Goal: Information Seeking & Learning: Learn about a topic

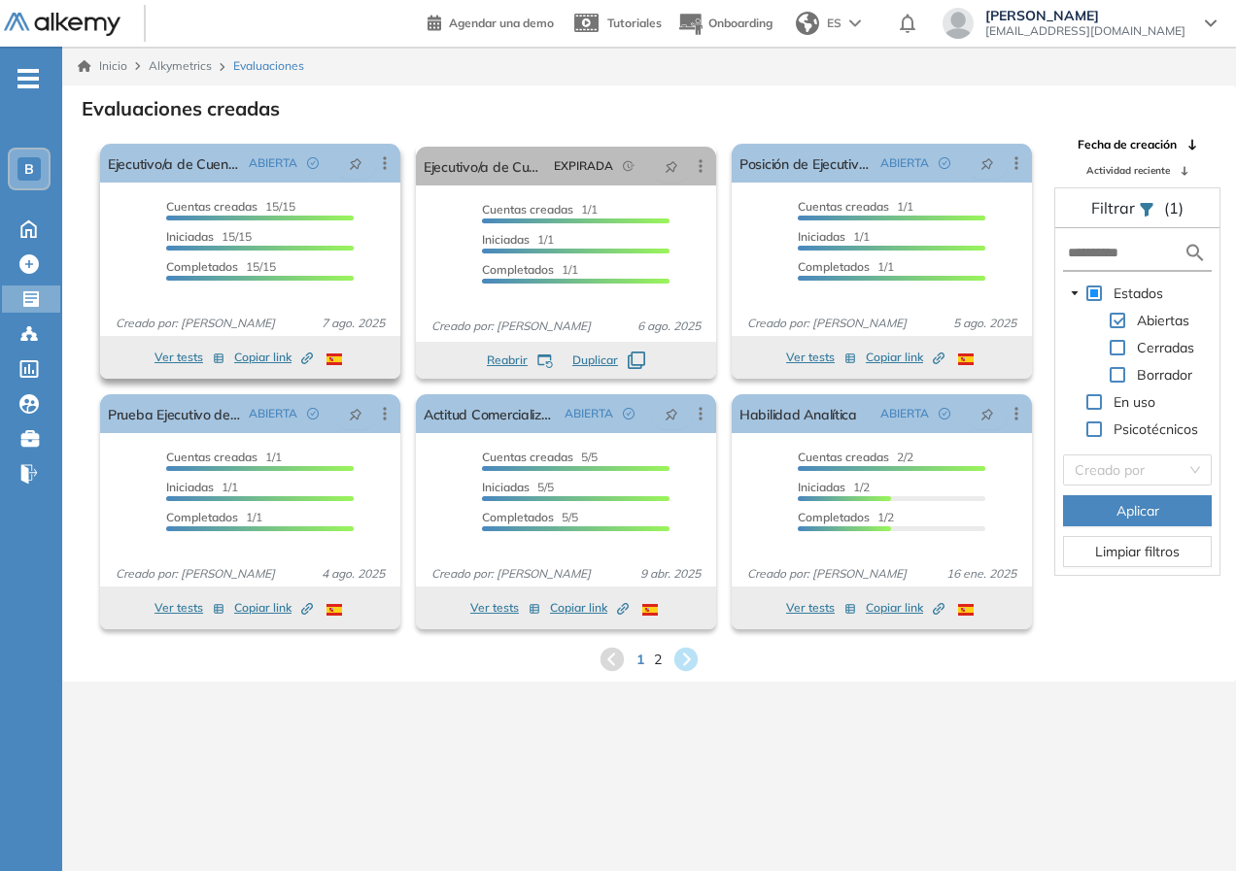
click at [211, 204] on span "Cuentas creadas" at bounding box center [211, 206] width 91 height 15
click at [215, 203] on span "Cuentas creadas" at bounding box center [211, 206] width 91 height 15
click at [190, 167] on link "Ejecutivo/a de Cuentas" at bounding box center [174, 163] width 133 height 39
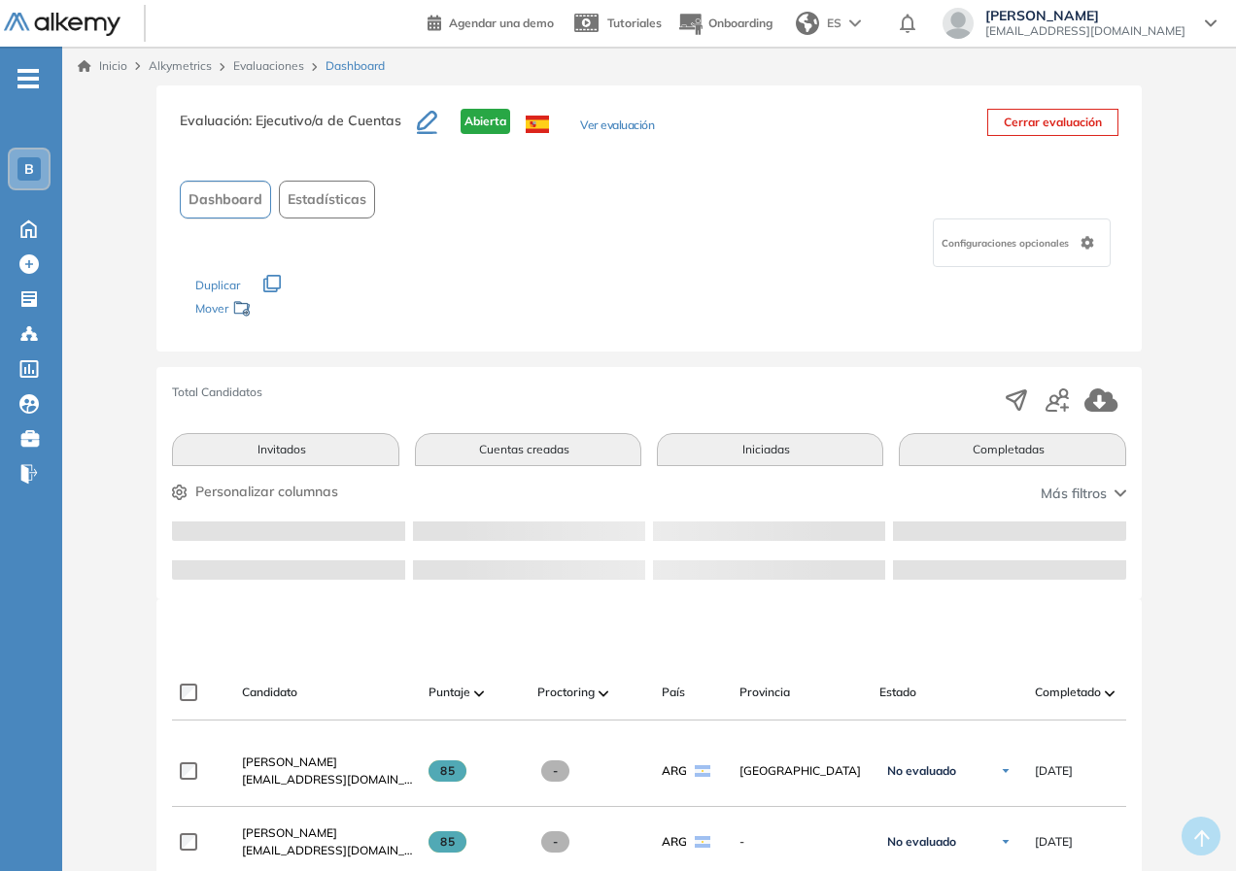
scroll to position [97, 0]
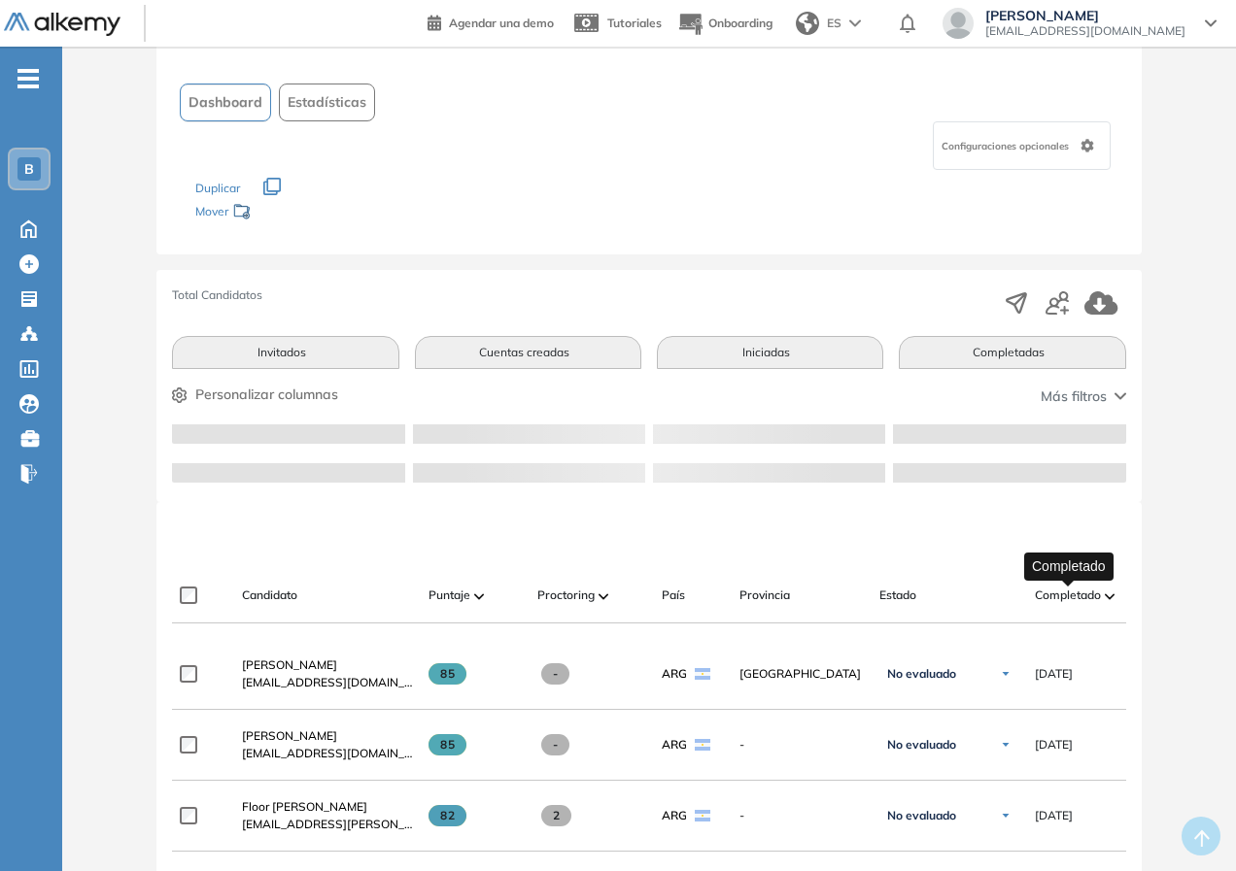
click at [1087, 590] on span "Completado" at bounding box center [1068, 595] width 66 height 17
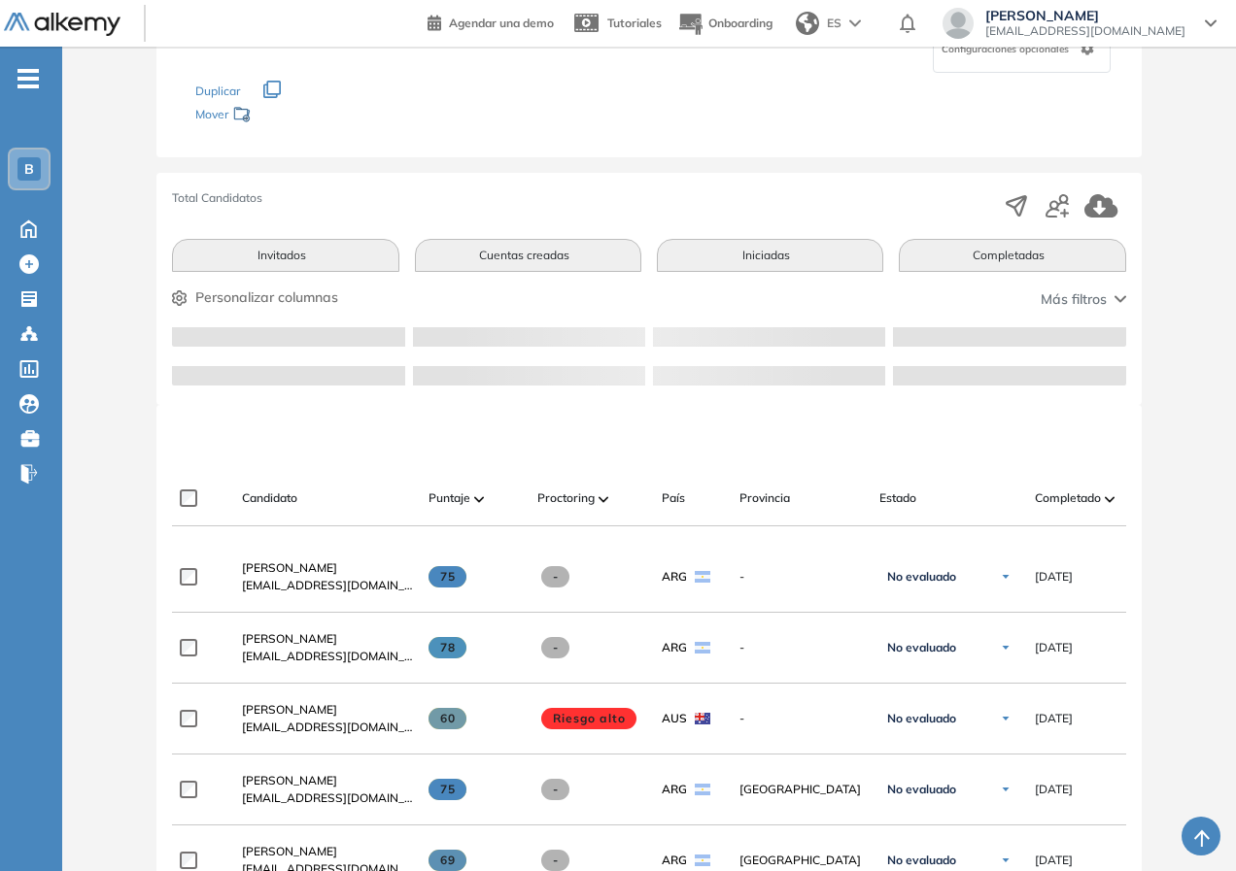
scroll to position [389, 0]
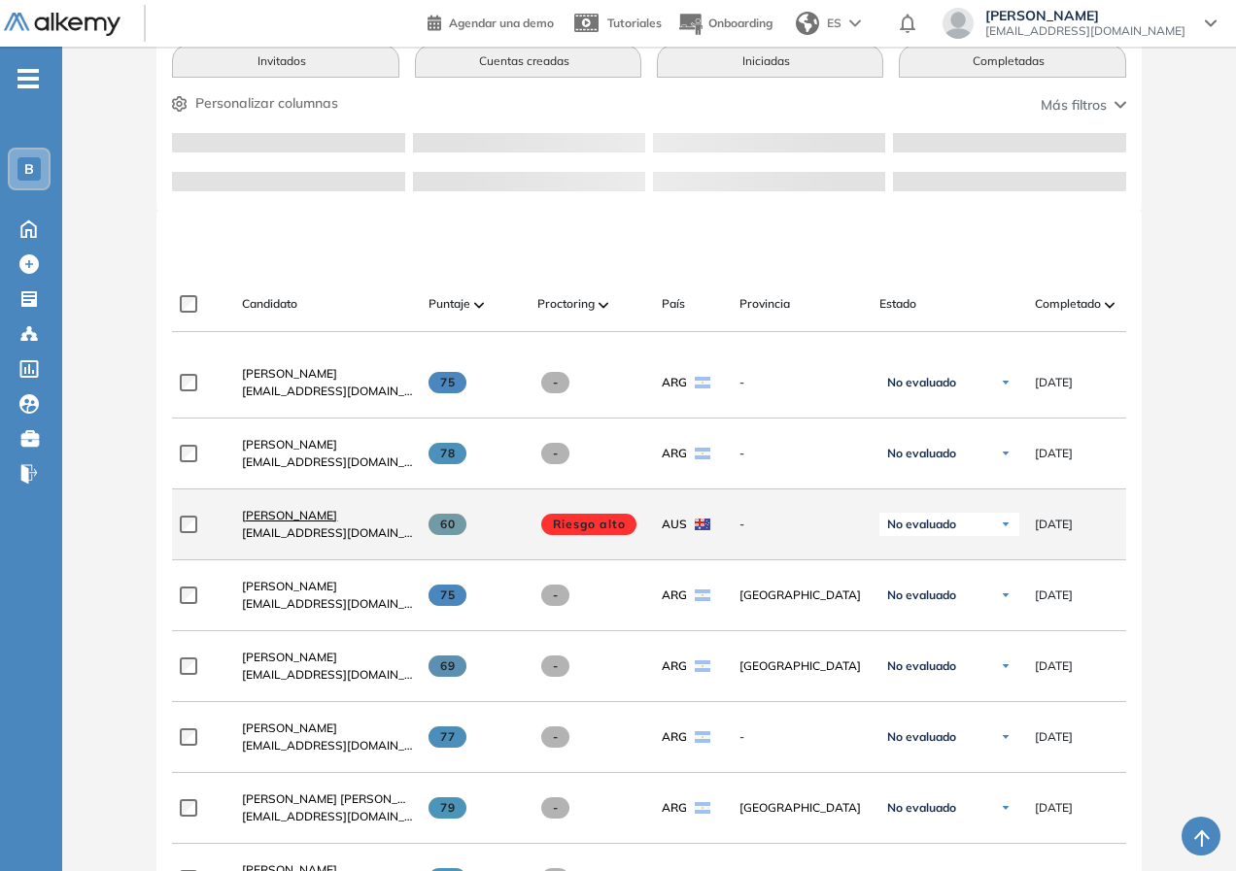
click at [283, 523] on span "[PERSON_NAME]" at bounding box center [289, 515] width 95 height 15
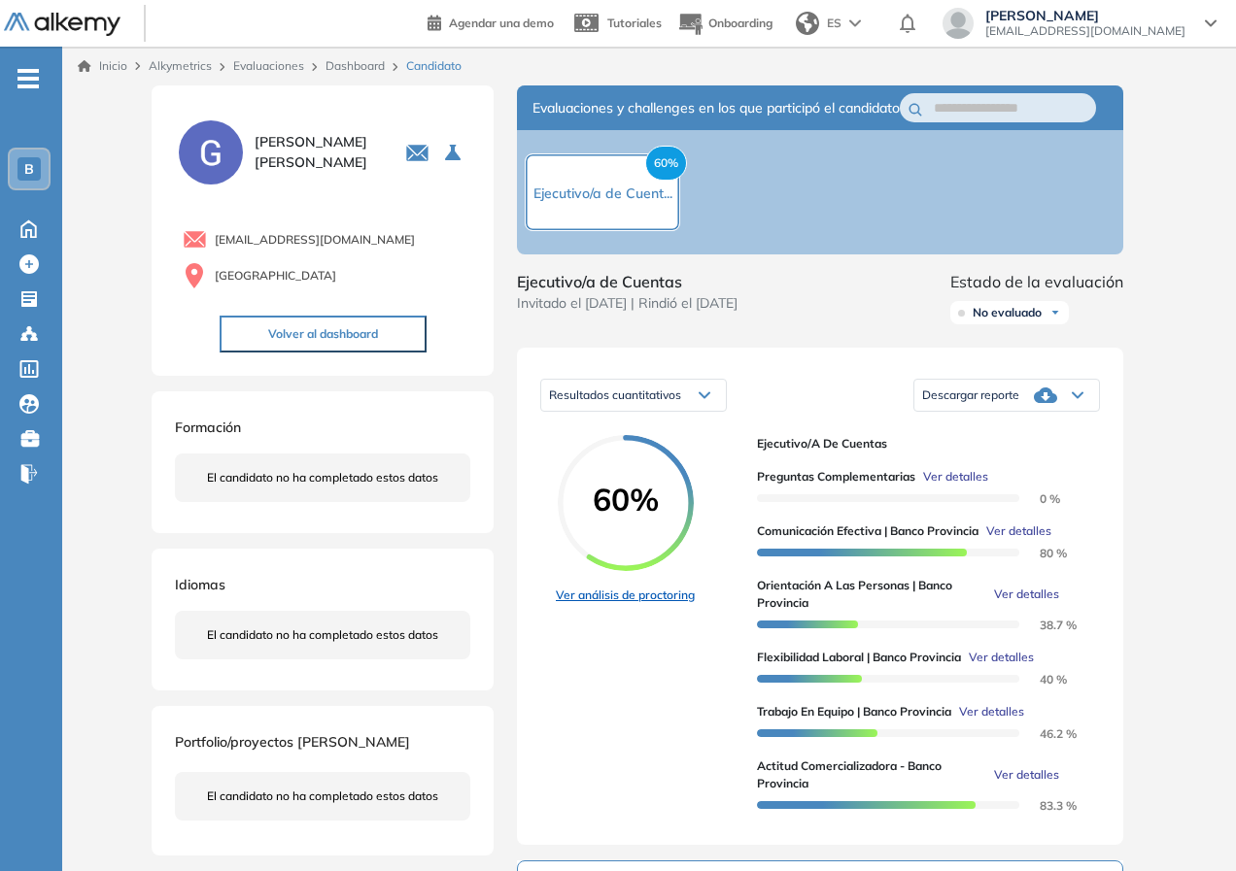
click at [641, 604] on link "Ver análisis de proctoring" at bounding box center [625, 595] width 139 height 17
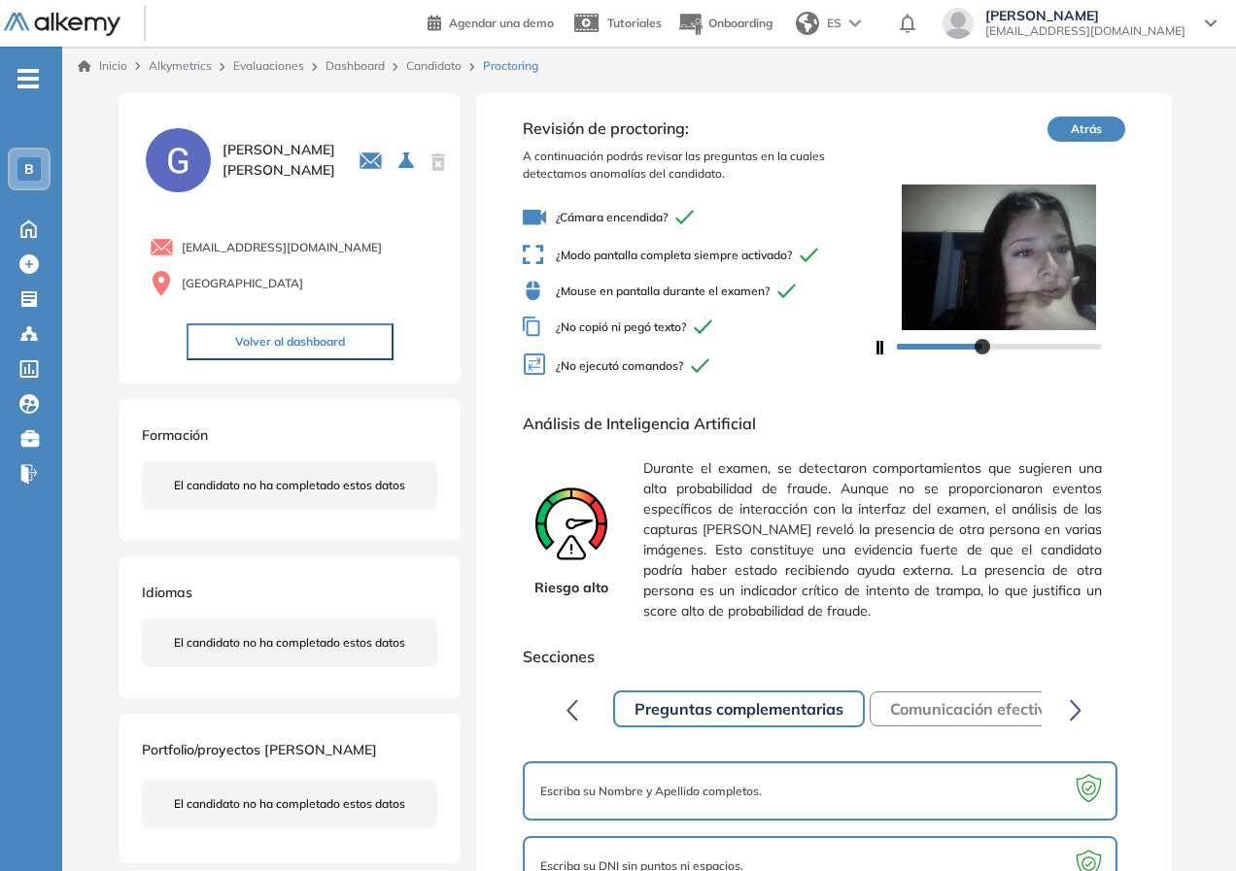
click at [1013, 351] on div at bounding box center [999, 346] width 204 height 12
click at [1041, 347] on div at bounding box center [999, 346] width 204 height 12
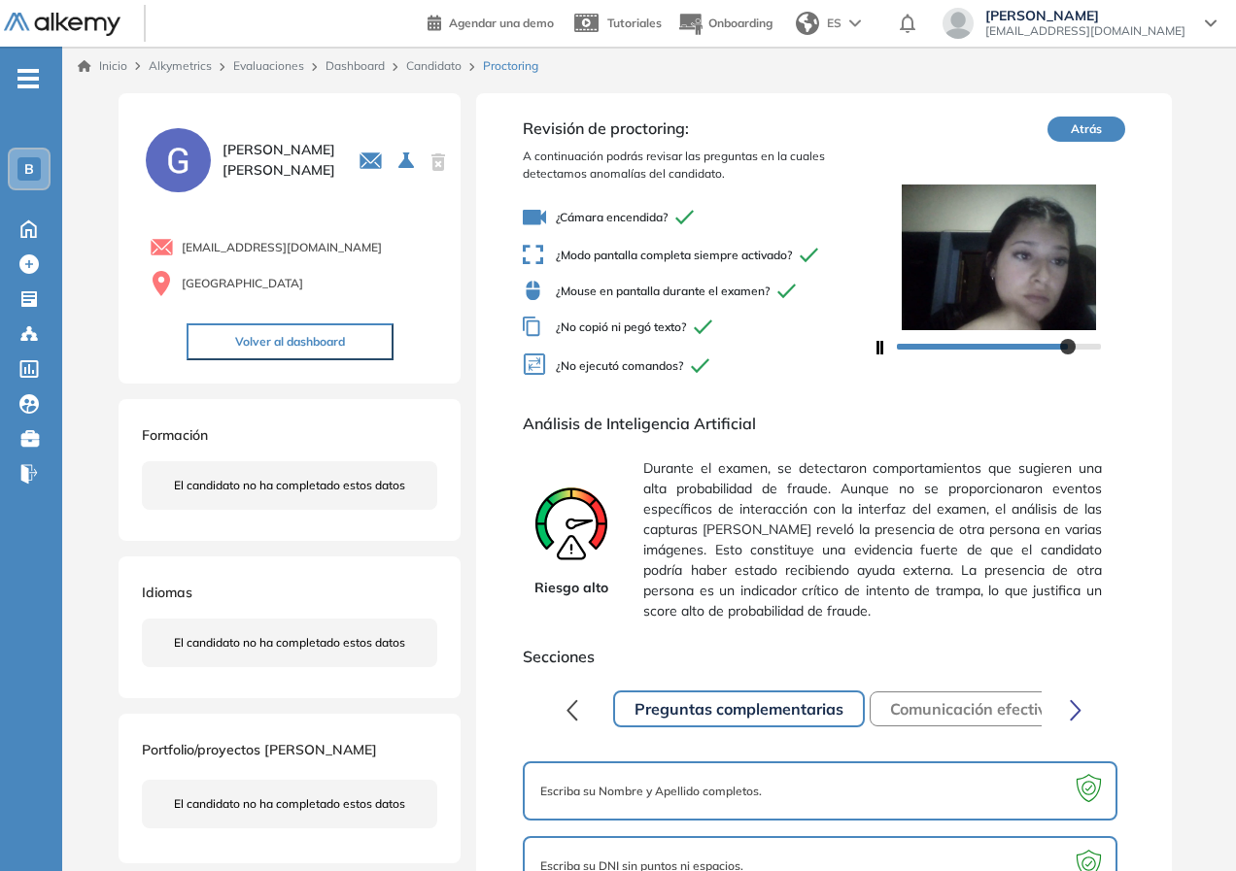
click at [1066, 344] on div at bounding box center [999, 346] width 204 height 12
click at [1085, 345] on div at bounding box center [999, 346] width 204 height 12
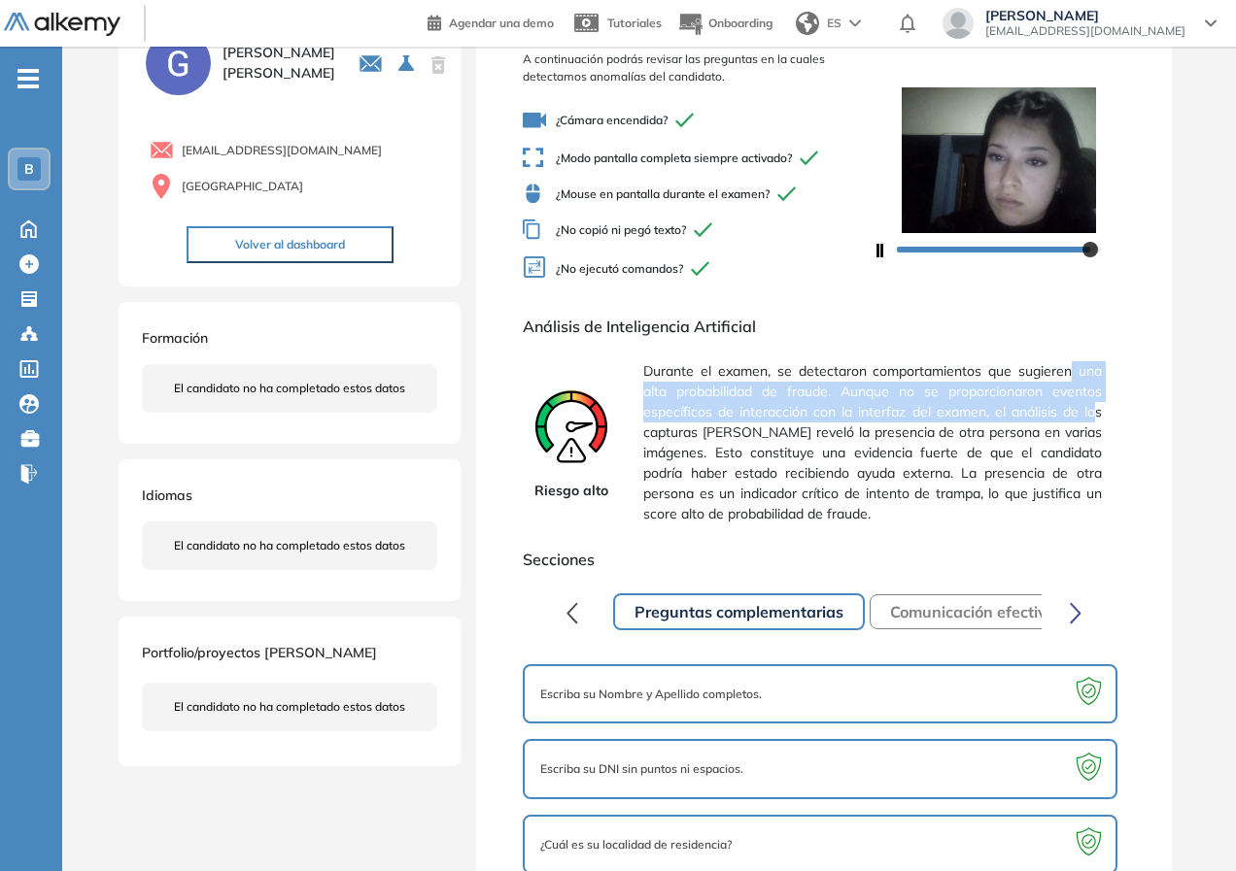
drag, startPoint x: 1071, startPoint y: 381, endPoint x: 1093, endPoint y: 411, distance: 37.5
click at [1093, 411] on span "Durante el examen, se detectaron comportamientos que sugieren una alta probabil…" at bounding box center [872, 443] width 458 height 179
click at [1089, 411] on span "Durante el examen, se detectaron comportamientos que sugieren una alta probabil…" at bounding box center [872, 443] width 458 height 179
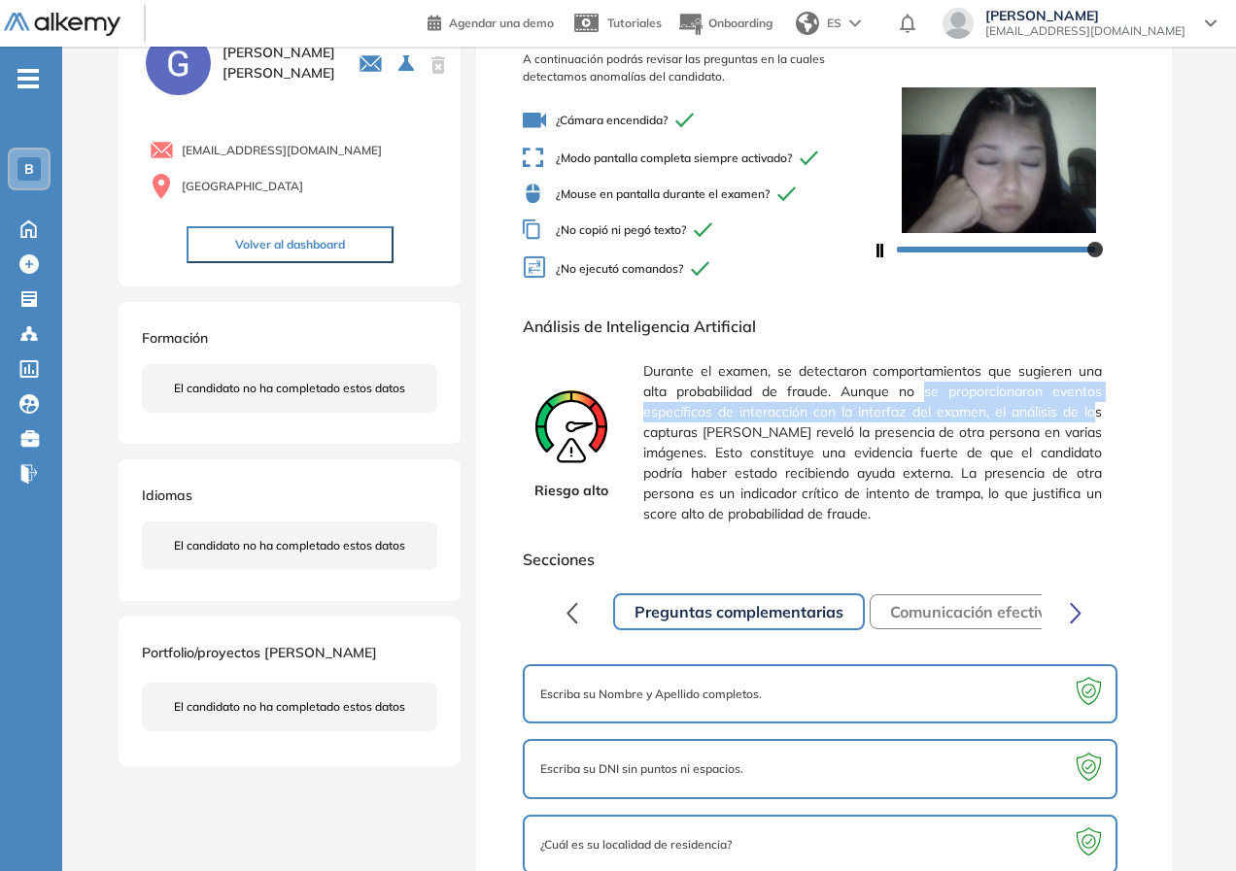
drag, startPoint x: 974, startPoint y: 393, endPoint x: 1088, endPoint y: 420, distance: 117.6
click at [1092, 420] on span "Durante el examen, se detectaron comportamientos que sugieren una alta probabil…" at bounding box center [872, 443] width 458 height 179
click at [1088, 420] on span "Durante el examen, se detectaron comportamientos que sugieren una alta probabil…" at bounding box center [872, 443] width 458 height 179
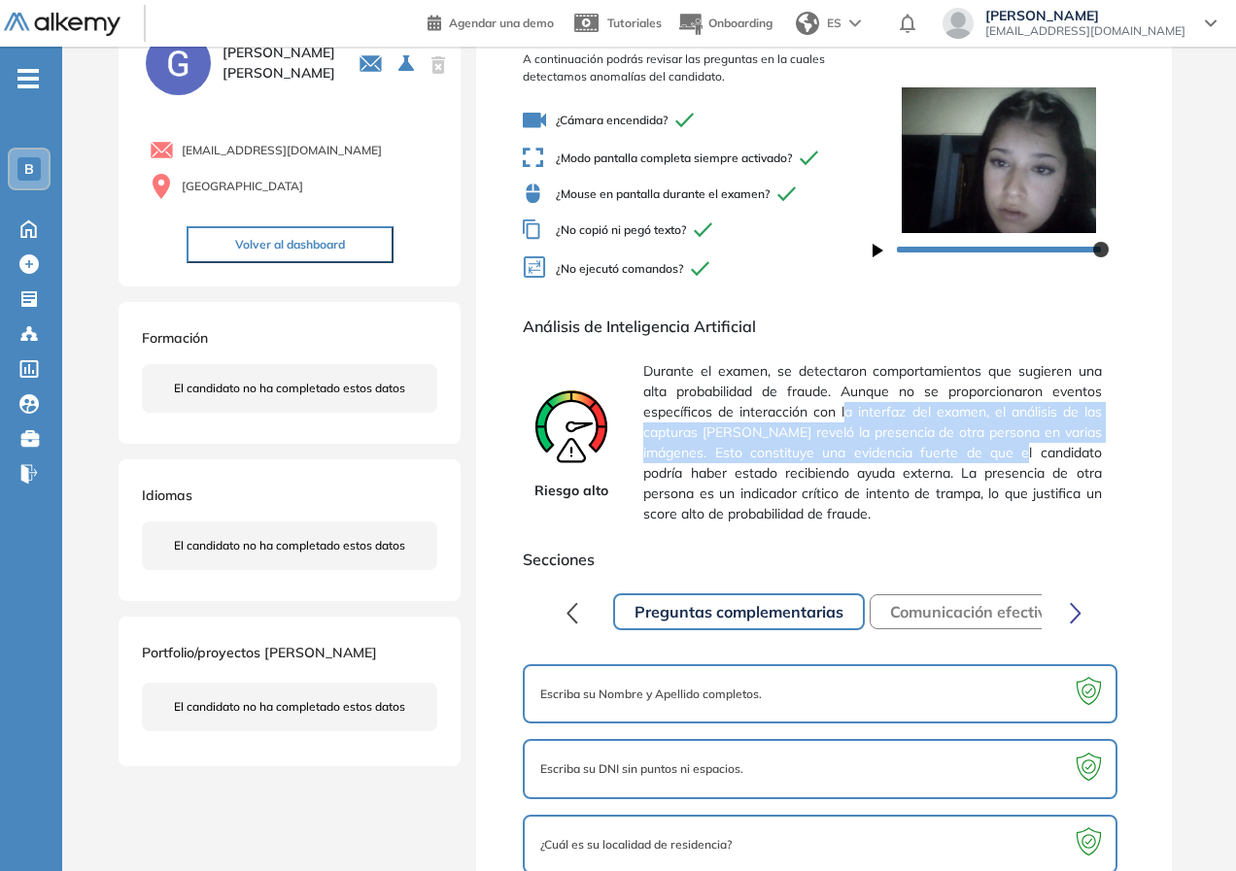
drag, startPoint x: 946, startPoint y: 410, endPoint x: 1055, endPoint y: 447, distance: 114.9
click at [1055, 447] on span "Durante el examen, se detectaron comportamientos que sugieren una alta probabil…" at bounding box center [872, 443] width 458 height 179
click at [928, 440] on span "Durante el examen, se detectaron comportamientos que sugieren una alta probabil…" at bounding box center [872, 443] width 458 height 179
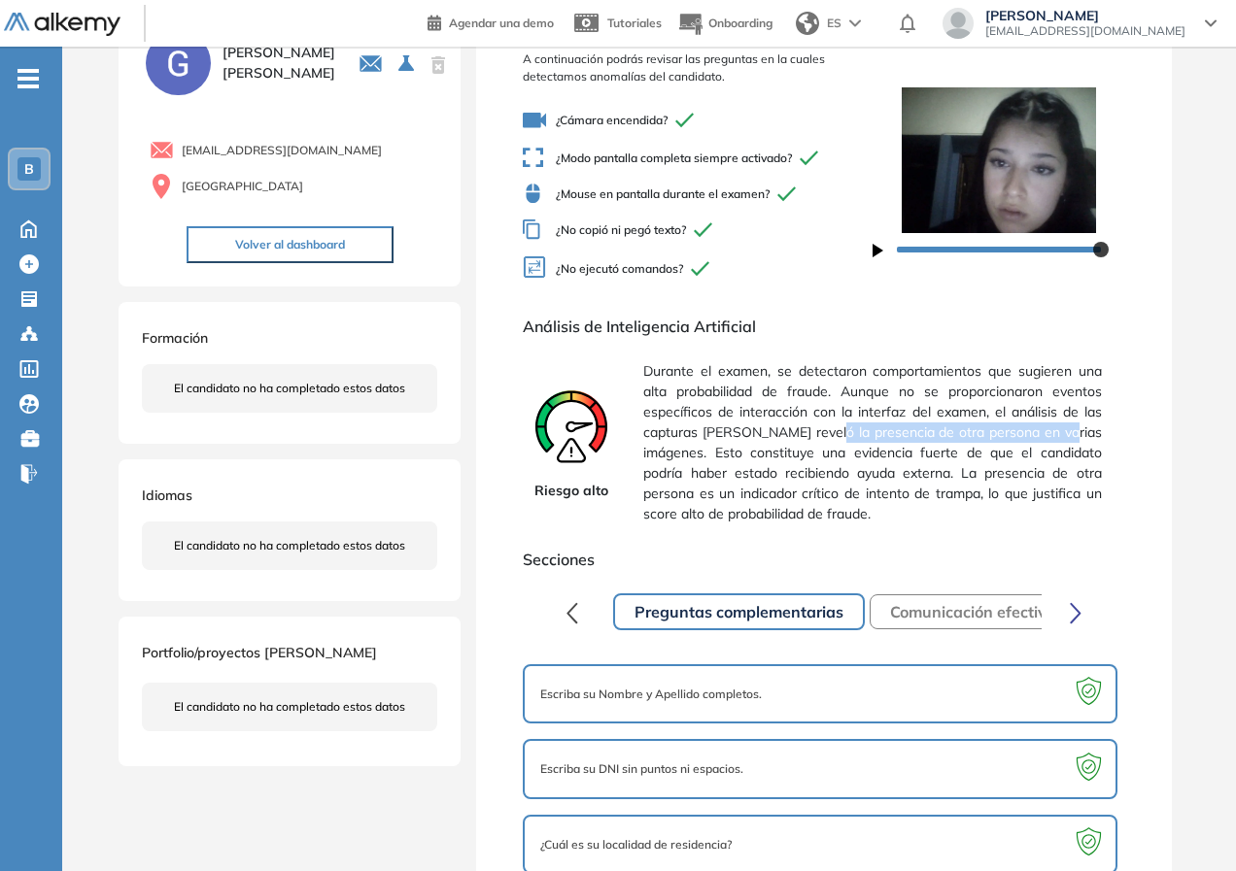
drag, startPoint x: 840, startPoint y: 432, endPoint x: 1083, endPoint y: 444, distance: 243.2
click at [1111, 435] on div "Riesgo alto Durante el examen, se detectaron comportamientos que sugieren una a…" at bounding box center [823, 443] width 601 height 179
click at [983, 463] on span "Durante el examen, se detectaron comportamientos que sugieren una alta probabil…" at bounding box center [872, 443] width 458 height 179
drag, startPoint x: 858, startPoint y: 453, endPoint x: 1125, endPoint y: 451, distance: 267.2
click at [1125, 451] on div "Revisión de proctoring: A continuación podrás revisar las preguntas en la cuale…" at bounding box center [823, 484] width 695 height 977
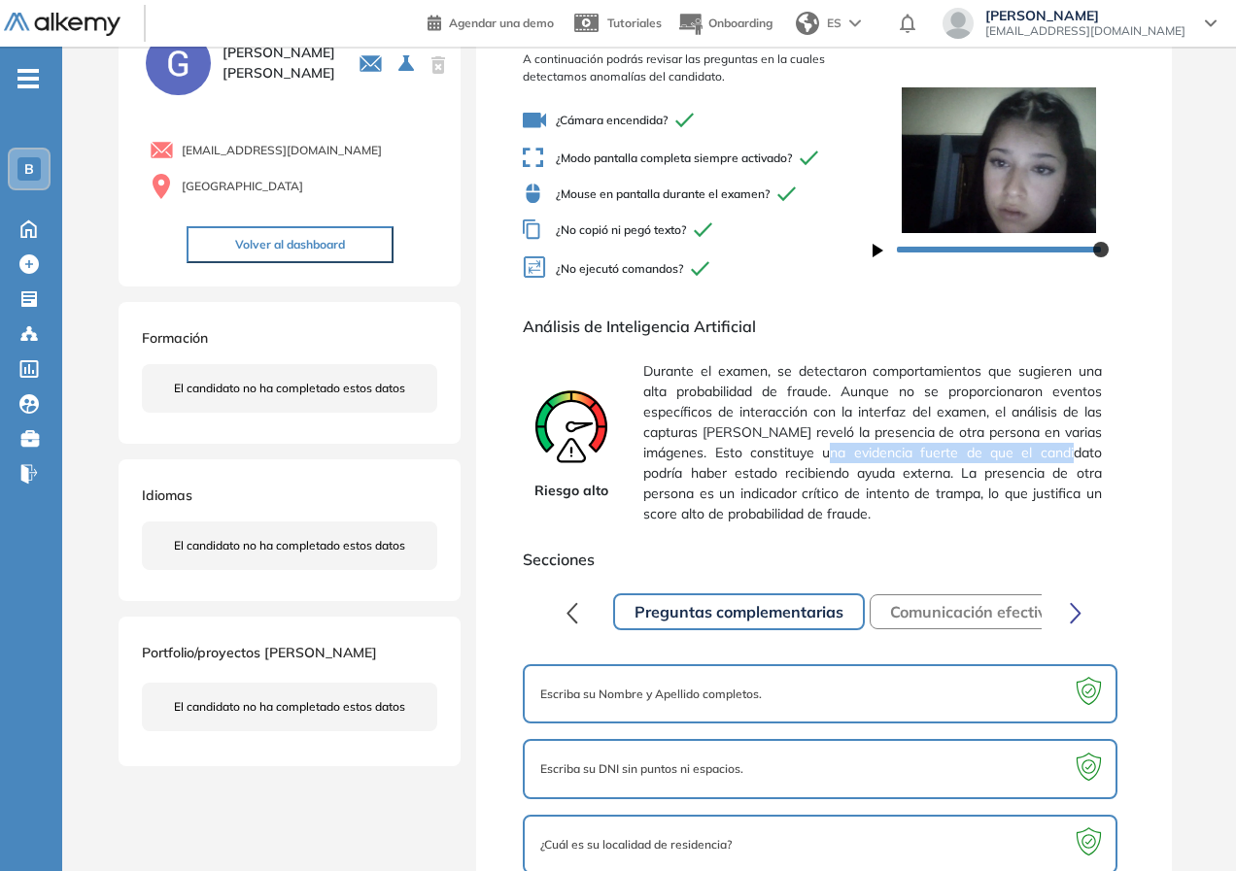
click at [1123, 451] on div "Riesgo alto Durante el examen, se detectaron comportamientos que sugieren una a…" at bounding box center [823, 443] width 601 height 179
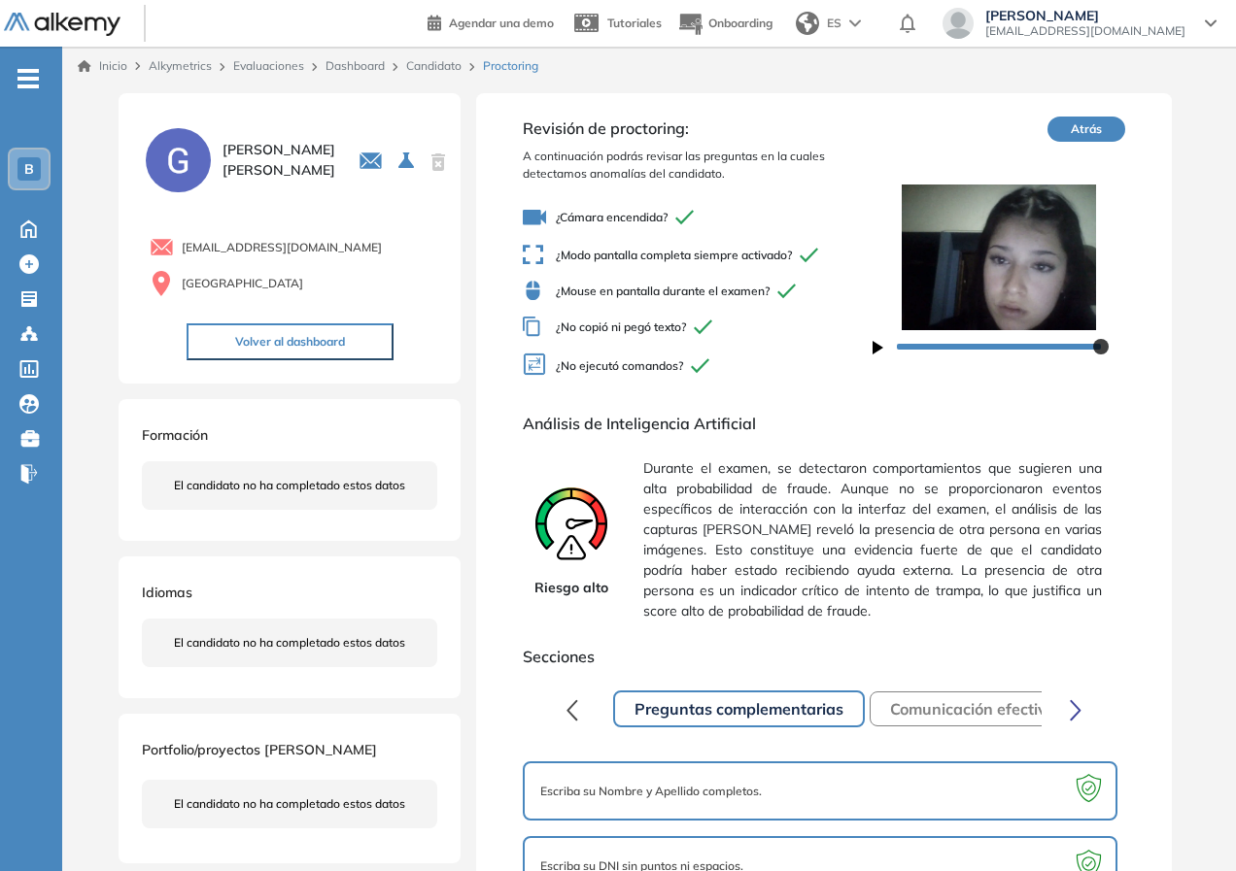
scroll to position [207, 0]
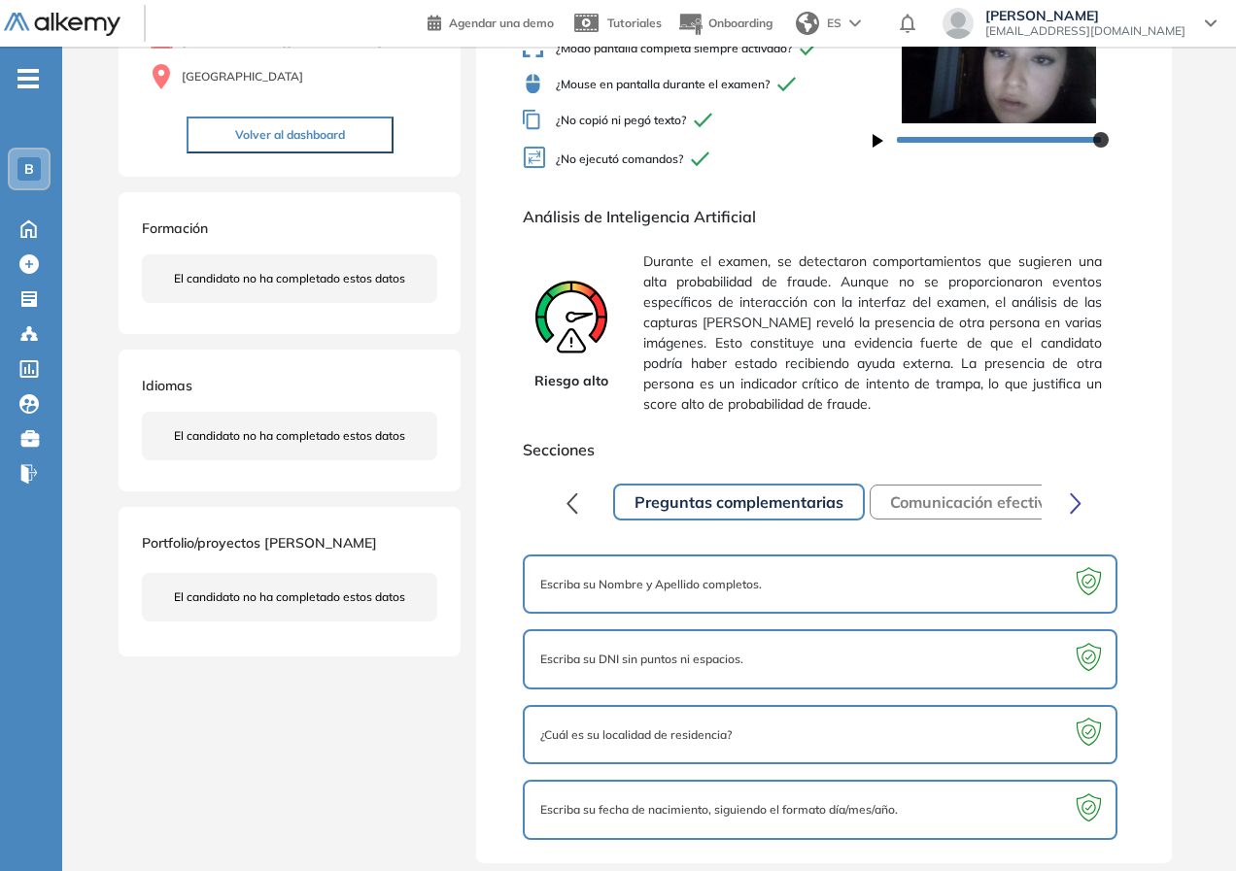
drag, startPoint x: 671, startPoint y: 431, endPoint x: 706, endPoint y: 439, distance: 35.8
click at [671, 430] on div "Revisión de proctoring: A continuación podrás revisar las preguntas en la cuale…" at bounding box center [823, 374] width 695 height 977
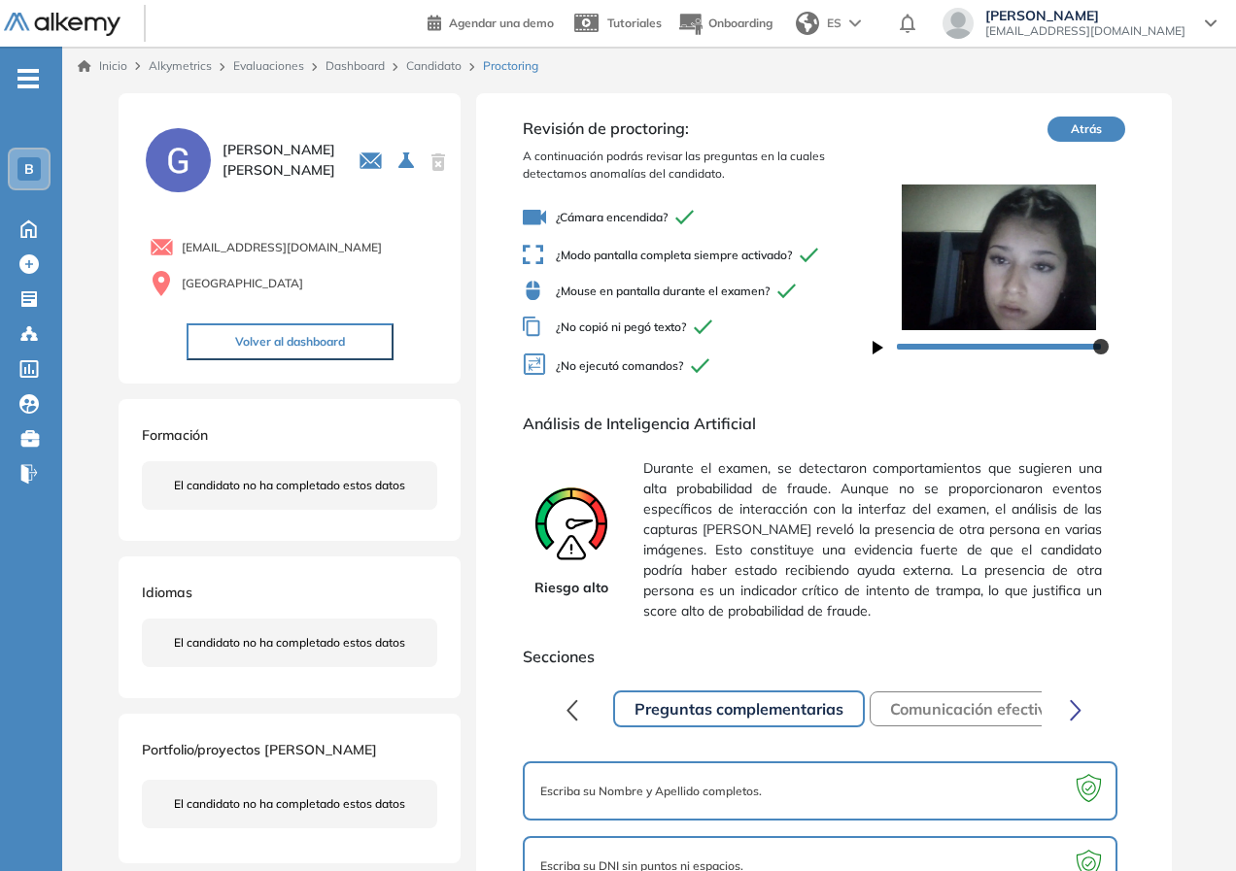
click at [745, 527] on span "Durante el examen, se detectaron comportamientos que sugieren una alta probabil…" at bounding box center [872, 540] width 458 height 179
drag, startPoint x: 851, startPoint y: 559, endPoint x: 829, endPoint y: 536, distance: 31.6
click at [847, 559] on span "Durante el examen, se detectaron comportamientos que sugieren una alta probabil…" at bounding box center [872, 540] width 458 height 179
drag, startPoint x: 883, startPoint y: 471, endPoint x: 1136, endPoint y: 471, distance: 252.6
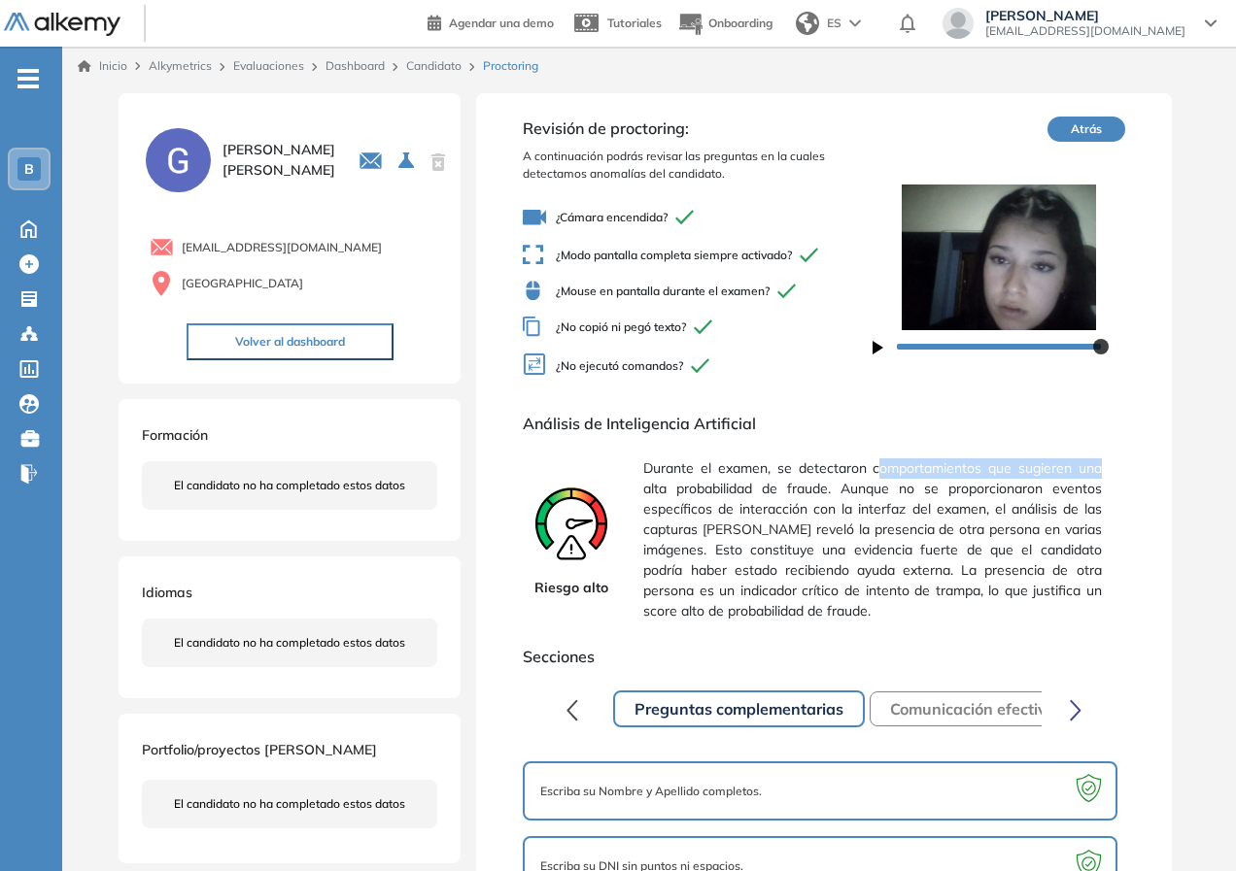
click at [1136, 471] on div "Revisión de proctoring: A continuación podrás revisar las preguntas en la cuale…" at bounding box center [823, 581] width 695 height 977
drag, startPoint x: 1136, startPoint y: 471, endPoint x: 1069, endPoint y: 486, distance: 68.6
click at [1134, 470] on div "Revisión de proctoring: A continuación podrás revisar las preguntas en la cuale…" at bounding box center [823, 581] width 695 height 977
drag, startPoint x: 714, startPoint y: 490, endPoint x: 825, endPoint y: 481, distance: 111.1
click at [823, 481] on span "Durante el examen, se detectaron comportamientos que sugieren una alta probabil…" at bounding box center [872, 540] width 458 height 179
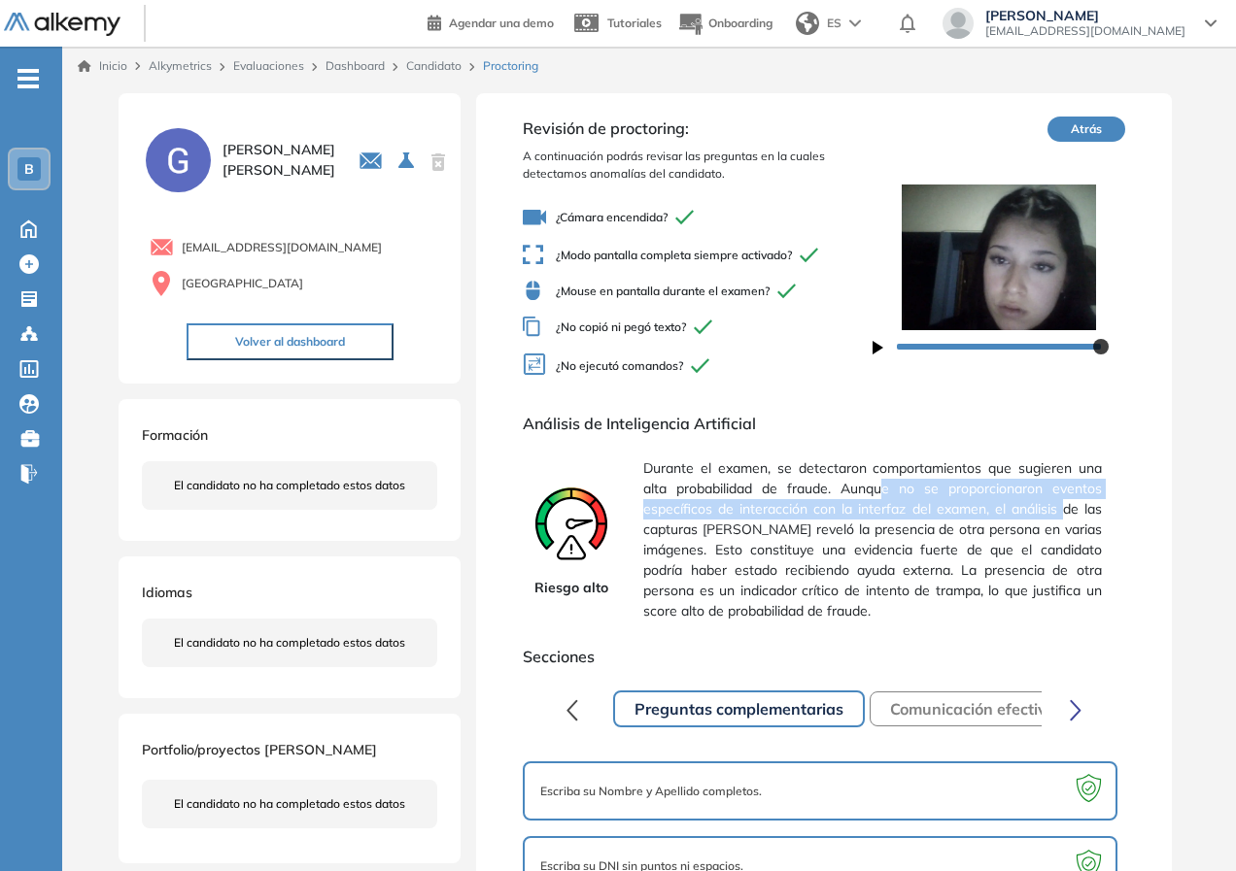
drag, startPoint x: 880, startPoint y: 494, endPoint x: 1061, endPoint y: 509, distance: 181.4
click at [1061, 509] on span "Durante el examen, se detectaron comportamientos que sugieren una alta probabil…" at bounding box center [872, 540] width 458 height 179
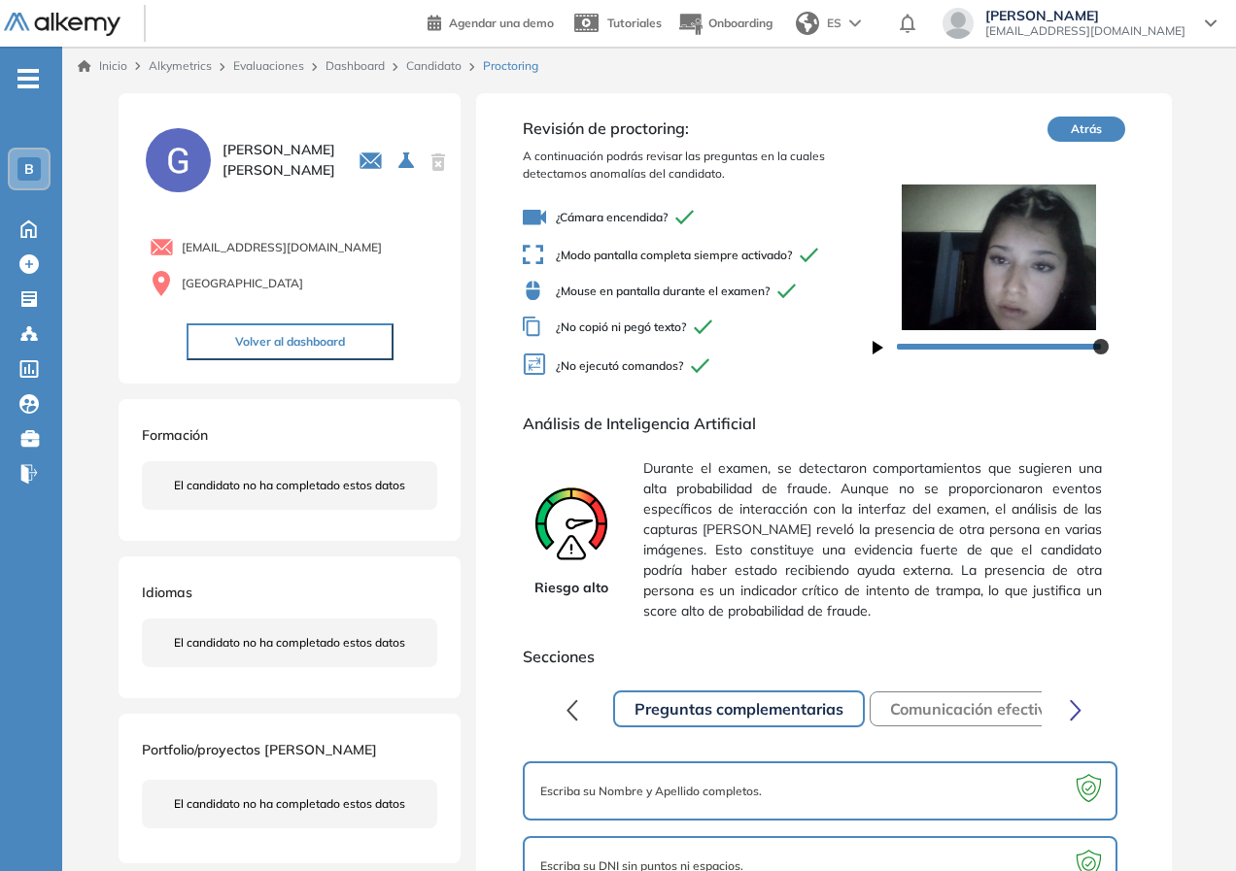
click at [983, 548] on span "Durante el examen, se detectaron comportamientos que sugieren una alta probabil…" at bounding box center [872, 540] width 458 height 179
drag, startPoint x: 797, startPoint y: 519, endPoint x: 897, endPoint y: 497, distance: 102.3
click at [897, 497] on span "Durante el examen, se detectaron comportamientos que sugieren una alta probabil…" at bounding box center [872, 540] width 458 height 179
drag, startPoint x: 998, startPoint y: 515, endPoint x: 984, endPoint y: 529, distance: 19.2
click at [1072, 515] on span "Durante el examen, se detectaron comportamientos que sugieren una alta probabil…" at bounding box center [872, 540] width 458 height 179
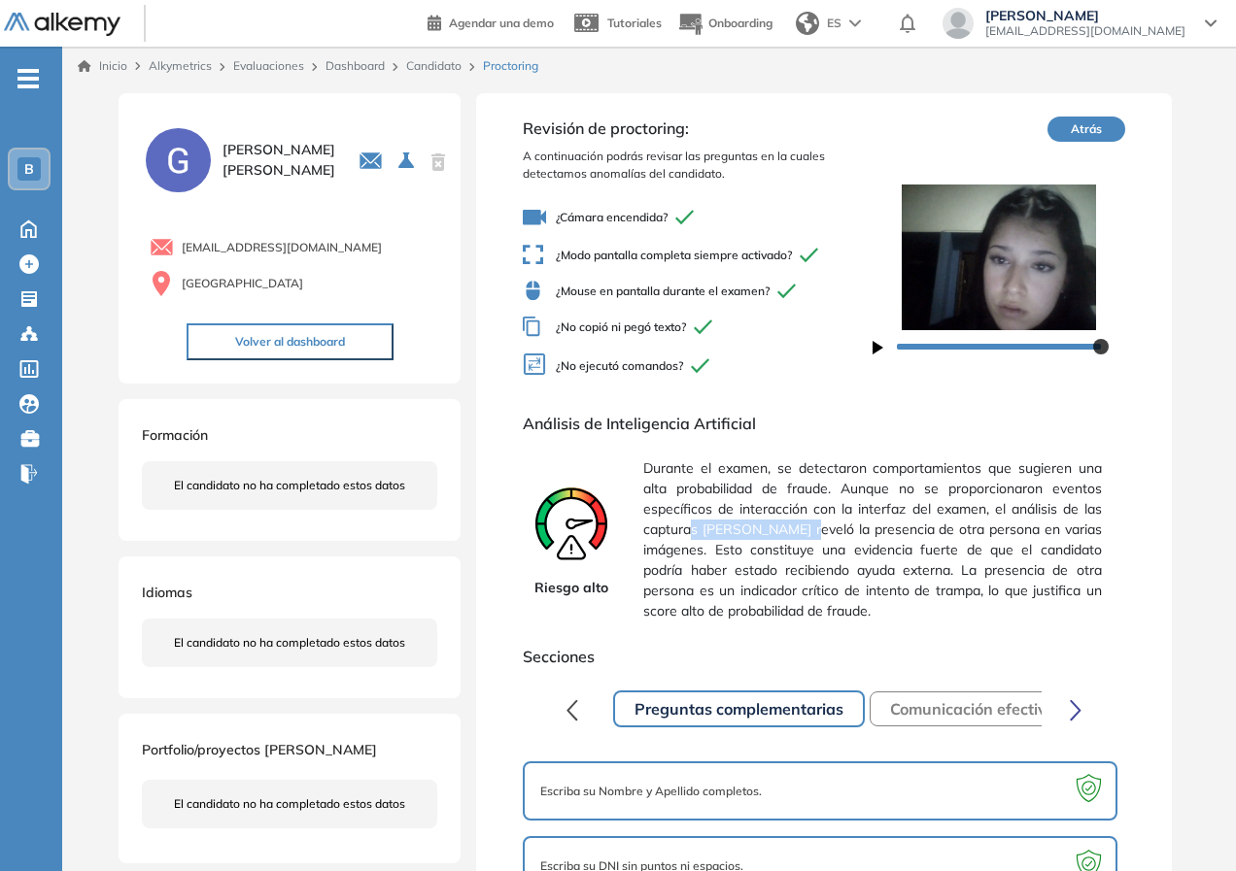
drag, startPoint x: 701, startPoint y: 534, endPoint x: 817, endPoint y: 530, distance: 115.7
click at [817, 530] on span "Durante el examen, se detectaron comportamientos que sugieren una alta probabil…" at bounding box center [872, 540] width 458 height 179
drag, startPoint x: 854, startPoint y: 530, endPoint x: 1069, endPoint y: 534, distance: 214.8
click at [1069, 534] on span "Durante el examen, se detectaron comportamientos que sugieren una alta probabil…" at bounding box center [872, 540] width 458 height 179
click at [880, 342] on icon "button" at bounding box center [877, 348] width 11 height 14
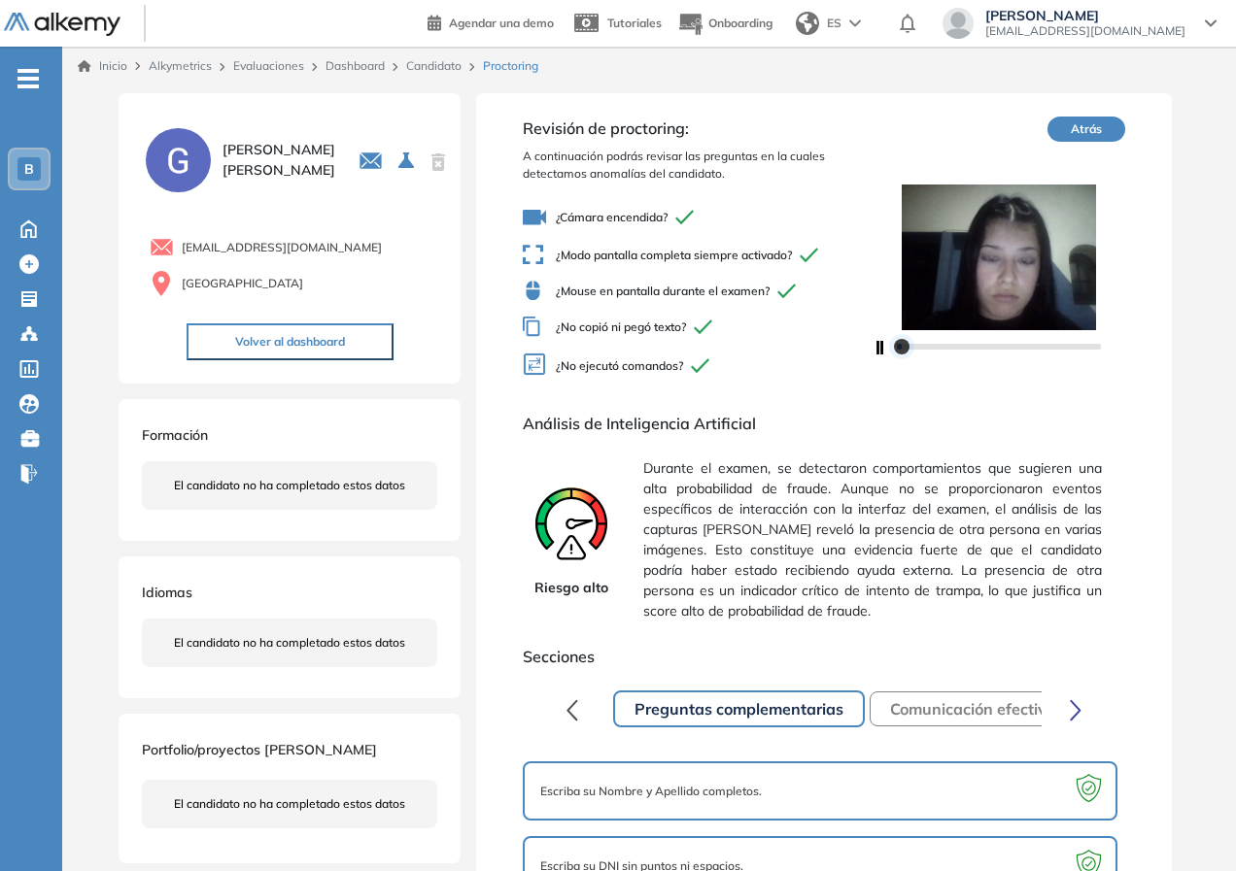
click at [882, 351] on div at bounding box center [998, 345] width 253 height 31
click at [881, 352] on icon "button" at bounding box center [880, 348] width 8 height 14
click at [879, 346] on icon "button" at bounding box center [877, 348] width 11 height 14
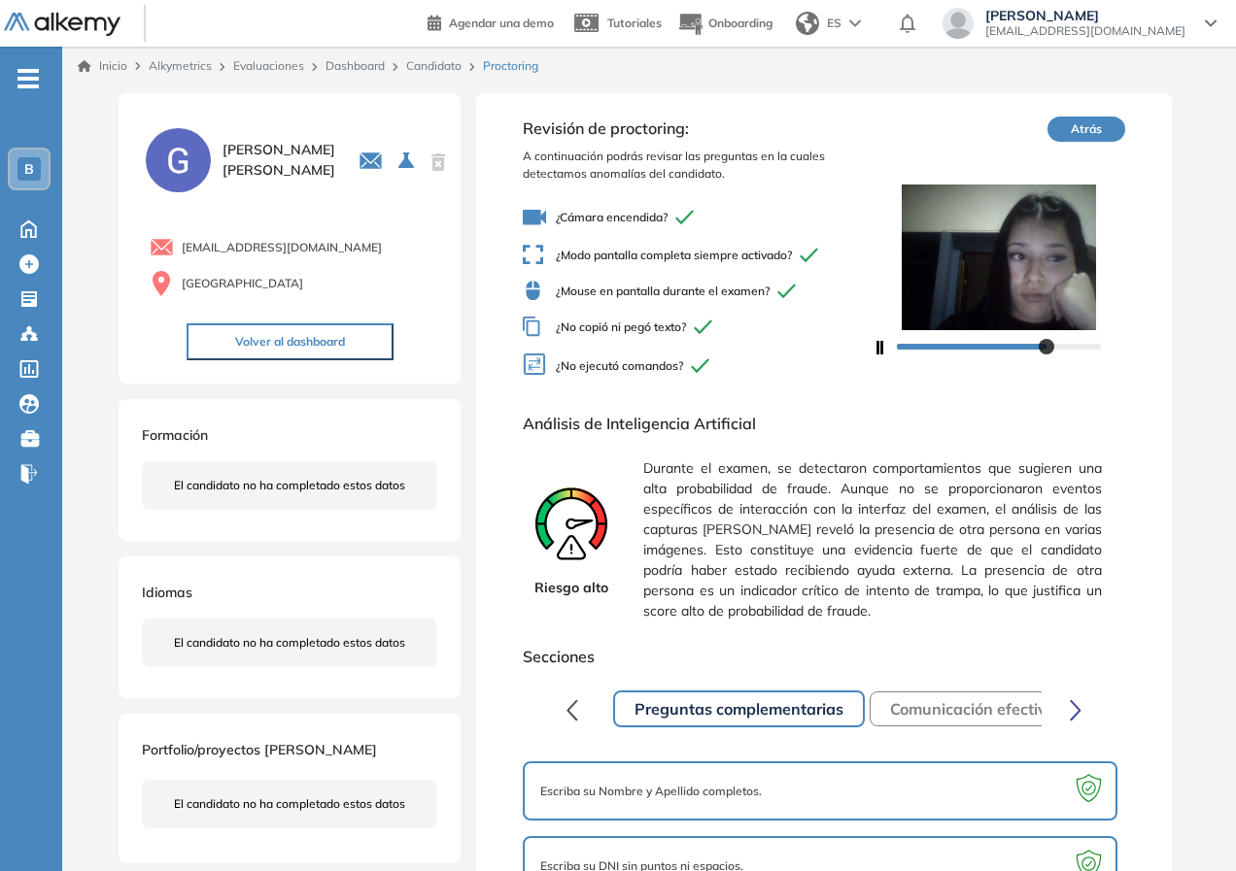
click at [428, 64] on link "Candidato" at bounding box center [433, 65] width 55 height 15
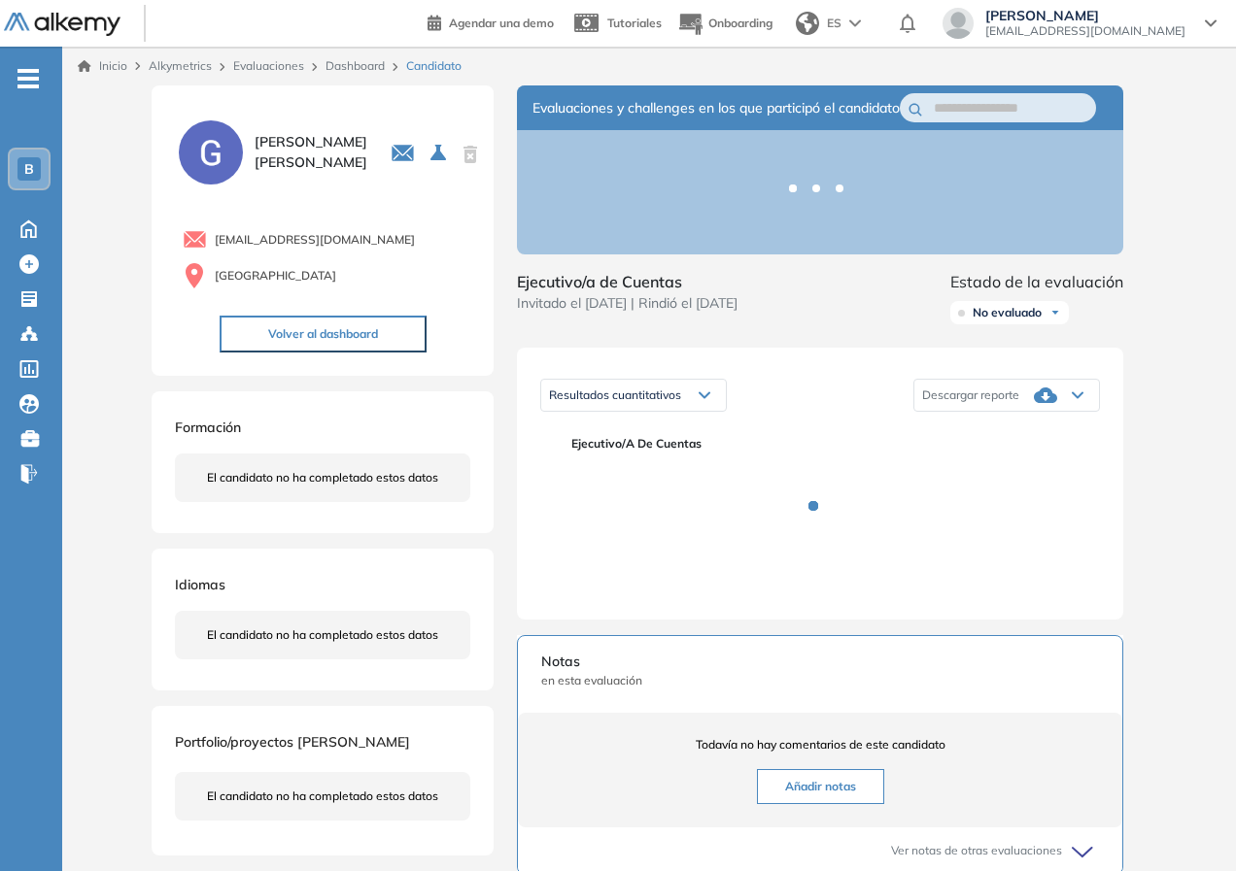
click at [331, 64] on link "Dashboard" at bounding box center [354, 65] width 59 height 15
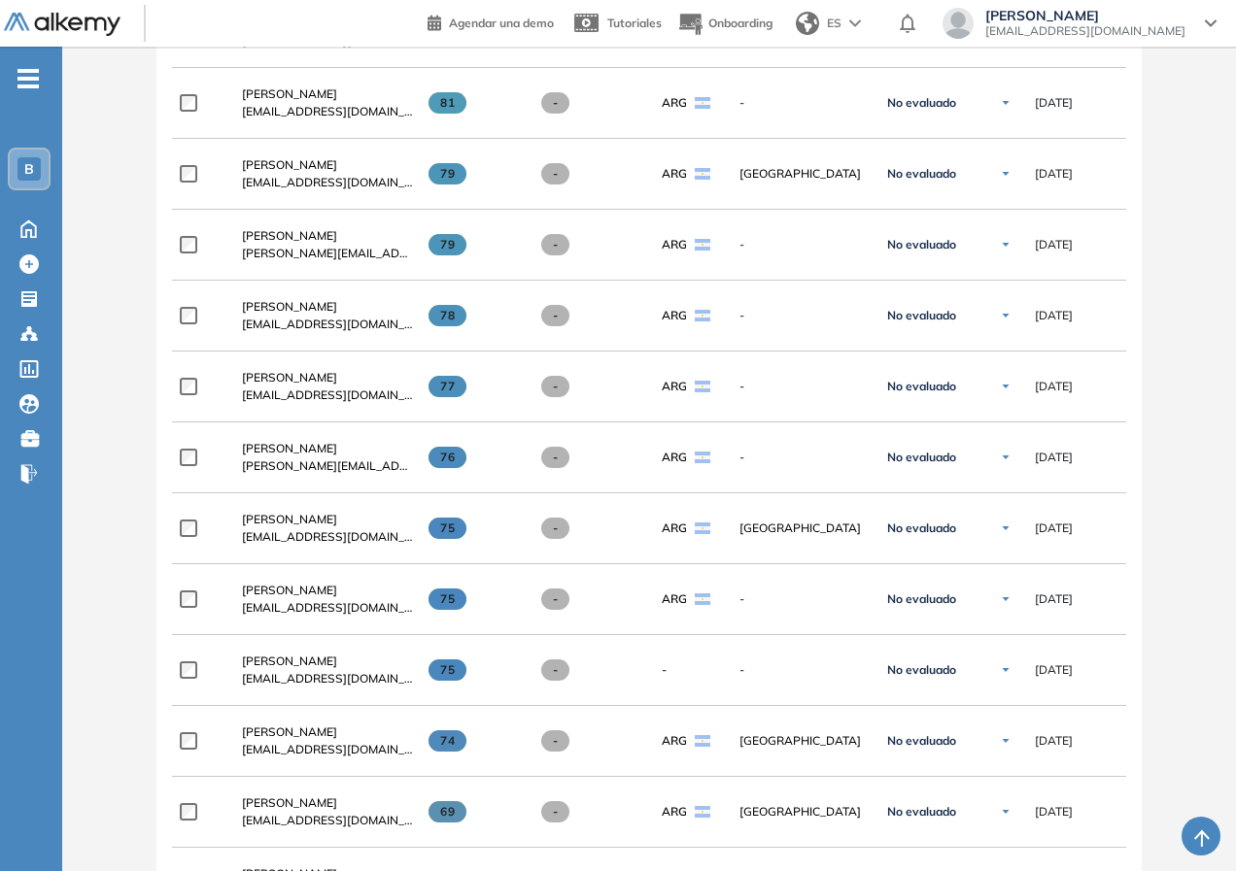
scroll to position [486, 0]
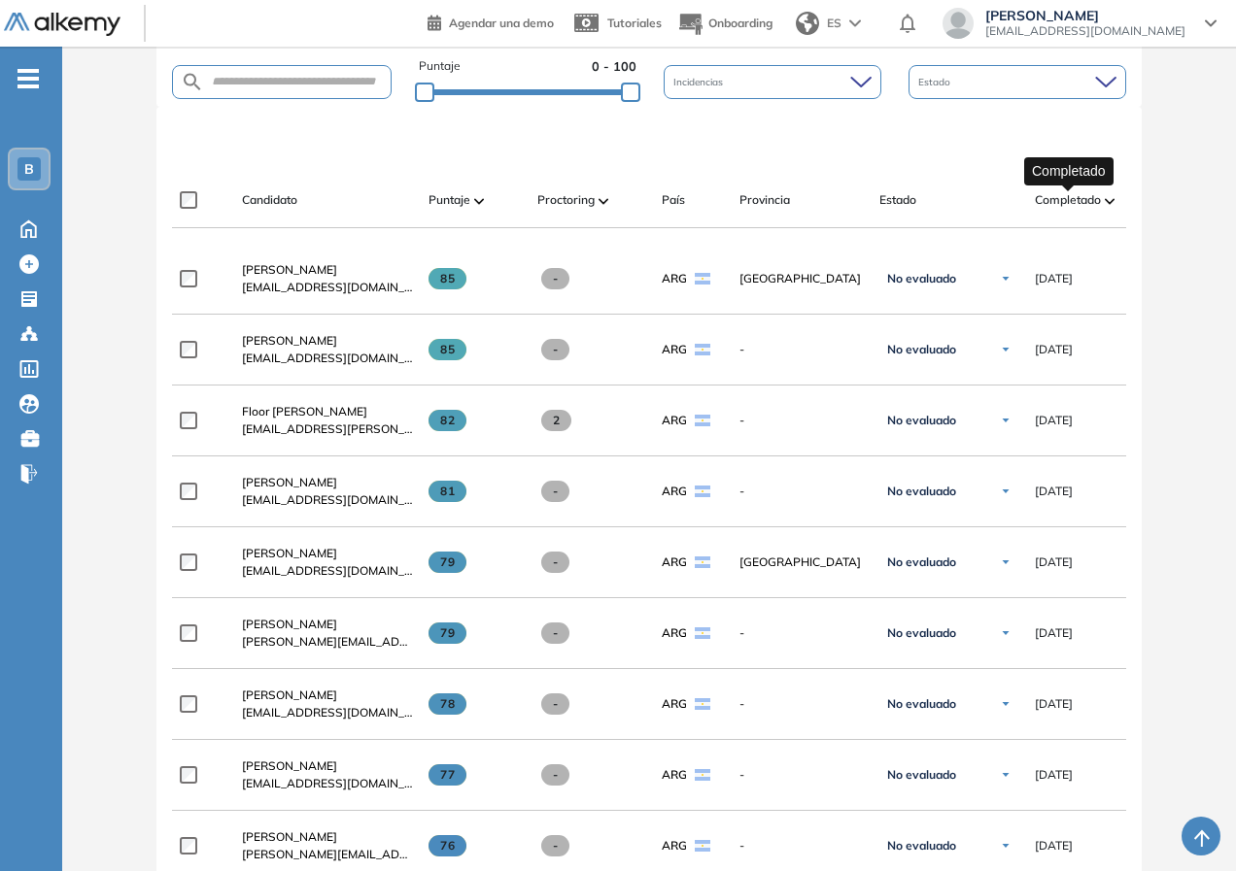
click at [1092, 202] on span "Completado" at bounding box center [1068, 199] width 66 height 17
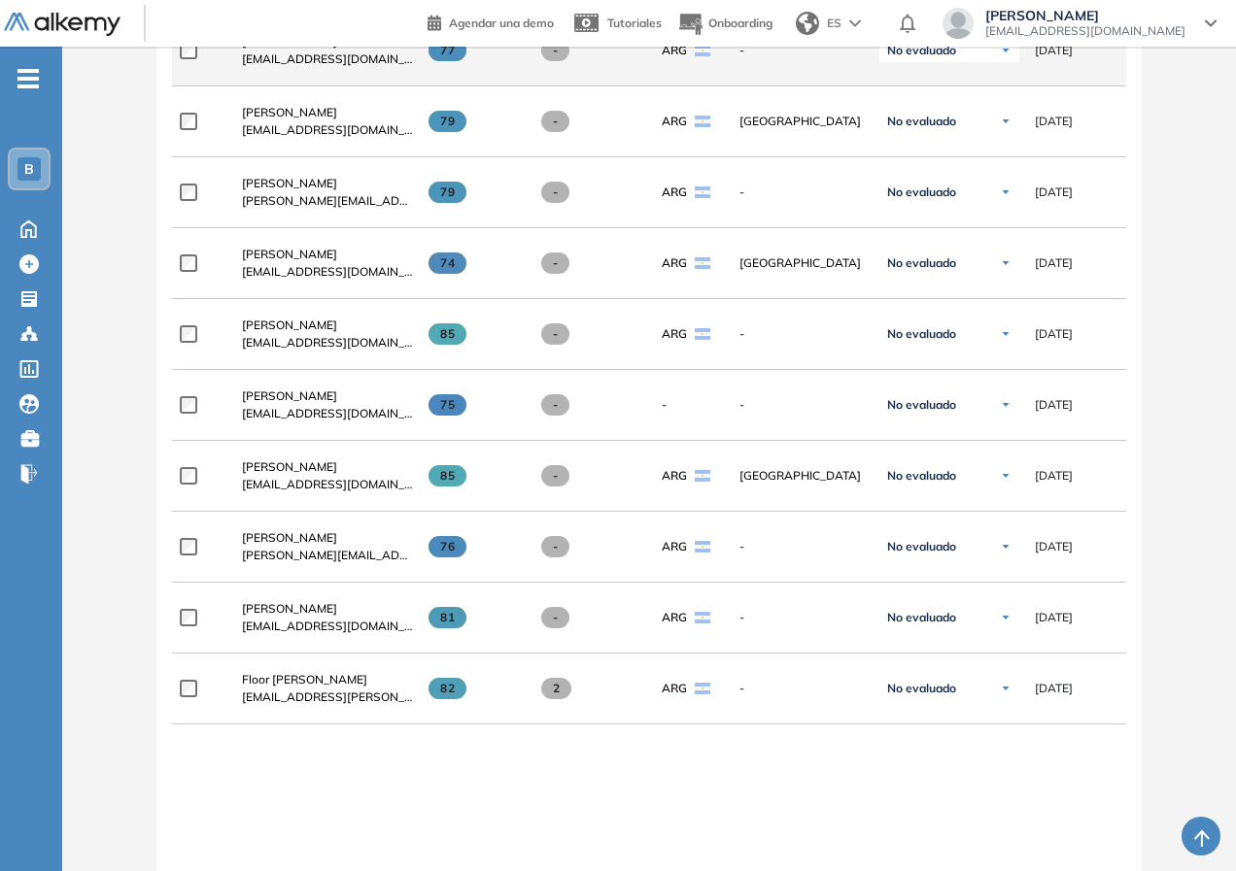
scroll to position [680, 0]
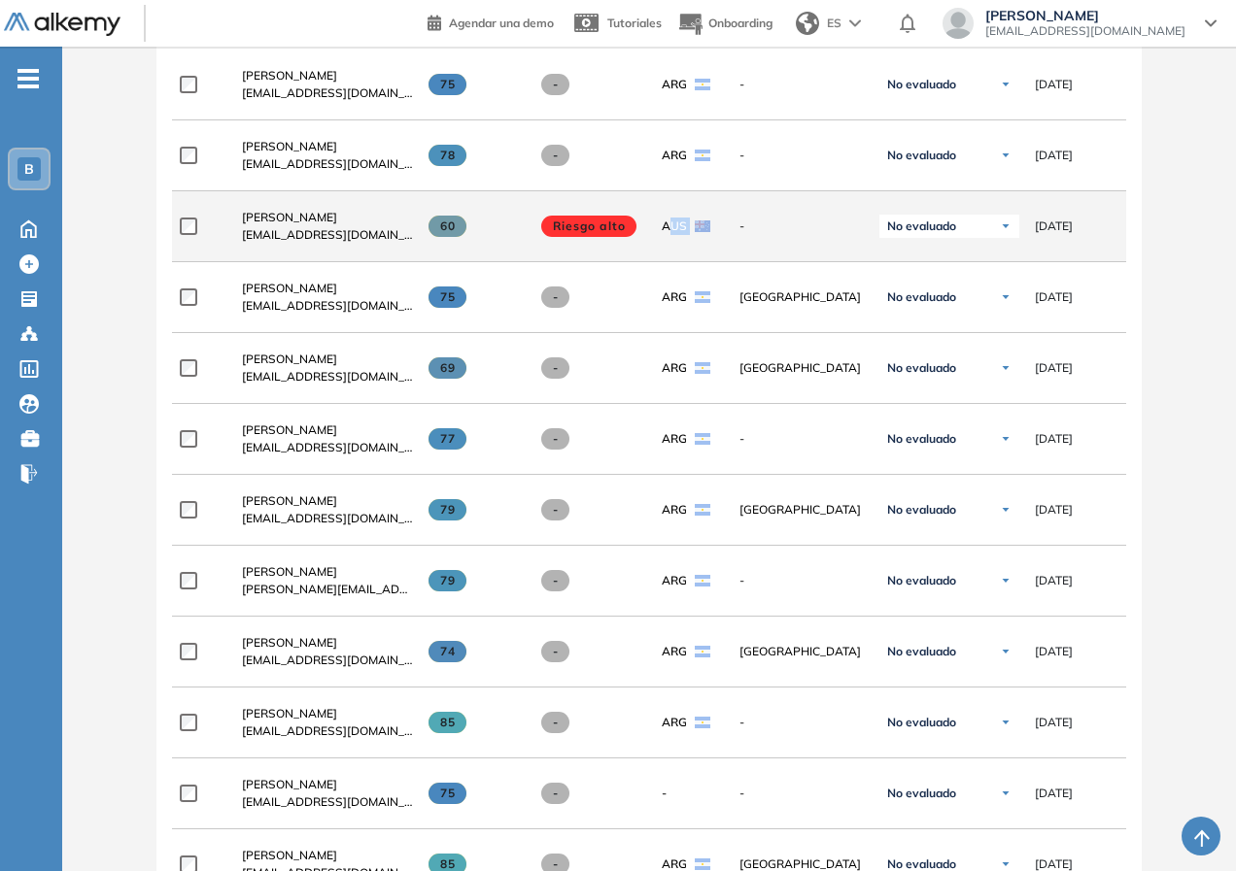
drag, startPoint x: 672, startPoint y: 233, endPoint x: 716, endPoint y: 238, distance: 44.0
click at [716, 235] on div "AUS" at bounding box center [693, 226] width 62 height 17
click at [719, 235] on div "AUS" at bounding box center [693, 226] width 62 height 17
drag, startPoint x: 663, startPoint y: 238, endPoint x: 704, endPoint y: 237, distance: 41.8
click at [704, 235] on div "AUS" at bounding box center [686, 226] width 49 height 17
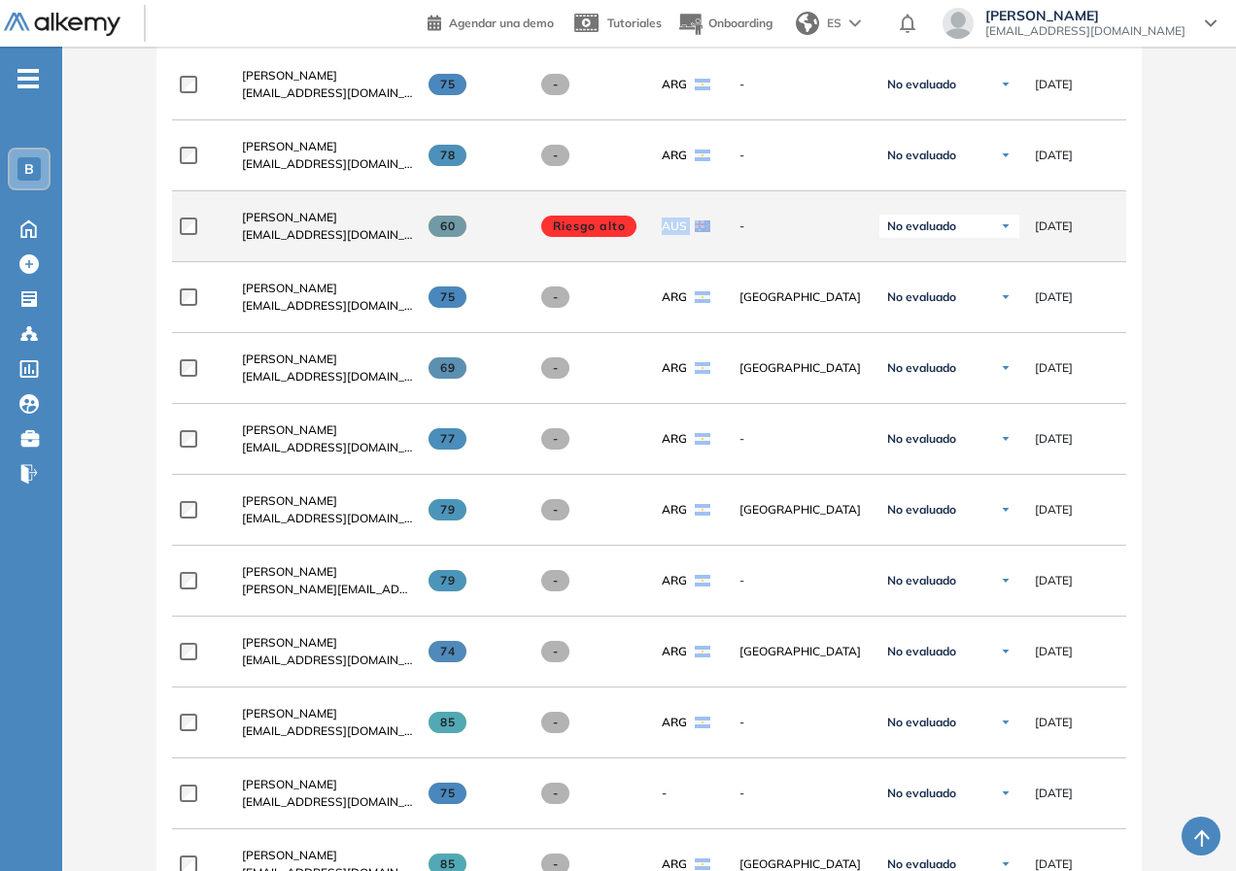
click at [707, 232] on img at bounding box center [703, 227] width 16 height 12
click at [320, 223] on span "[PERSON_NAME]" at bounding box center [289, 217] width 95 height 15
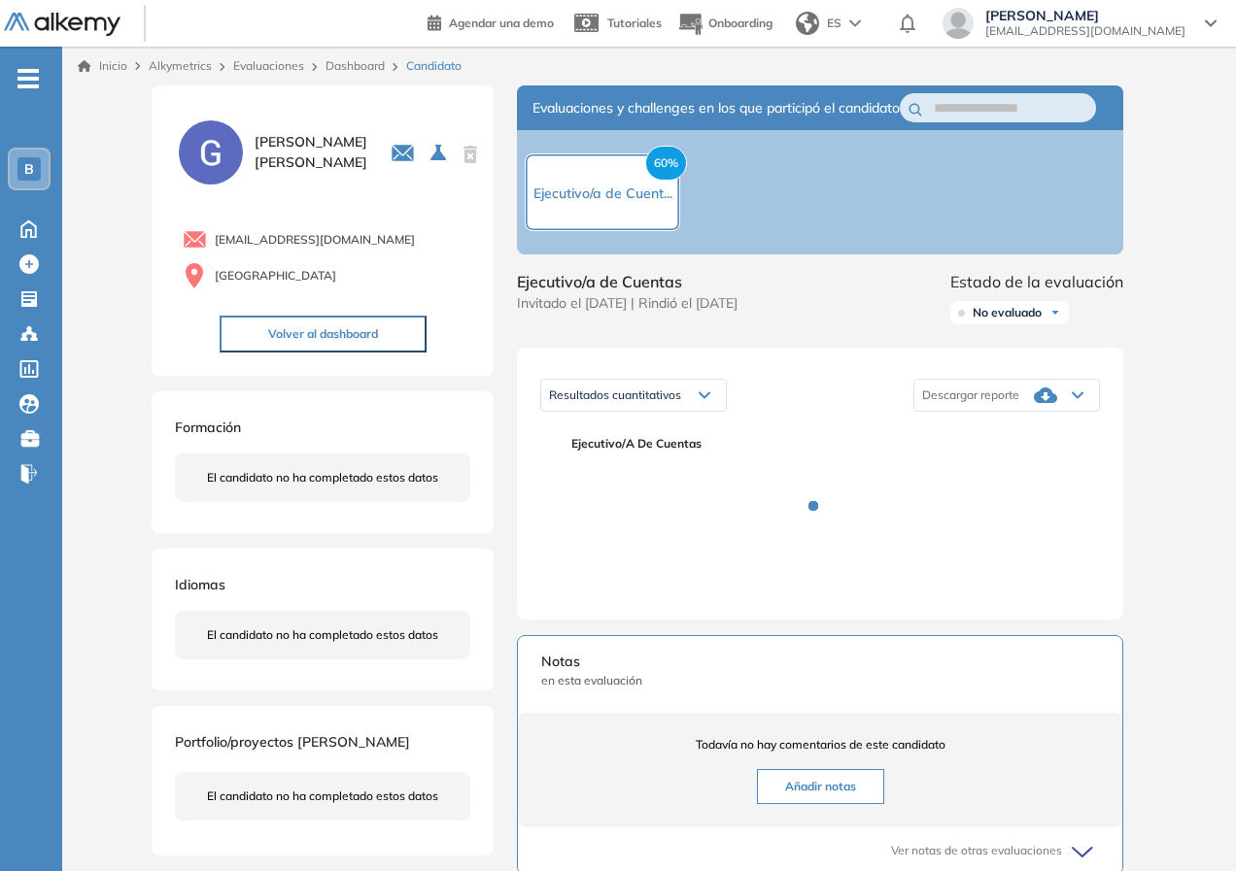
click at [1129, 422] on div "Evaluaciones y challenges en los que participó el candidato 60% Ejecutivo/a de …" at bounding box center [820, 610] width 653 height 1050
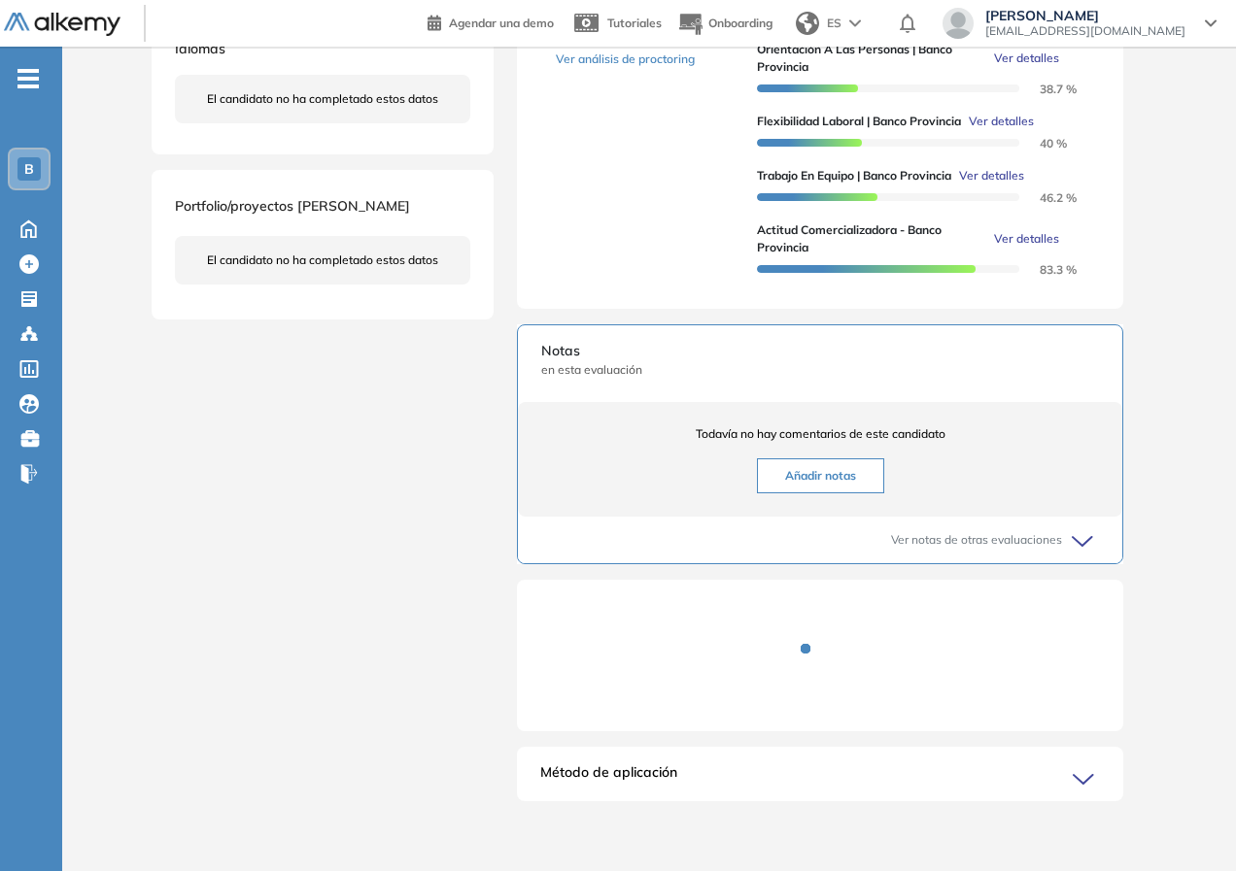
scroll to position [70, 0]
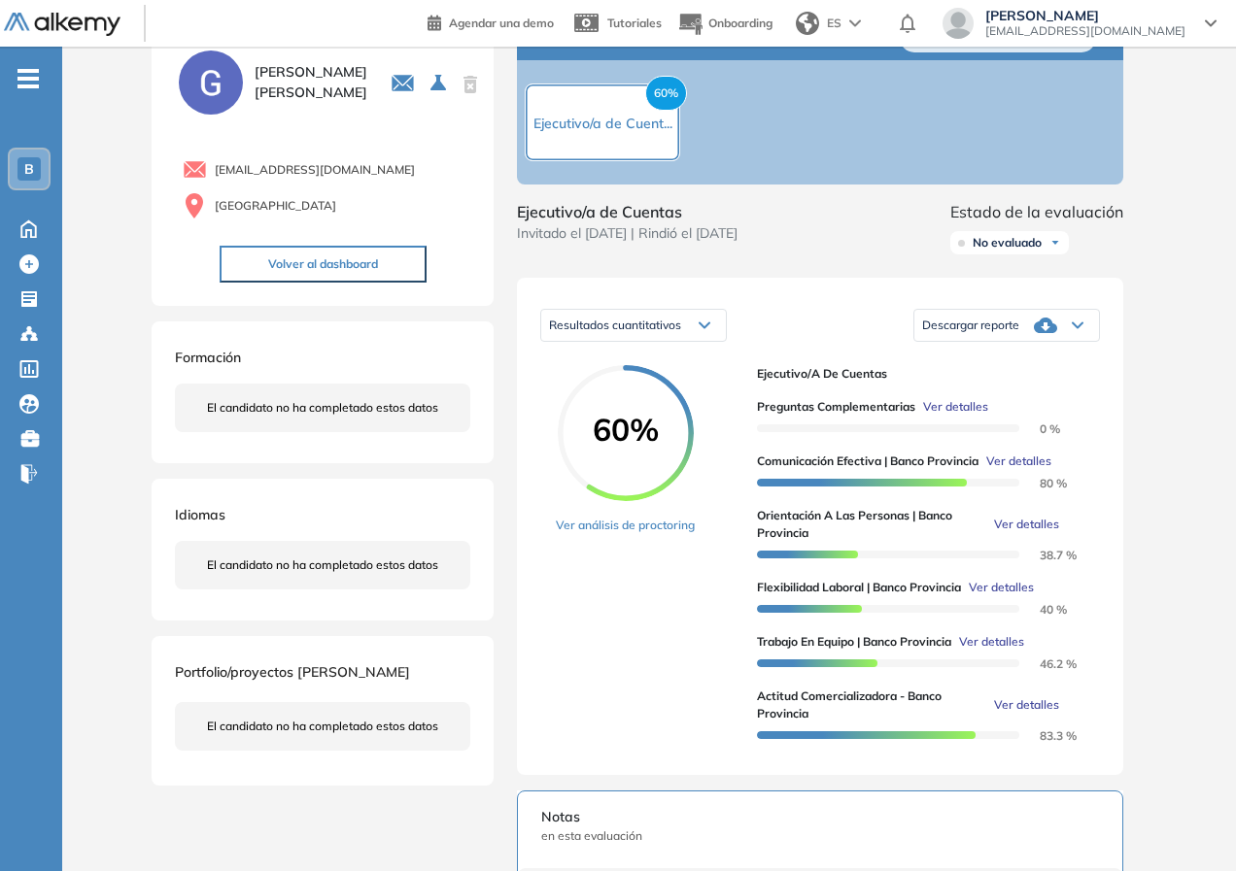
click at [1083, 345] on div "Descargar reporte" at bounding box center [1006, 325] width 185 height 39
click at [1038, 379] on li "Descargar informe completo" at bounding box center [995, 368] width 144 height 19
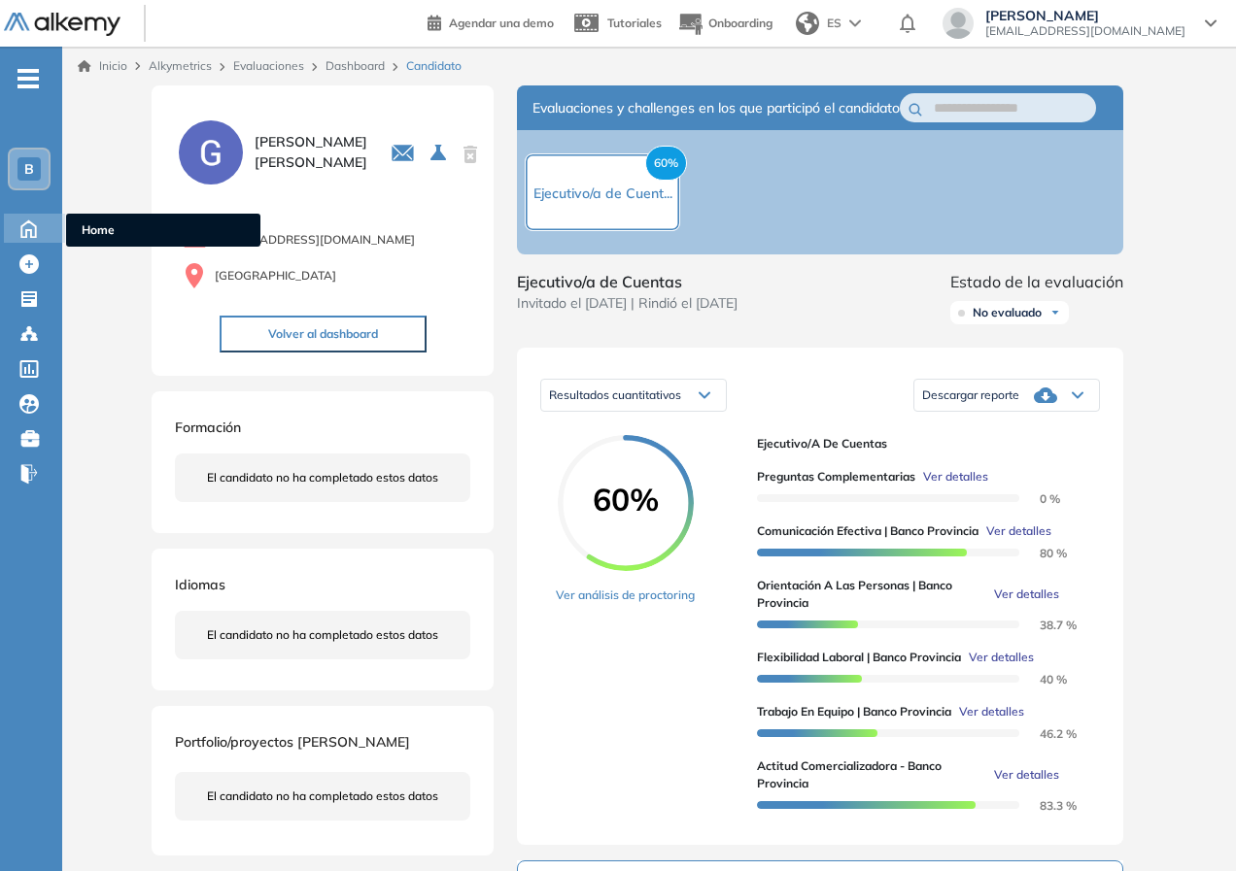
click at [40, 219] on icon at bounding box center [29, 227] width 34 height 23
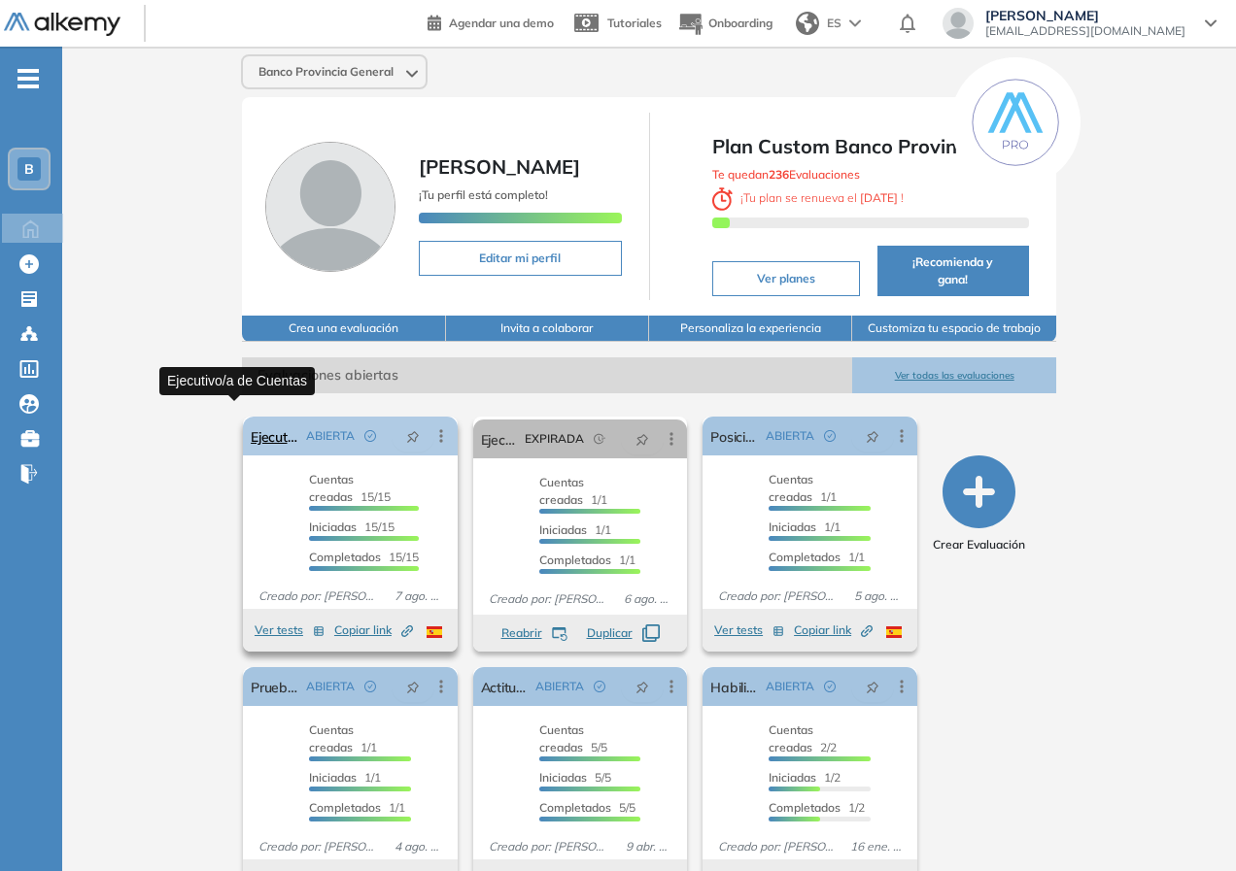
click at [251, 417] on link "Ejecutivo/a de Cuentas" at bounding box center [275, 436] width 48 height 39
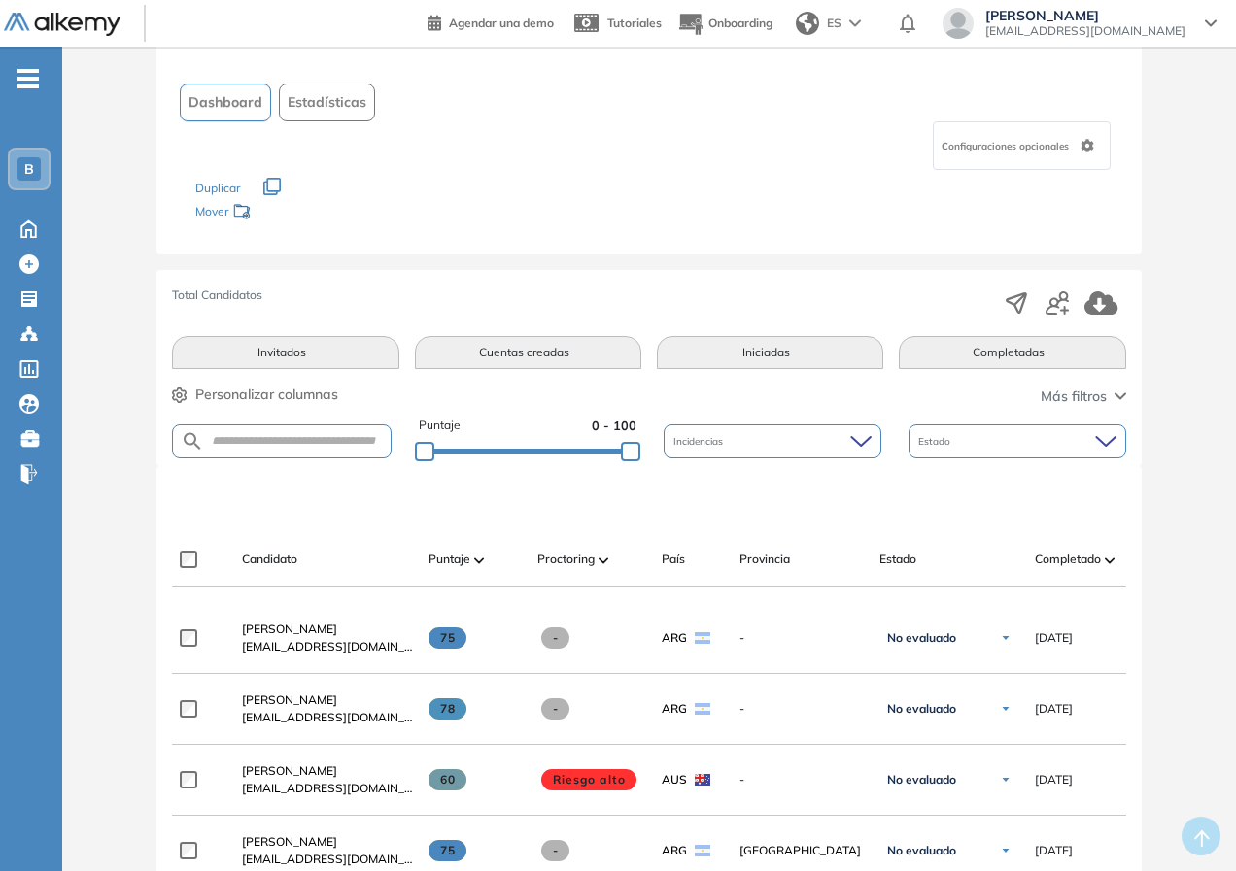
scroll to position [389, 0]
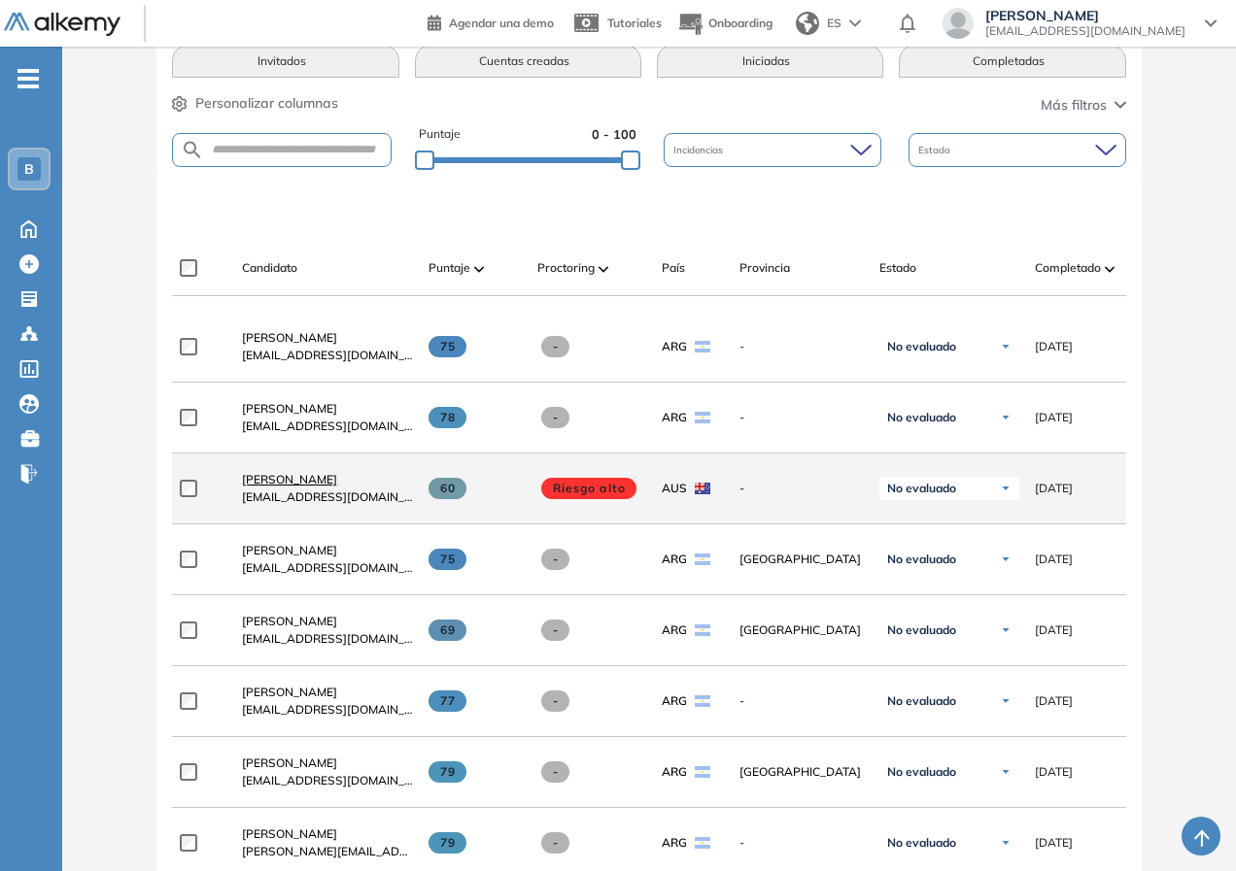
click at [296, 487] on span "[PERSON_NAME]" at bounding box center [289, 479] width 95 height 15
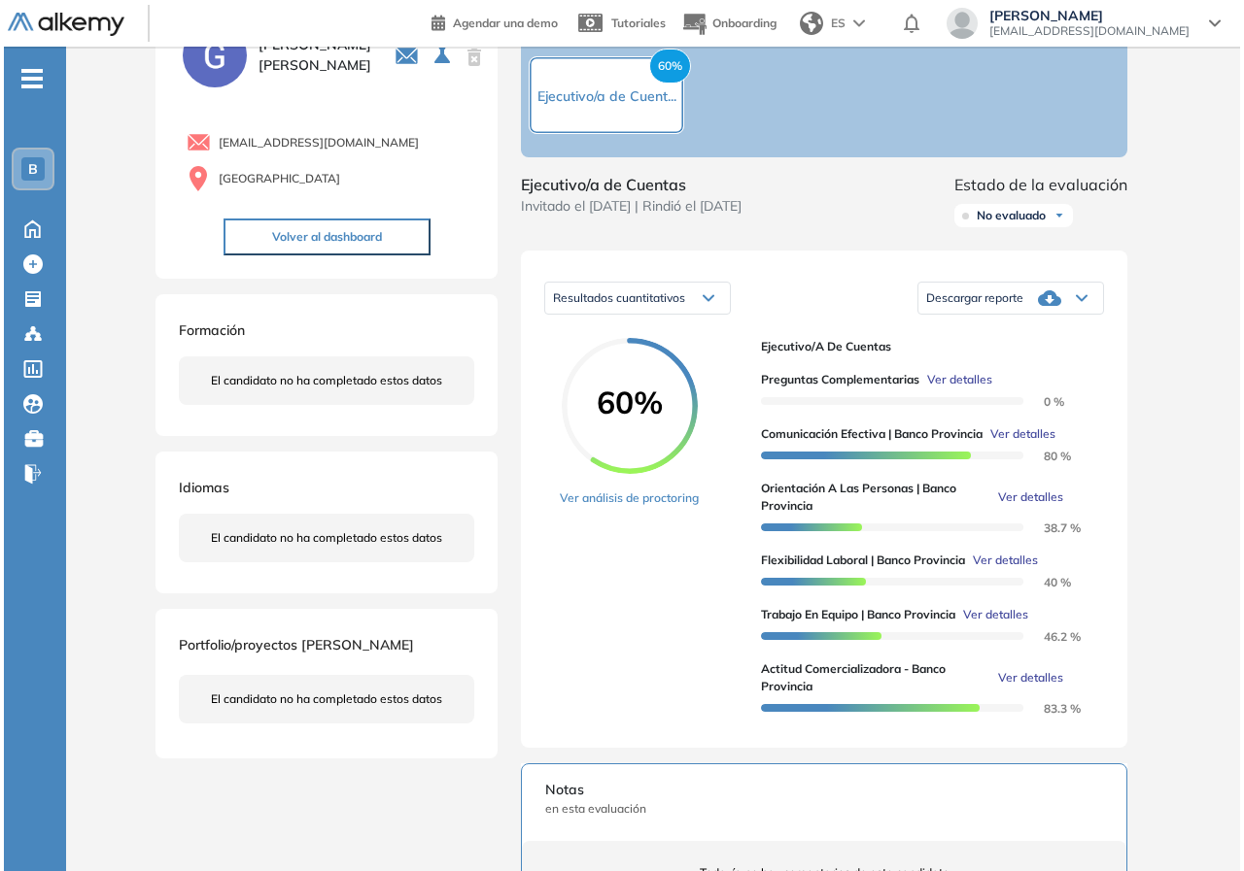
scroll to position [194, 0]
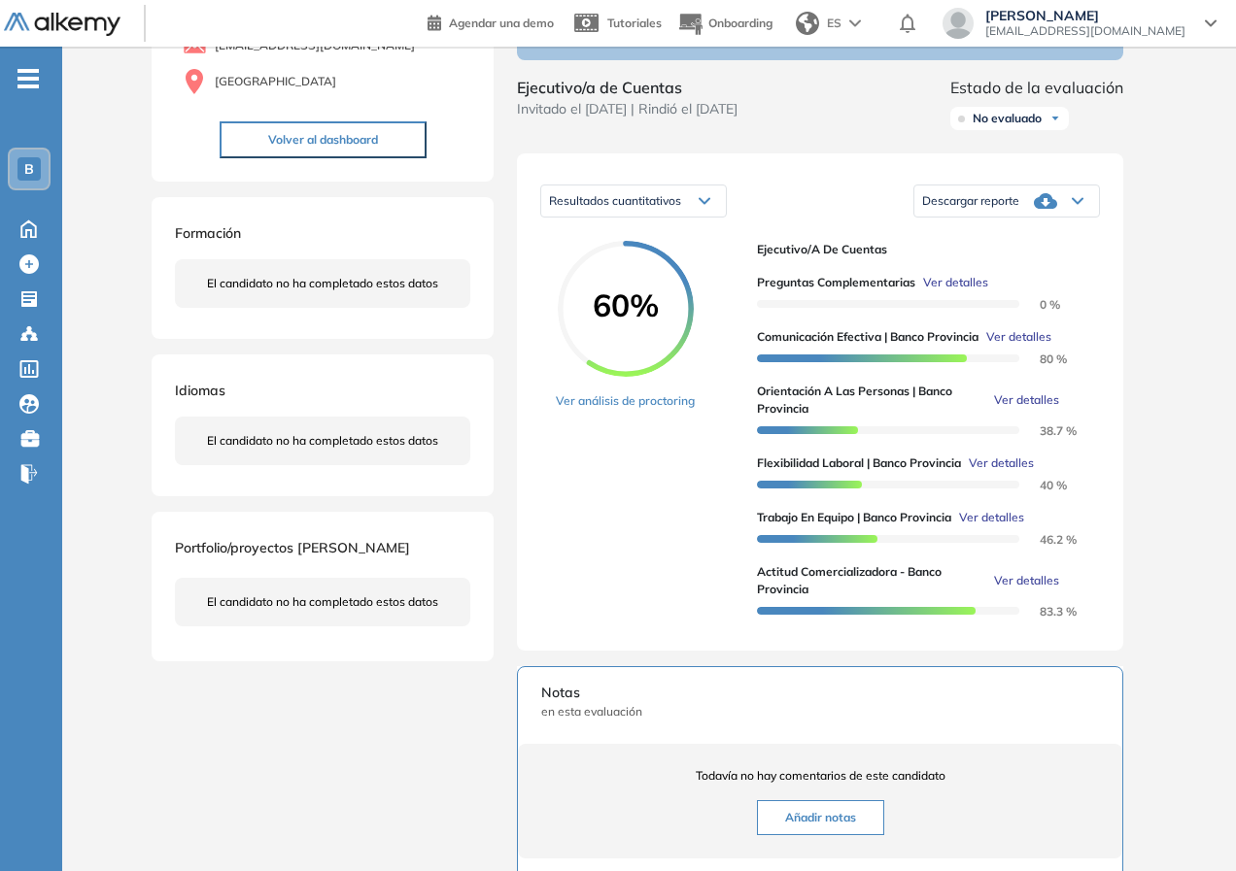
click at [1035, 409] on span "Ver detalles" at bounding box center [1026, 400] width 65 height 17
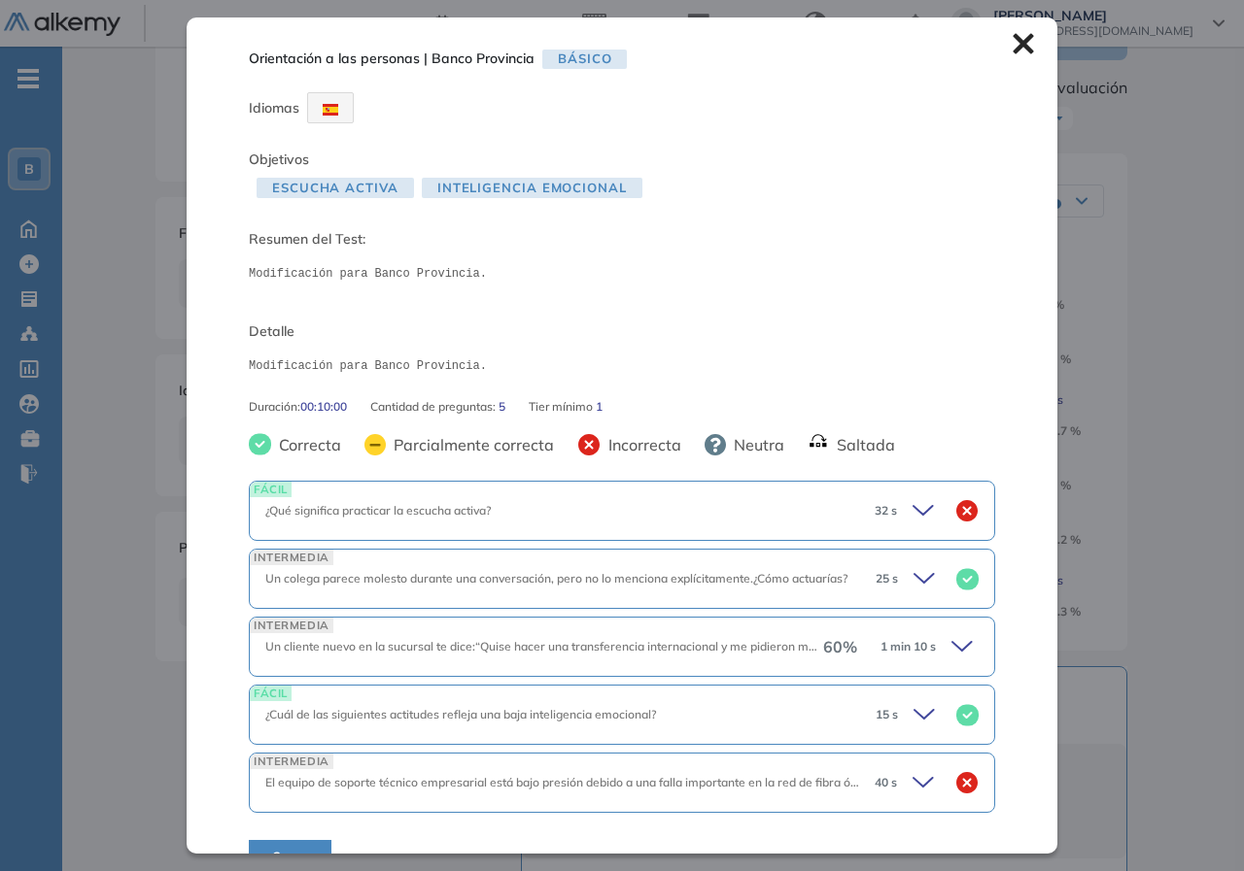
scroll to position [39, 0]
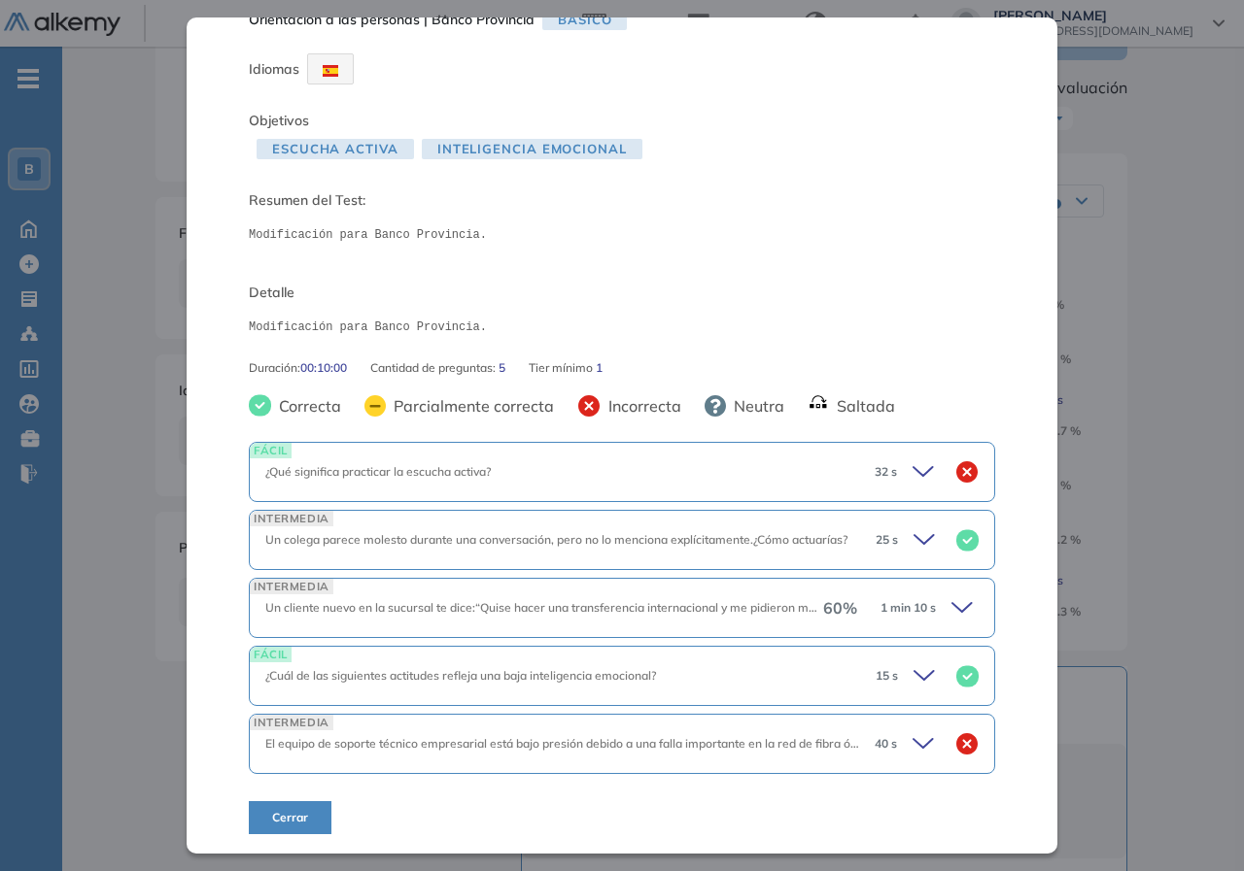
click at [952, 611] on icon at bounding box center [961, 607] width 19 height 9
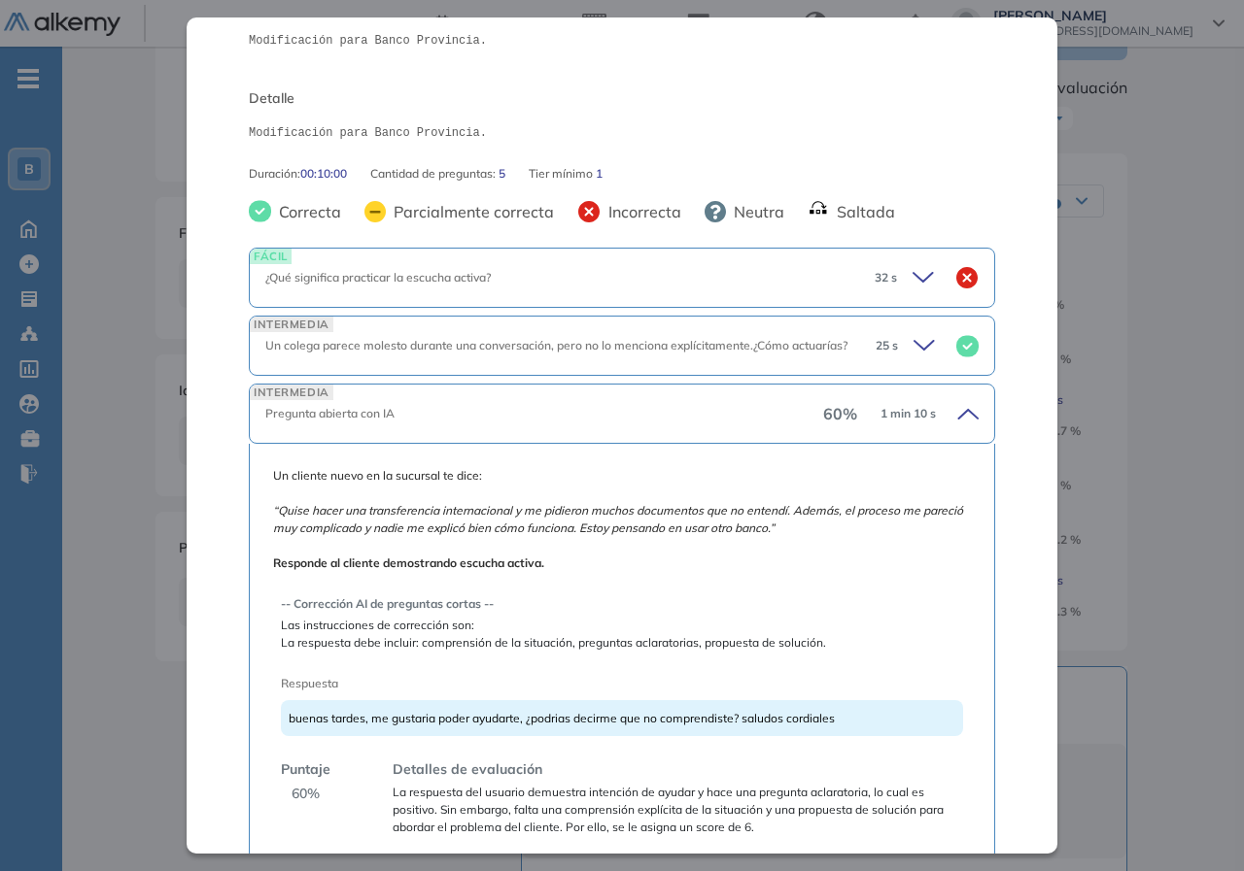
scroll to position [330, 0]
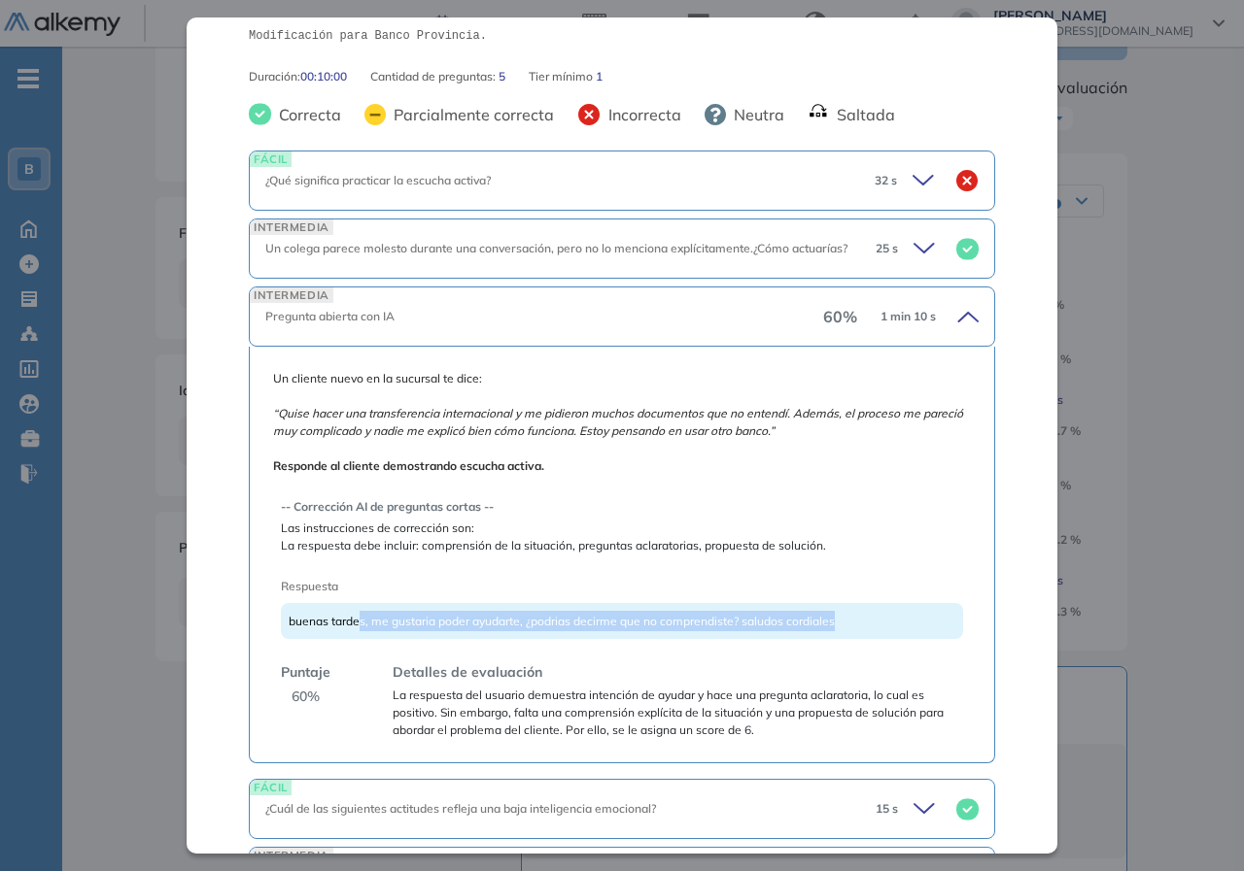
drag, startPoint x: 510, startPoint y: 622, endPoint x: 843, endPoint y: 622, distance: 333.2
click at [842, 622] on div "buenas tardes, me gustaria poder ayudarte, ¿podrias decirme que no comprendiste…" at bounding box center [622, 621] width 682 height 36
click at [951, 323] on icon at bounding box center [964, 316] width 27 height 27
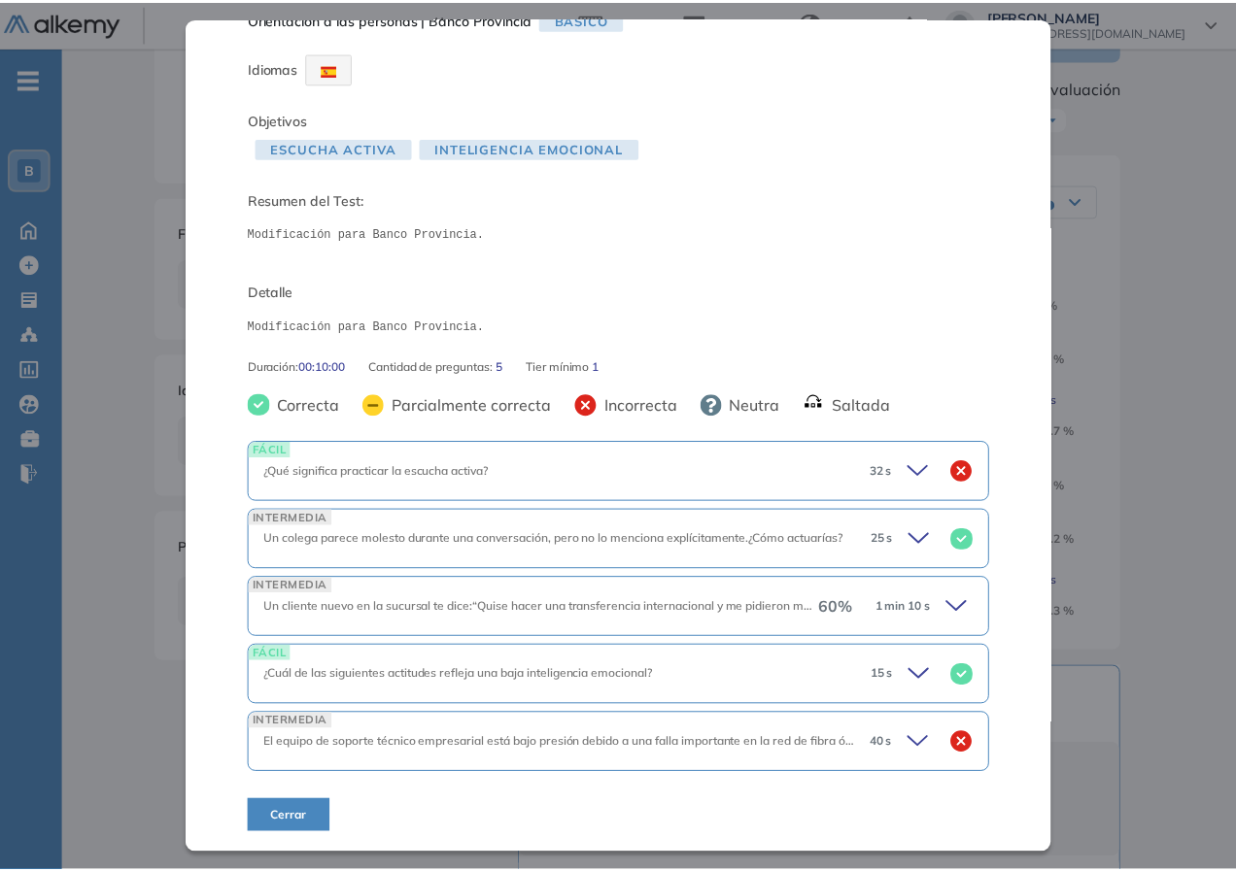
scroll to position [40, 0]
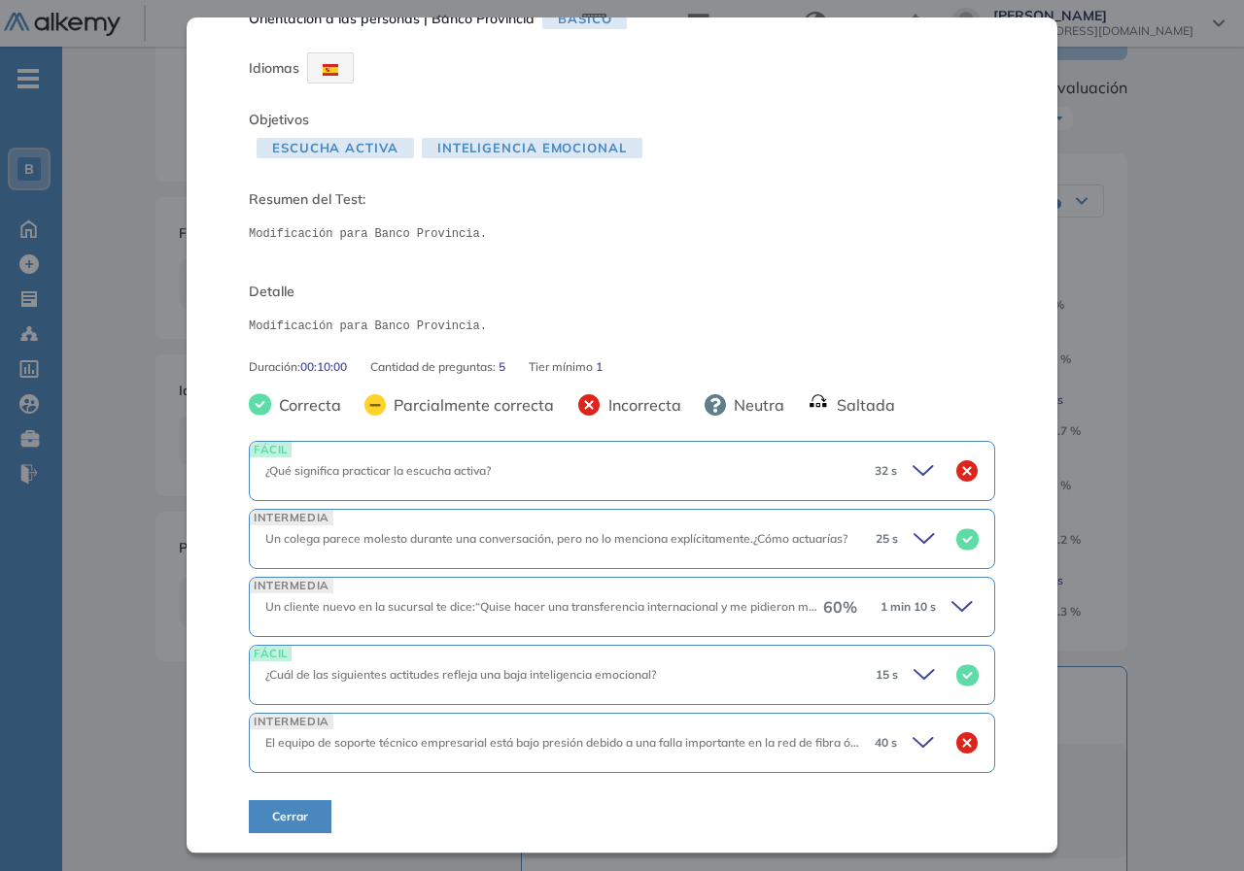
drag, startPoint x: 1120, startPoint y: 328, endPoint x: 1107, endPoint y: 329, distance: 13.6
click at [1119, 328] on div "Orientación a las personas | Banco Provincia Básico Idiomas Objetivos Escucha a…" at bounding box center [653, 530] width 1010 height 1279
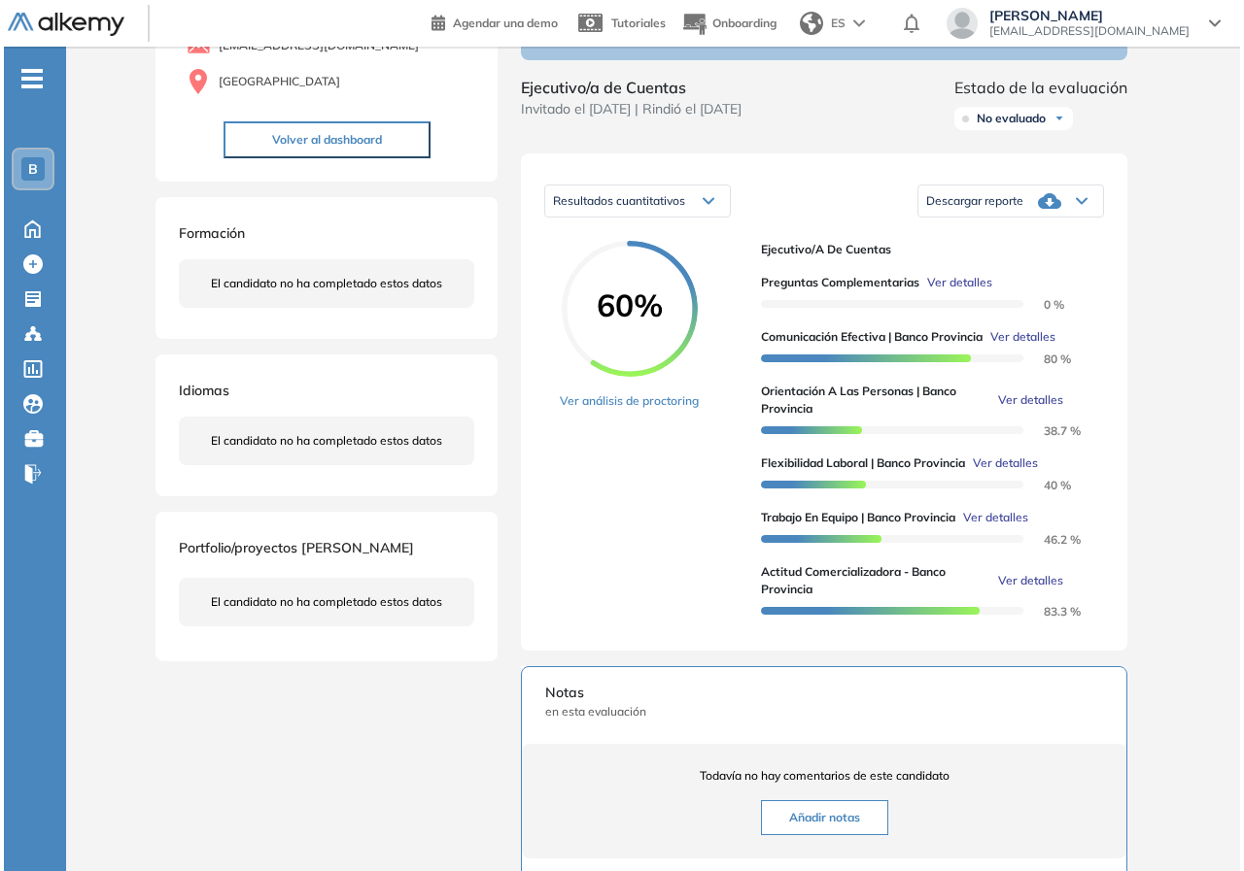
scroll to position [0, 0]
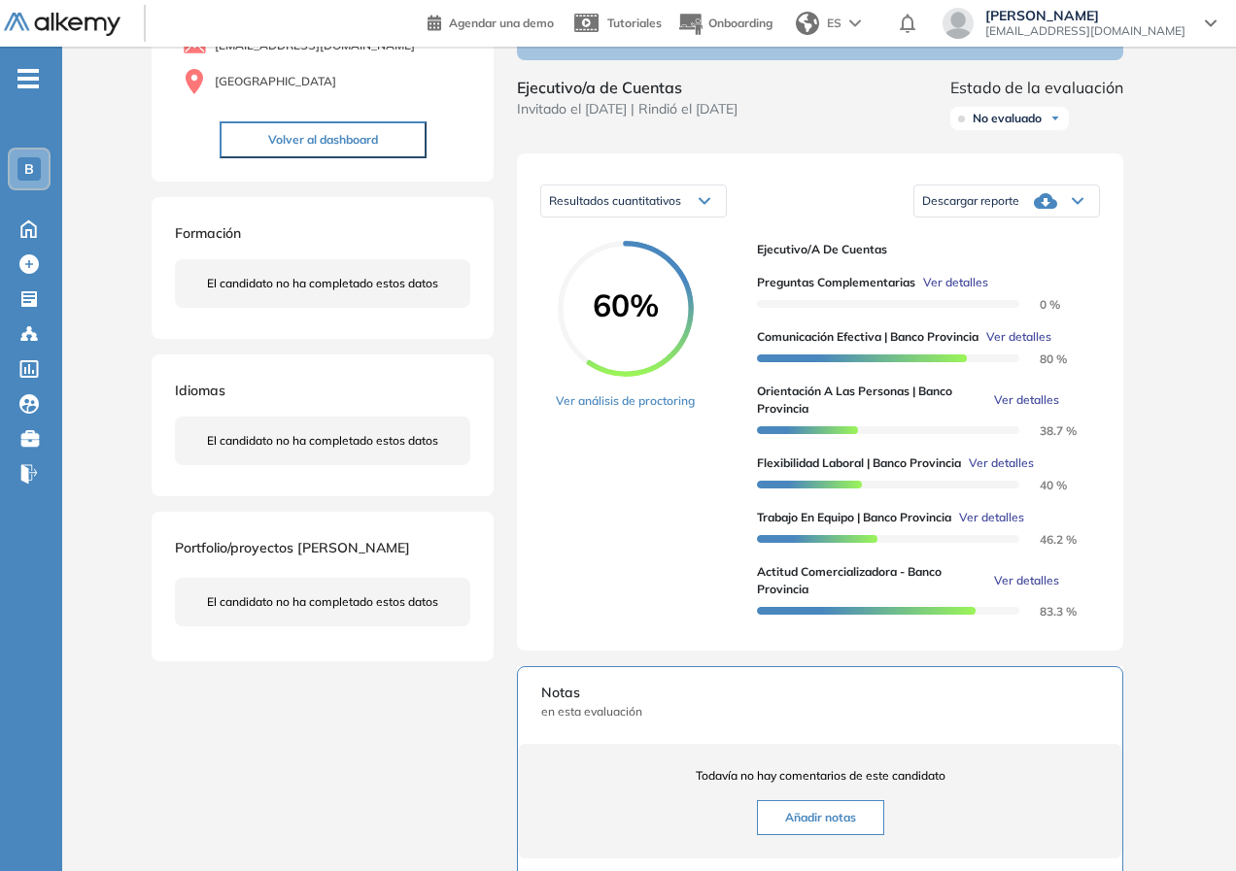
click at [1024, 346] on span "Ver detalles" at bounding box center [1018, 336] width 65 height 17
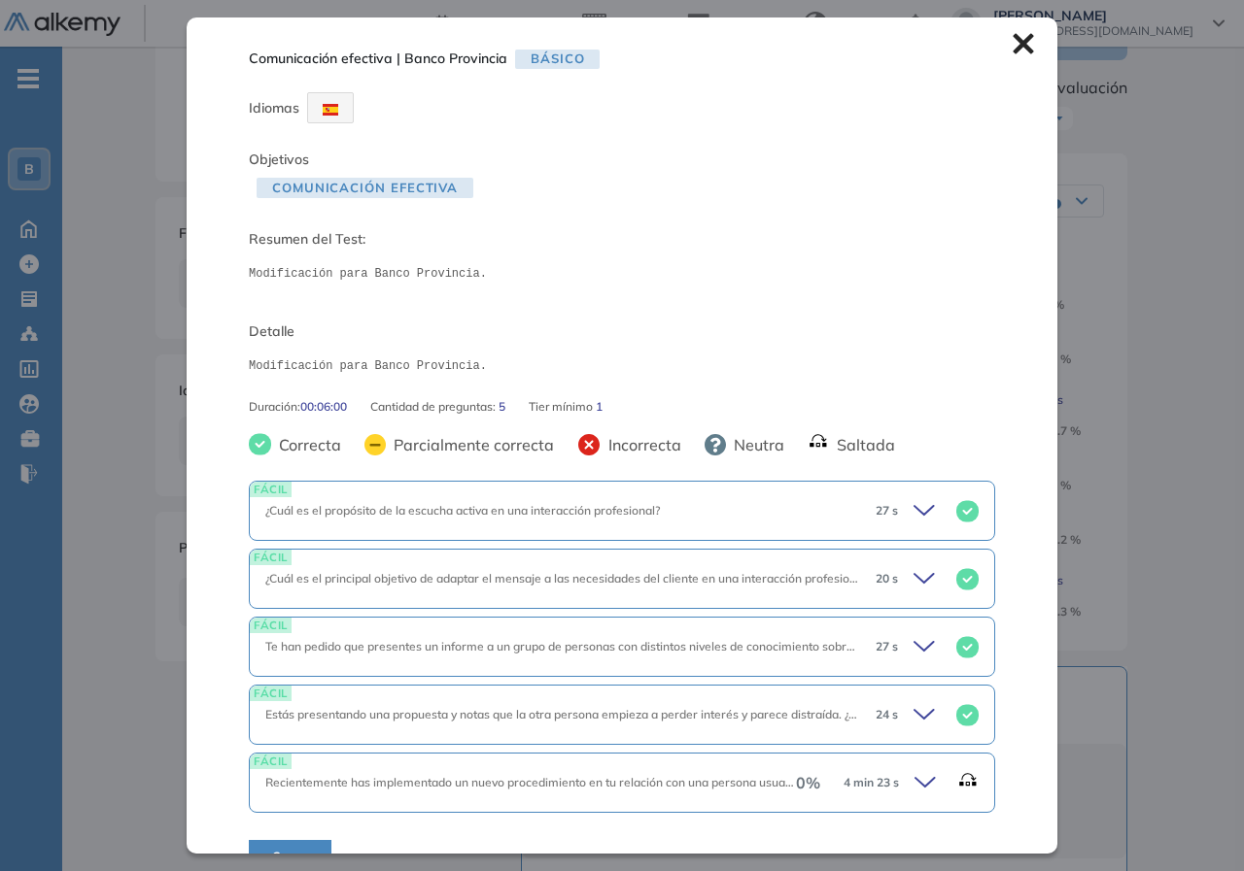
scroll to position [39, 0]
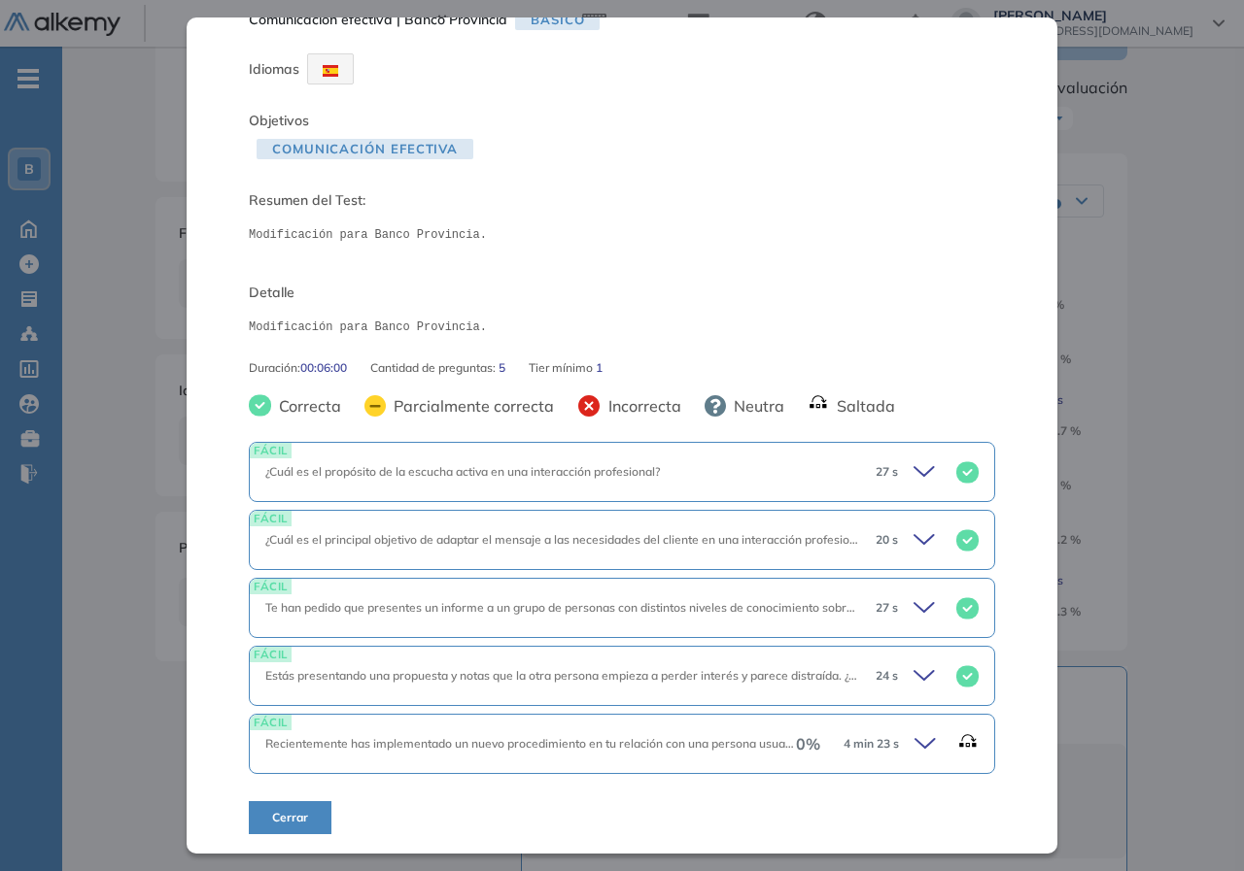
click at [914, 746] on icon at bounding box center [927, 744] width 27 height 27
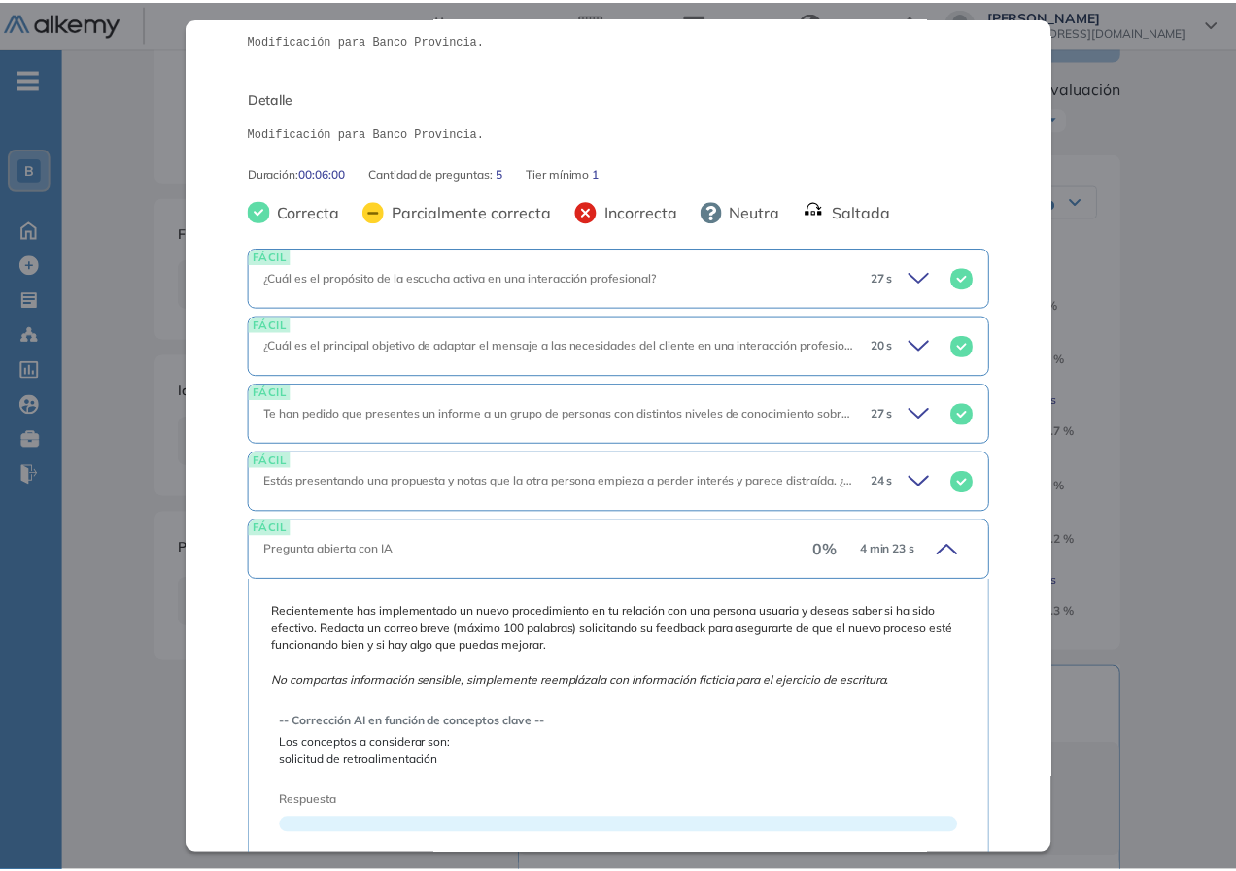
scroll to position [393, 0]
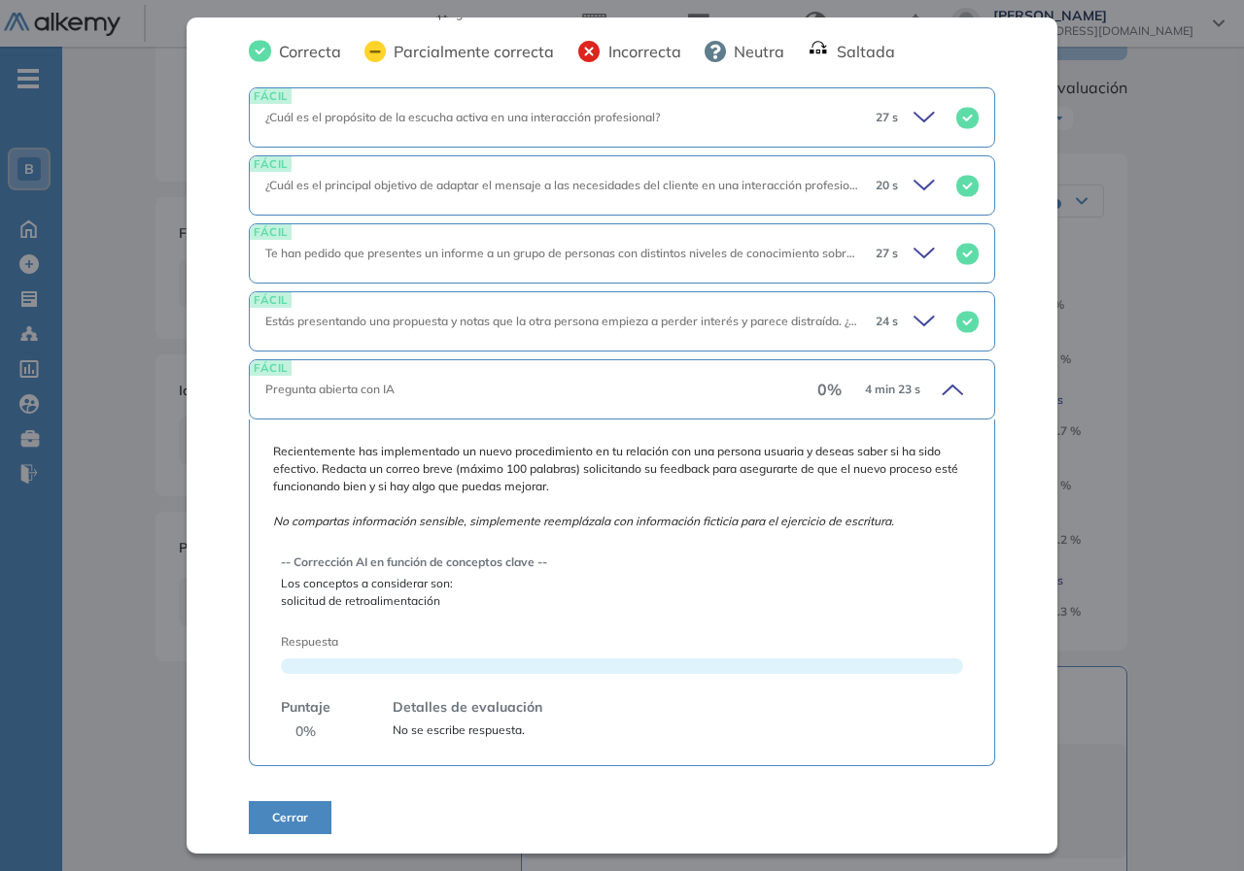
drag, startPoint x: 481, startPoint y: 655, endPoint x: 666, endPoint y: 653, distance: 185.6
click at [666, 653] on div "-- Corrección AI en función de conceptos clave -- Los conceptos a considerar so…" at bounding box center [622, 640] width 682 height 204
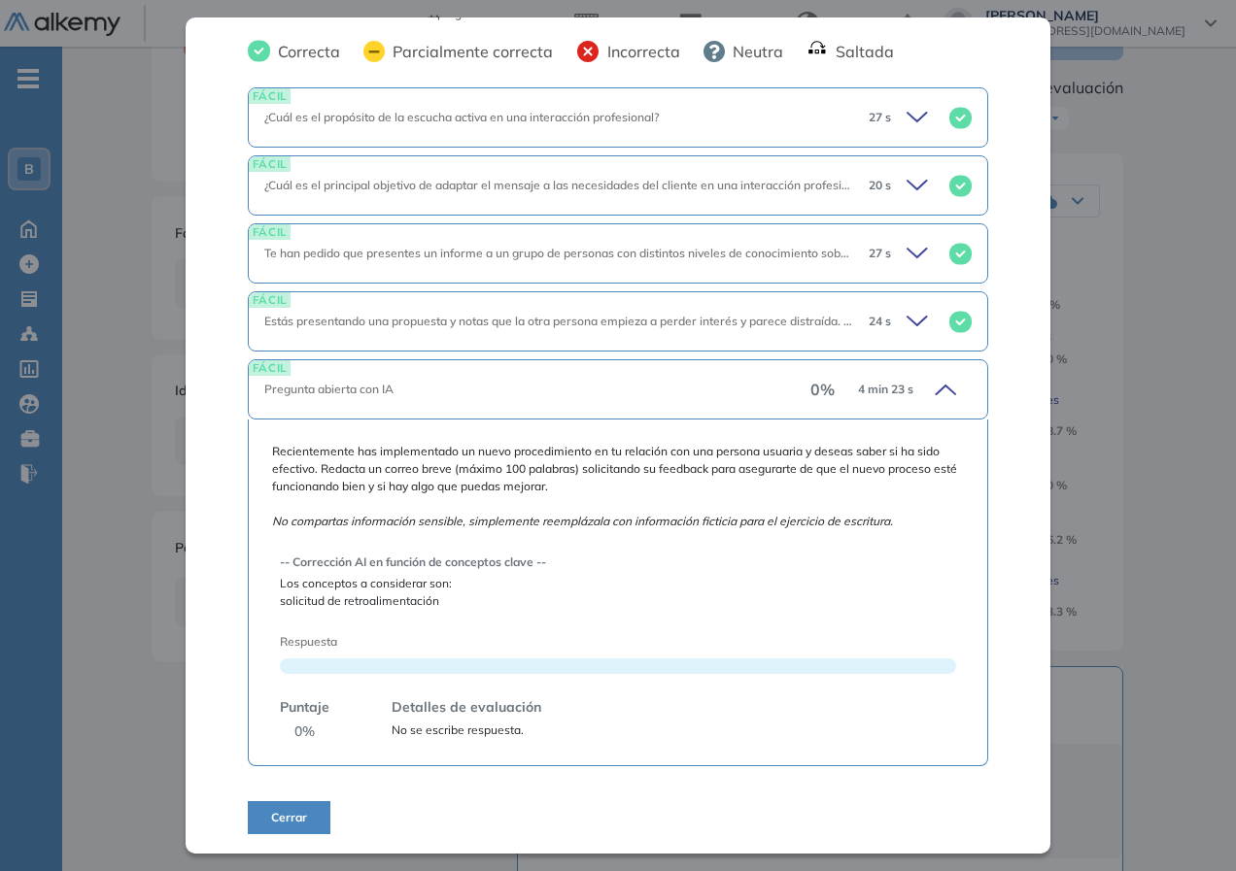
click at [1129, 432] on div "Comunicación efectiva | Banco Provincia Básico Idiomas Objetivos Comunicación e…" at bounding box center [649, 530] width 1010 height 1279
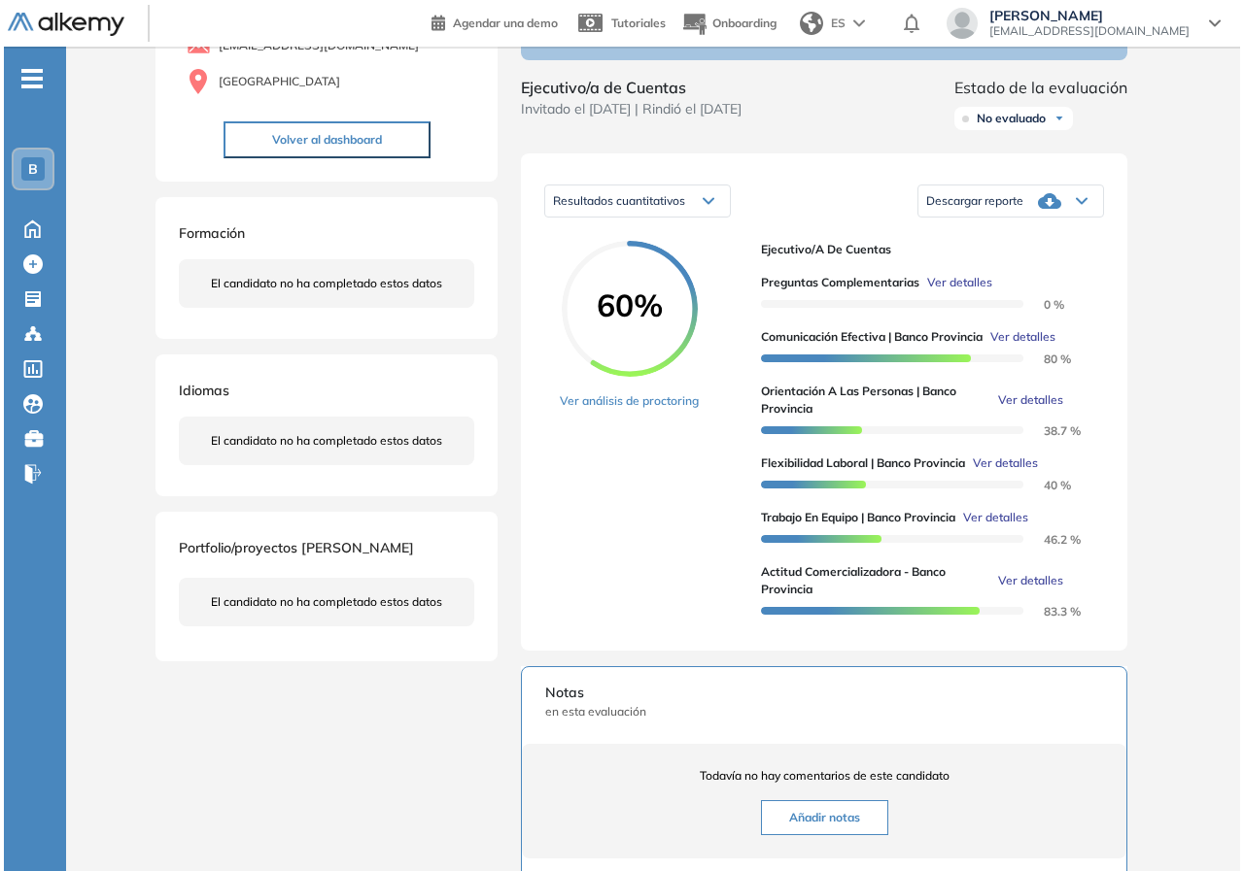
scroll to position [53, 0]
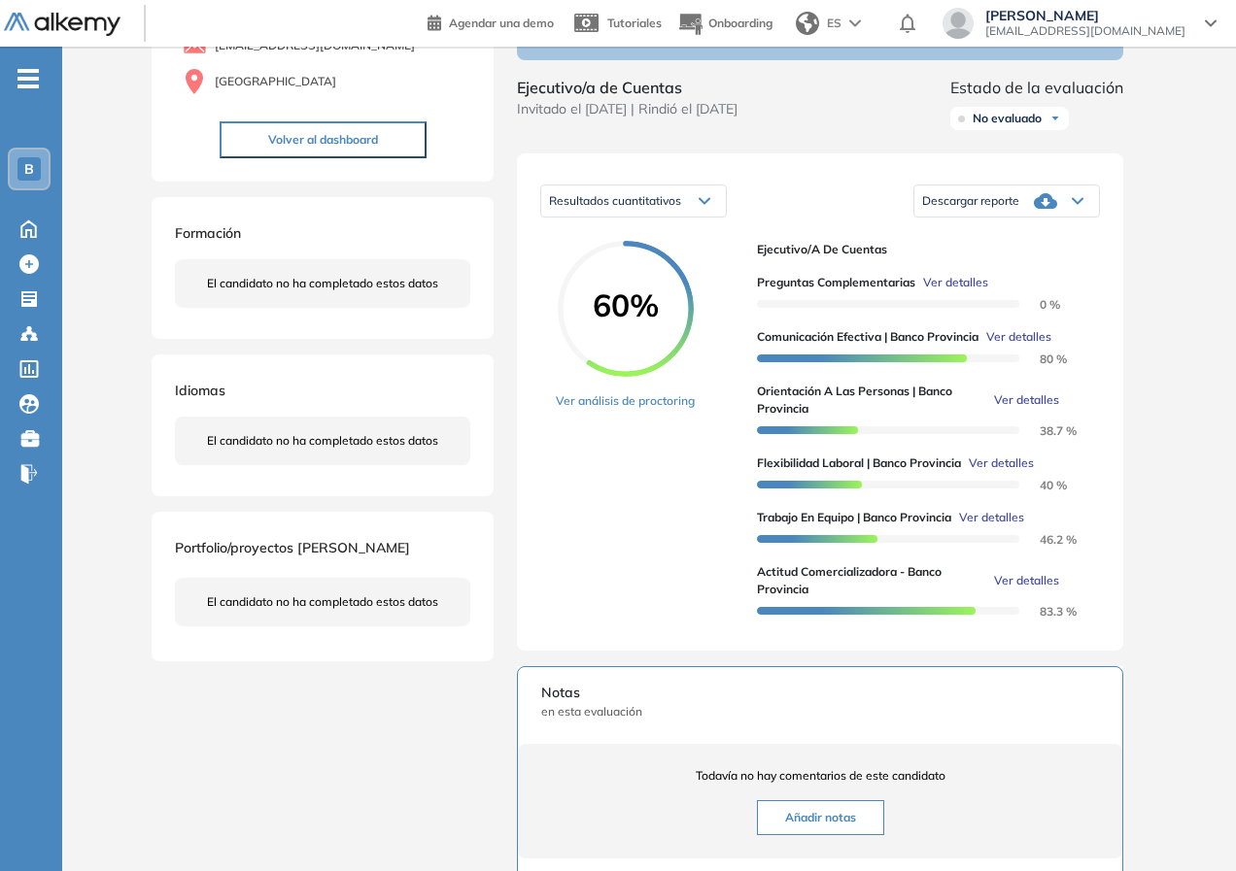
click at [996, 527] on span "Ver detalles" at bounding box center [991, 517] width 65 height 17
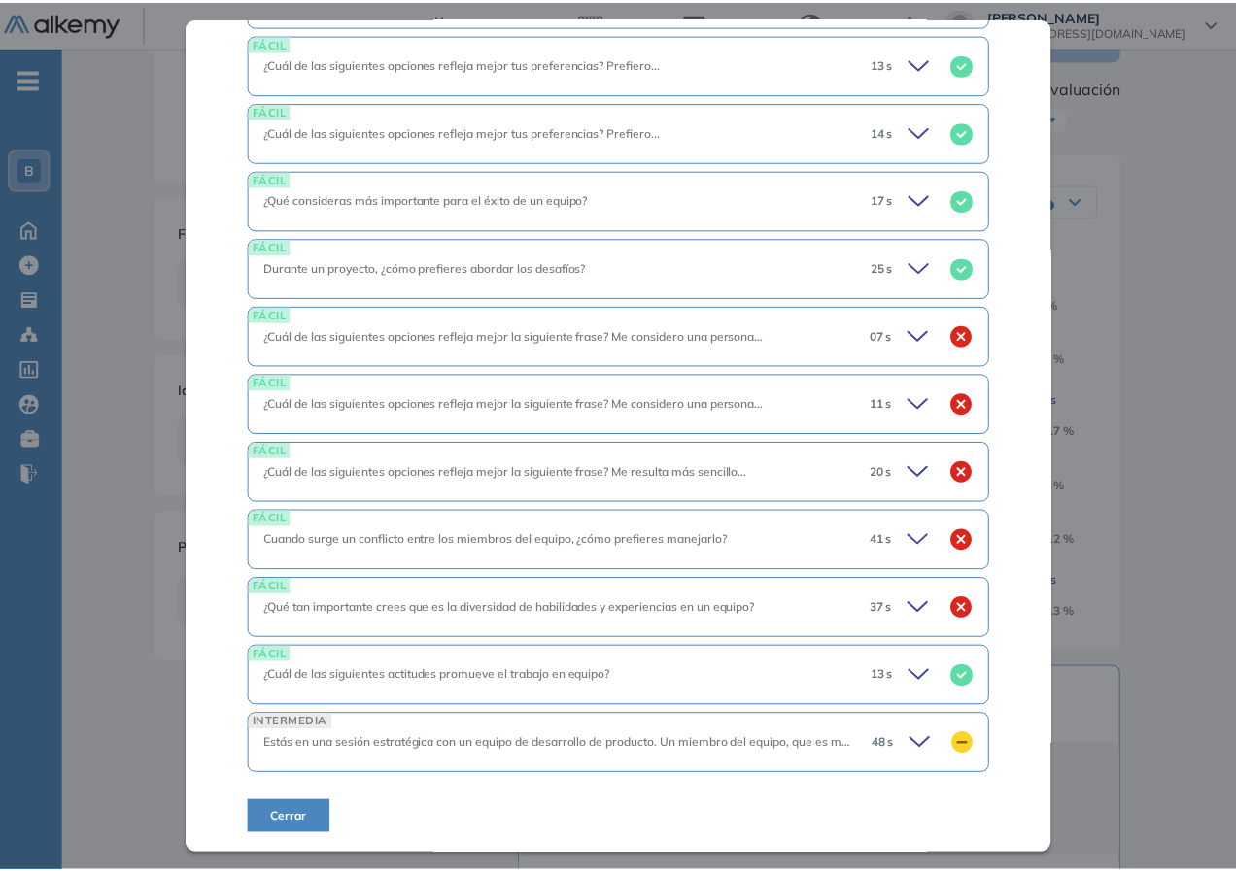
scroll to position [223, 0]
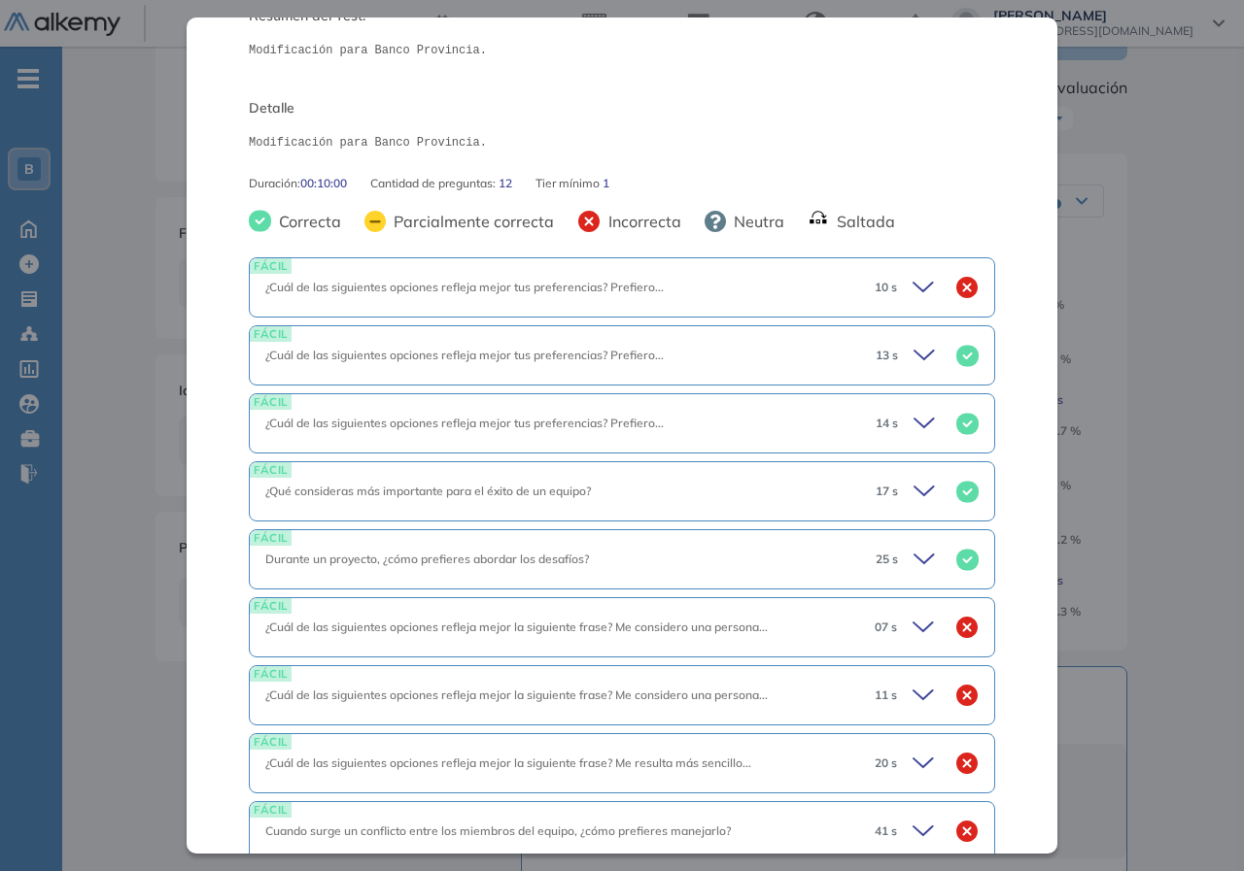
click at [1130, 414] on div "Trabajo en equipo | Banco Provincia Básico Idiomas Objetivos Trabajo en equipo …" at bounding box center [653, 530] width 1010 height 1279
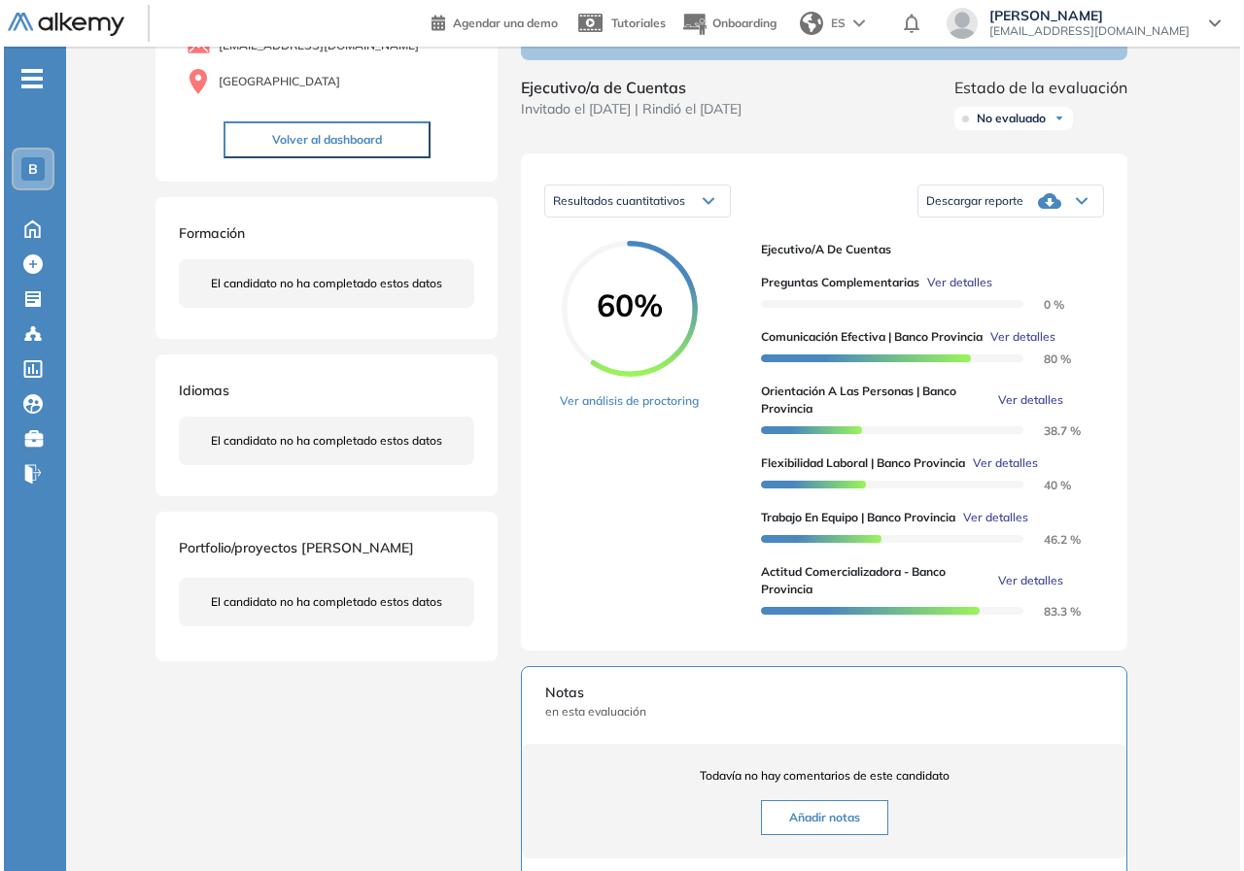
scroll to position [175, 0]
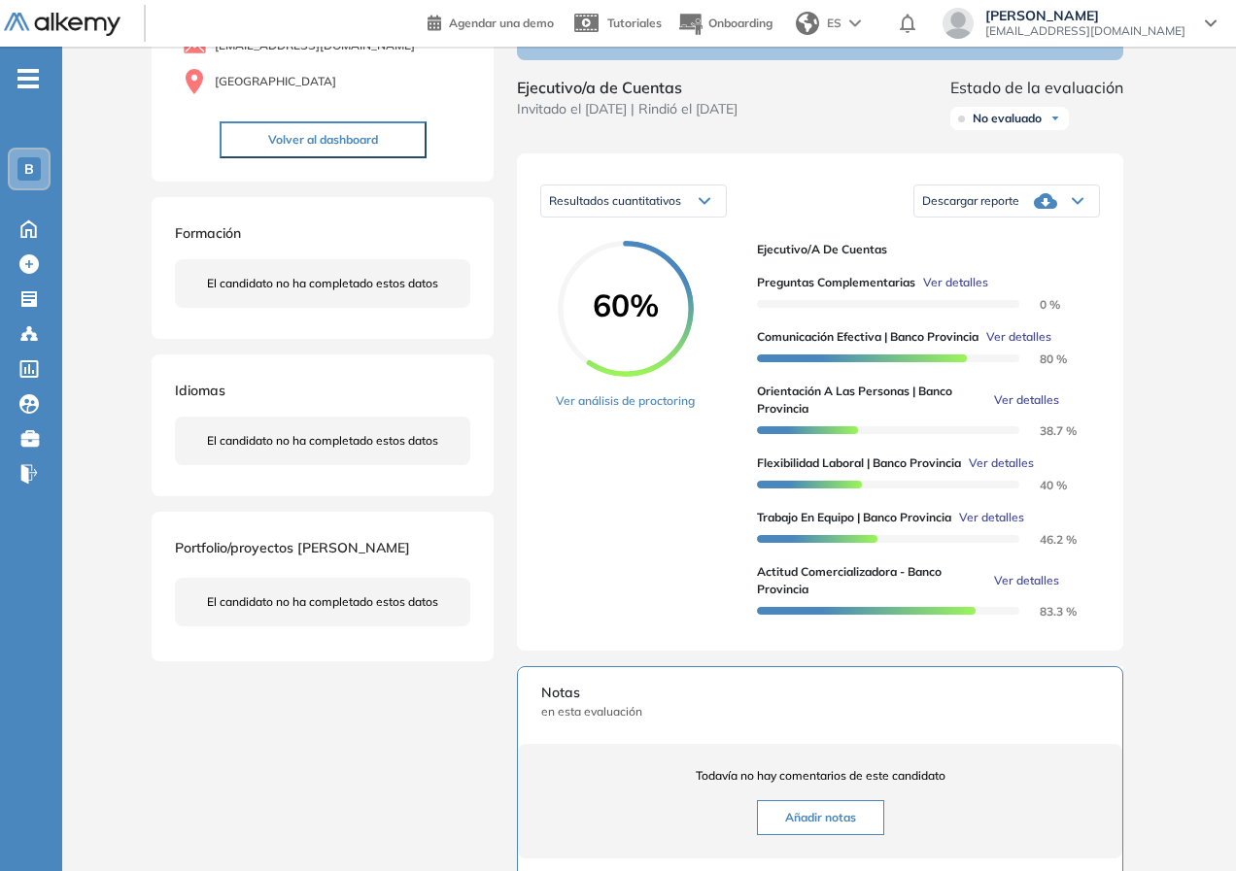
click at [1021, 409] on span "Ver detalles" at bounding box center [1026, 400] width 65 height 17
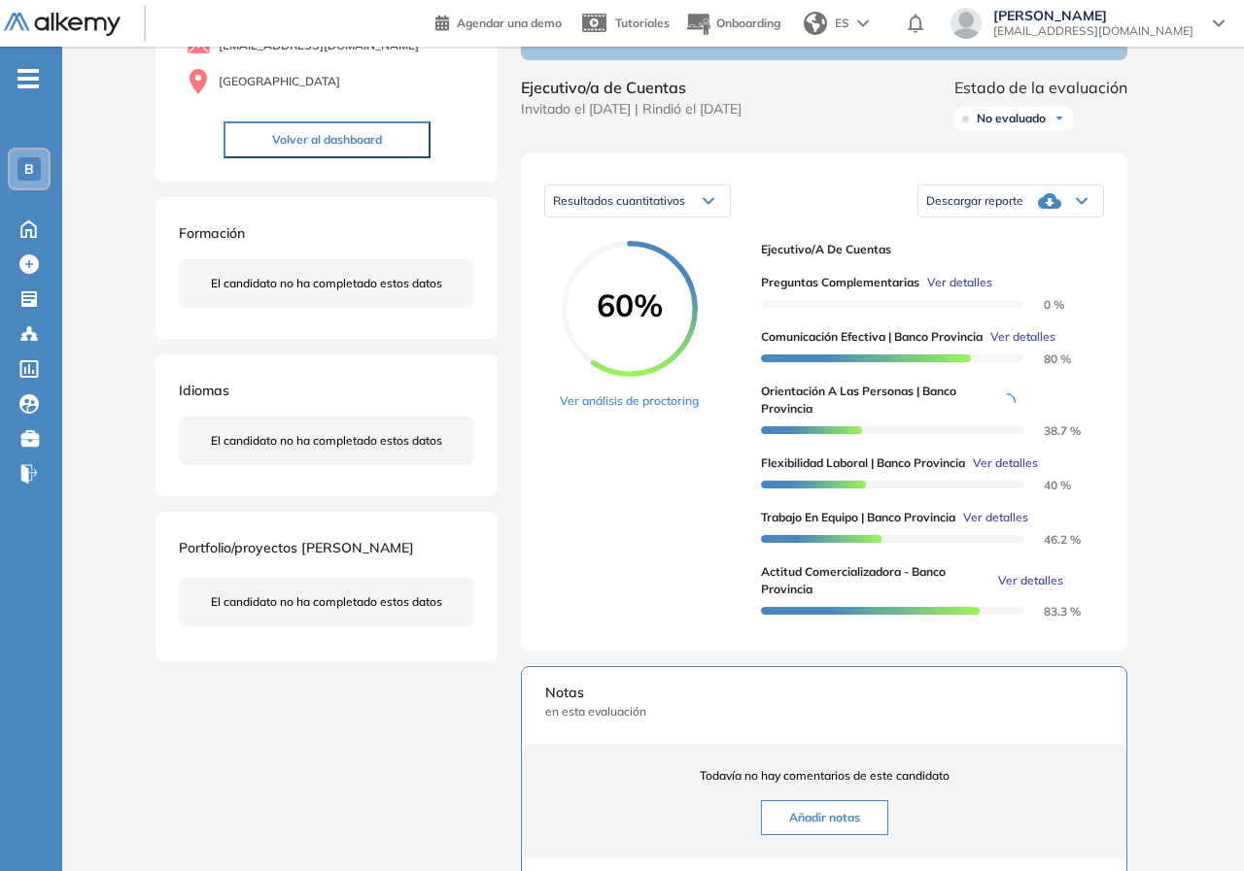
scroll to position [40, 0]
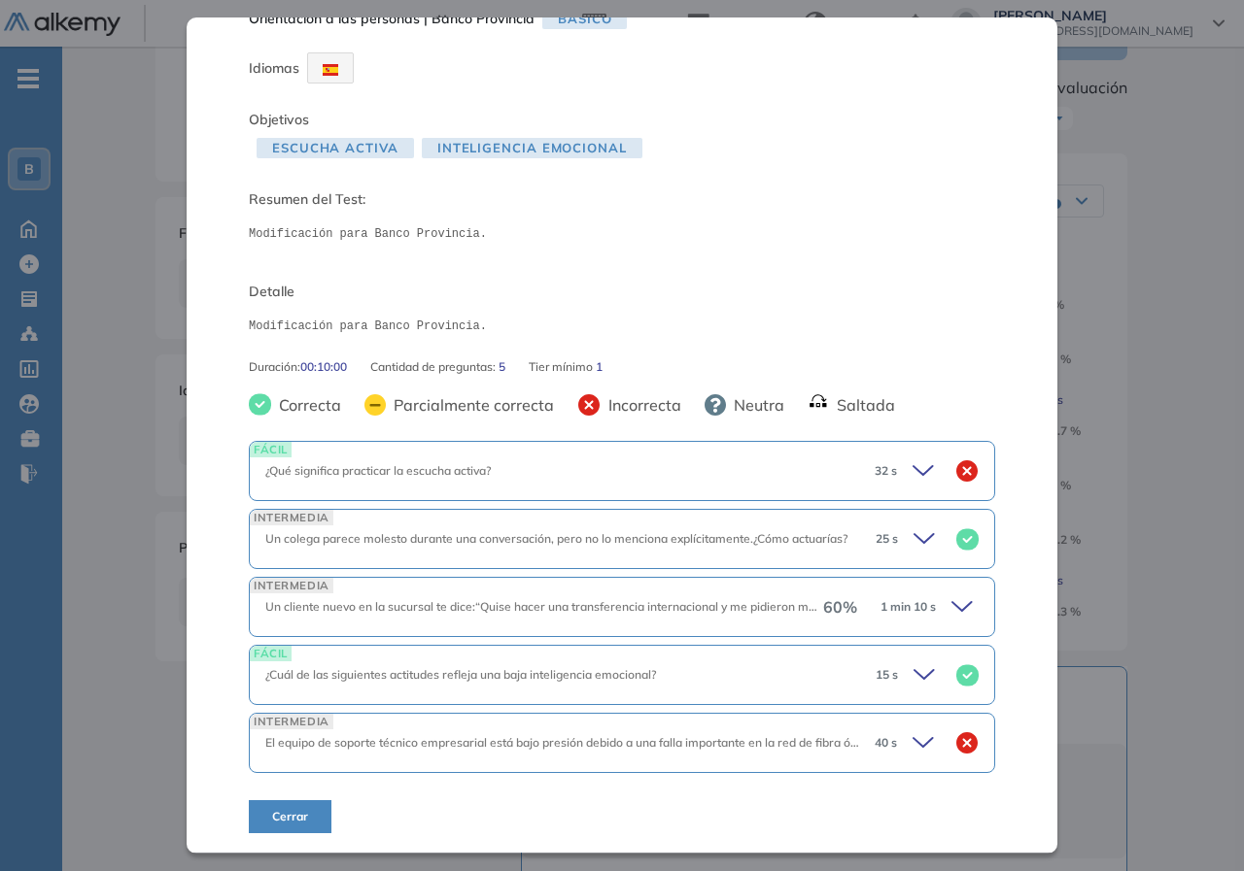
drag, startPoint x: 551, startPoint y: 470, endPoint x: 770, endPoint y: 462, distance: 219.7
click at [770, 462] on div "¿Qué significa practicar la escucha activa?" at bounding box center [562, 470] width 594 height 17
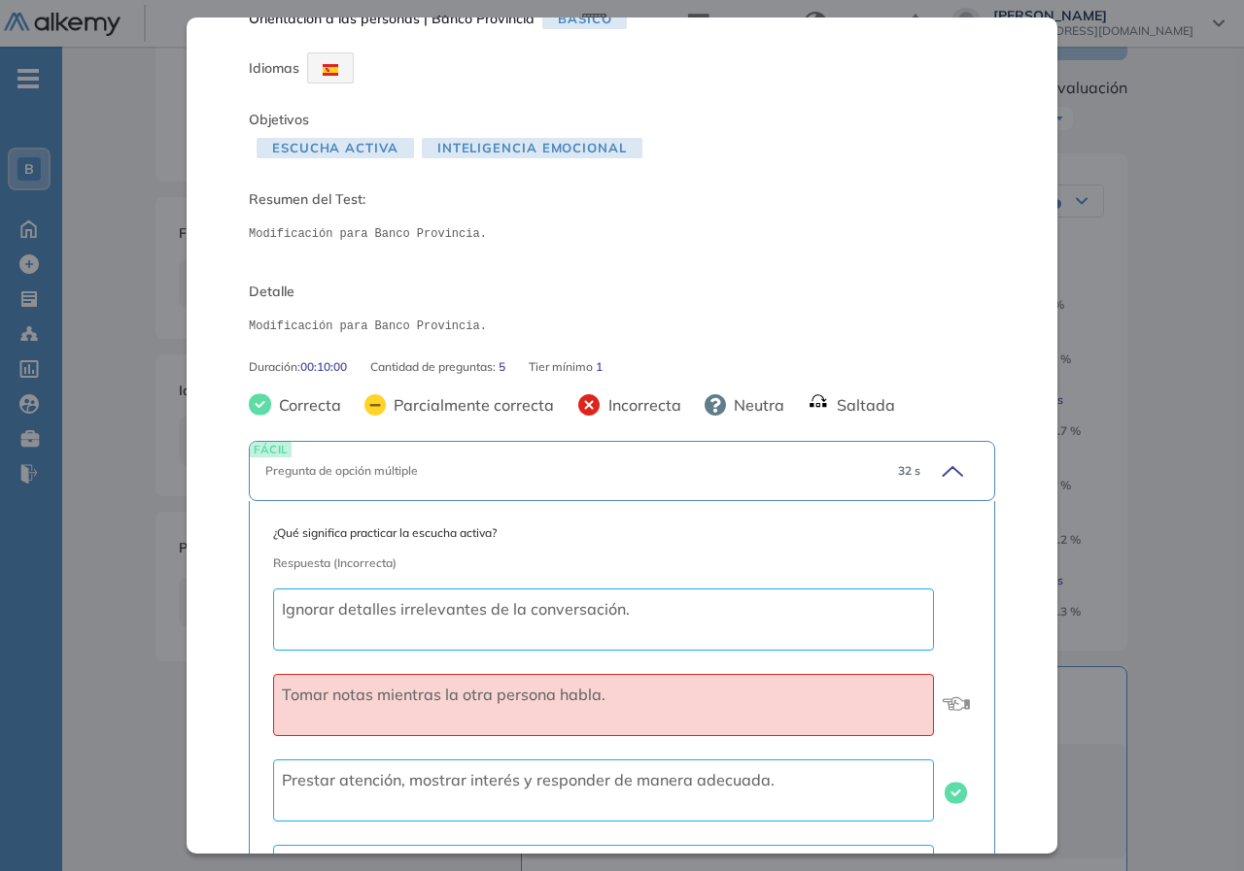
scroll to position [331, 0]
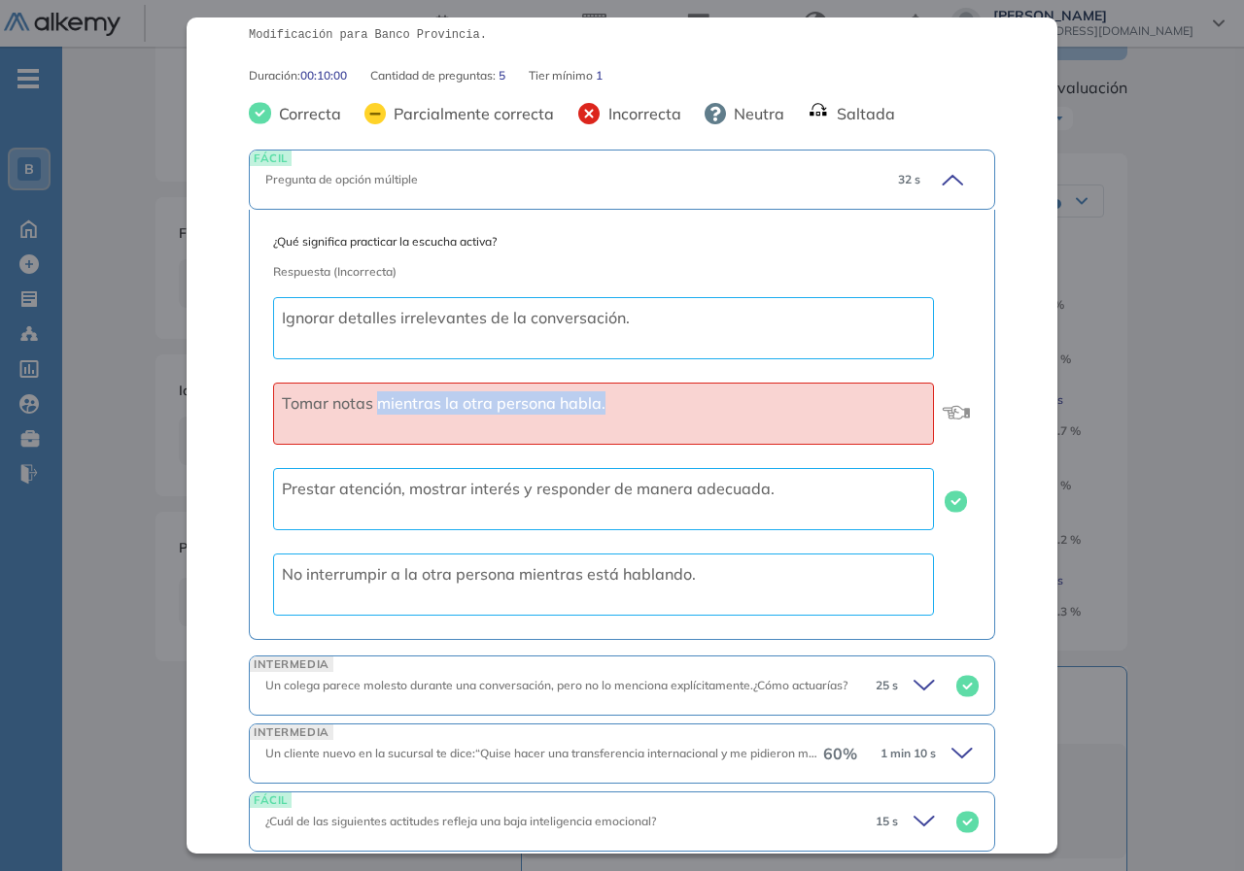
drag, startPoint x: 382, startPoint y: 408, endPoint x: 899, endPoint y: 407, distance: 516.9
click at [899, 407] on div "Tomar notas mientras la otra persona habla." at bounding box center [603, 414] width 661 height 62
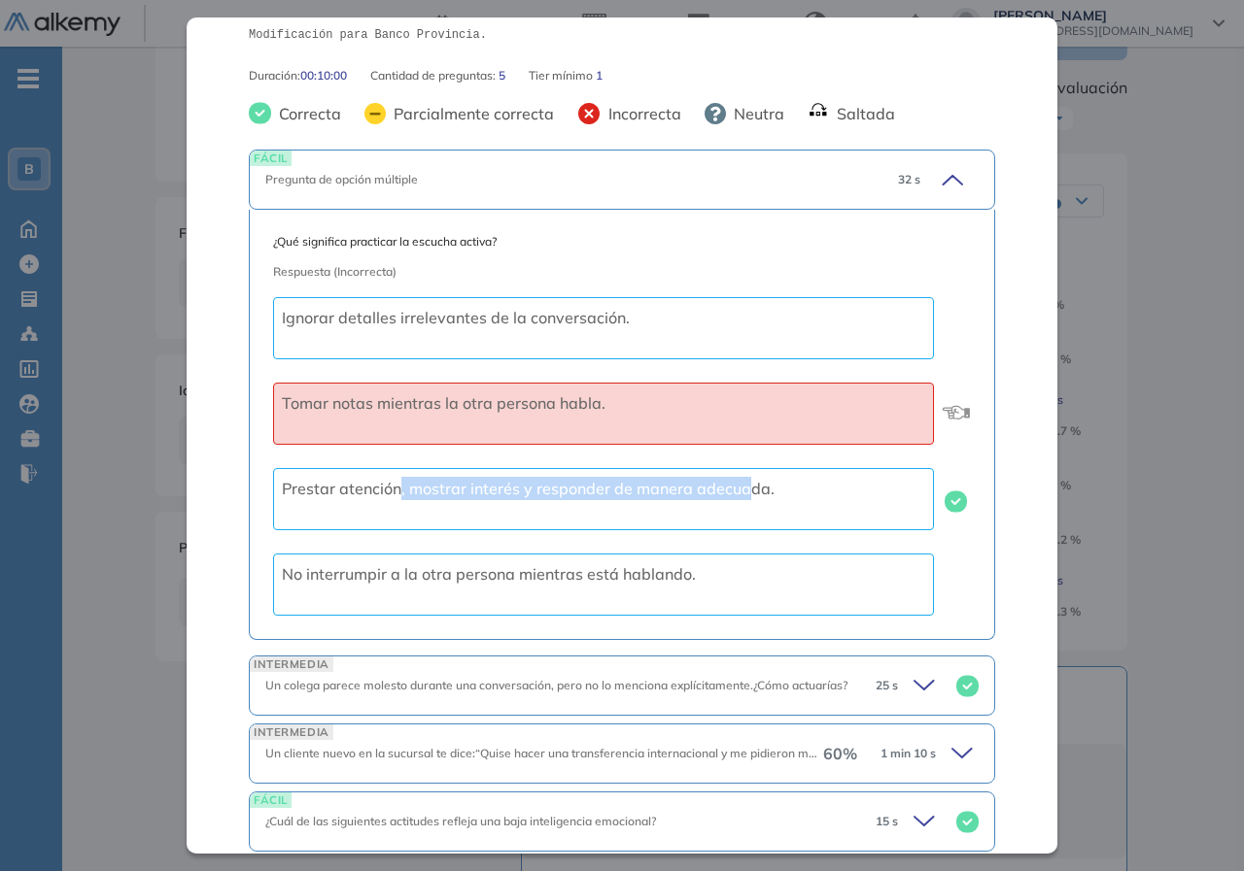
drag, startPoint x: 399, startPoint y: 492, endPoint x: 753, endPoint y: 491, distance: 353.7
click at [753, 491] on span "Prestar atención, mostrar interés y responder de manera adecuada." at bounding box center [528, 488] width 493 height 19
drag, startPoint x: 799, startPoint y: 498, endPoint x: 791, endPoint y: 491, distance: 11.0
click at [797, 497] on div "Prestar atención, mostrar interés y responder de manera adecuada." at bounding box center [603, 499] width 661 height 62
drag, startPoint x: 789, startPoint y: 491, endPoint x: 356, endPoint y: 484, distance: 433.4
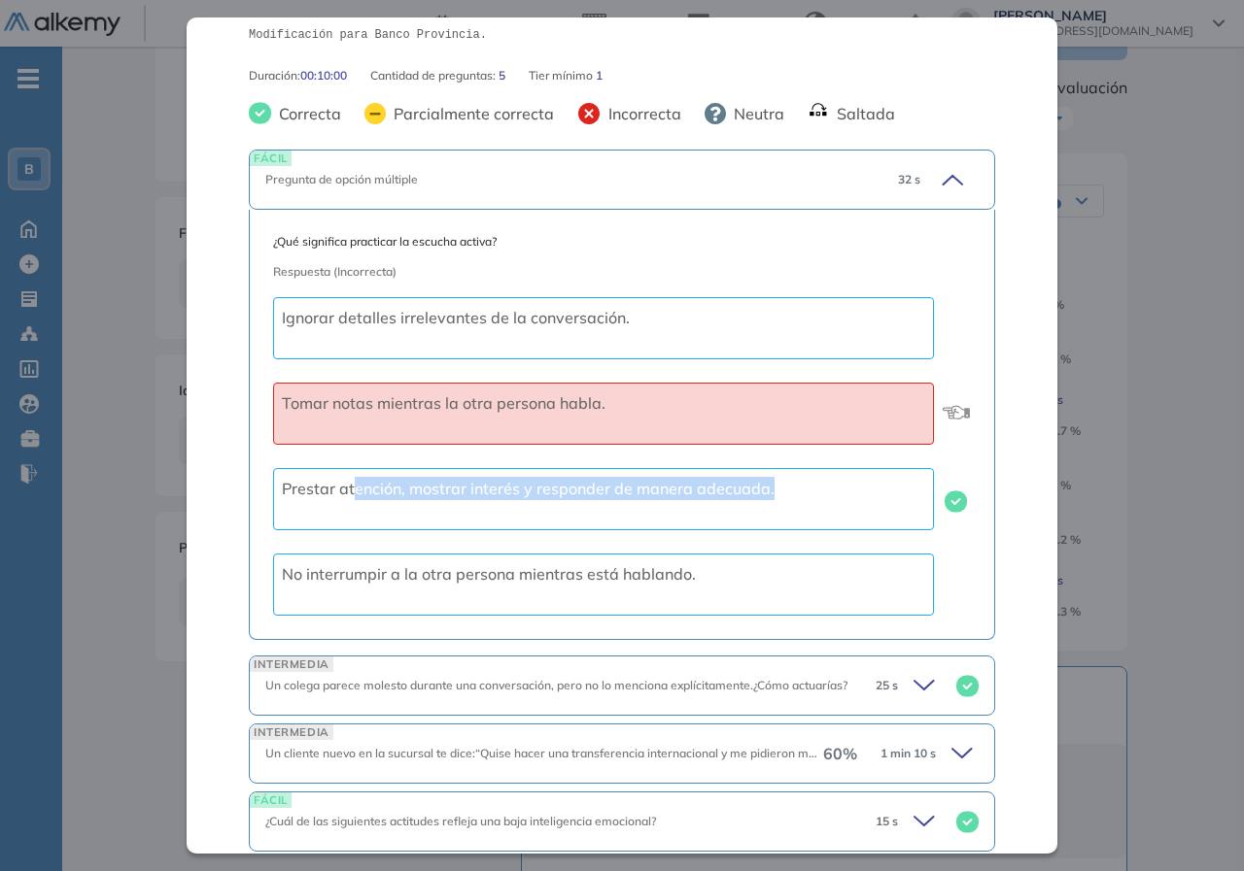
click at [356, 484] on div "Prestar atención, mostrar interés y responder de manera adecuada." at bounding box center [603, 499] width 661 height 62
click at [493, 486] on span "Prestar atención, mostrar interés y responder de manera adecuada." at bounding box center [528, 488] width 493 height 19
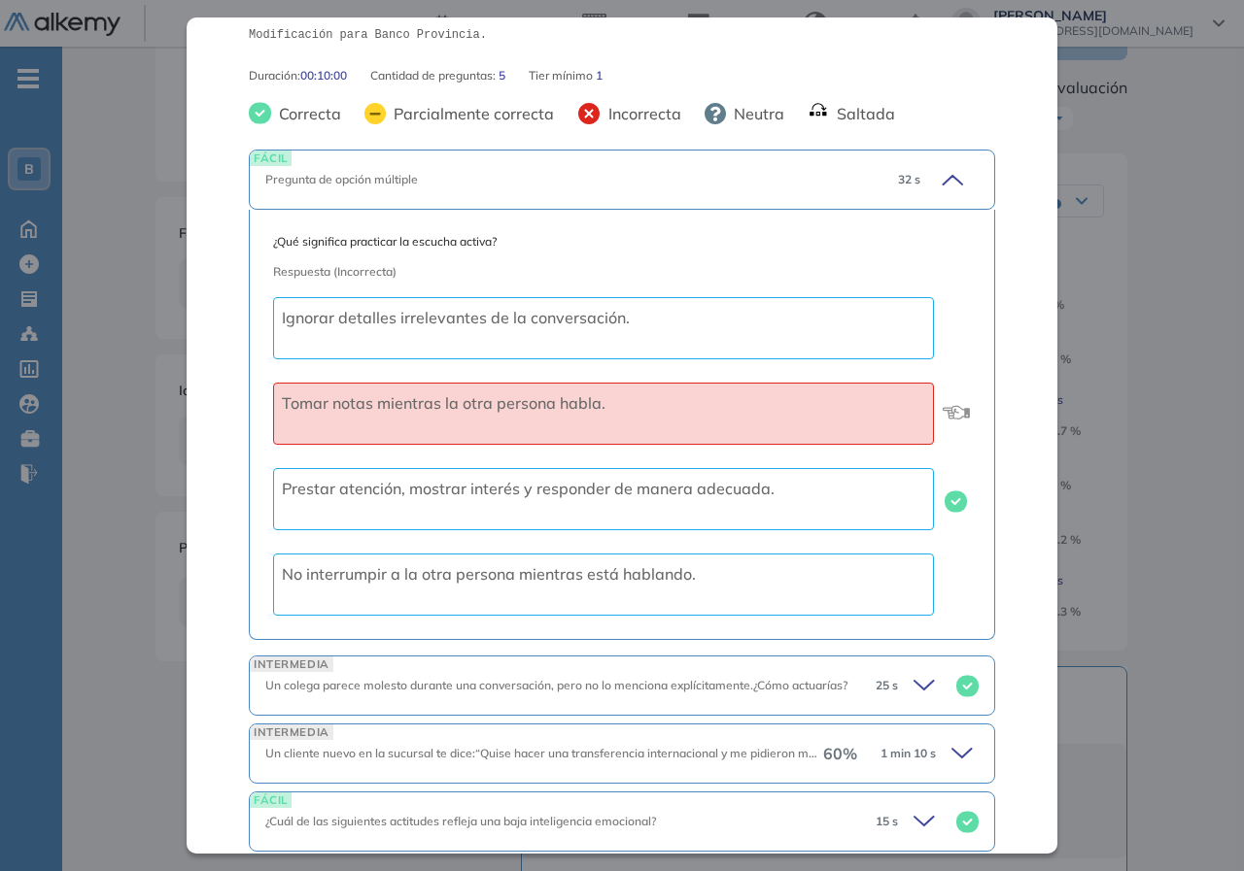
scroll to position [477, 0]
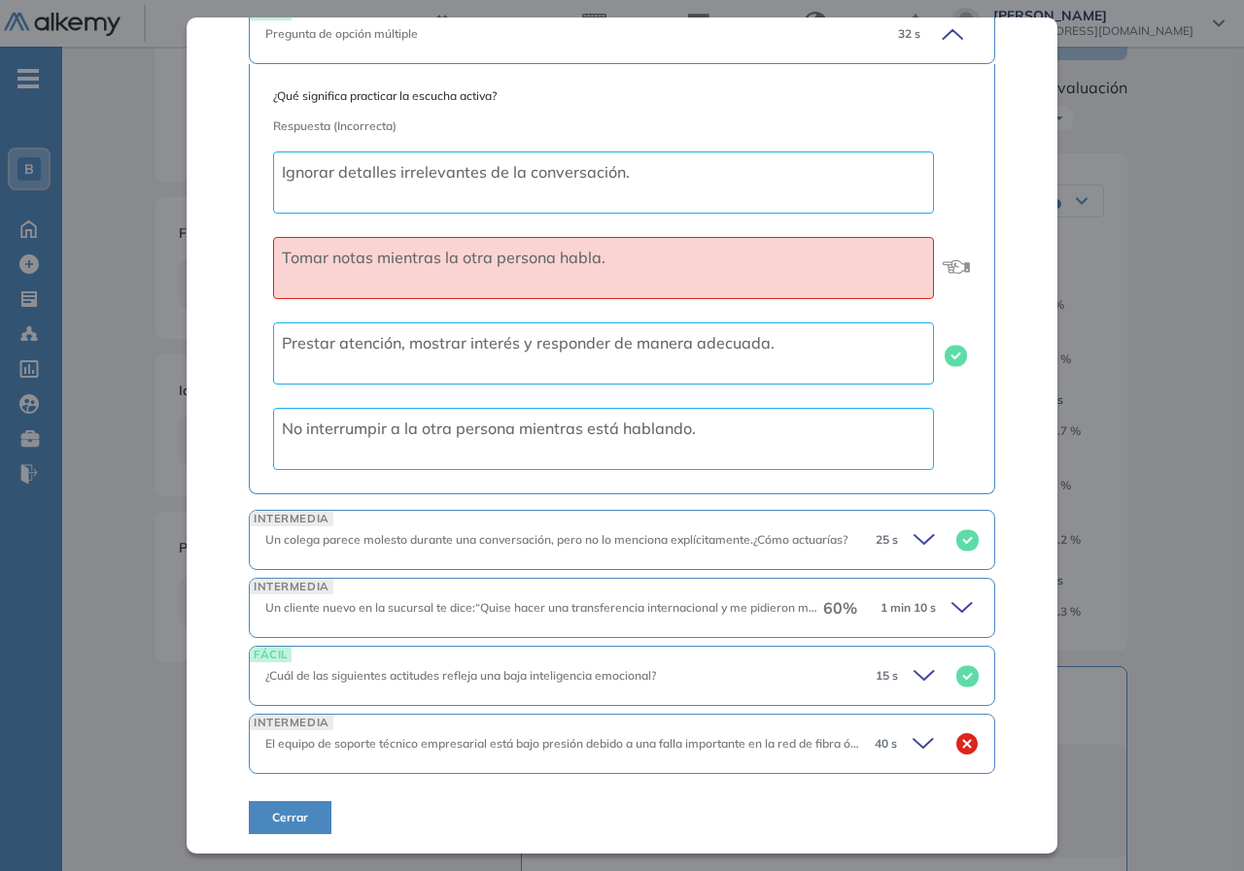
click at [562, 740] on span "El equipo de soporte técnico empresarial está bajo presión debido a una falla i…" at bounding box center [930, 743] width 1331 height 15
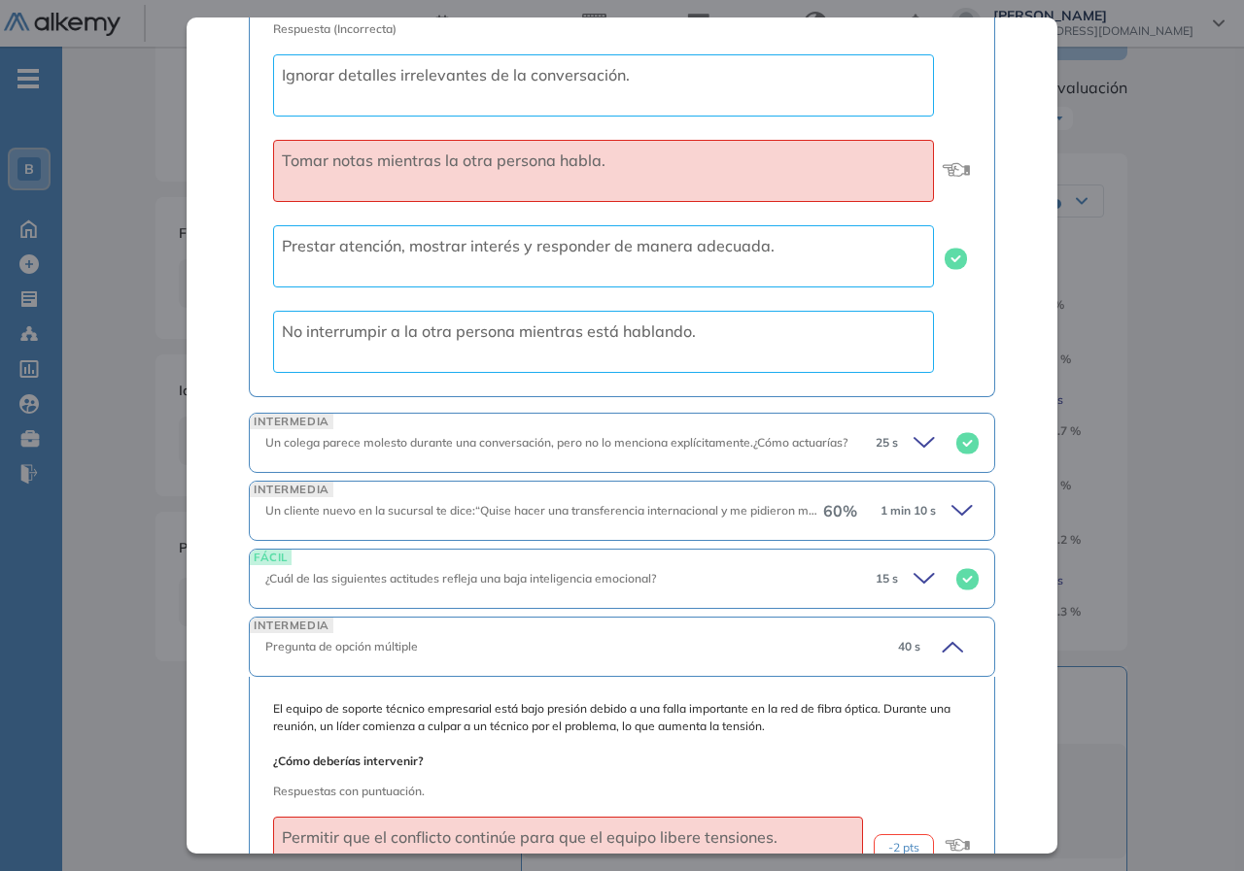
scroll to position [769, 0]
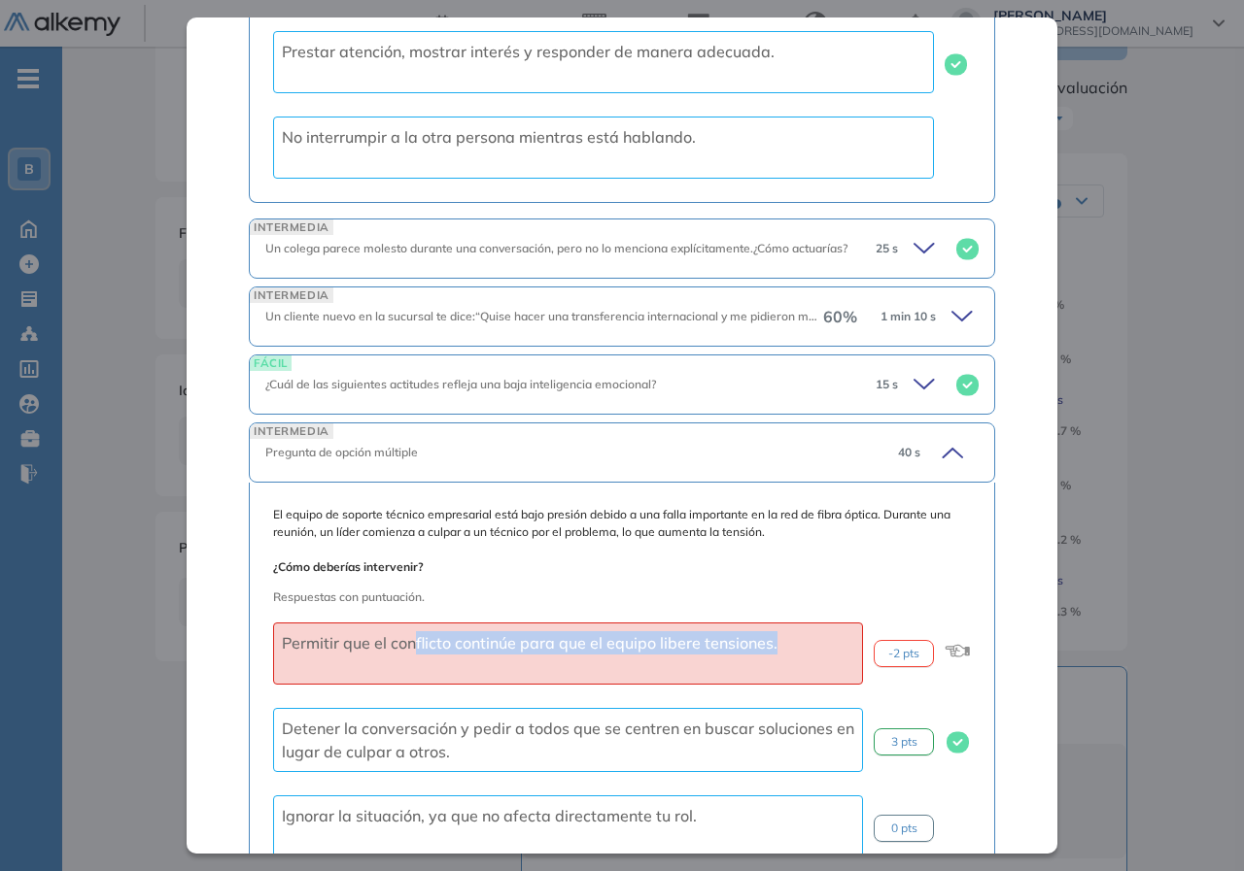
drag, startPoint x: 471, startPoint y: 641, endPoint x: 774, endPoint y: 660, distance: 303.7
click at [774, 660] on div "Permitir que el conflicto continúe para que el equipo libere tensiones." at bounding box center [568, 654] width 590 height 62
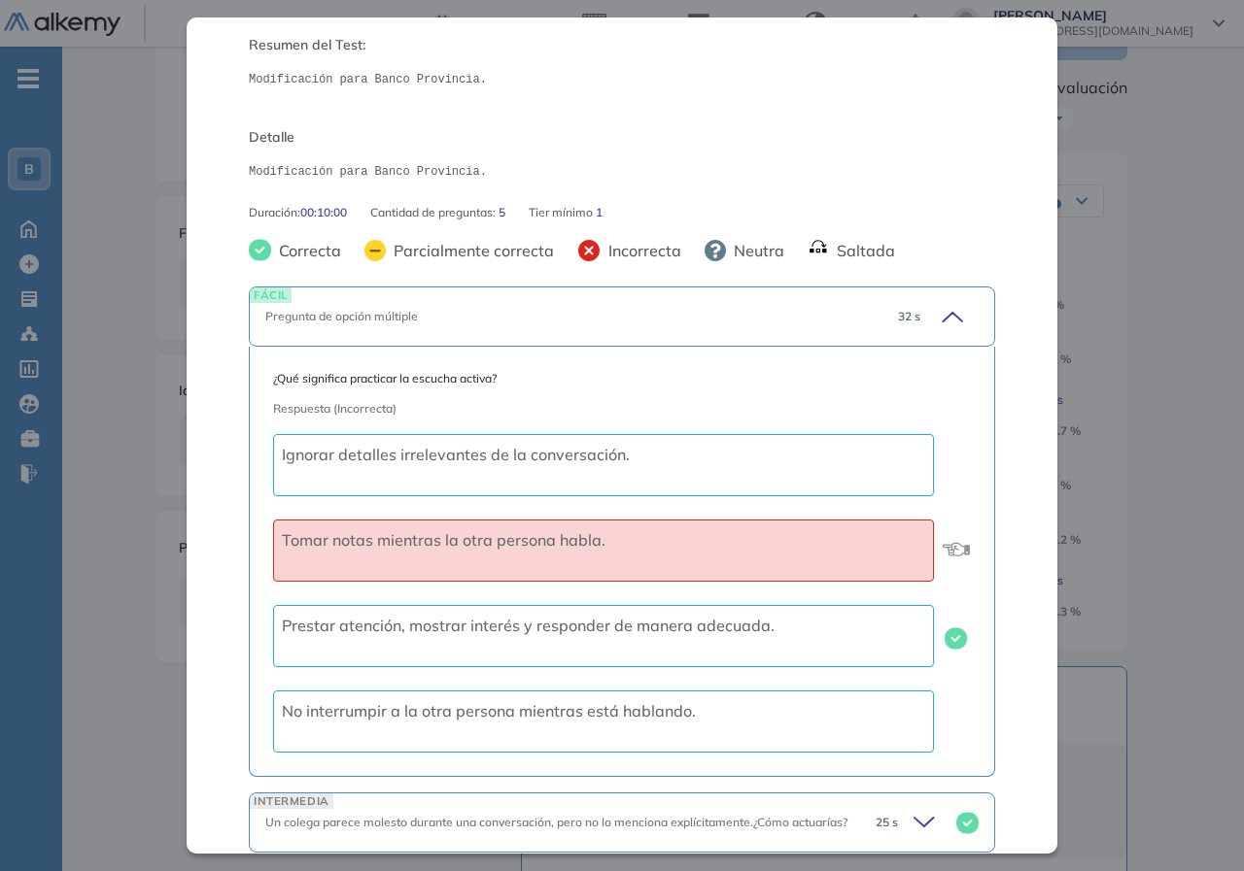
scroll to position [0, 0]
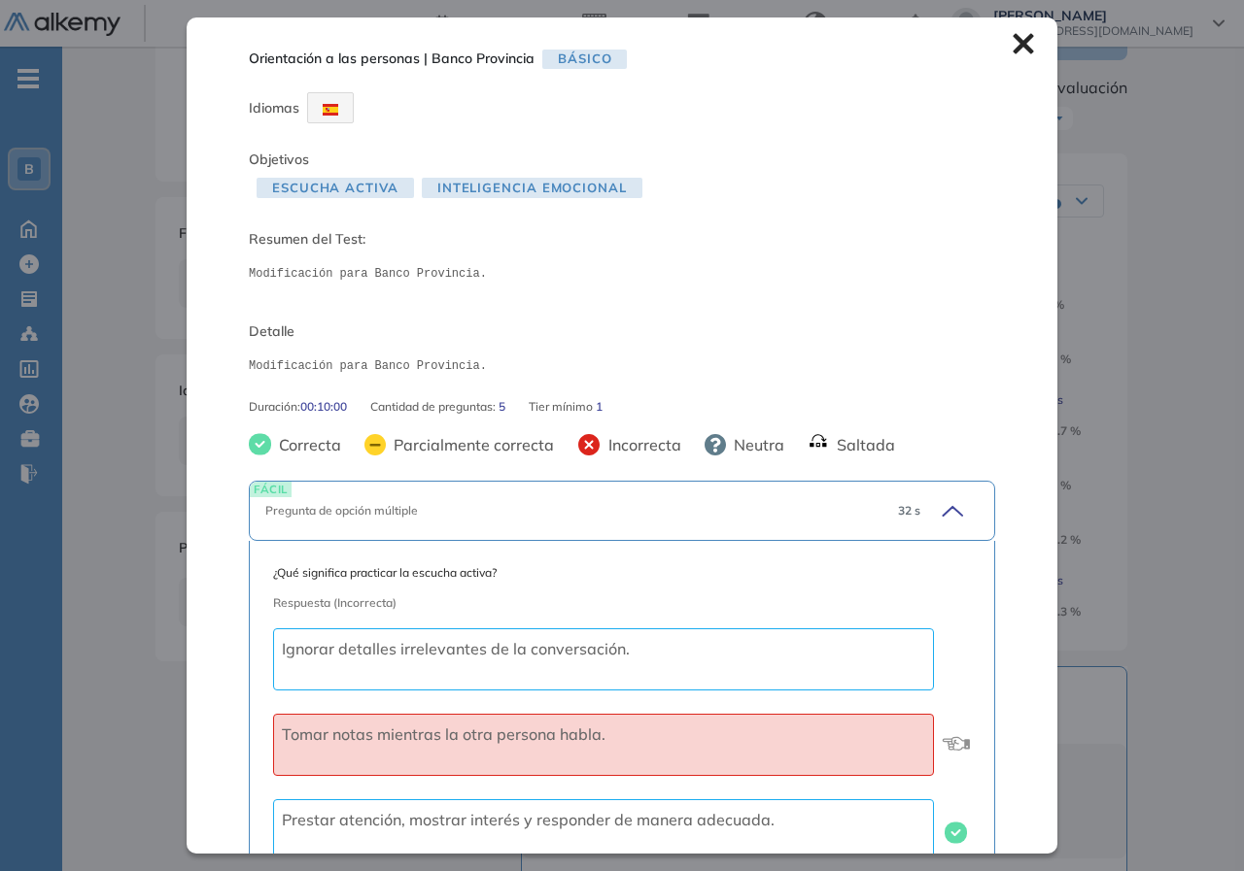
click at [940, 515] on icon at bounding box center [949, 510] width 27 height 27
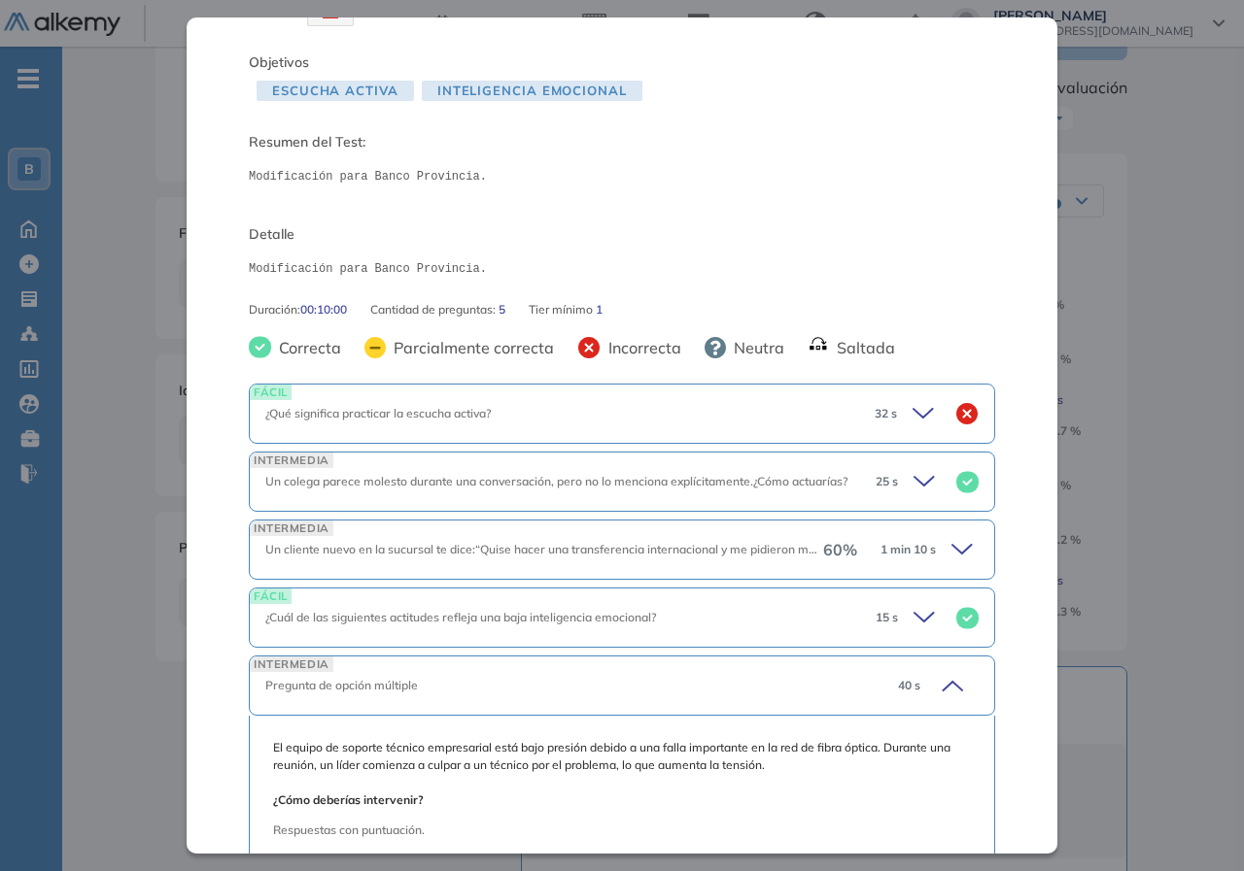
scroll to position [389, 0]
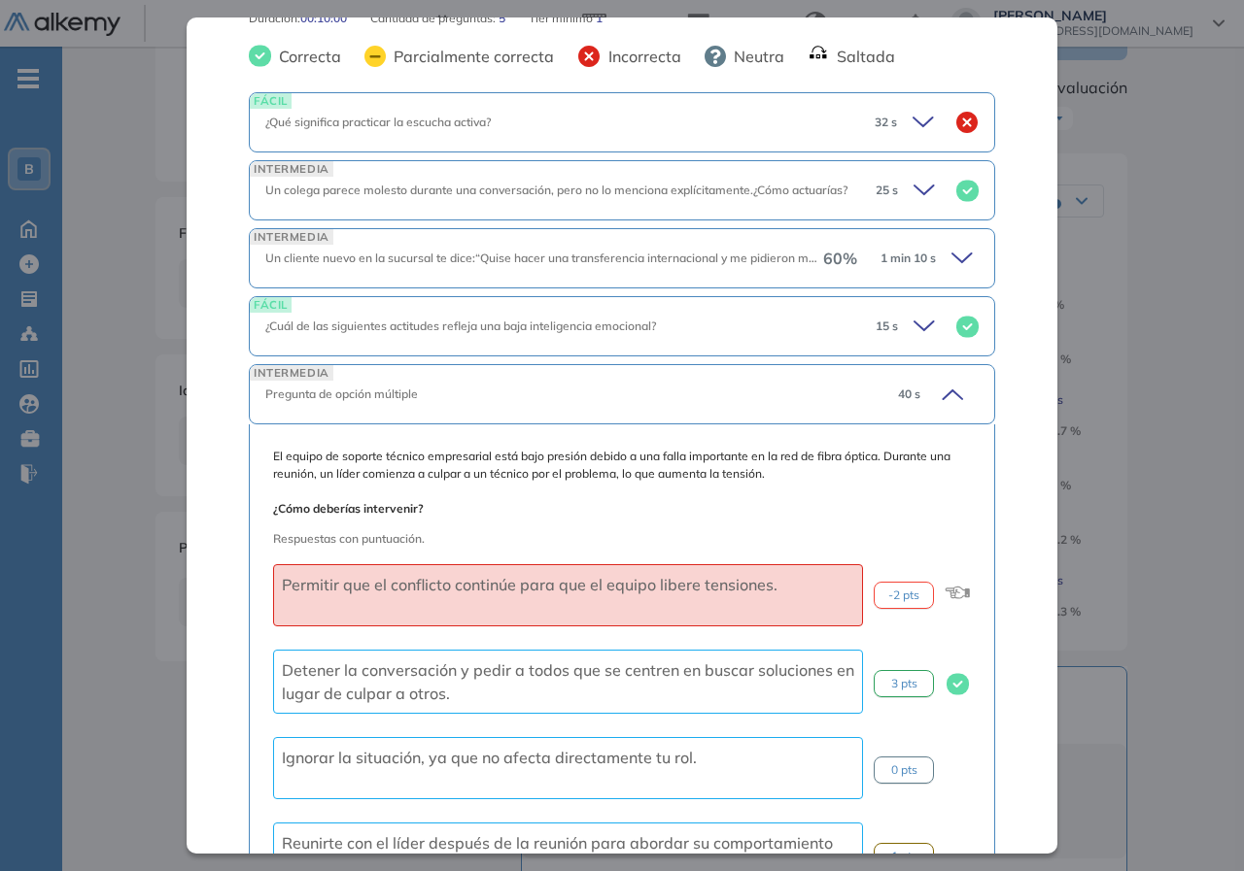
click at [938, 398] on icon at bounding box center [949, 394] width 27 height 27
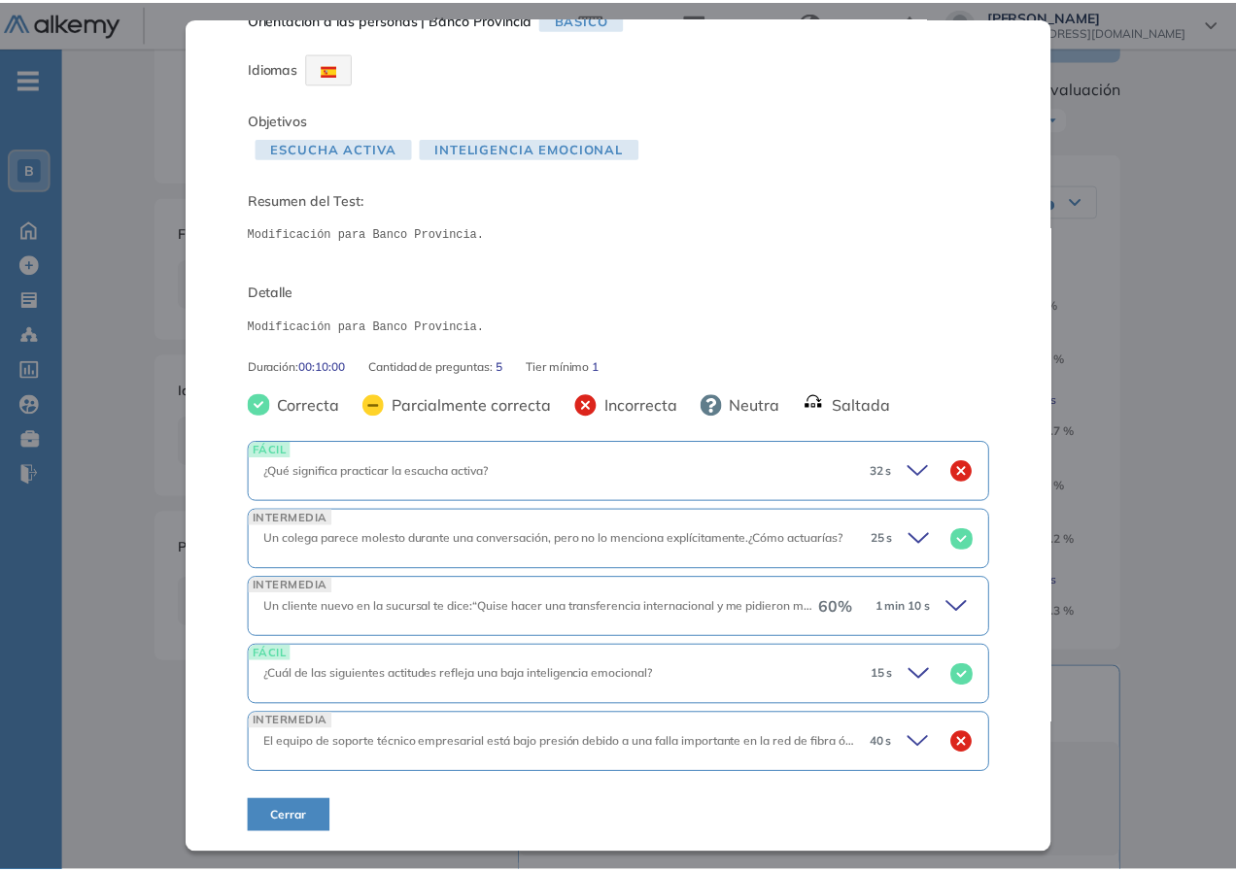
scroll to position [39, 0]
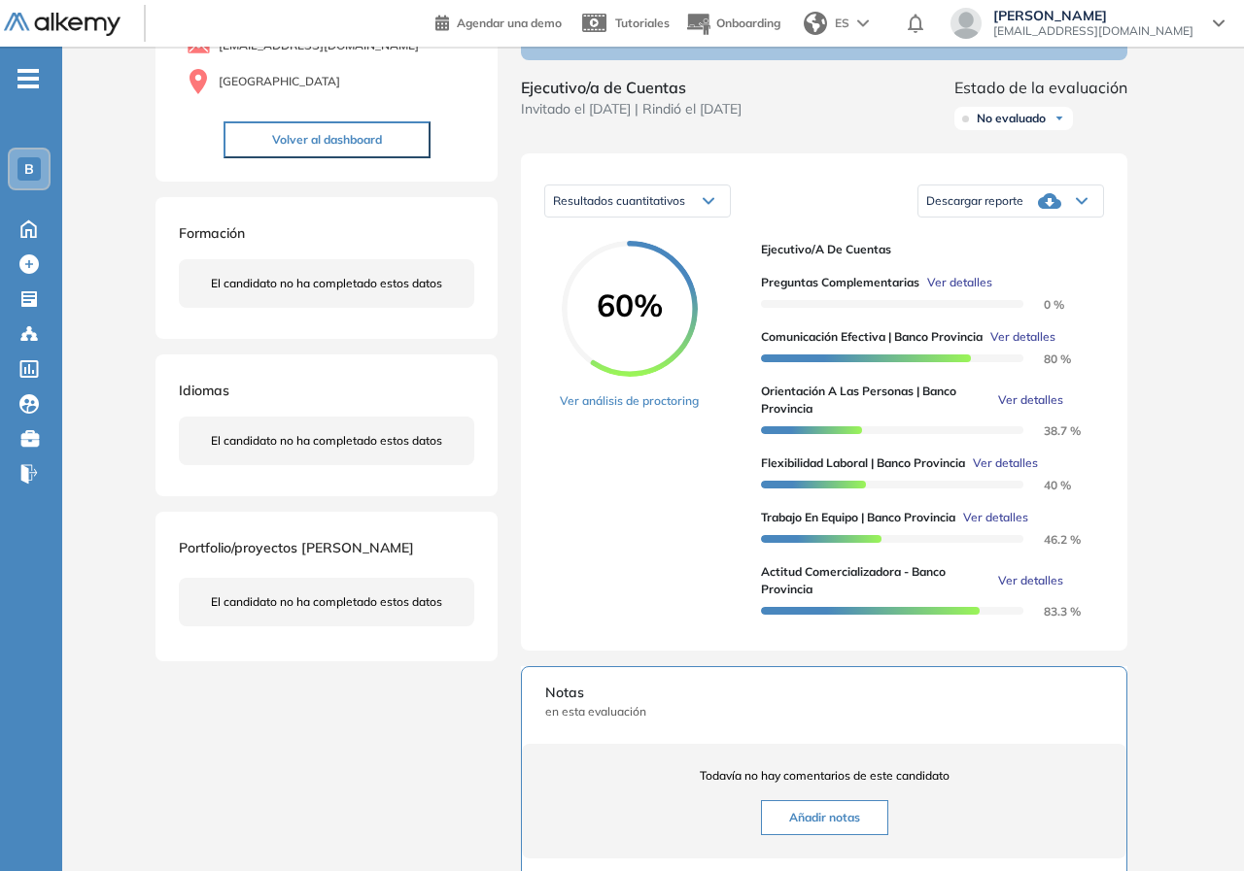
click at [1112, 567] on div "Orientación a las personas | Banco Provincia Básico Idiomas Objetivos Escucha a…" at bounding box center [653, 530] width 1010 height 1279
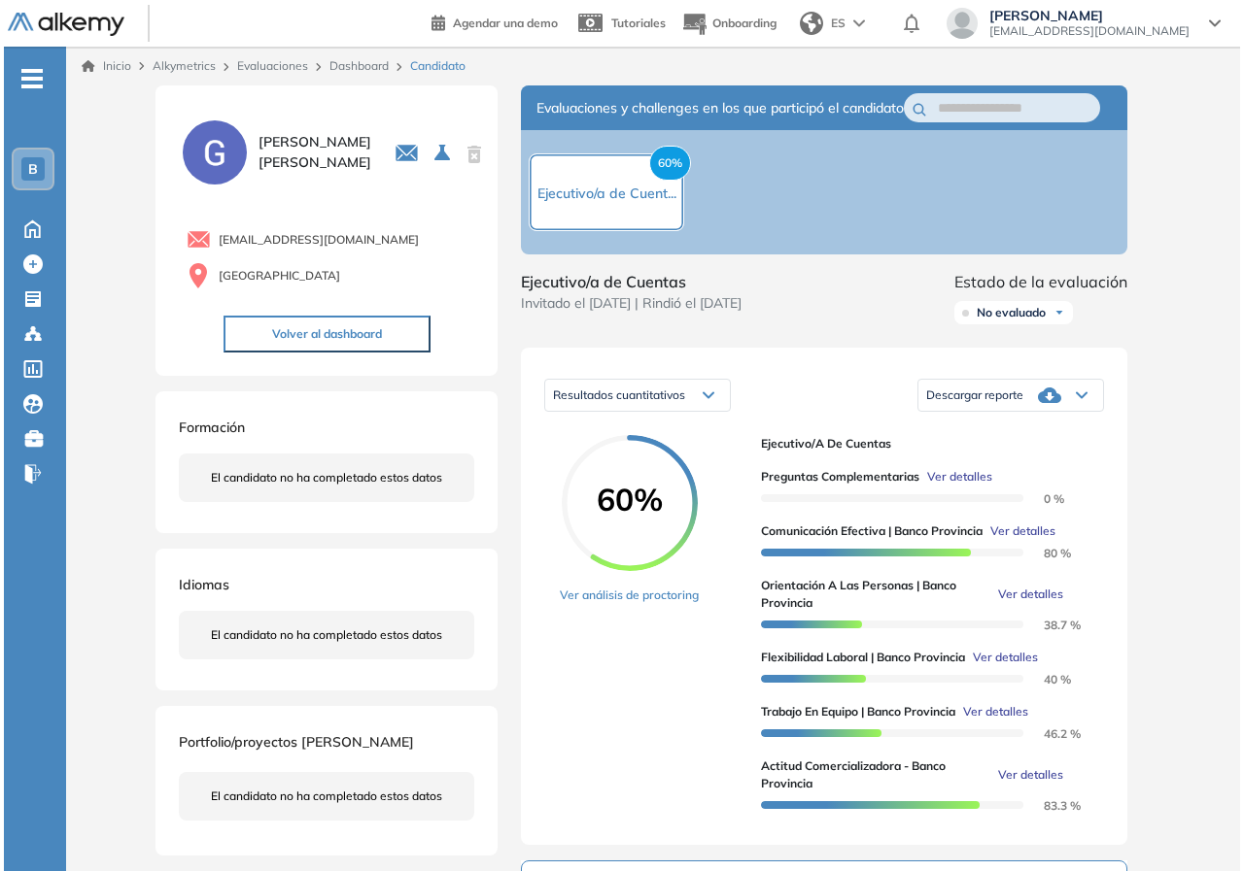
scroll to position [97, 0]
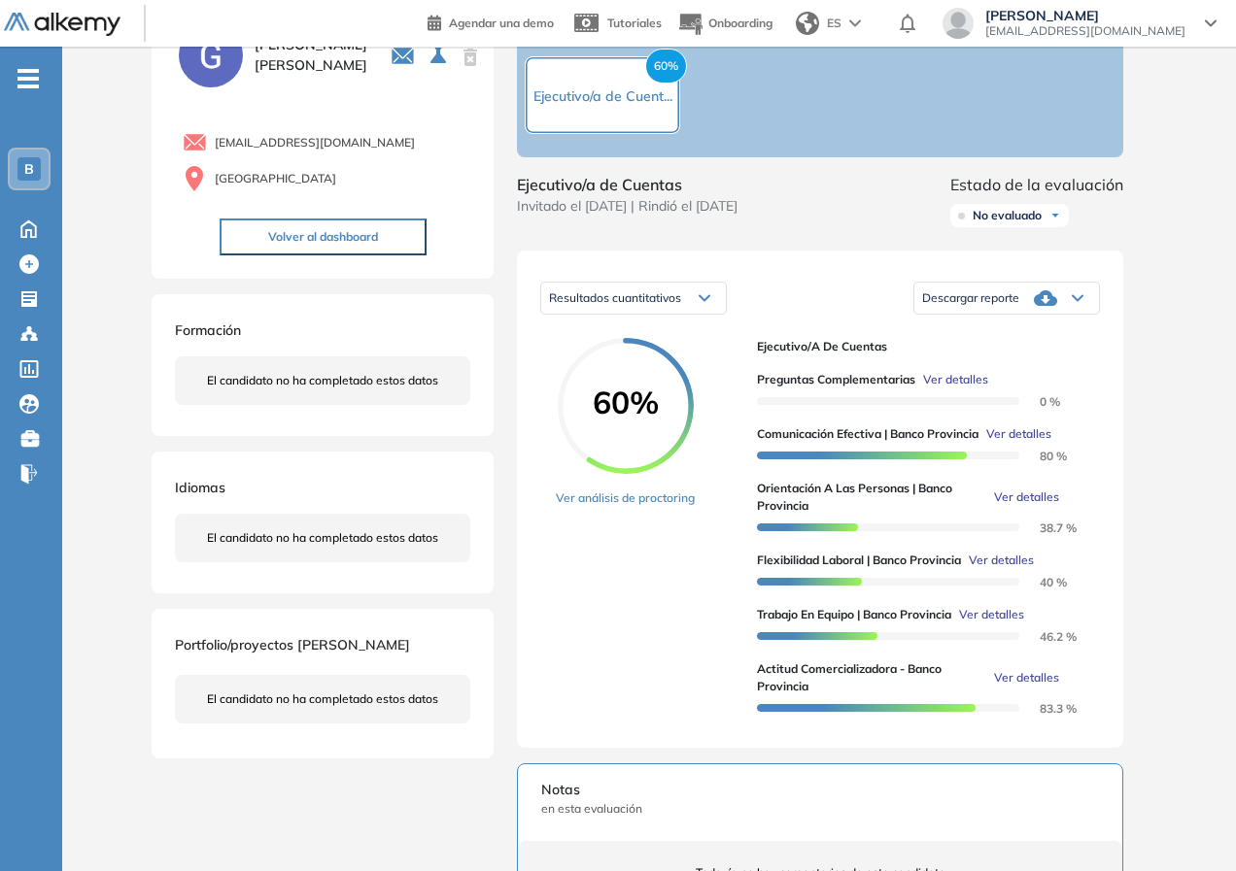
click at [1002, 624] on span "Ver detalles" at bounding box center [991, 614] width 65 height 17
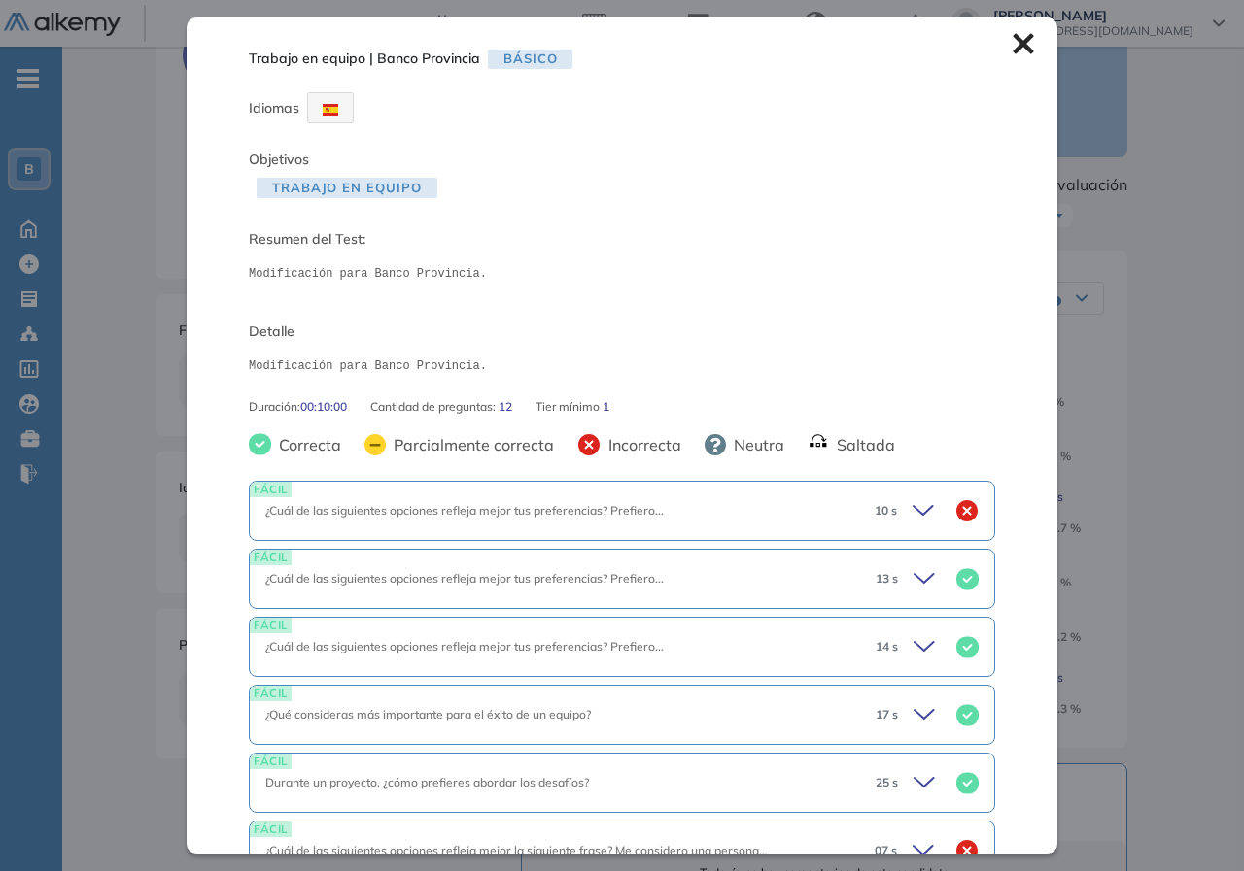
scroll to position [389, 0]
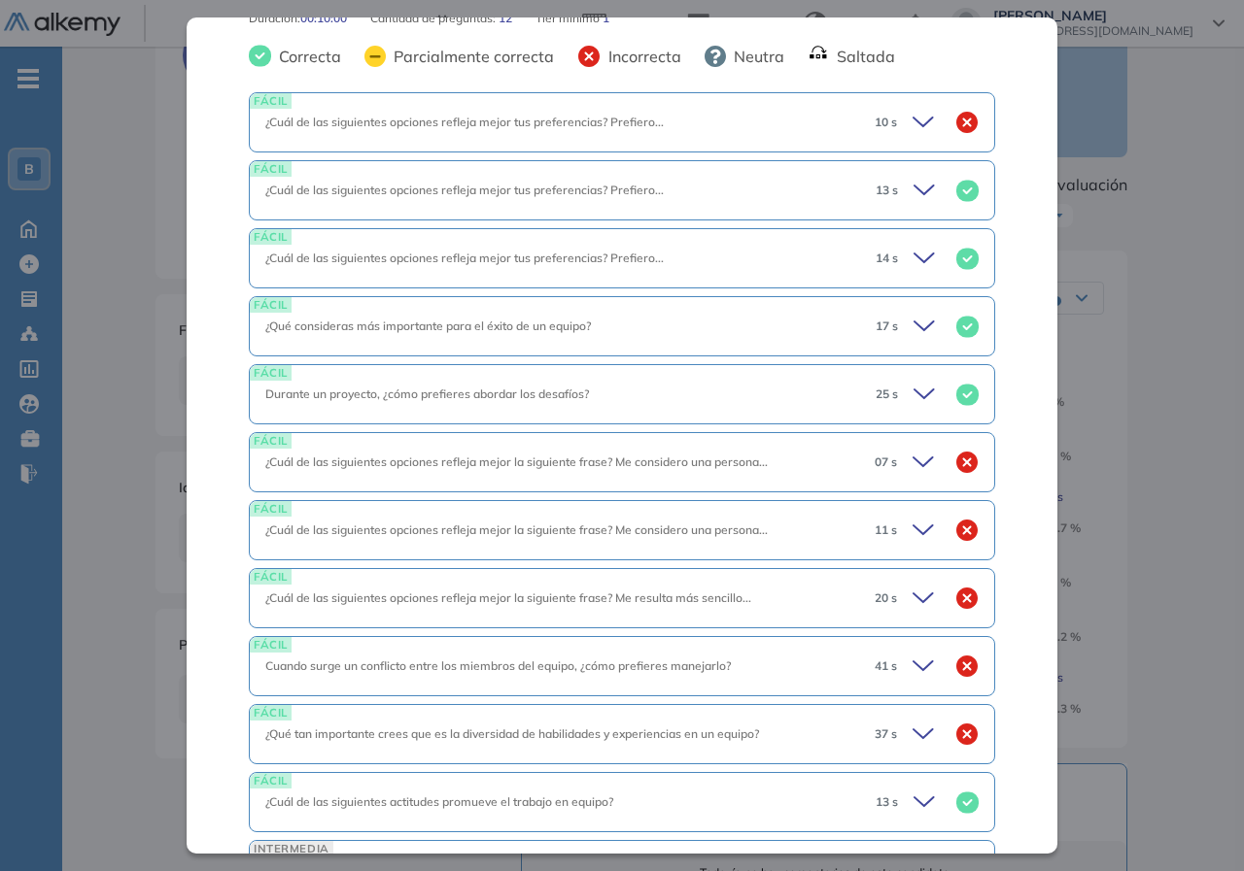
click at [912, 600] on icon at bounding box center [925, 598] width 27 height 27
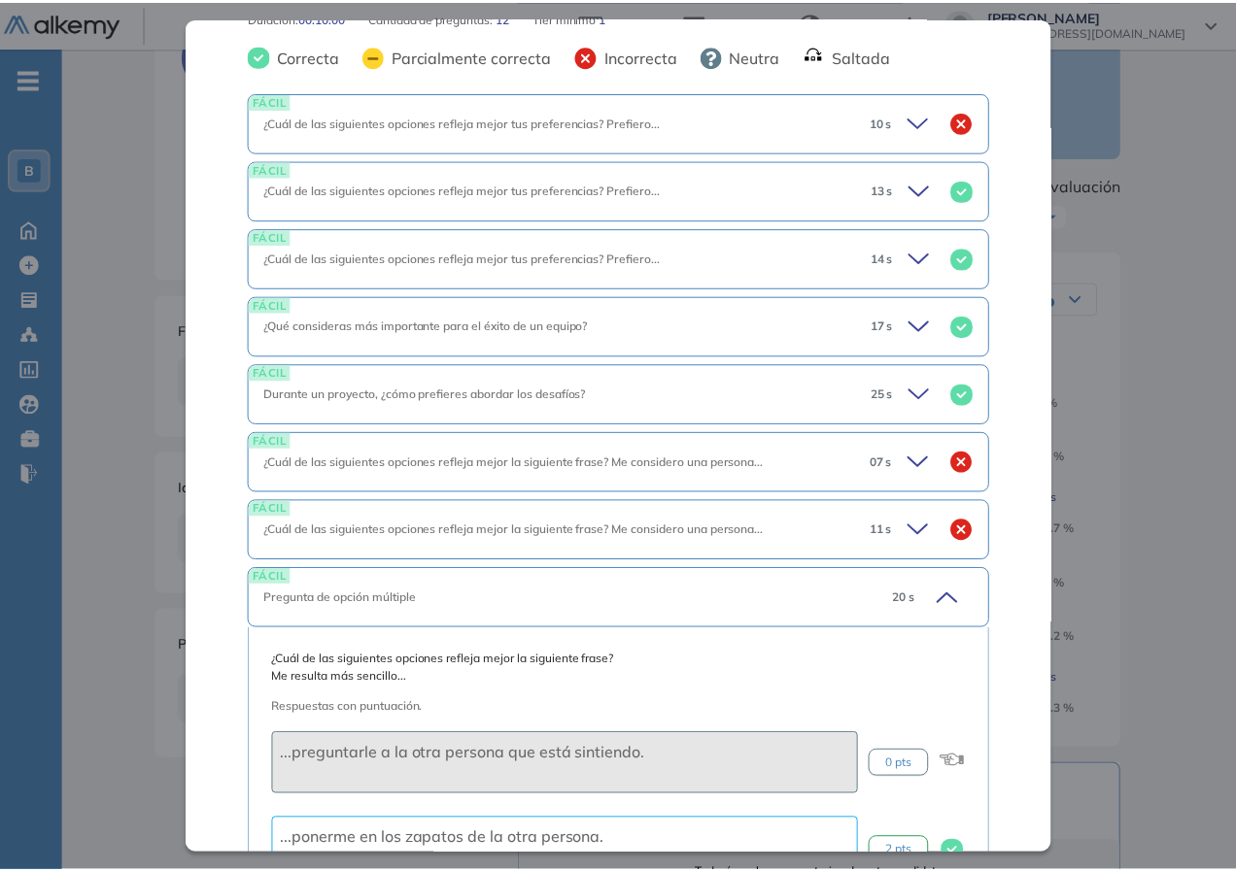
scroll to position [680, 0]
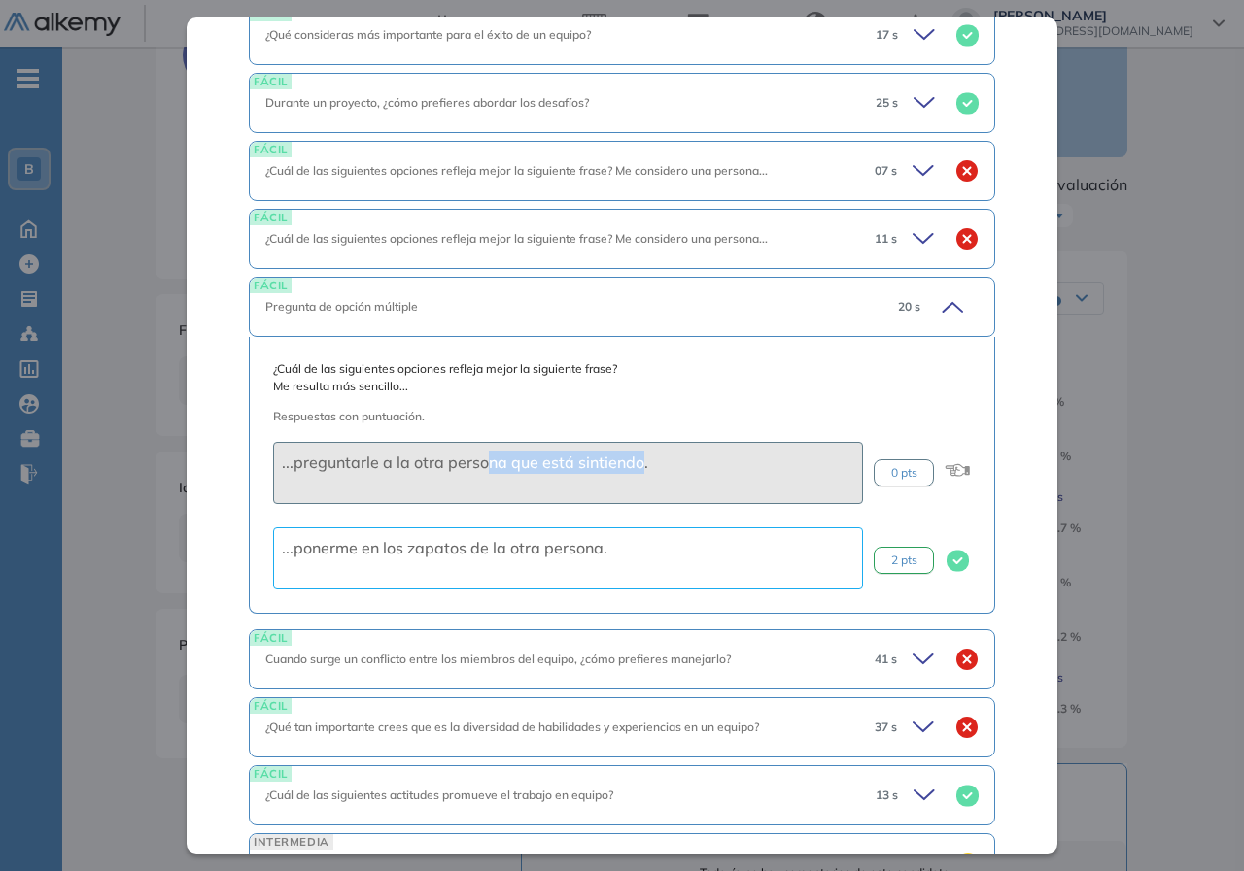
drag, startPoint x: 529, startPoint y: 470, endPoint x: 640, endPoint y: 467, distance: 111.8
click at [640, 467] on div "...preguntarle a la otra persona que está sintiendo." at bounding box center [568, 473] width 590 height 62
click at [640, 467] on span "...preguntarle a la otra persona que está sintiendo." at bounding box center [465, 462] width 366 height 19
click at [904, 224] on div "FÁCIL ¿Cuál de las siguientes opciones refleja mejor la siguiente frase? Me con…" at bounding box center [622, 239] width 746 height 60
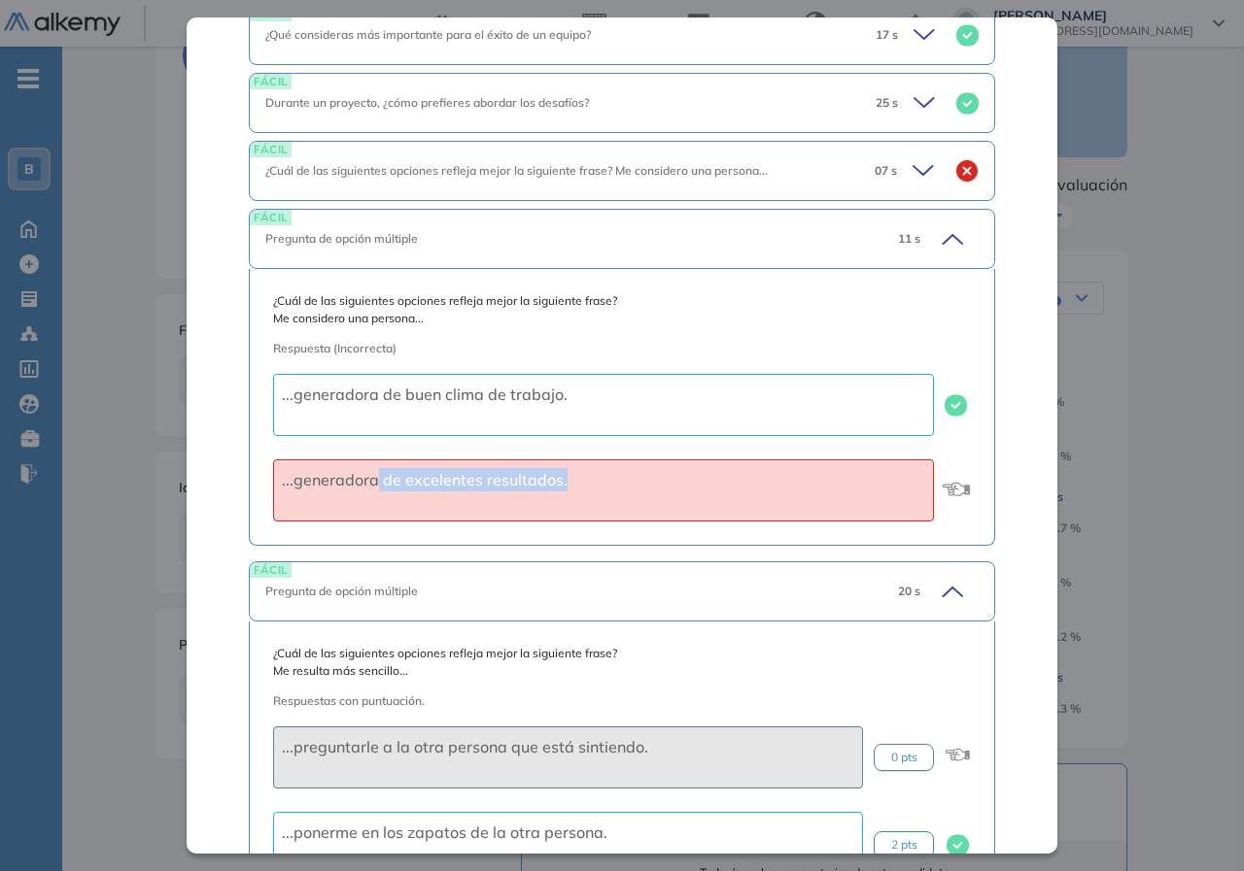
drag, startPoint x: 376, startPoint y: 488, endPoint x: 575, endPoint y: 490, distance: 199.2
click at [575, 490] on div "...generadora de excelentes resultados." at bounding box center [603, 491] width 661 height 62
click at [576, 490] on div "...generadora de excelentes resultados." at bounding box center [603, 491] width 661 height 62
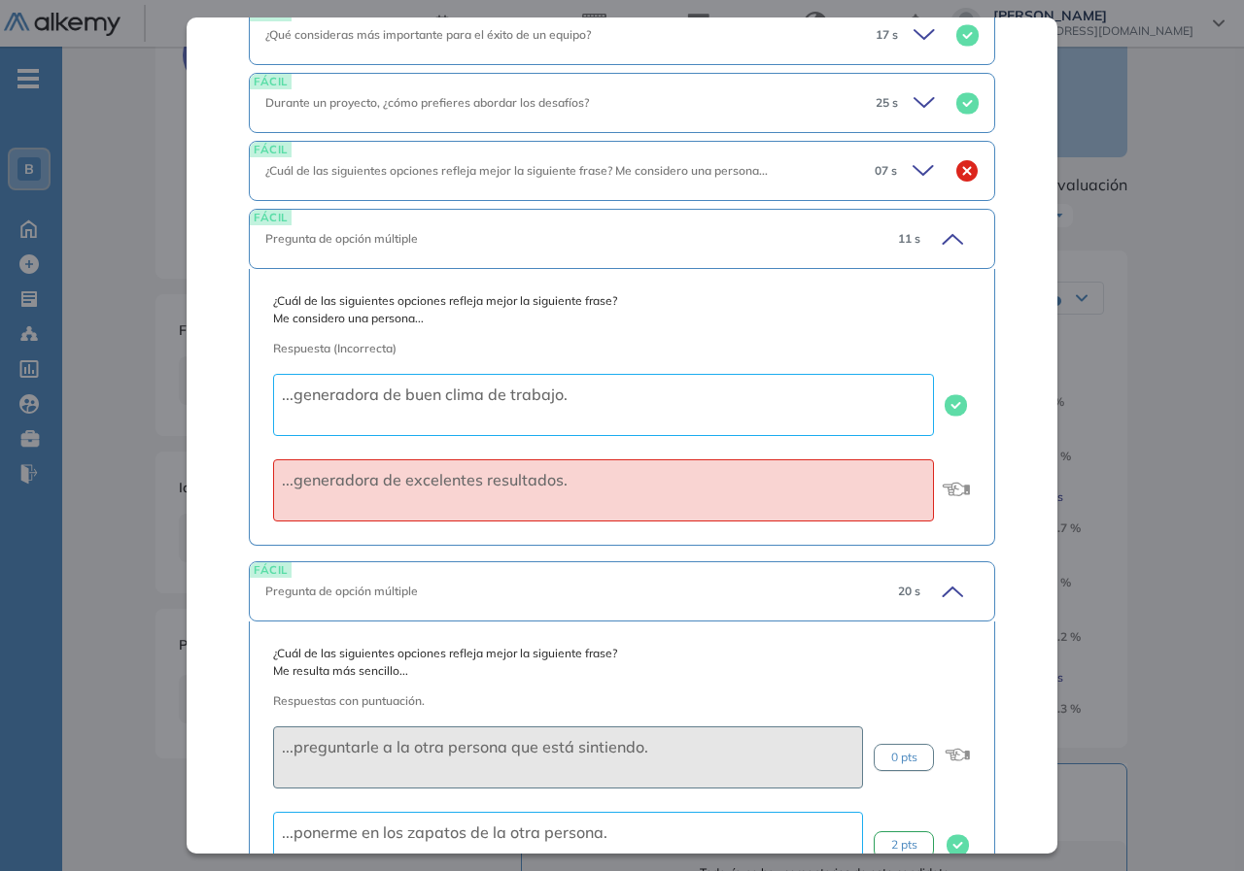
click at [543, 401] on span "...generadora de buen clima de trabajo." at bounding box center [425, 394] width 286 height 19
click at [1226, 258] on div "Inicio Alkymetrics Evaluaciones Dashboard Candidato Trabajo en equipo | Banco P…" at bounding box center [652, 631] width 1181 height 1364
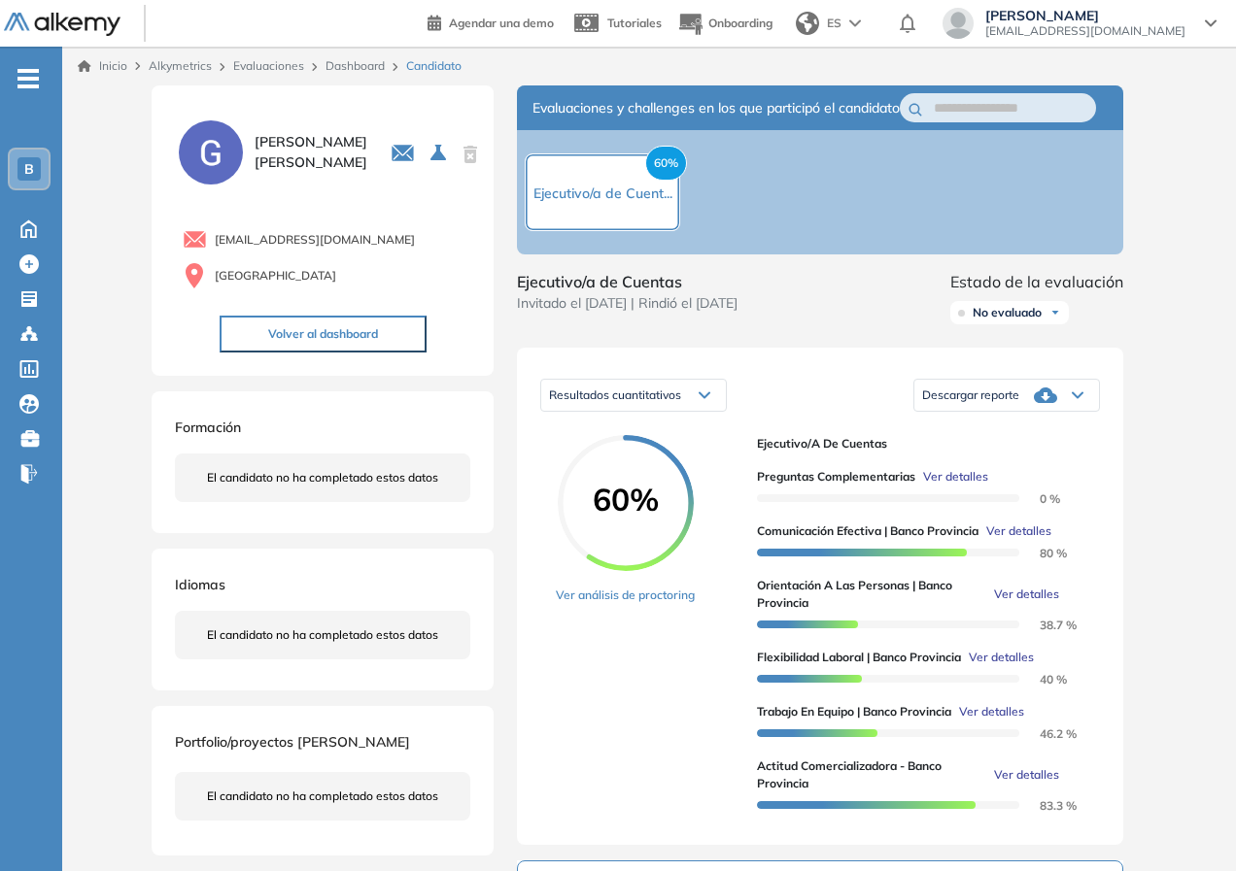
scroll to position [291, 0]
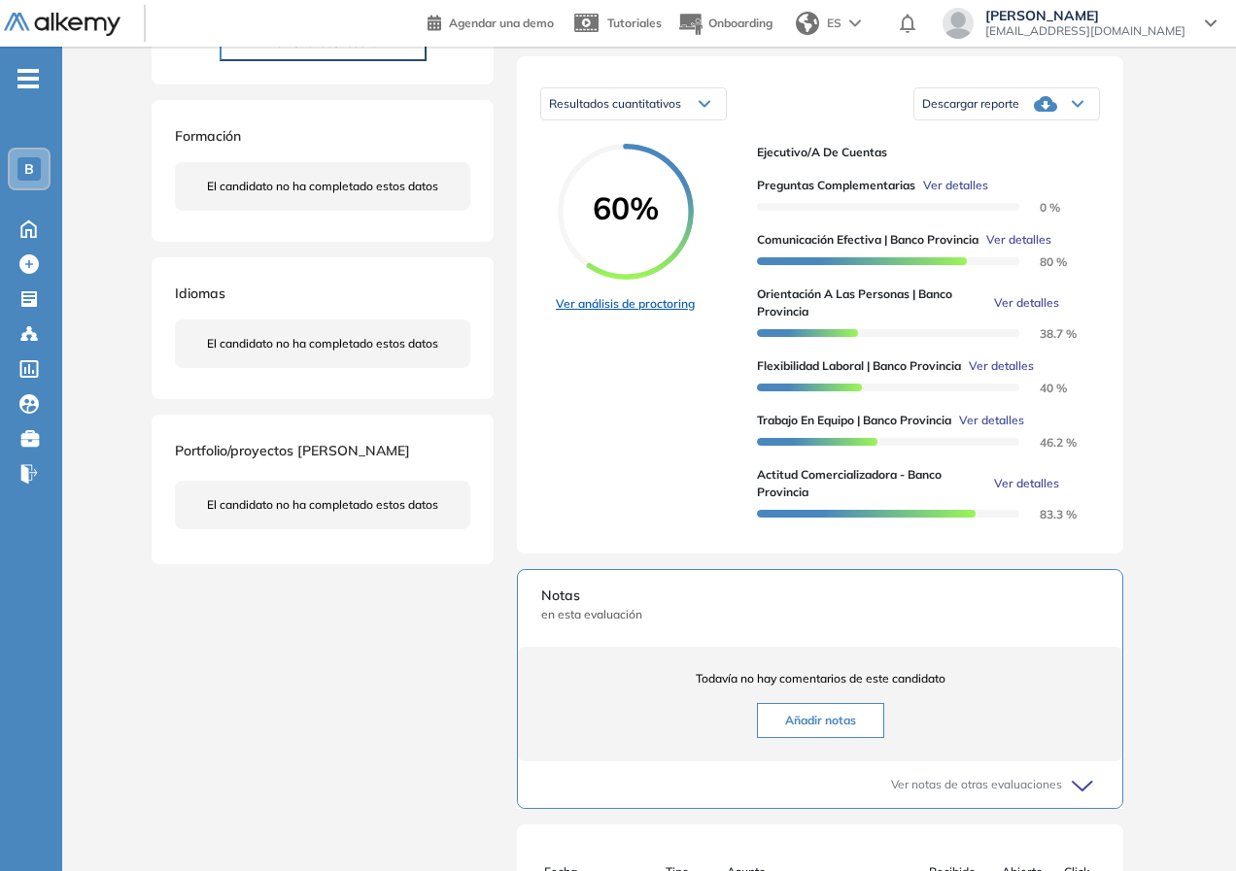
click at [655, 313] on link "Ver análisis de proctoring" at bounding box center [625, 303] width 139 height 17
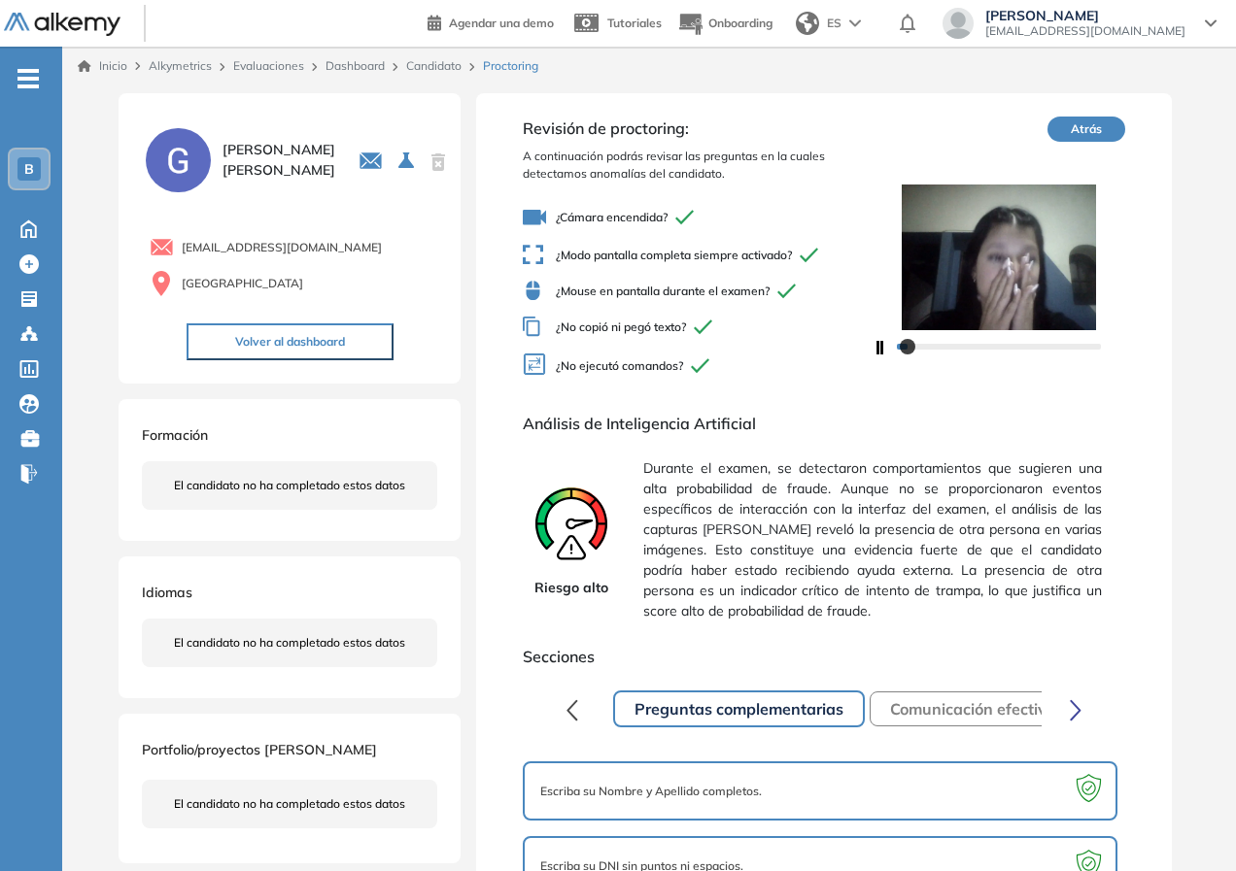
click at [917, 502] on span "Durante el examen, se detectaron comportamientos que sugieren una alta probabil…" at bounding box center [872, 540] width 458 height 179
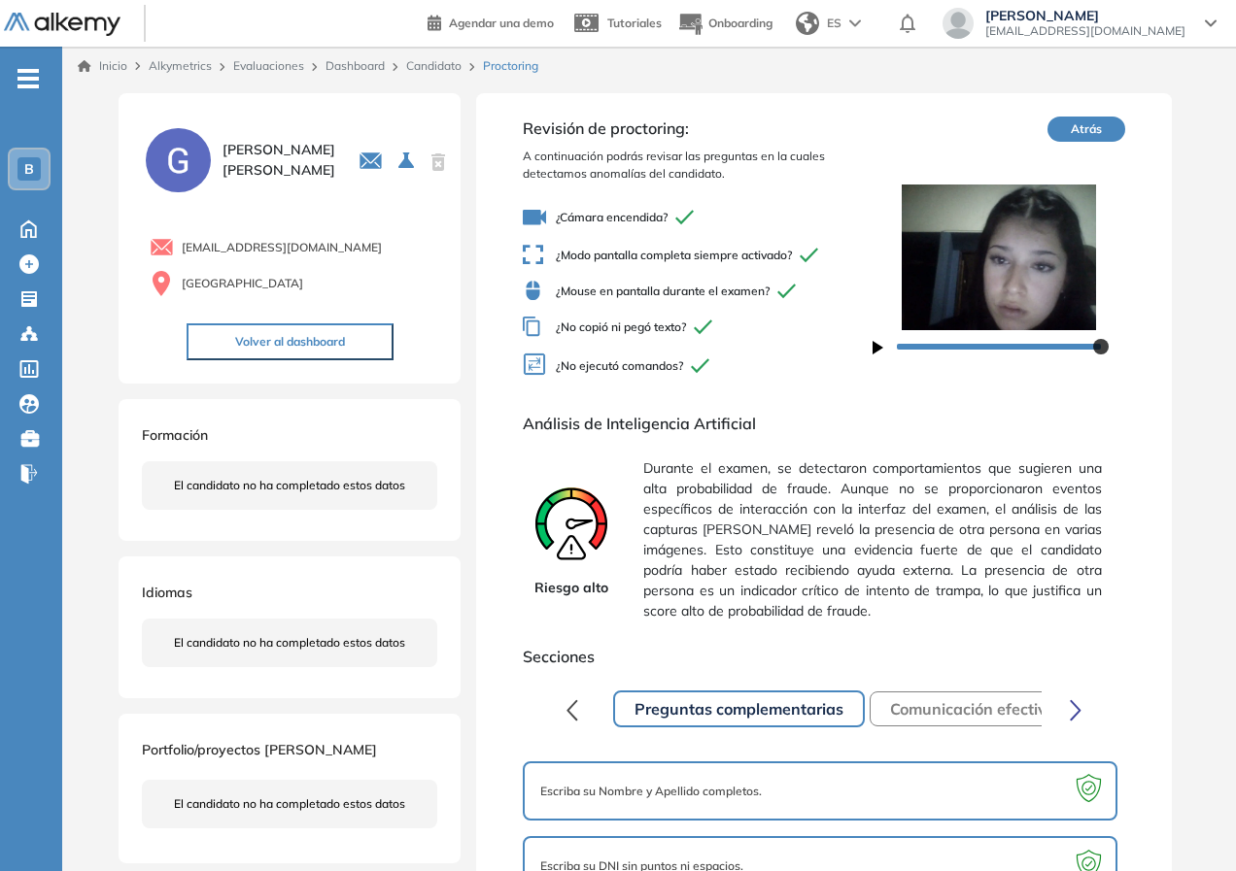
click at [426, 71] on link "Candidato" at bounding box center [433, 65] width 55 height 15
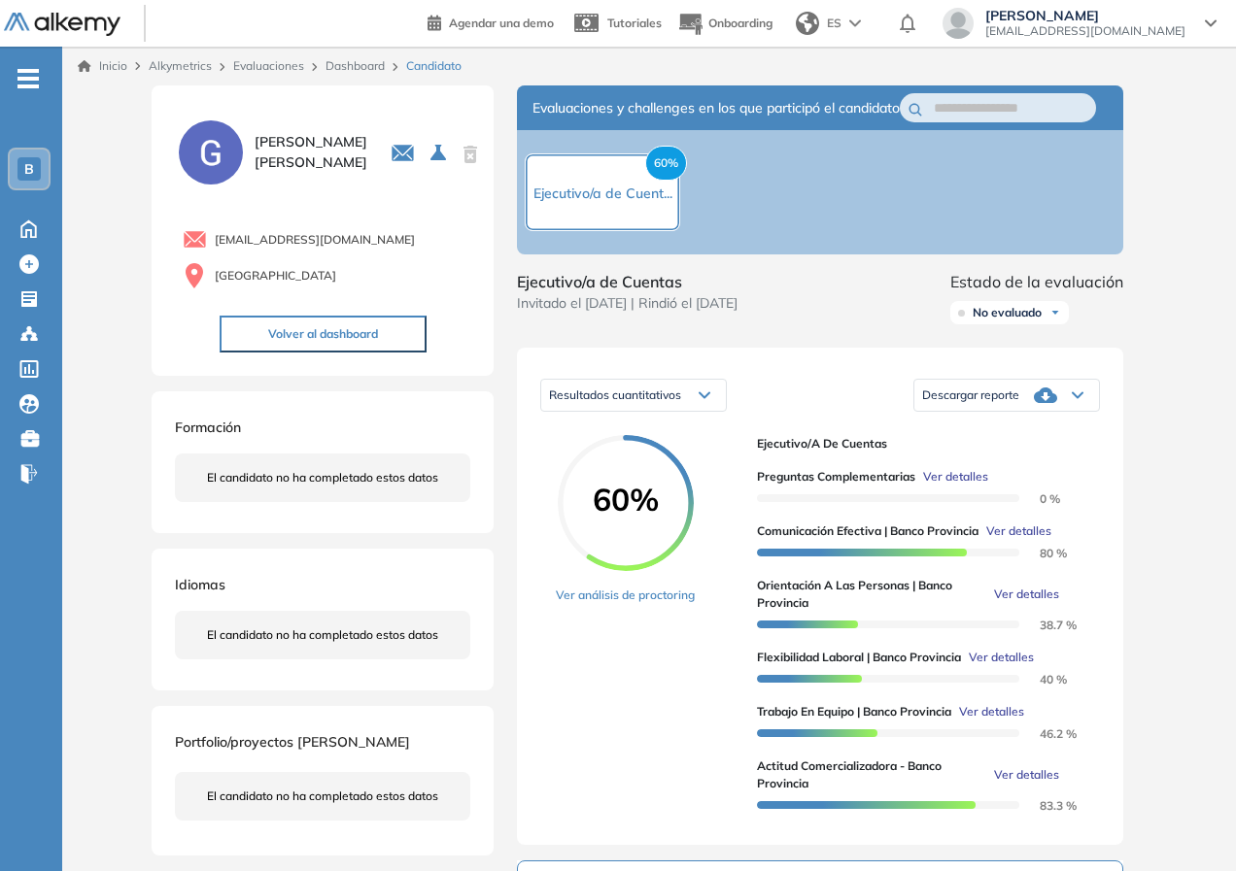
click at [364, 67] on link "Dashboard" at bounding box center [354, 65] width 59 height 15
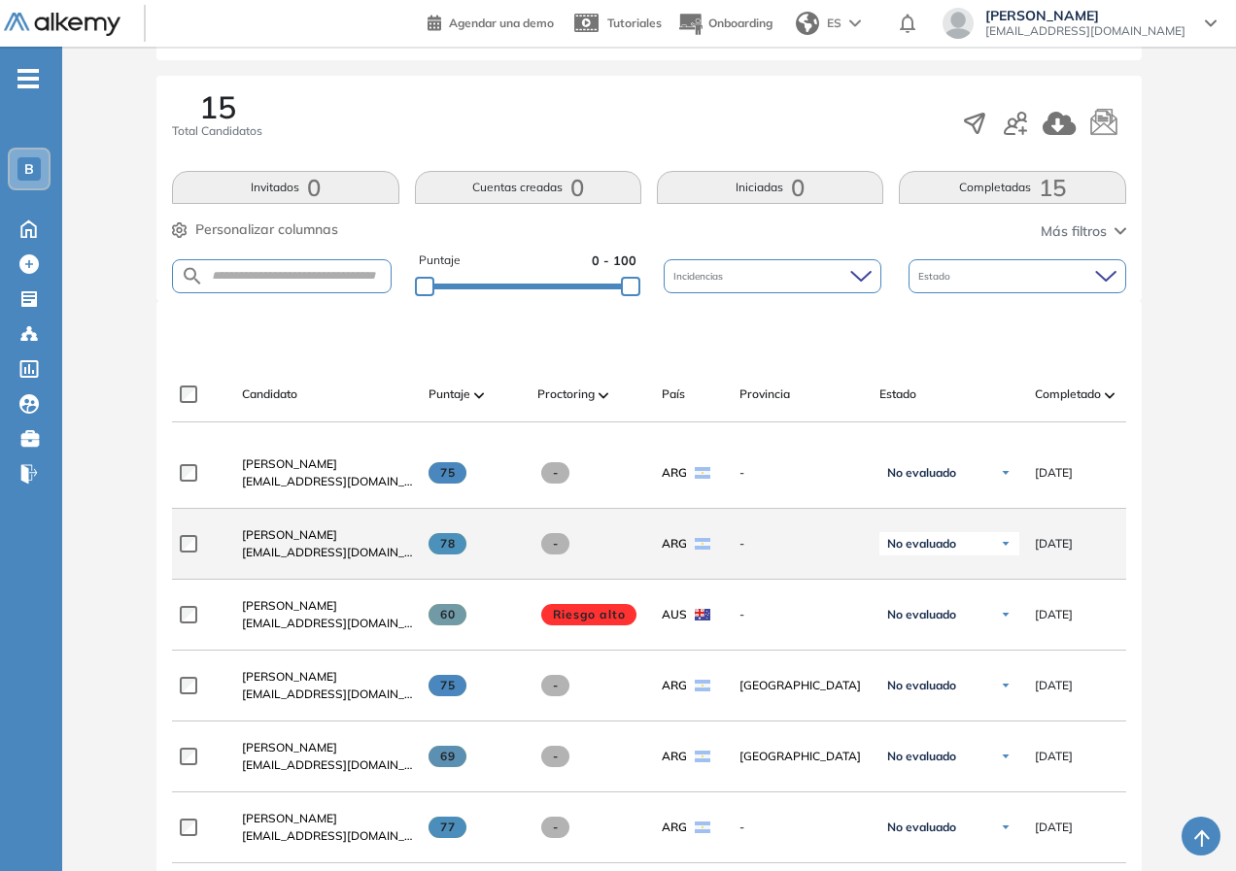
scroll to position [583, 0]
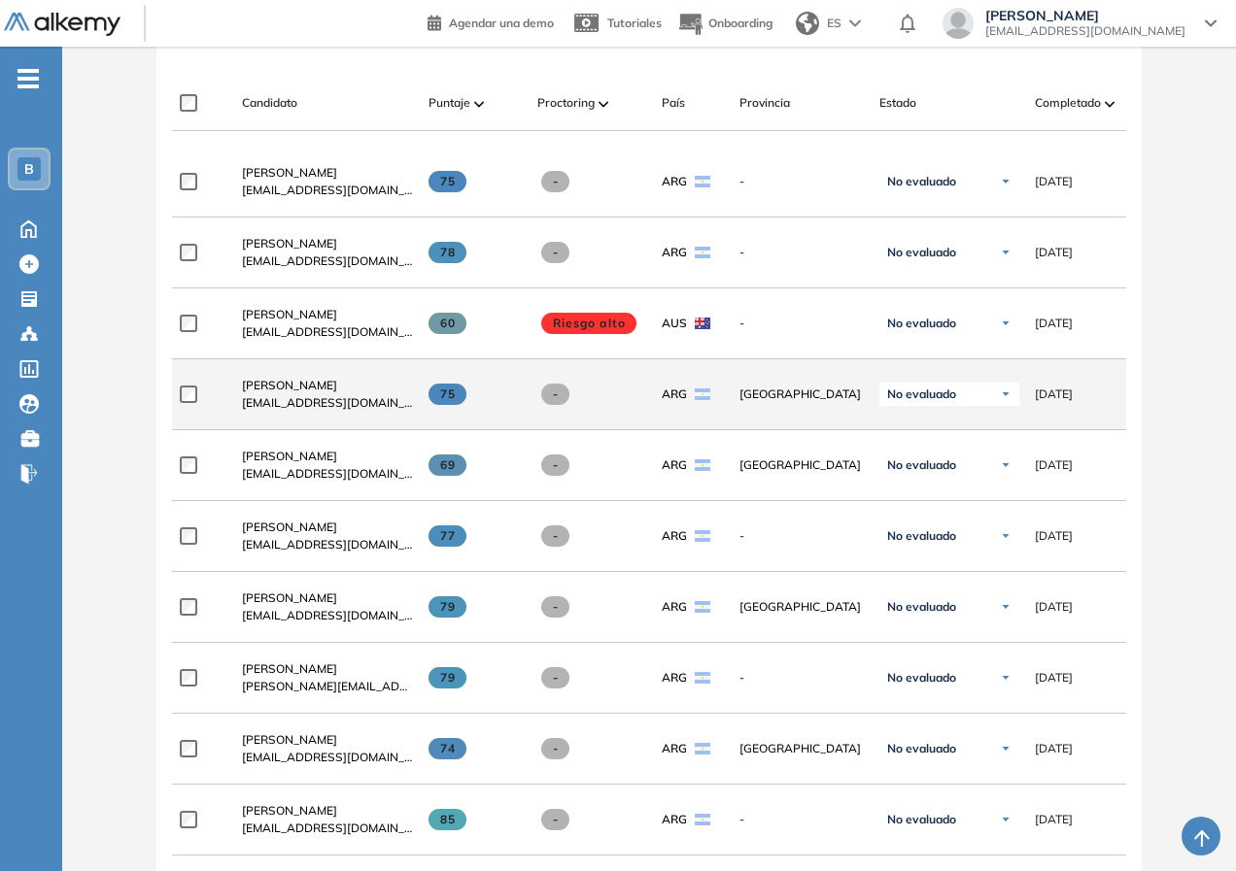
drag, startPoint x: 459, startPoint y: 399, endPoint x: 437, endPoint y: 402, distance: 21.6
click at [435, 401] on span at bounding box center [447, 394] width 38 height 21
drag, startPoint x: 446, startPoint y: 402, endPoint x: 462, endPoint y: 402, distance: 16.5
click at [462, 402] on span "75" at bounding box center [447, 394] width 38 height 21
click at [458, 399] on span at bounding box center [447, 394] width 38 height 21
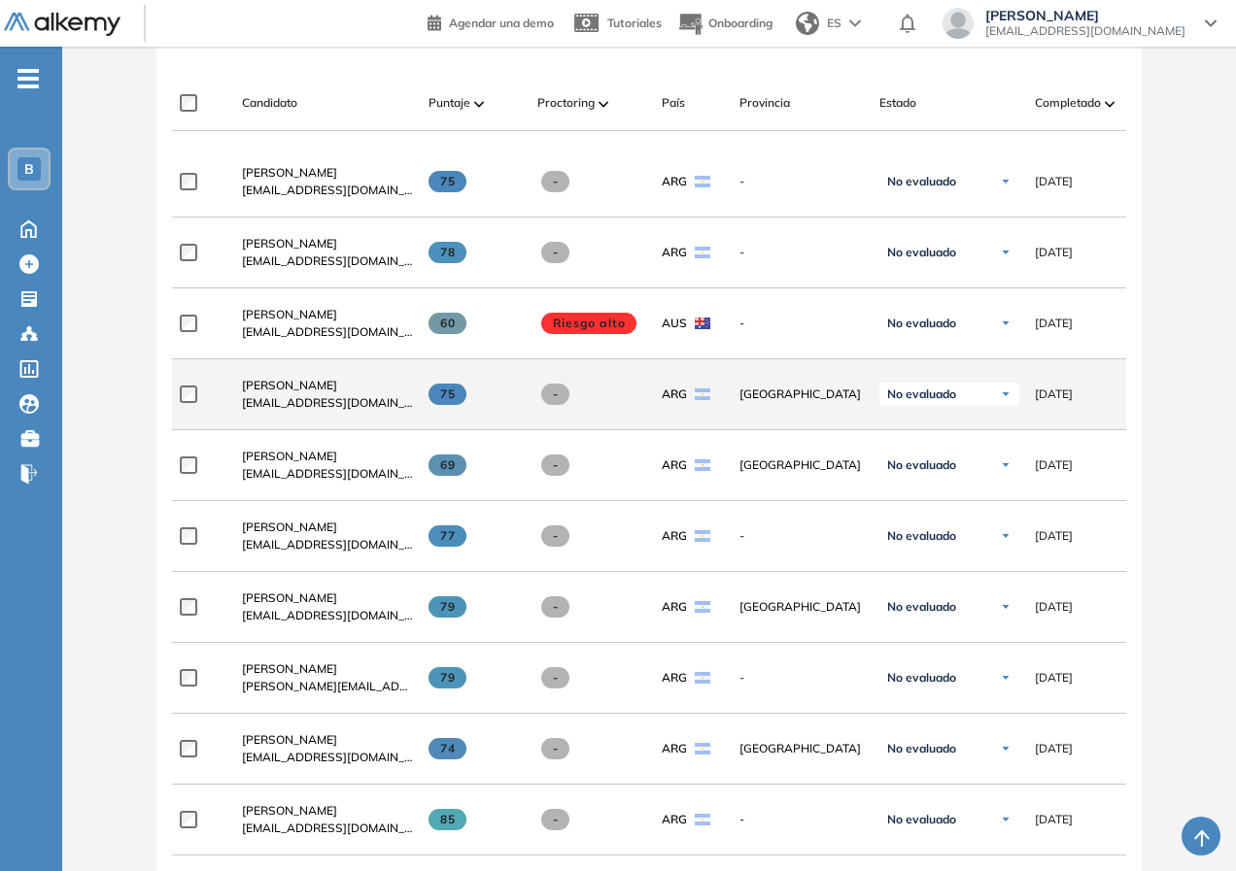
click at [458, 399] on span at bounding box center [447, 394] width 38 height 21
drag, startPoint x: 458, startPoint y: 399, endPoint x: 447, endPoint y: 401, distance: 10.9
click at [457, 399] on span at bounding box center [447, 394] width 38 height 21
click at [447, 401] on span "75" at bounding box center [447, 394] width 38 height 21
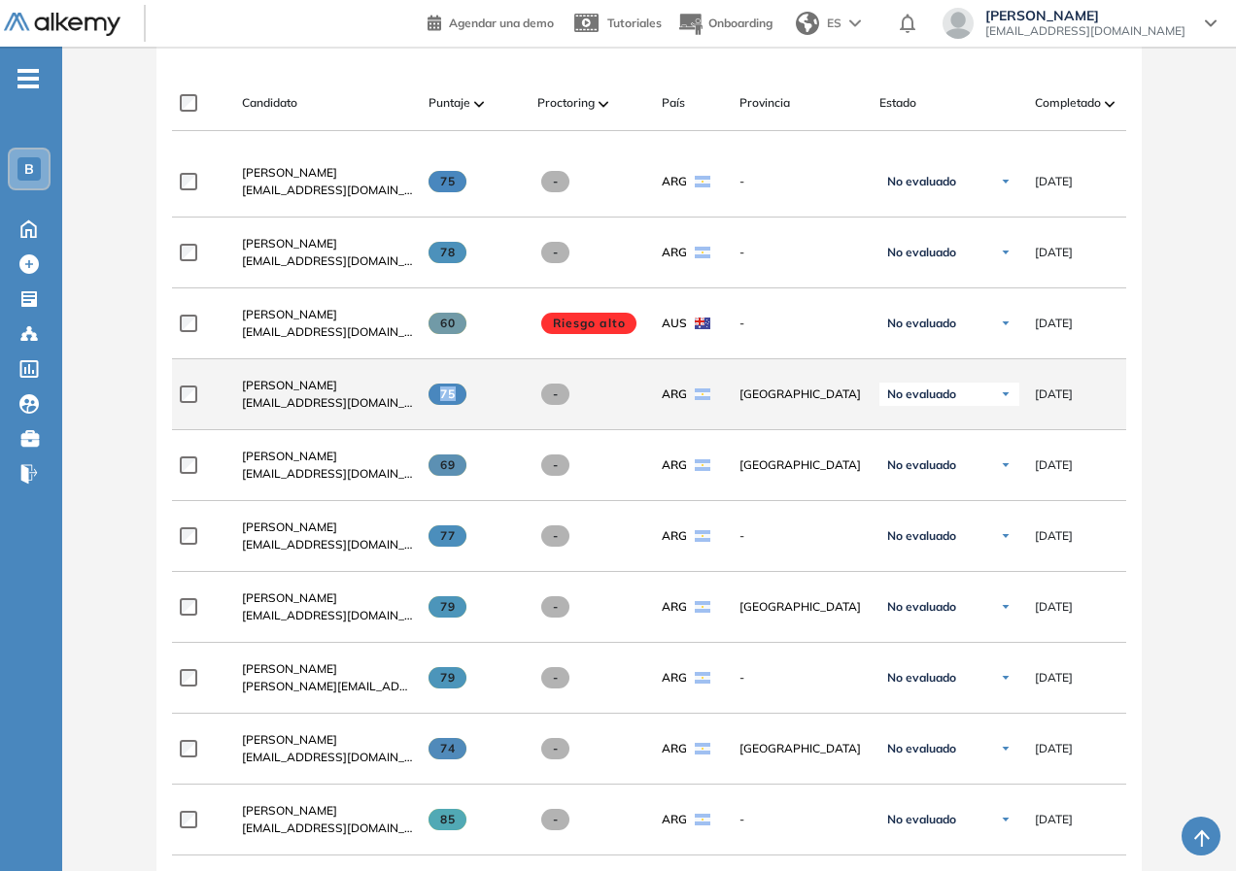
click at [449, 402] on span "75" at bounding box center [447, 394] width 38 height 21
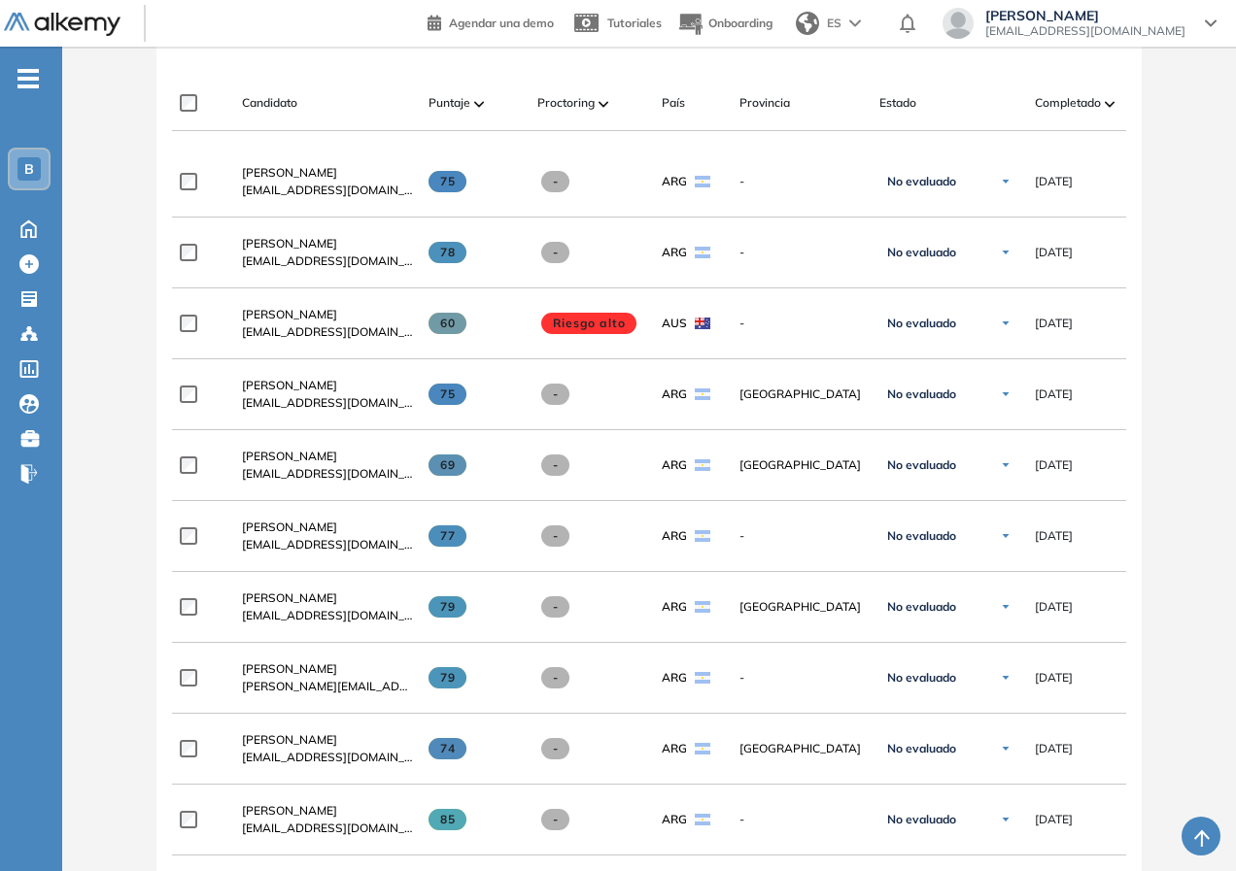
drag, startPoint x: 1203, startPoint y: 482, endPoint x: 995, endPoint y: 548, distance: 218.2
click at [1202, 482] on div "Evaluación : Ejecutivo/a de Cuentas Abierta Ver evaluación Cerrar evaluación Da…" at bounding box center [649, 547] width 1158 height 2089
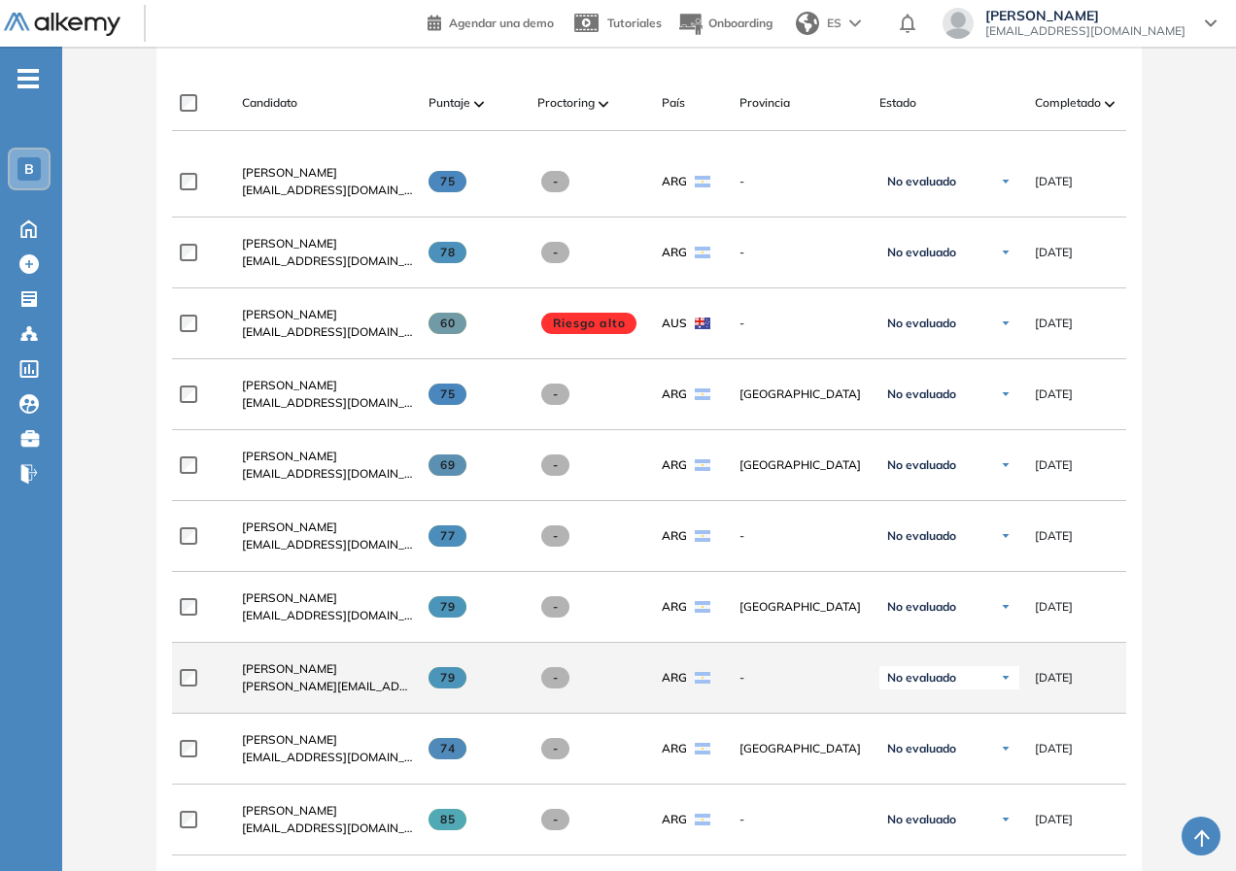
scroll to position [680, 0]
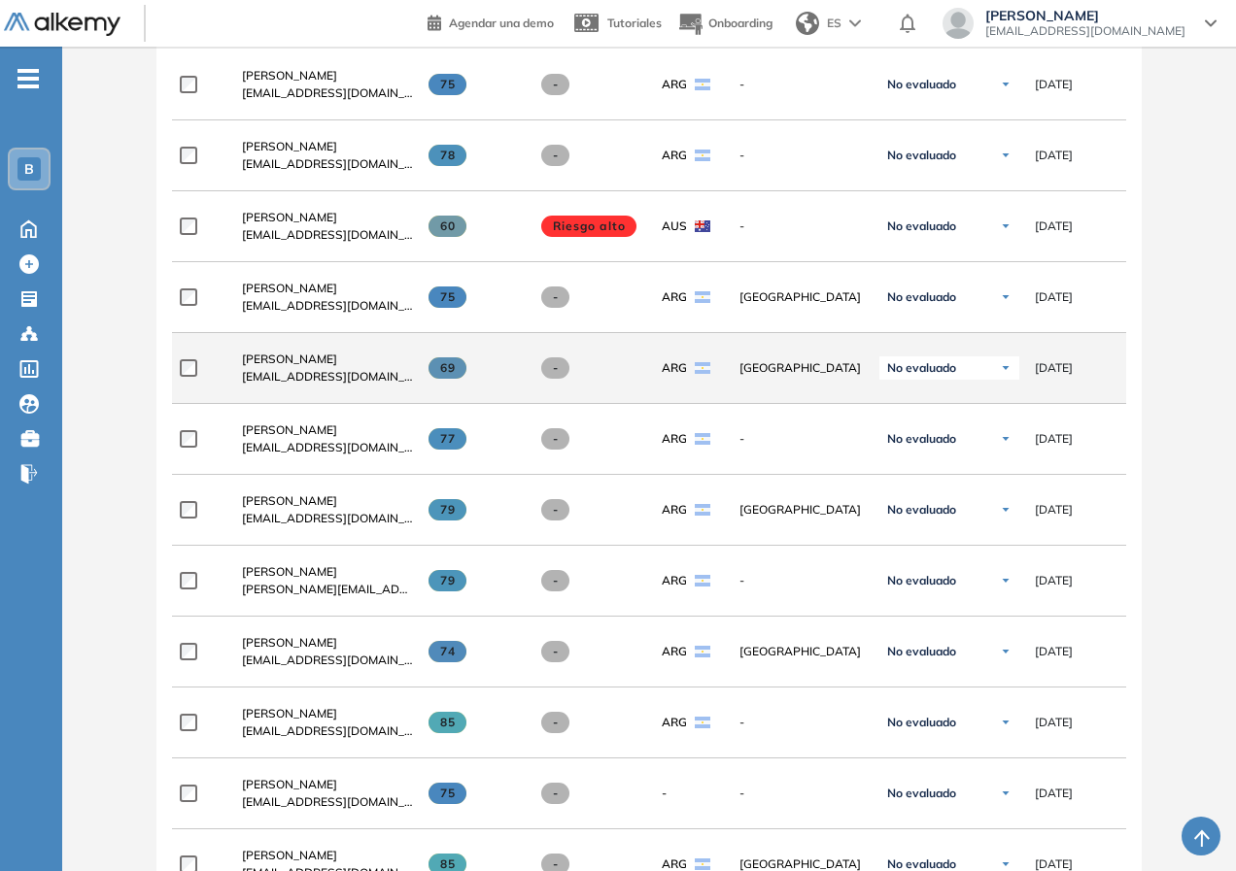
click at [451, 379] on span "69" at bounding box center [447, 368] width 38 height 21
click at [449, 377] on span "69" at bounding box center [447, 368] width 38 height 21
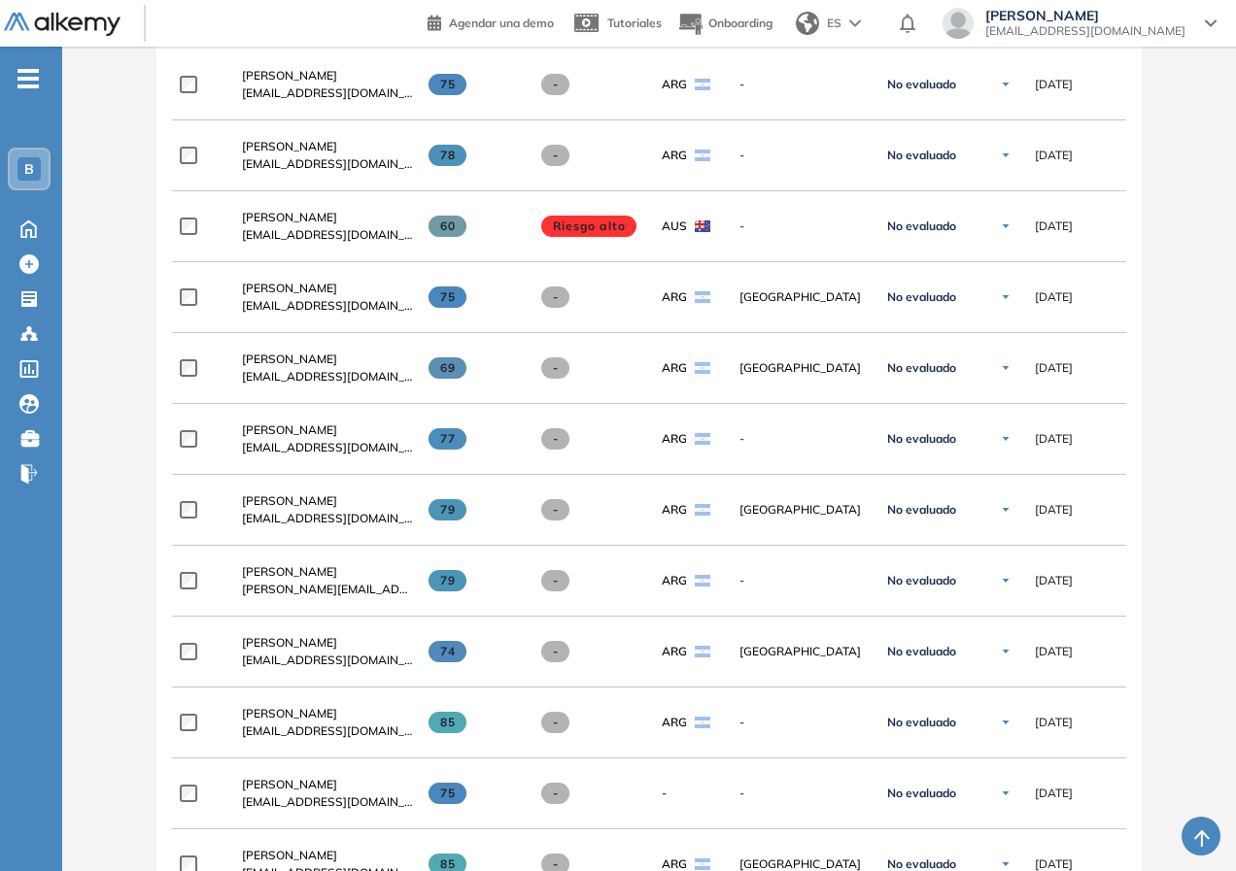
click at [1206, 482] on div "Evaluación : Ejecutivo/a de Cuentas Abierta Ver evaluación Cerrar evaluación Da…" at bounding box center [649, 449] width 1158 height 2089
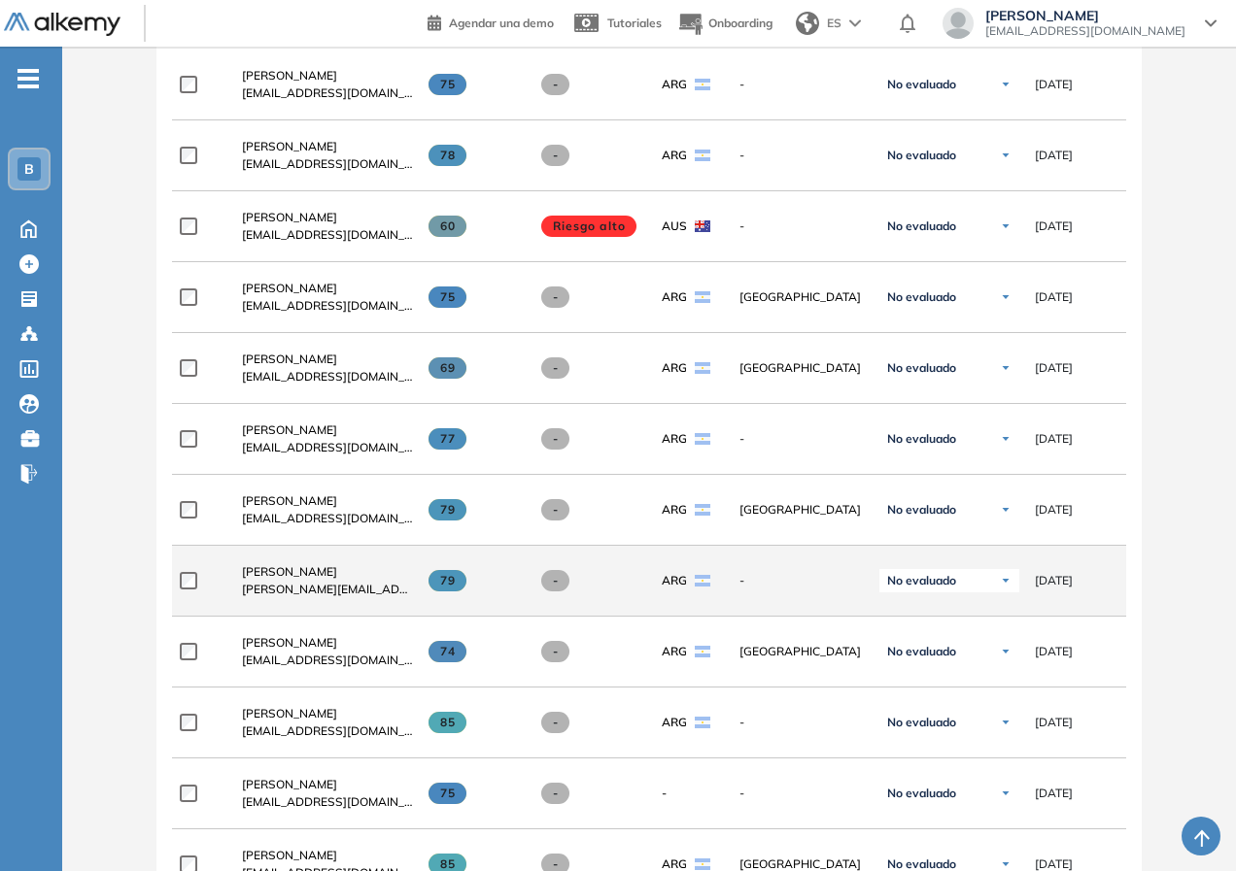
scroll to position [583, 0]
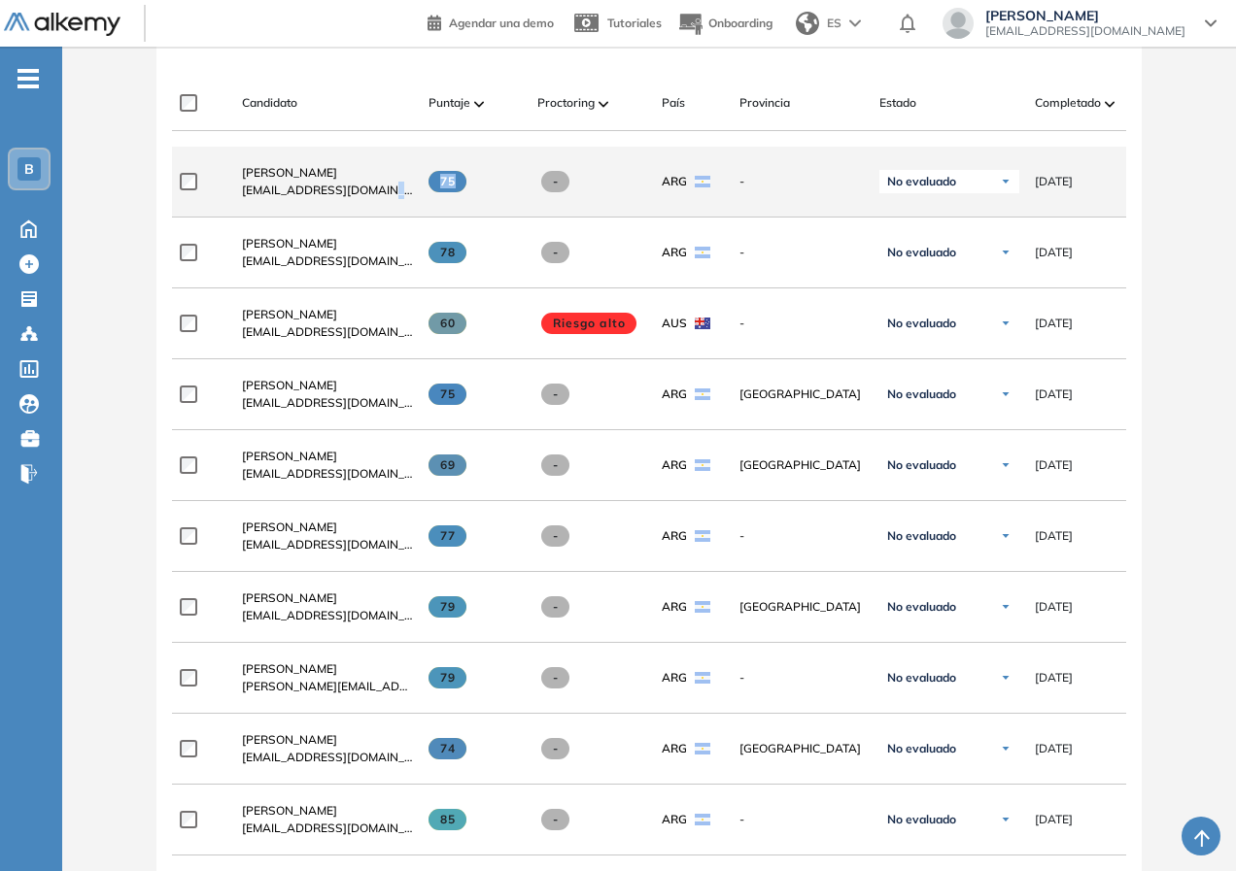
drag, startPoint x: 455, startPoint y: 193, endPoint x: 387, endPoint y: 191, distance: 68.0
click at [387, 191] on div "**********" at bounding box center [891, 182] width 1438 height 71
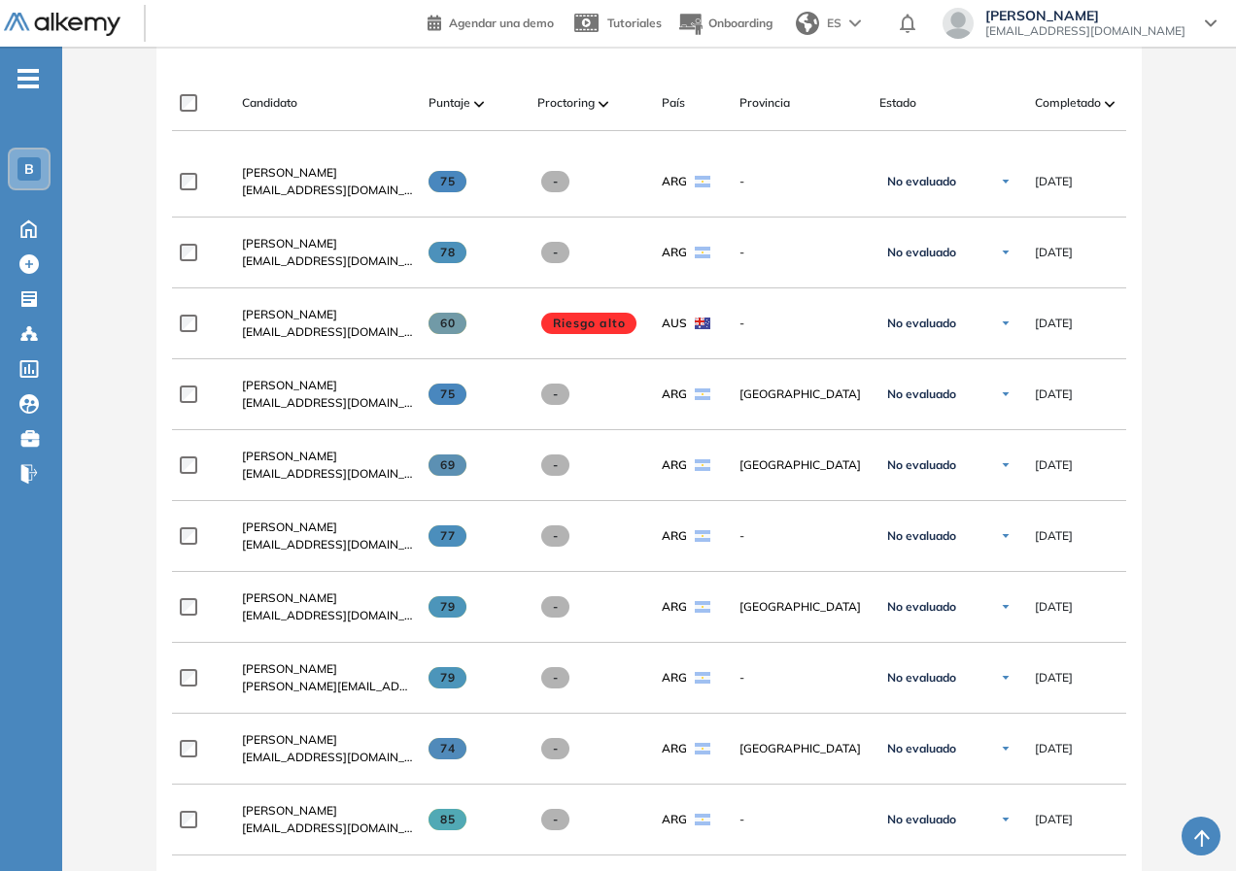
drag, startPoint x: 138, startPoint y: 680, endPoint x: 151, endPoint y: 682, distance: 12.8
click at [139, 680] on div "Evaluación : Ejecutivo/a de Cuentas Abierta Ver evaluación Cerrar evaluación Da…" at bounding box center [649, 547] width 1158 height 2089
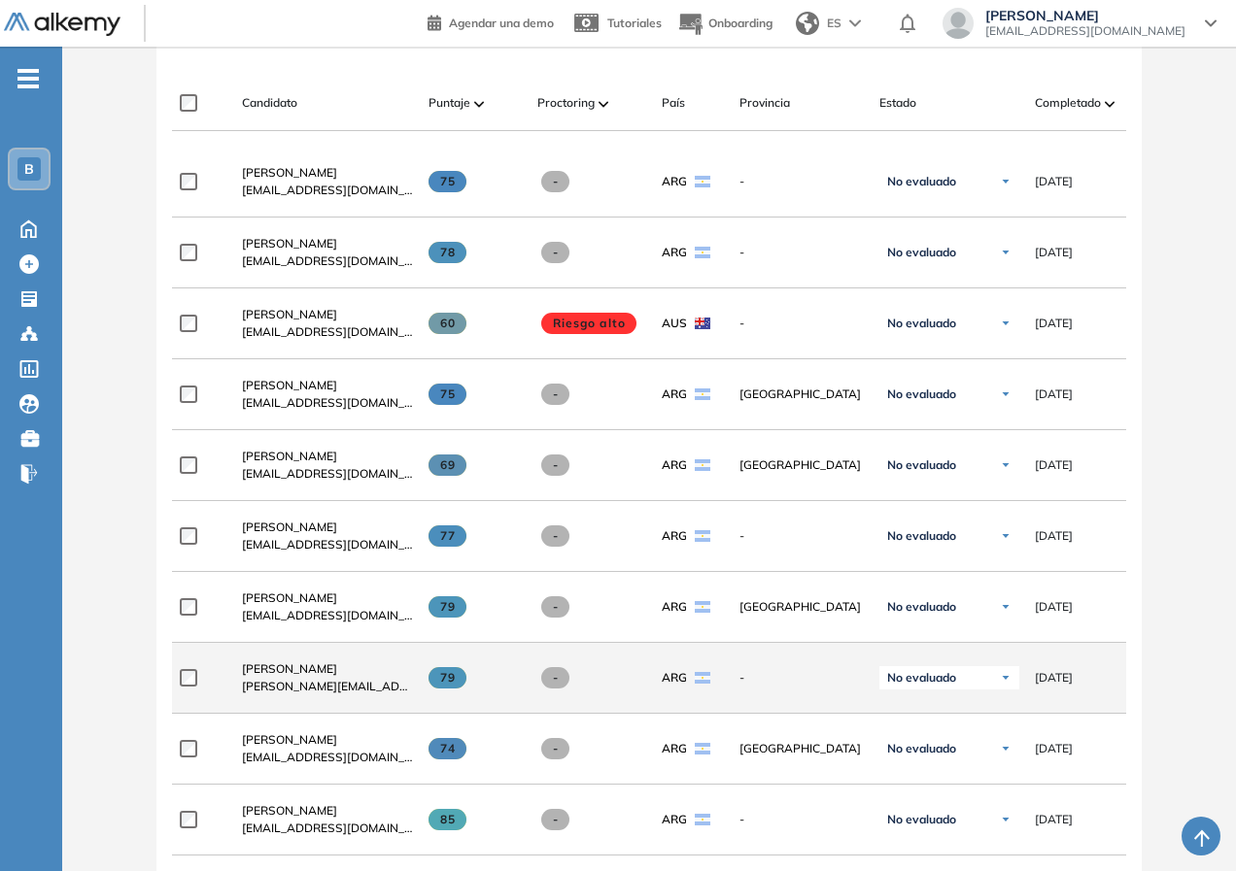
drag, startPoint x: 459, startPoint y: 687, endPoint x: 433, endPoint y: 684, distance: 25.4
click at [433, 684] on span at bounding box center [447, 677] width 38 height 21
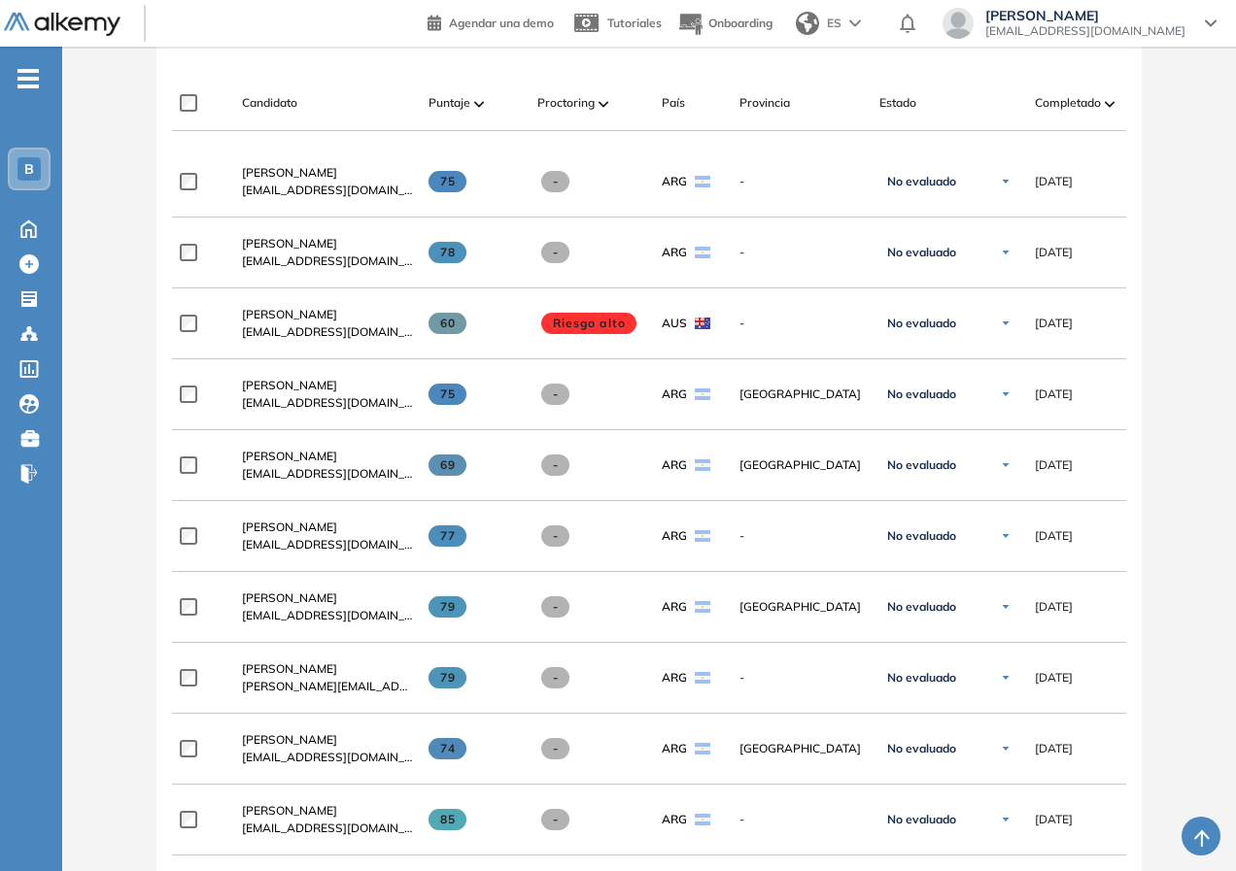
click at [93, 502] on div "Evaluación : Ejecutivo/a de Cuentas Abierta Ver evaluación Cerrar evaluación Da…" at bounding box center [649, 547] width 1158 height 2089
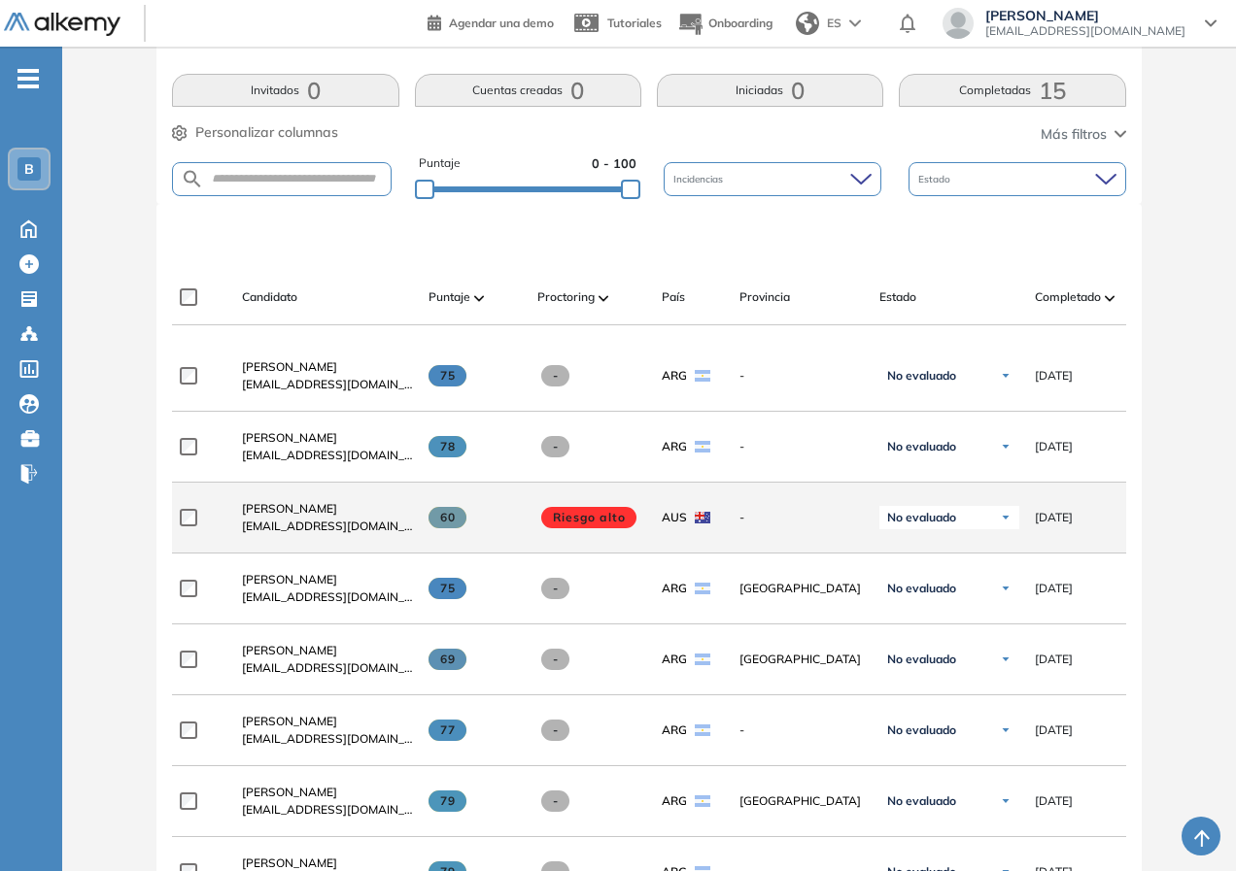
scroll to position [486, 0]
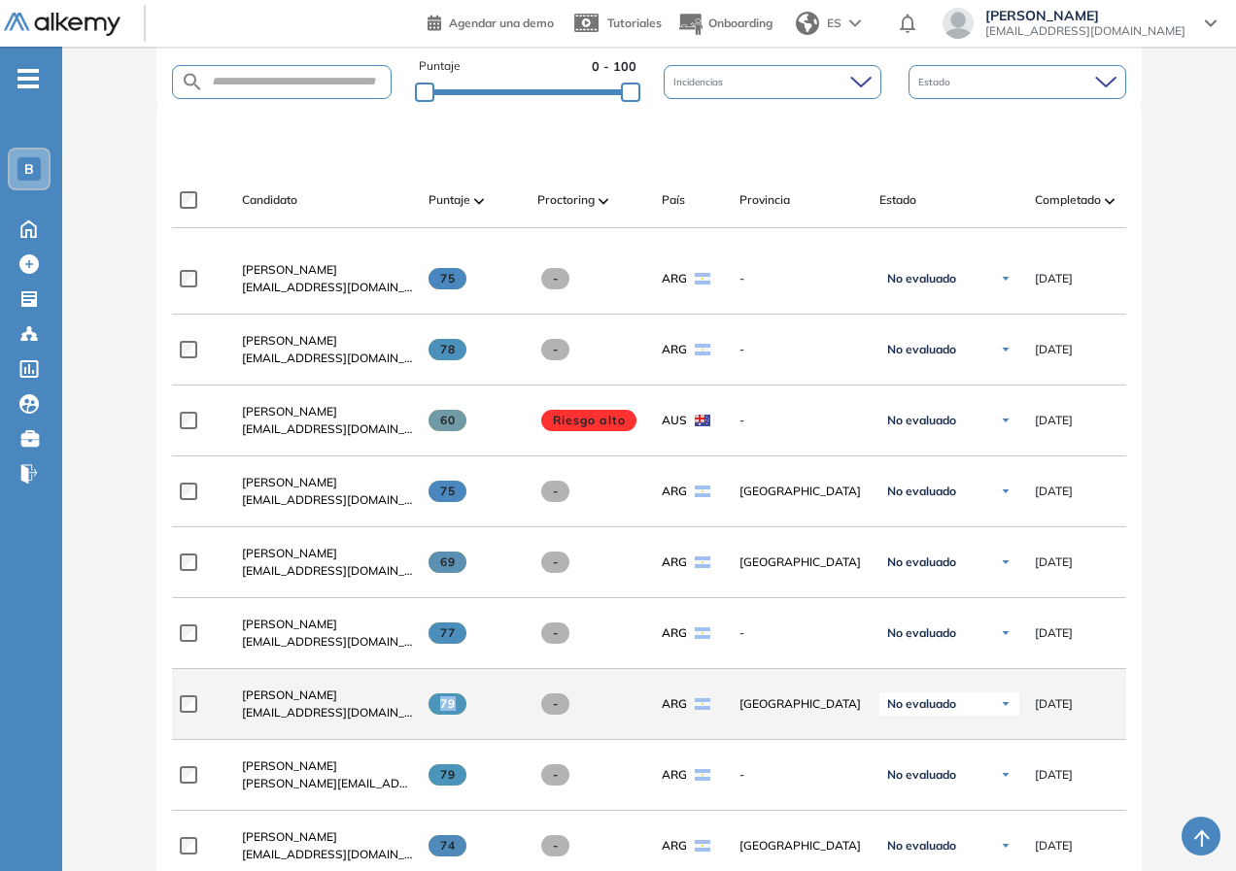
drag, startPoint x: 442, startPoint y: 712, endPoint x: 468, endPoint y: 713, distance: 26.3
click at [468, 713] on div "79" at bounding box center [474, 704] width 93 height 21
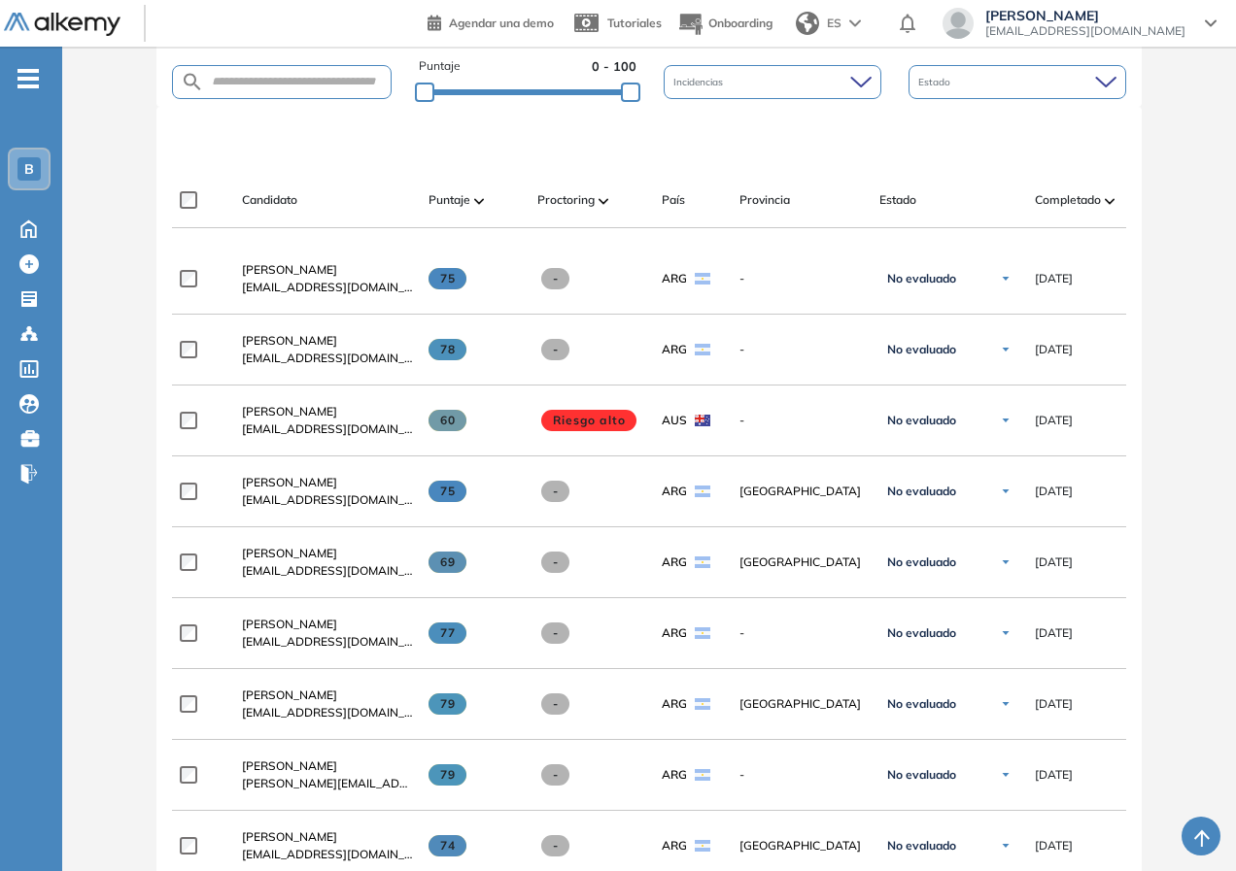
drag, startPoint x: 118, startPoint y: 606, endPoint x: 169, endPoint y: 614, distance: 52.1
click at [120, 606] on div "Evaluación : Ejecutivo/a de Cuentas Abierta Ver evaluación Cerrar evaluación Da…" at bounding box center [649, 644] width 1158 height 2089
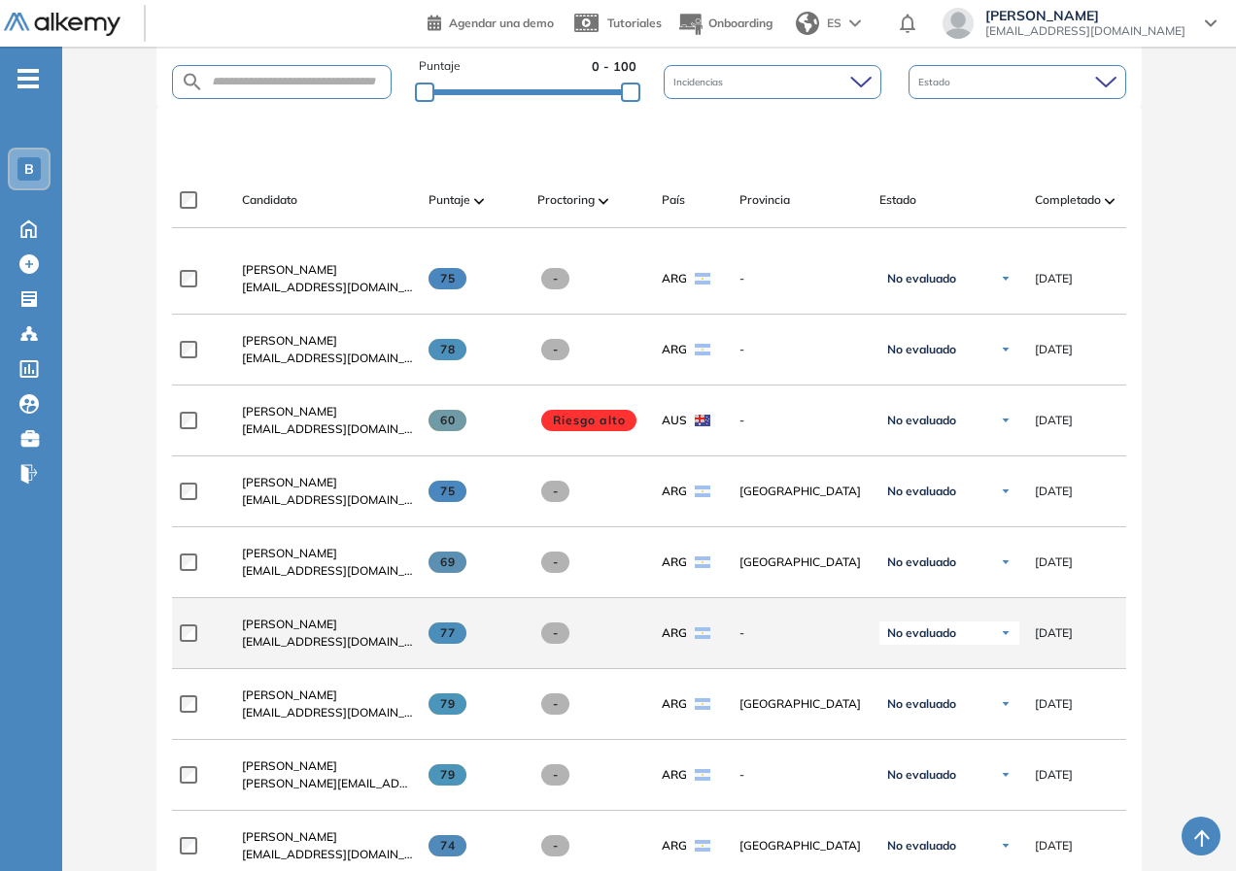
drag, startPoint x: 461, startPoint y: 644, endPoint x: 435, endPoint y: 641, distance: 25.4
click at [435, 641] on span at bounding box center [447, 633] width 38 height 21
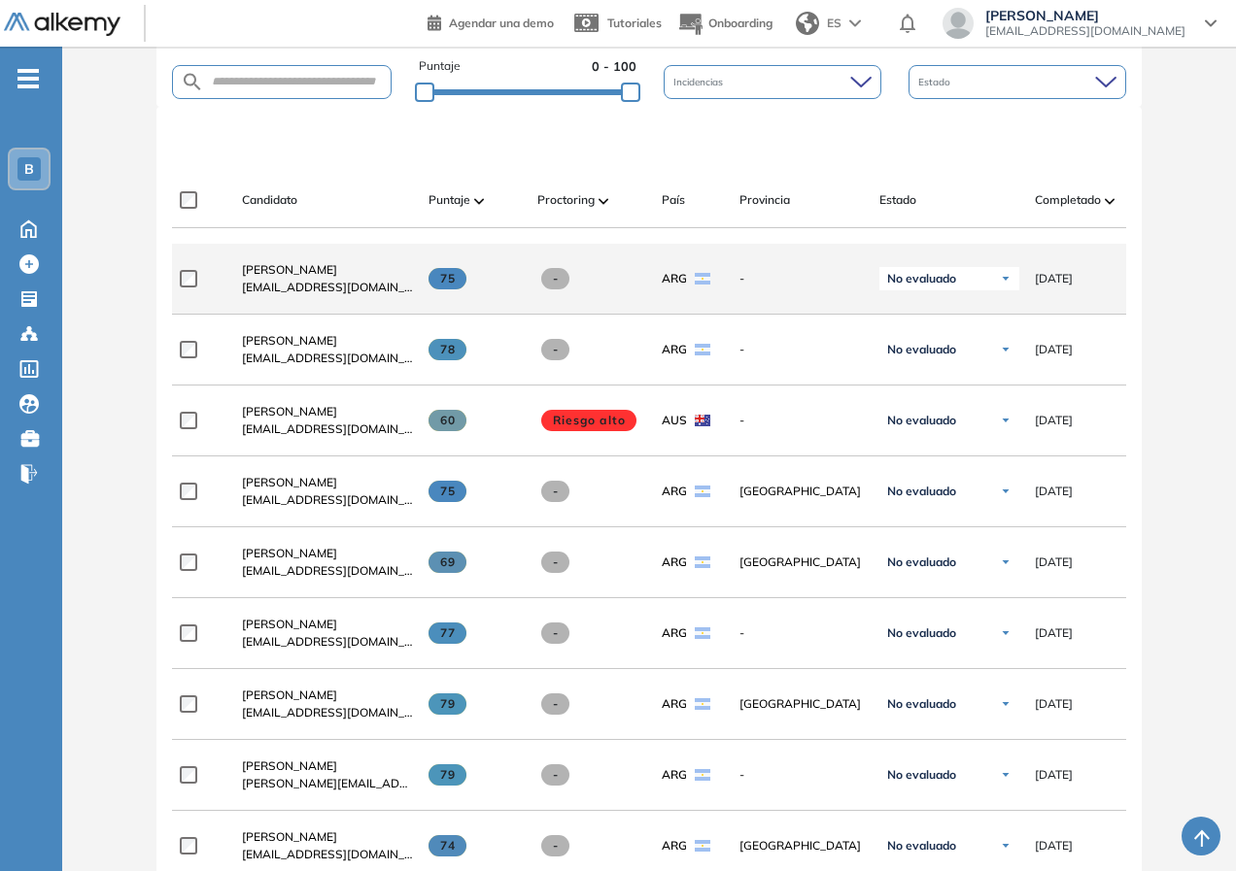
scroll to position [389, 0]
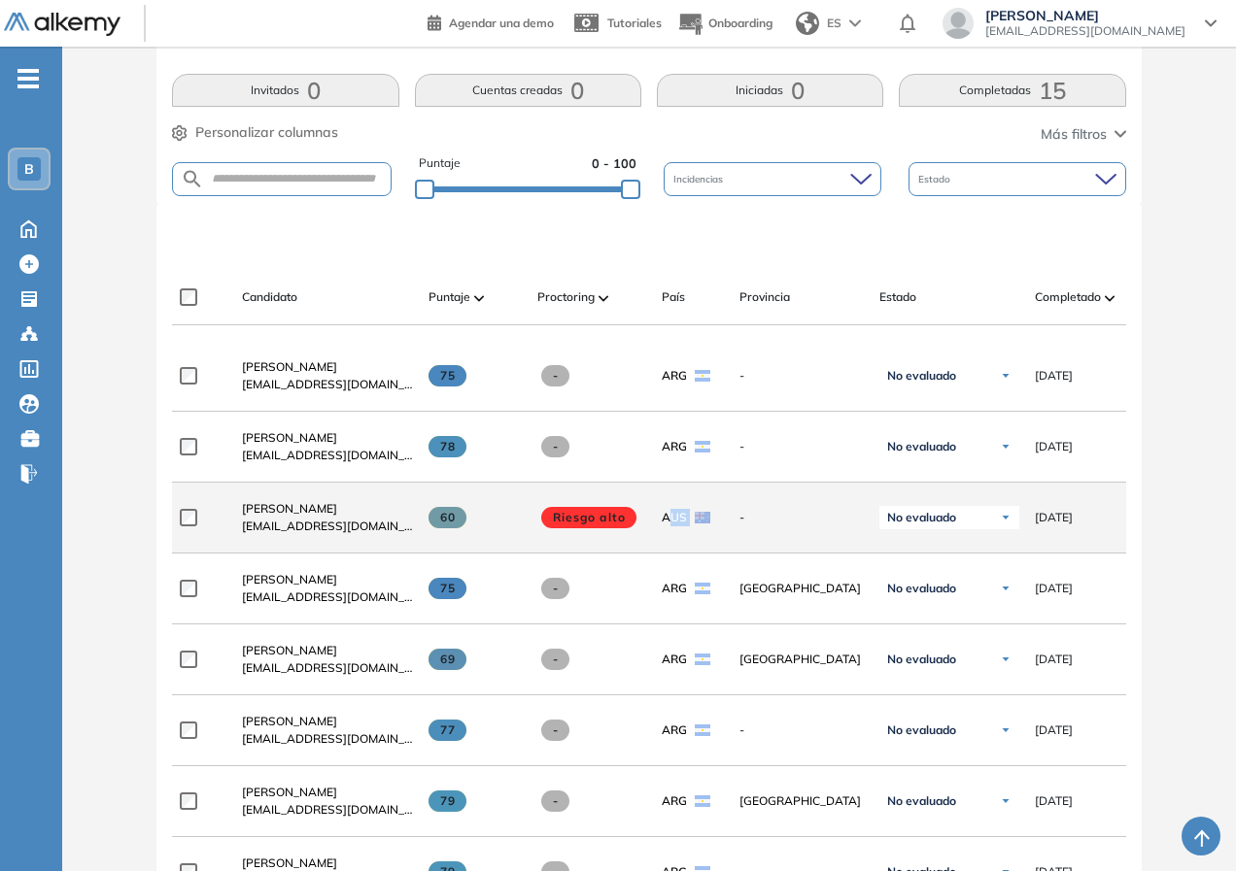
drag, startPoint x: 672, startPoint y: 525, endPoint x: 729, endPoint y: 525, distance: 56.4
click at [729, 525] on div "**********" at bounding box center [891, 518] width 1438 height 71
click at [729, 525] on div "-" at bounding box center [794, 518] width 140 height 49
drag, startPoint x: 433, startPoint y: 523, endPoint x: 452, endPoint y: 530, distance: 20.0
click at [468, 519] on div "60" at bounding box center [474, 517] width 93 height 21
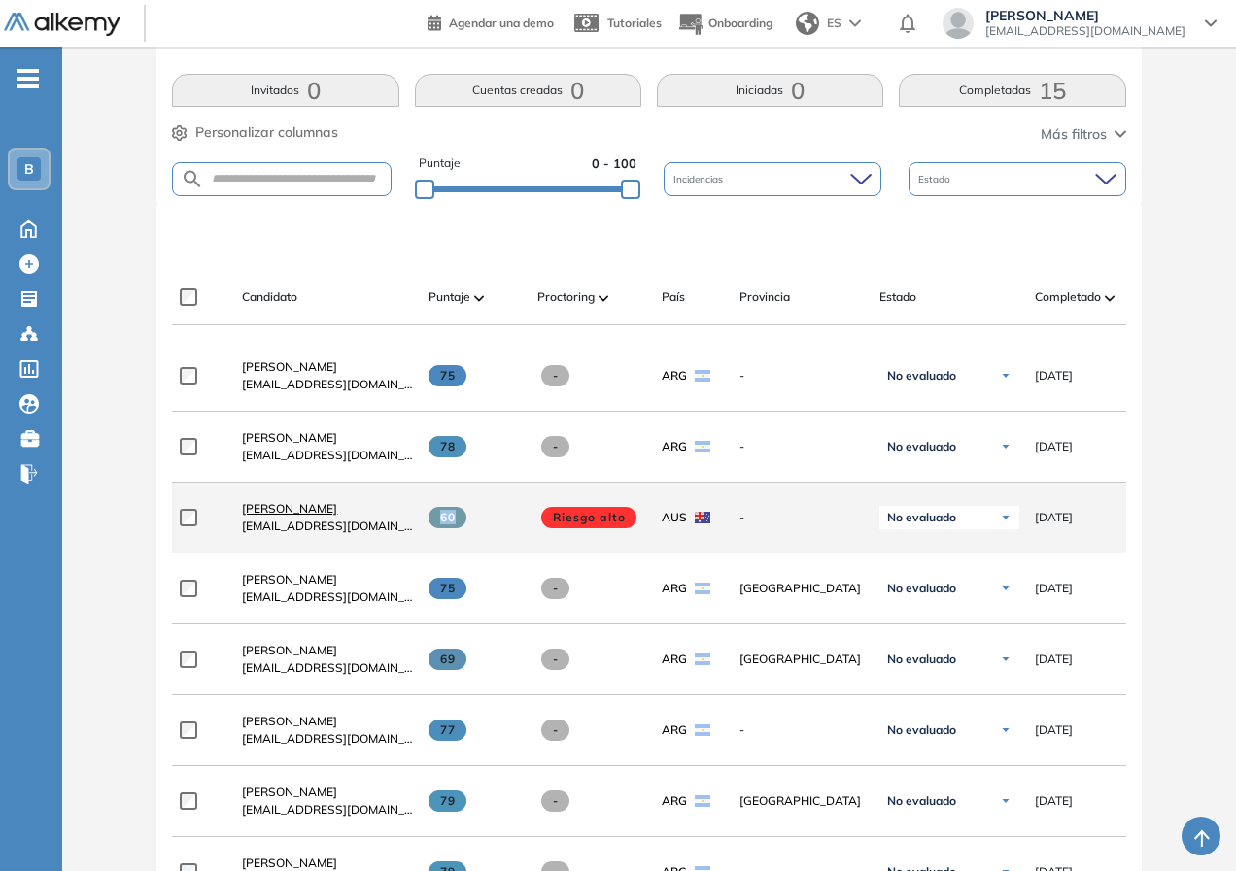
click at [305, 516] on span "[PERSON_NAME]" at bounding box center [289, 508] width 95 height 15
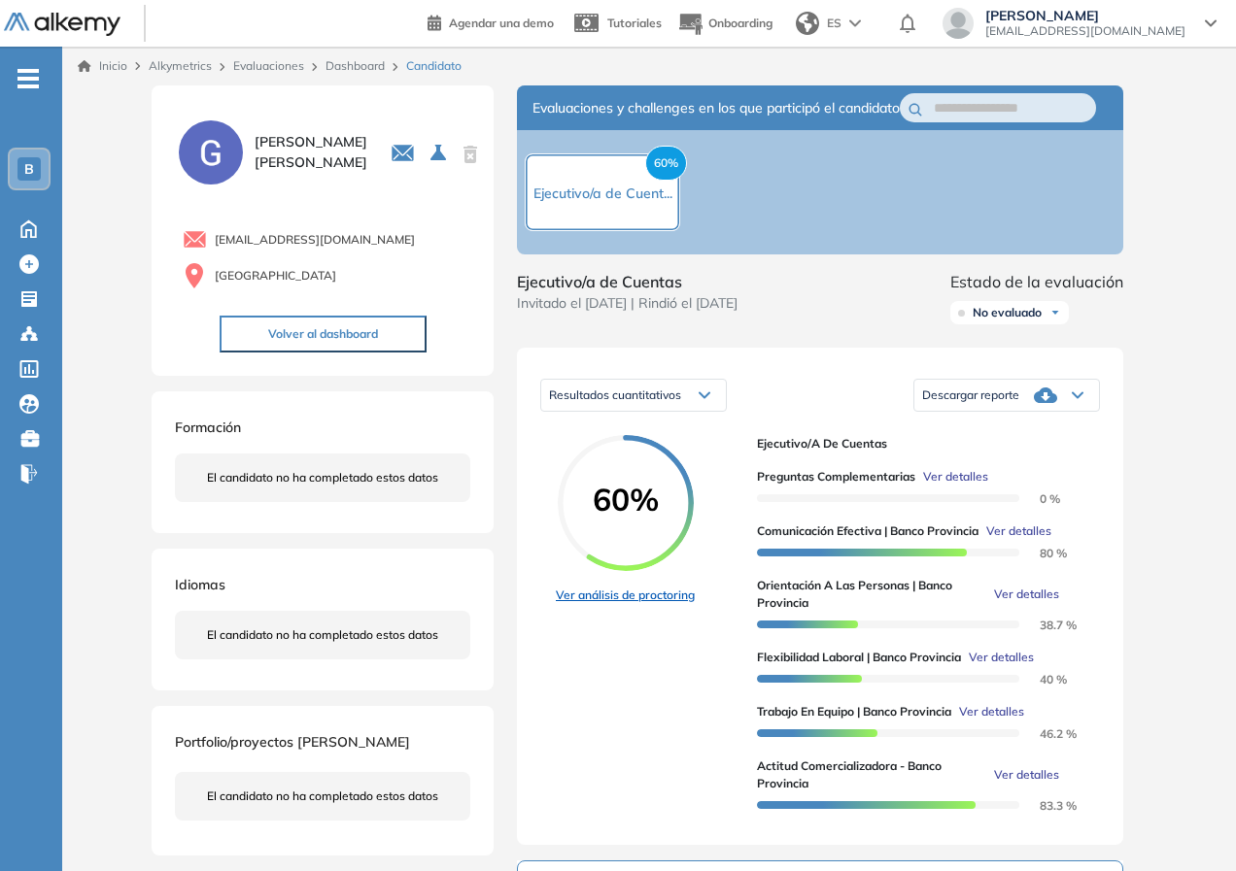
click at [646, 604] on link "Ver análisis de proctoring" at bounding box center [625, 595] width 139 height 17
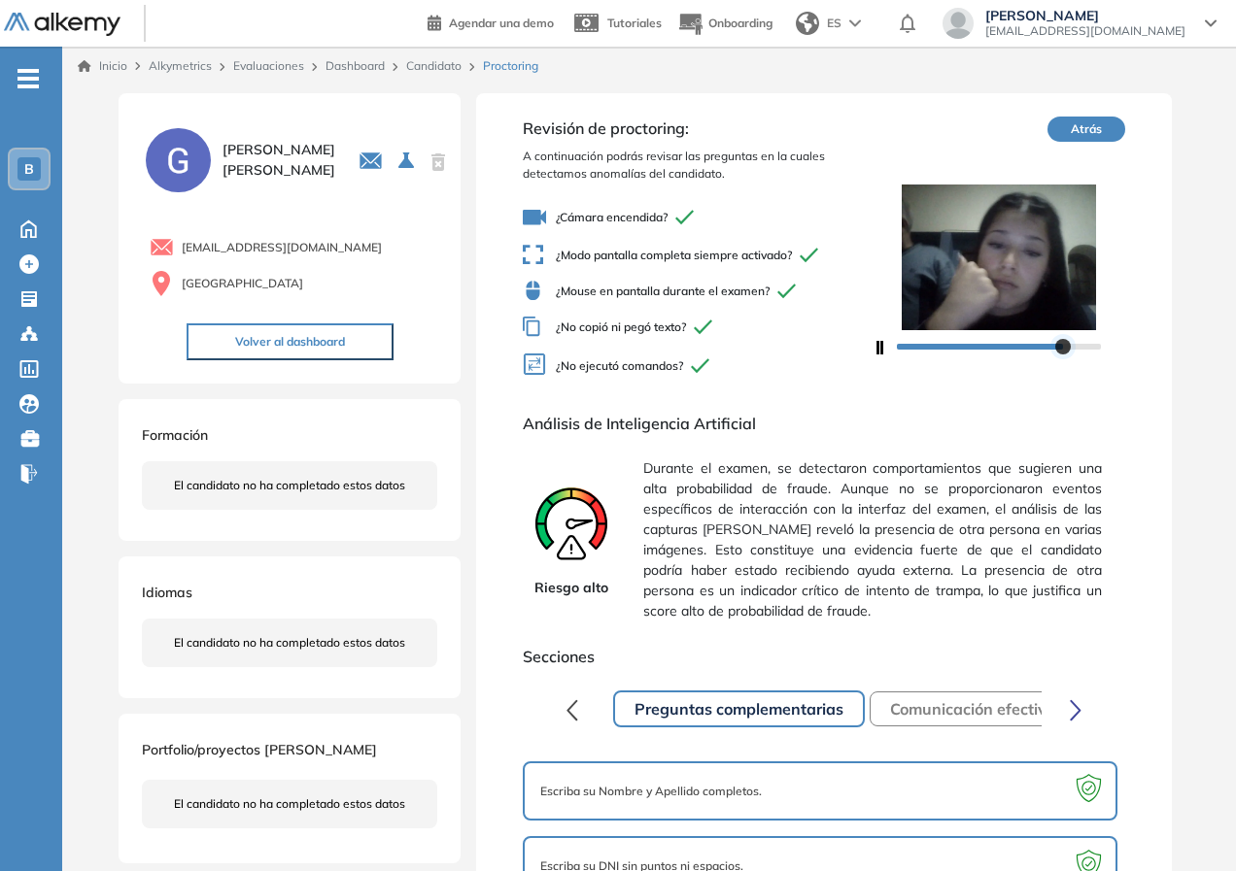
drag, startPoint x: 1069, startPoint y: 346, endPoint x: 1051, endPoint y: 346, distance: 17.5
click at [1055, 346] on div at bounding box center [1063, 347] width 16 height 16
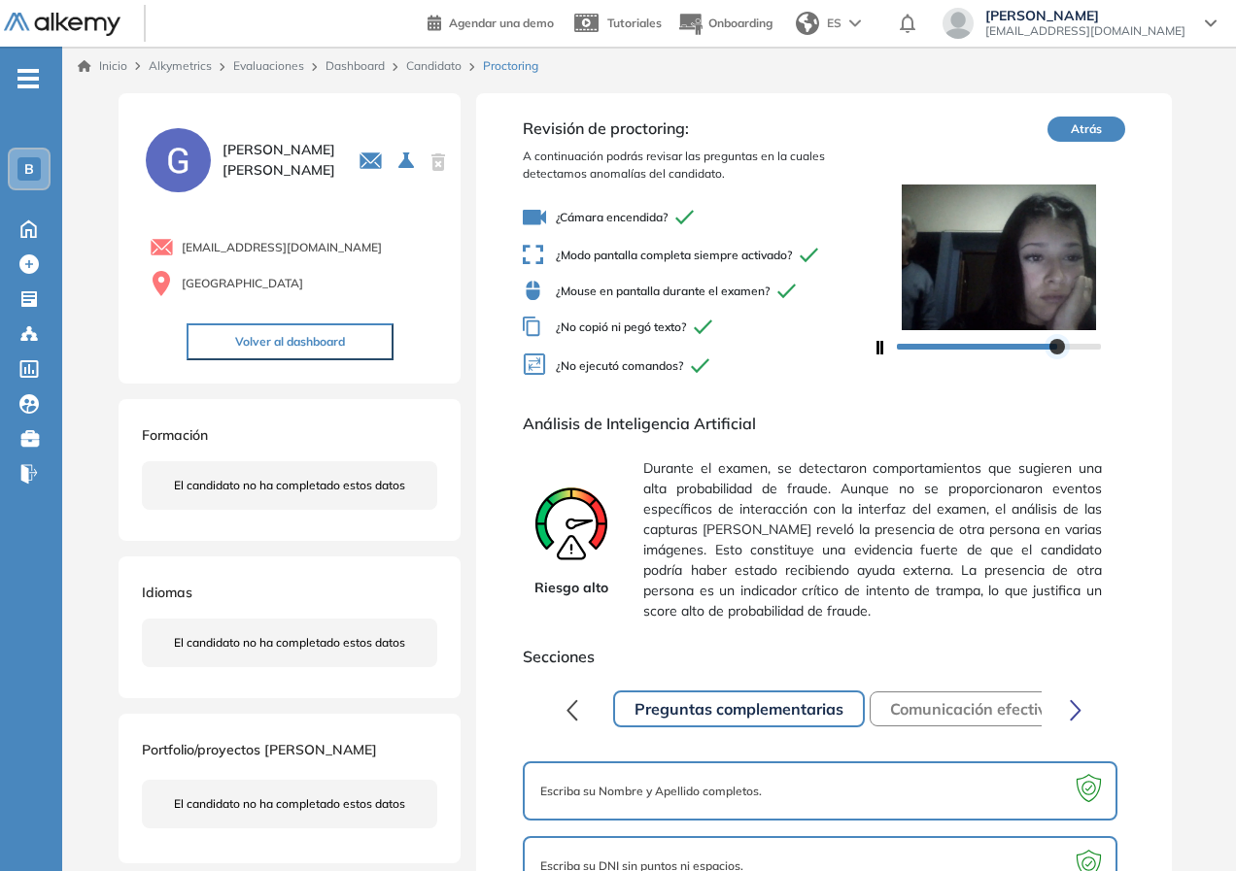
drag, startPoint x: 1051, startPoint y: 346, endPoint x: 1039, endPoint y: 352, distance: 13.9
click at [1039, 352] on div at bounding box center [998, 345] width 253 height 31
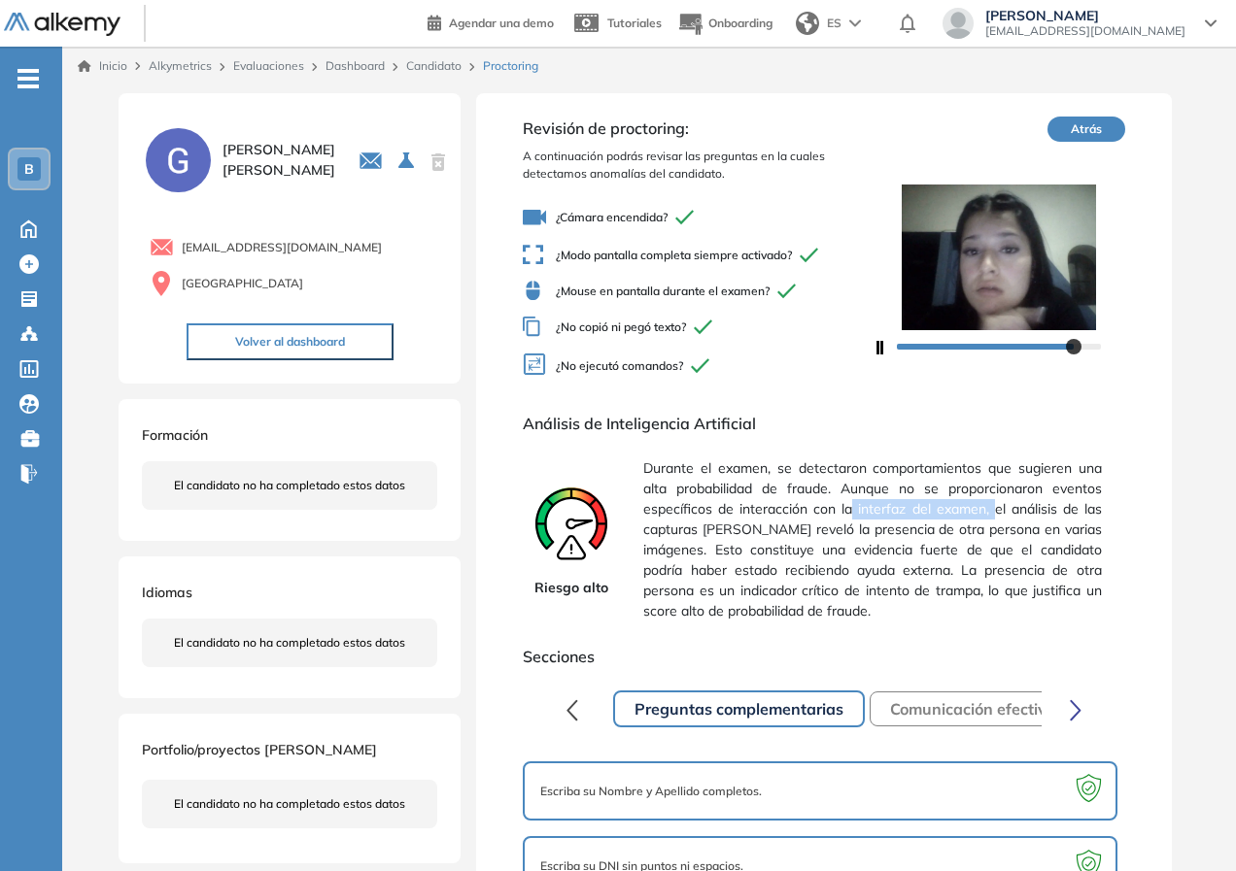
drag, startPoint x: 852, startPoint y: 510, endPoint x: 994, endPoint y: 503, distance: 142.0
click at [994, 503] on span "Durante el examen, se detectaron comportamientos que sugieren una alta probabil…" at bounding box center [872, 540] width 458 height 179
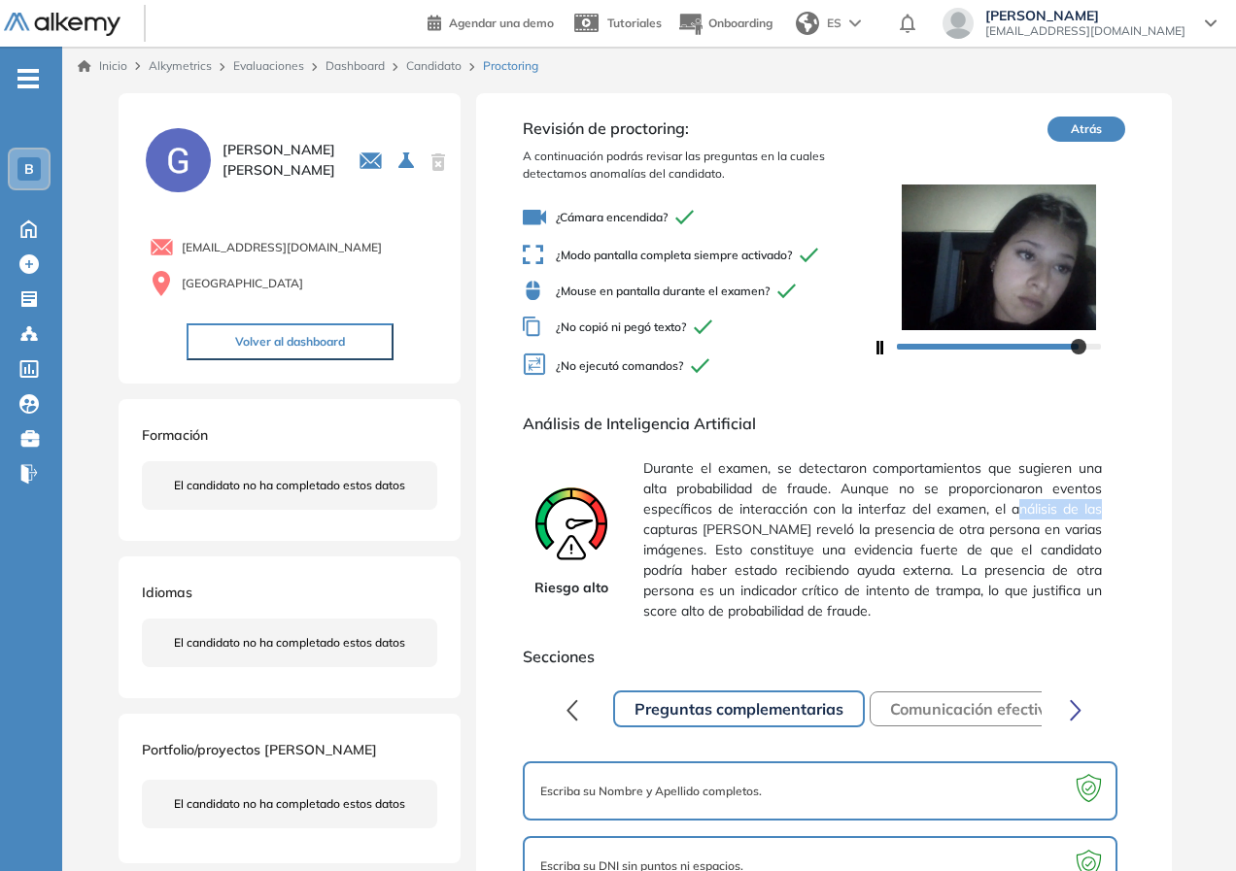
drag, startPoint x: 1019, startPoint y: 505, endPoint x: 1097, endPoint y: 511, distance: 77.9
click at [1102, 511] on div "Riesgo alto Durante el examen, se detectaron comportamientos que sugieren una a…" at bounding box center [823, 540] width 601 height 179
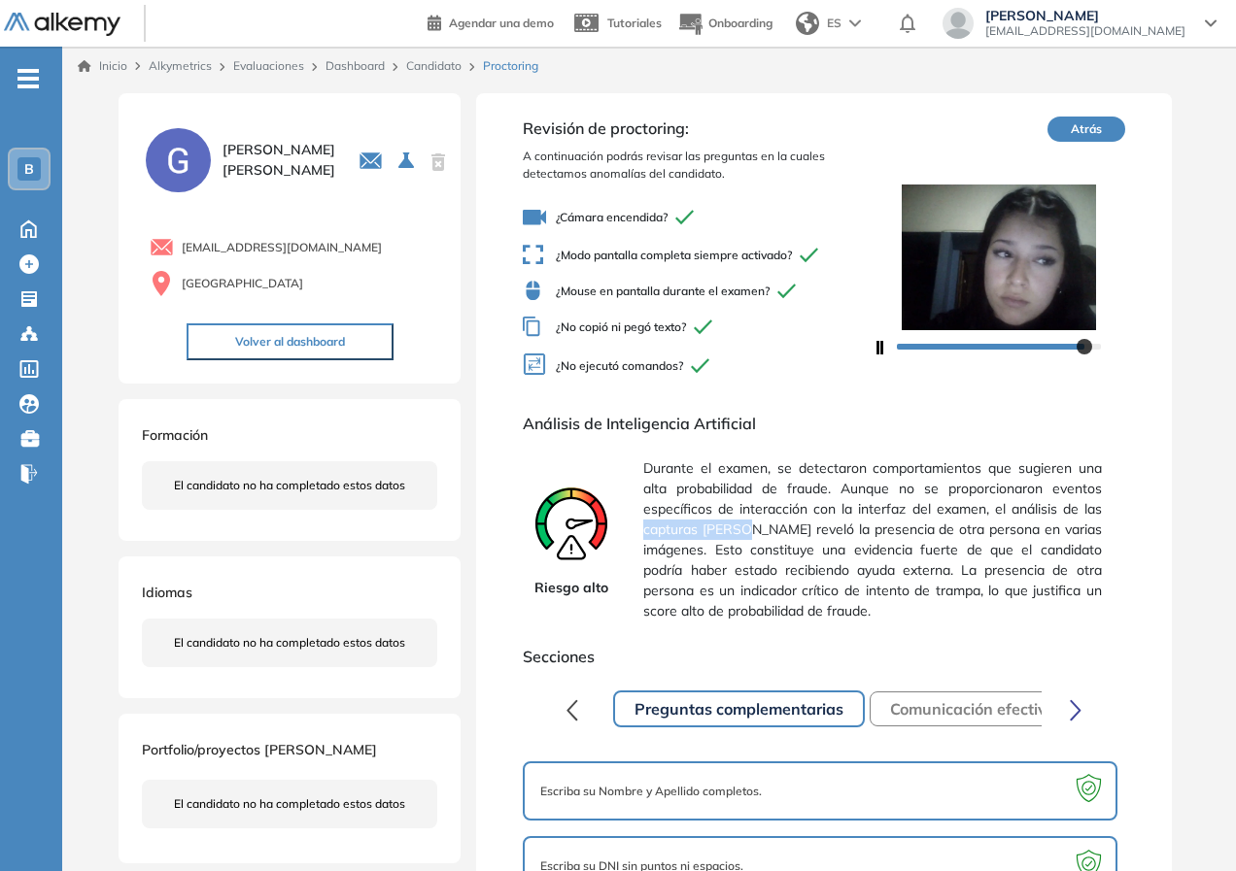
drag, startPoint x: 646, startPoint y: 531, endPoint x: 754, endPoint y: 532, distance: 107.8
click at [754, 532] on span "Durante el examen, se detectaron comportamientos que sugieren una alta probabil…" at bounding box center [872, 540] width 458 height 179
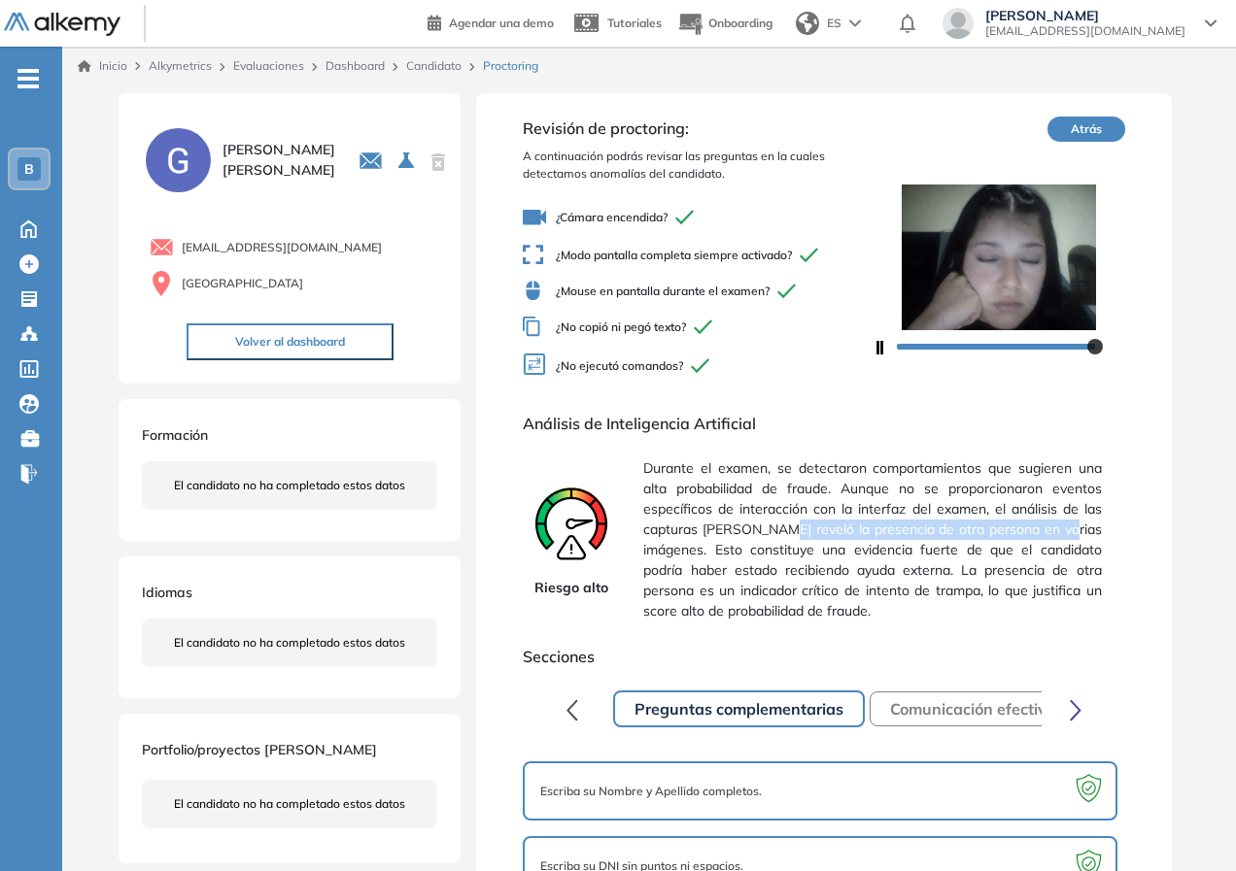
drag, startPoint x: 794, startPoint y: 524, endPoint x: 1208, endPoint y: 526, distance: 413.9
click at [1208, 526] on div "Guillermina Sueldo 0 . Ejecutivo/a de Cuentas 1 . Posición de Ejecutivo/a de Cu…" at bounding box center [649, 581] width 1174 height 993
drag, startPoint x: 839, startPoint y: 591, endPoint x: 762, endPoint y: 567, distance: 81.1
click at [837, 589] on span "Durante el examen, se detectaron comportamientos que sugieren una alta probabil…" at bounding box center [872, 540] width 458 height 179
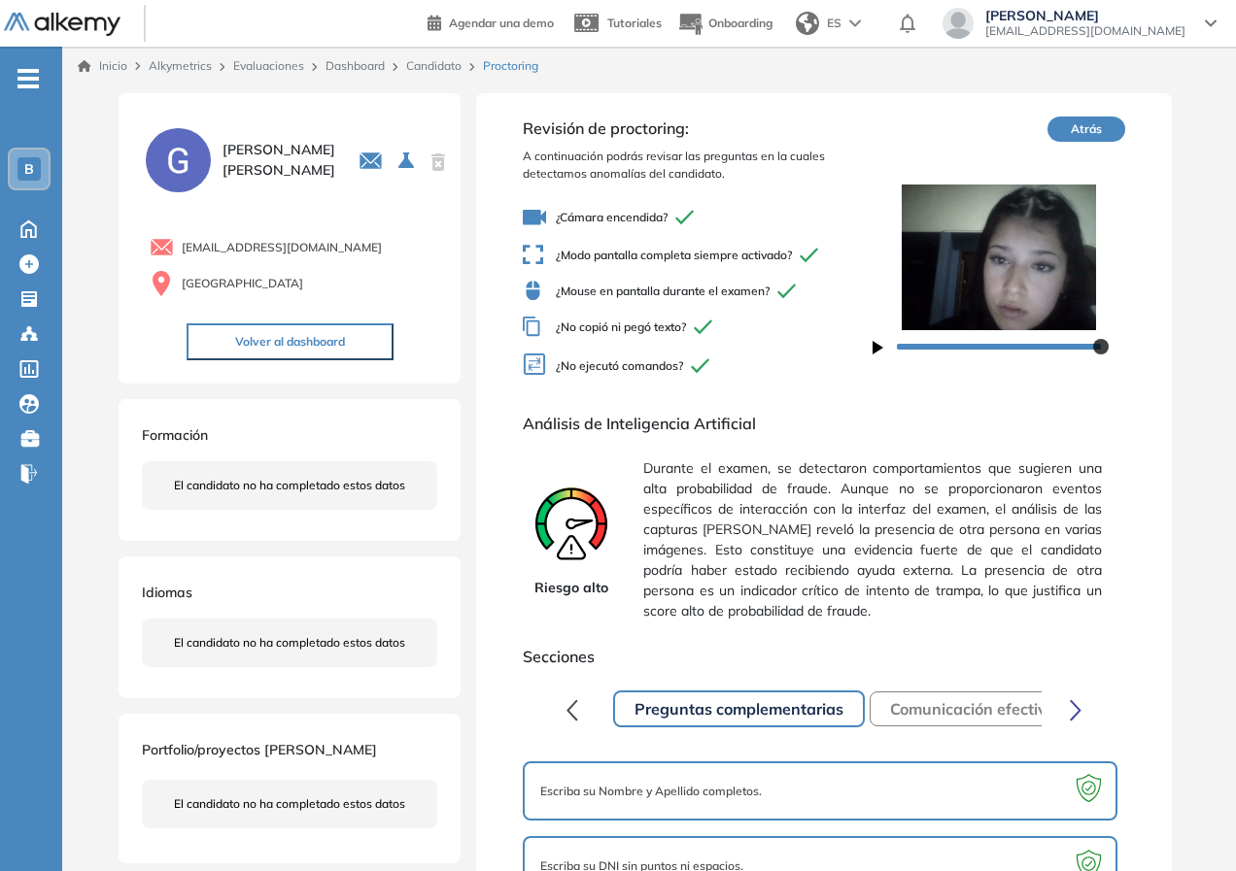
click at [677, 549] on span "Durante el examen, se detectaron comportamientos que sugieren una alta probabil…" at bounding box center [872, 540] width 458 height 179
drag, startPoint x: 710, startPoint y: 554, endPoint x: 931, endPoint y: 599, distance: 225.2
click at [1099, 557] on span "Durante el examen, se detectaron comportamientos que sugieren una alta probabil…" at bounding box center [872, 540] width 458 height 179
click at [839, 598] on span "Durante el examen, se detectaron comportamientos que sugieren una alta probabil…" at bounding box center [872, 540] width 458 height 179
drag, startPoint x: 837, startPoint y: 564, endPoint x: 956, endPoint y: 565, distance: 118.5
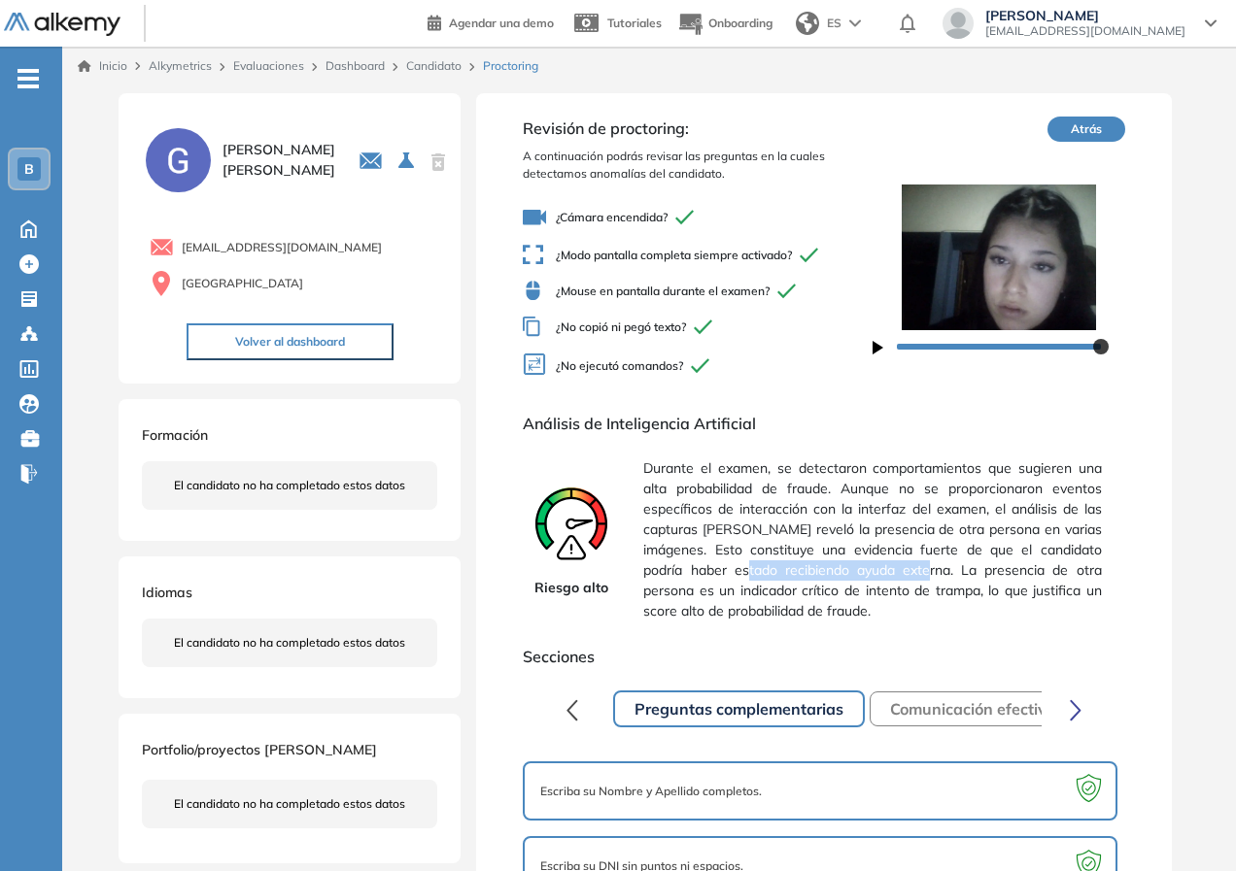
click at [956, 565] on span "Durante el examen, se detectaron comportamientos que sugieren una alta probabil…" at bounding box center [872, 540] width 458 height 179
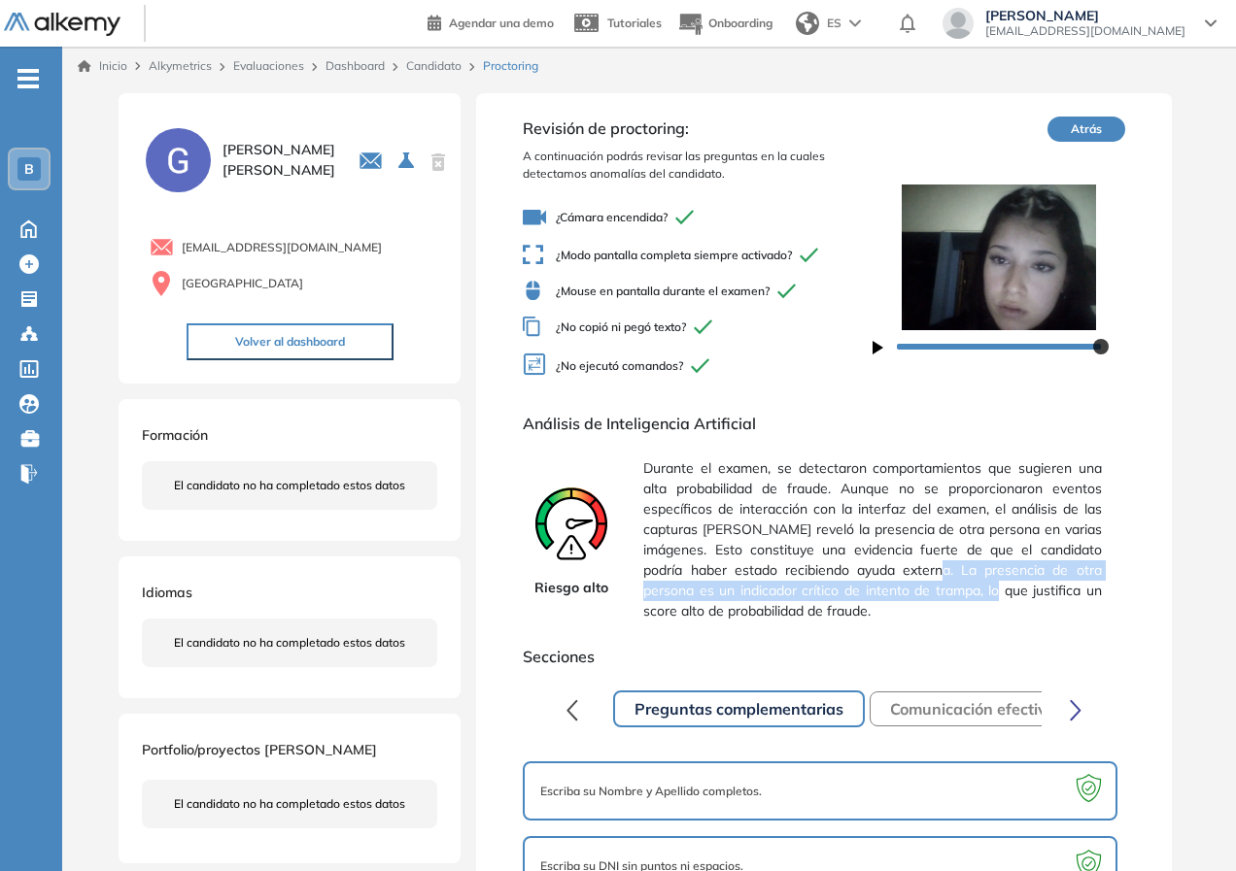
drag, startPoint x: 970, startPoint y: 569, endPoint x: 1028, endPoint y: 587, distance: 60.9
click at [1028, 587] on span "Durante el examen, se detectaron comportamientos que sugieren una alta probabil…" at bounding box center [872, 540] width 458 height 179
click at [845, 601] on span "Durante el examen, se detectaron comportamientos que sugieren una alta probabil…" at bounding box center [872, 540] width 458 height 179
drag, startPoint x: 847, startPoint y: 589, endPoint x: 963, endPoint y: 596, distance: 115.8
click at [963, 596] on span "Durante el examen, se detectaron comportamientos que sugieren una alta probabil…" at bounding box center [872, 540] width 458 height 179
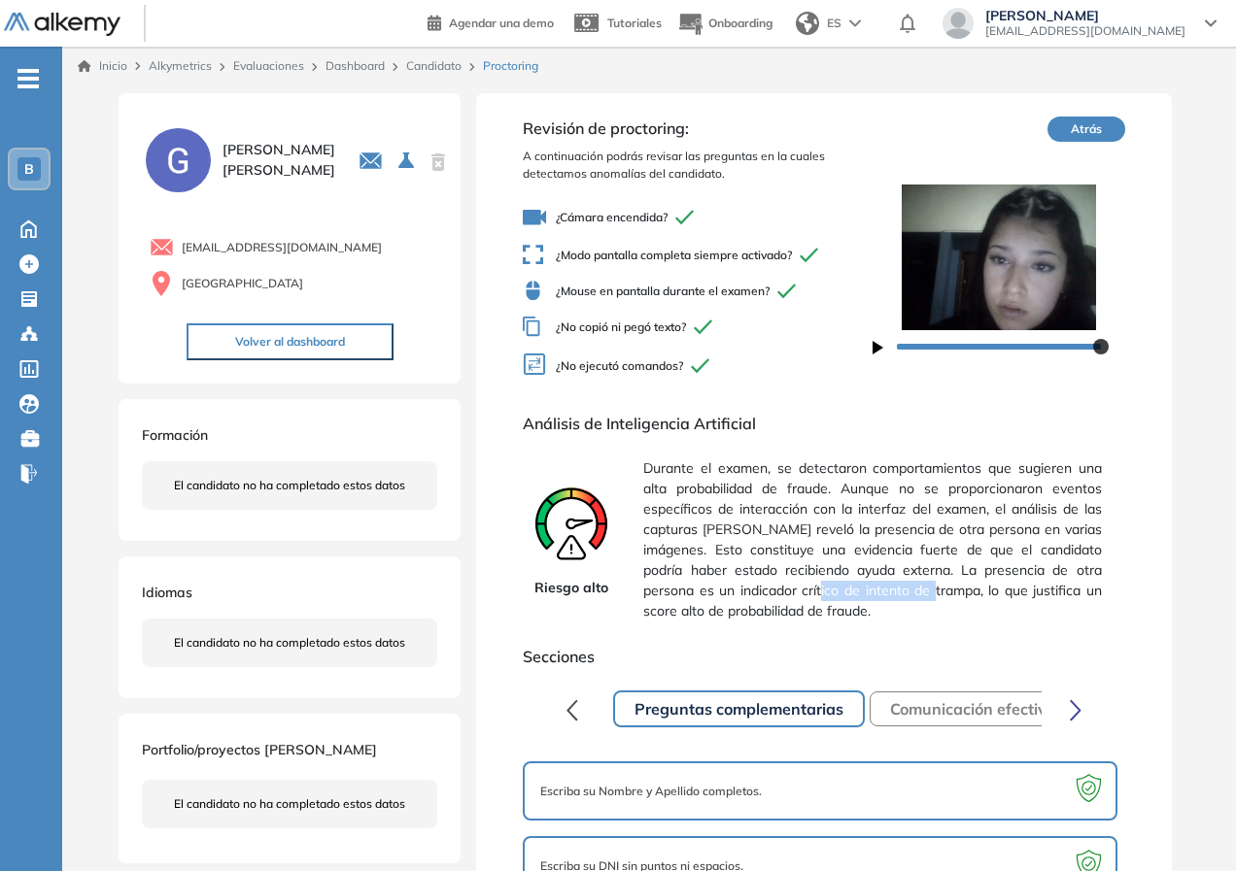
click at [963, 596] on span "Durante el examen, se detectaron comportamientos que sugieren una alta probabil…" at bounding box center [872, 540] width 458 height 179
click at [461, 58] on div "Candidato" at bounding box center [436, 65] width 77 height 17
click at [453, 56] on div "Inicio Alkymetrics Evaluaciones Dashboard Candidato Proctoring" at bounding box center [649, 66] width 1174 height 39
click at [434, 68] on link "Candidato" at bounding box center [433, 65] width 55 height 15
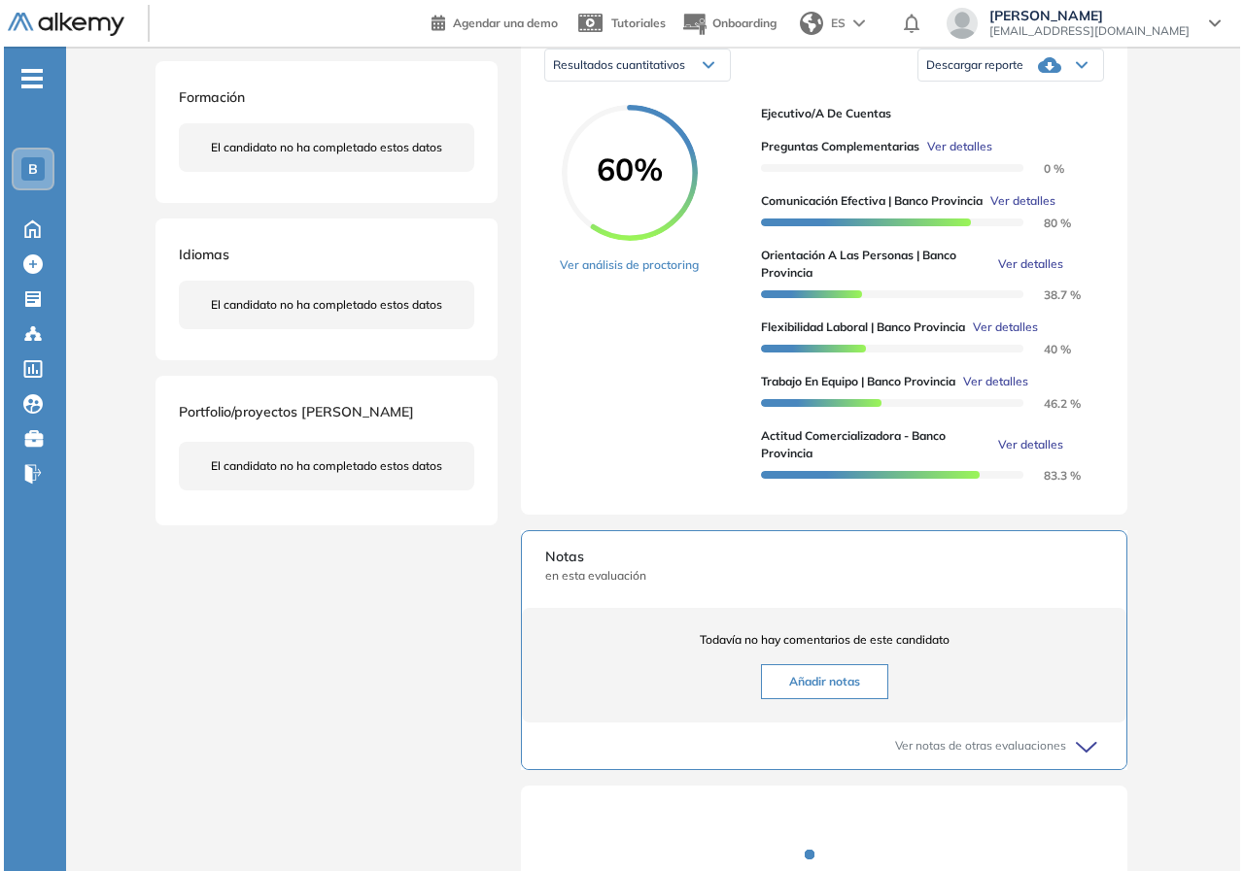
scroll to position [233, 0]
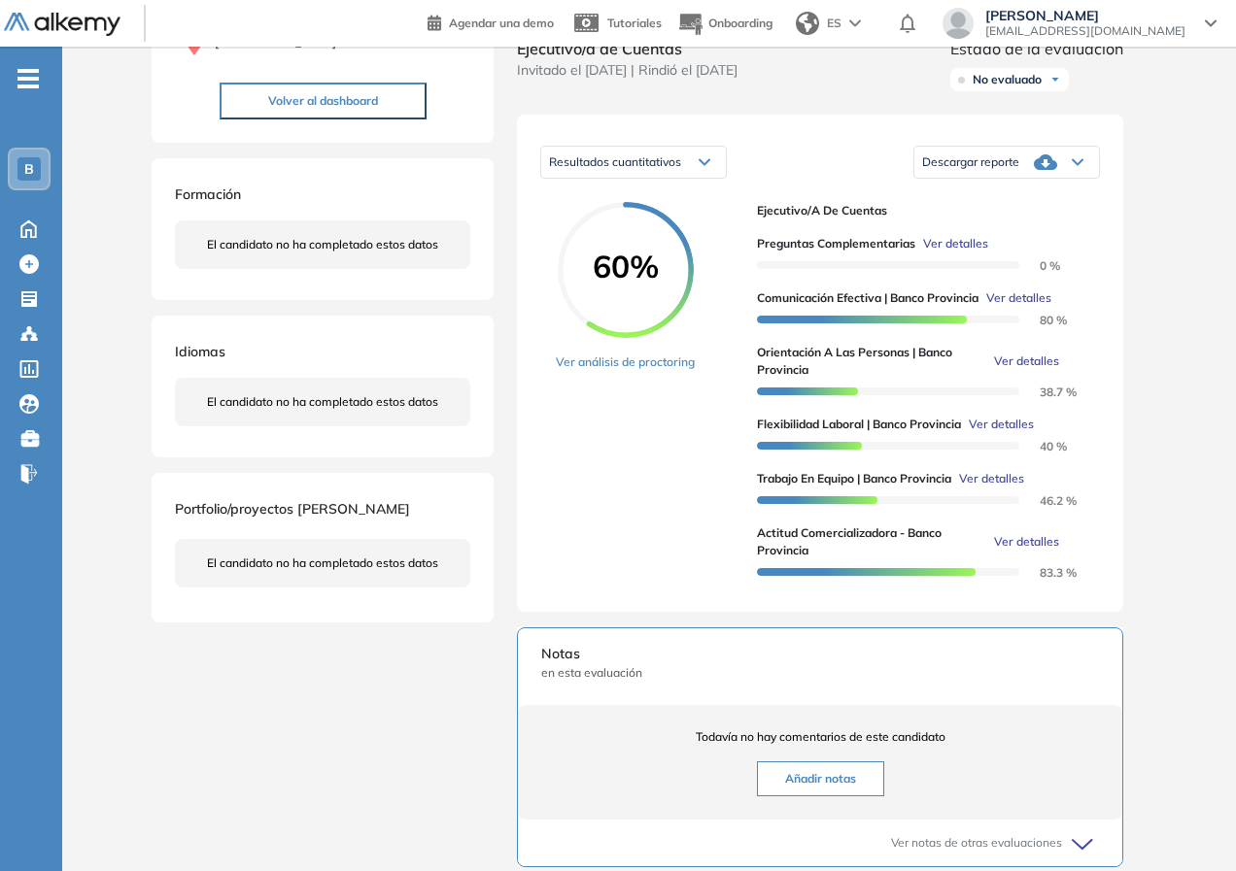
click at [1038, 370] on span "Ver detalles" at bounding box center [1026, 361] width 65 height 17
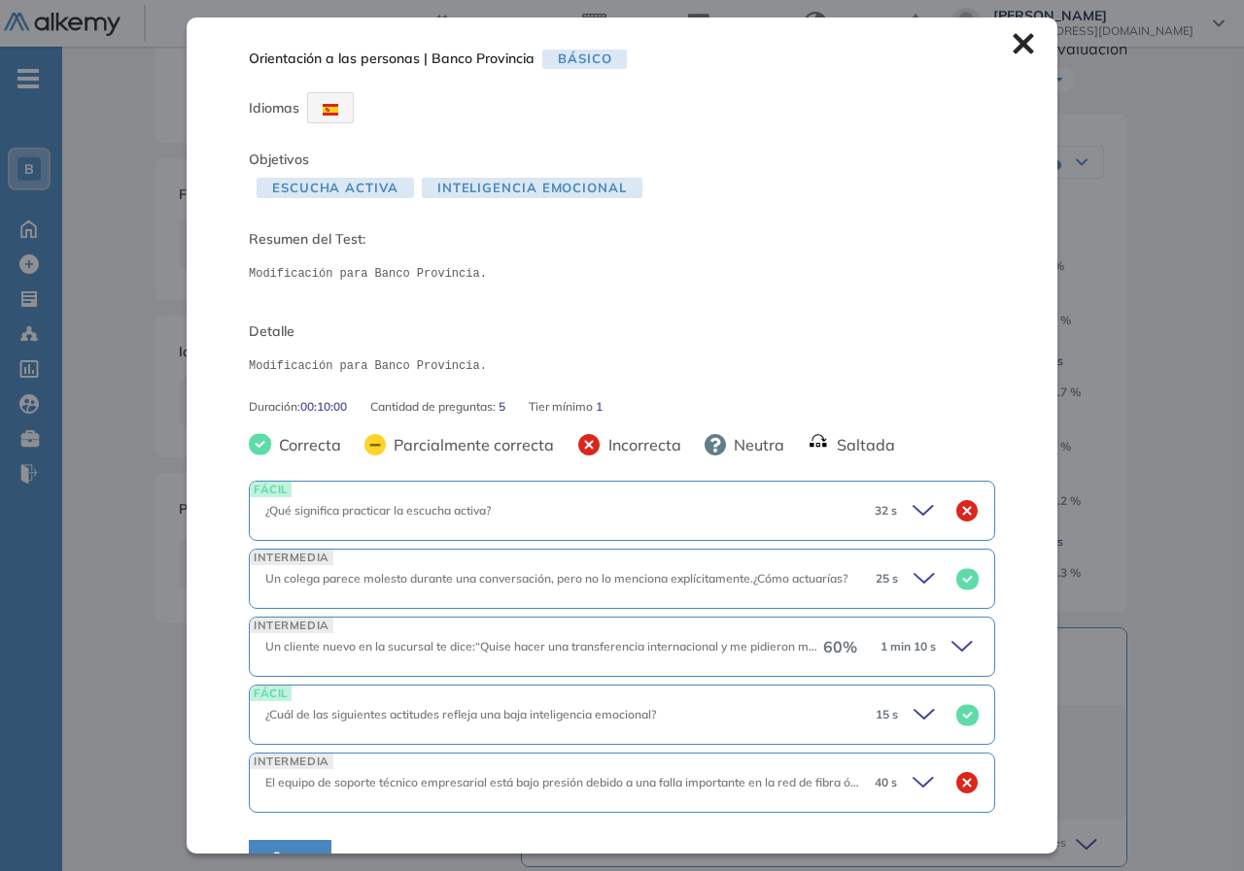
scroll to position [39, 0]
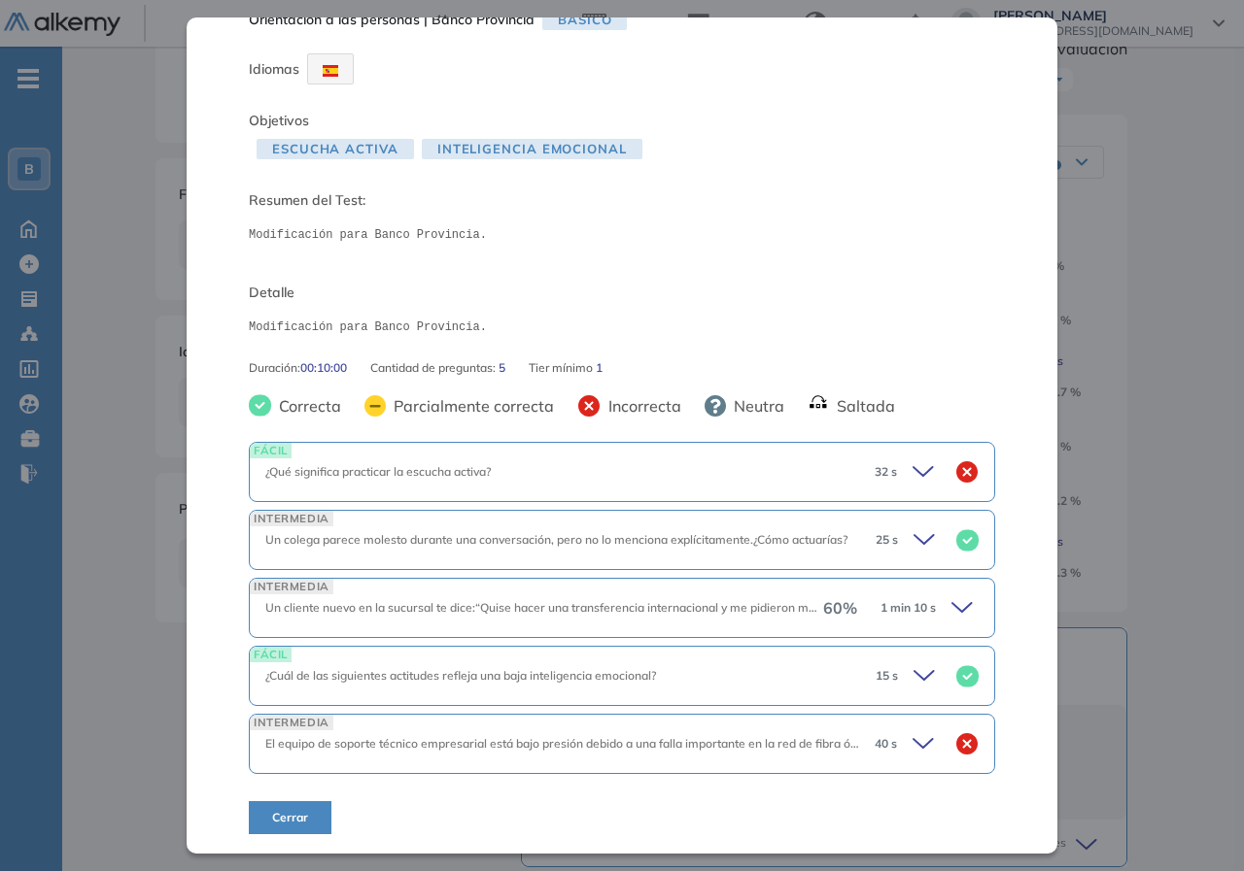
click at [951, 606] on icon at bounding box center [964, 608] width 27 height 27
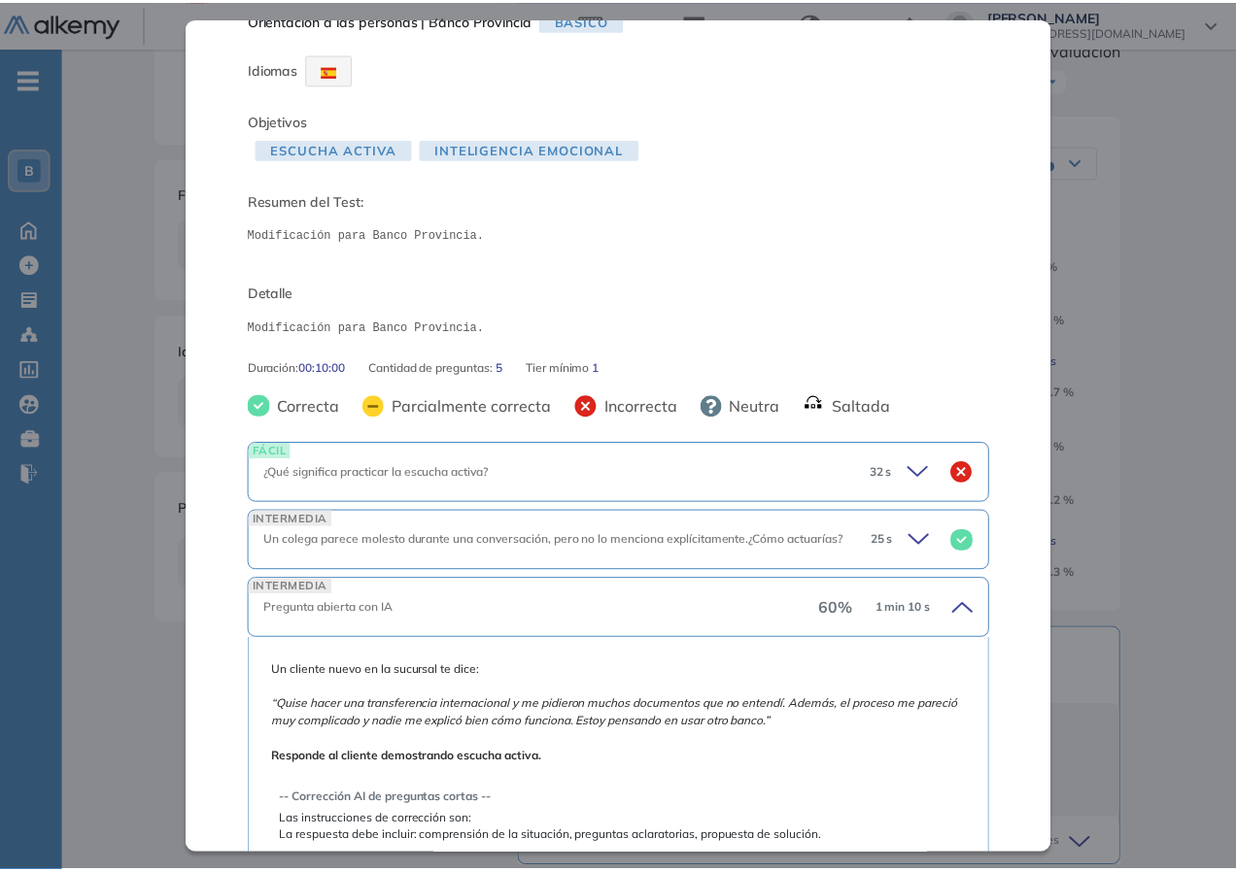
scroll to position [233, 0]
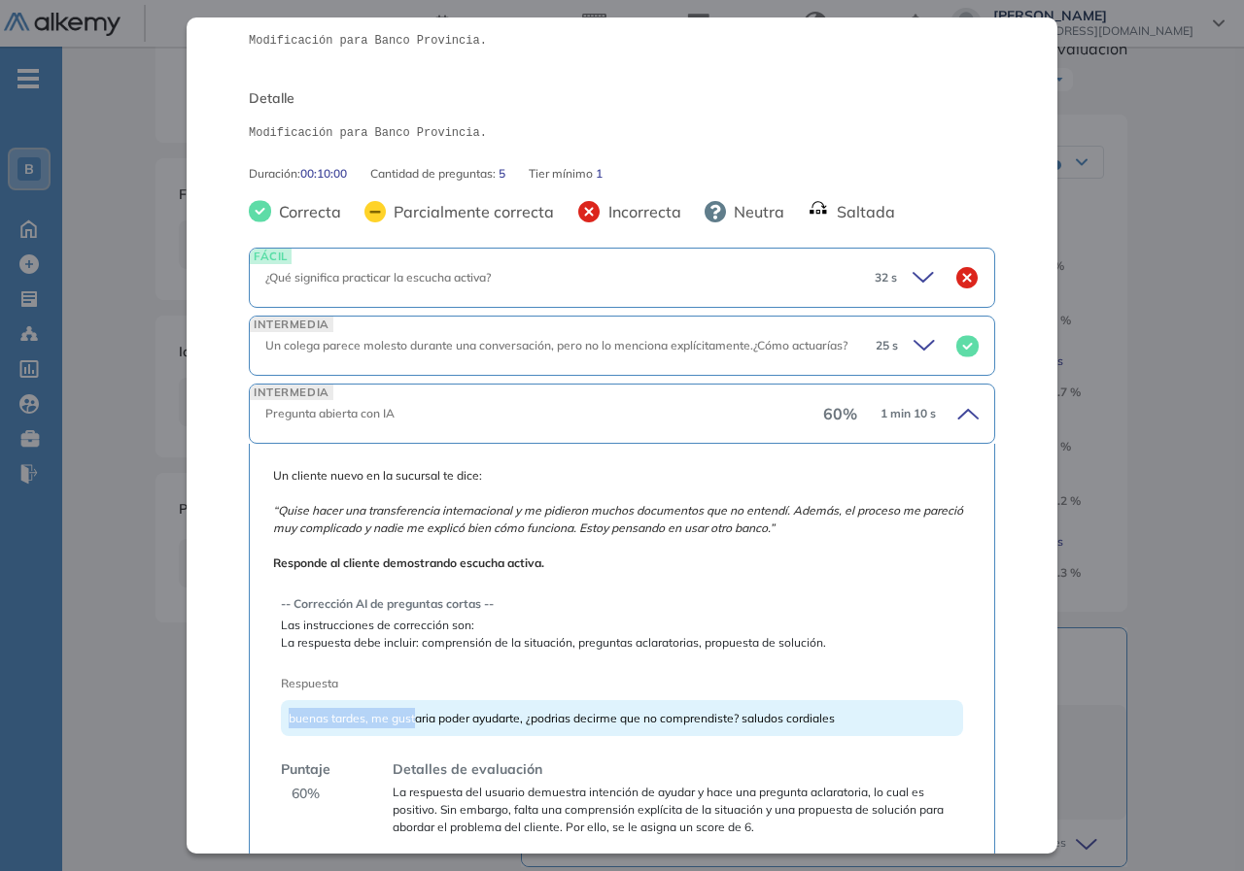
drag, startPoint x: 270, startPoint y: 723, endPoint x: 416, endPoint y: 714, distance: 146.0
click at [416, 714] on div "Un cliente nuevo en la sucursal te dice: “Quise hacer una transferencia interna…" at bounding box center [622, 652] width 746 height 417
click at [416, 714] on span "buenas tardes, me gustaria poder ayudarte, ¿podrias decirme que no comprendiste…" at bounding box center [562, 718] width 546 height 15
drag, startPoint x: 388, startPoint y: 712, endPoint x: 523, endPoint y: 714, distance: 135.1
click at [523, 714] on span "buenas tardes, me gustaria poder ayudarte, ¿podrias decirme que no comprendiste…" at bounding box center [562, 718] width 546 height 15
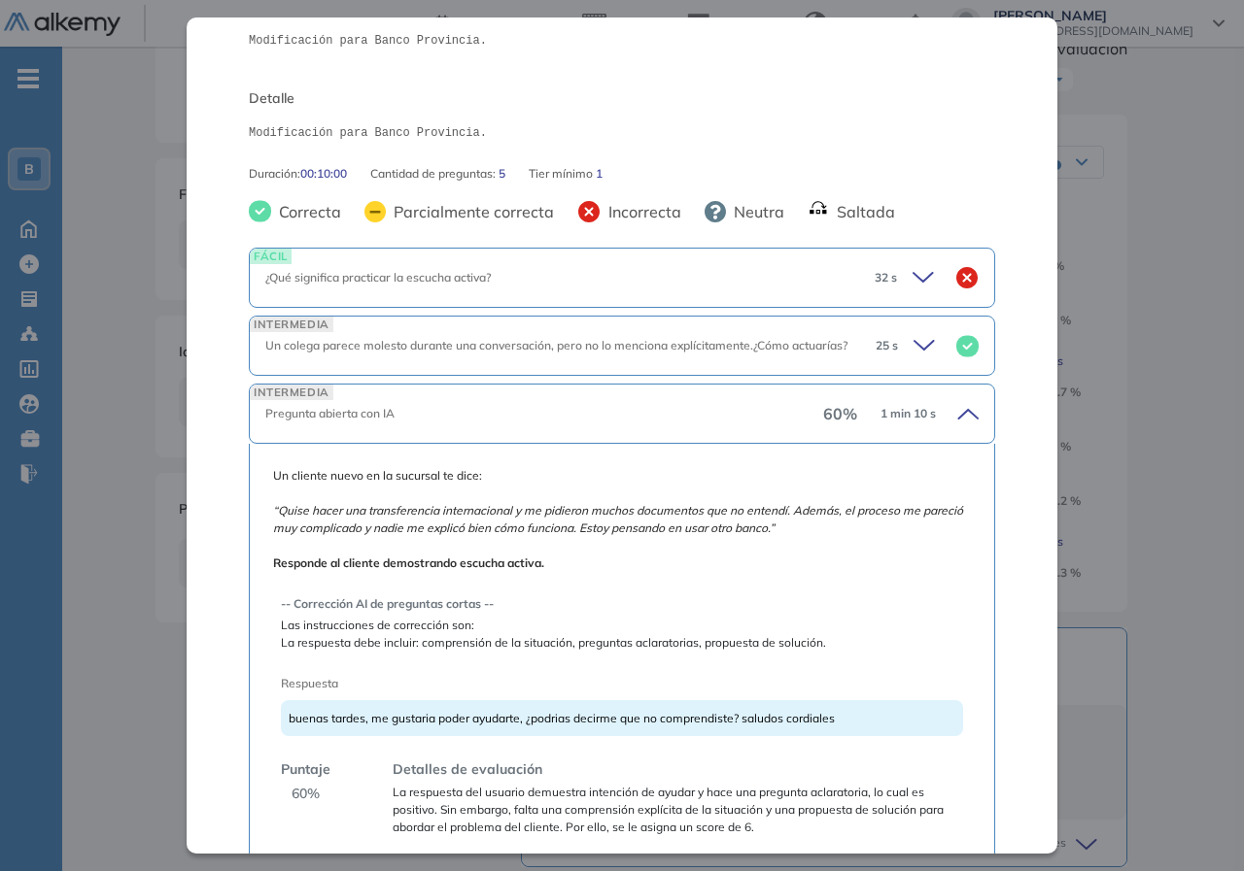
click at [564, 727] on div "buenas tardes, me gustaria poder ayudarte, ¿podrias decirme que no comprendiste…" at bounding box center [622, 718] width 682 height 36
drag, startPoint x: 548, startPoint y: 724, endPoint x: 915, endPoint y: 724, distance: 367.3
click at [915, 724] on div "buenas tardes, me gustaria poder ayudarte, ¿podrias decirme que no comprendiste…" at bounding box center [622, 718] width 682 height 36
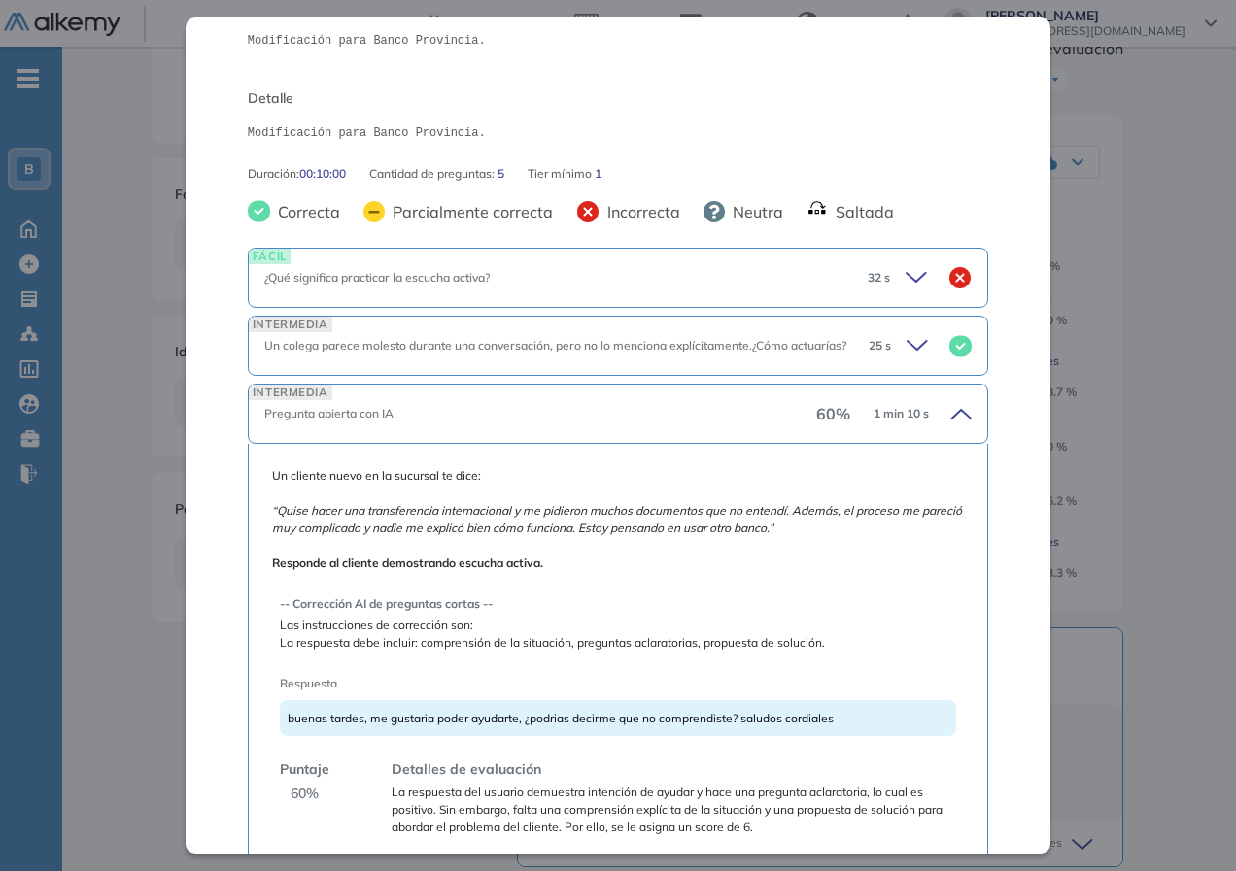
drag, startPoint x: 1211, startPoint y: 481, endPoint x: 1233, endPoint y: 512, distance: 38.3
click at [1215, 496] on div "Inicio Alkymetrics Evaluaciones Dashboard Candidato Orientación a las personas …" at bounding box center [649, 495] width 1174 height 1364
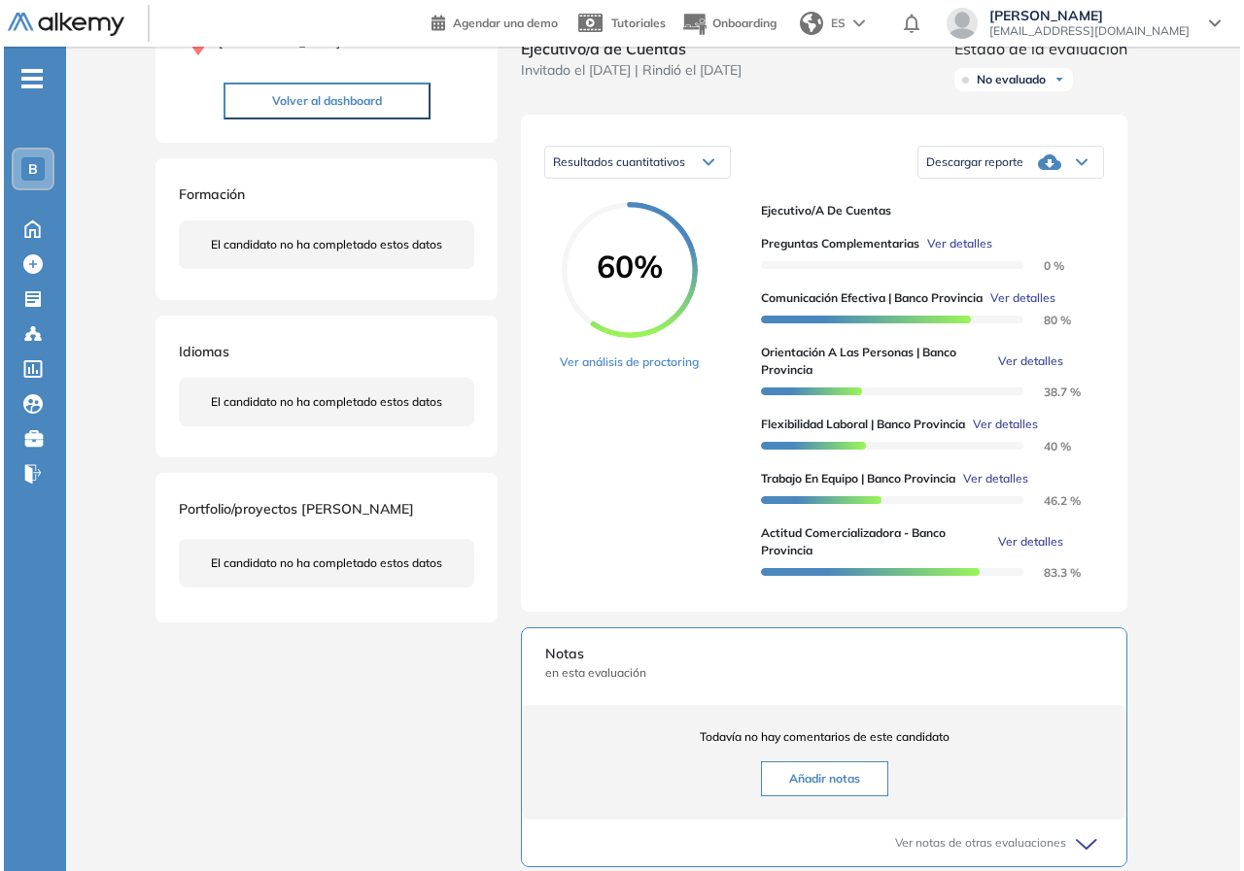
scroll to position [123, 0]
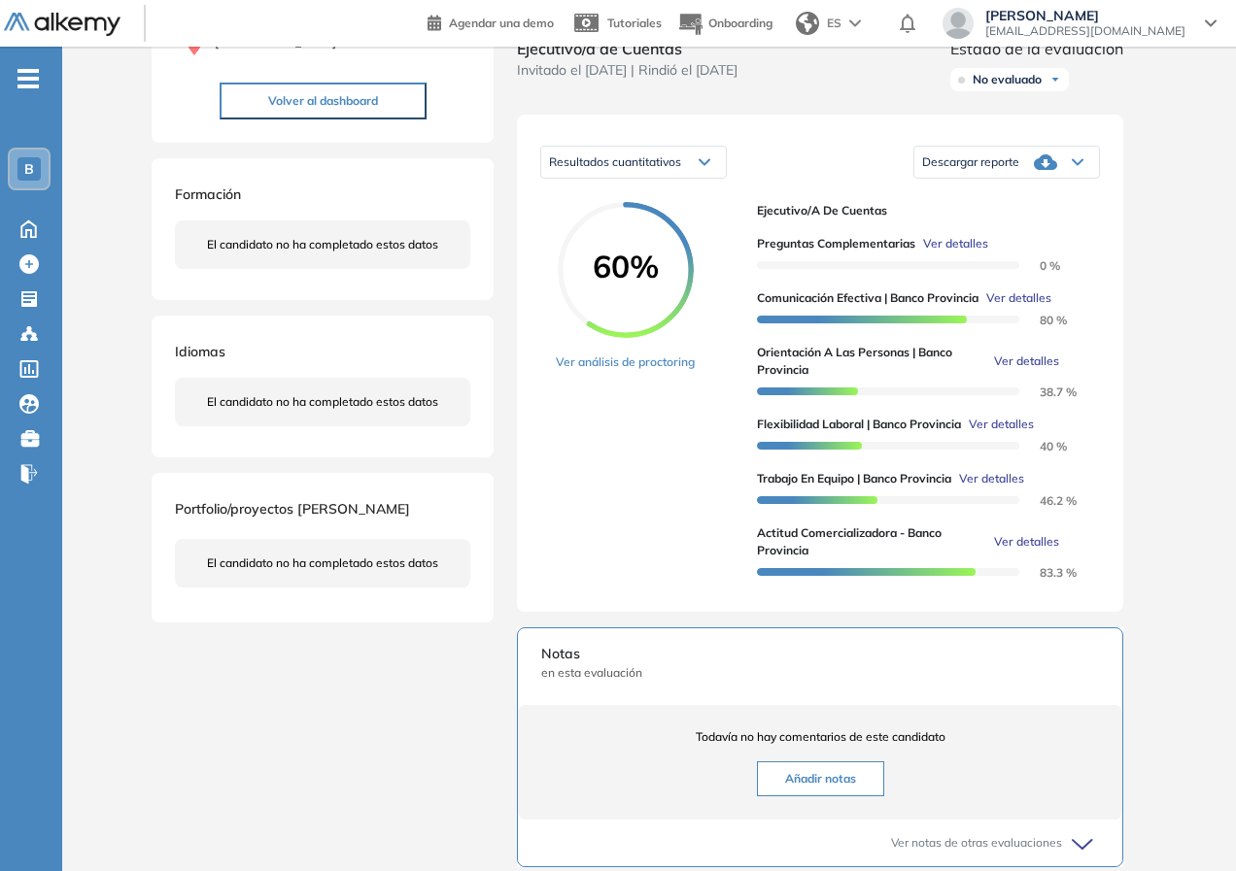
click at [1031, 307] on span "Ver detalles" at bounding box center [1018, 298] width 65 height 17
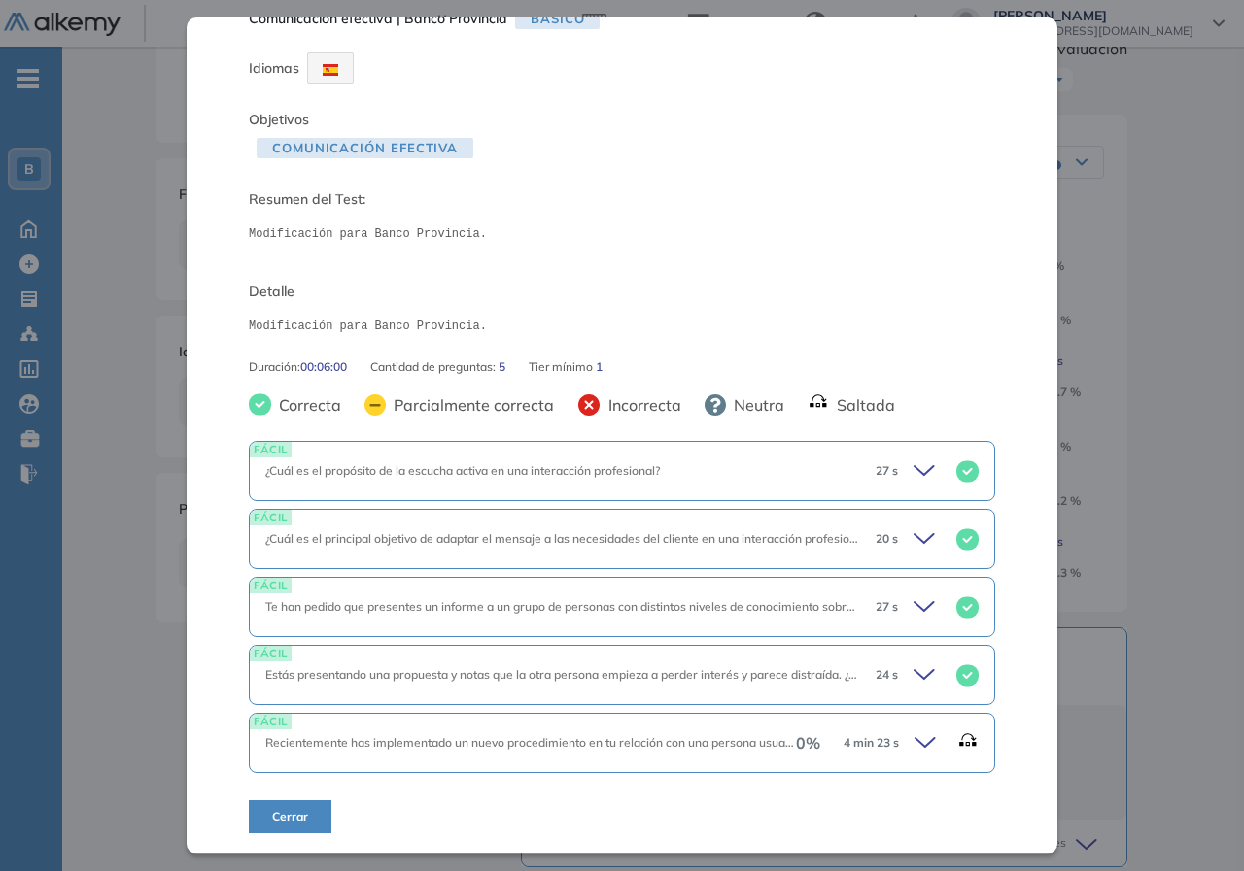
scroll to position [40, 0]
click at [914, 741] on icon at bounding box center [927, 743] width 27 height 27
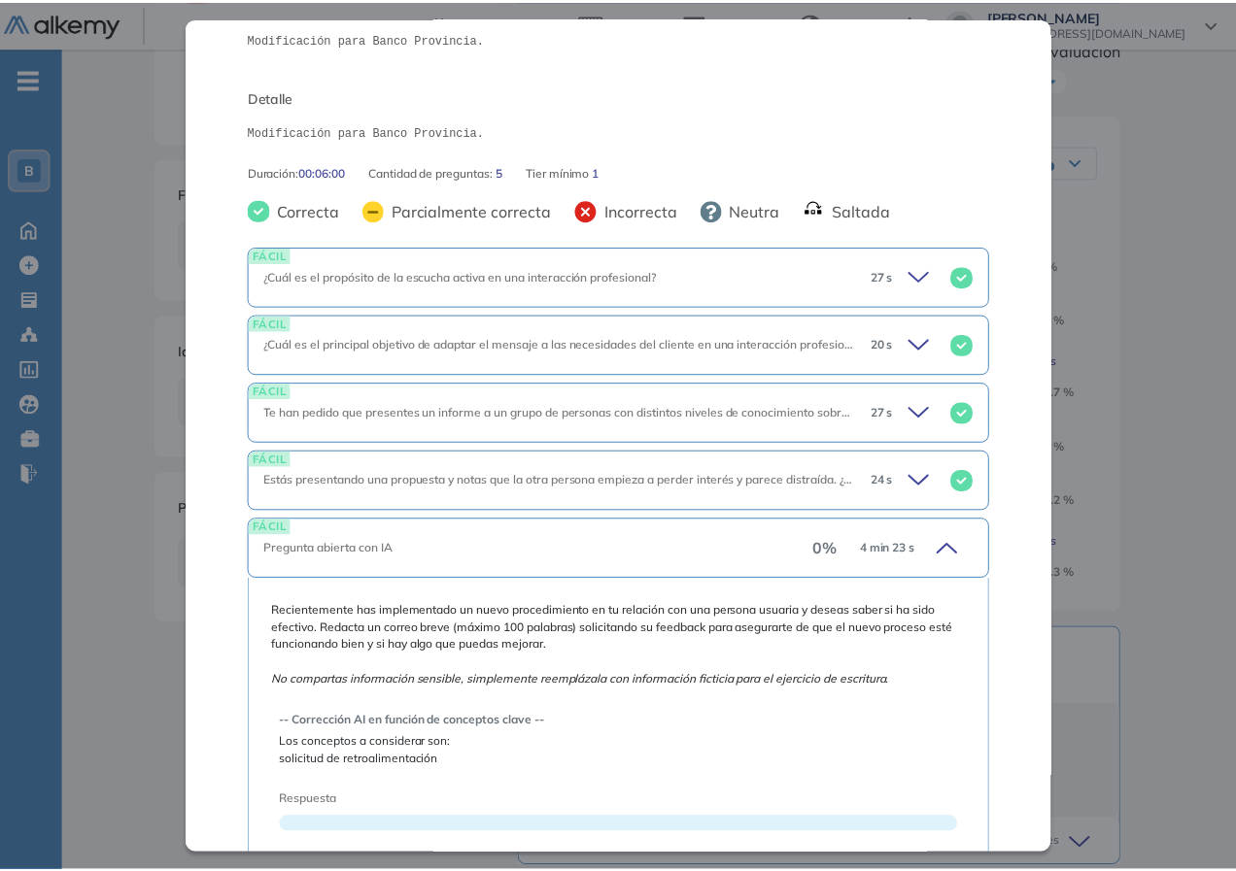
scroll to position [393, 0]
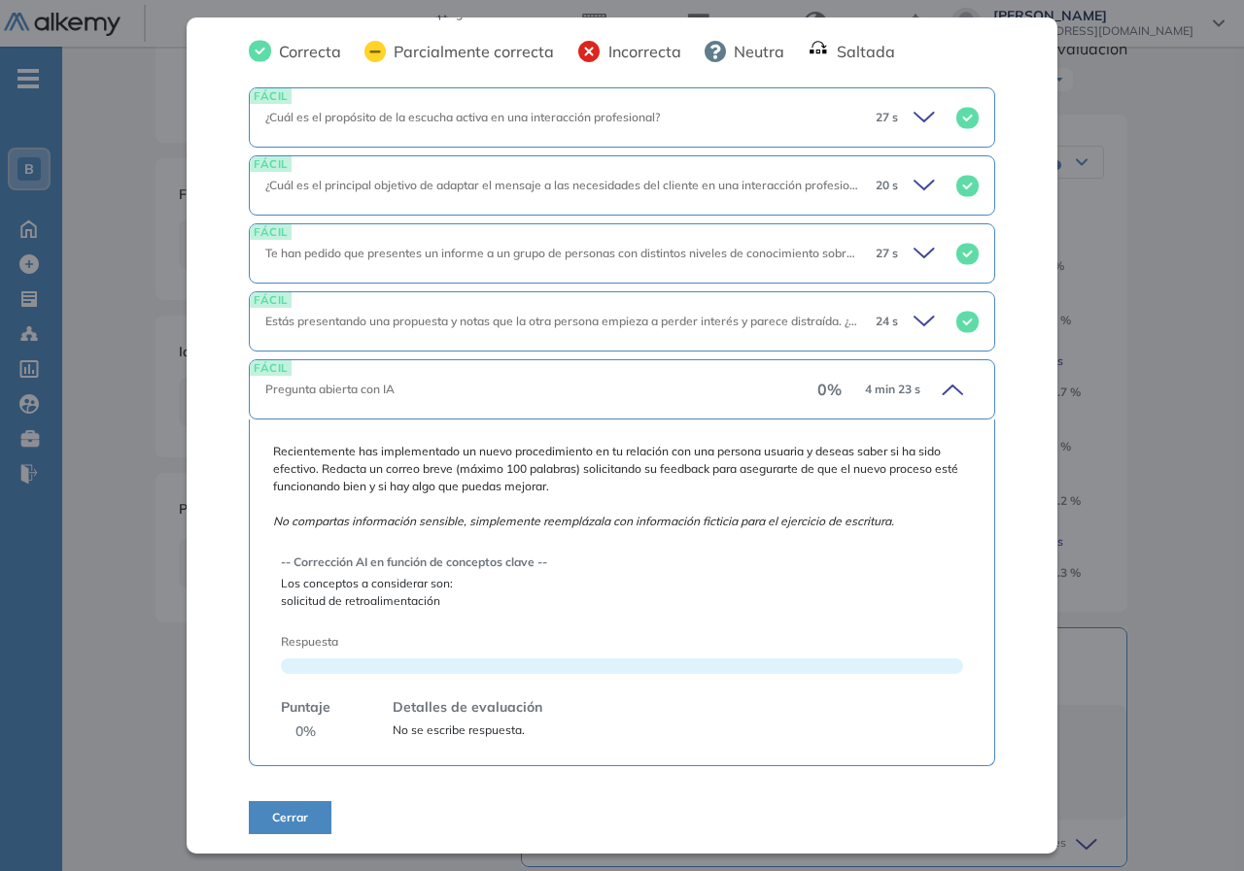
drag, startPoint x: 1198, startPoint y: 193, endPoint x: 1084, endPoint y: 228, distance: 118.9
click at [1197, 193] on div "Inicio Alkymetrics Evaluaciones Dashboard Candidato Comunicación efectiva | Ban…" at bounding box center [652, 495] width 1181 height 1364
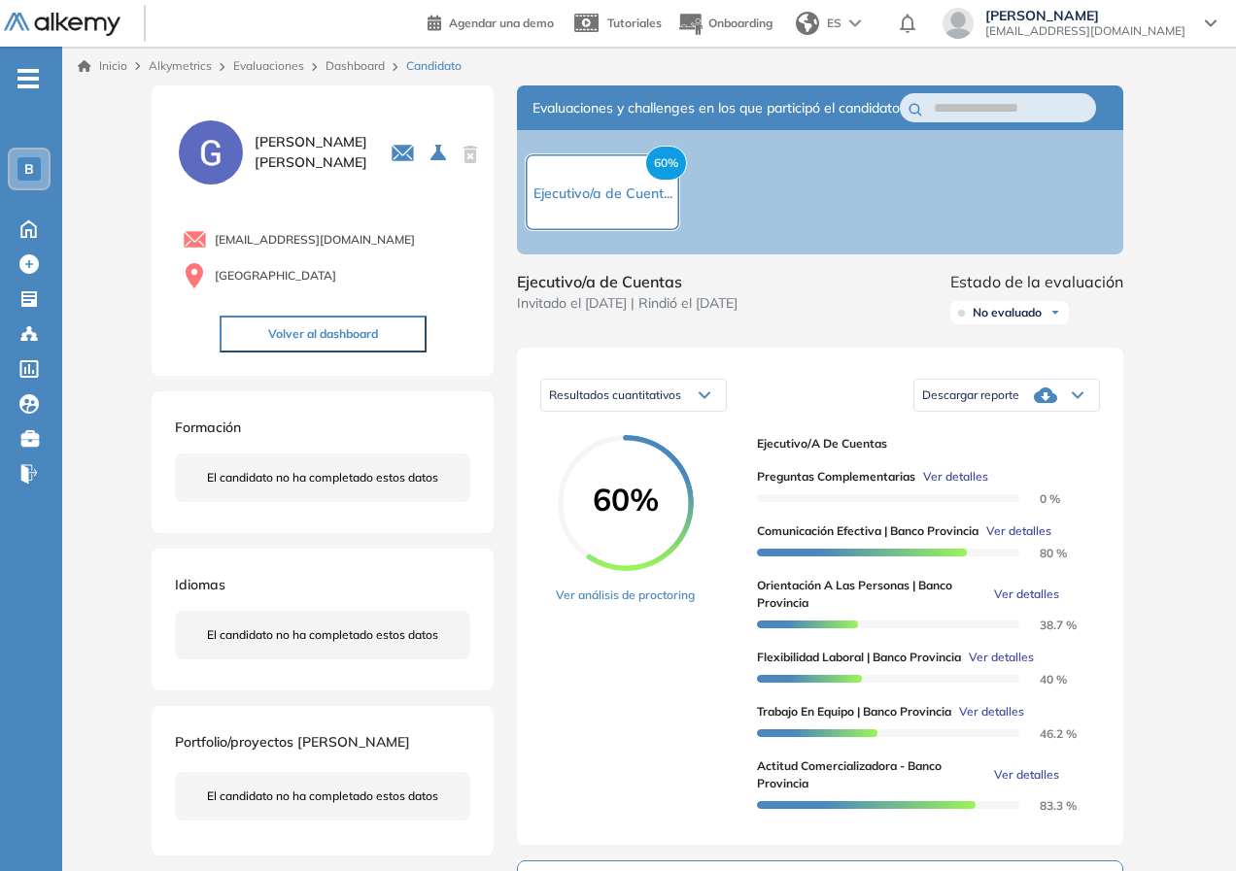
scroll to position [53, 0]
click at [261, 64] on link "Evaluaciones" at bounding box center [268, 65] width 71 height 15
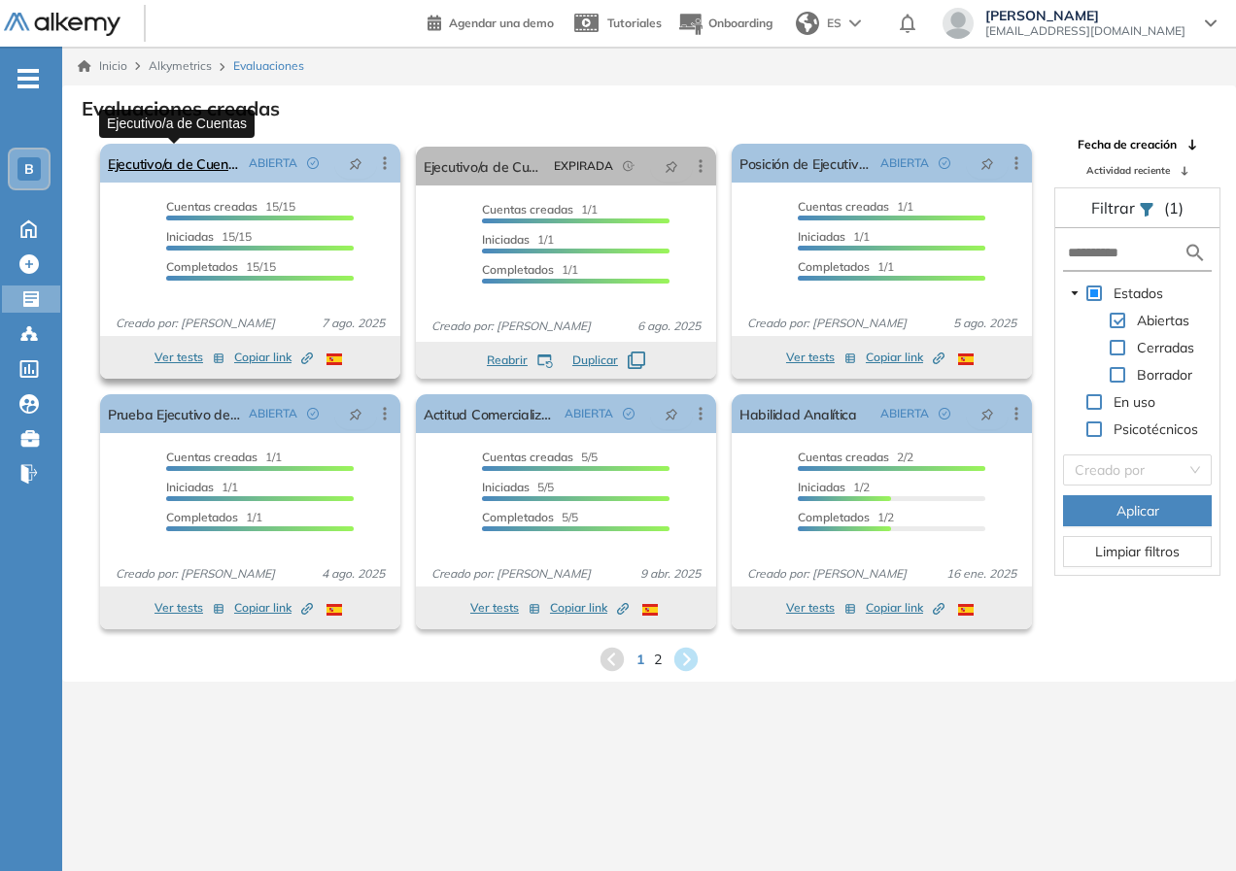
click at [188, 158] on link "Ejecutivo/a de Cuentas" at bounding box center [174, 163] width 133 height 39
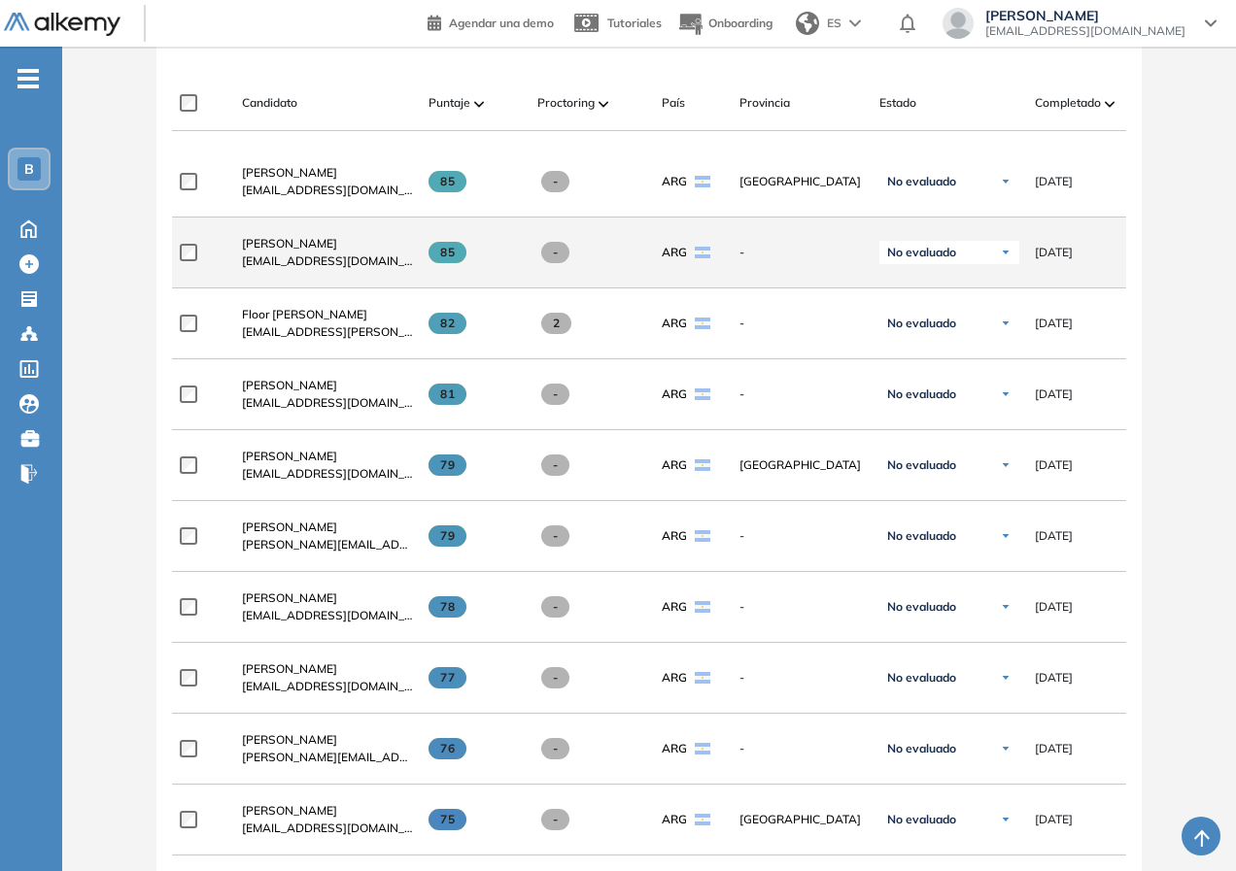
scroll to position [389, 0]
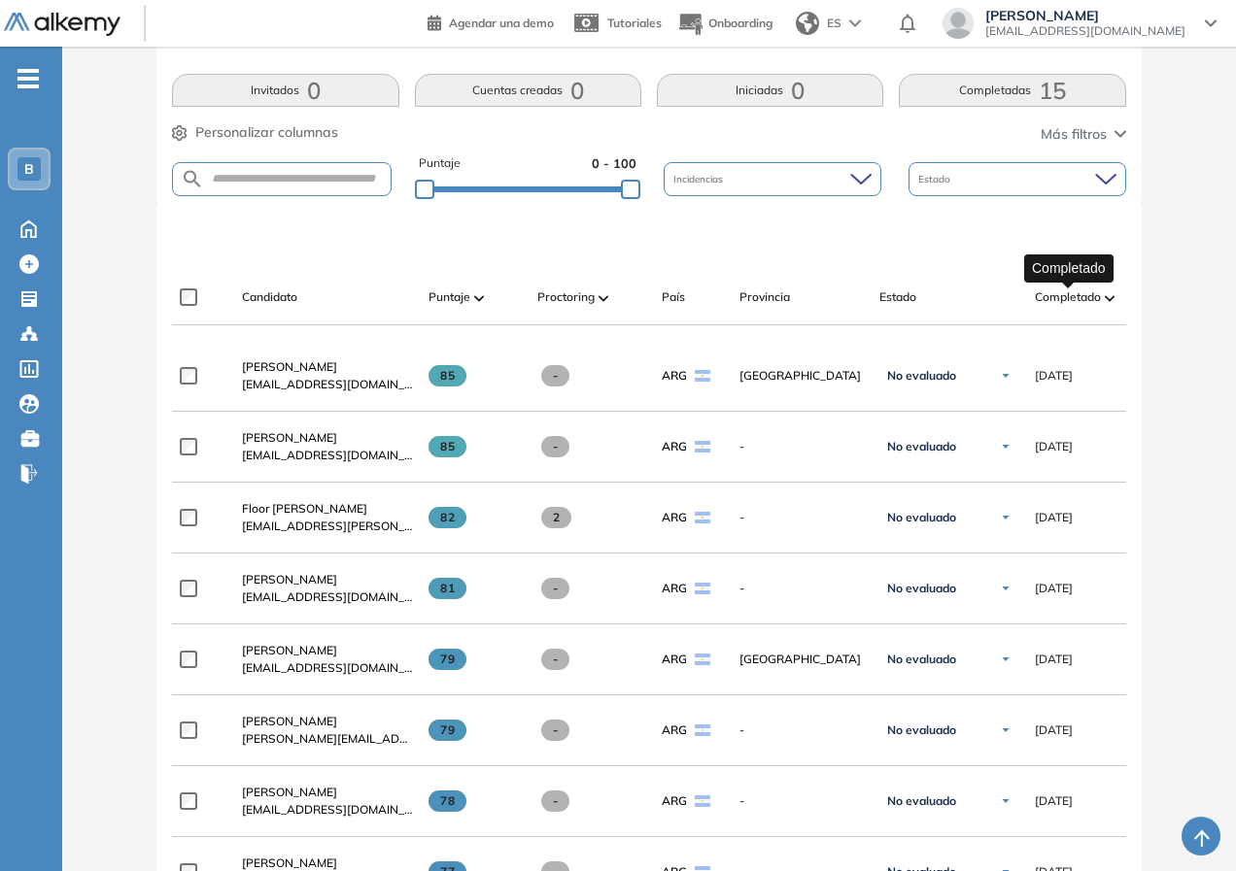
click at [1080, 293] on span "Completado" at bounding box center [1068, 297] width 66 height 17
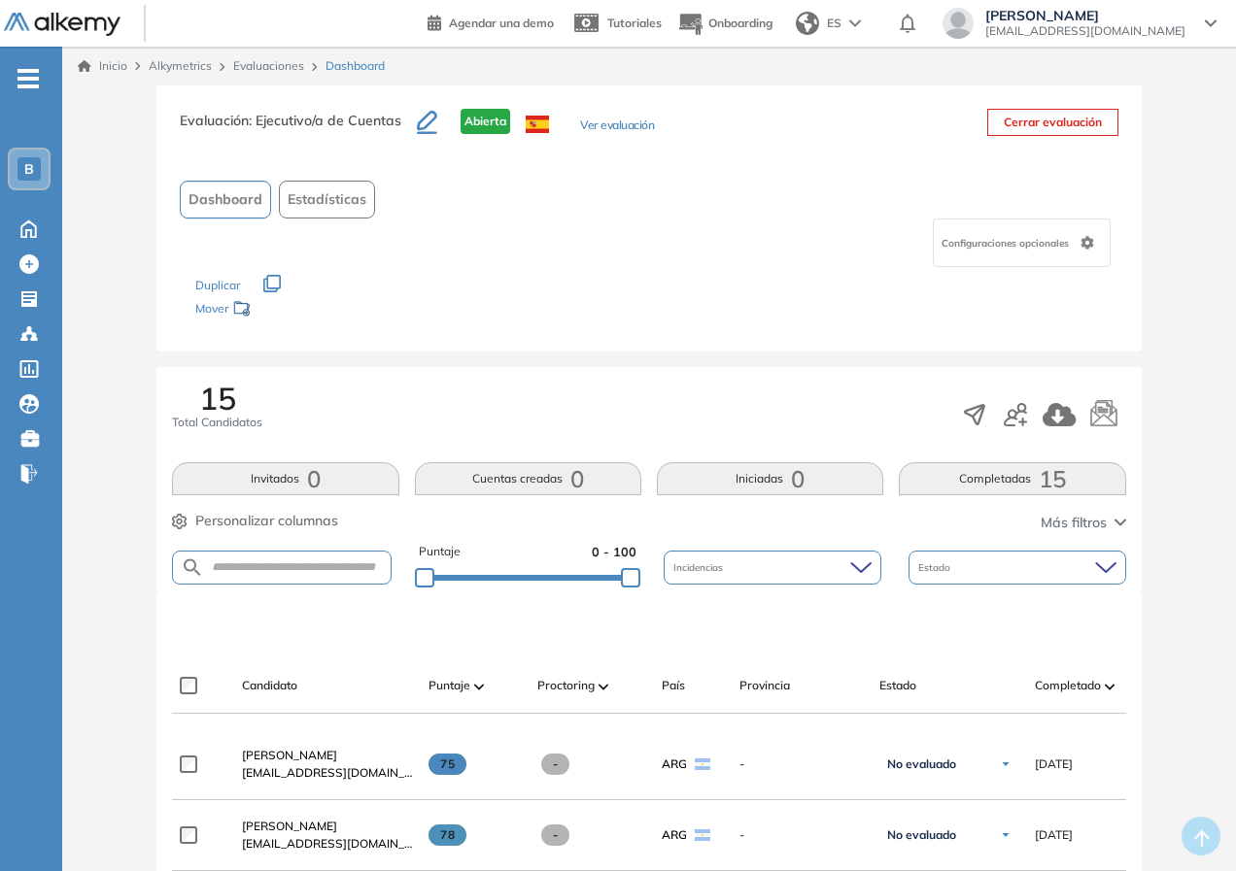
scroll to position [291, 0]
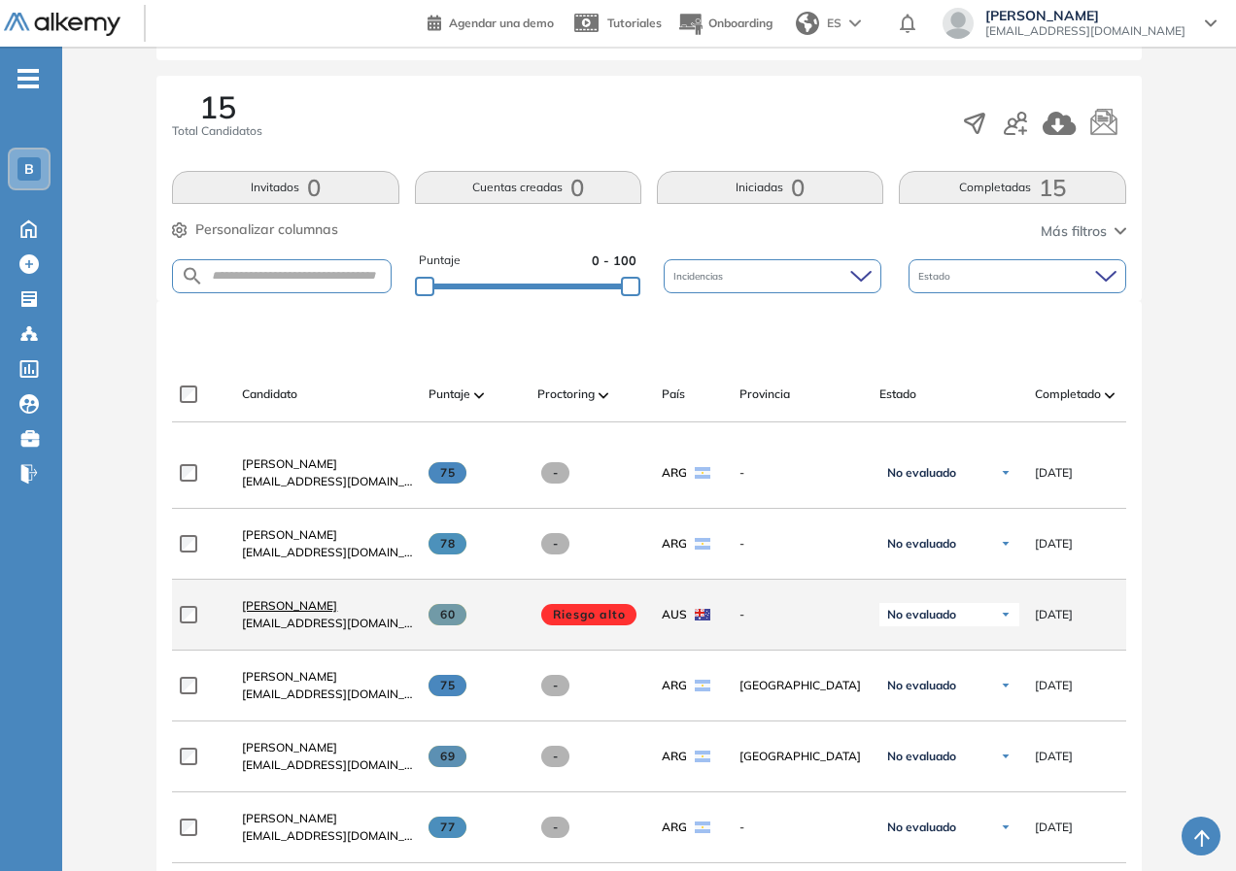
click at [329, 609] on span "[PERSON_NAME]" at bounding box center [289, 605] width 95 height 15
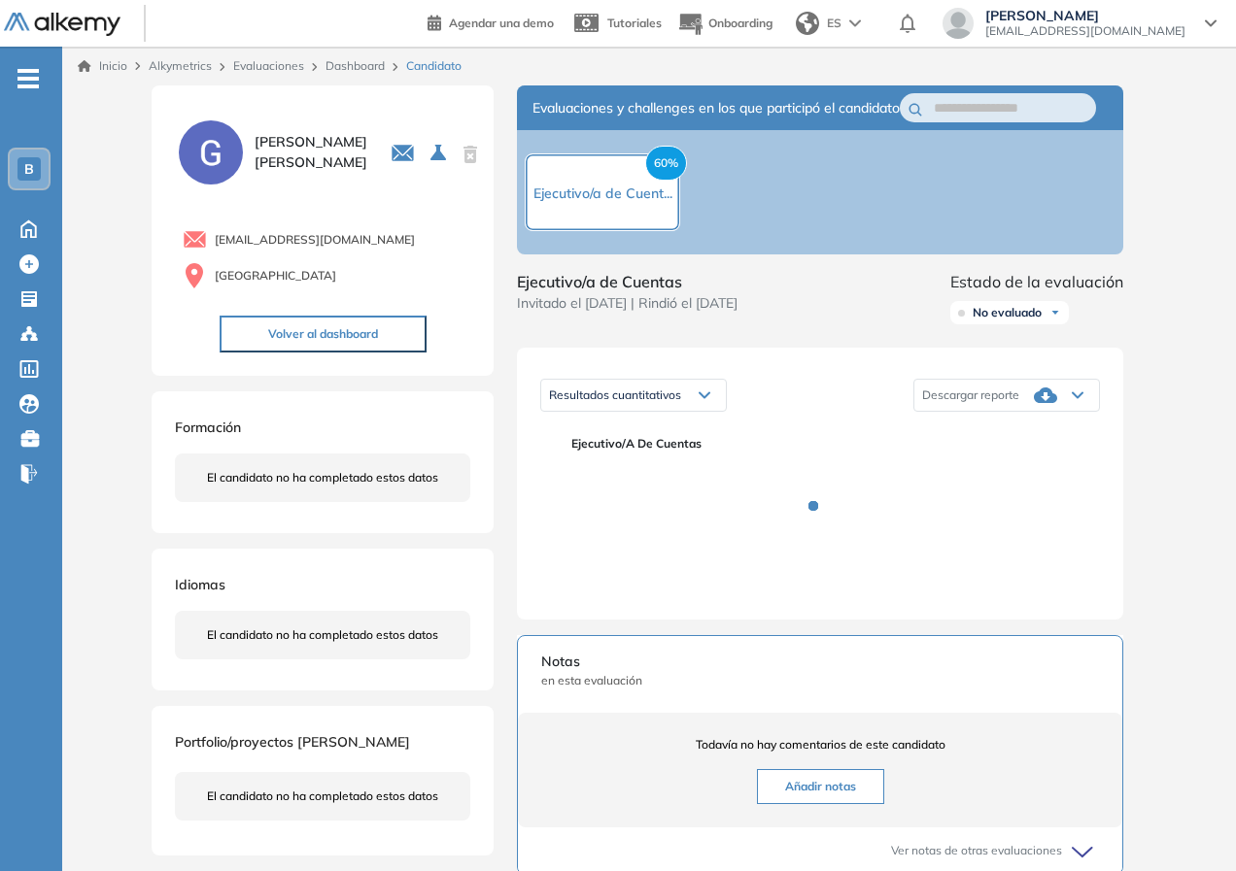
scroll to position [194, 0]
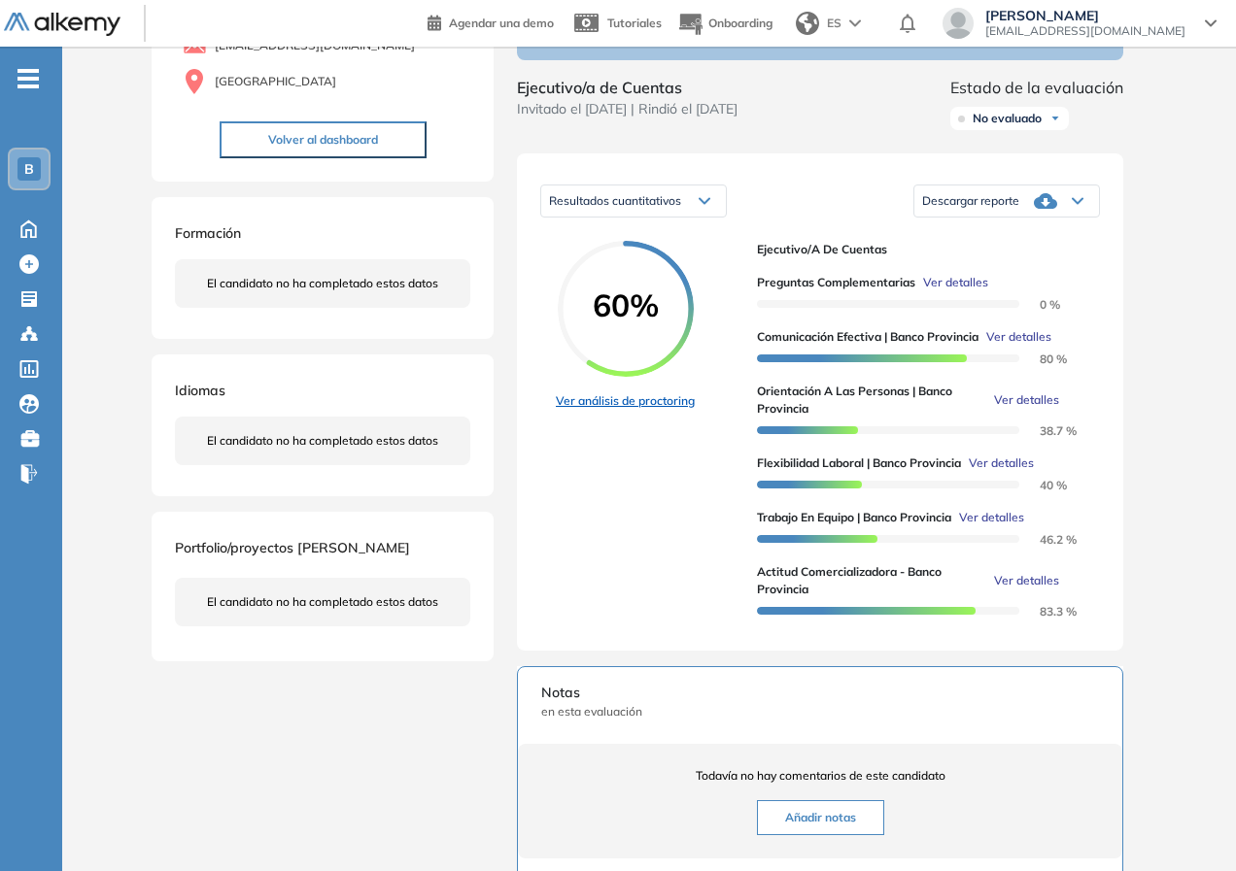
click at [655, 410] on link "Ver análisis de proctoring" at bounding box center [625, 401] width 139 height 17
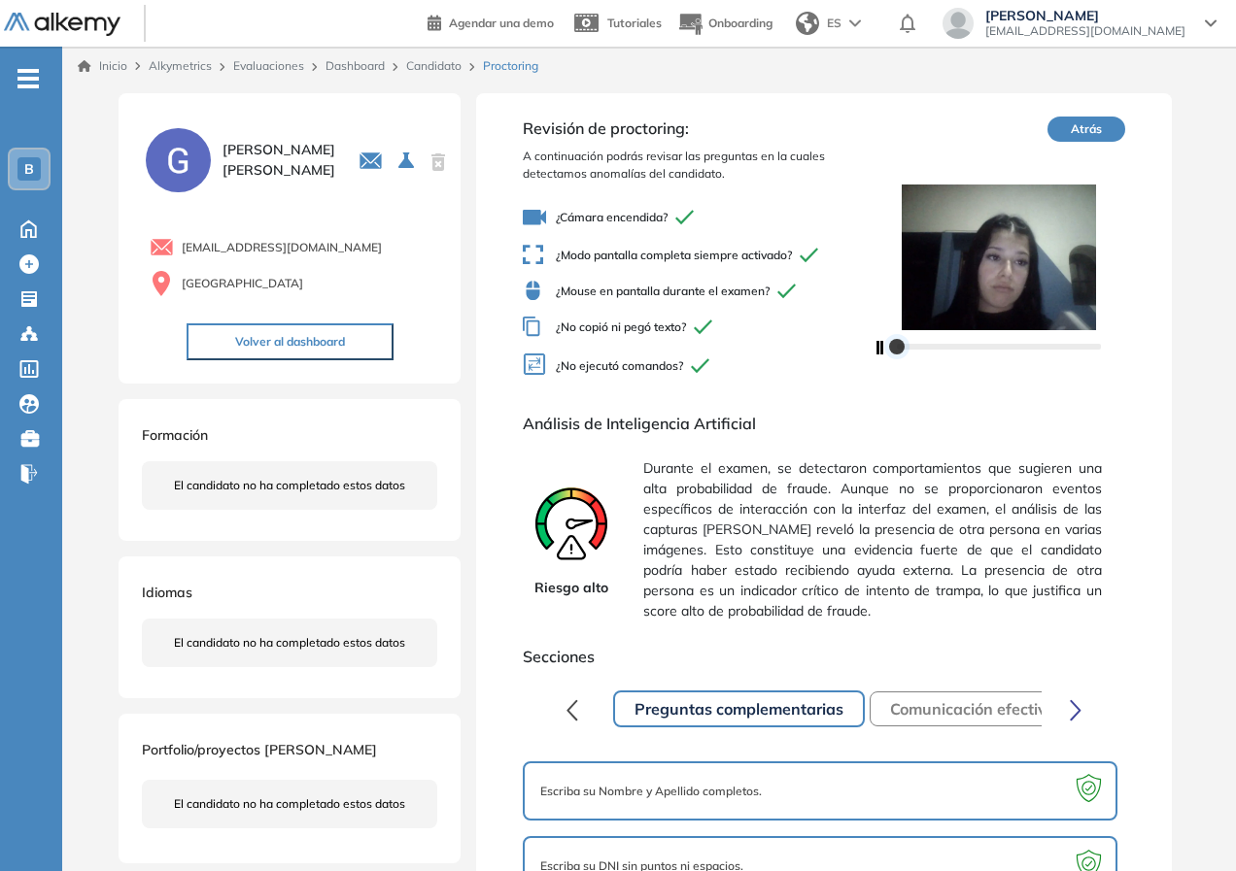
drag, startPoint x: 906, startPoint y: 350, endPoint x: 879, endPoint y: 349, distance: 27.2
click at [879, 349] on div at bounding box center [998, 345] width 253 height 31
click at [881, 351] on icon "button" at bounding box center [880, 348] width 8 height 14
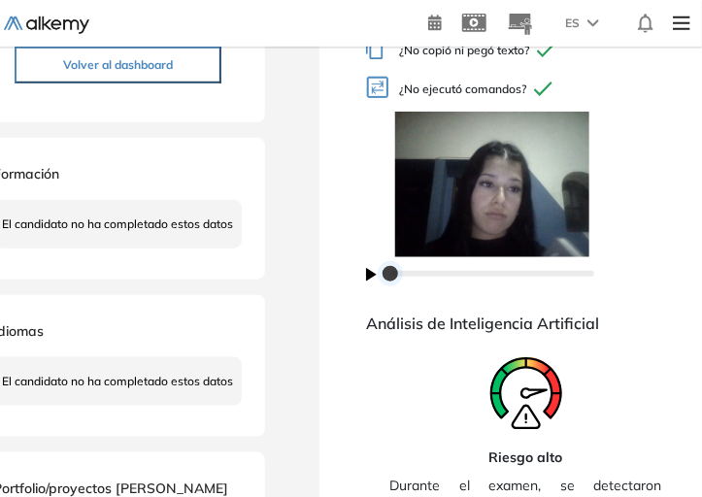
scroll to position [222, 0]
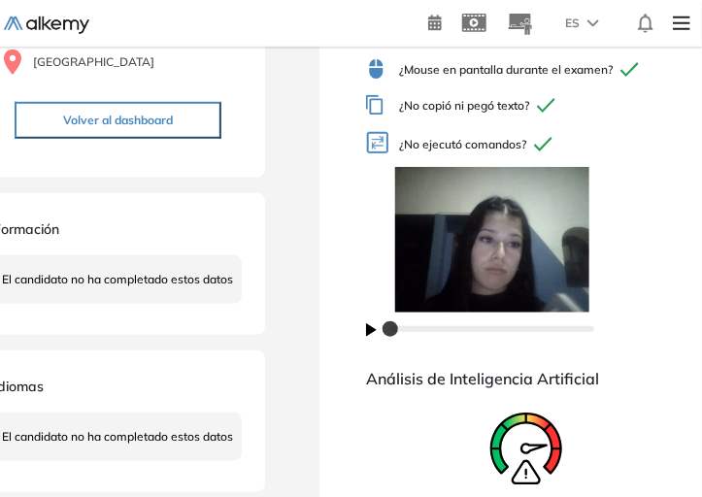
click at [373, 328] on icon "button" at bounding box center [371, 331] width 11 height 14
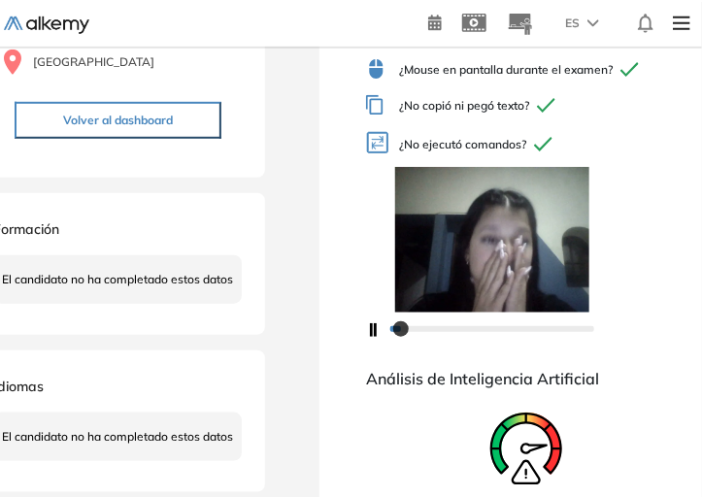
click at [376, 324] on icon "button" at bounding box center [375, 331] width 8 height 14
click at [372, 331] on icon "button" at bounding box center [371, 331] width 11 height 14
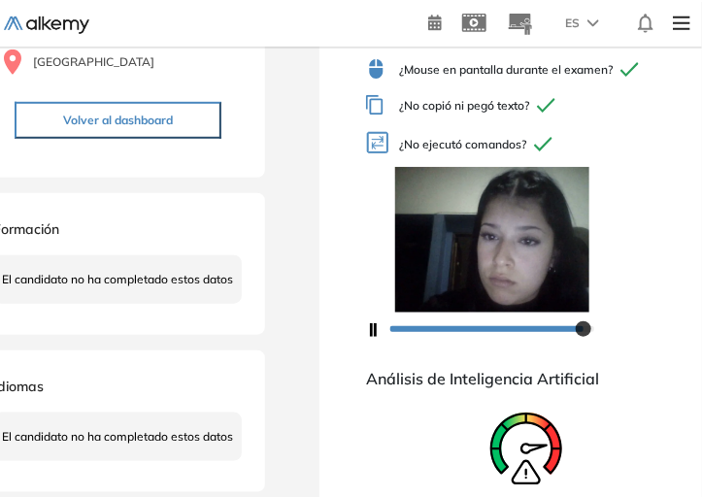
click at [377, 331] on icon "button" at bounding box center [375, 331] width 8 height 14
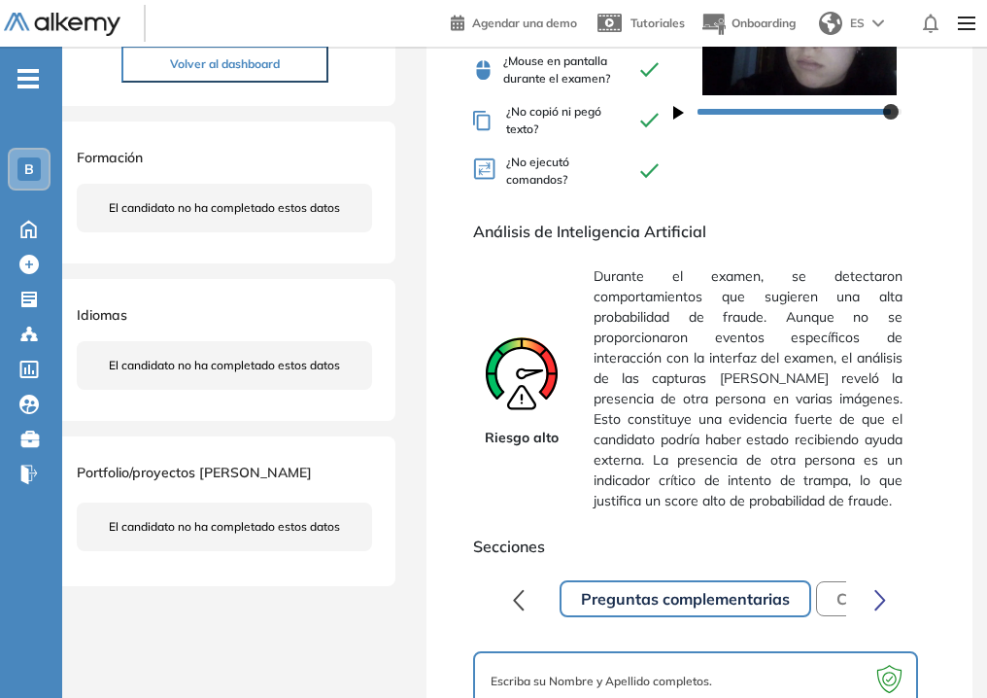
scroll to position [0, 0]
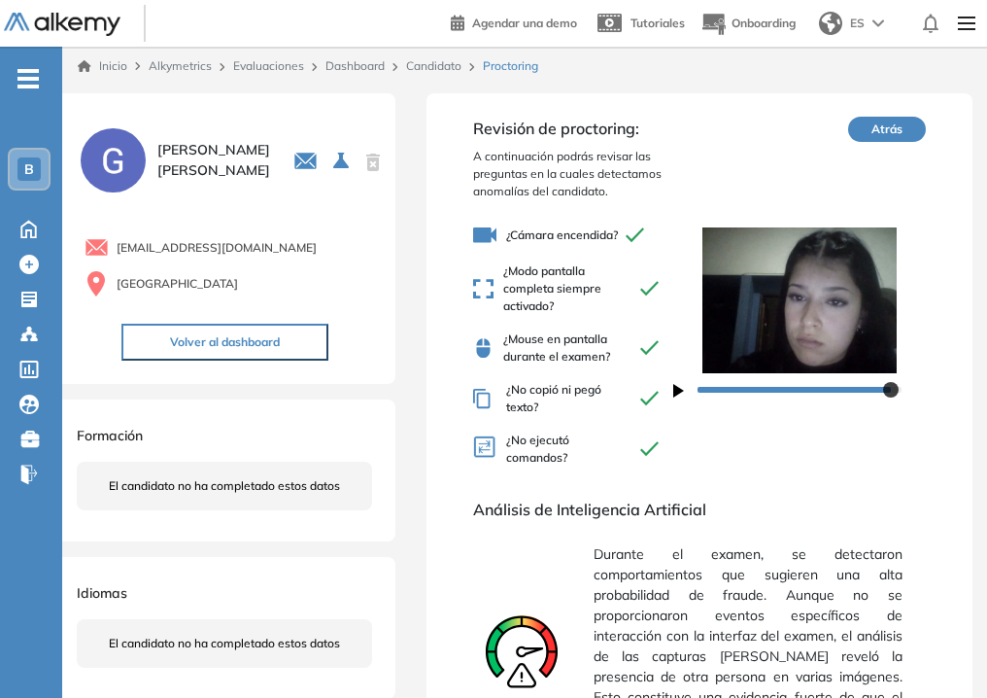
click at [361, 68] on link "Dashboard" at bounding box center [354, 65] width 59 height 15
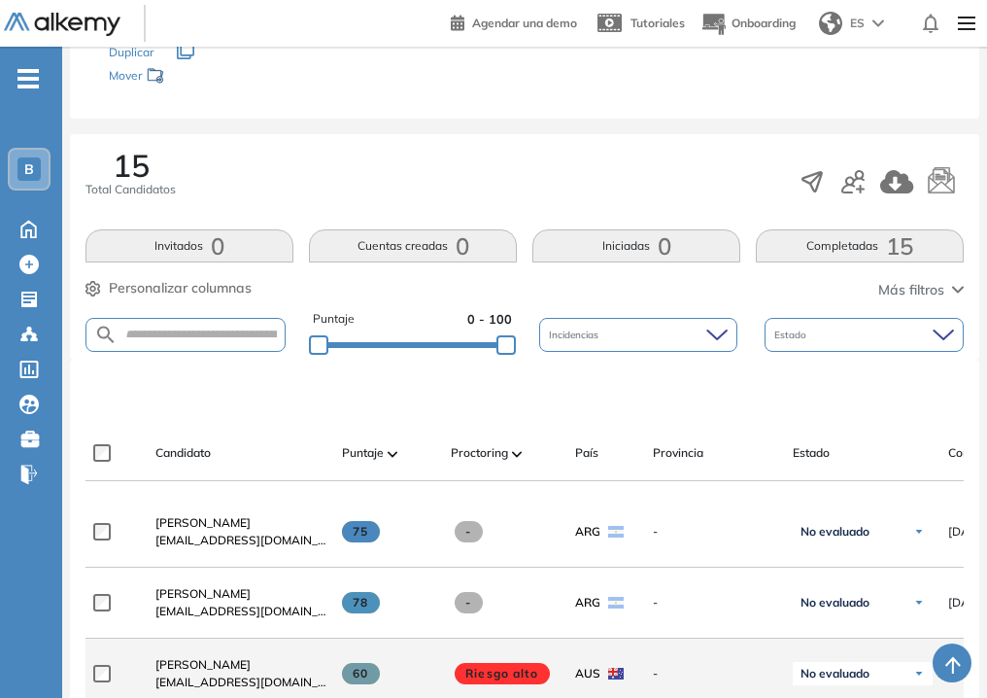
scroll to position [466, 0]
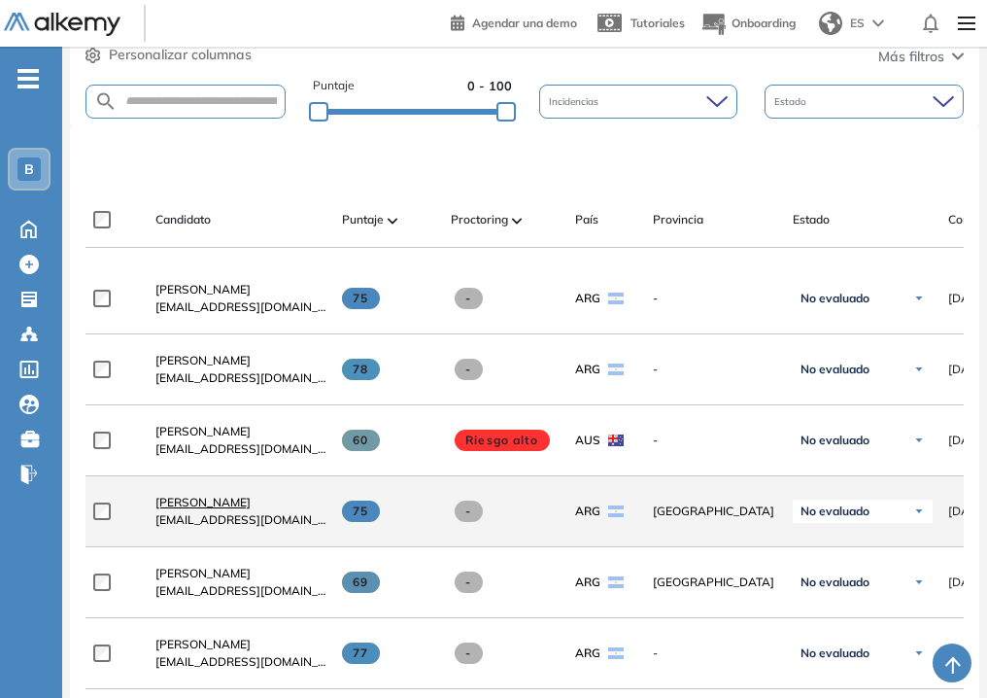
click at [218, 504] on span "[PERSON_NAME]" at bounding box center [202, 502] width 95 height 15
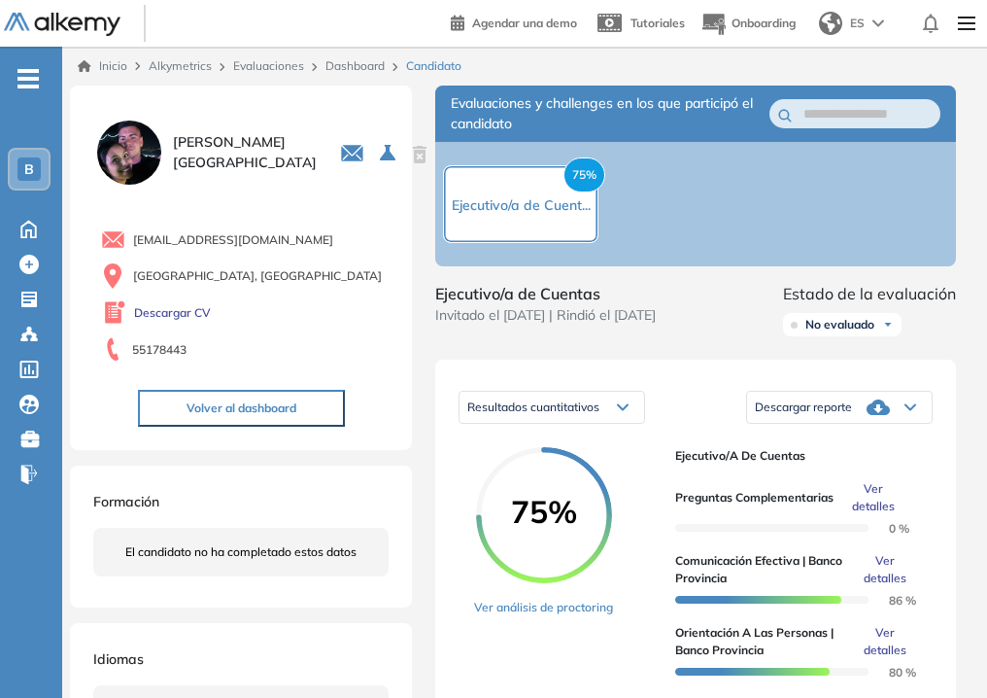
scroll to position [78, 0]
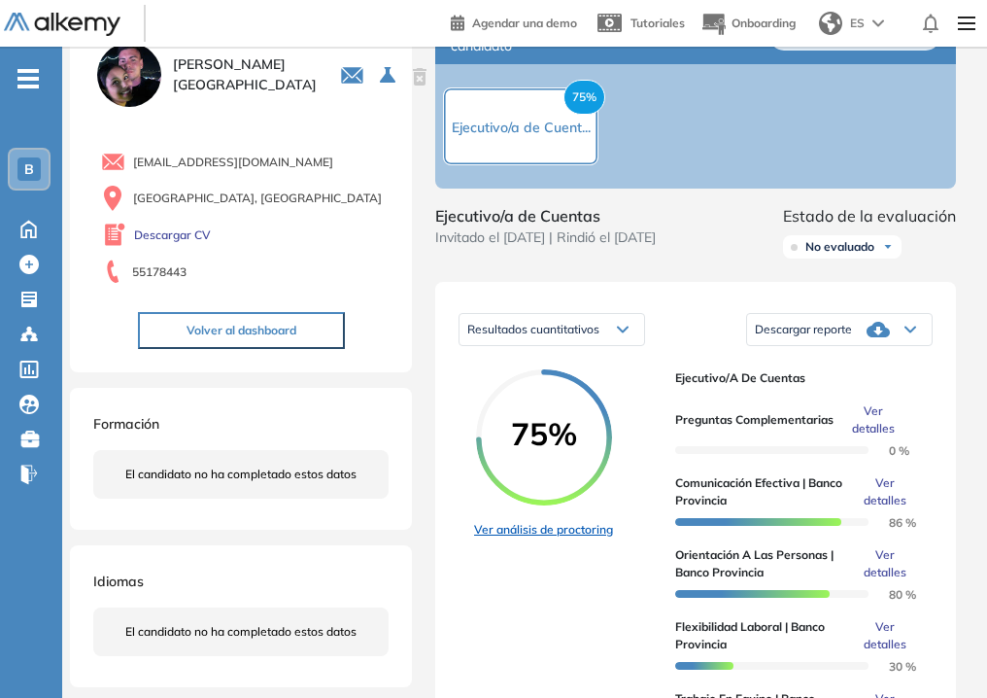
click at [590, 534] on link "Ver análisis de proctoring" at bounding box center [543, 529] width 139 height 17
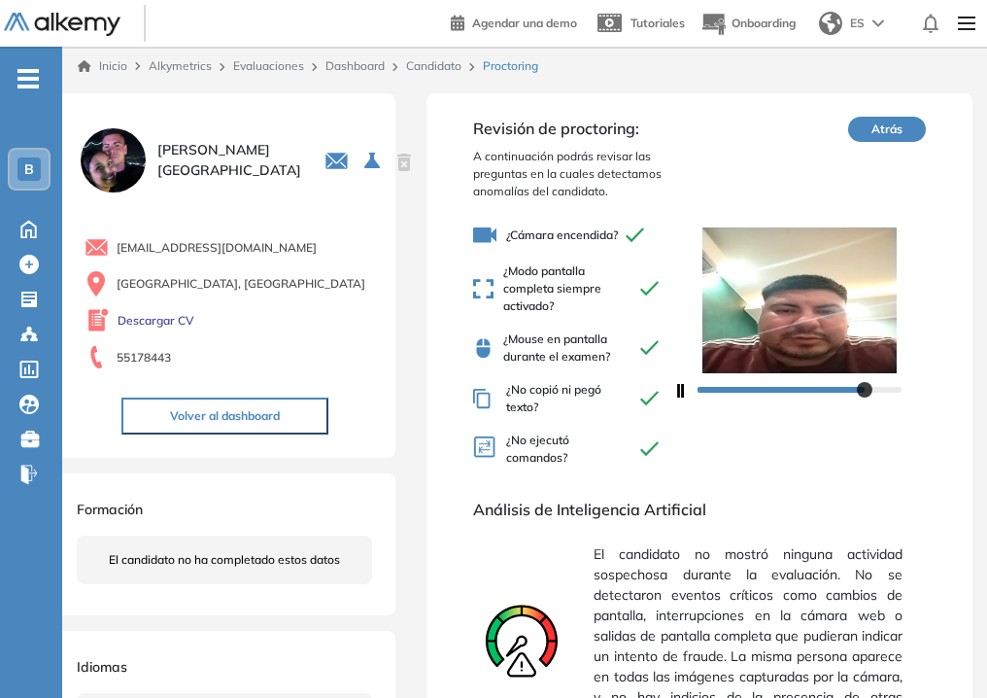
click at [680, 391] on icon "button" at bounding box center [678, 391] width 11 height 14
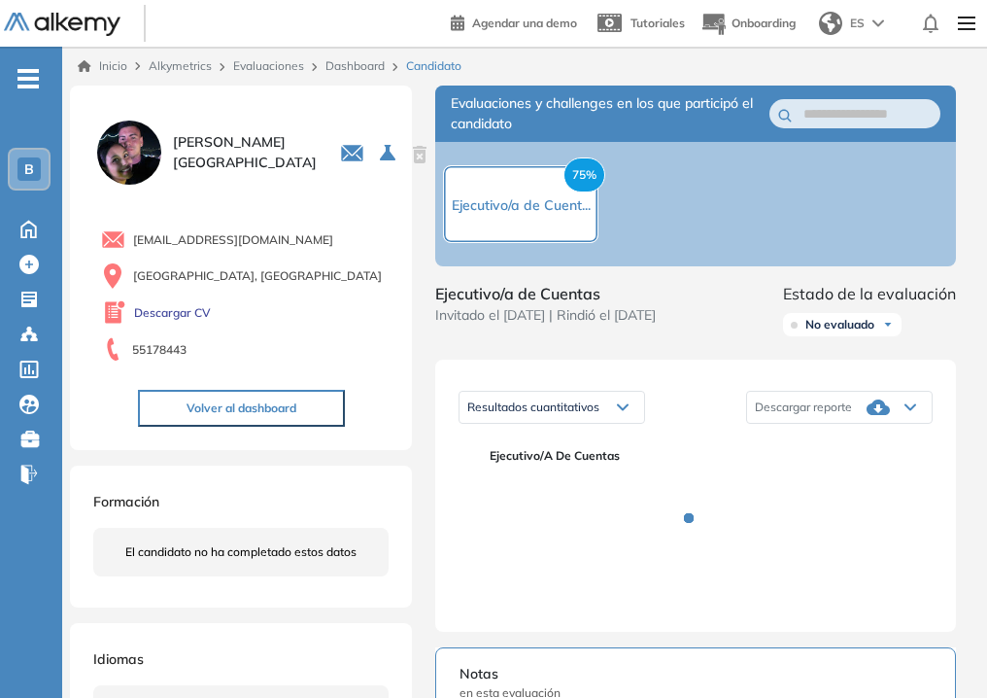
click at [345, 66] on link "Dashboard" at bounding box center [354, 65] width 59 height 15
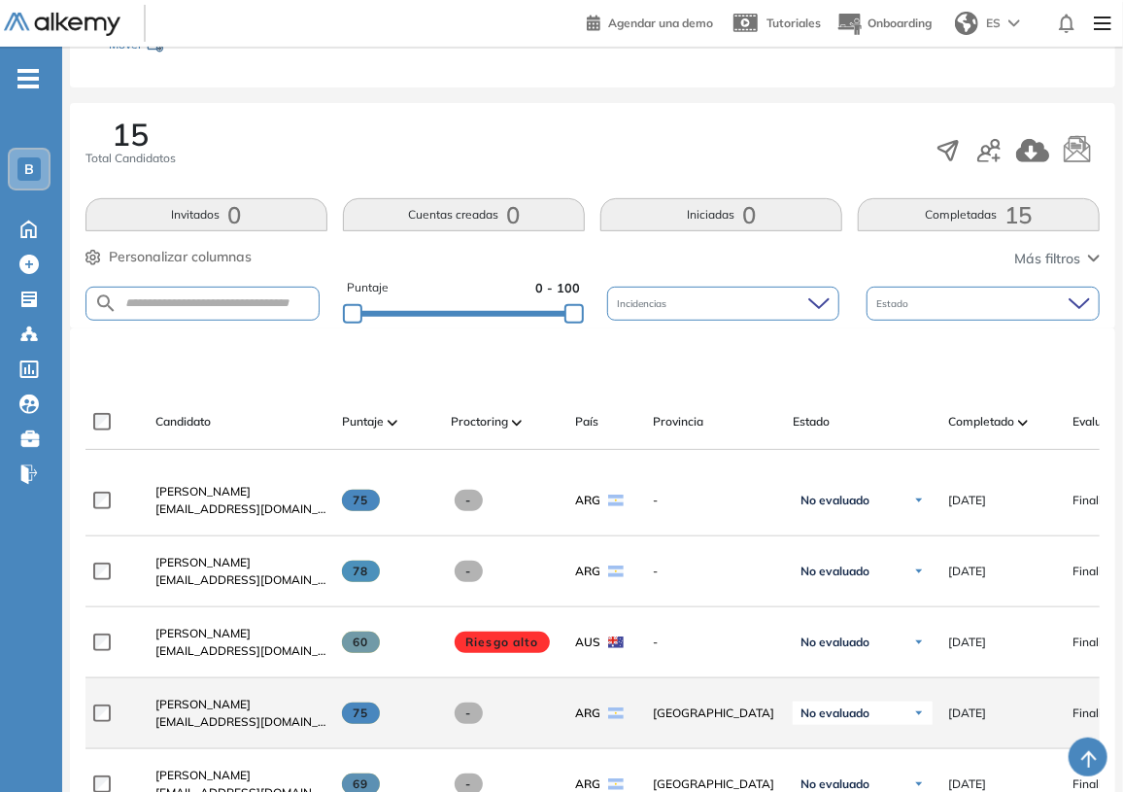
scroll to position [441, 0]
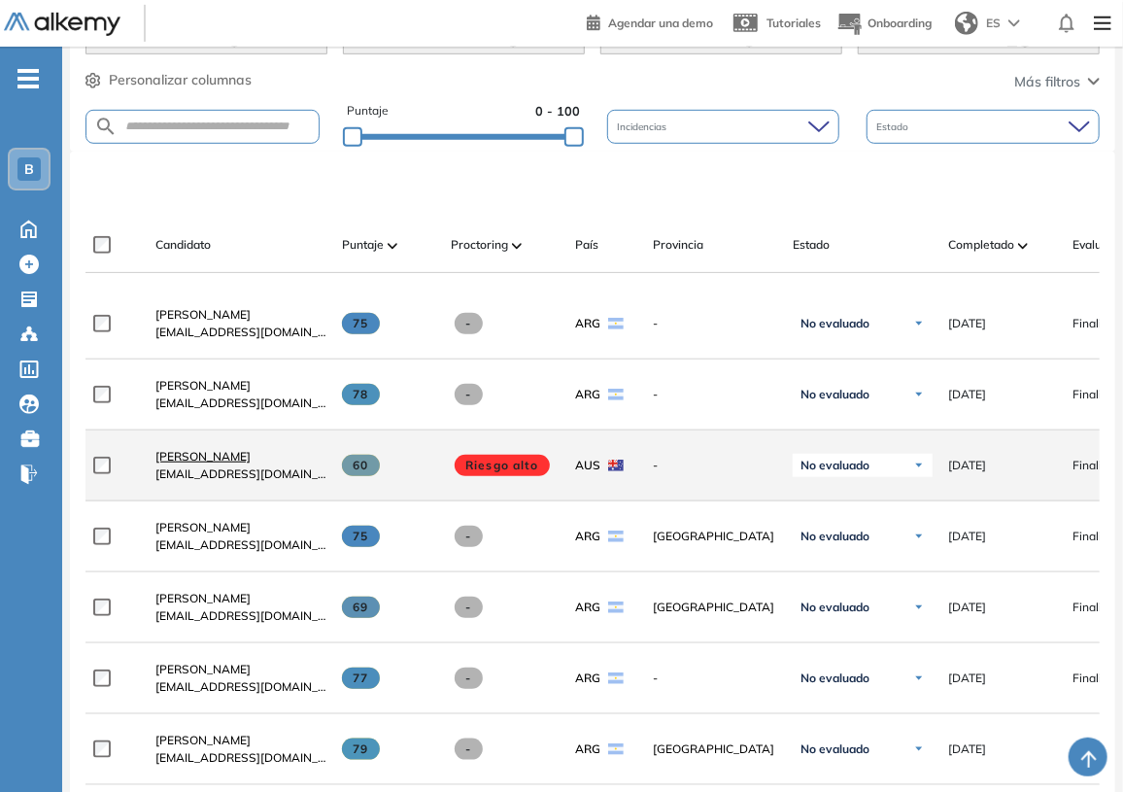
click at [184, 456] on span "[PERSON_NAME]" at bounding box center [202, 456] width 95 height 15
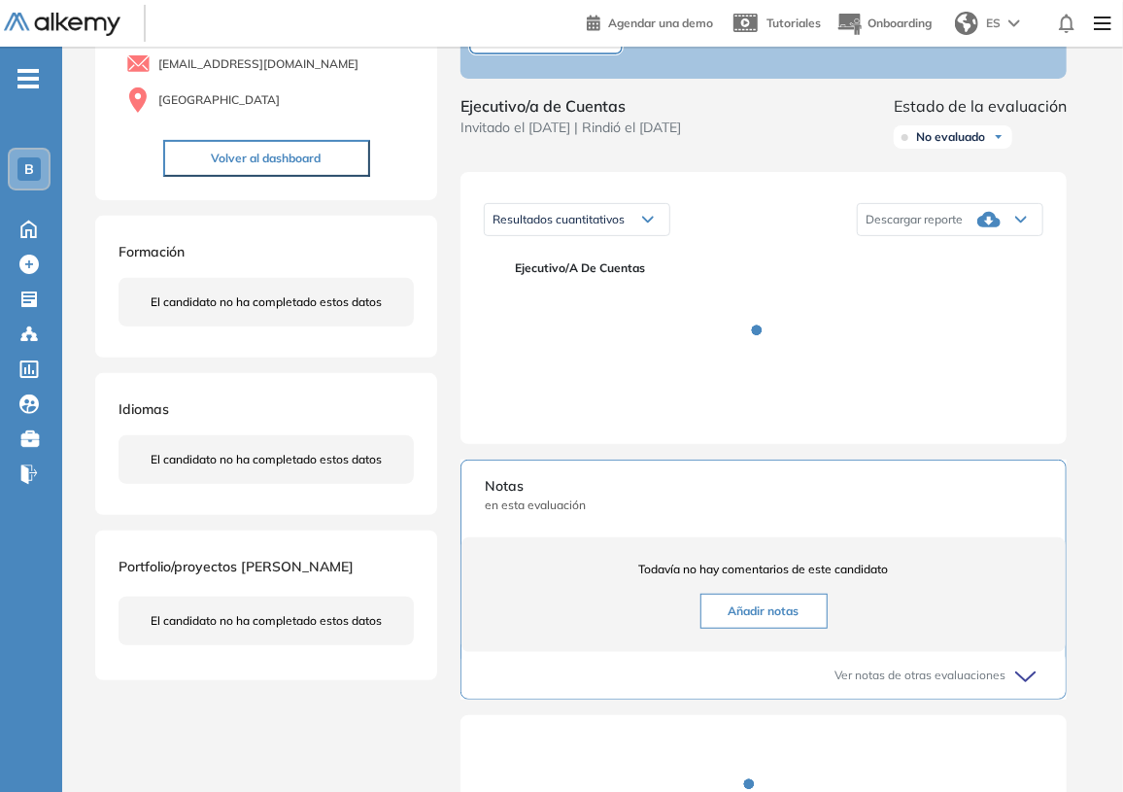
scroll to position [264, 0]
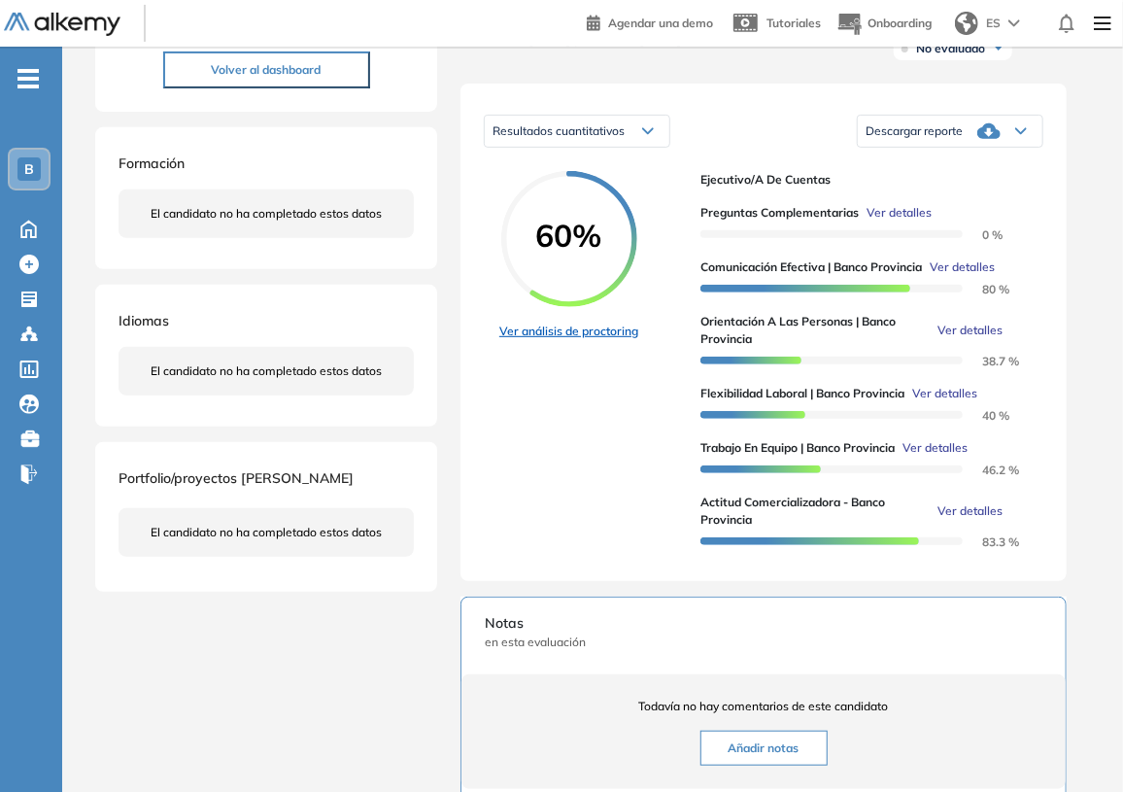
click at [592, 340] on link "Ver análisis de proctoring" at bounding box center [568, 331] width 139 height 17
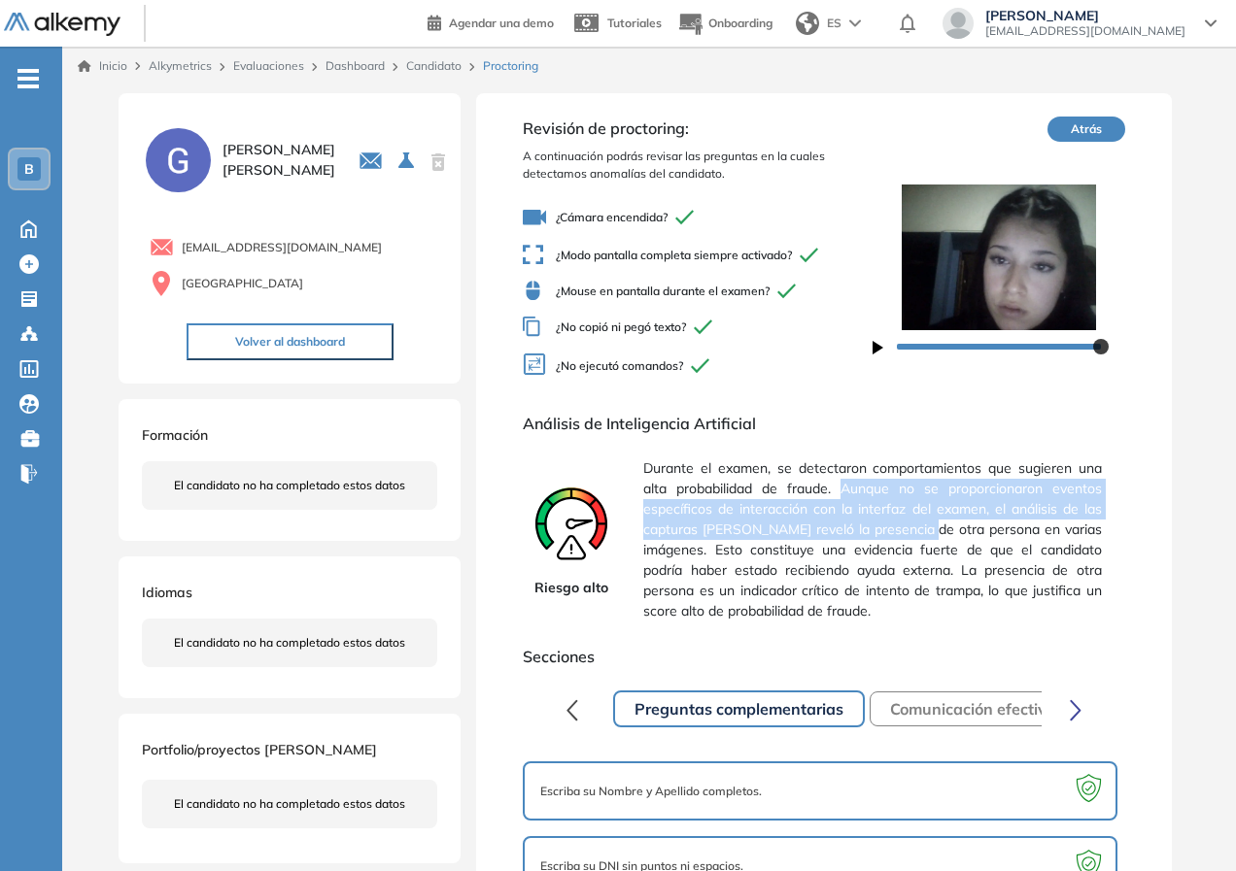
drag, startPoint x: 841, startPoint y: 495, endPoint x: 952, endPoint y: 537, distance: 118.4
click at [952, 537] on span "Durante el examen, se detectaron comportamientos que sugieren una alta probabil…" at bounding box center [872, 540] width 458 height 179
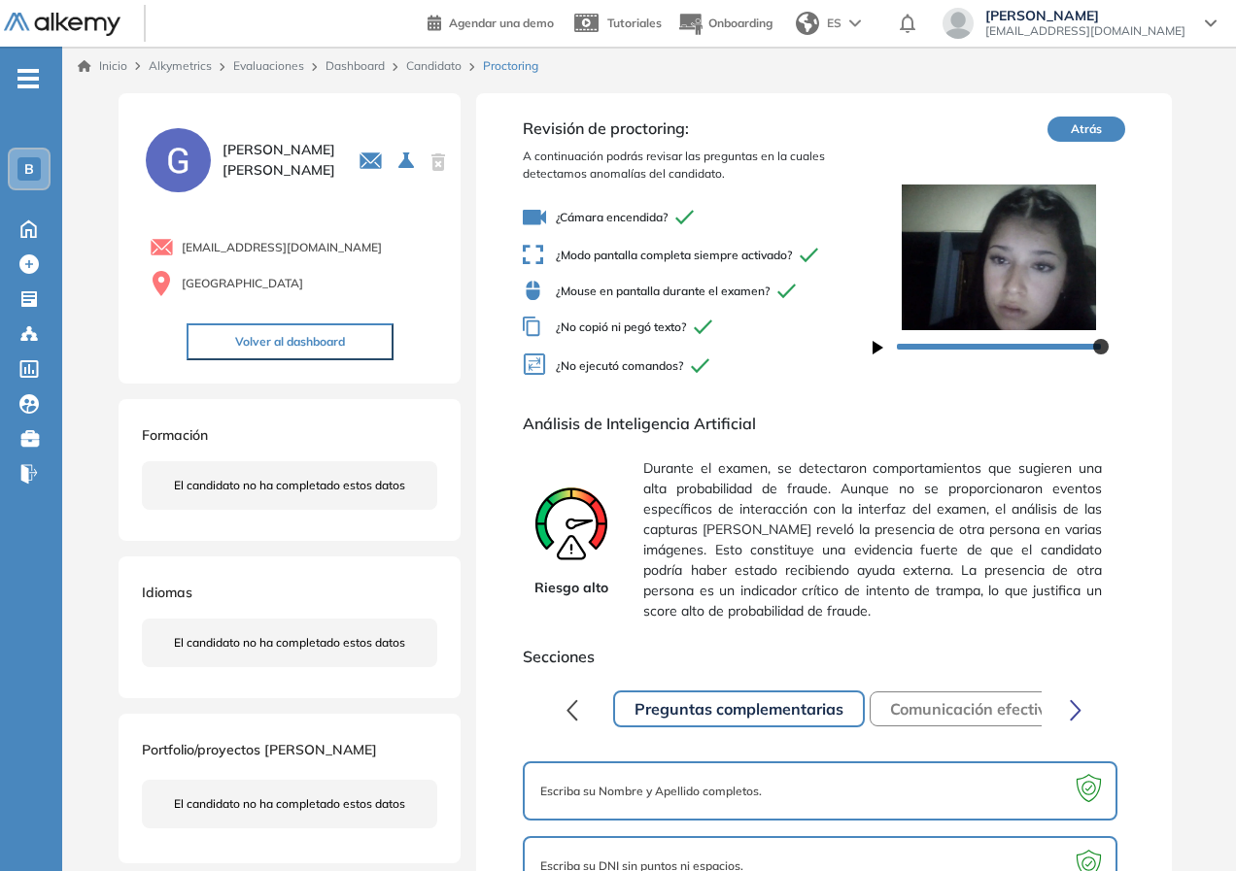
click at [922, 583] on span "Durante el examen, se detectaron comportamientos que sugieren una alta probabil…" at bounding box center [872, 540] width 458 height 179
click at [916, 562] on span "Durante el examen, se detectaron comportamientos que sugieren una alta probabil…" at bounding box center [872, 540] width 458 height 179
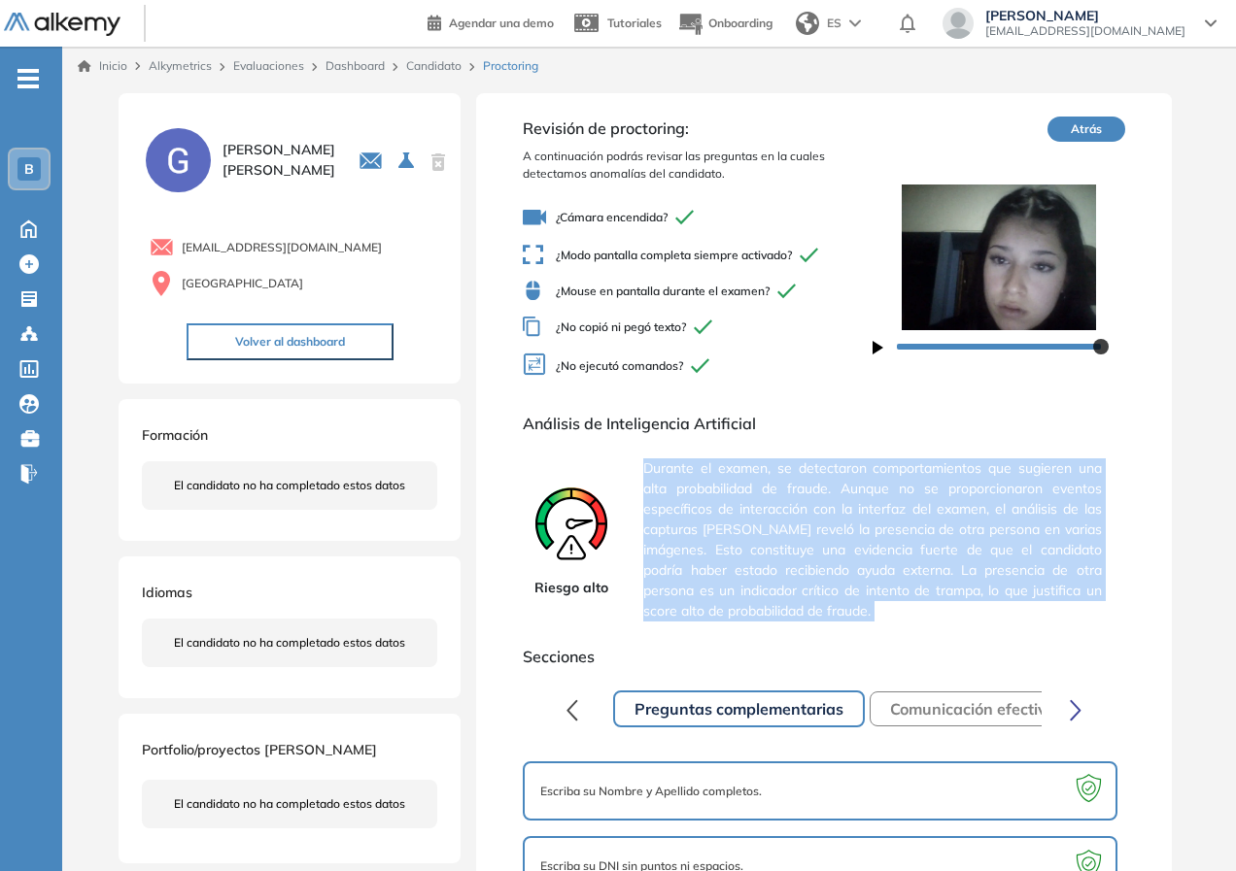
click at [916, 562] on span "Durante el examen, se detectaron comportamientos que sugieren una alta probabil…" at bounding box center [872, 540] width 458 height 179
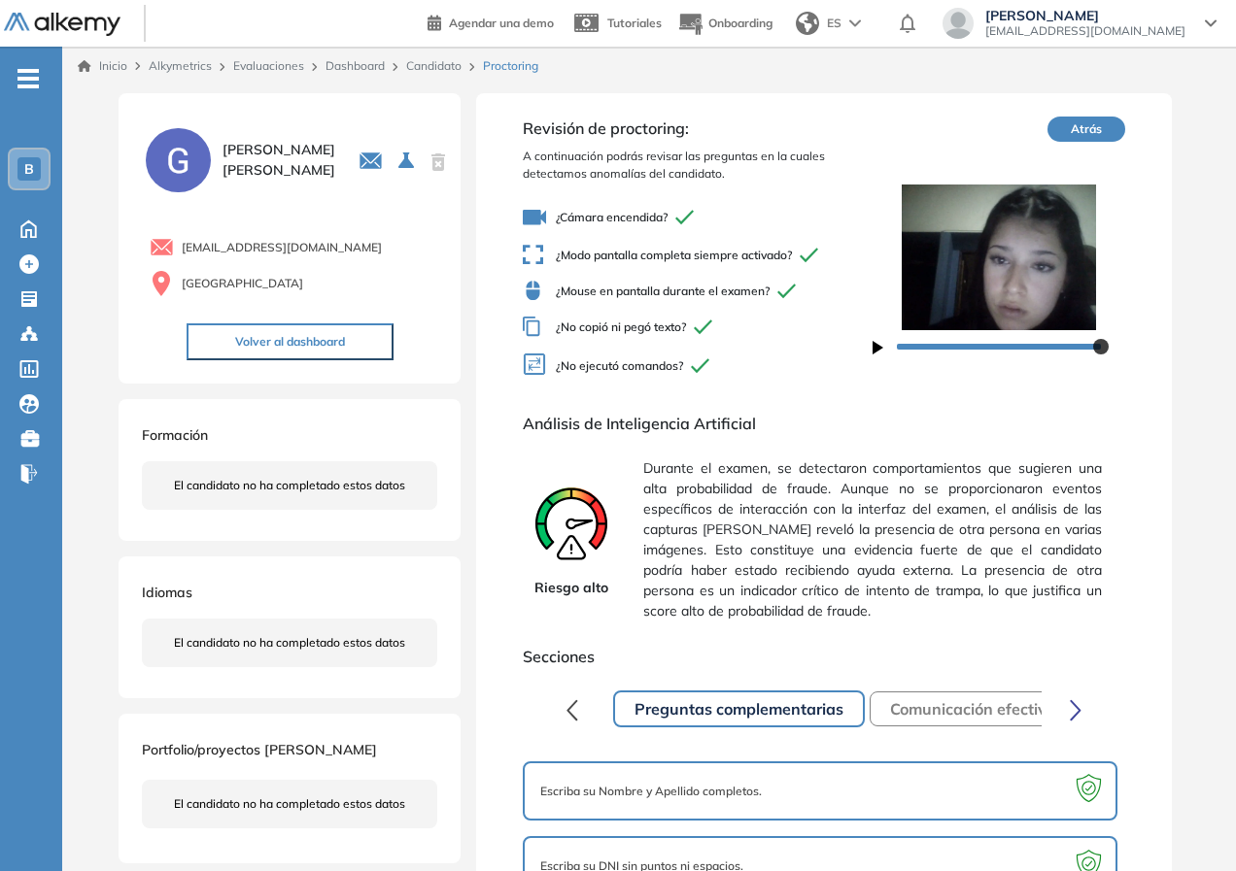
click at [341, 57] on div "Dashboard" at bounding box center [358, 65] width 81 height 17
click at [348, 69] on link "Dashboard" at bounding box center [354, 65] width 59 height 15
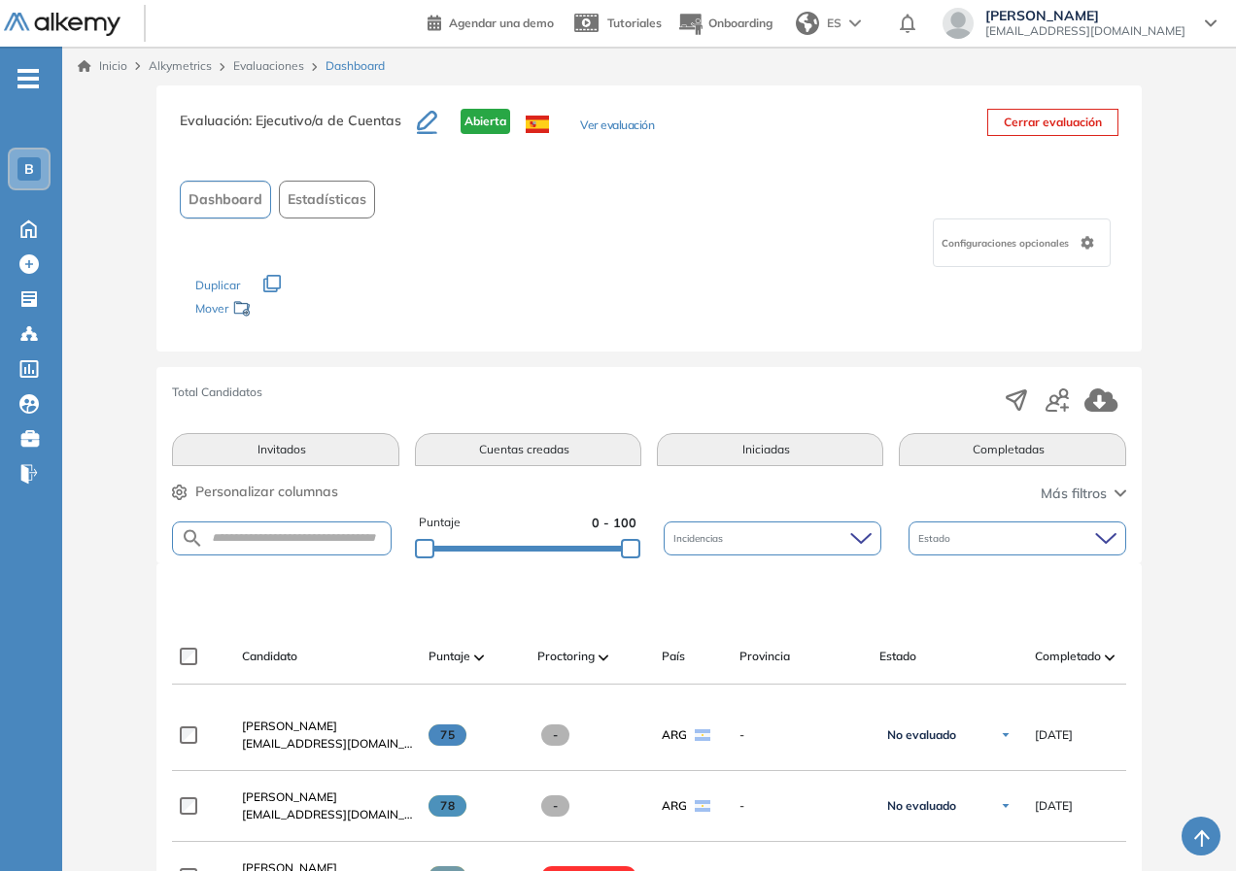
scroll to position [389, 0]
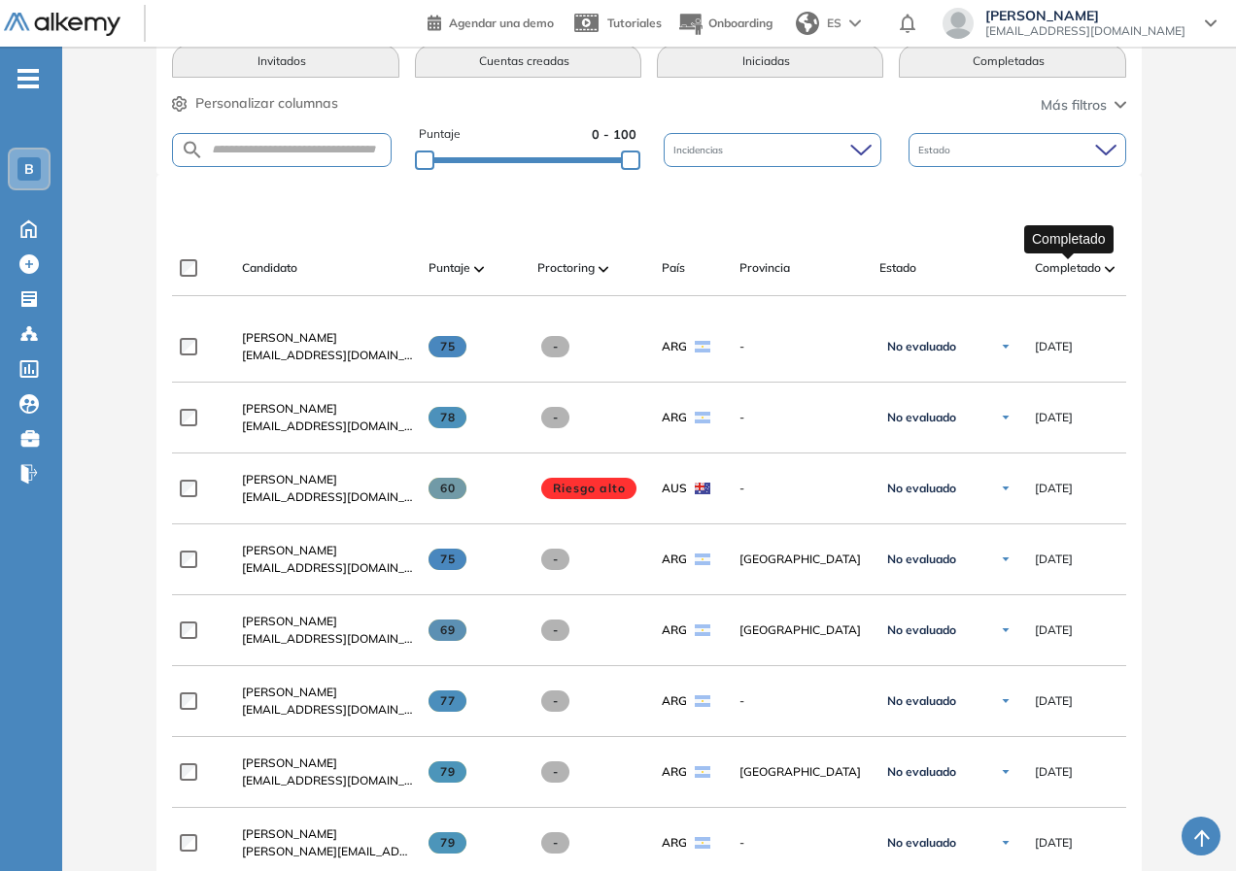
click at [1080, 264] on span "Completado" at bounding box center [1068, 267] width 66 height 17
drag, startPoint x: 283, startPoint y: 348, endPoint x: 486, endPoint y: 373, distance: 204.6
click at [284, 345] on span "[PERSON_NAME]" at bounding box center [289, 337] width 95 height 15
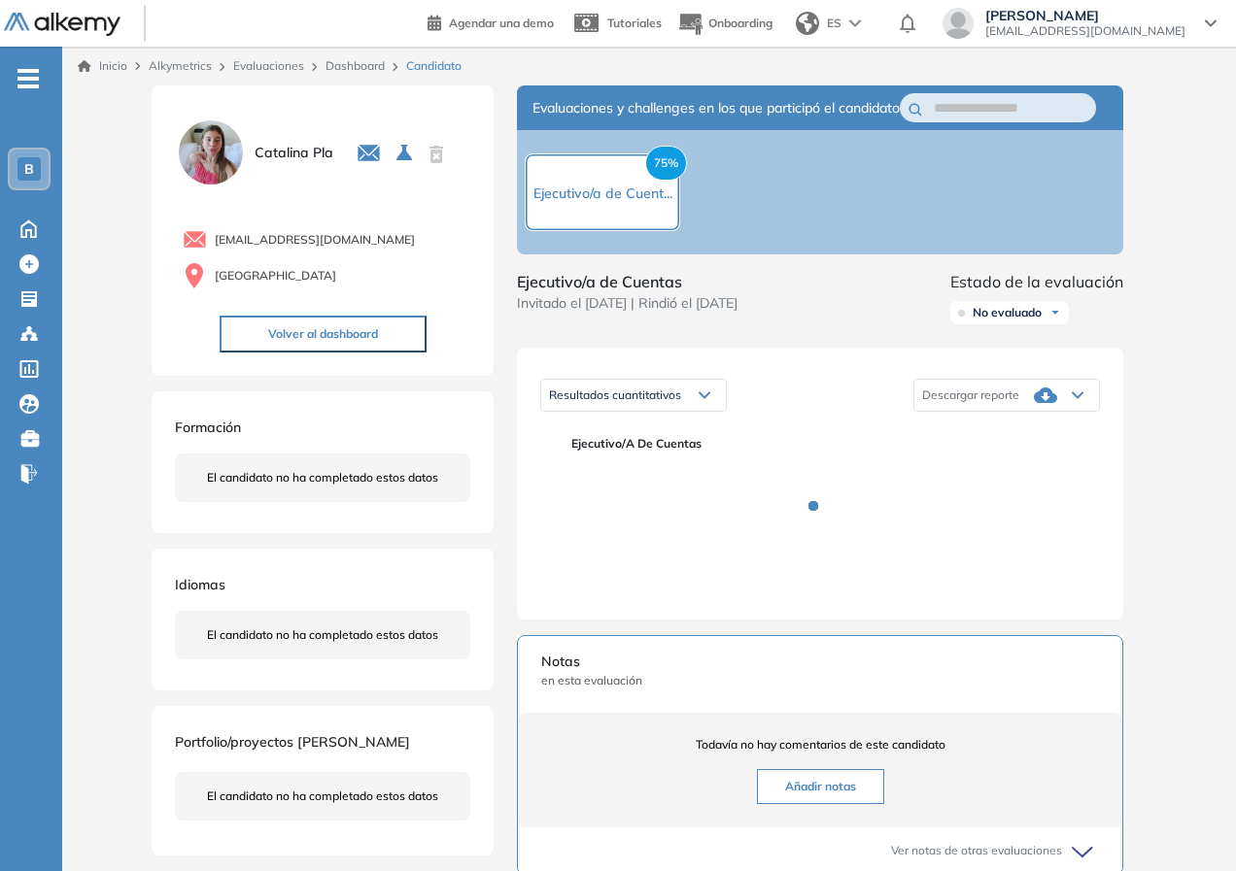
scroll to position [97, 0]
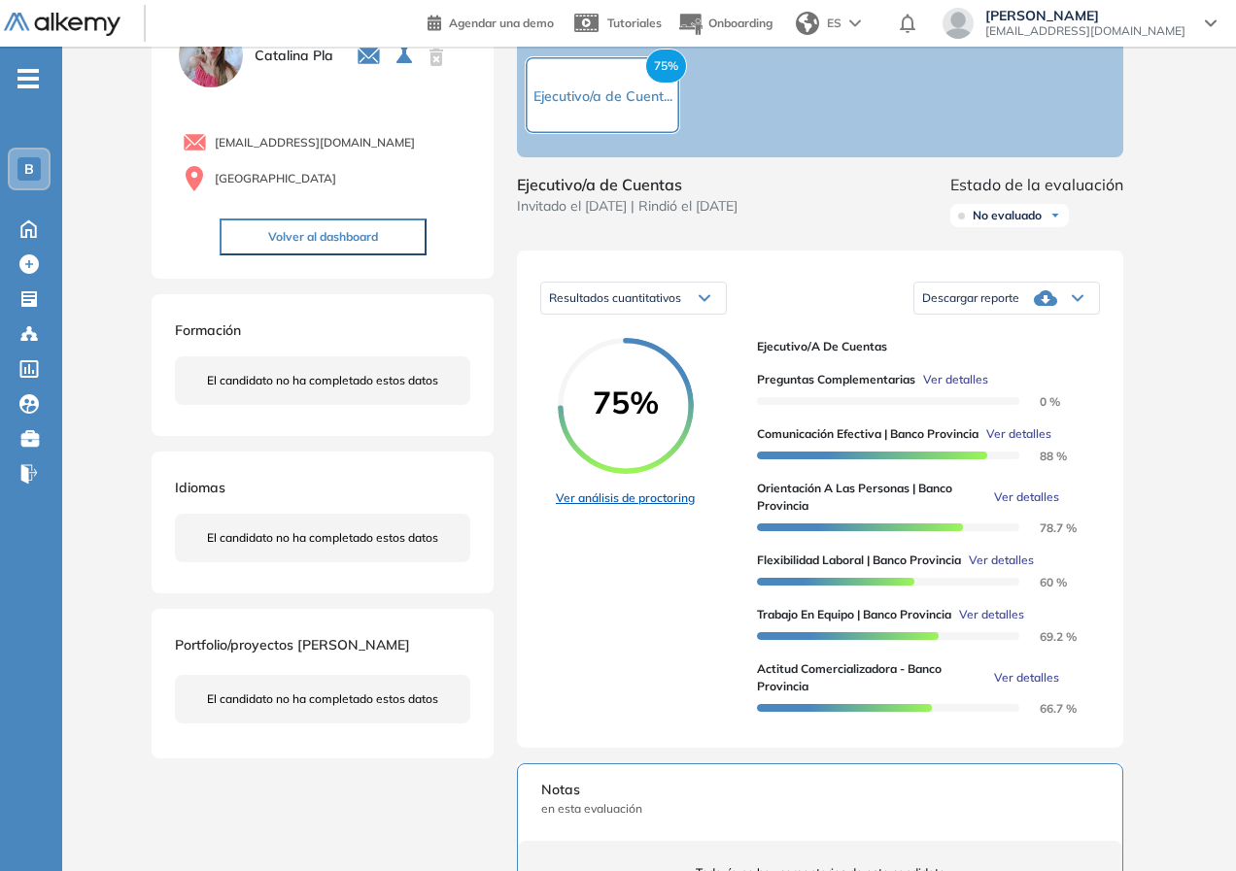
click at [606, 507] on link "Ver análisis de proctoring" at bounding box center [625, 498] width 139 height 17
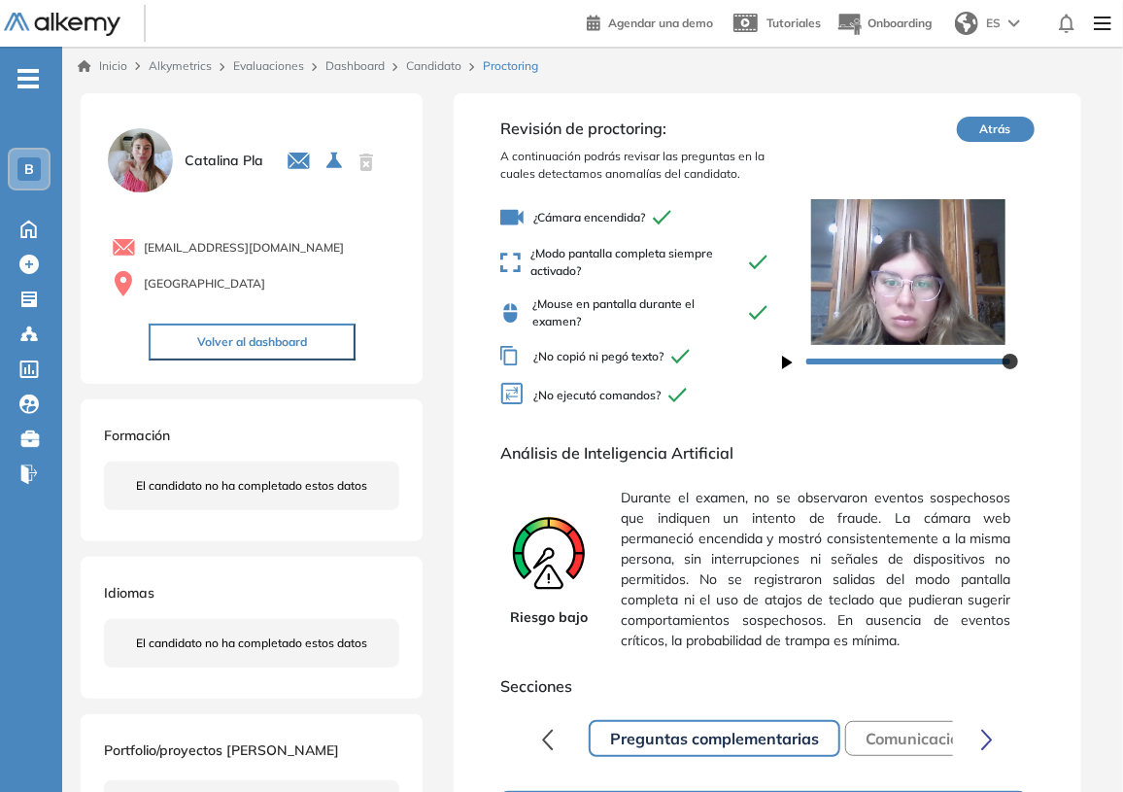
click at [368, 63] on link "Dashboard" at bounding box center [354, 65] width 59 height 15
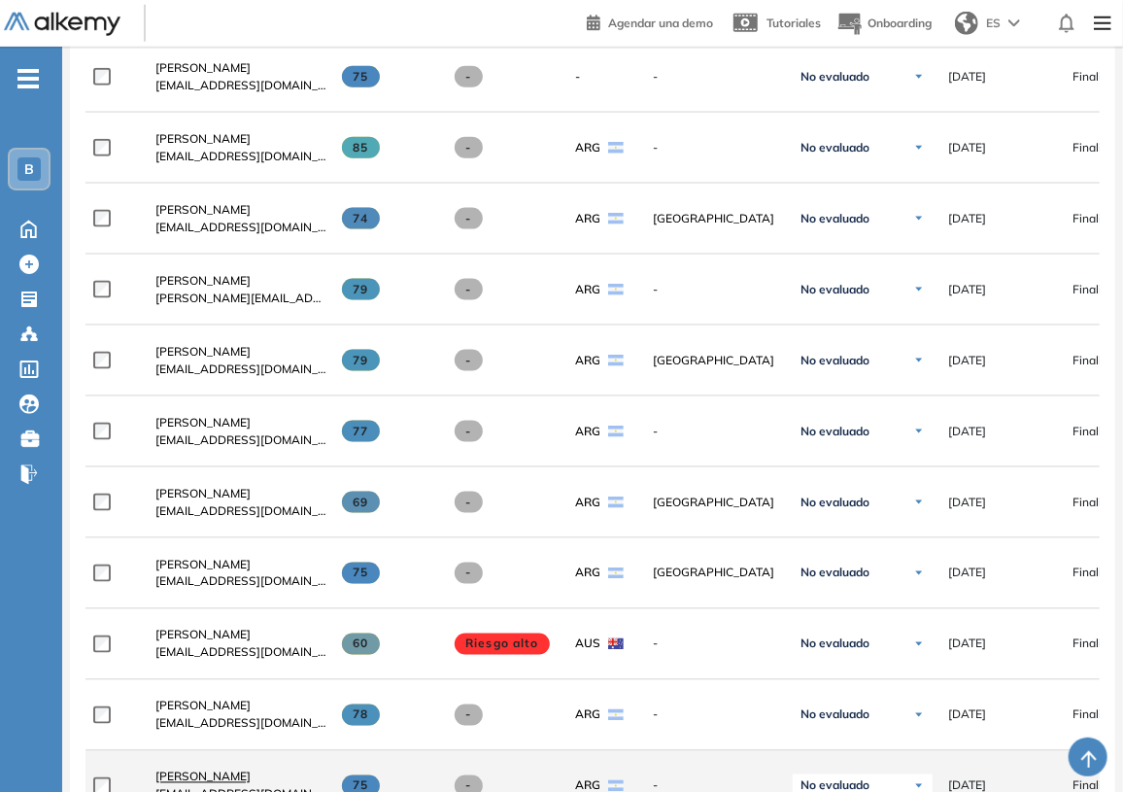
scroll to position [1059, 0]
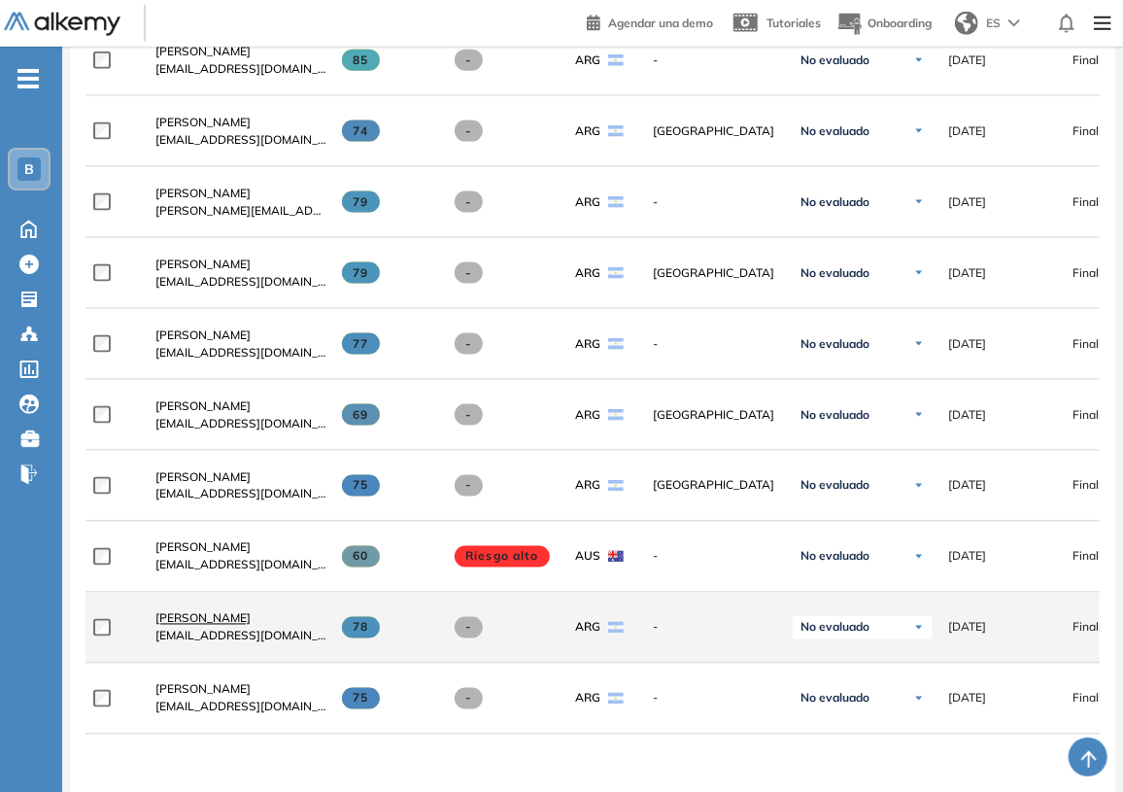
click at [240, 626] on span "[PERSON_NAME]" at bounding box center [202, 618] width 95 height 15
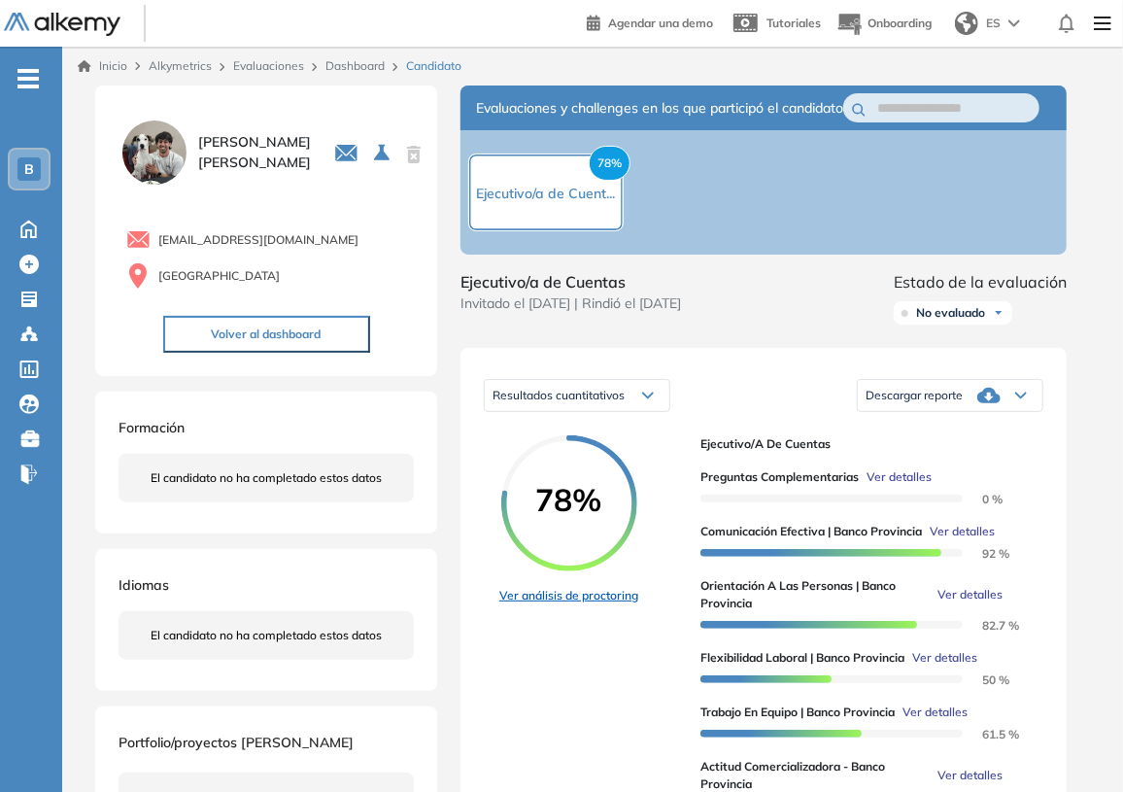
click at [591, 604] on link "Ver análisis de proctoring" at bounding box center [568, 595] width 139 height 17
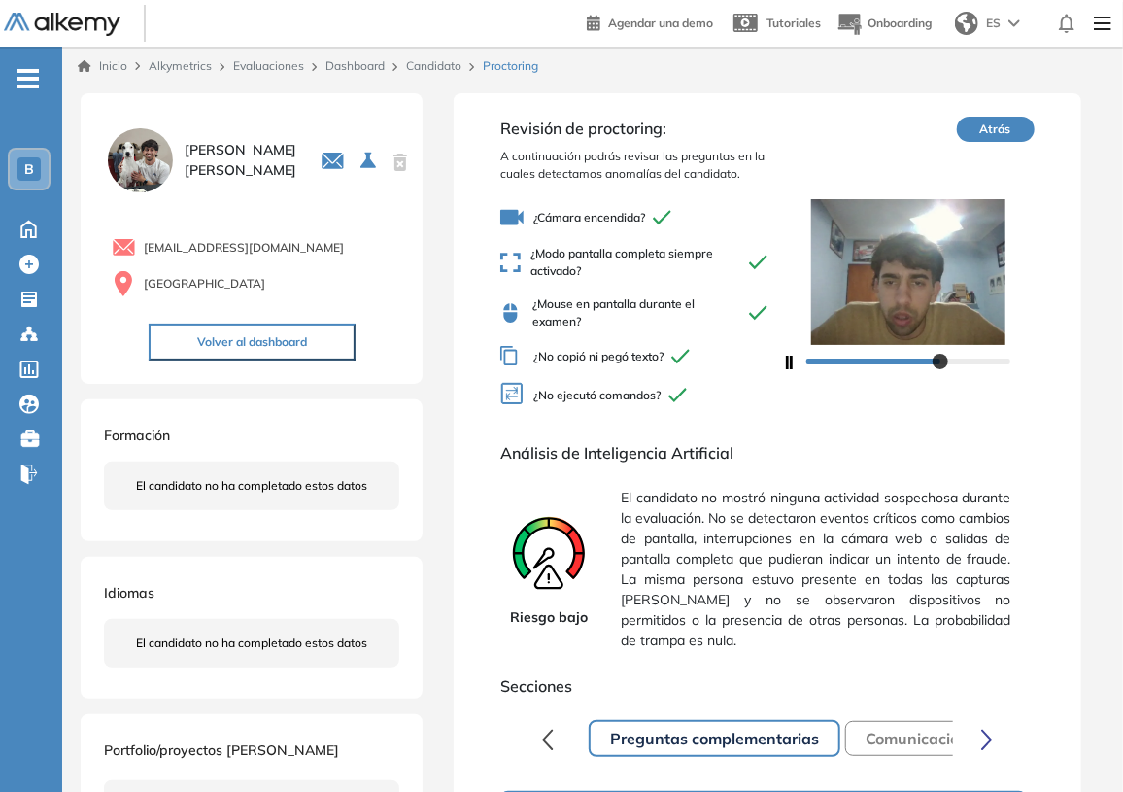
click at [160, 175] on img at bounding box center [140, 160] width 72 height 72
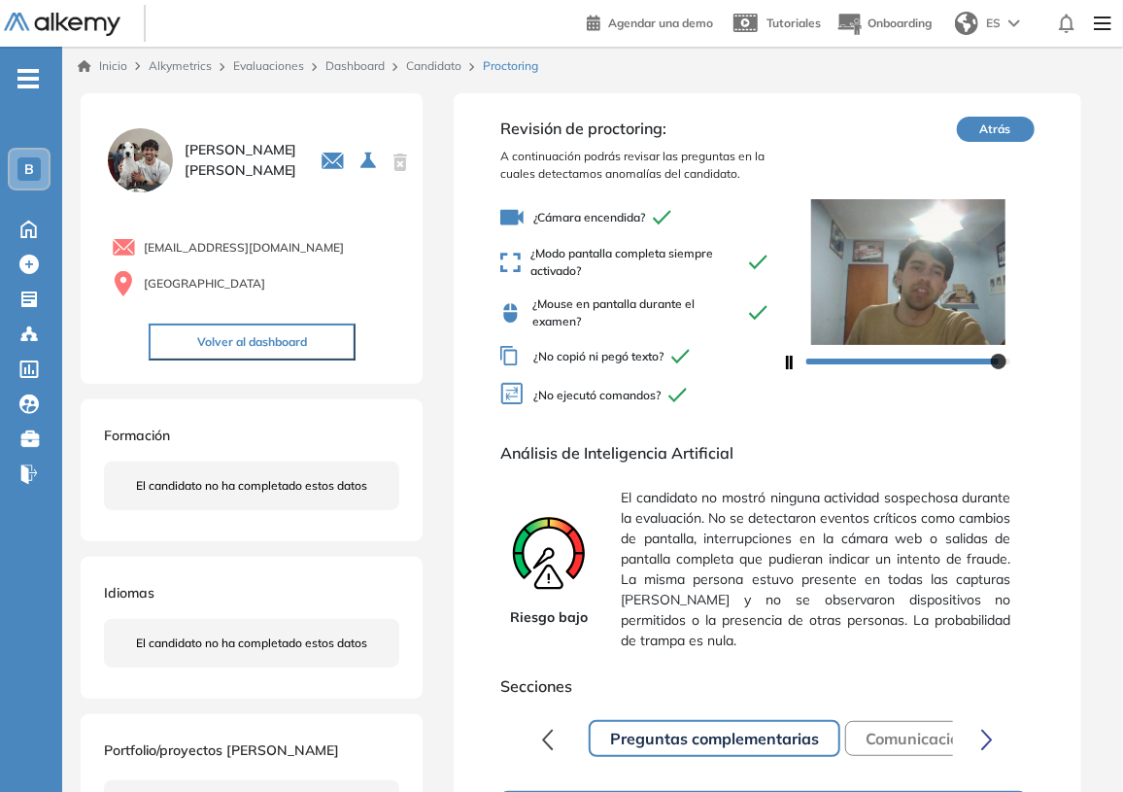
click at [354, 68] on link "Dashboard" at bounding box center [354, 65] width 59 height 15
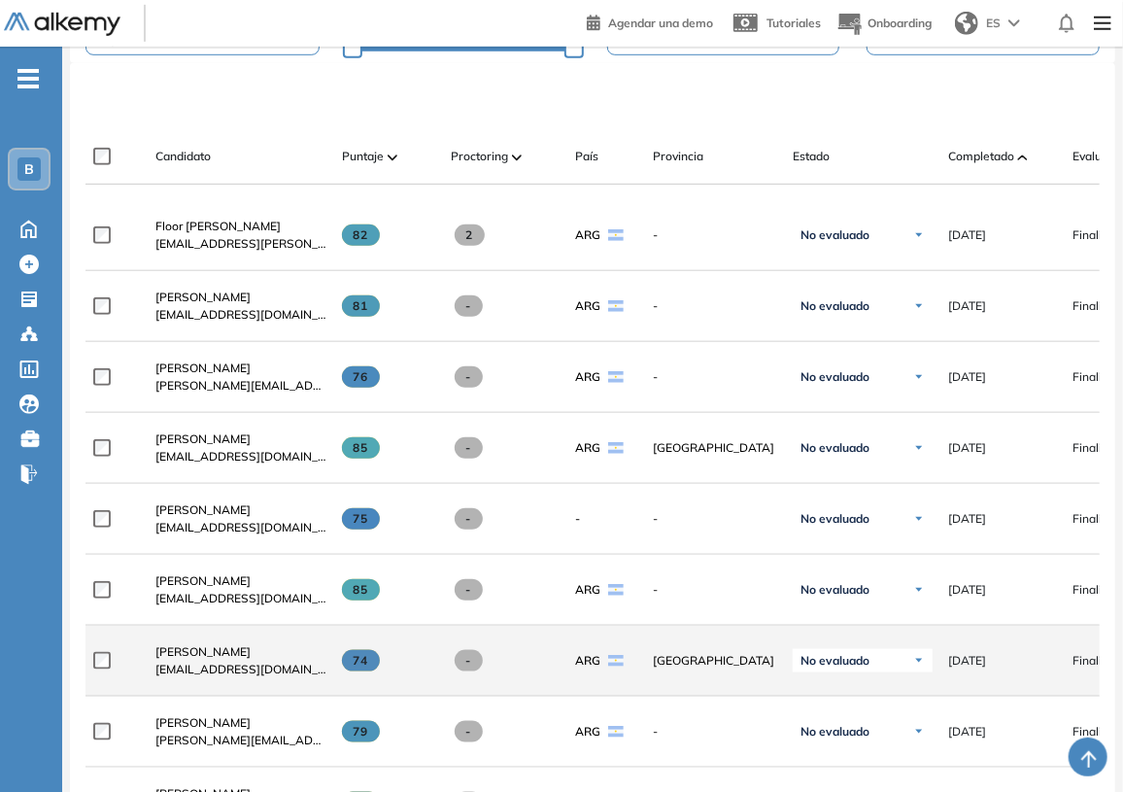
scroll to position [618, 0]
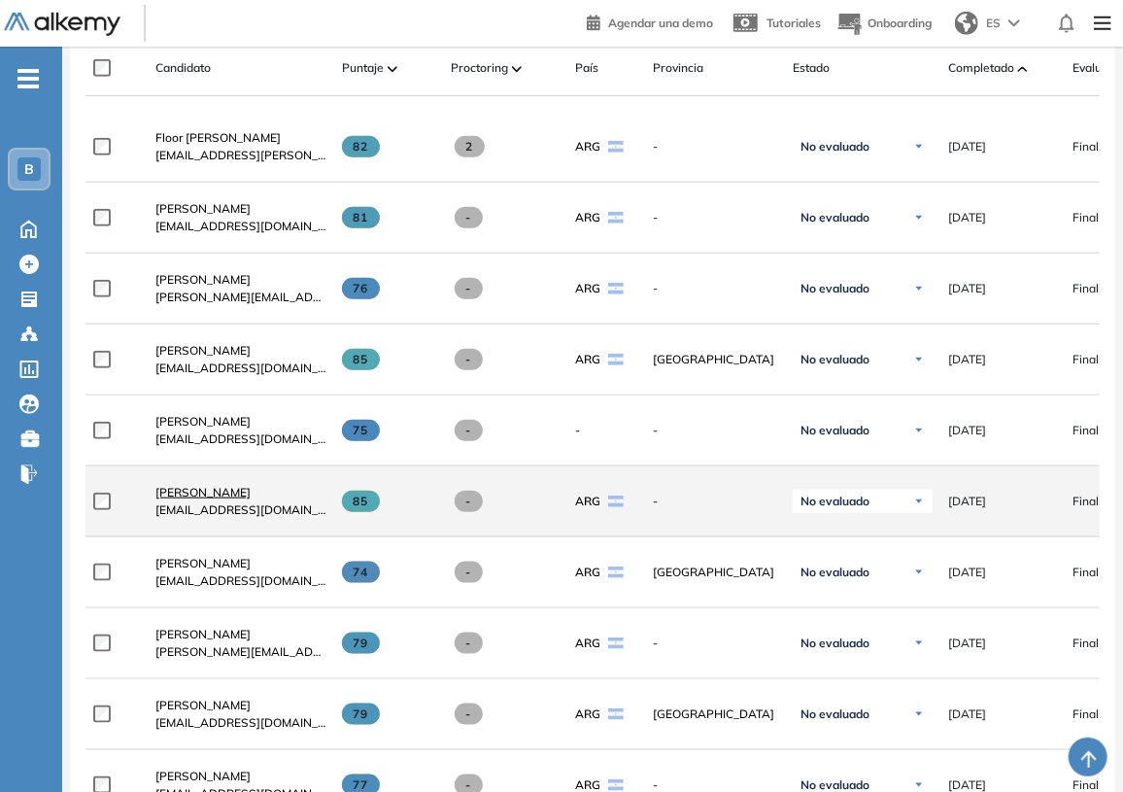
click at [210, 494] on span "[PERSON_NAME]" at bounding box center [202, 492] width 95 height 15
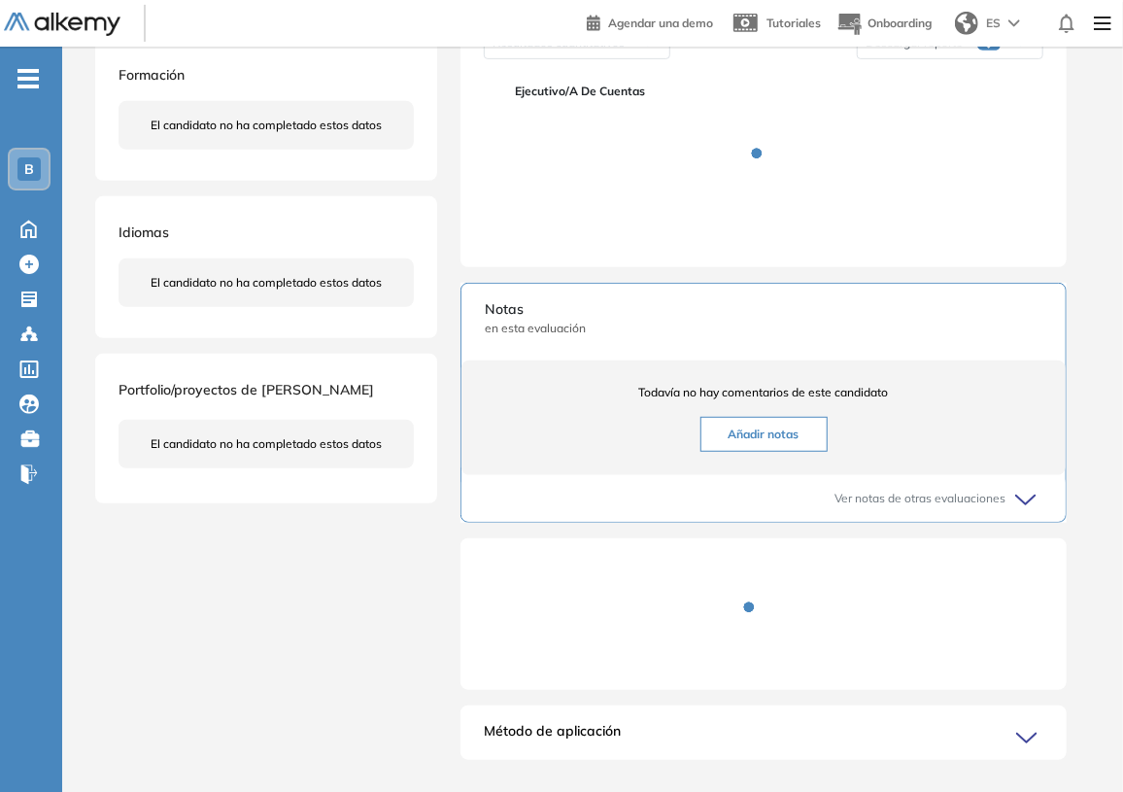
scroll to position [87, 0]
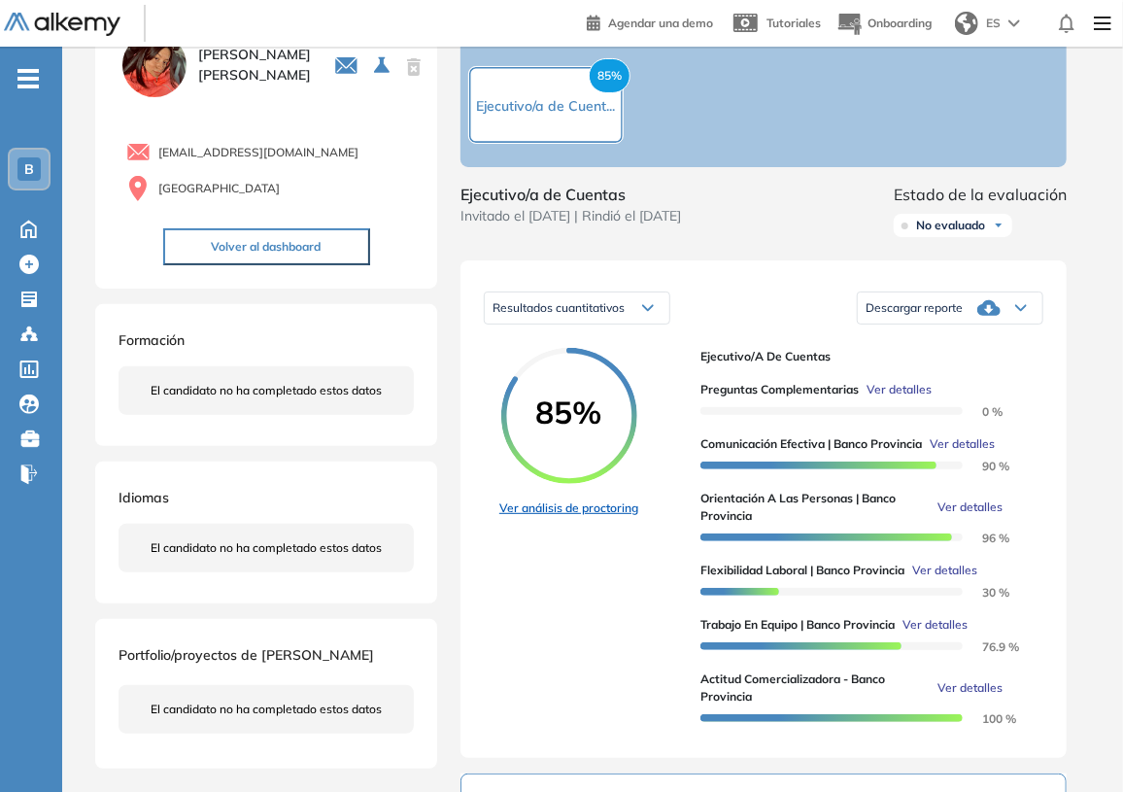
click at [588, 517] on link "Ver análisis de proctoring" at bounding box center [568, 507] width 139 height 17
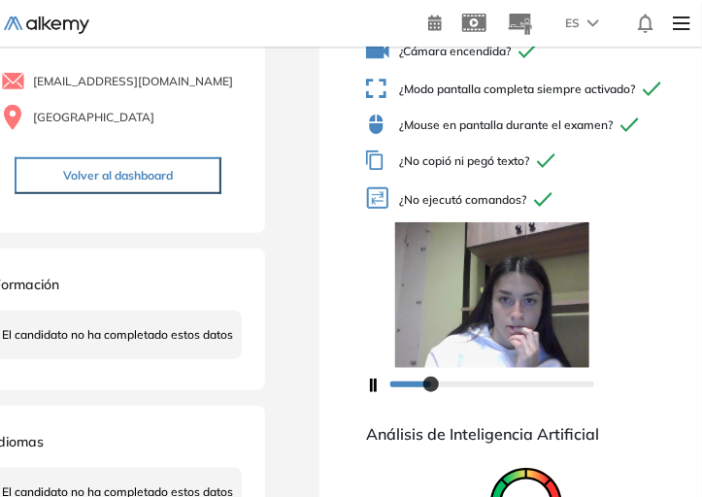
scroll to position [277, 0]
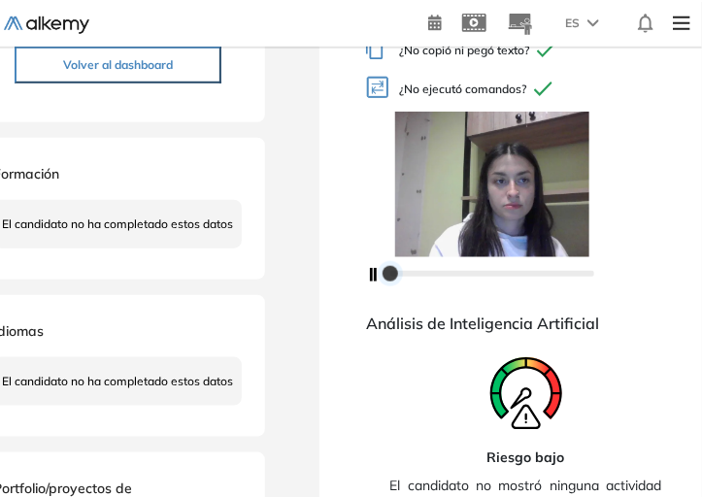
drag, startPoint x: 487, startPoint y: 279, endPoint x: 359, endPoint y: 276, distance: 127.3
click at [359, 276] on div "Revisión de proctoring: A continuación podrás revisar las preguntas en la cuale…" at bounding box center [526, 482] width 412 height 1333
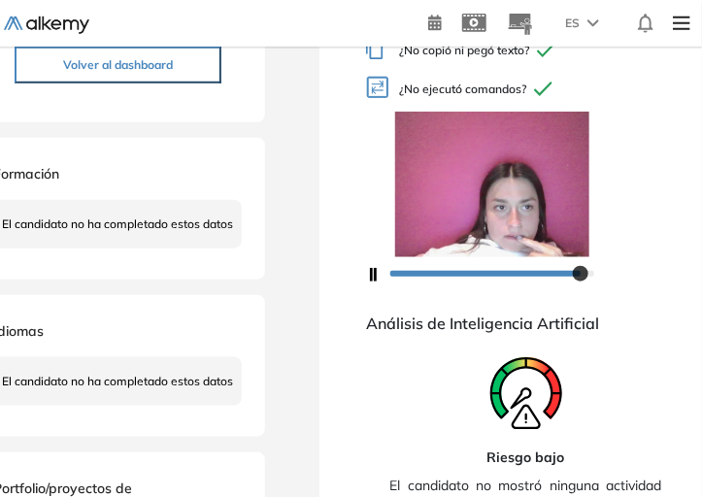
click at [377, 274] on div at bounding box center [525, 272] width 319 height 31
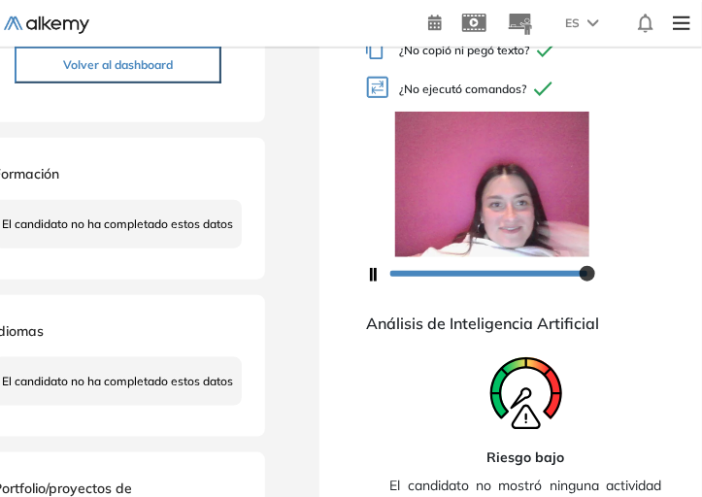
click at [373, 272] on icon "button" at bounding box center [371, 275] width 11 height 14
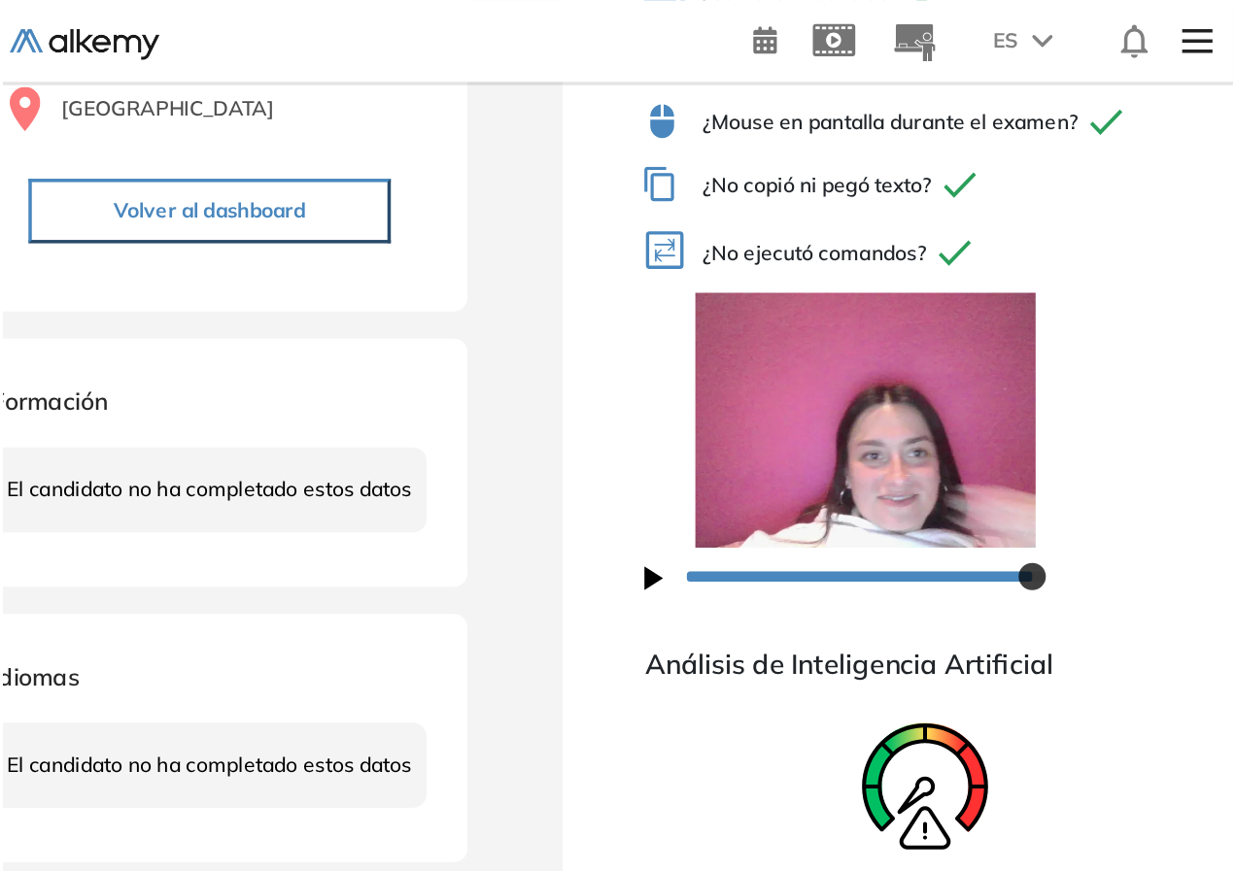
scroll to position [0, 0]
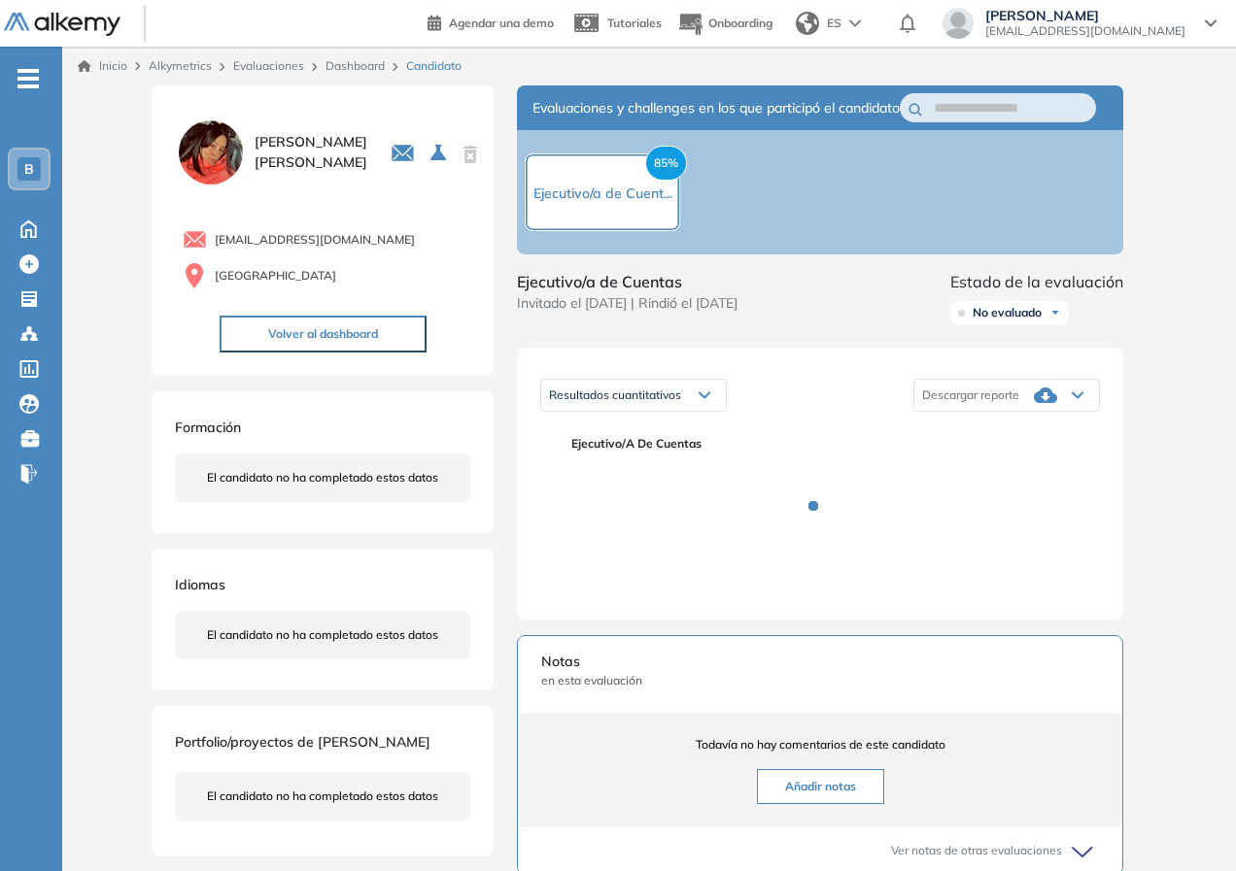
click at [266, 59] on link "Evaluaciones" at bounding box center [268, 65] width 71 height 15
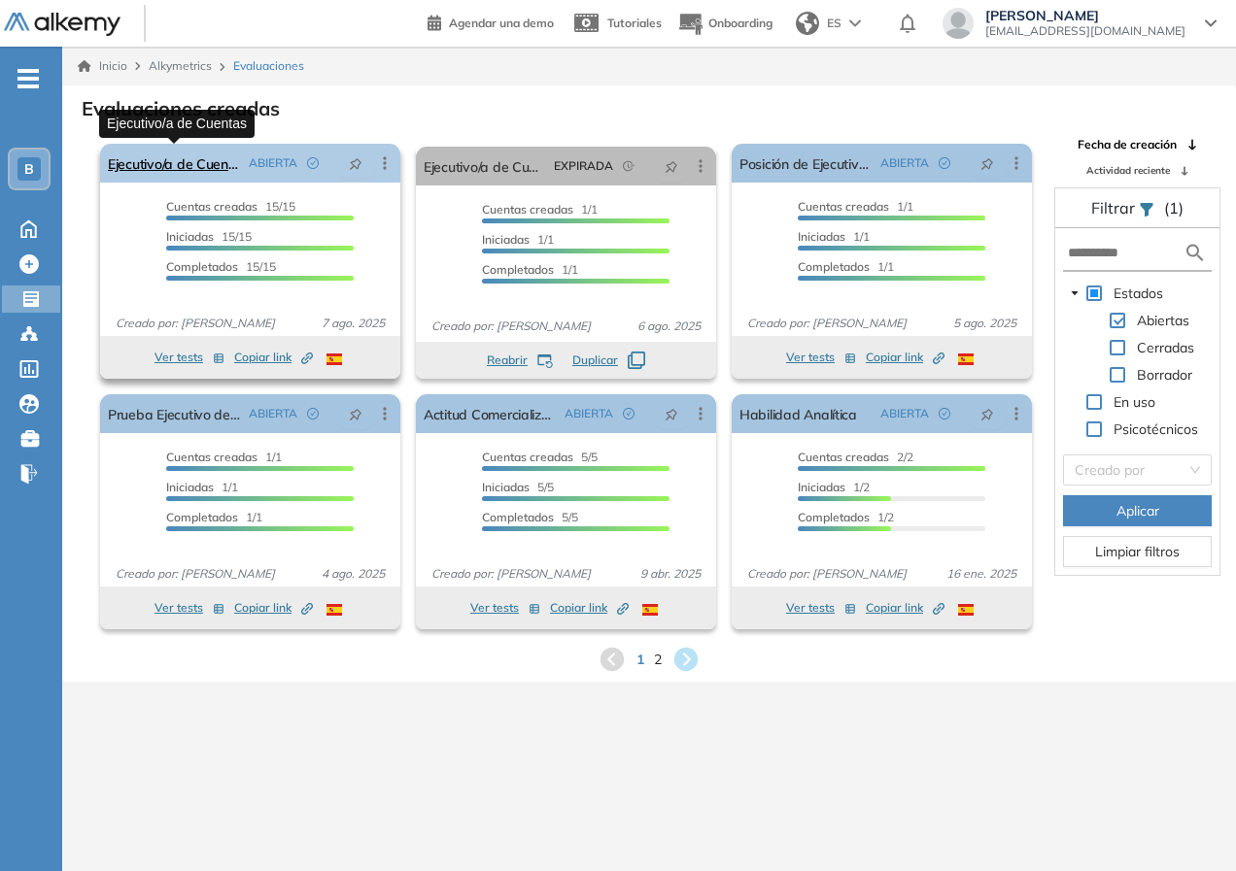
click at [210, 175] on link "Ejecutivo/a de Cuentas" at bounding box center [174, 163] width 133 height 39
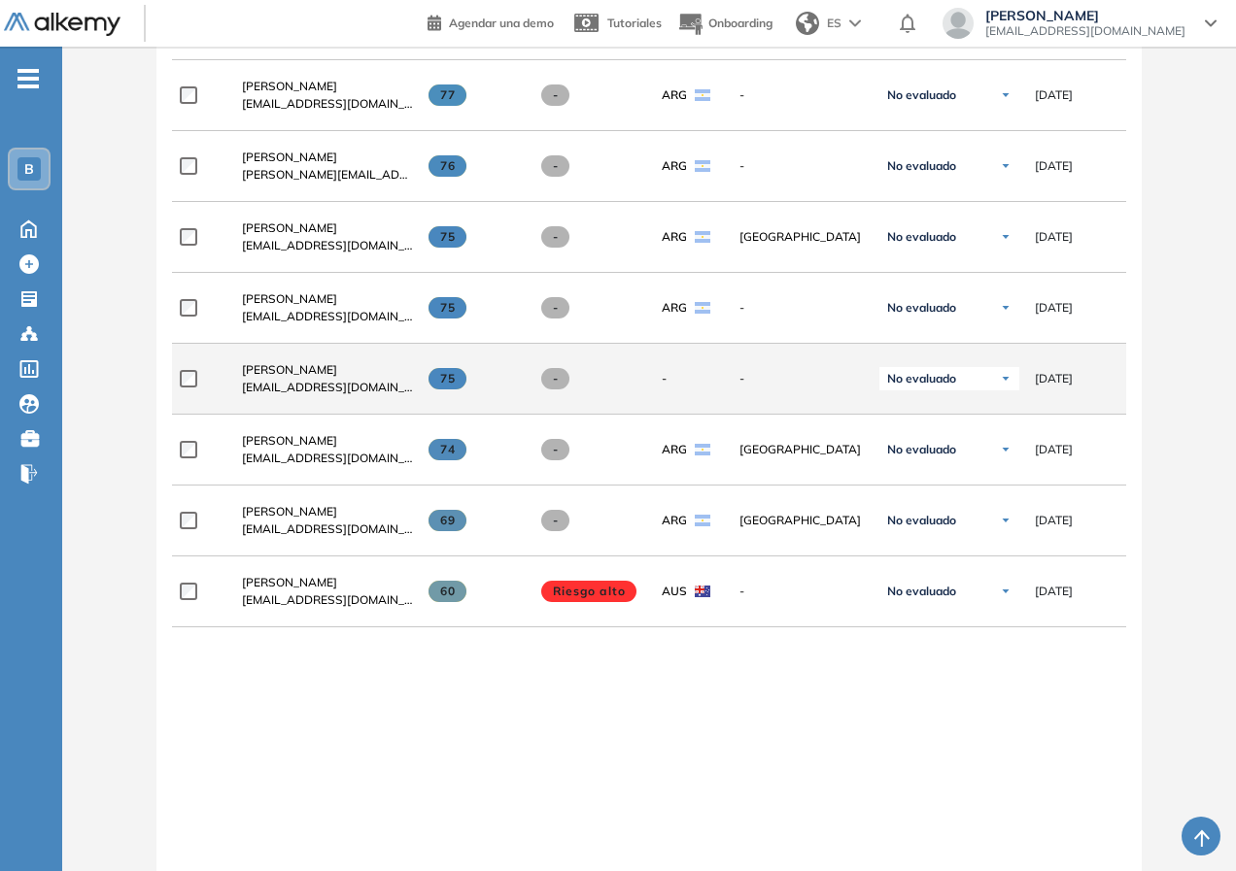
scroll to position [777, 0]
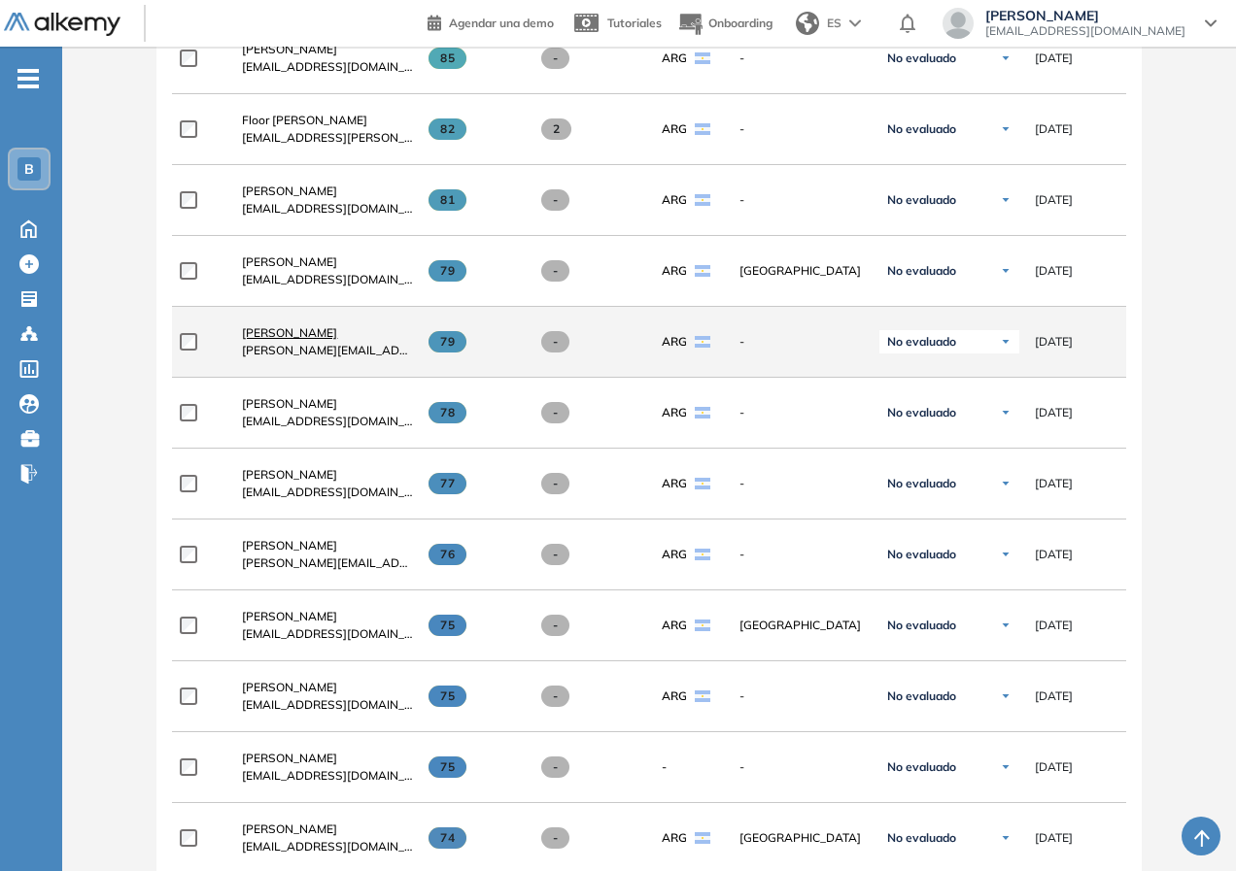
click at [283, 340] on span "[PERSON_NAME]" at bounding box center [289, 332] width 95 height 15
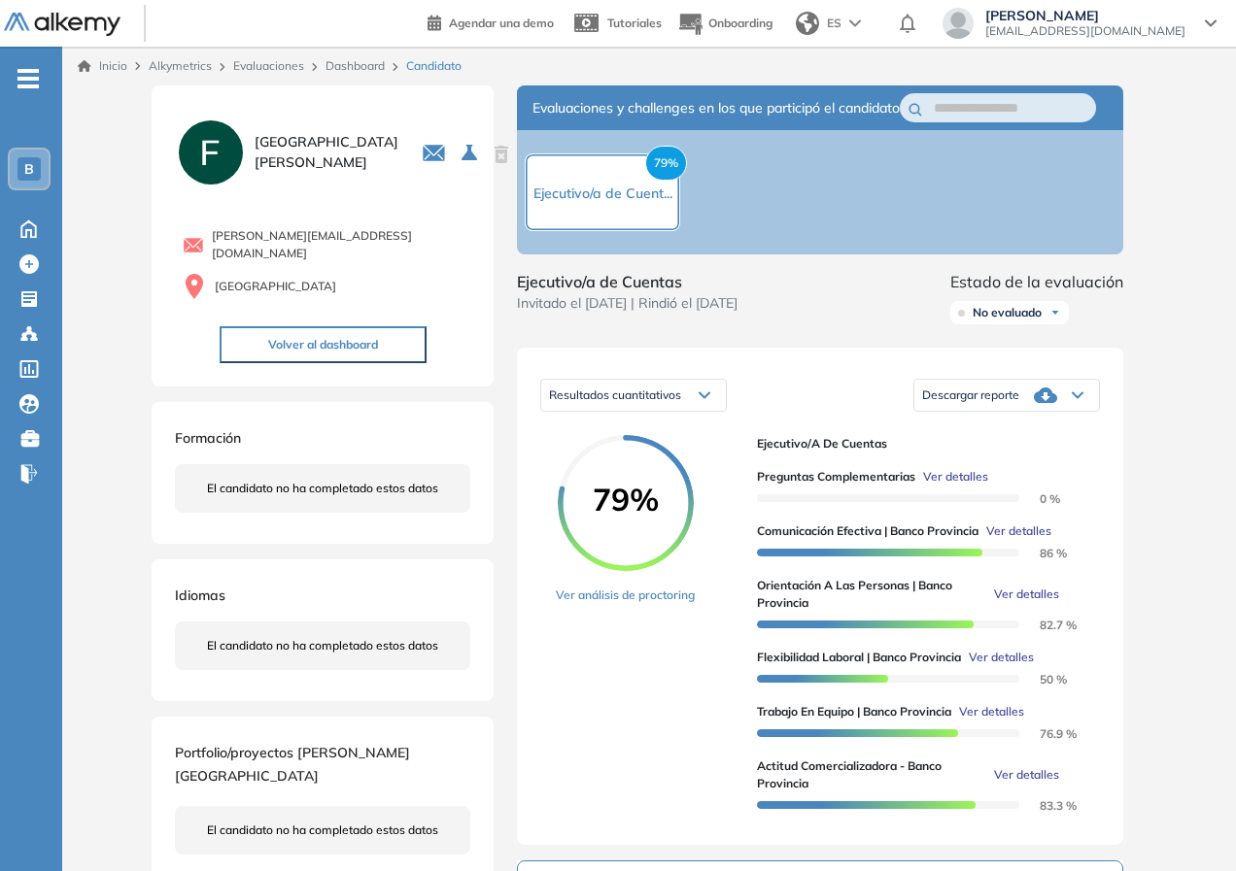
scroll to position [291, 0]
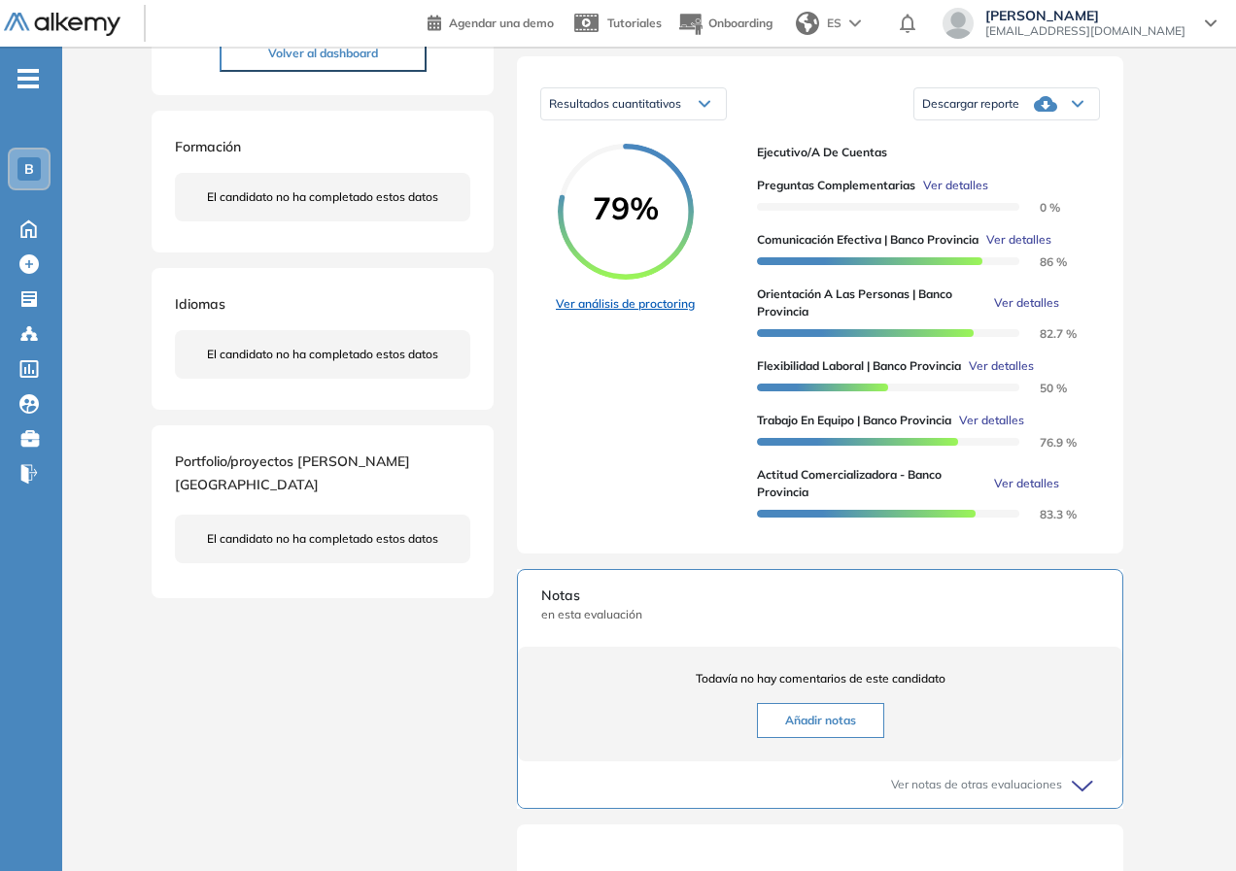
click at [656, 313] on link "Ver análisis de proctoring" at bounding box center [625, 303] width 139 height 17
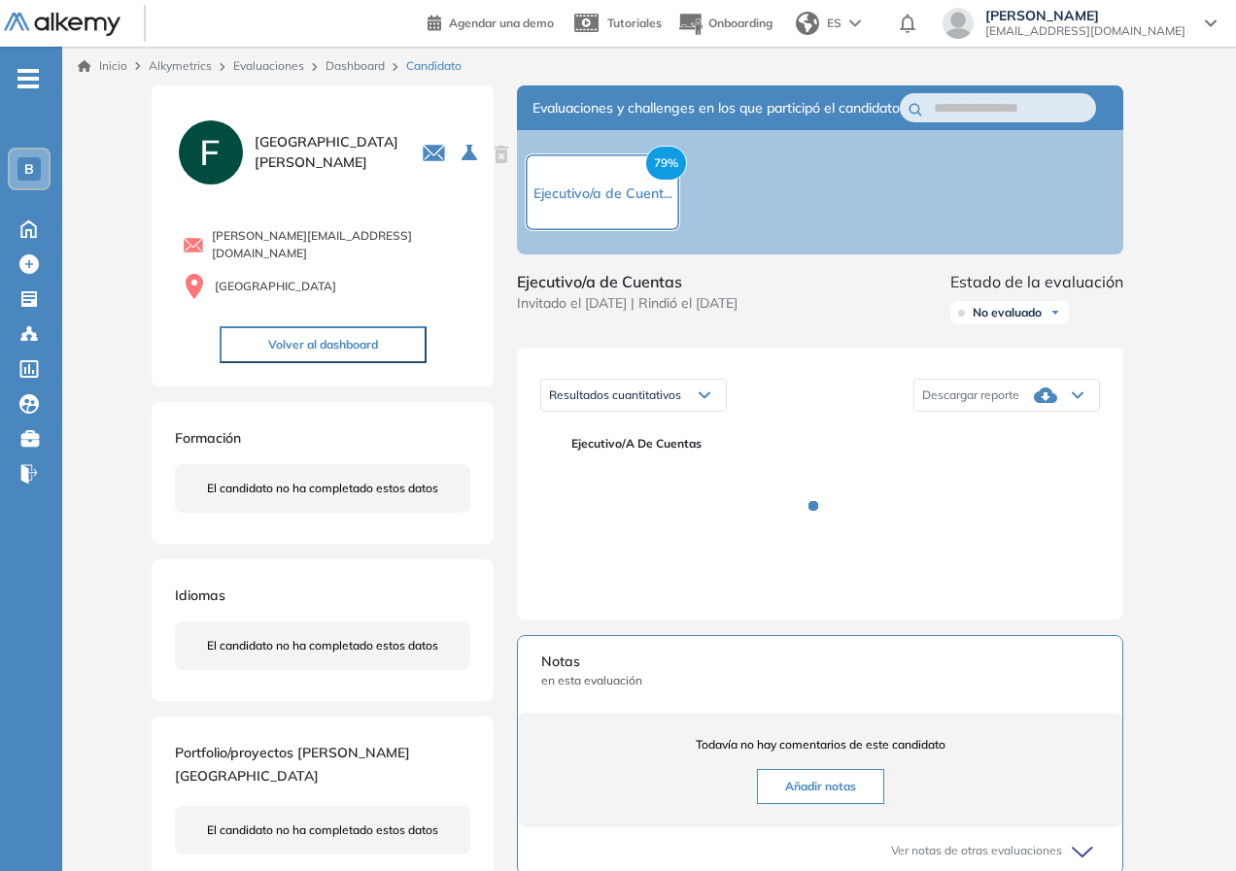
click at [270, 65] on link "Evaluaciones" at bounding box center [268, 65] width 71 height 15
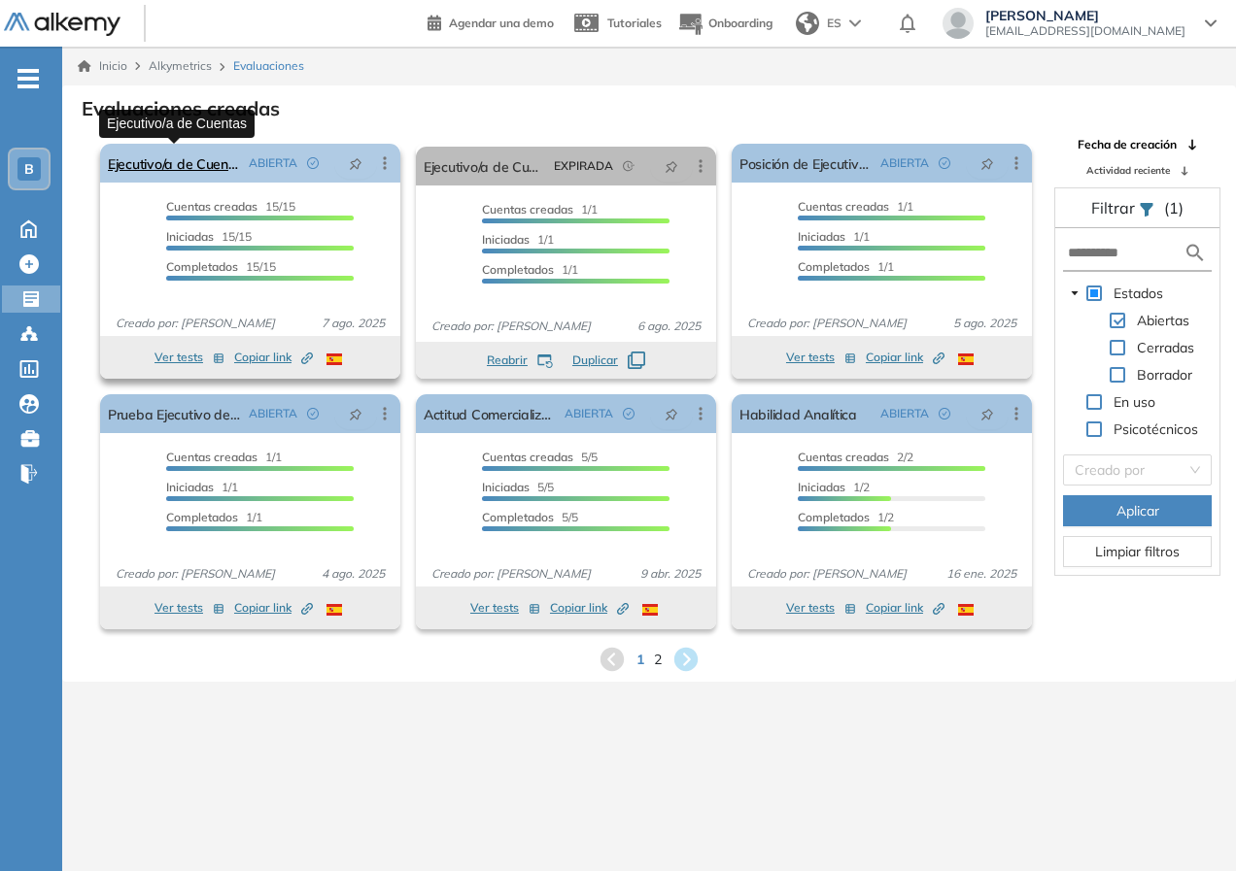
click at [202, 171] on link "Ejecutivo/a de Cuentas" at bounding box center [174, 163] width 133 height 39
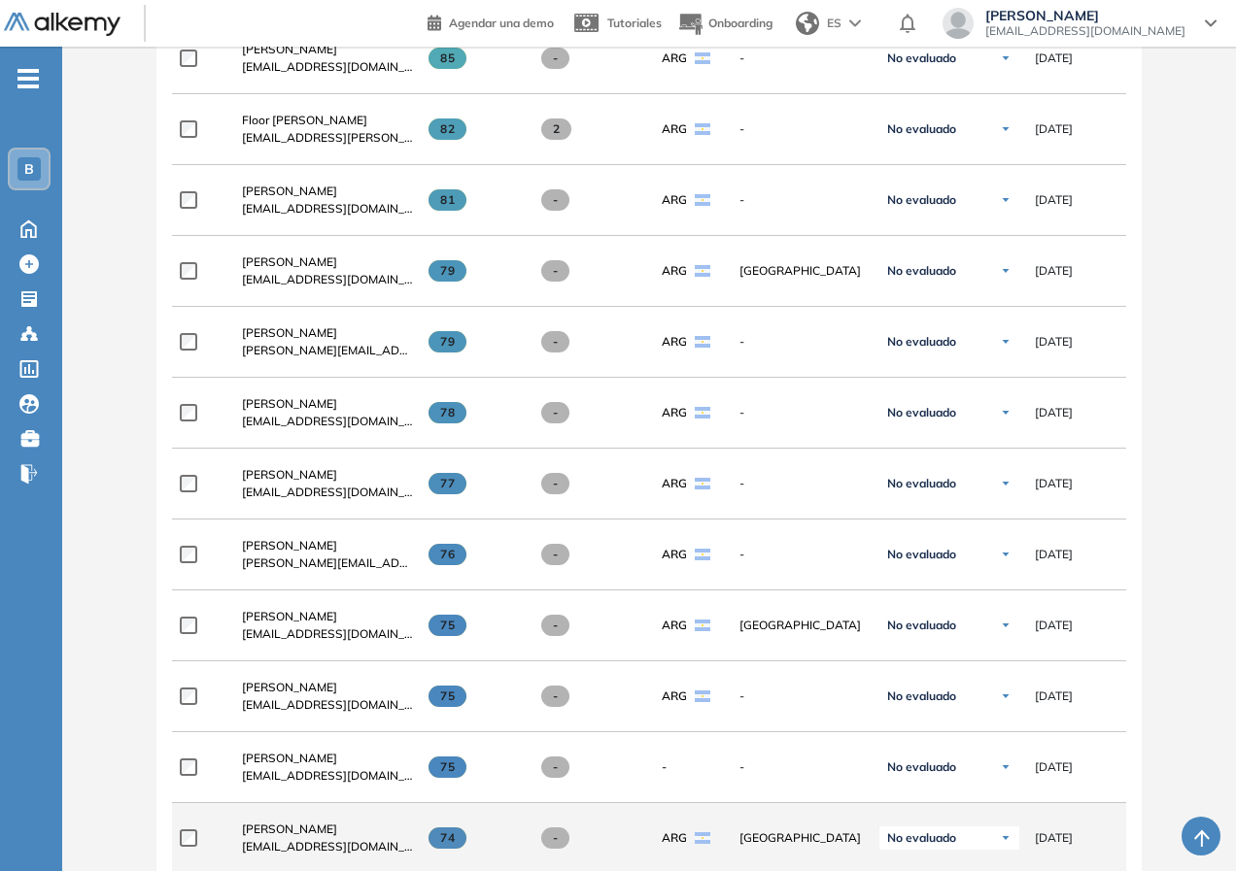
scroll to position [1166, 0]
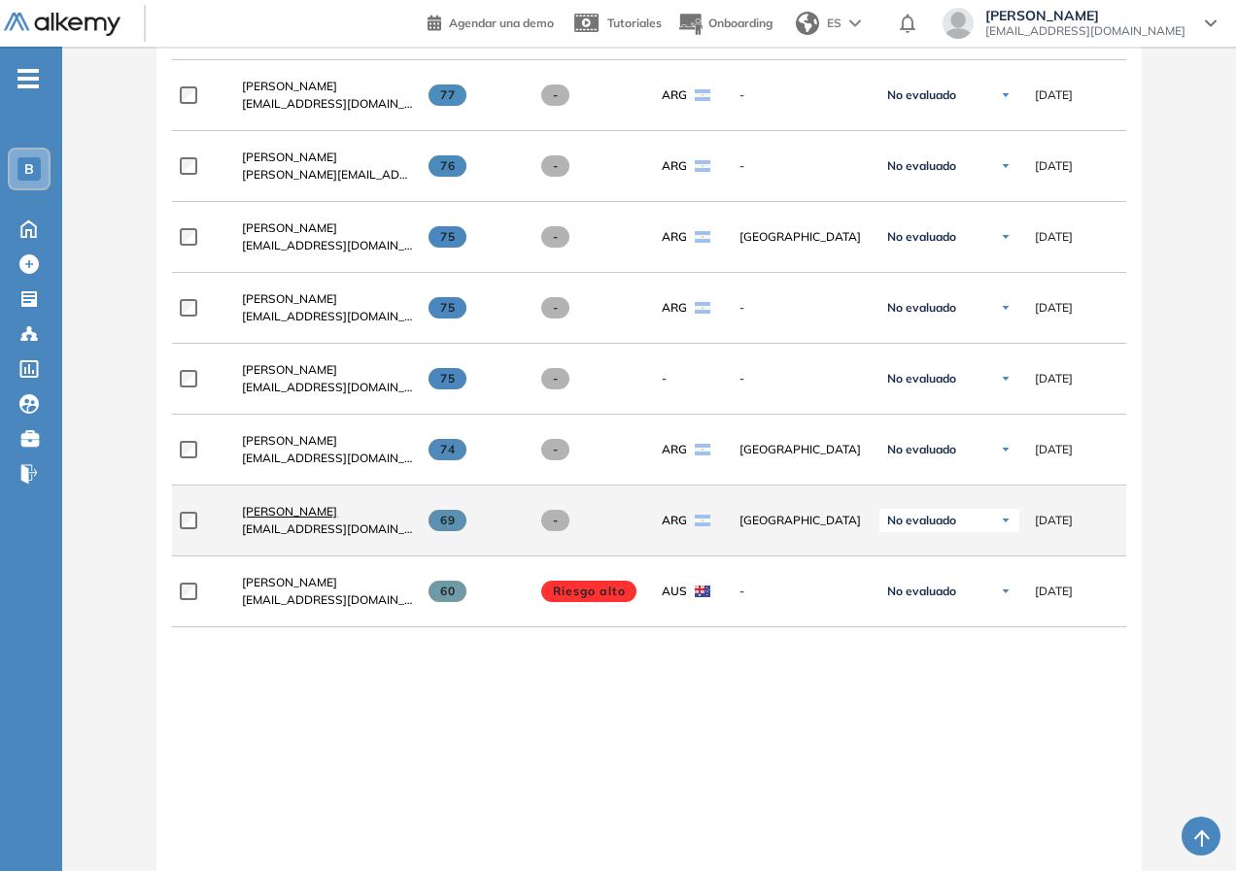
click at [295, 519] on span "[PERSON_NAME]" at bounding box center [289, 511] width 95 height 15
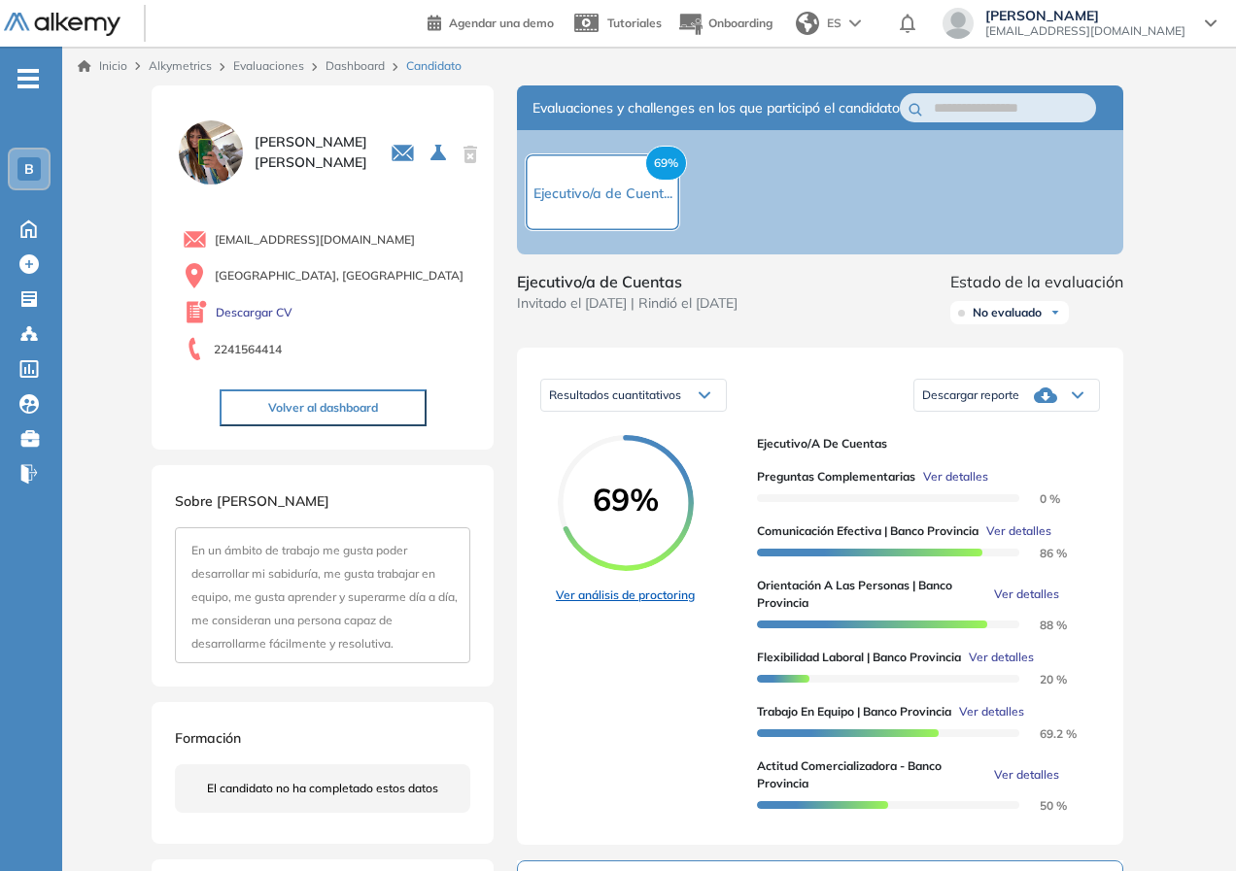
click at [671, 604] on link "Ver análisis de proctoring" at bounding box center [625, 595] width 139 height 17
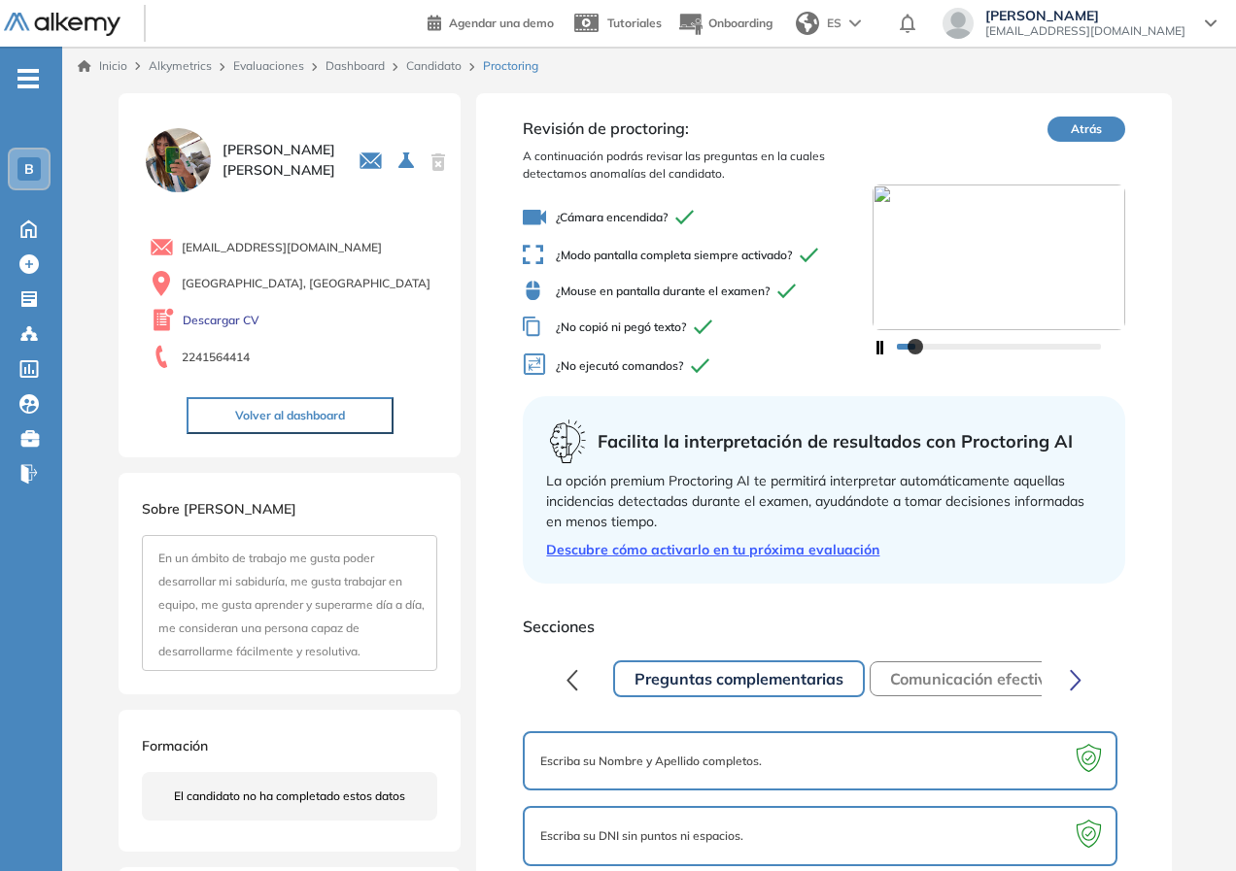
click at [688, 442] on span "Facilita la interpretación de resultados con Proctoring AI" at bounding box center [835, 441] width 475 height 26
click at [972, 225] on img at bounding box center [998, 258] width 253 height 146
drag, startPoint x: 912, startPoint y: 193, endPoint x: 887, endPoint y: 195, distance: 25.3
click at [908, 192] on img at bounding box center [998, 258] width 253 height 146
click at [886, 195] on img at bounding box center [998, 258] width 253 height 146
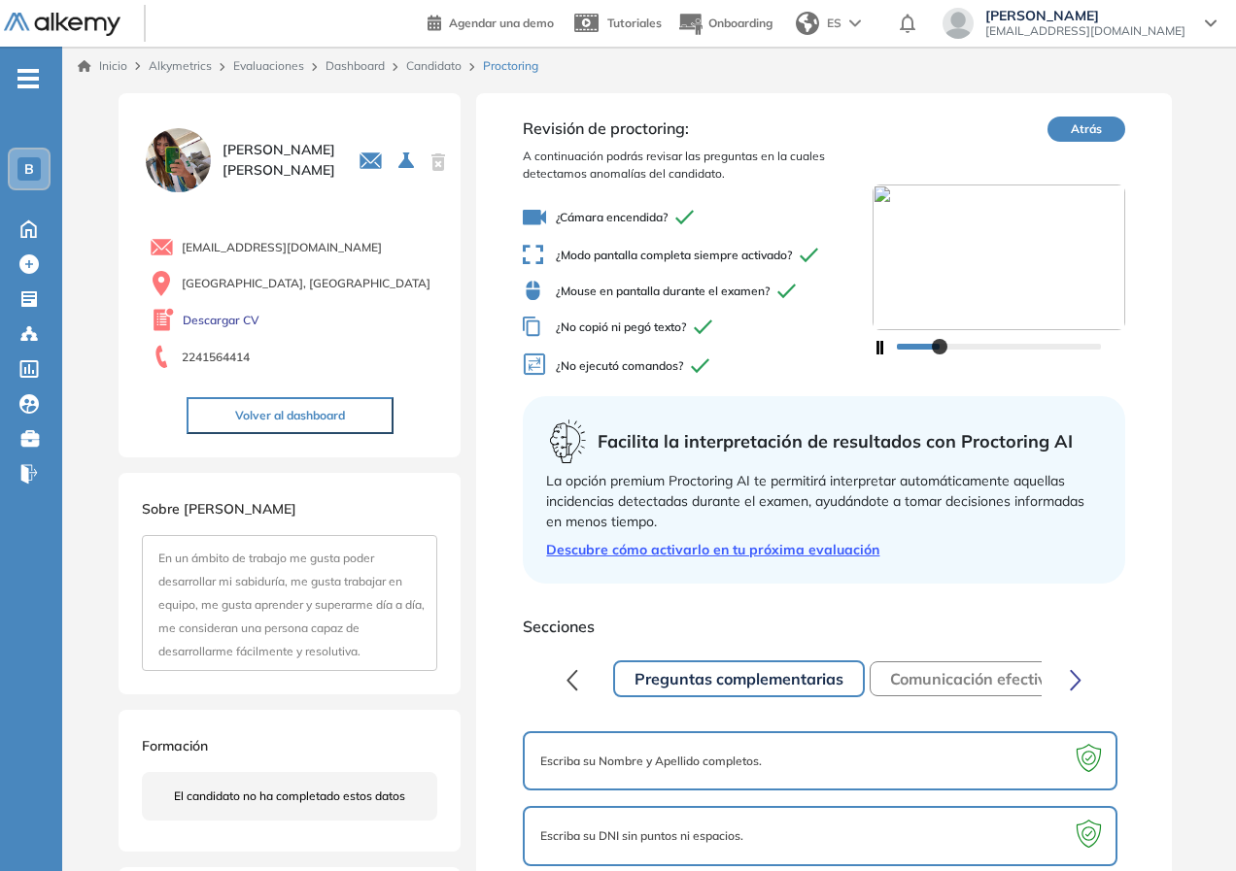
click at [885, 195] on img at bounding box center [998, 258] width 253 height 146
click at [769, 385] on div "¿Cámara encendida? ¿Modo pantalla completa siempre activado? ¿Mouse en pantalla…" at bounding box center [697, 293] width 349 height 190
click at [771, 384] on div "¿Cámara encendida? ¿Modo pantalla completa siempre activado? ¿Mouse en pantalla…" at bounding box center [697, 293] width 349 height 190
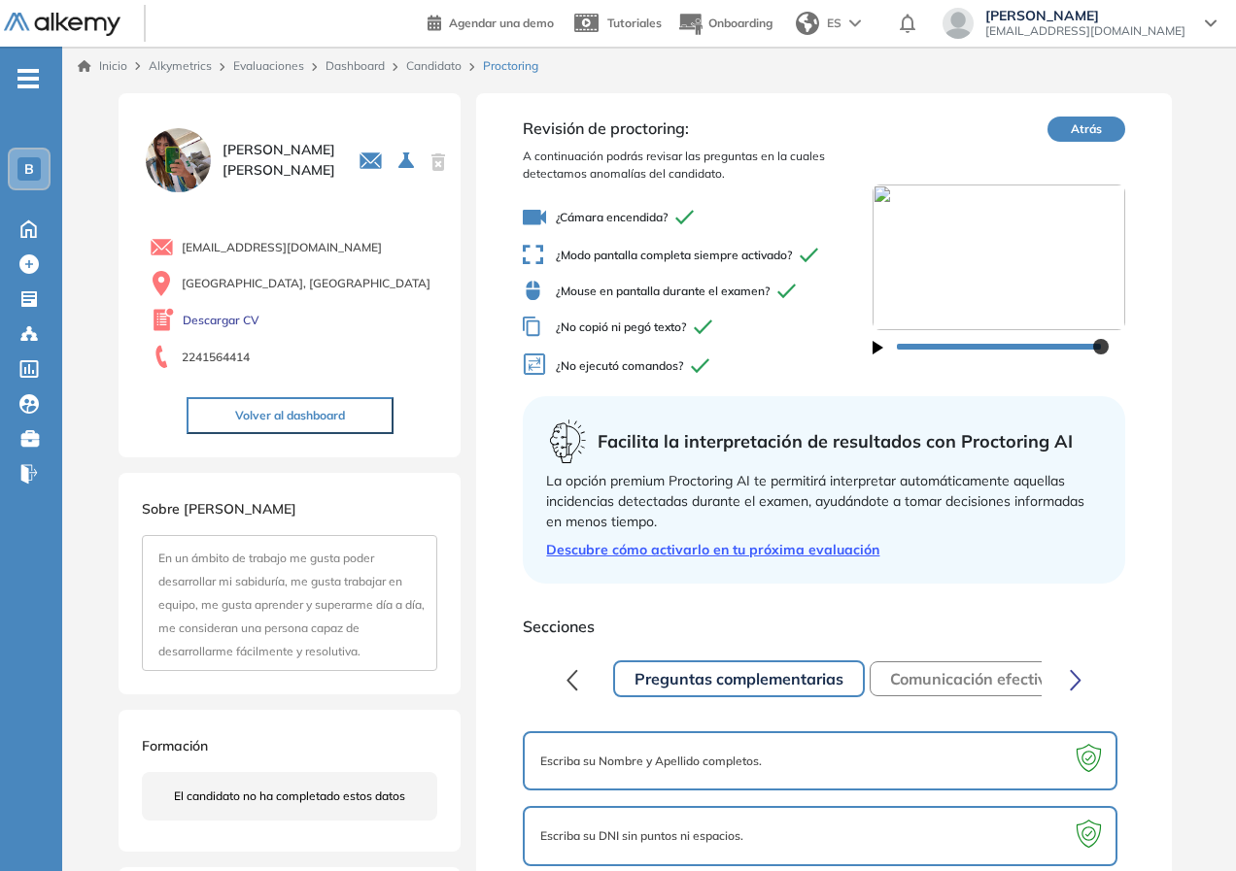
click at [877, 356] on button "button" at bounding box center [877, 345] width 11 height 23
click at [957, 290] on img at bounding box center [998, 258] width 253 height 146
click at [769, 230] on div "¿Cámara encendida? ¿Modo pantalla completa siempre activado? ¿Mouse en pantalla…" at bounding box center [697, 293] width 349 height 190
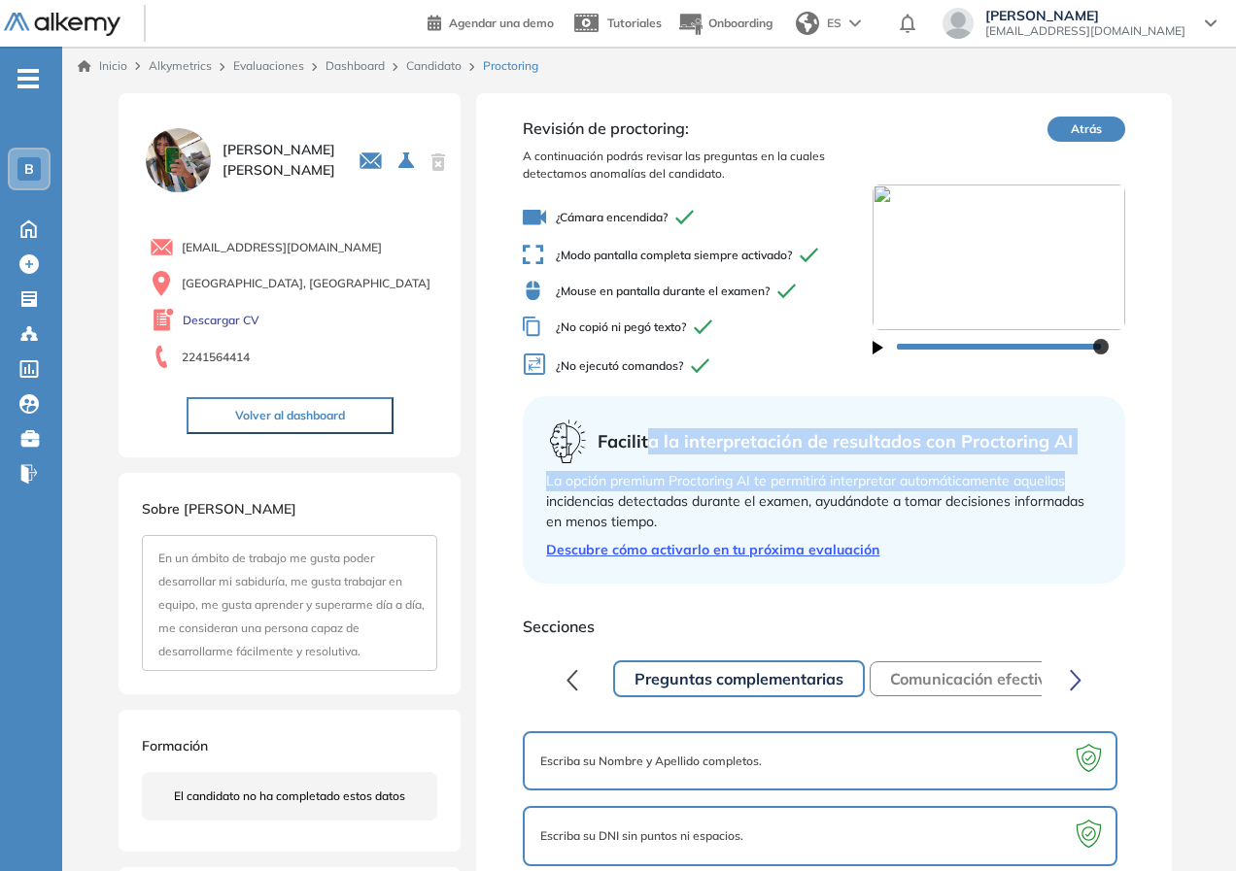
drag, startPoint x: 807, startPoint y: 478, endPoint x: 1126, endPoint y: 490, distance: 318.9
click at [1126, 490] on div "Revisión de proctoring: A continuación podrás revisar las preguntas en la cuale…" at bounding box center [823, 566] width 695 height 947
drag, startPoint x: 1121, startPoint y: 490, endPoint x: 1069, endPoint y: 489, distance: 52.5
click at [1119, 490] on div "Facilita la interpretación de resultados con Proctoring AI La opción premium Pr…" at bounding box center [823, 490] width 601 height 188
click at [700, 486] on div "La opción premium Proctoring AI te permitirá interpretar automáticamente aquell…" at bounding box center [823, 501] width 555 height 61
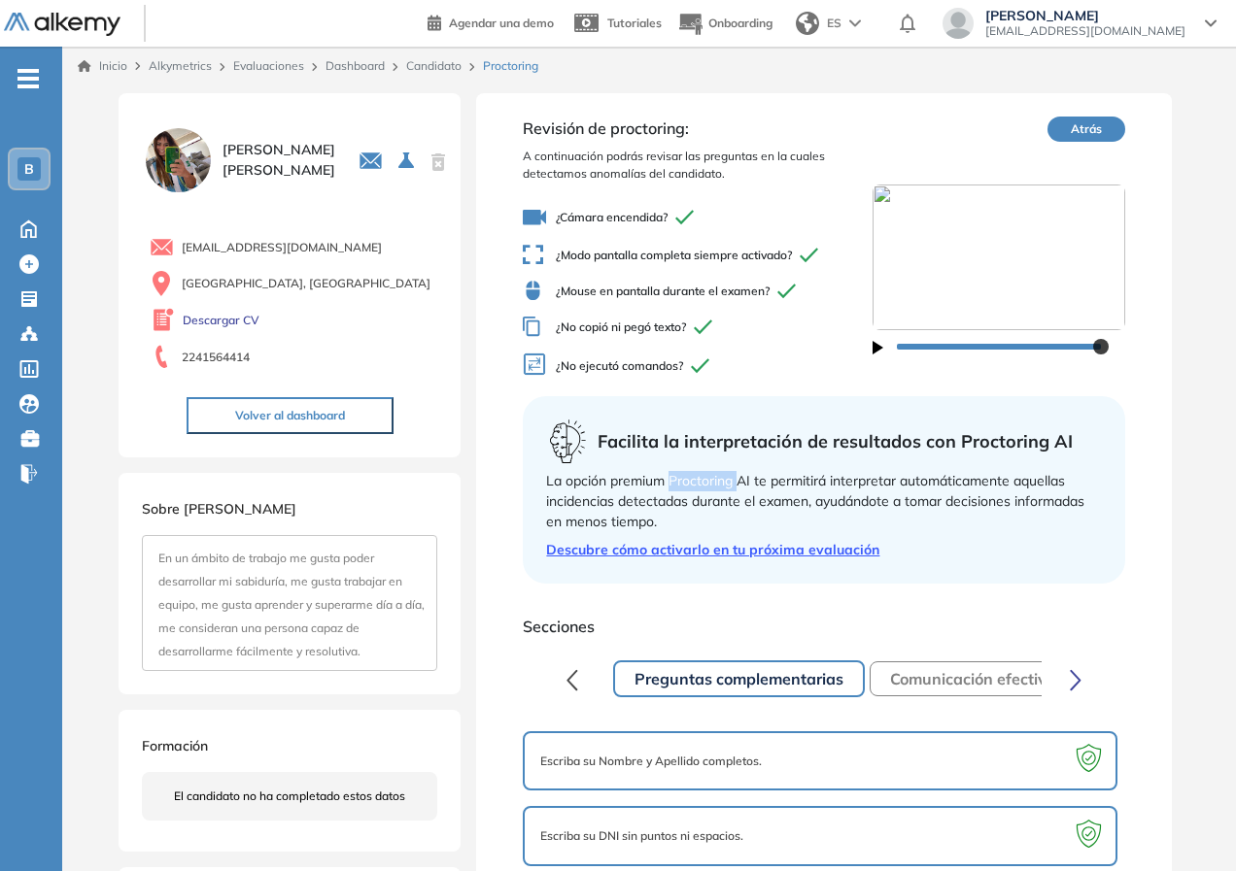
click at [700, 486] on div "La opción premium Proctoring AI te permitirá interpretar automáticamente aquell…" at bounding box center [823, 501] width 555 height 61
drag, startPoint x: 998, startPoint y: 496, endPoint x: 802, endPoint y: 557, distance: 205.3
click at [996, 496] on div "La opción premium Proctoring AI te permitirá interpretar automáticamente aquell…" at bounding box center [823, 501] width 555 height 61
drag, startPoint x: 642, startPoint y: 499, endPoint x: 795, endPoint y: 503, distance: 152.6
click at [795, 503] on div "La opción premium Proctoring AI te permitirá interpretar automáticamente aquell…" at bounding box center [823, 501] width 555 height 61
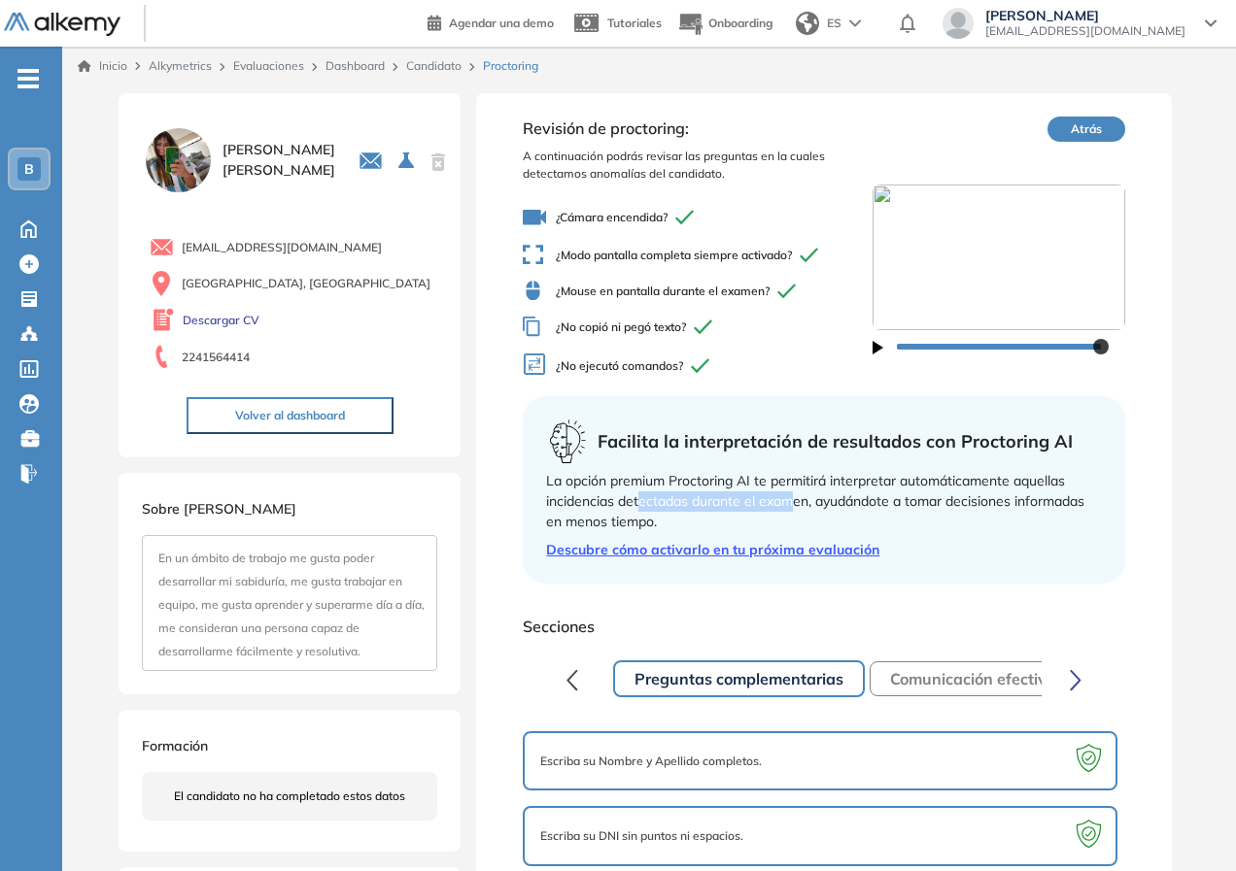
click at [795, 503] on div "La opción premium Proctoring AI te permitirá interpretar automáticamente aquell…" at bounding box center [823, 501] width 555 height 61
drag, startPoint x: 846, startPoint y: 486, endPoint x: 989, endPoint y: 493, distance: 143.0
click at [989, 493] on div "La opción premium Proctoring AI te permitirá interpretar automáticamente aquell…" at bounding box center [823, 501] width 555 height 61
click at [744, 329] on span "¿No copió ni pegó texto?" at bounding box center [697, 327] width 349 height 20
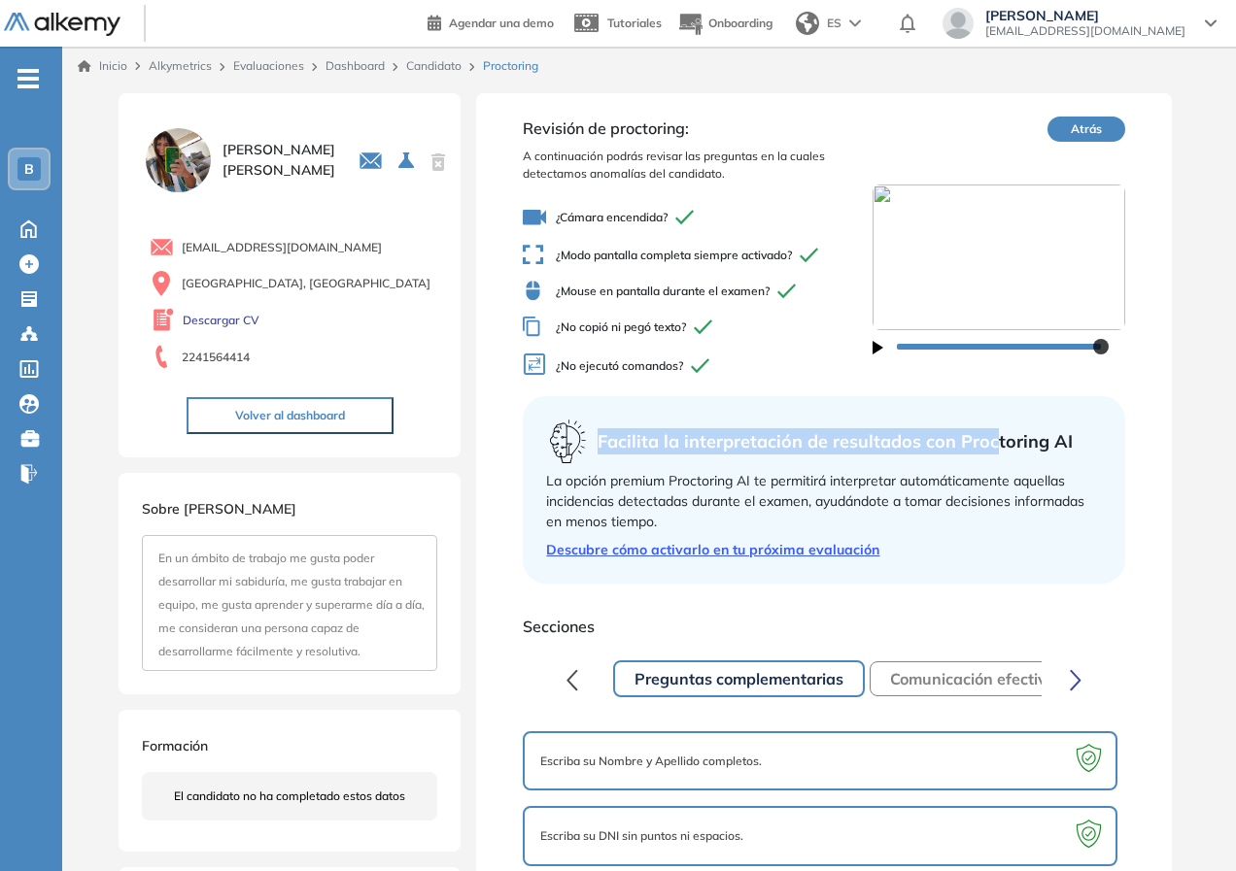
drag, startPoint x: 582, startPoint y: 427, endPoint x: 1001, endPoint y: 429, distance: 418.8
click at [1001, 429] on div "Facilita la interpretación de resultados con Proctoring AI" at bounding box center [823, 442] width 555 height 44
click at [1001, 429] on span "Facilita la interpretación de resultados con Proctoring AI" at bounding box center [835, 441] width 475 height 26
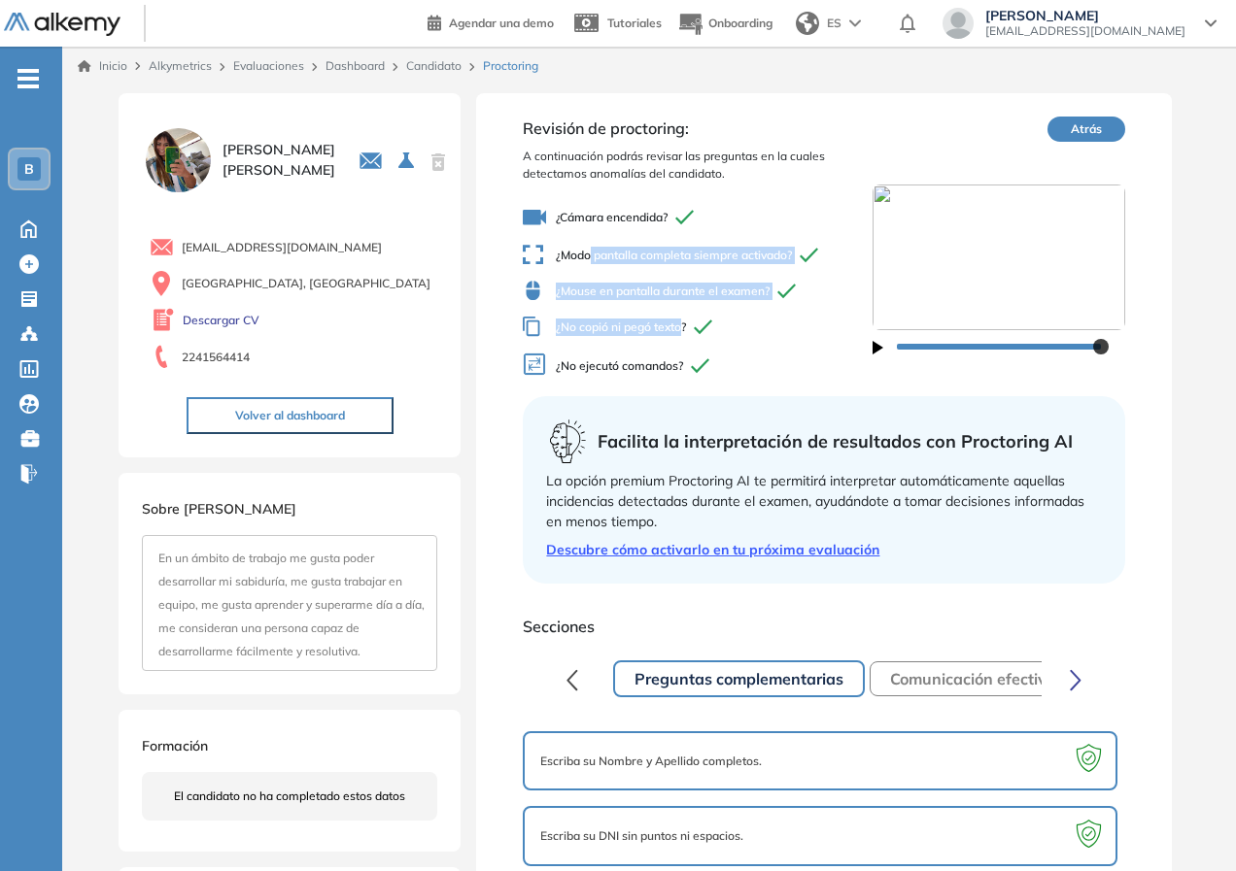
drag, startPoint x: 591, startPoint y: 259, endPoint x: 681, endPoint y: 330, distance: 114.9
click at [681, 330] on div "¿Cámara encendida? ¿Modo pantalla completa siempre activado? ¿Mouse en pantalla…" at bounding box center [697, 293] width 349 height 190
click at [681, 330] on span "¿No copió ni pegó texto?" at bounding box center [697, 327] width 349 height 20
drag, startPoint x: 620, startPoint y: 251, endPoint x: 748, endPoint y: 337, distance: 154.7
click at [748, 337] on div "¿Cámara encendida? ¿Modo pantalla completa siempre activado? ¿Mouse en pantalla…" at bounding box center [697, 293] width 349 height 190
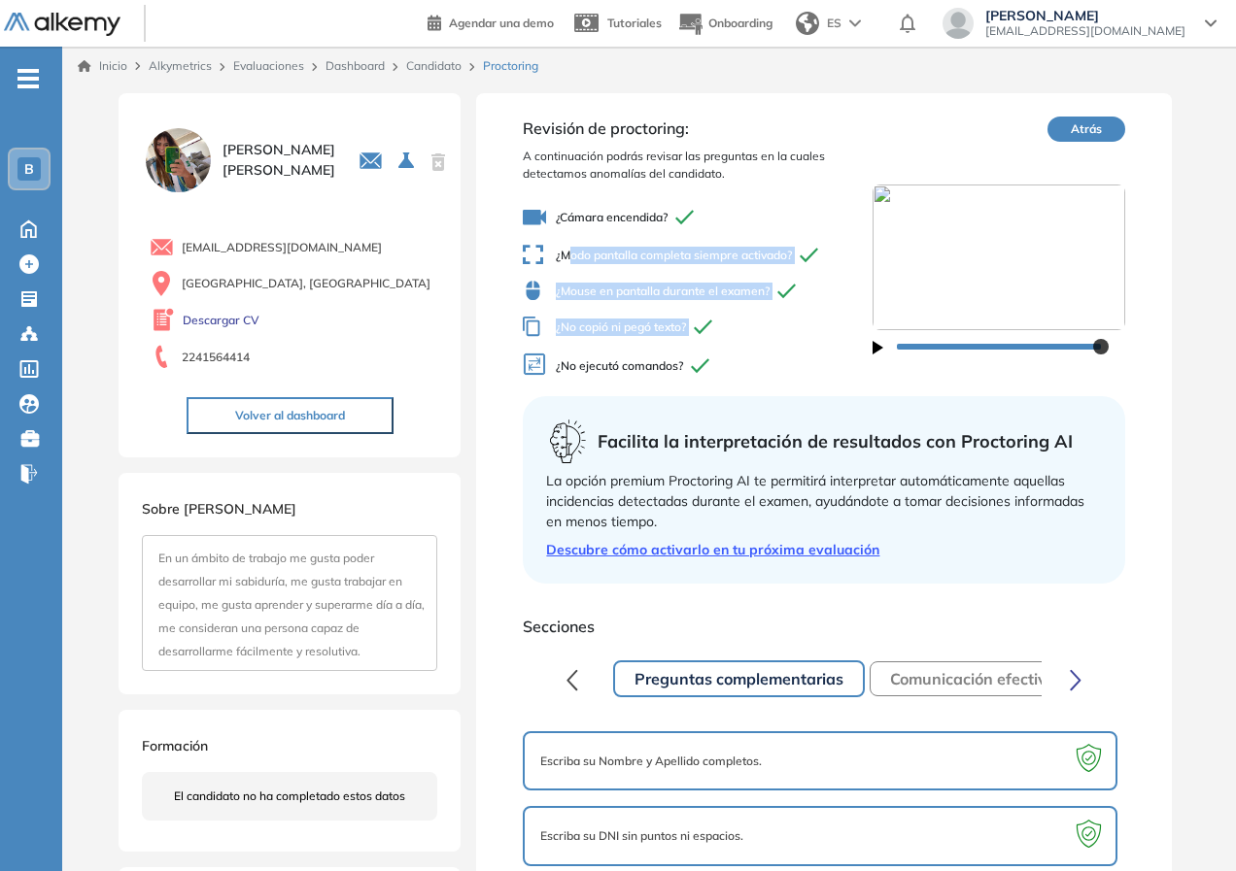
click at [748, 337] on div "¿Cámara encendida? ¿Modo pantalla completa siempre activado? ¿Mouse en pantalla…" at bounding box center [697, 293] width 349 height 190
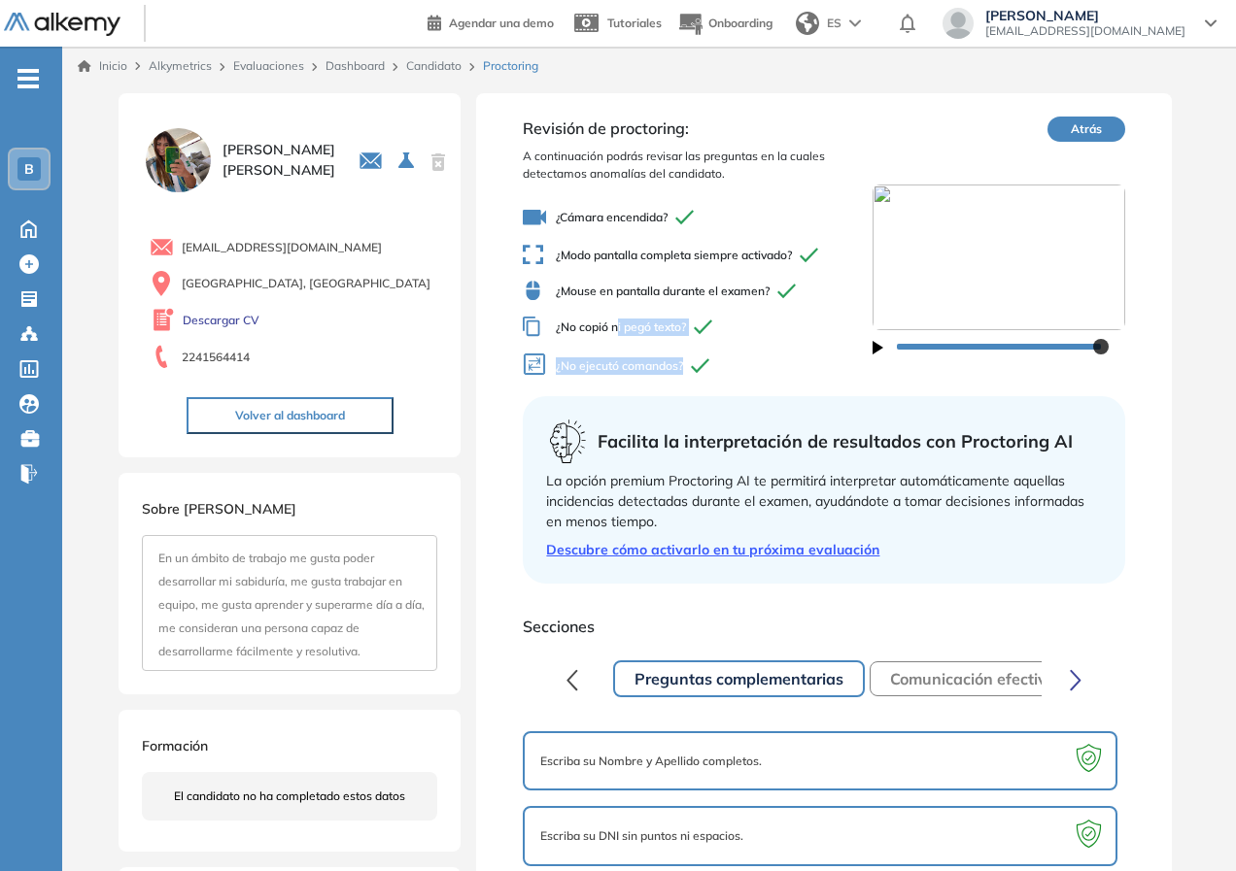
drag, startPoint x: 708, startPoint y: 359, endPoint x: 608, endPoint y: 322, distance: 106.7
click at [616, 325] on div "¿Cámara encendida? ¿Modo pantalla completa siempre activado? ¿Mouse en pantalla…" at bounding box center [697, 293] width 349 height 190
click at [681, 151] on span "A continuación podrás revisar las preguntas en la cuales detectamos anomalías d…" at bounding box center [697, 165] width 349 height 35
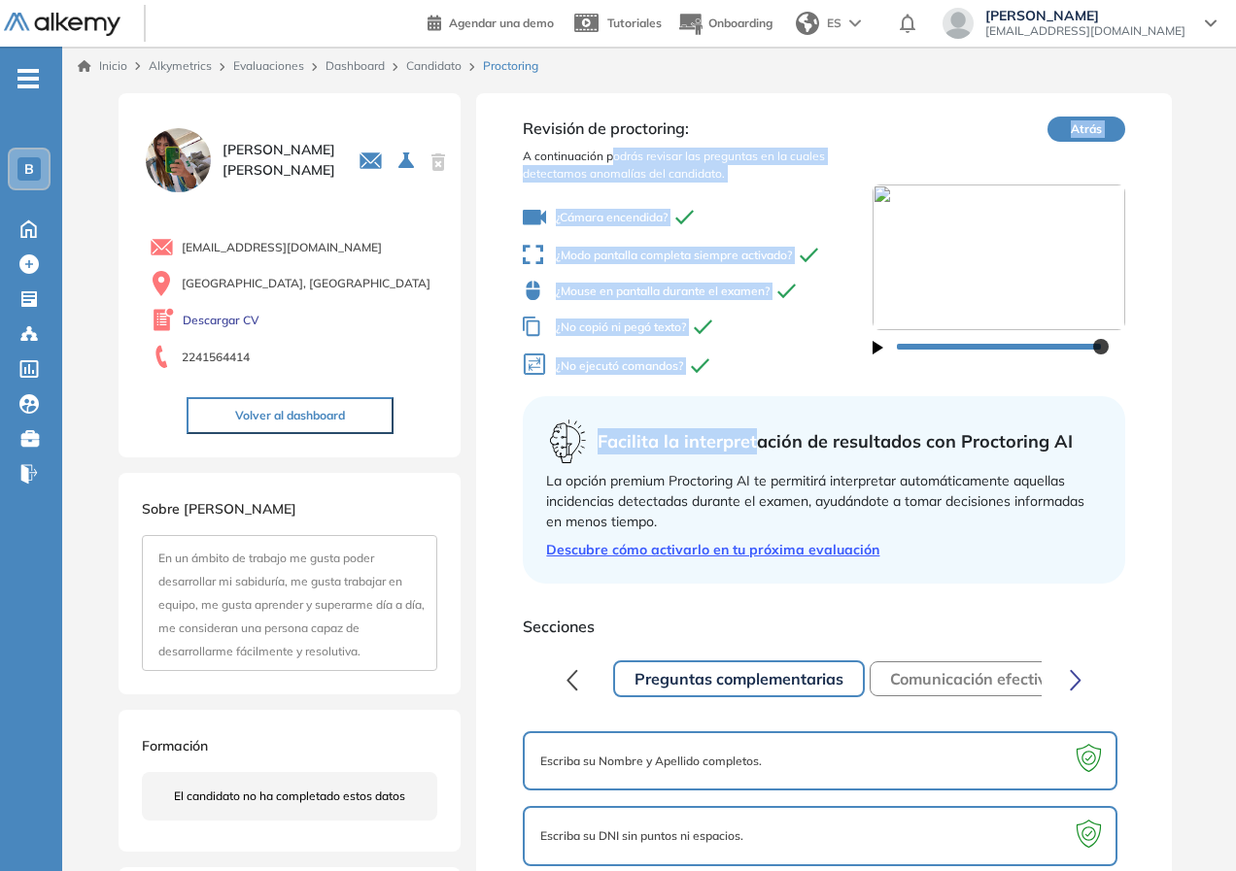
drag, startPoint x: 616, startPoint y: 150, endPoint x: 754, endPoint y: 442, distance: 323.4
click at [754, 442] on div "Revisión de proctoring: A continuación podrás revisar las preguntas en la cuale…" at bounding box center [823, 566] width 695 height 947
click at [754, 442] on span "Facilita la interpretación de resultados con Proctoring AI" at bounding box center [835, 441] width 475 height 26
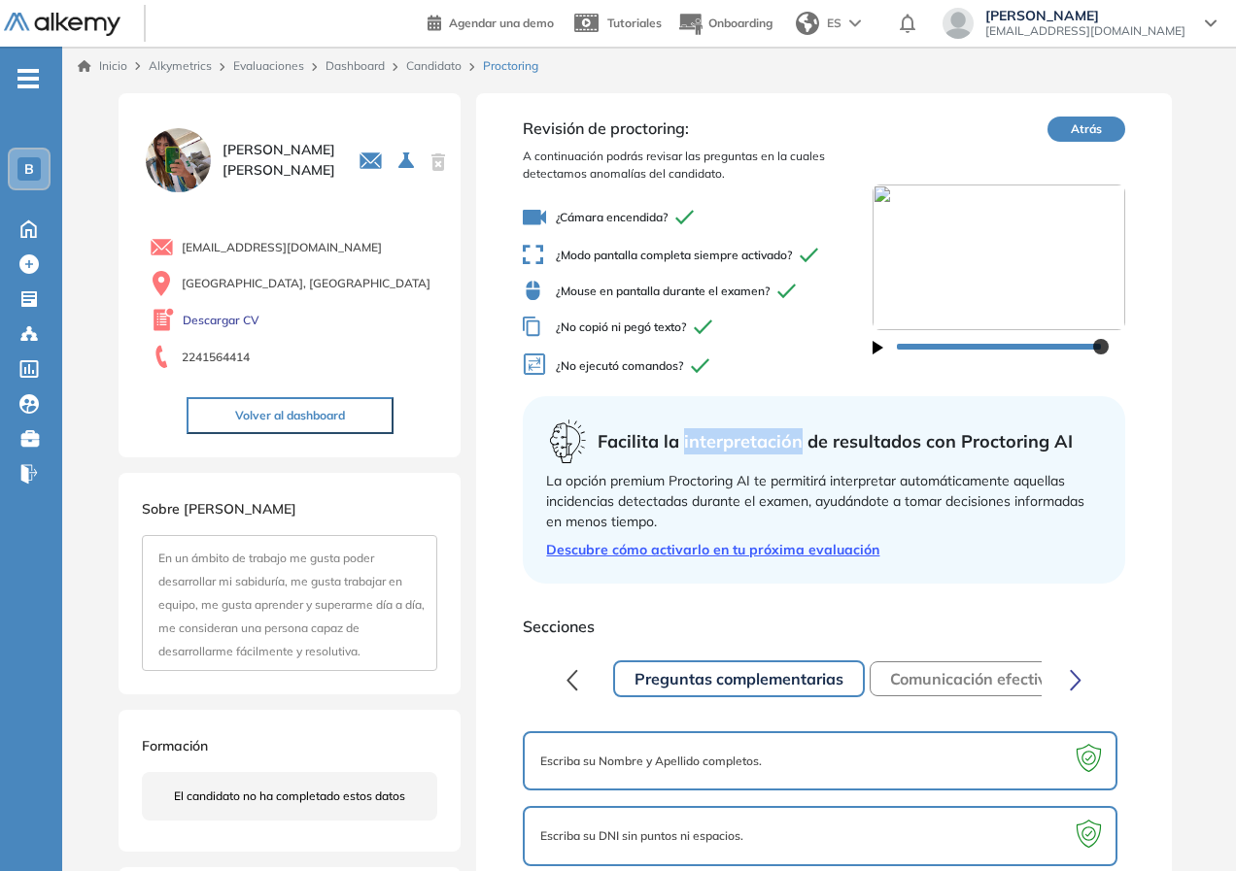
click at [754, 441] on span "Facilita la interpretación de resultados con Proctoring AI" at bounding box center [835, 441] width 475 height 26
click at [753, 440] on span "Facilita la interpretación de resultados con Proctoring AI" at bounding box center [835, 441] width 475 height 26
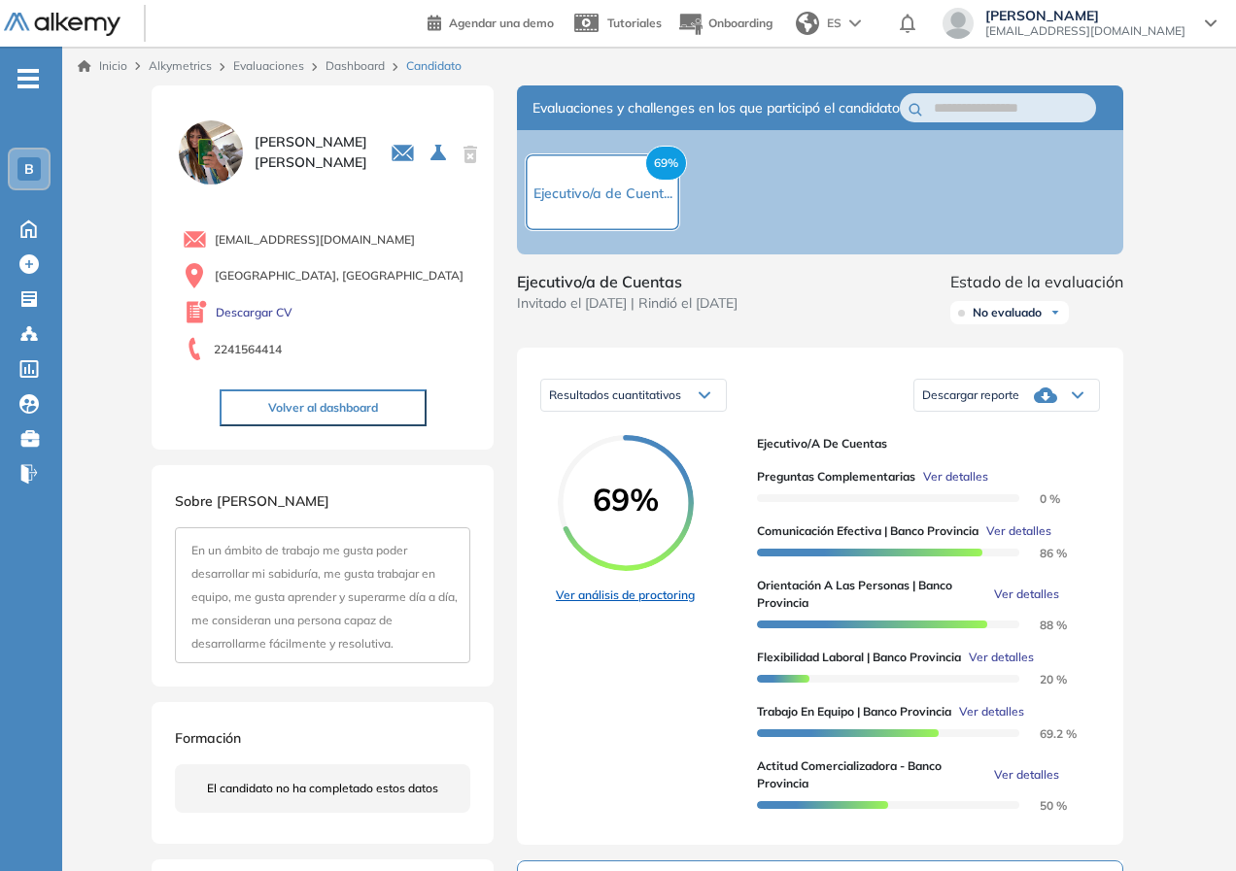
click at [640, 604] on link "Ver análisis de proctoring" at bounding box center [625, 595] width 139 height 17
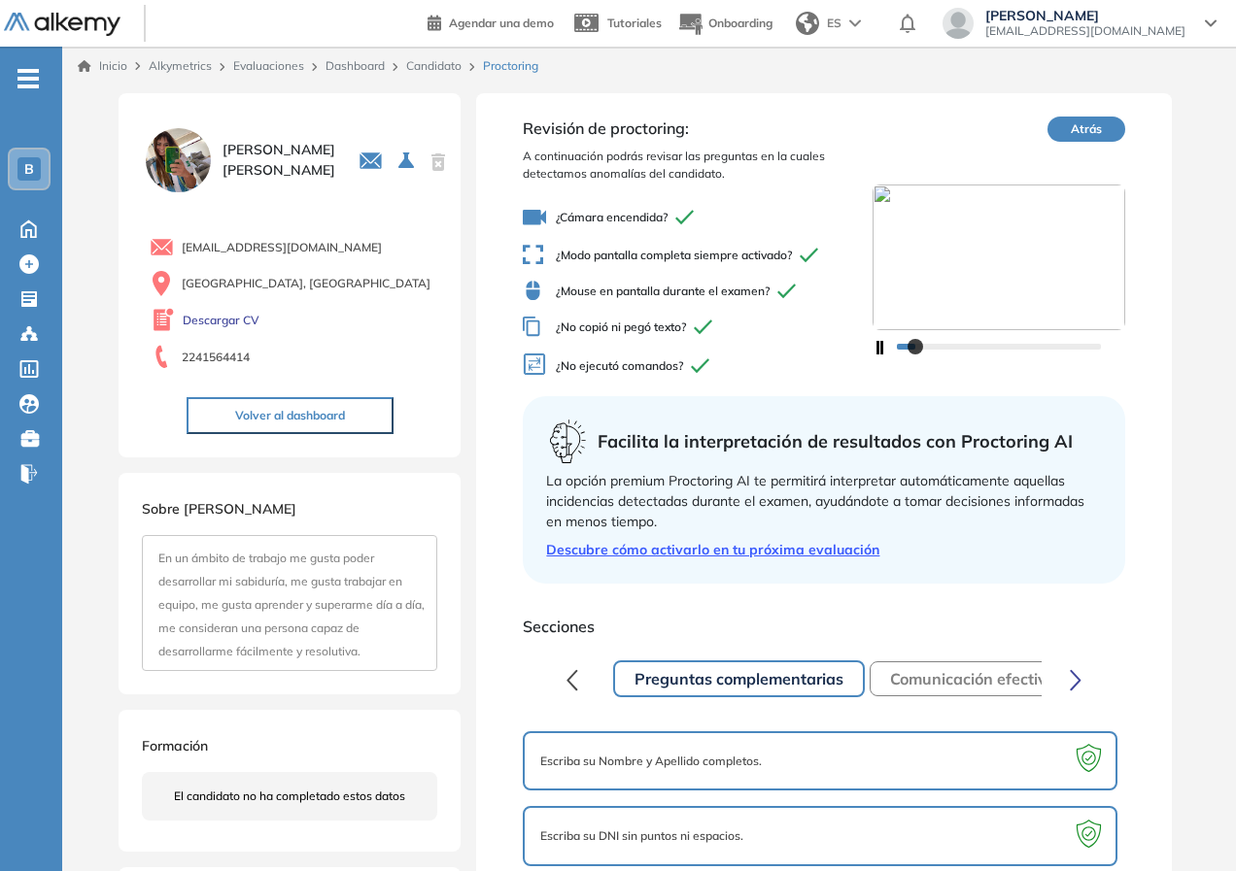
click at [371, 65] on link "Dashboard" at bounding box center [354, 65] width 59 height 15
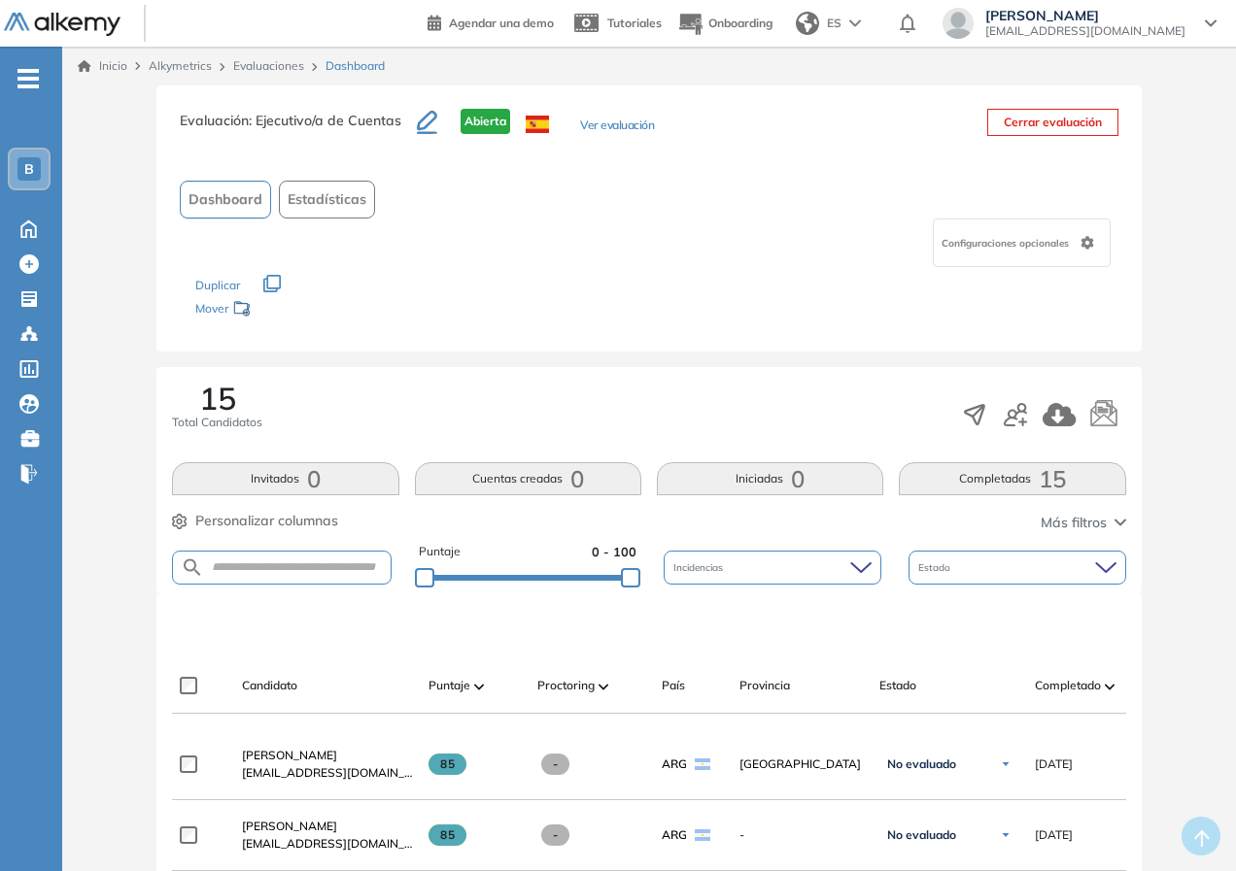
click at [284, 59] on link "Evaluaciones" at bounding box center [268, 65] width 71 height 15
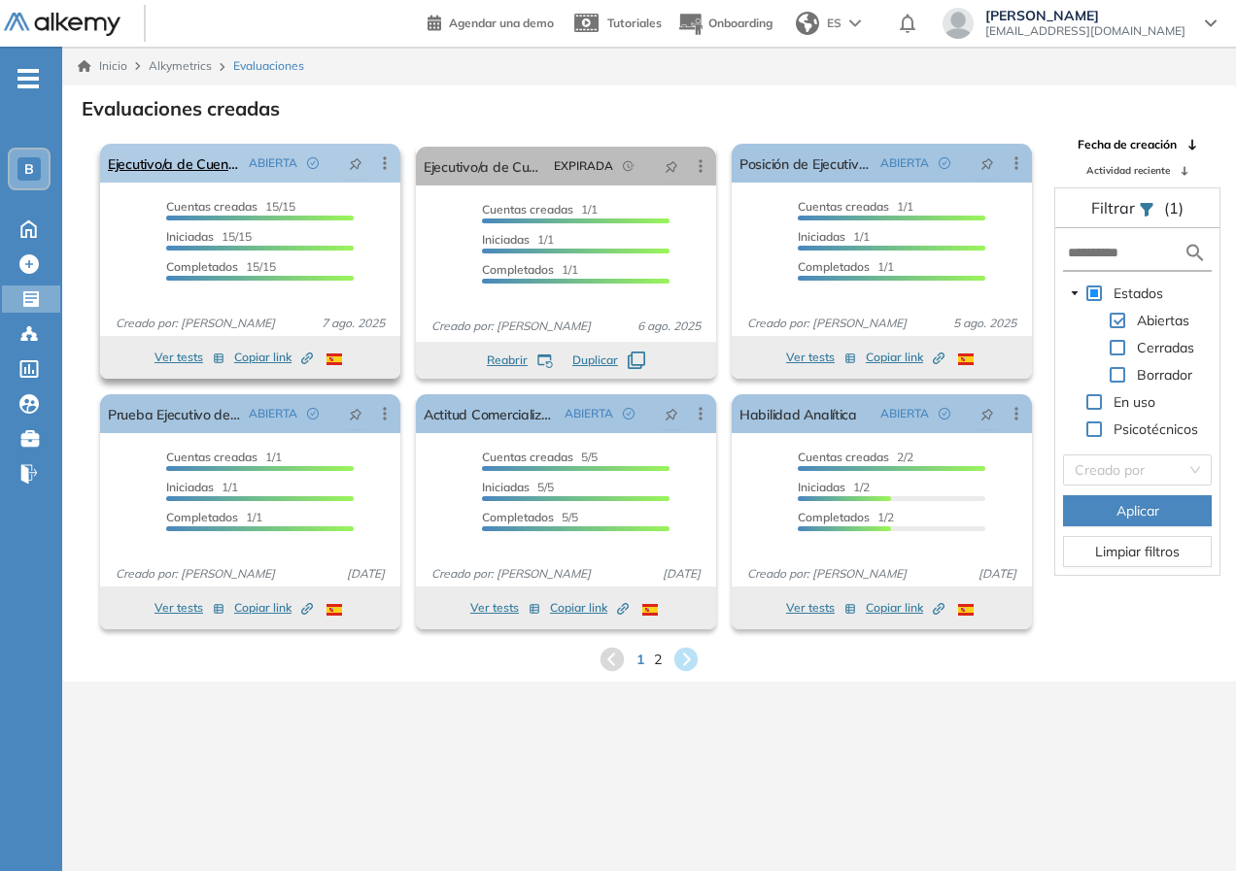
click at [390, 160] on icon at bounding box center [384, 163] width 19 height 19
drag, startPoint x: 402, startPoint y: 688, endPoint x: 248, endPoint y: 363, distance: 359.4
click at [400, 688] on div "Inicio Alkymetrics Evaluaciones Evaluaciones creadas El proctoring será activad…" at bounding box center [649, 482] width 1174 height 871
click at [191, 161] on link "Ejecutivo/a de Cuentas" at bounding box center [174, 163] width 133 height 39
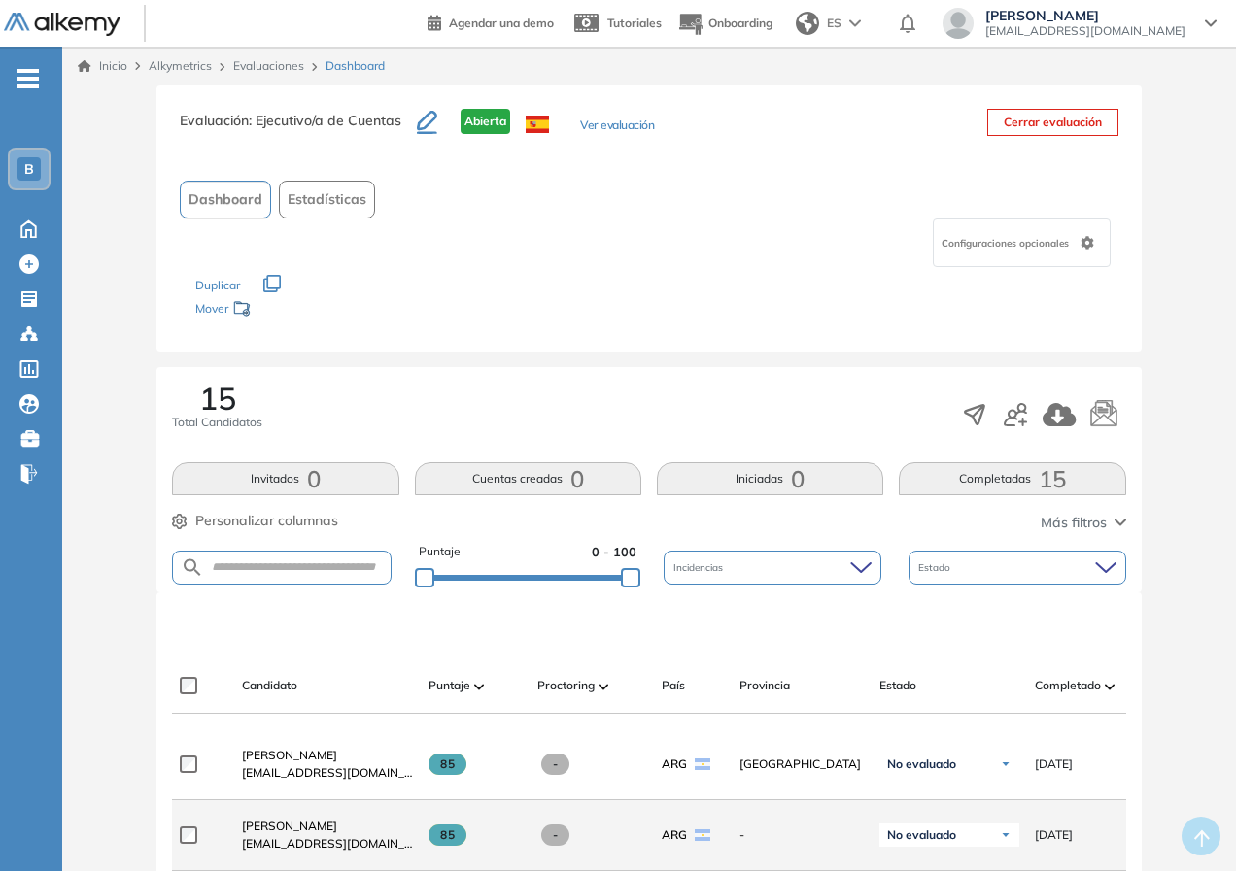
scroll to position [291, 0]
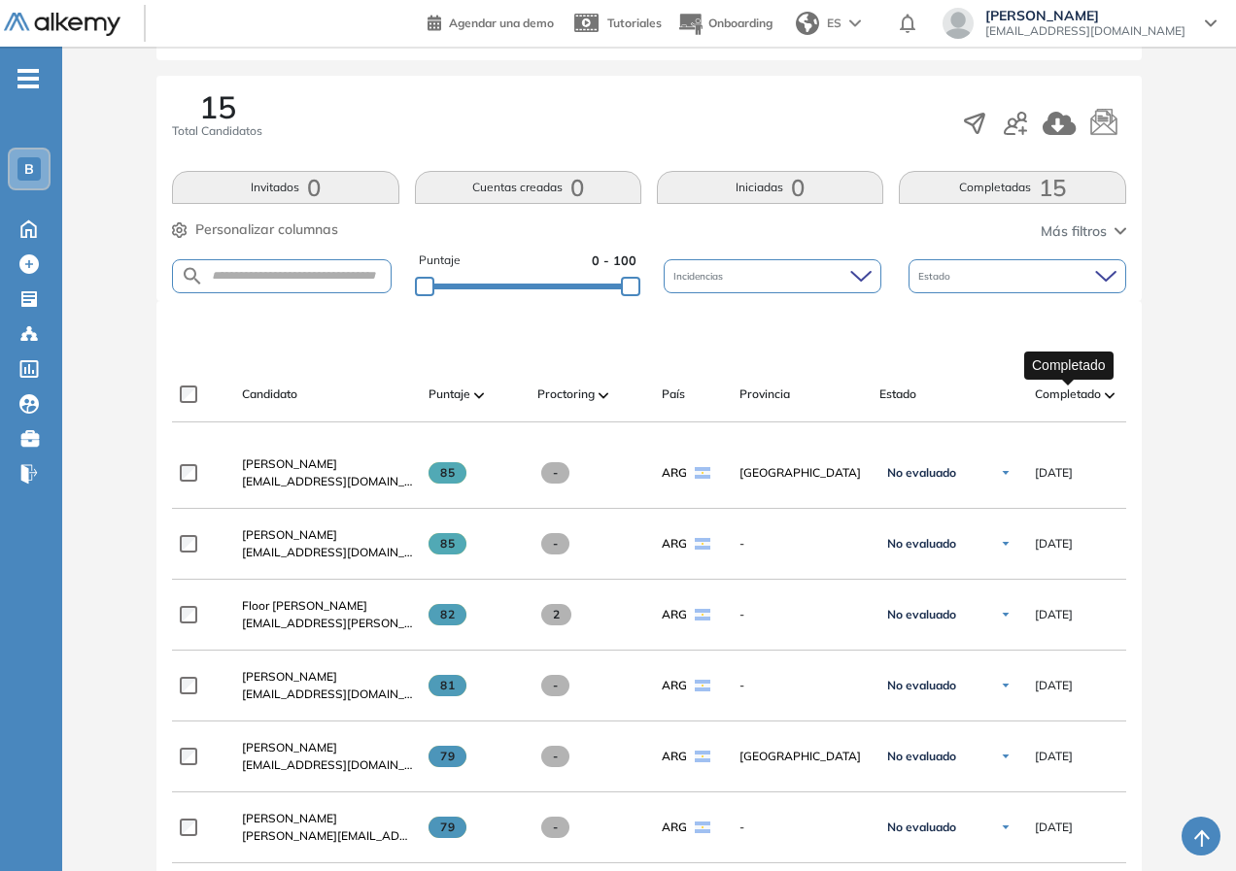
click at [1065, 393] on span "Completado" at bounding box center [1068, 394] width 66 height 17
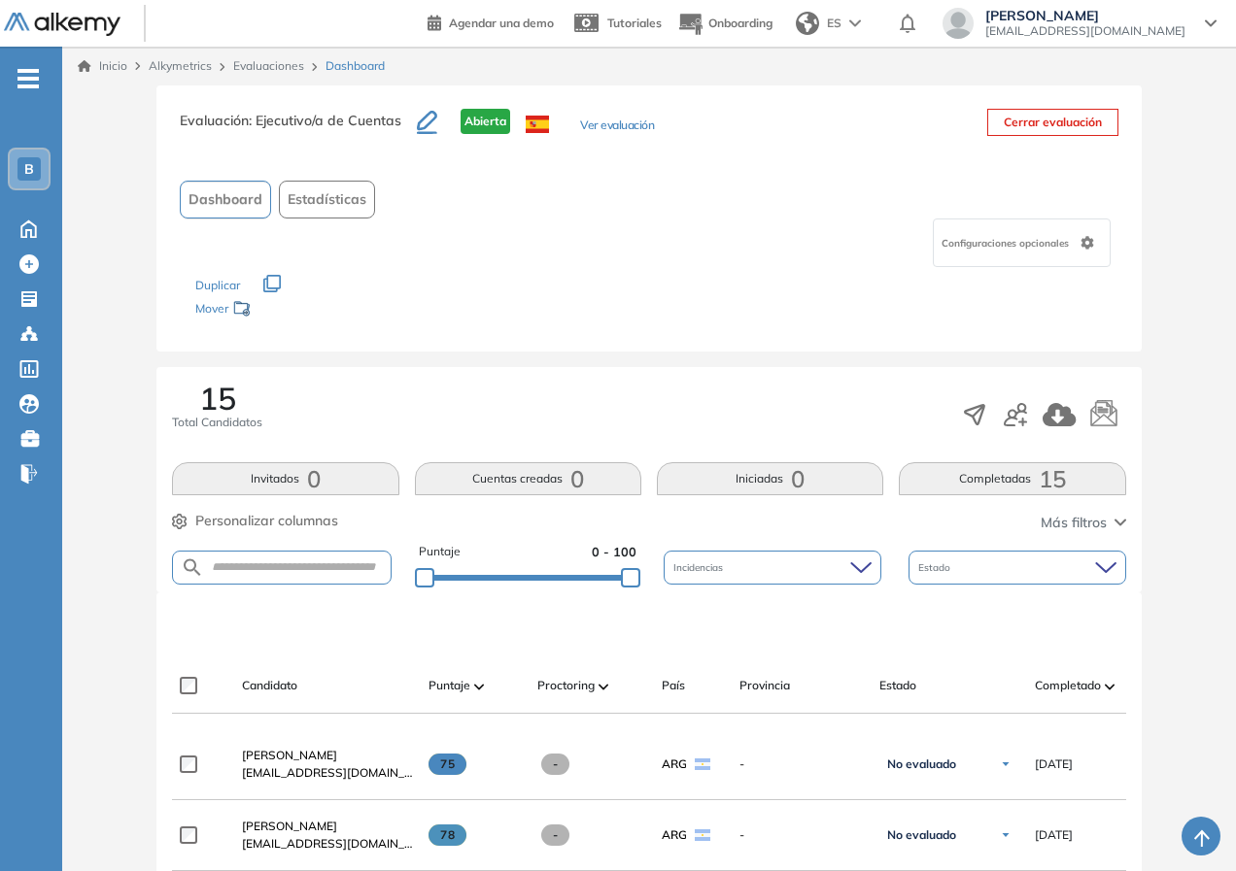
scroll to position [389, 0]
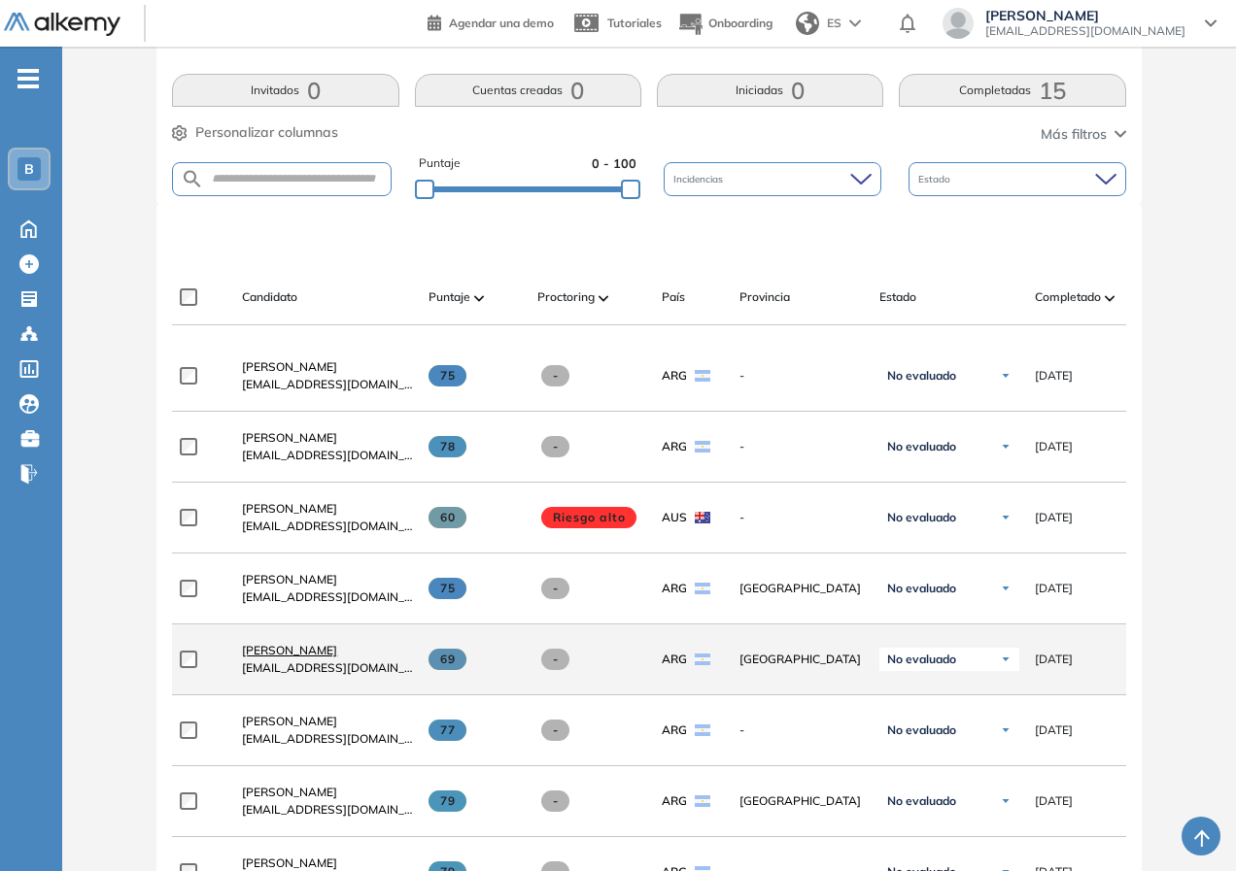
click at [297, 658] on span "[PERSON_NAME]" at bounding box center [289, 650] width 95 height 15
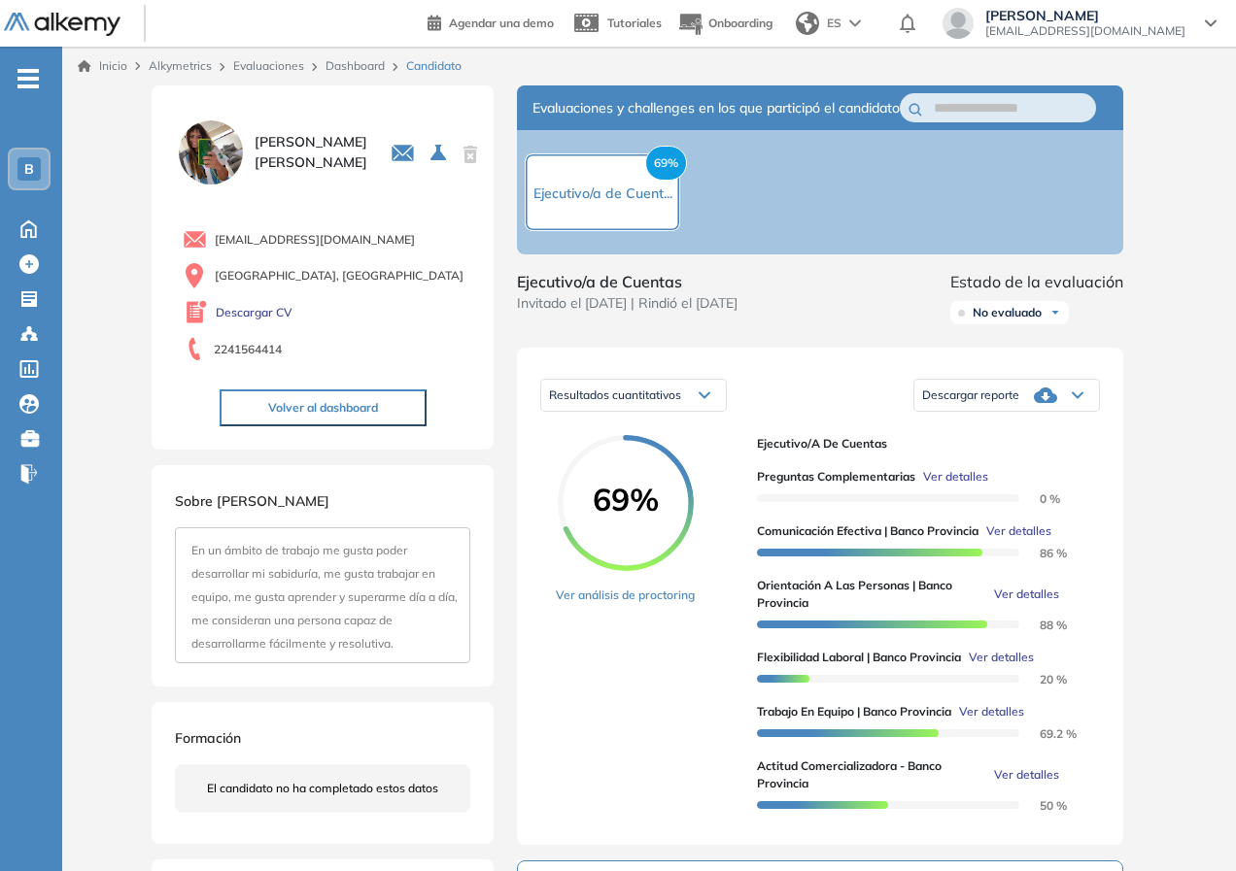
click at [1042, 403] on icon at bounding box center [1045, 396] width 23 height 16
drag, startPoint x: 956, startPoint y: 462, endPoint x: 959, endPoint y: 494, distance: 31.2
click at [959, 494] on ul "Descargar informe completo Descargar informe resumido" at bounding box center [1006, 456] width 185 height 87
click at [959, 484] on li "Descargar informe resumido" at bounding box center [995, 473] width 145 height 19
click at [665, 604] on link "Ver análisis de proctoring" at bounding box center [625, 595] width 139 height 17
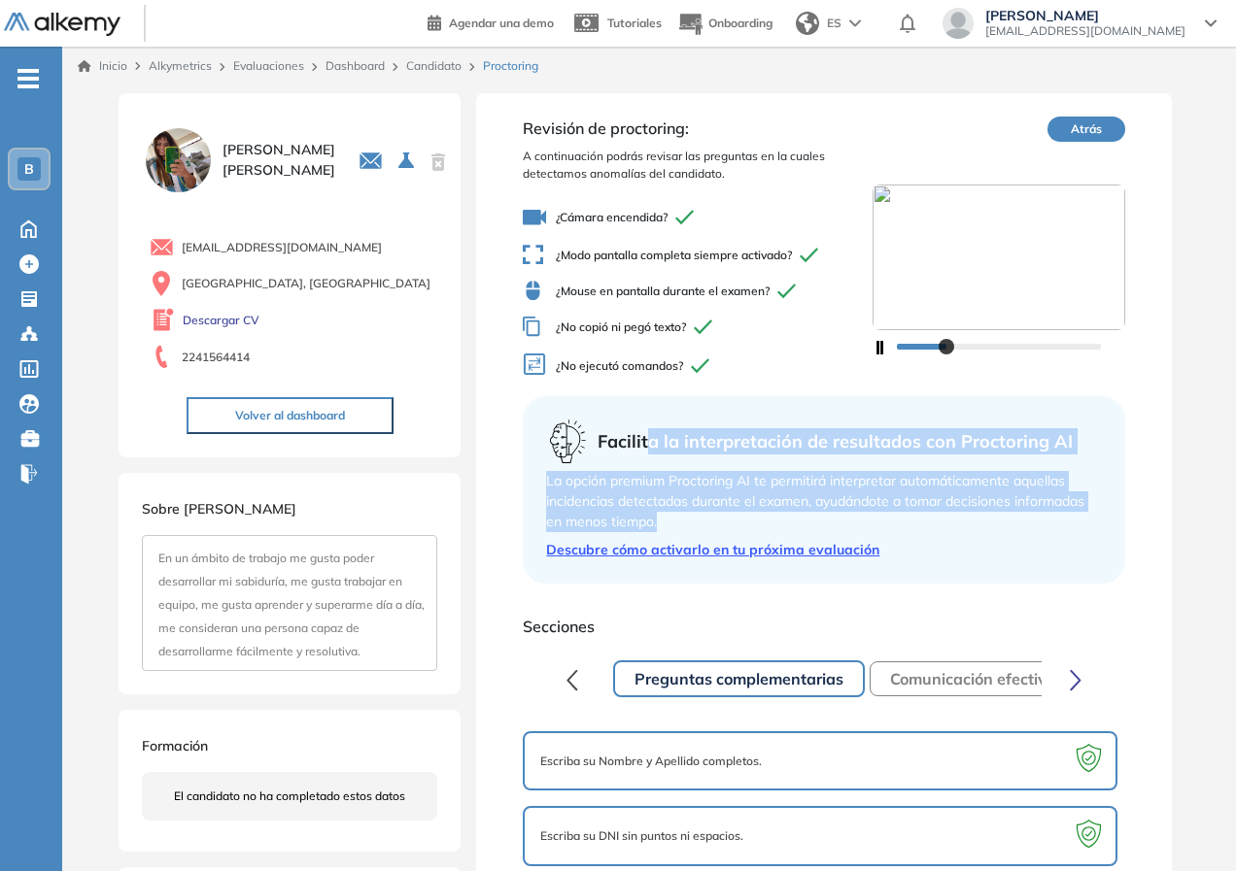
drag, startPoint x: 651, startPoint y: 446, endPoint x: 885, endPoint y: 517, distance: 244.7
click at [885, 517] on div "Facilita la interpretación de resultados con Proctoring AI La opción premium Pr…" at bounding box center [823, 490] width 601 height 188
click at [885, 517] on div "La opción premium Proctoring AI te permitirá interpretar automáticamente aquell…" at bounding box center [823, 501] width 555 height 61
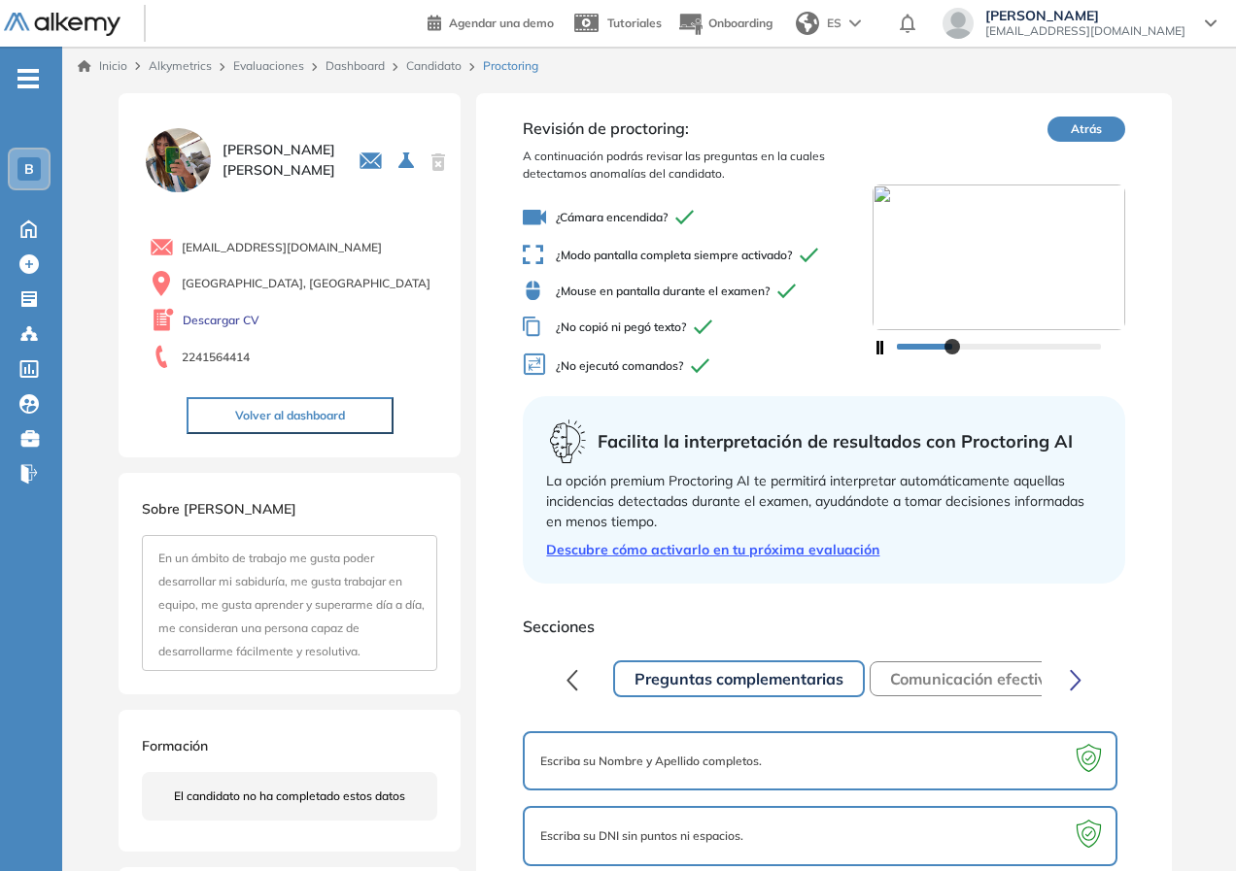
click at [856, 492] on div "La opción premium Proctoring AI te permitirá interpretar automáticamente aquell…" at bounding box center [823, 501] width 555 height 61
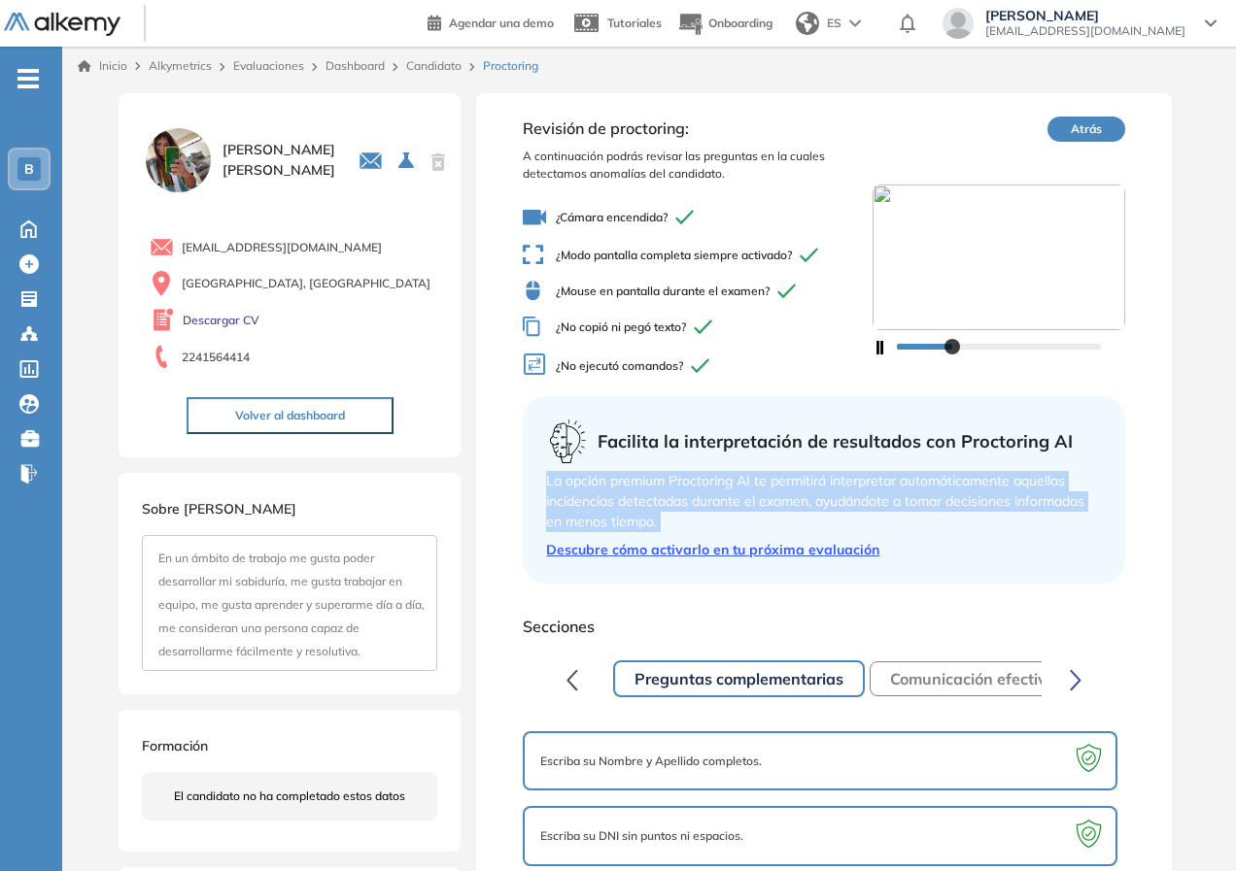
click at [856, 492] on div "La opción premium Proctoring AI te permitirá interpretar automáticamente aquell…" at bounding box center [823, 501] width 555 height 61
click at [761, 468] on div "Facilita la interpretación de resultados con Proctoring AI La opción premium Pr…" at bounding box center [823, 490] width 601 height 188
drag, startPoint x: 761, startPoint y: 471, endPoint x: 1079, endPoint y: 503, distance: 320.3
click at [1079, 503] on div "La opción premium Proctoring AI te permitirá interpretar automáticamente aquell…" at bounding box center [823, 501] width 555 height 61
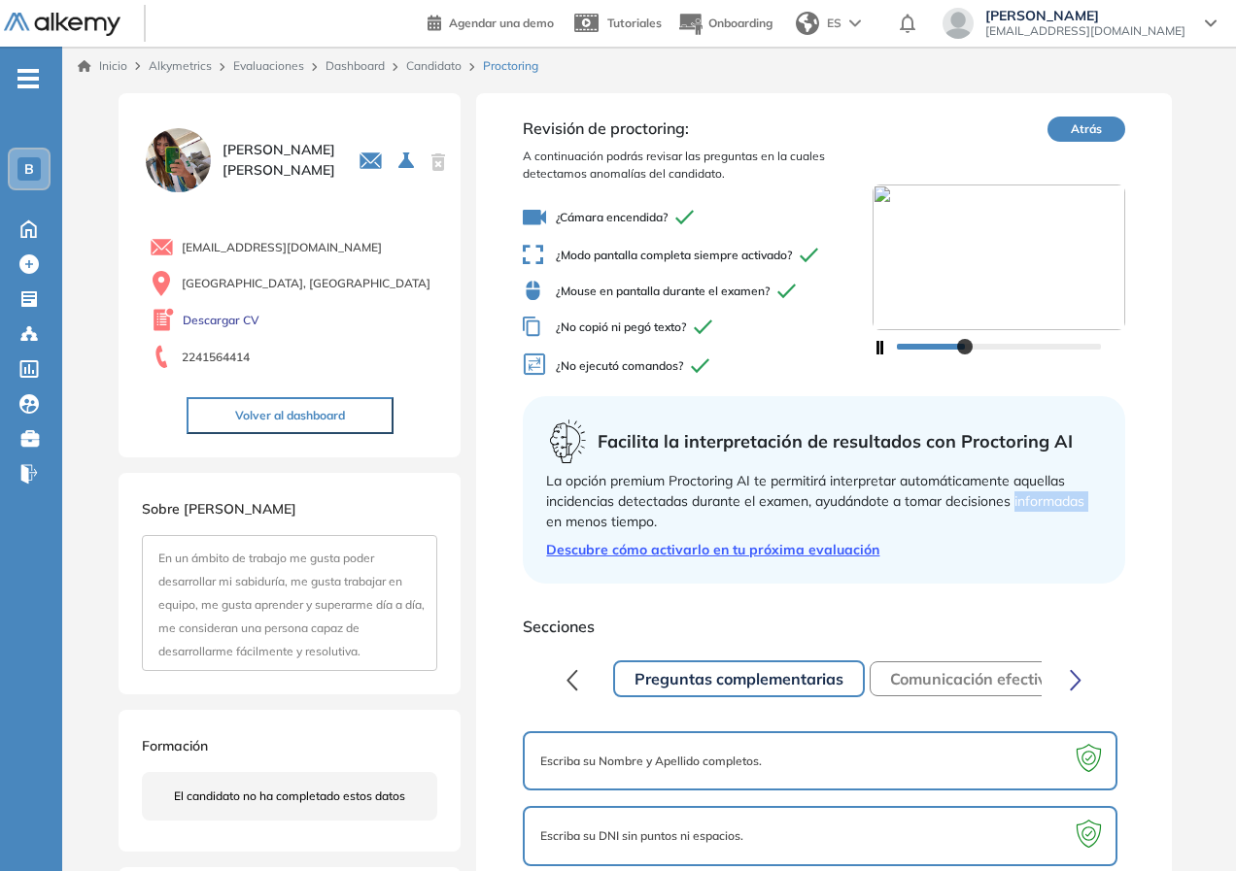
click at [1079, 503] on div "La opción premium Proctoring AI te permitirá interpretar automáticamente aquell…" at bounding box center [823, 501] width 555 height 61
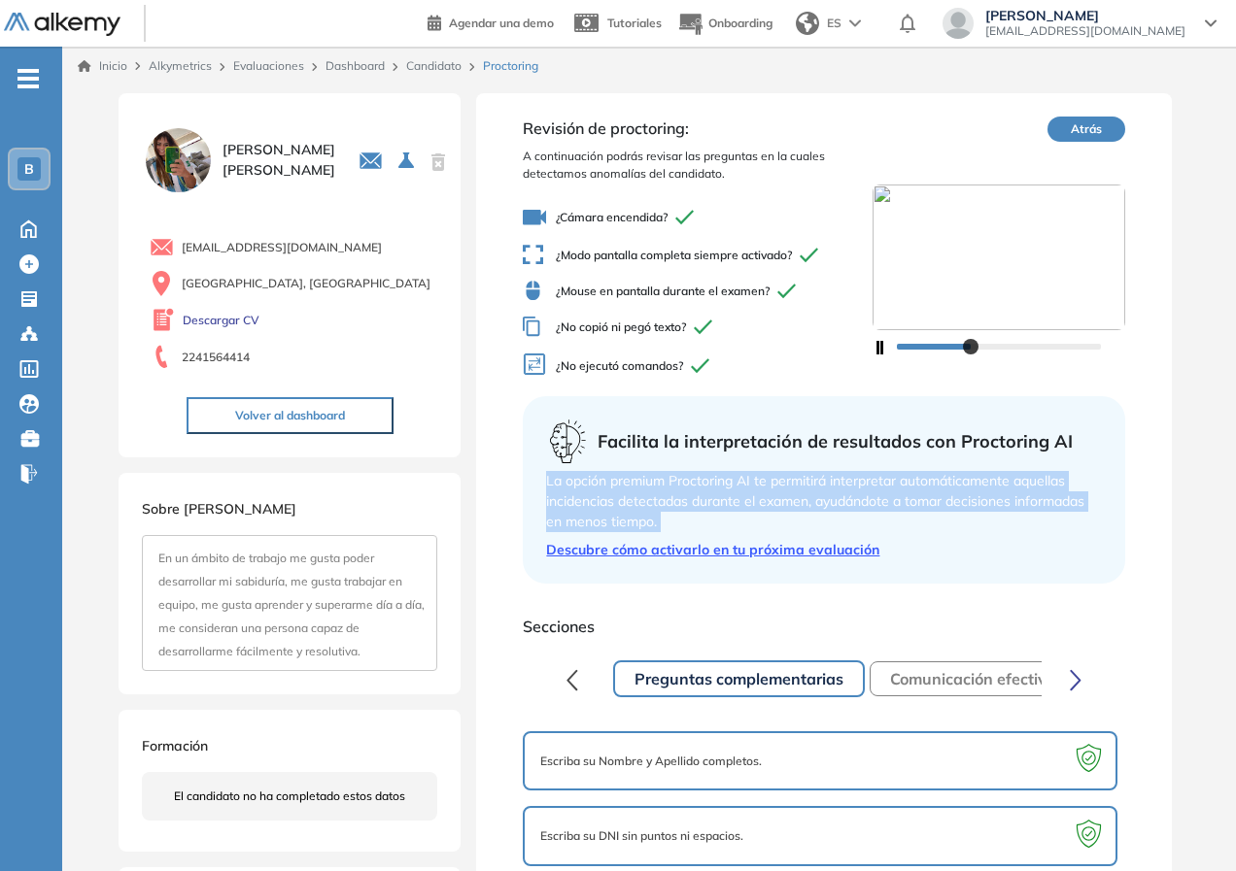
click at [1079, 503] on div "La opción premium Proctoring AI te permitirá interpretar automáticamente aquell…" at bounding box center [823, 501] width 555 height 61
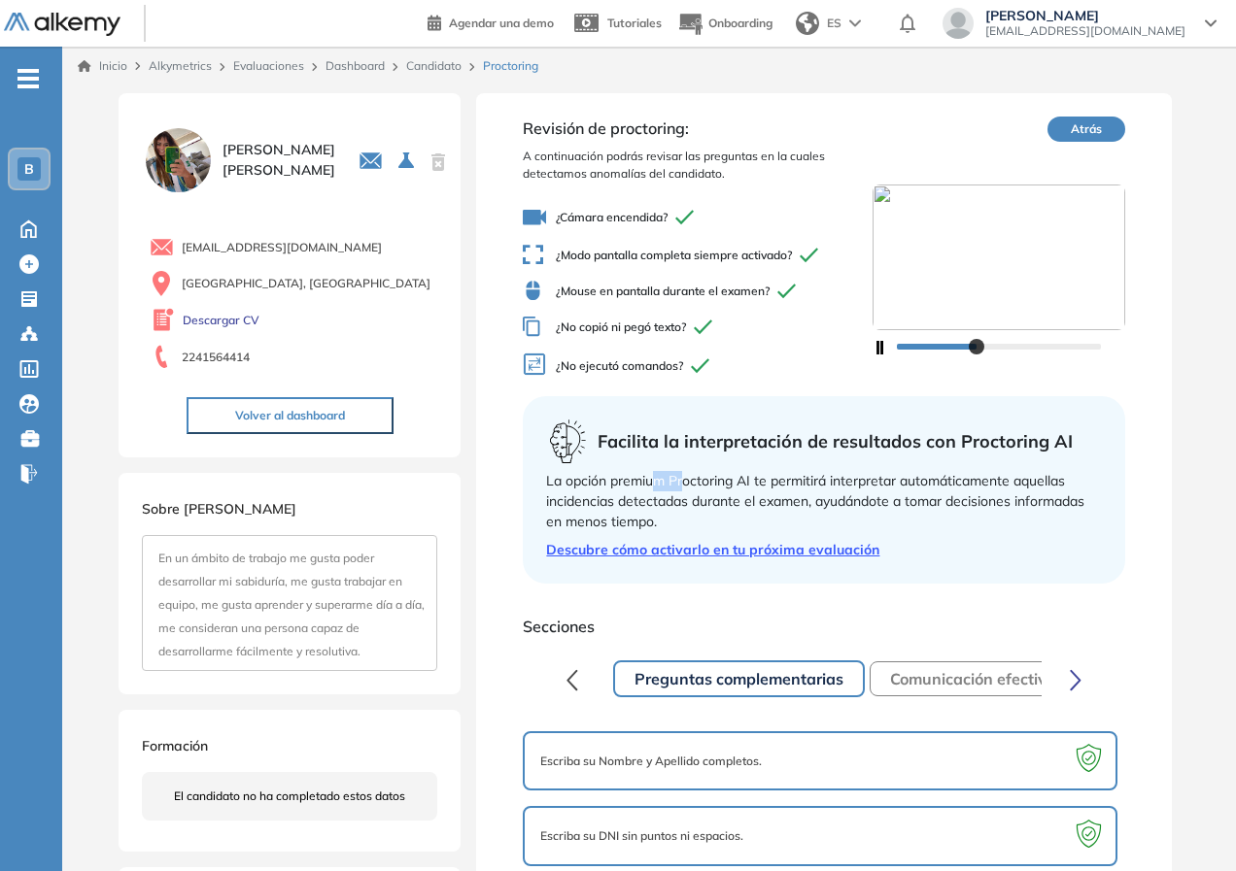
drag, startPoint x: 658, startPoint y: 477, endPoint x: 787, endPoint y: 530, distance: 139.8
click at [681, 495] on div "La opción premium Proctoring AI te permitirá interpretar automáticamente aquell…" at bounding box center [823, 501] width 555 height 61
click at [1100, 547] on link "Descubre cómo activarlo en tu próxima evaluación" at bounding box center [823, 550] width 555 height 20
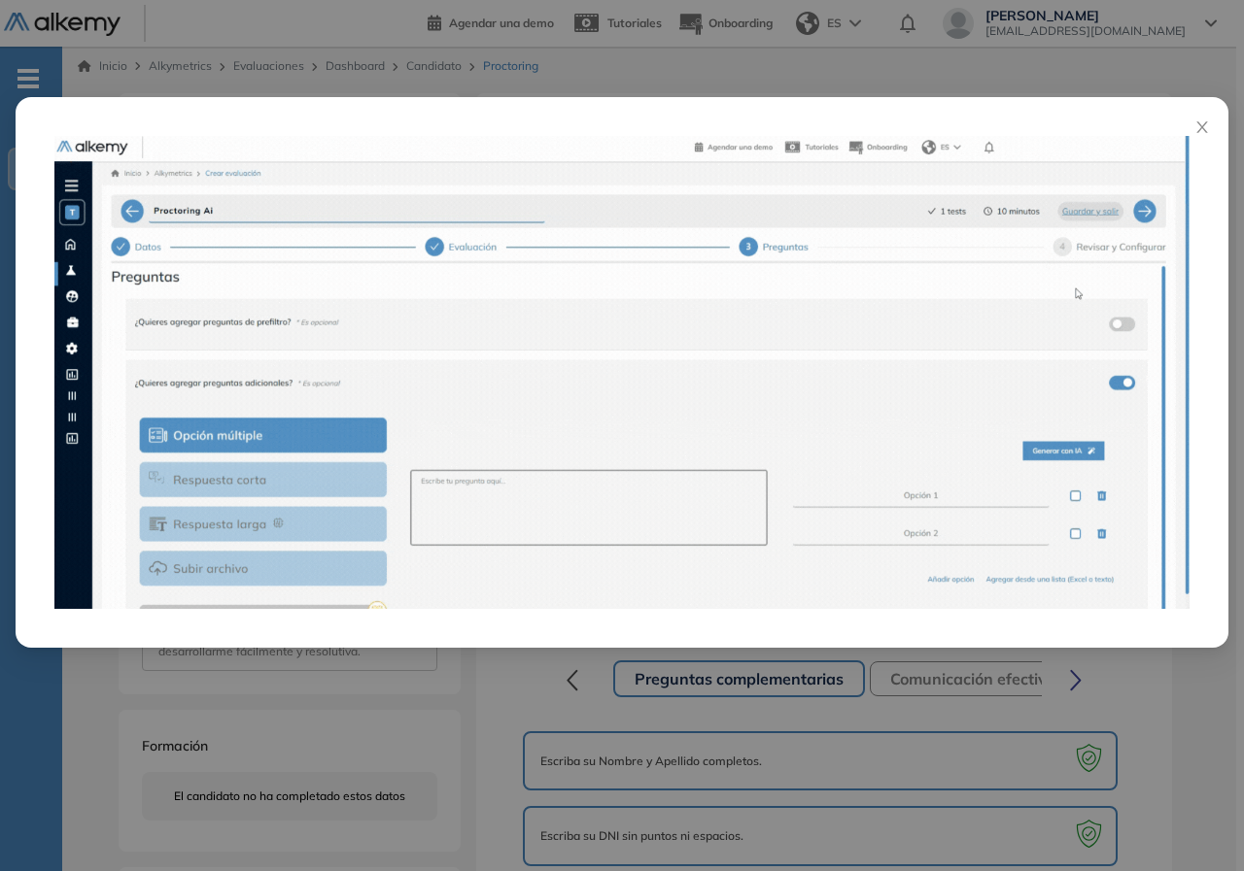
drag, startPoint x: 1126, startPoint y: 526, endPoint x: 1117, endPoint y: 504, distance: 23.1
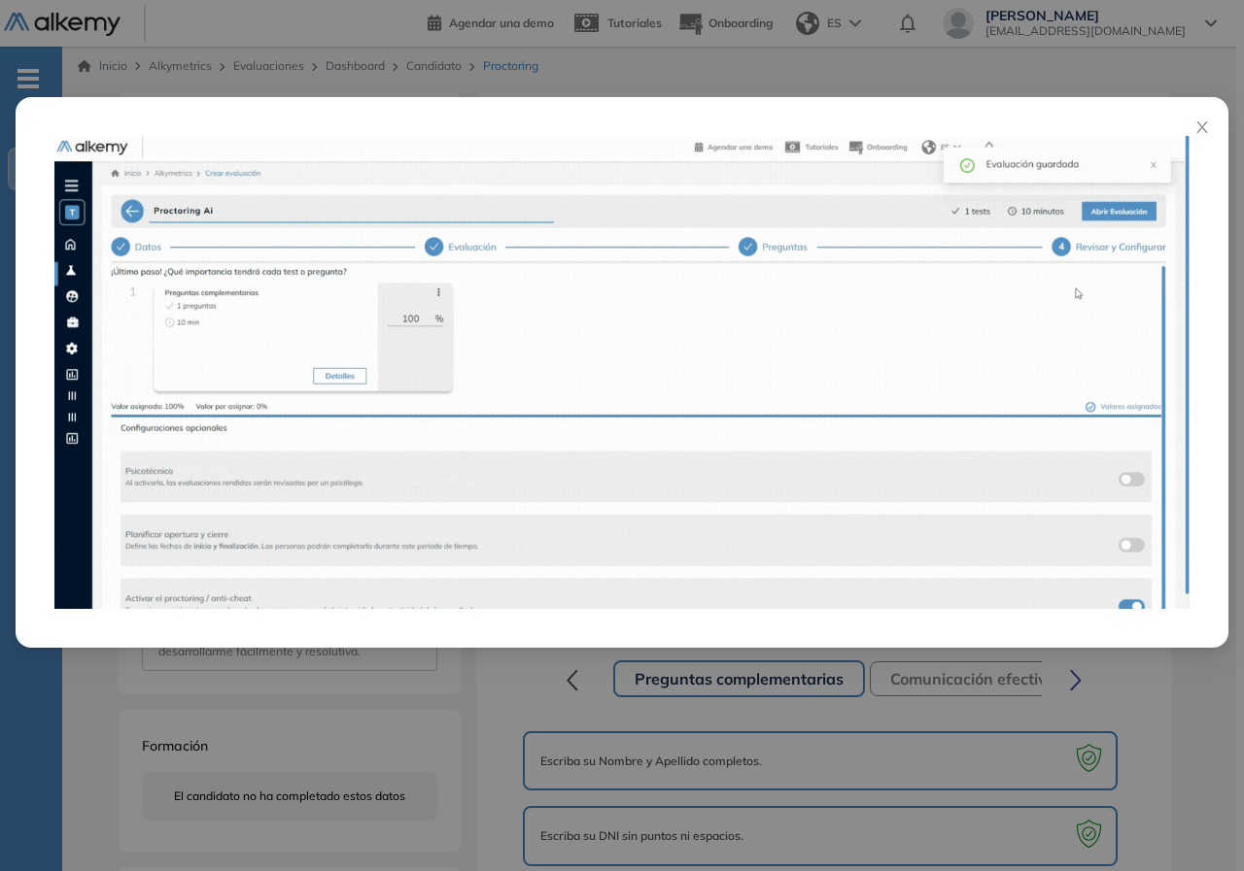
click at [1123, 522] on div at bounding box center [622, 435] width 1244 height 871
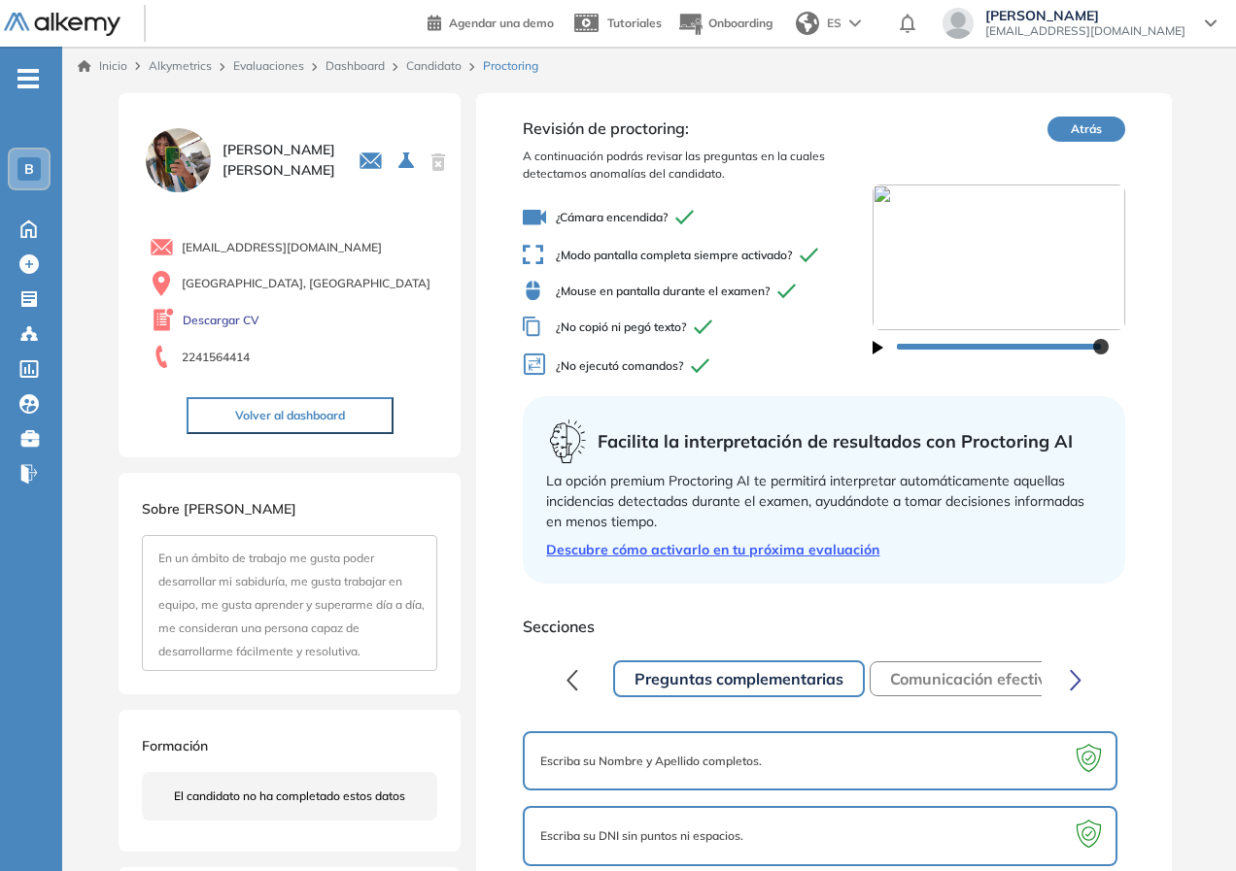
click at [356, 68] on link "Dashboard" at bounding box center [354, 65] width 59 height 15
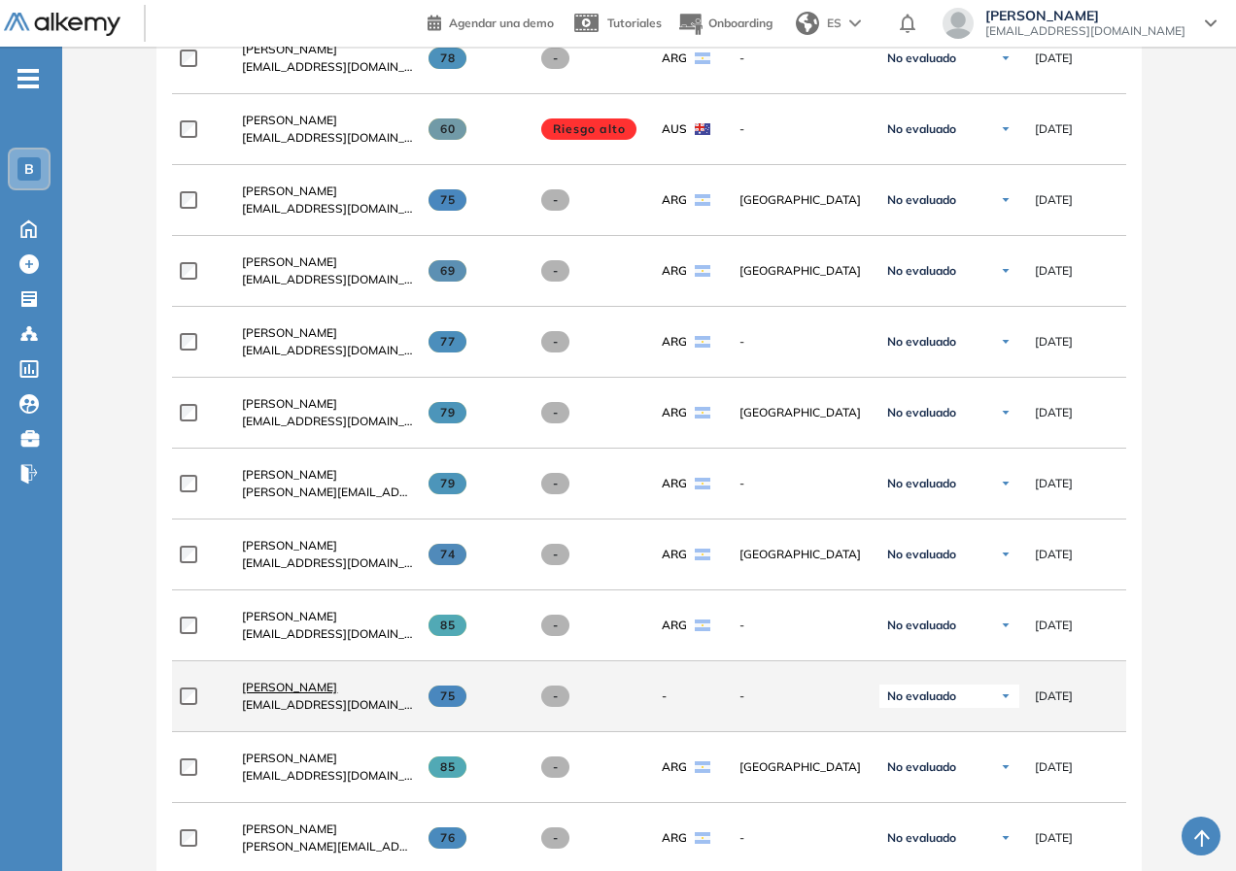
scroll to position [874, 0]
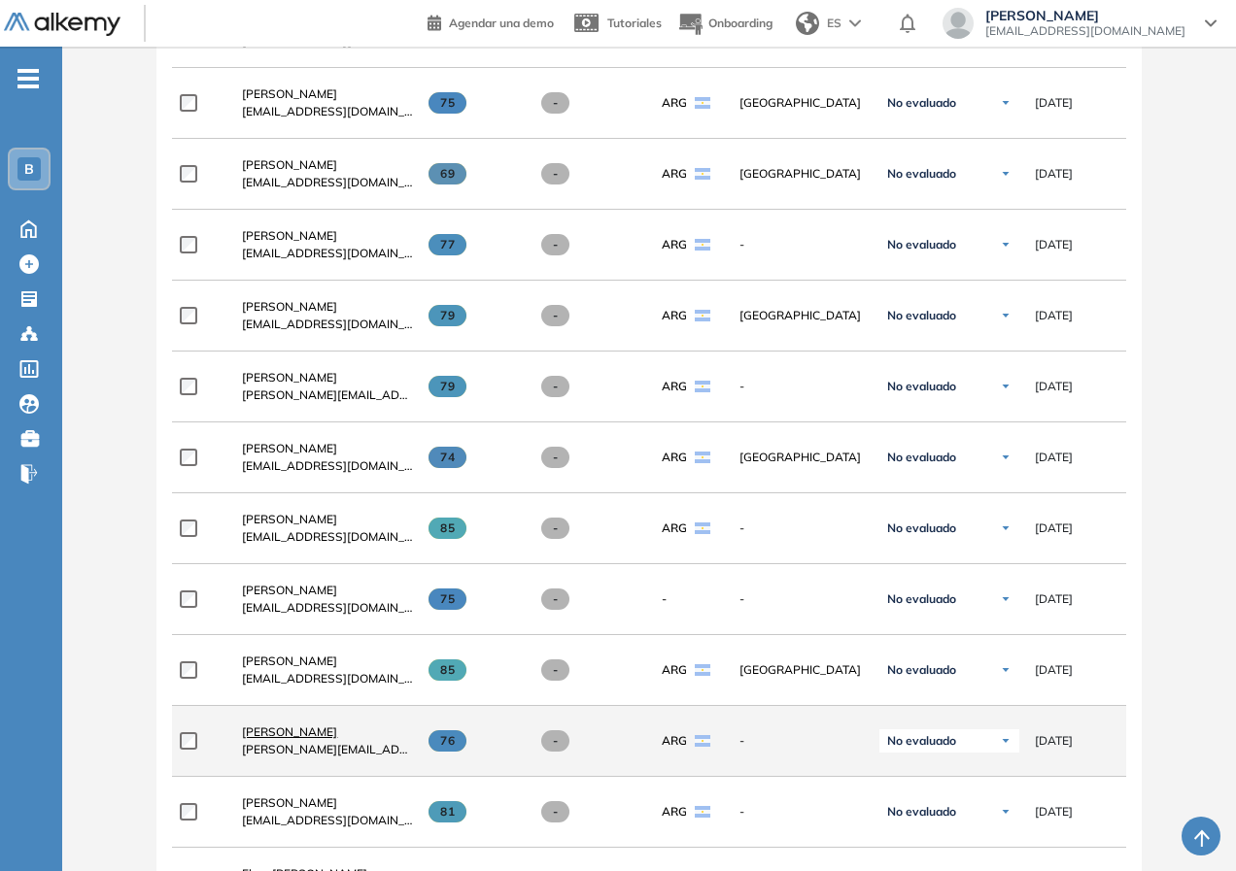
click at [294, 739] on span "[PERSON_NAME]" at bounding box center [289, 732] width 95 height 15
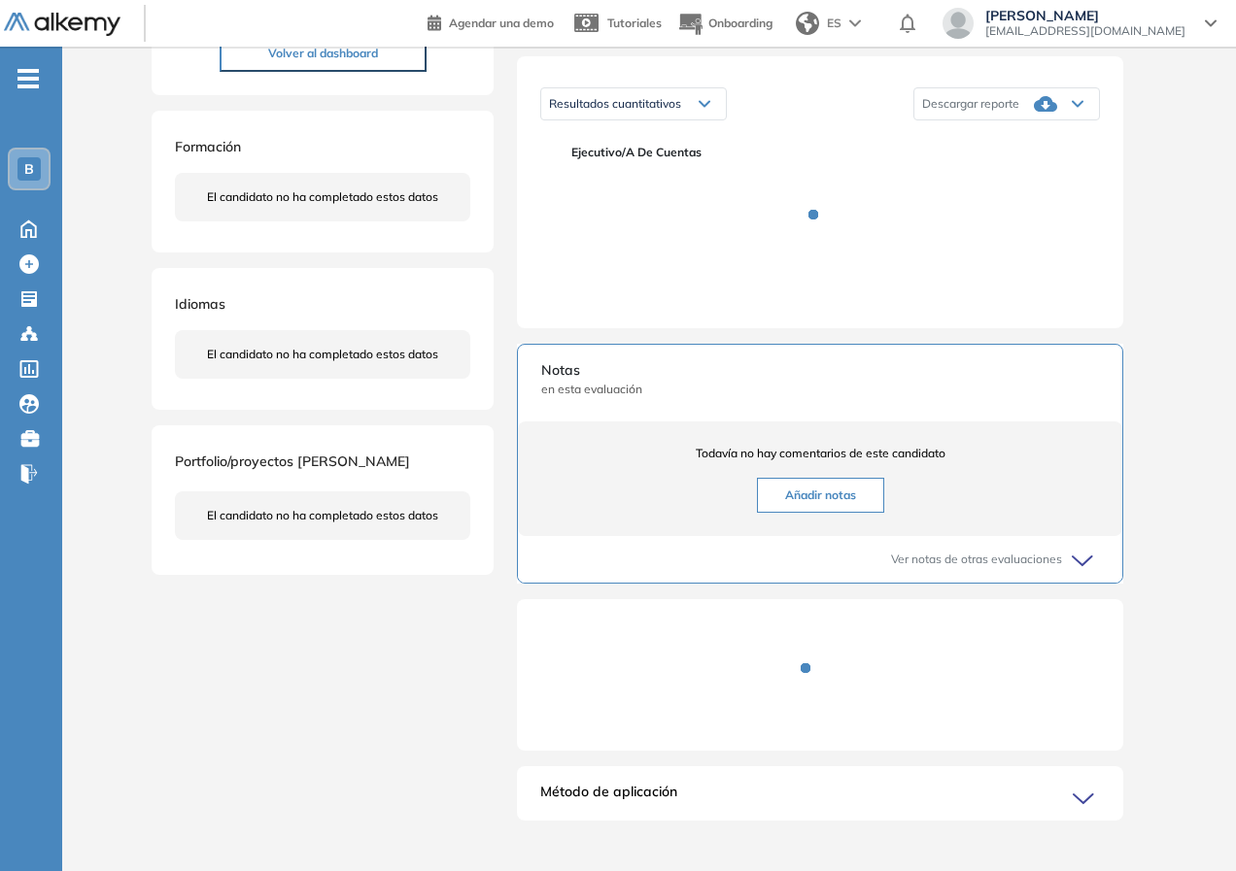
scroll to position [330, 0]
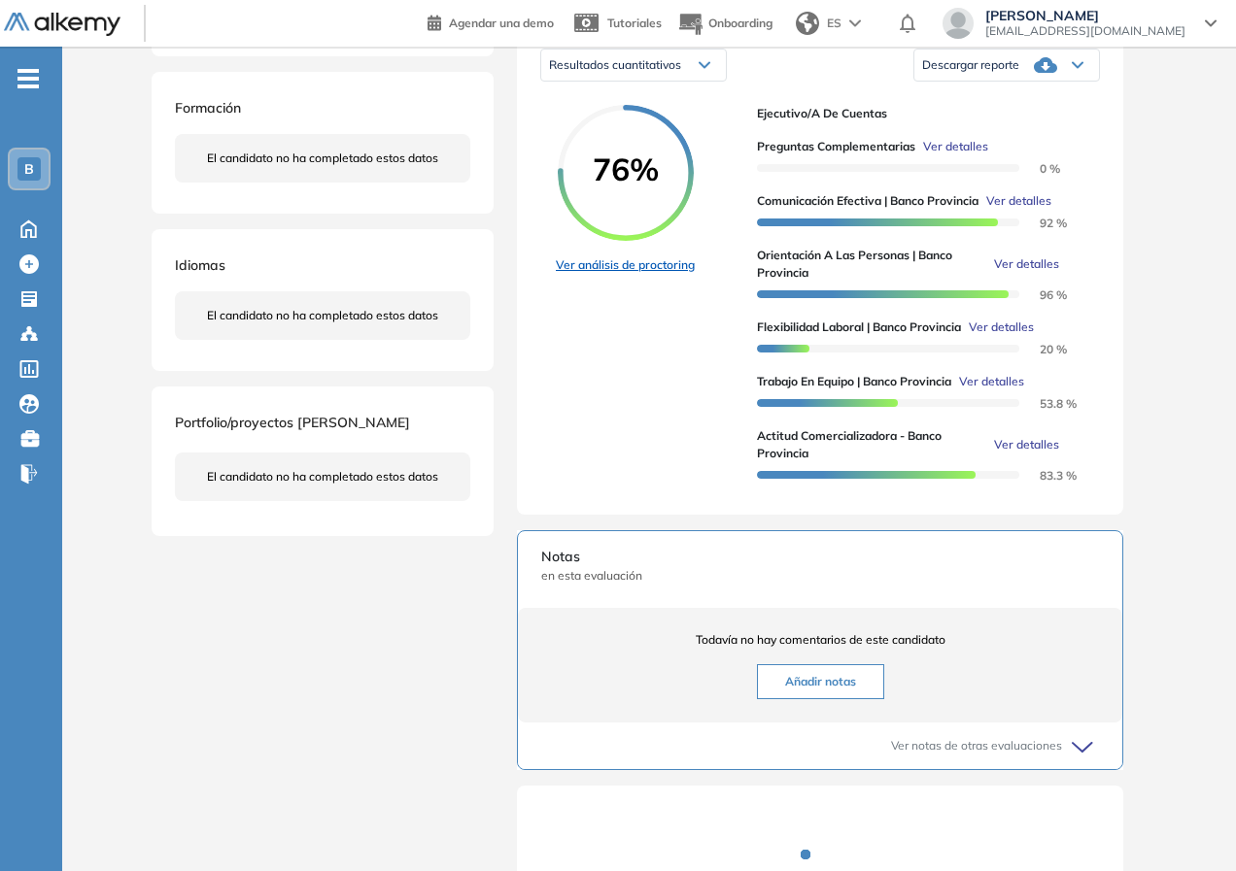
click at [646, 274] on link "Ver análisis de proctoring" at bounding box center [625, 264] width 139 height 17
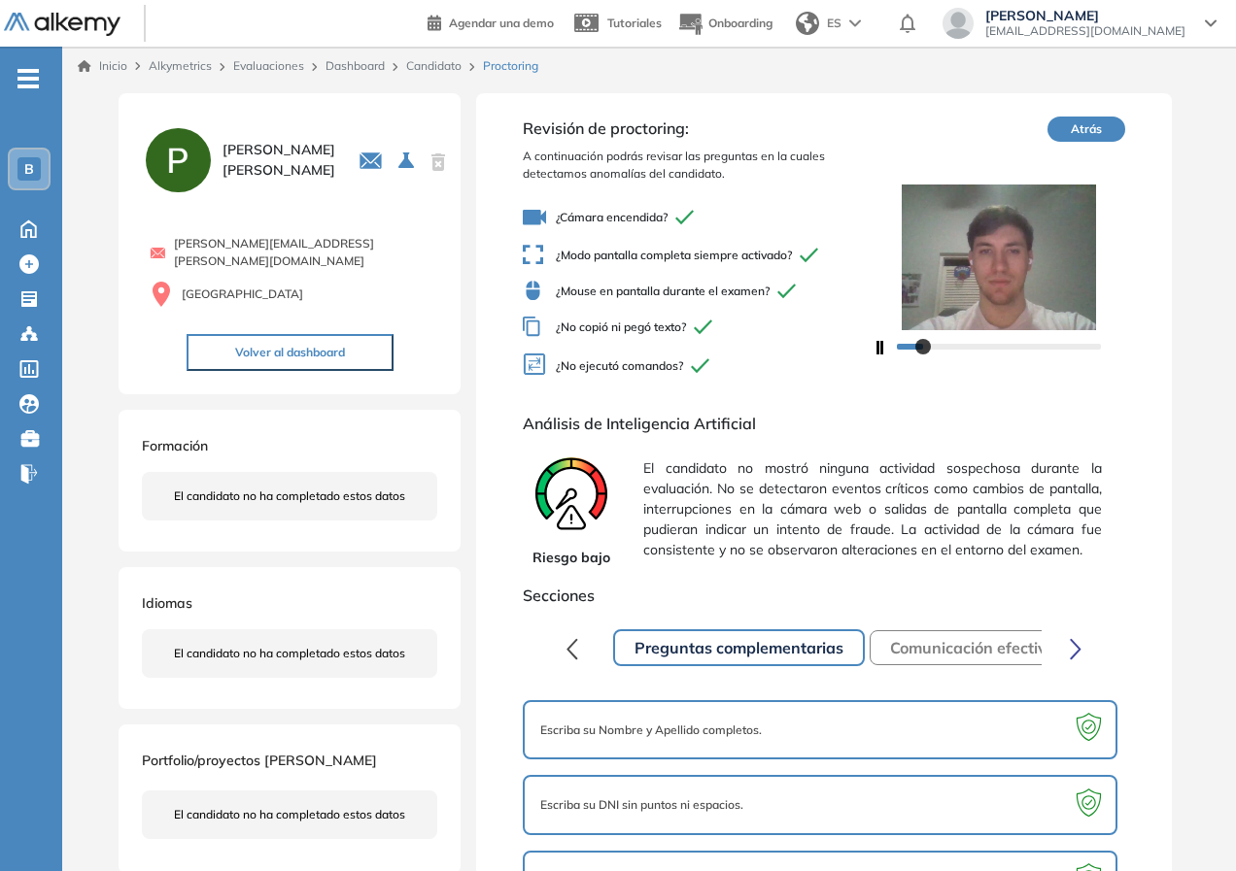
click at [955, 551] on span "El candidato no mostró ninguna actividad sospechosa durante la evaluación. No s…" at bounding box center [872, 510] width 458 height 118
click at [374, 61] on link "Dashboard" at bounding box center [354, 65] width 59 height 15
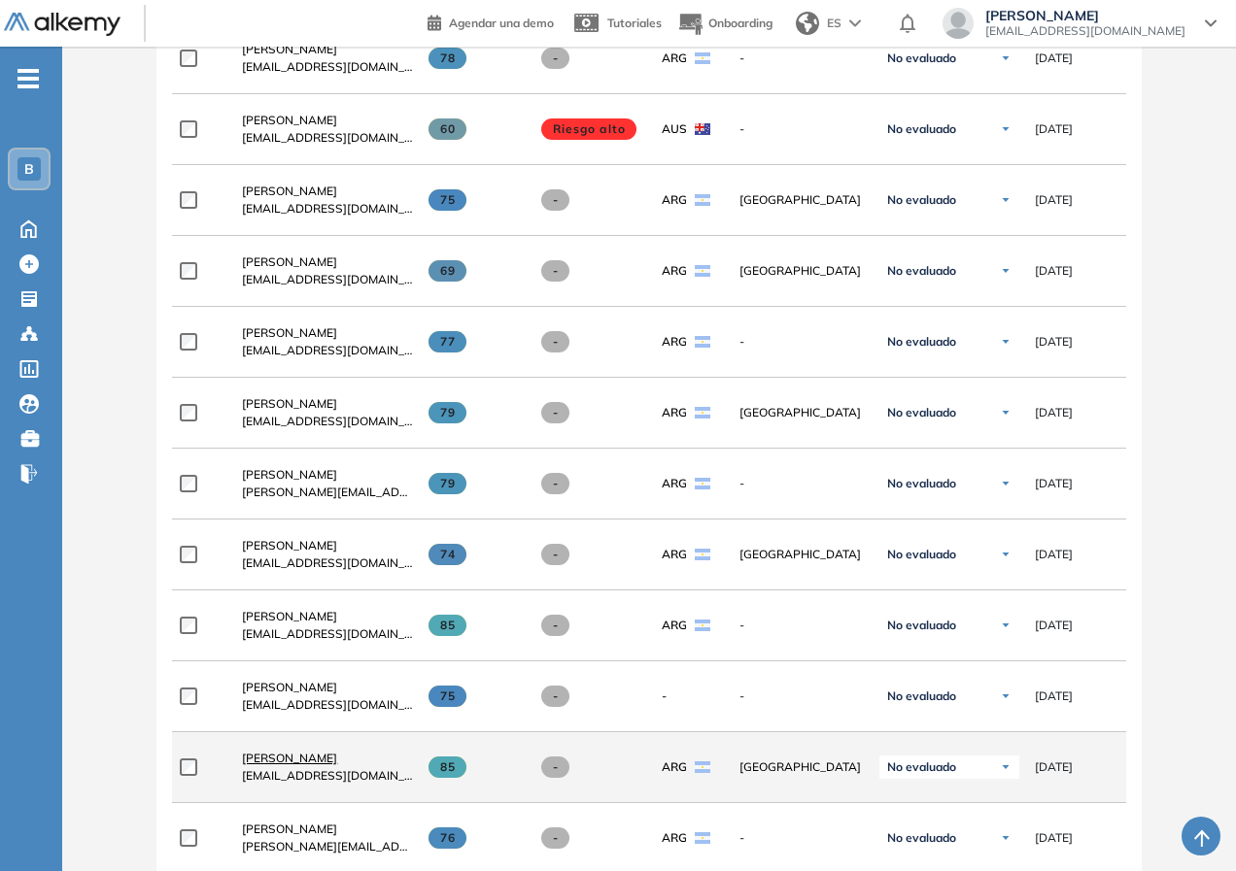
scroll to position [1166, 0]
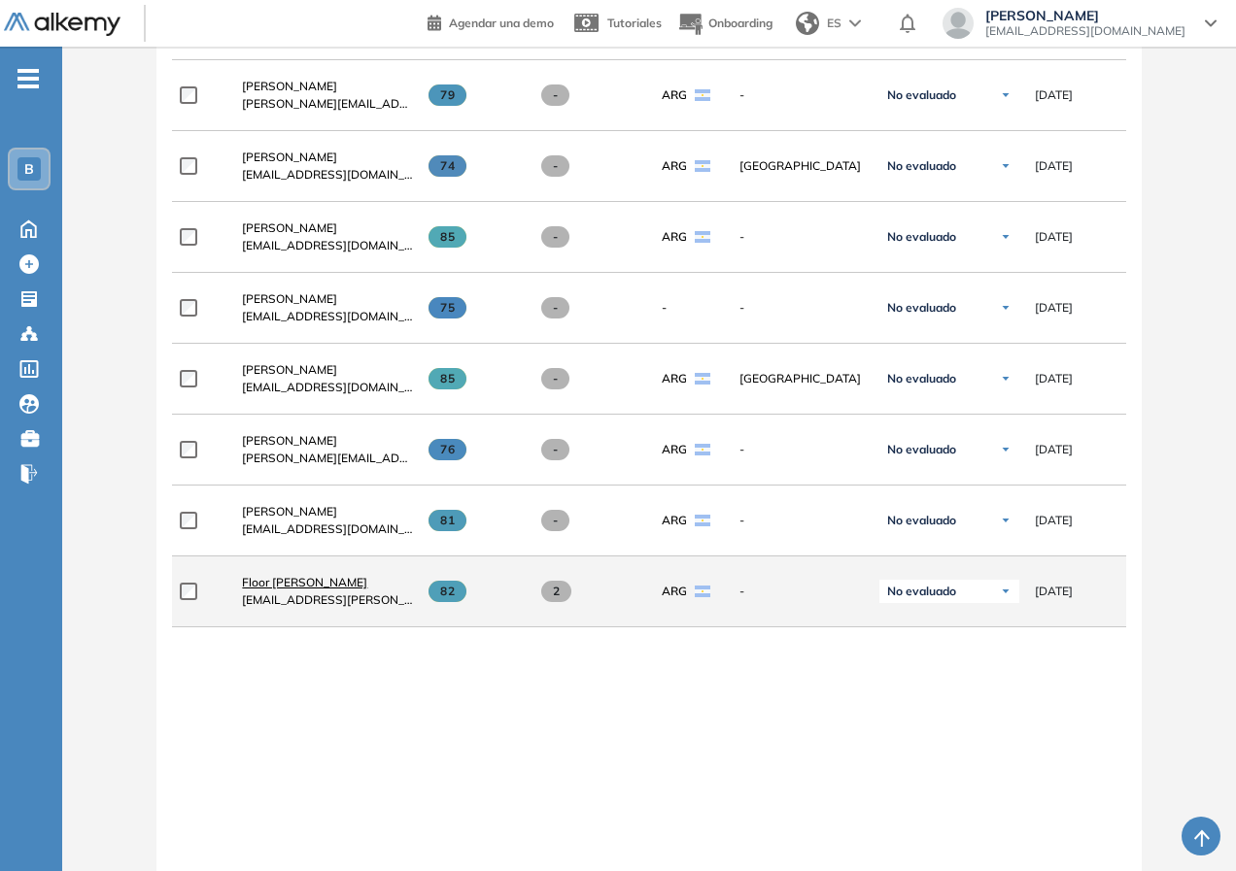
click at [301, 590] on span "Floor [PERSON_NAME]" at bounding box center [304, 582] width 125 height 15
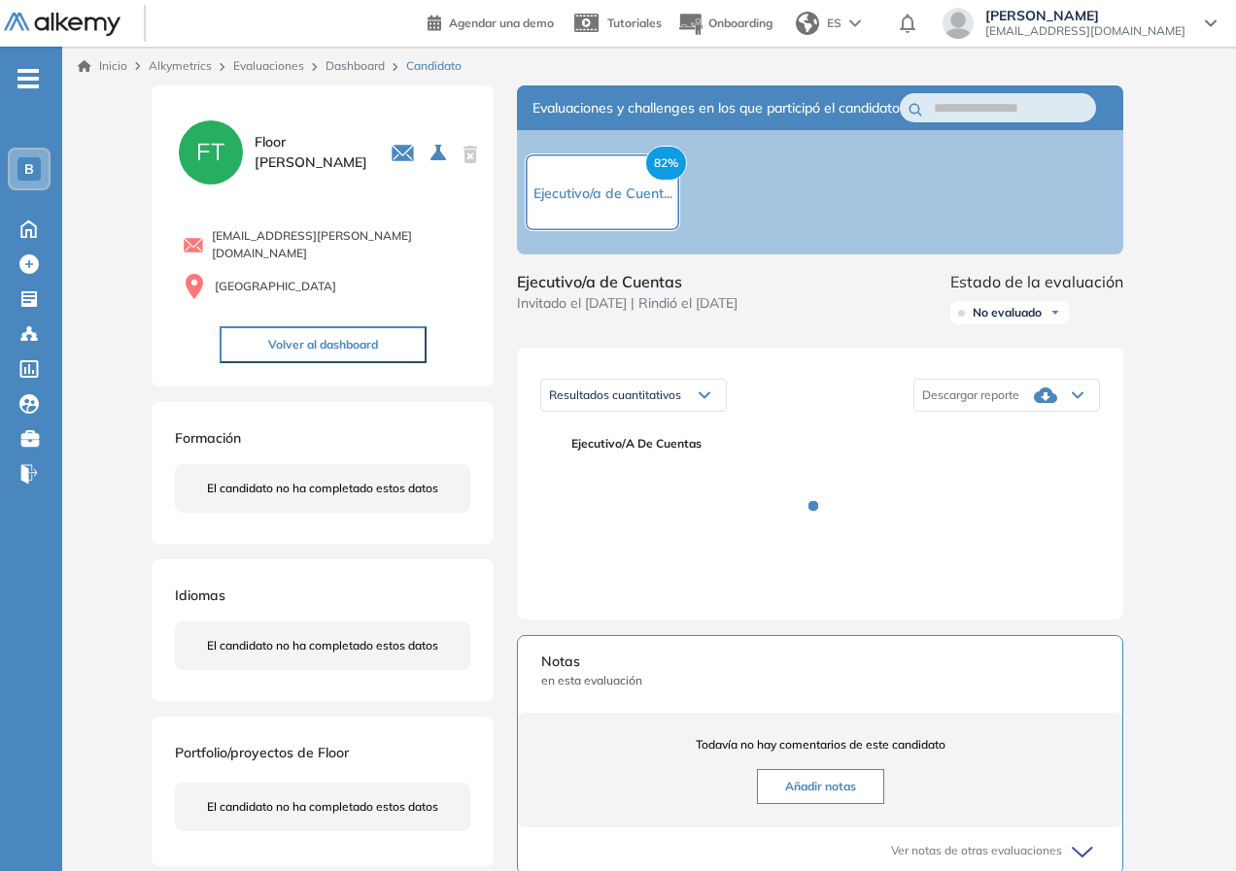
click at [1139, 495] on div "Evaluaciones y challenges en los que participó el candidato 82% Ejecutivo/a de …" at bounding box center [820, 610] width 653 height 1050
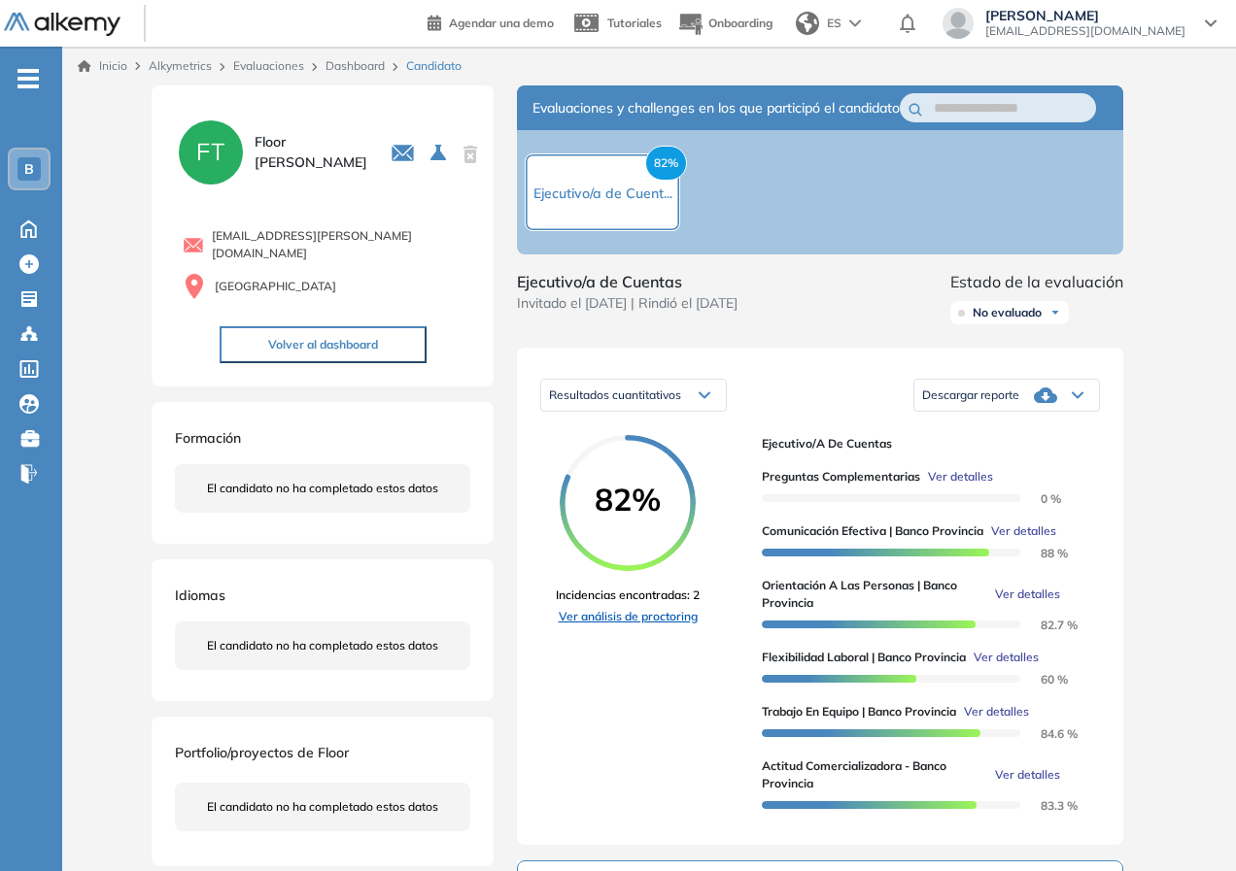
click at [638, 626] on link "Ver análisis de proctoring" at bounding box center [628, 616] width 144 height 17
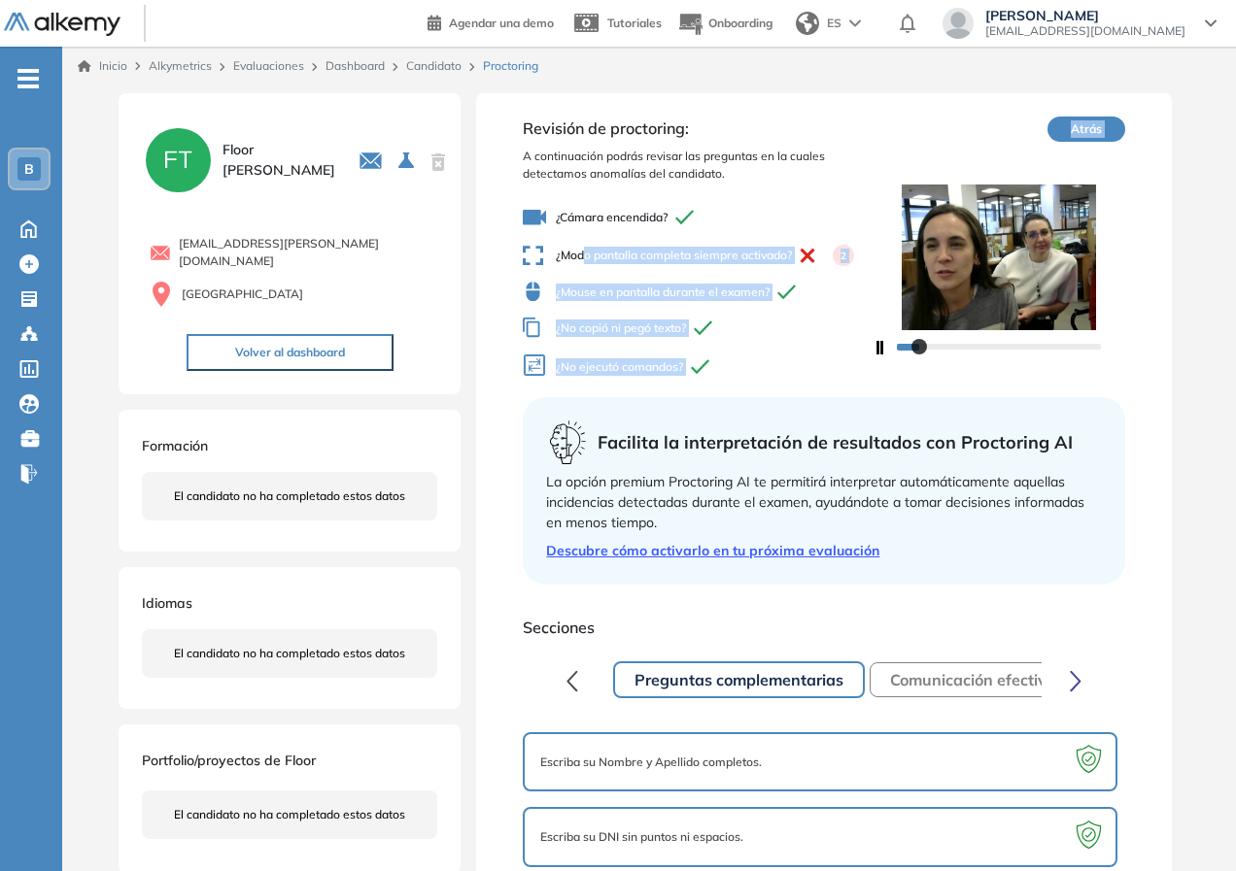
drag, startPoint x: 585, startPoint y: 252, endPoint x: 860, endPoint y: 257, distance: 275.0
click at [886, 257] on div "Revisión de proctoring: A continuación podrás revisar las preguntas en la cuale…" at bounding box center [823, 253] width 601 height 273
click at [808, 257] on icon at bounding box center [808, 256] width 14 height 14
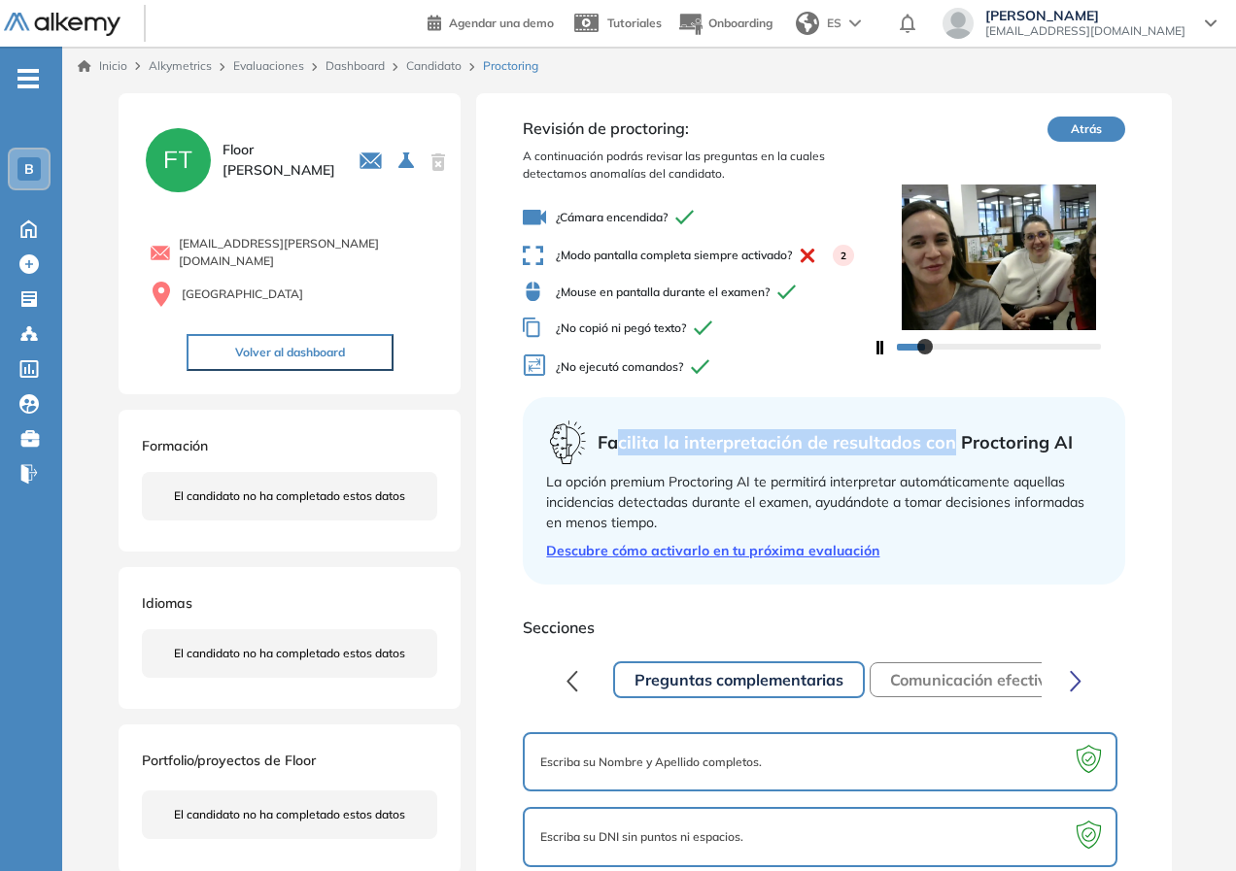
drag, startPoint x: 621, startPoint y: 422, endPoint x: 956, endPoint y: 427, distance: 335.2
click at [956, 427] on div "Facilita la interpretación de resultados con Proctoring AI" at bounding box center [823, 443] width 555 height 44
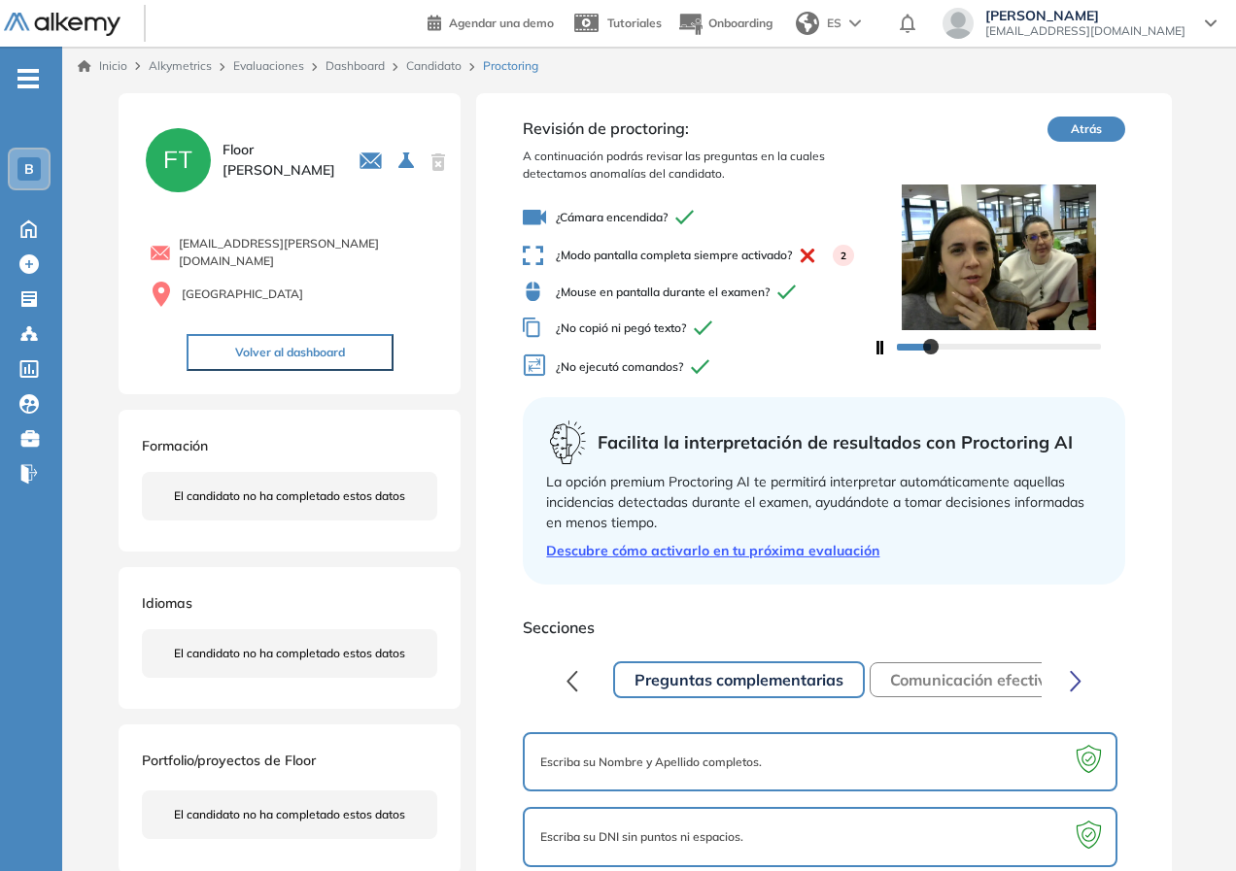
click at [974, 509] on div "La opción premium Proctoring AI te permitirá interpretar automáticamente aquell…" at bounding box center [823, 502] width 555 height 61
click at [848, 443] on span "Facilita la interpretación de resultados con Proctoring AI" at bounding box center [835, 442] width 475 height 26
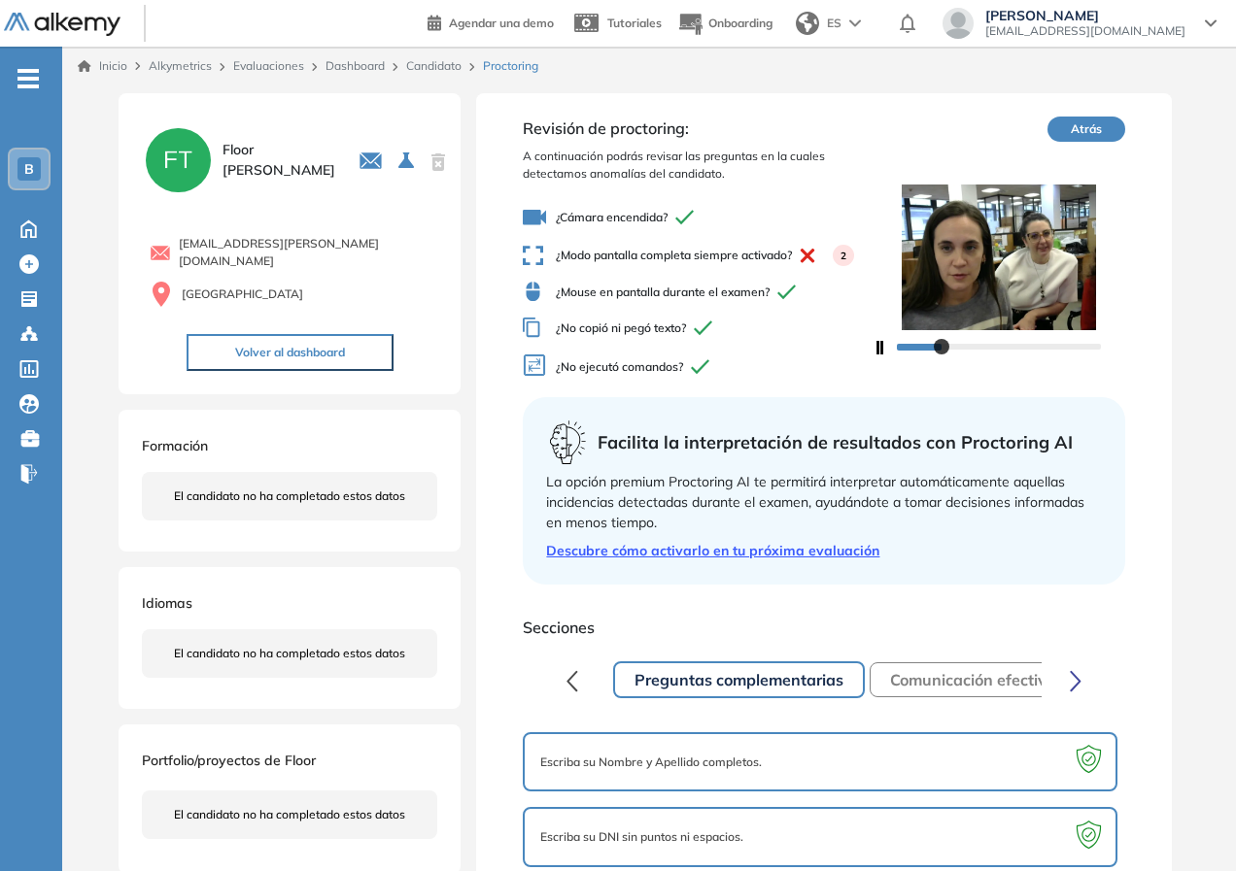
click at [364, 59] on link "Dashboard" at bounding box center [354, 65] width 59 height 15
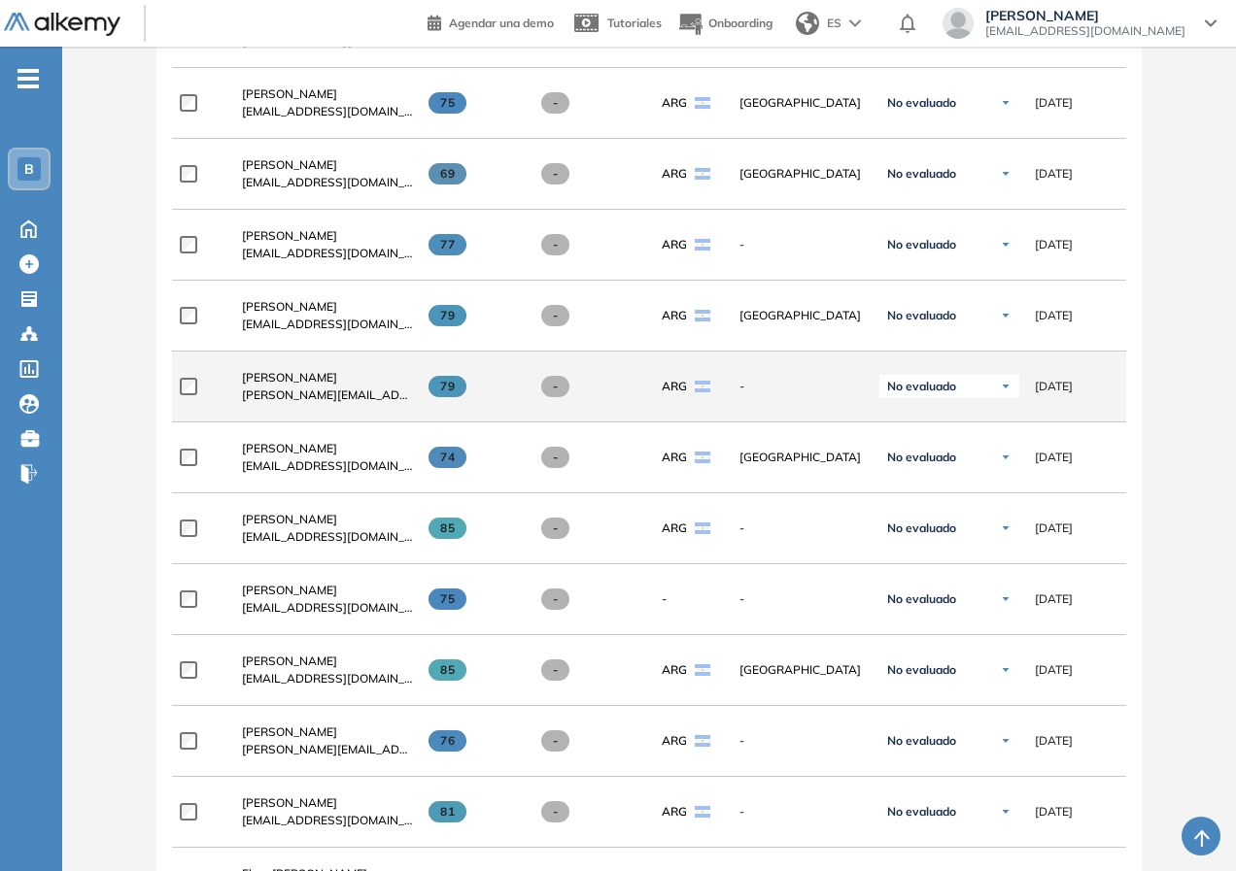
scroll to position [486, 0]
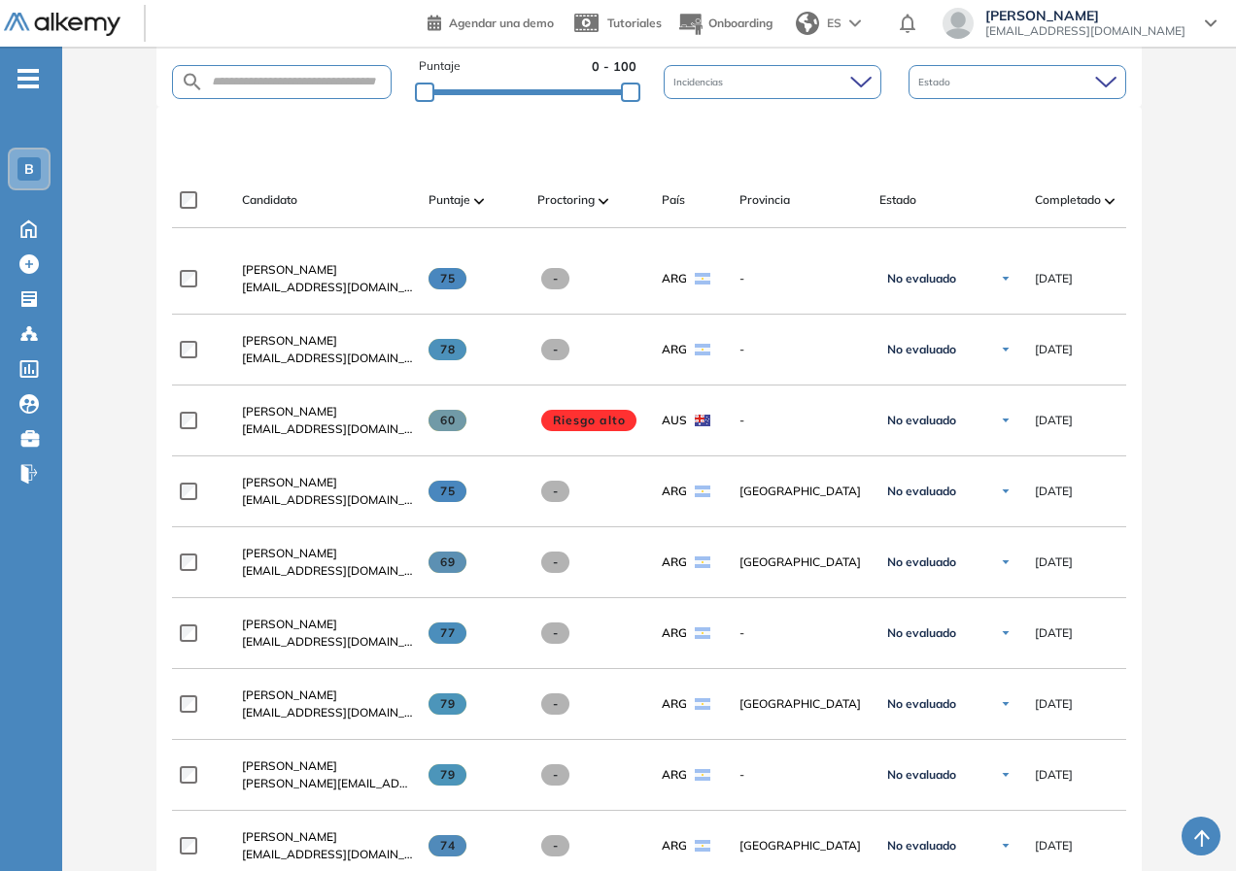
drag, startPoint x: 323, startPoint y: 563, endPoint x: 323, endPoint y: 552, distance: 10.7
click at [323, 561] on span "[PERSON_NAME]" at bounding box center [289, 553] width 95 height 15
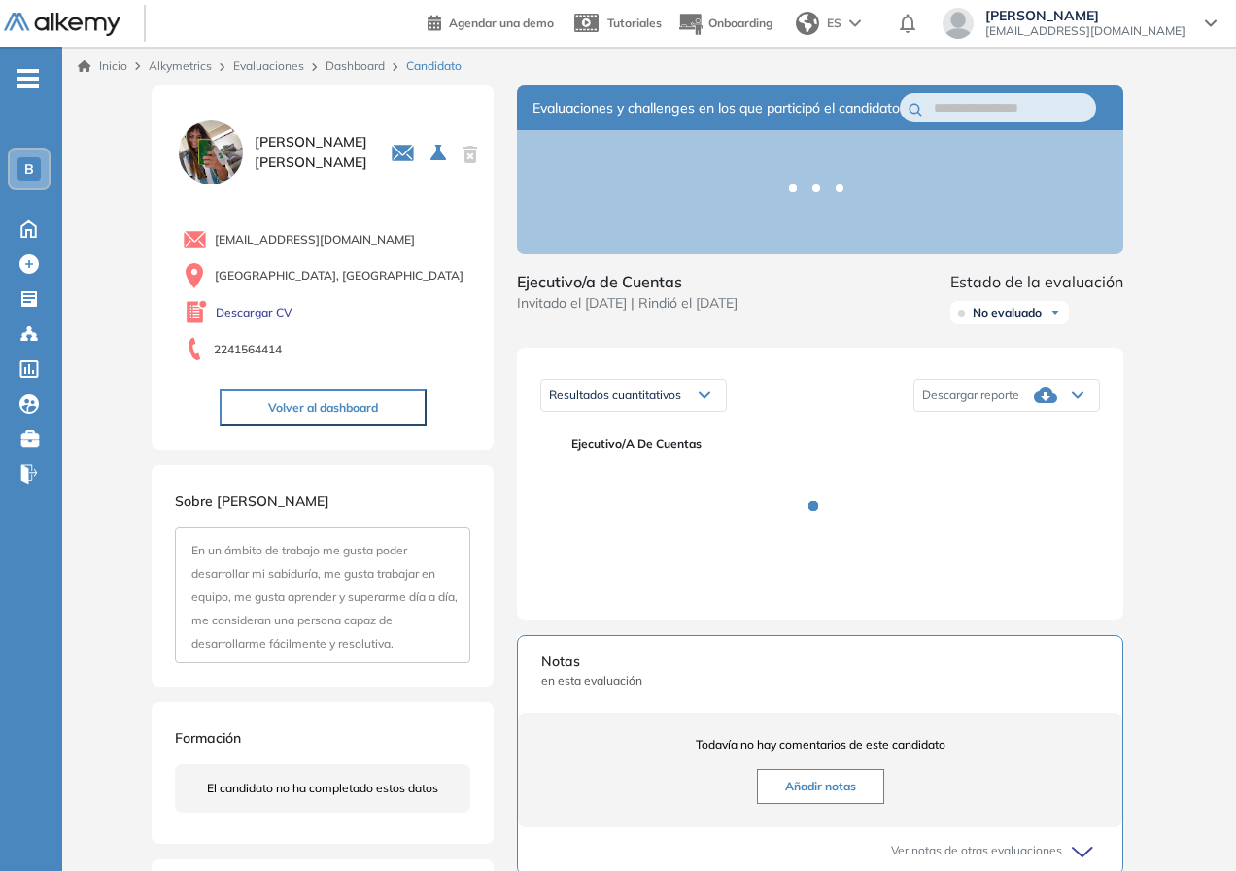
click at [1120, 23] on span "[EMAIL_ADDRESS][DOMAIN_NAME]" at bounding box center [1085, 31] width 200 height 16
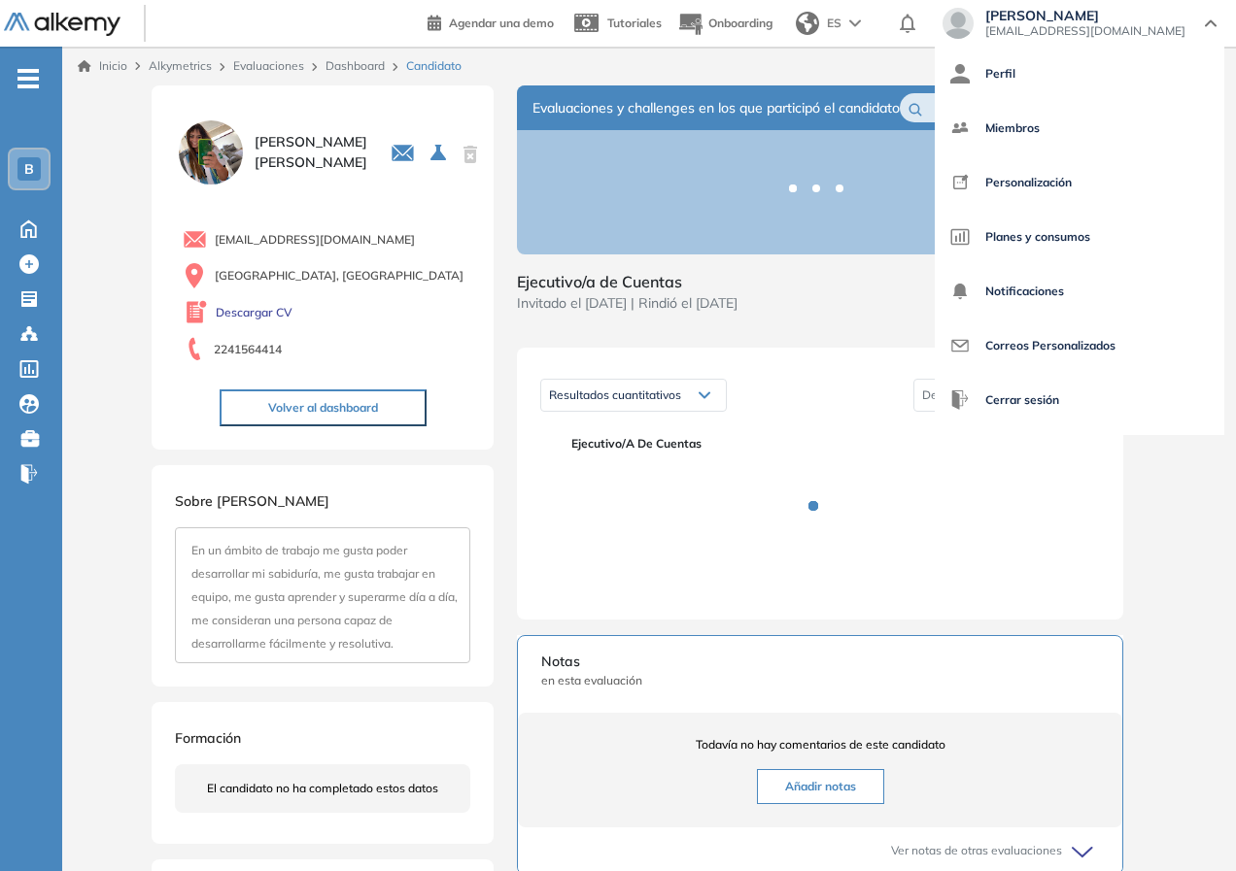
click at [1120, 23] on span "[EMAIL_ADDRESS][DOMAIN_NAME]" at bounding box center [1085, 31] width 200 height 16
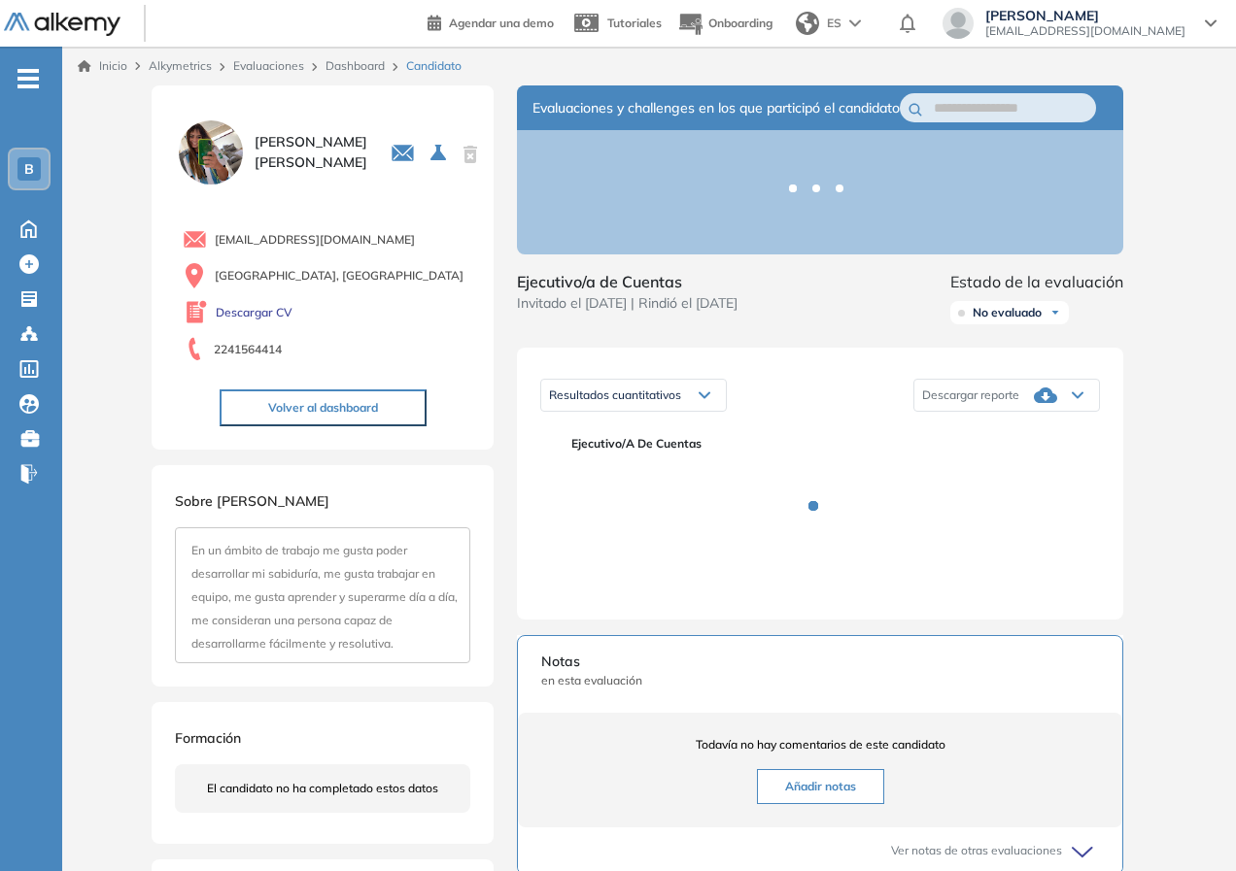
click at [1160, 18] on span "[PERSON_NAME]" at bounding box center [1085, 16] width 200 height 16
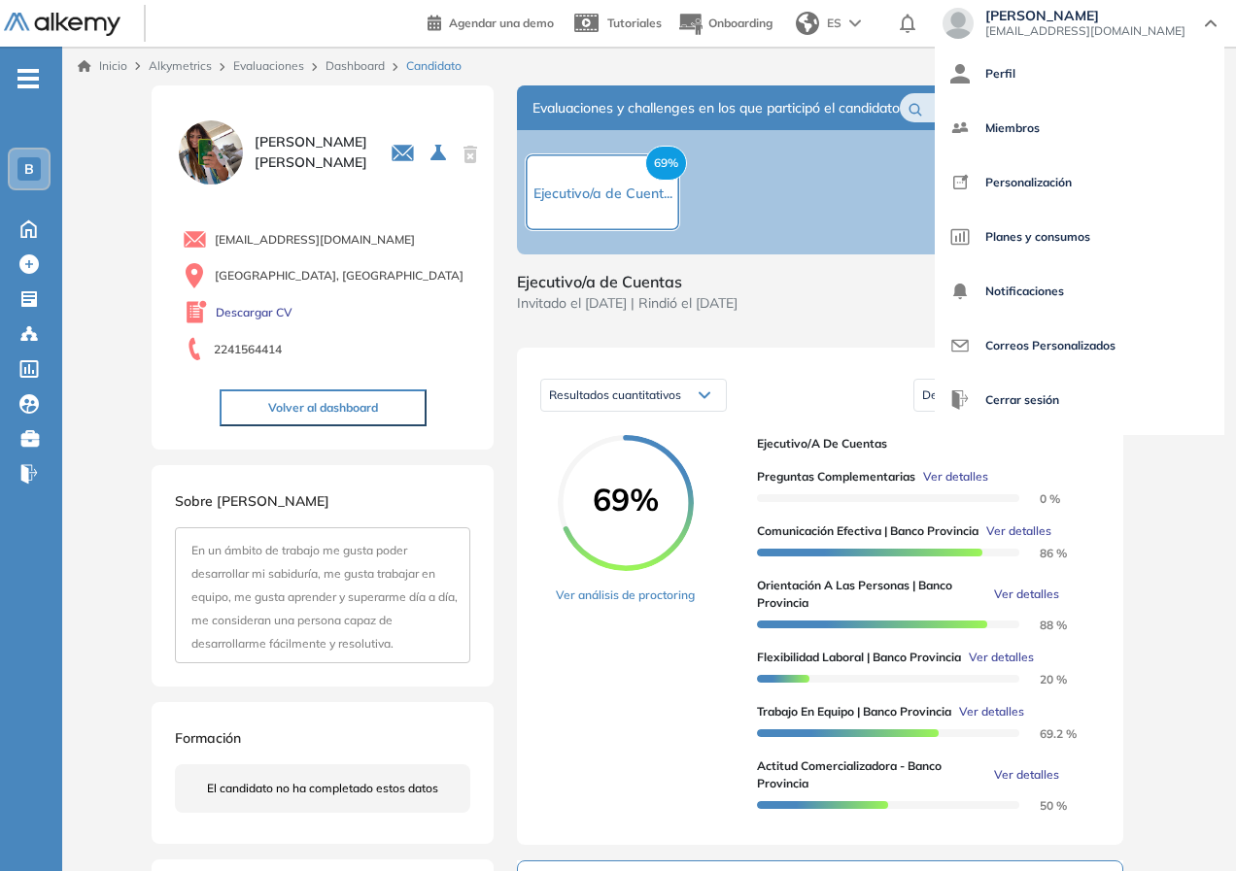
drag, startPoint x: 698, startPoint y: 676, endPoint x: 691, endPoint y: 648, distance: 29.0
click at [693, 655] on div "69% Ver análisis de proctoring" at bounding box center [649, 628] width 186 height 387
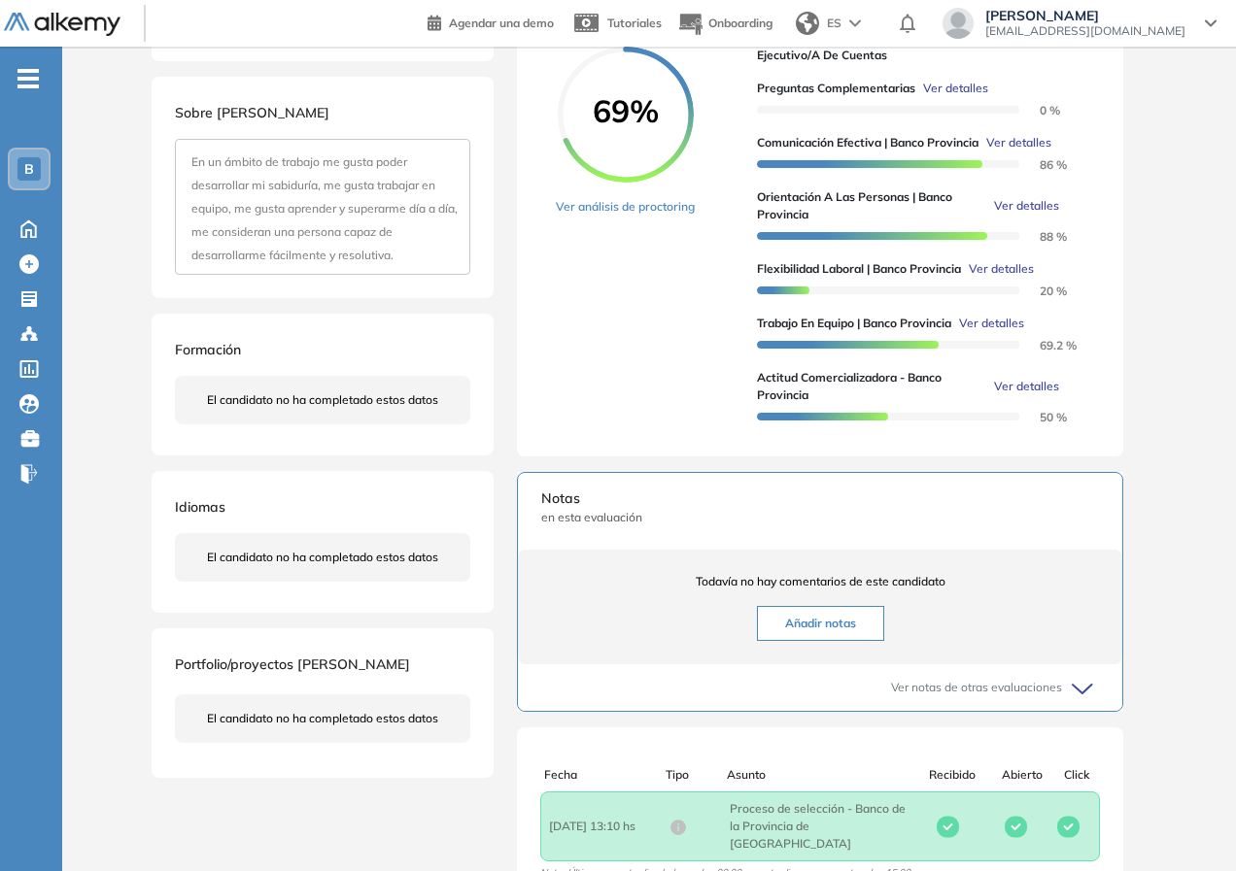
scroll to position [541, 0]
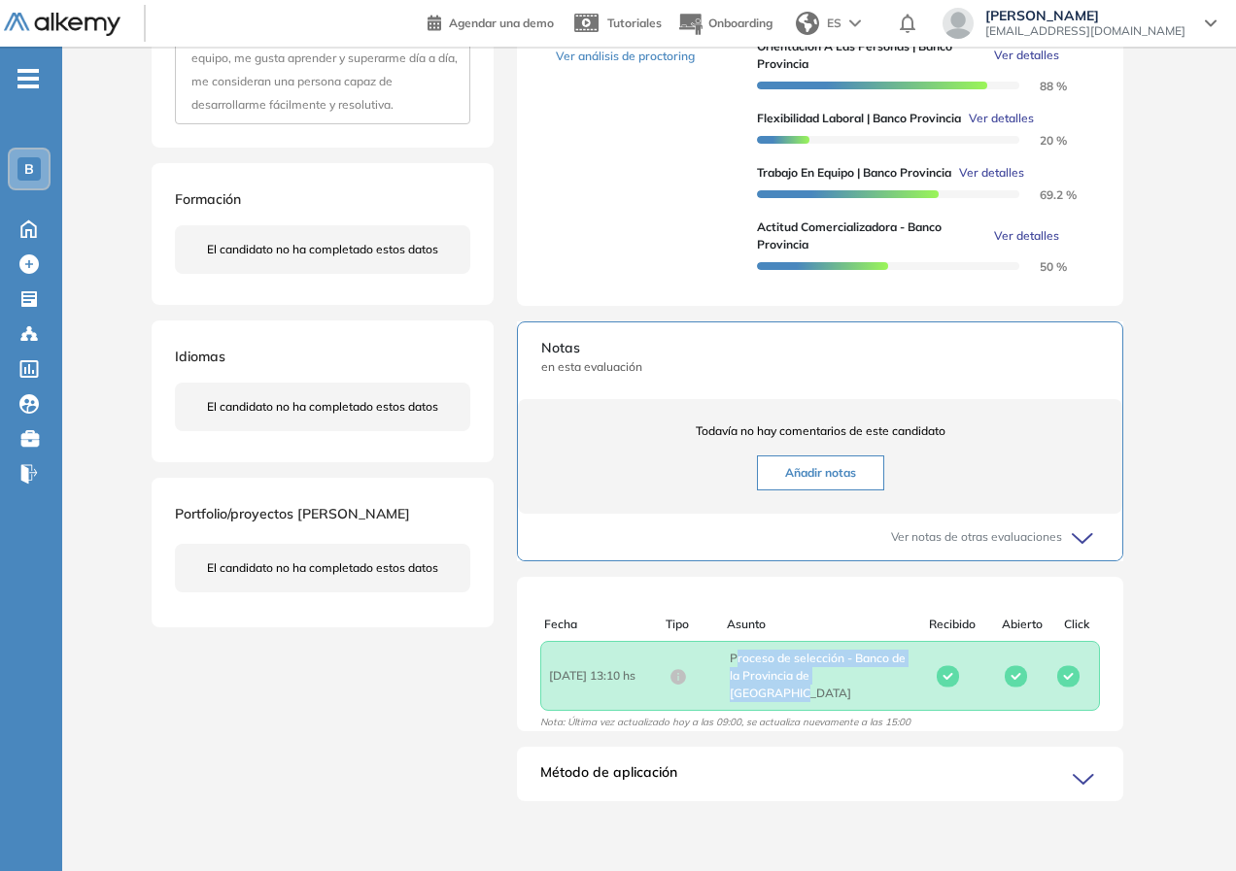
drag, startPoint x: 734, startPoint y: 674, endPoint x: 866, endPoint y: 716, distance: 138.6
click at [875, 689] on span "Asunto : Proceso de selección - Banco de la Provincia de Buenos Aires" at bounding box center [820, 676] width 181 height 52
click at [365, 702] on div "Candelaria Susanne 0 . Ejecutivo/a de Cuentas 1 . Posición de Ejecutivo/a de Cu…" at bounding box center [649, 185] width 995 height 1279
click at [675, 774] on span "Método de aplicación" at bounding box center [608, 778] width 137 height 31
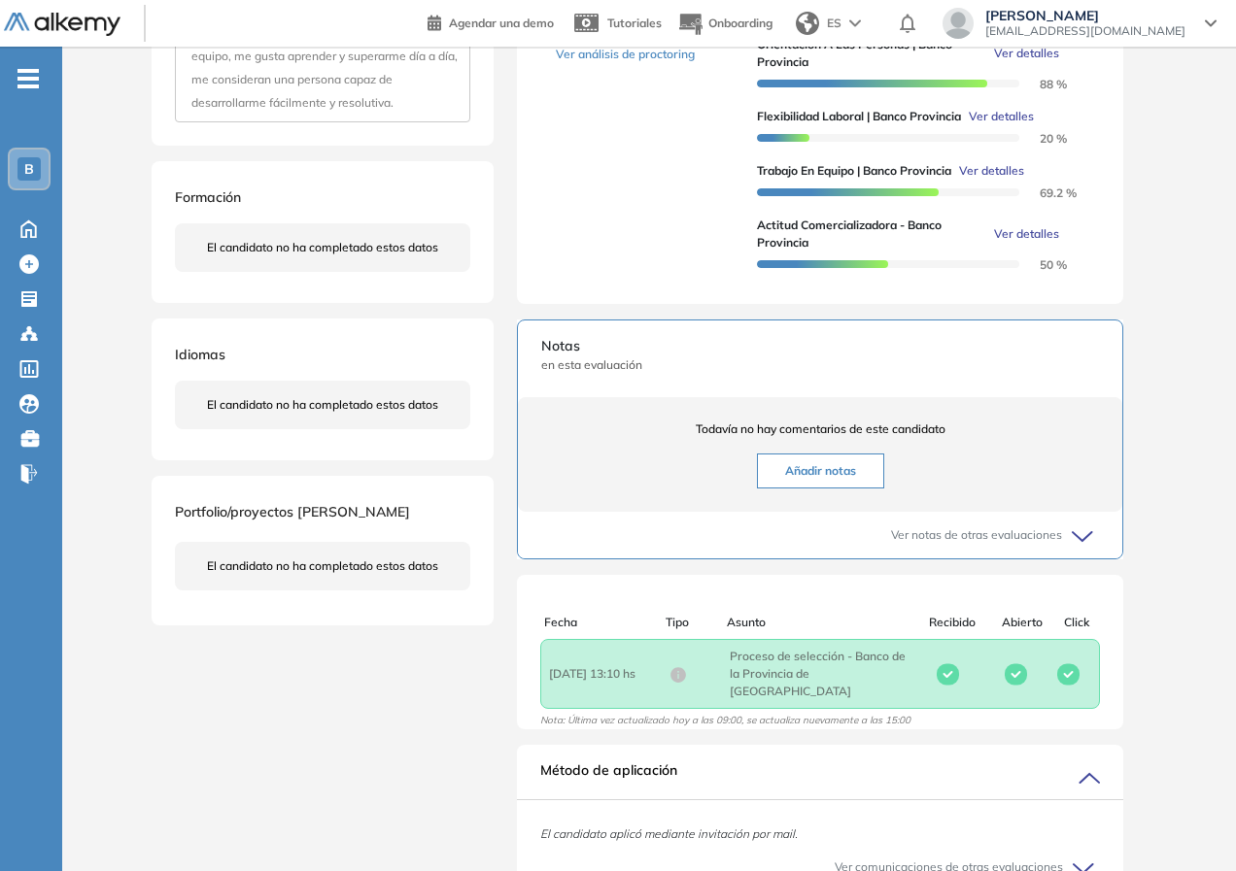
scroll to position [656, 0]
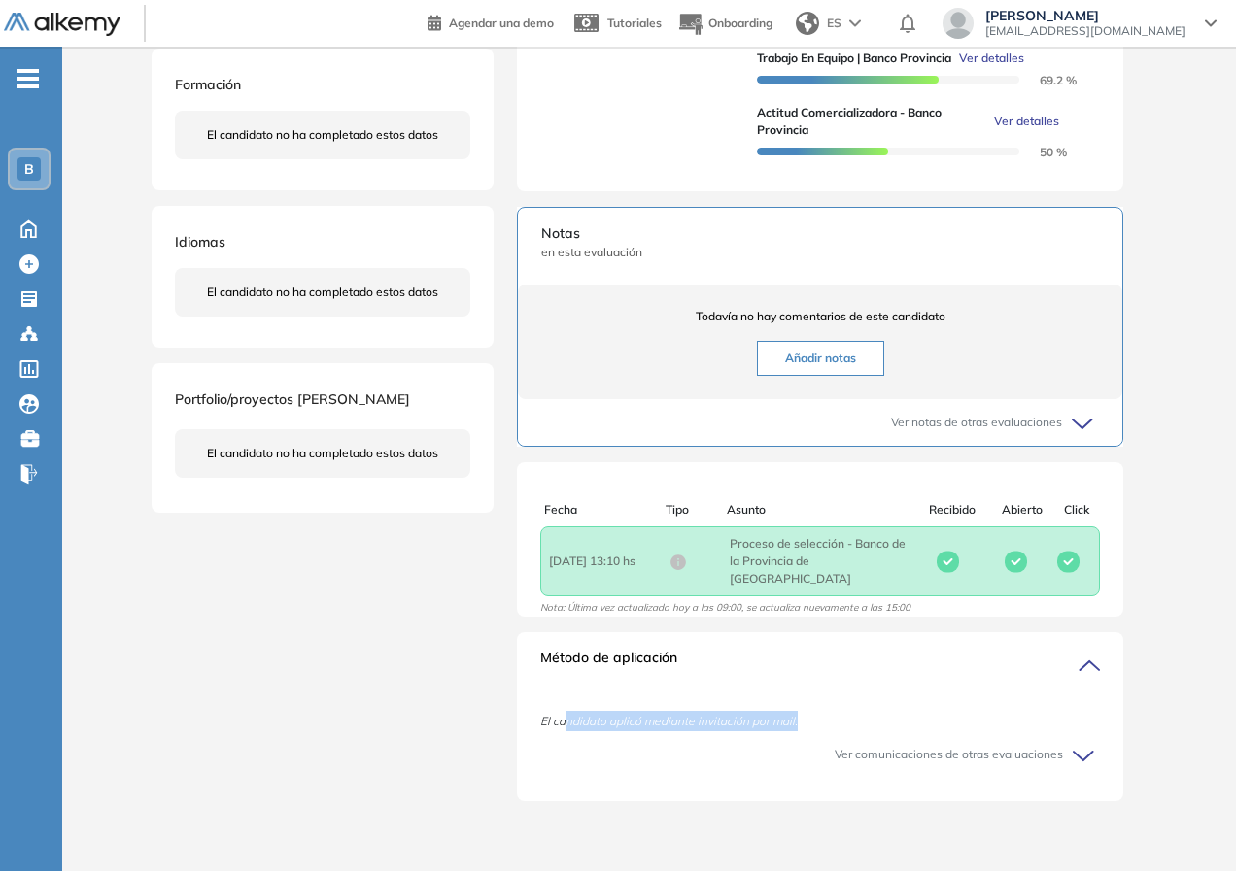
drag, startPoint x: 564, startPoint y: 723, endPoint x: 830, endPoint y: 718, distance: 266.3
click at [830, 718] on div "El candidato aplicó mediante invitación por mail." at bounding box center [820, 721] width 606 height 20
click at [863, 749] on span "Ver comunicaciones de otras evaluaciones" at bounding box center [949, 754] width 228 height 17
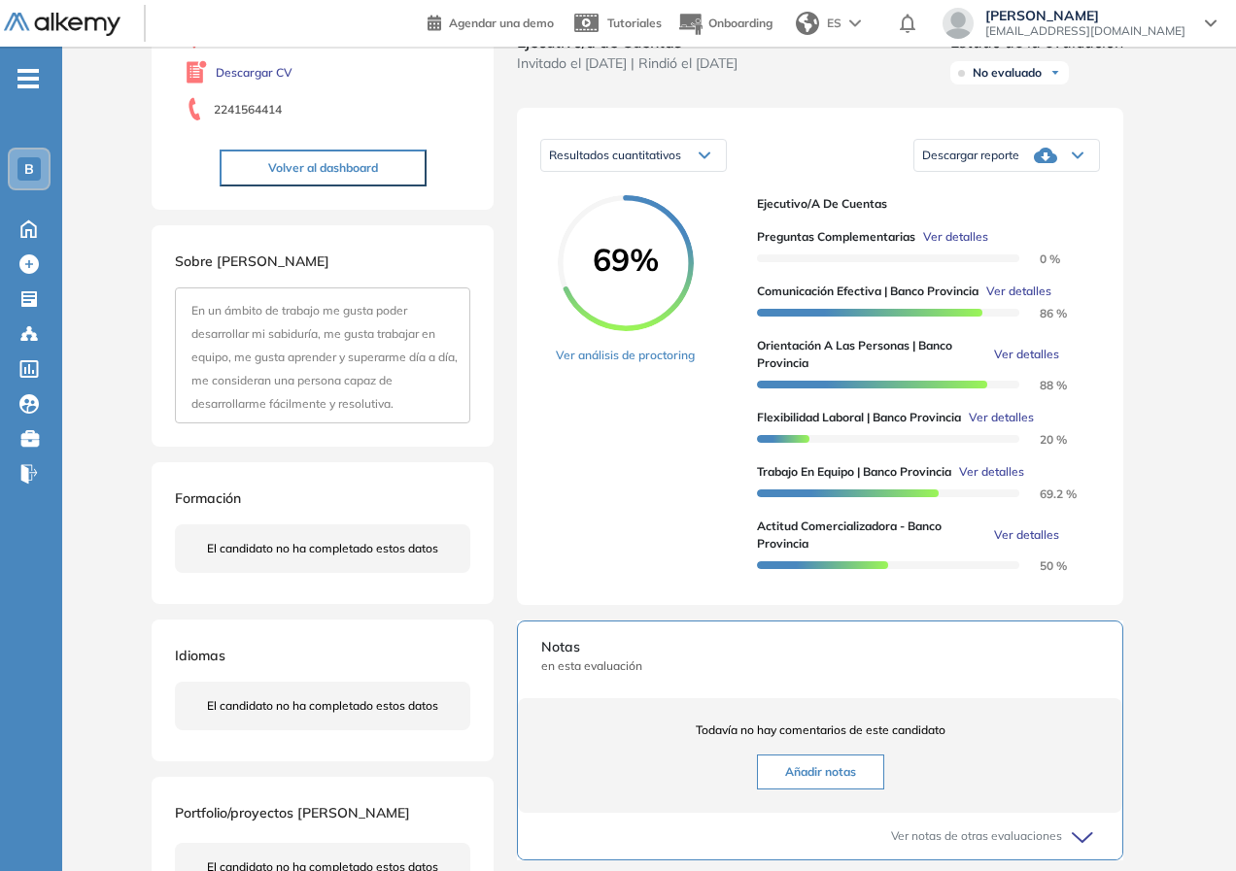
scroll to position [0, 0]
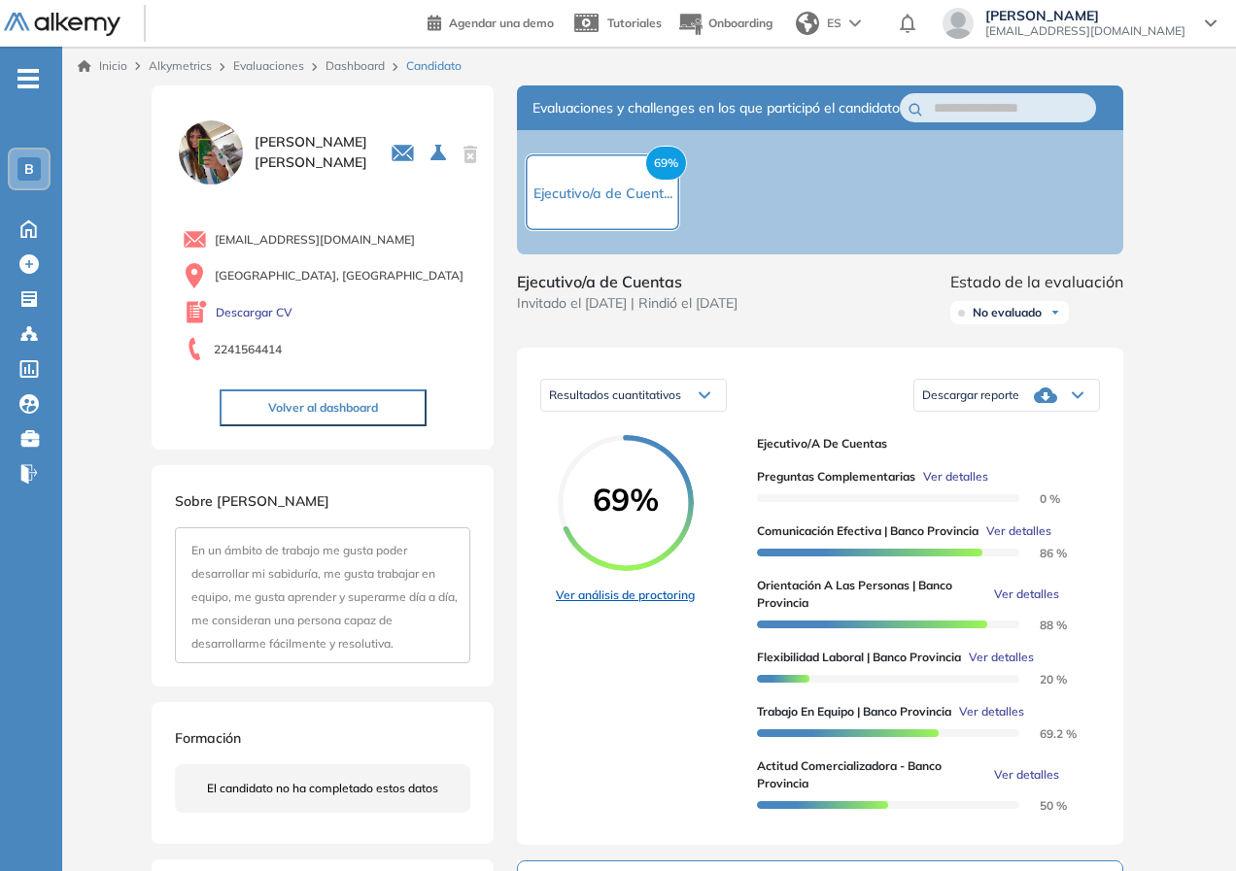
click at [613, 604] on link "Ver análisis de proctoring" at bounding box center [625, 595] width 139 height 17
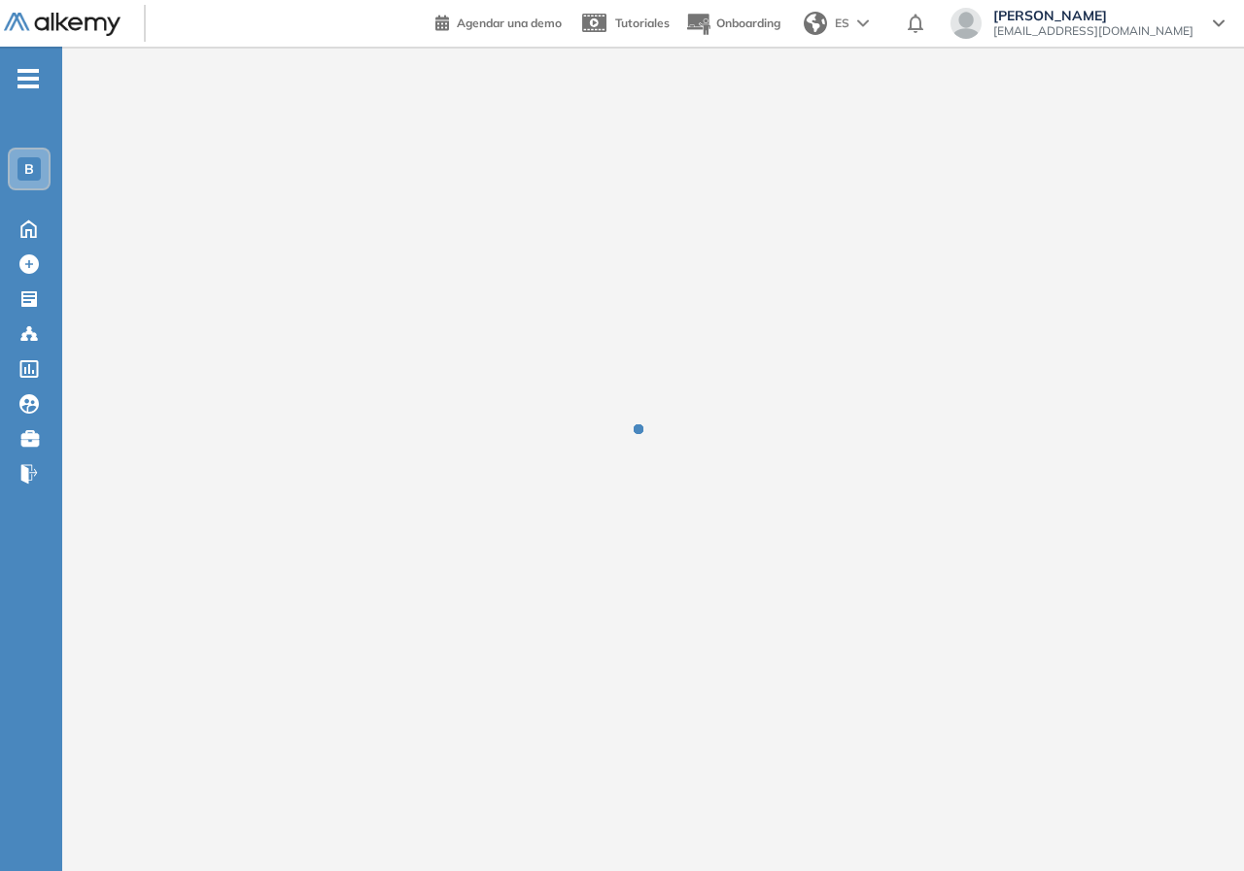
click at [199, 265] on div at bounding box center [652, 444] width 1181 height 794
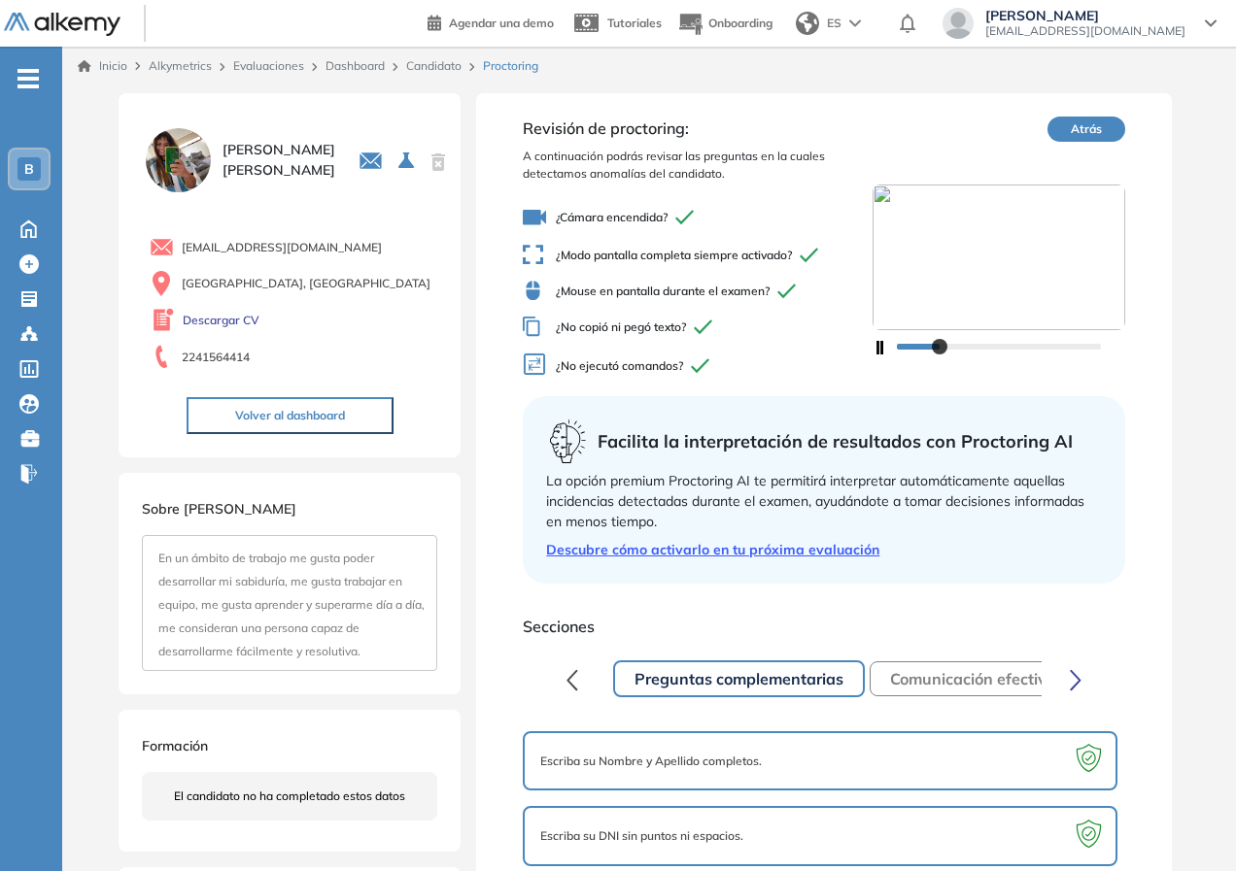
click at [875, 348] on icon "button" at bounding box center [877, 348] width 11 height 14
click at [353, 66] on link "Dashboard" at bounding box center [354, 65] width 59 height 15
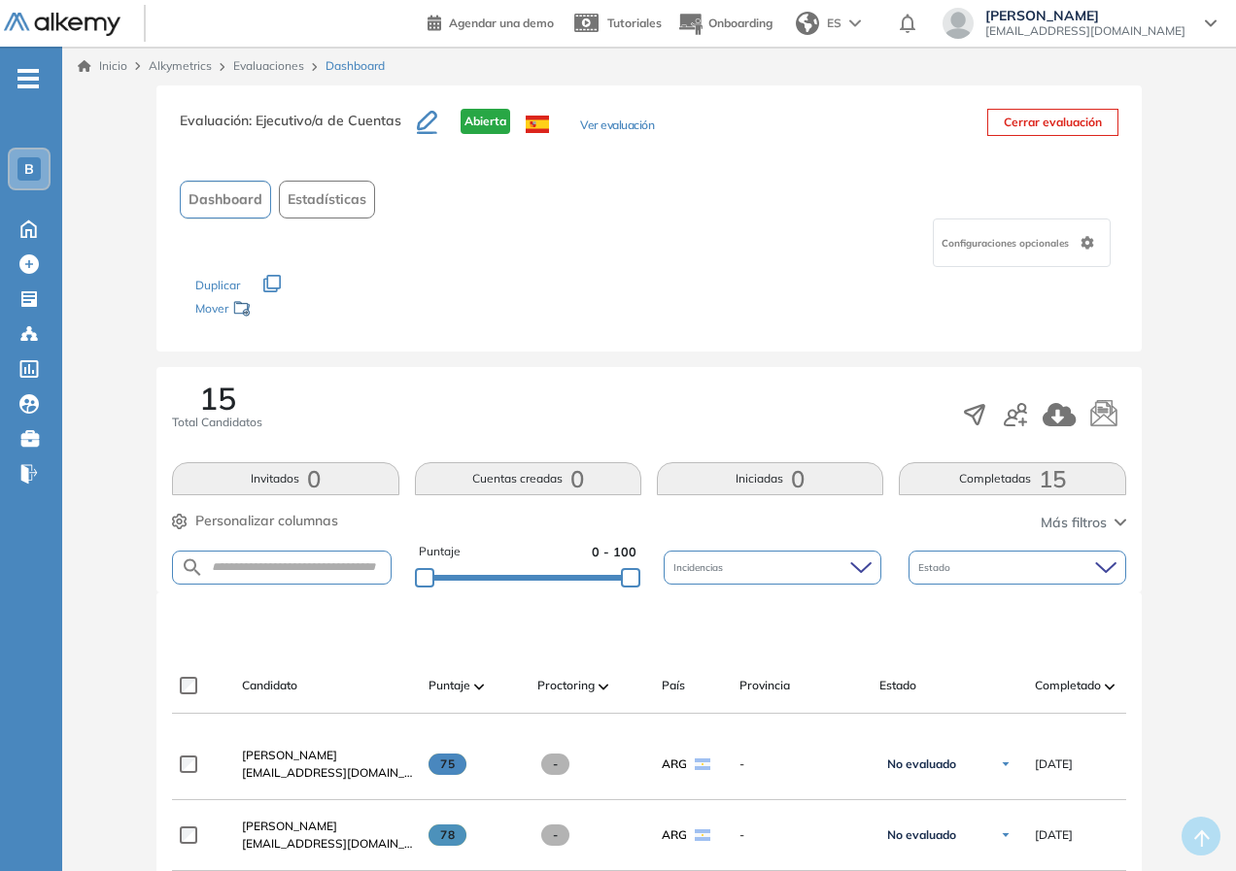
scroll to position [194, 0]
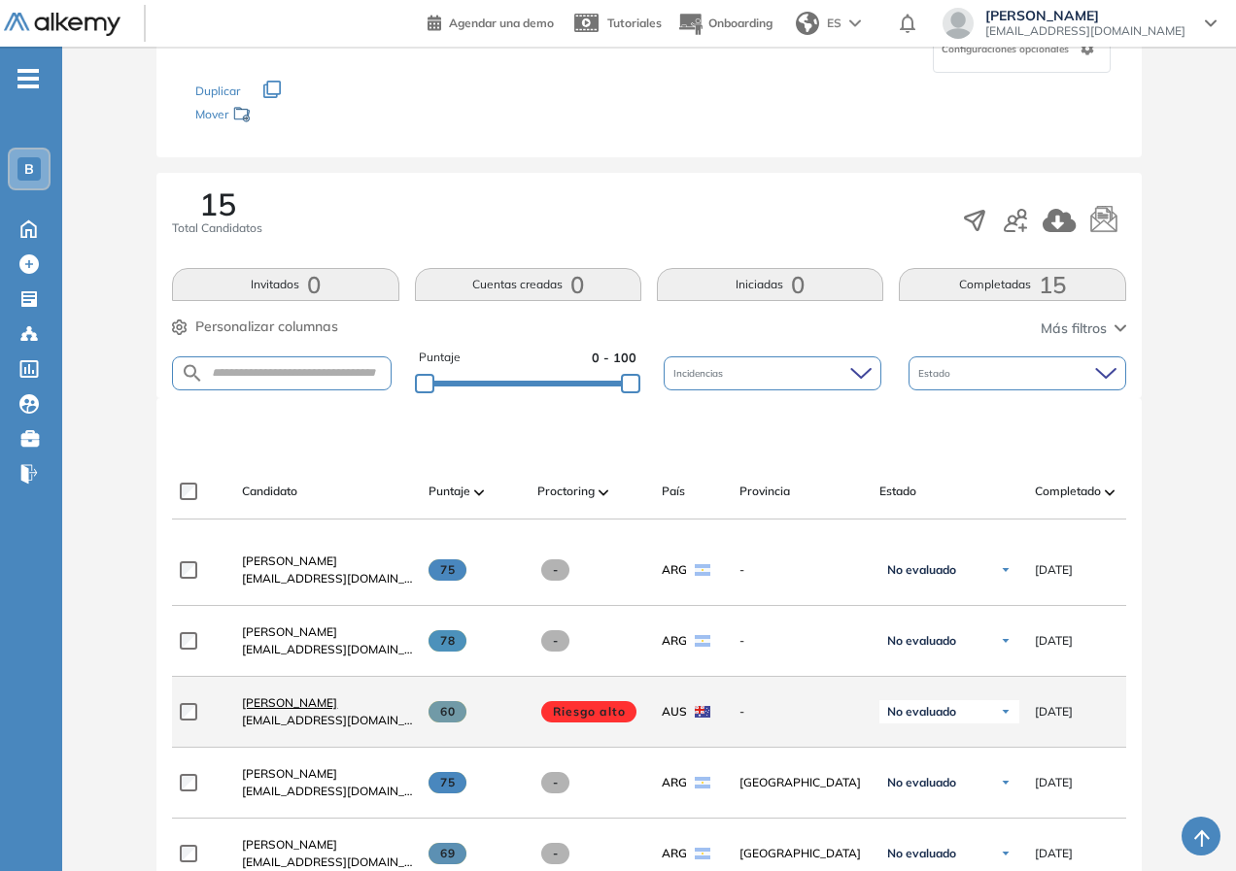
click at [321, 710] on span "[PERSON_NAME]" at bounding box center [289, 703] width 95 height 15
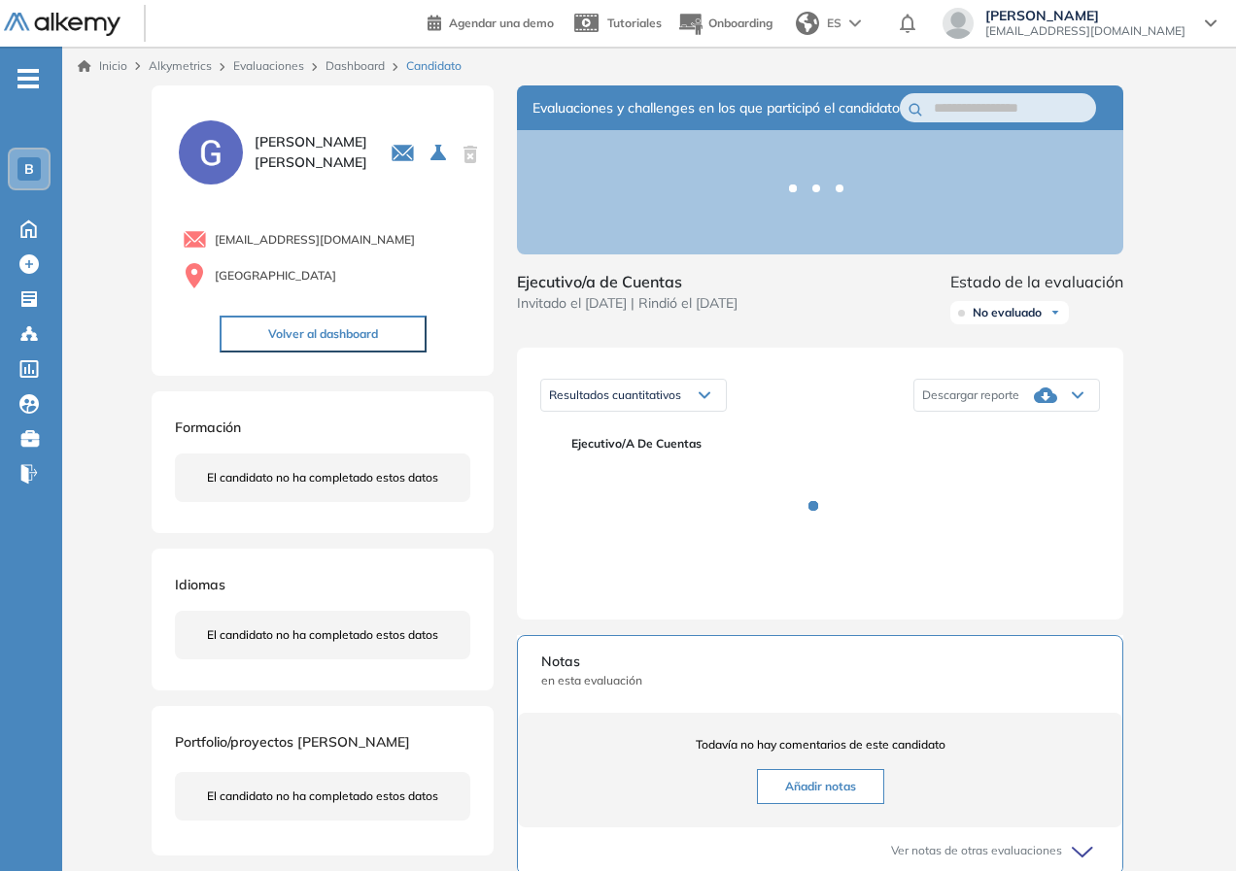
scroll to position [97, 0]
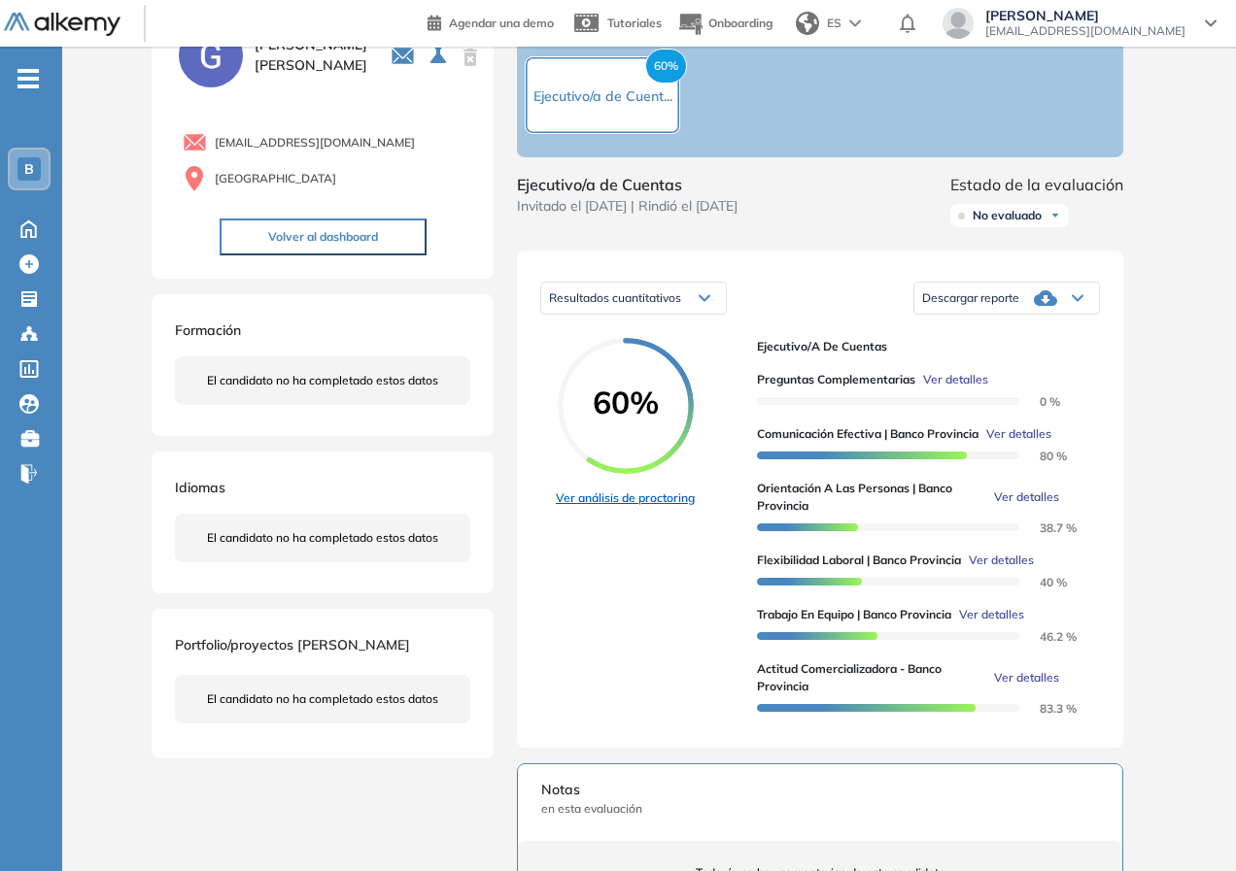
click at [664, 507] on link "Ver análisis de proctoring" at bounding box center [625, 498] width 139 height 17
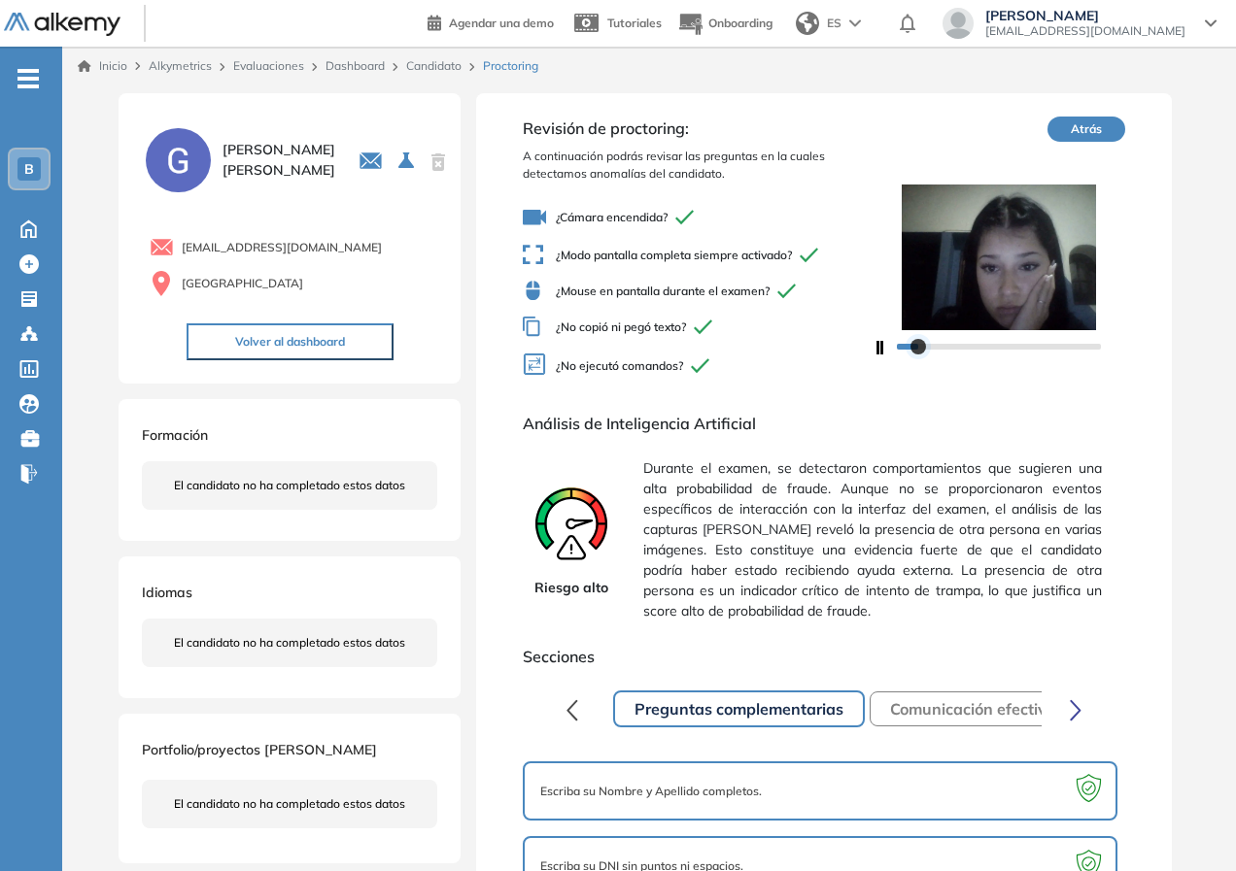
click at [911, 355] on div at bounding box center [918, 347] width 16 height 16
drag, startPoint x: 912, startPoint y: 353, endPoint x: 874, endPoint y: 351, distance: 37.9
click at [874, 351] on div at bounding box center [998, 345] width 253 height 31
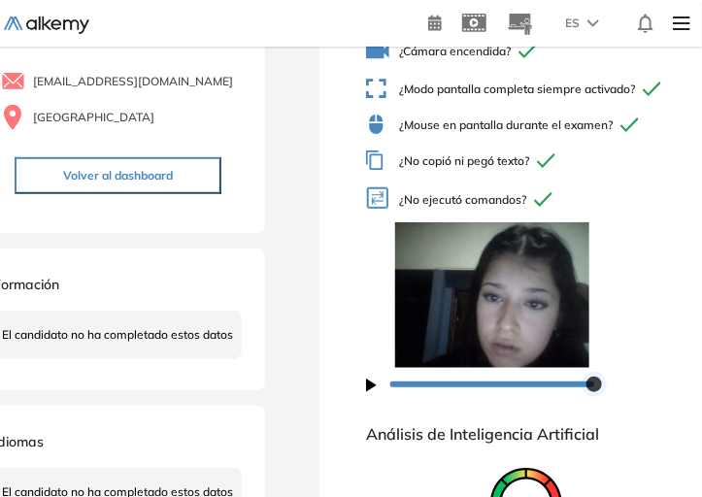
scroll to position [222, 0]
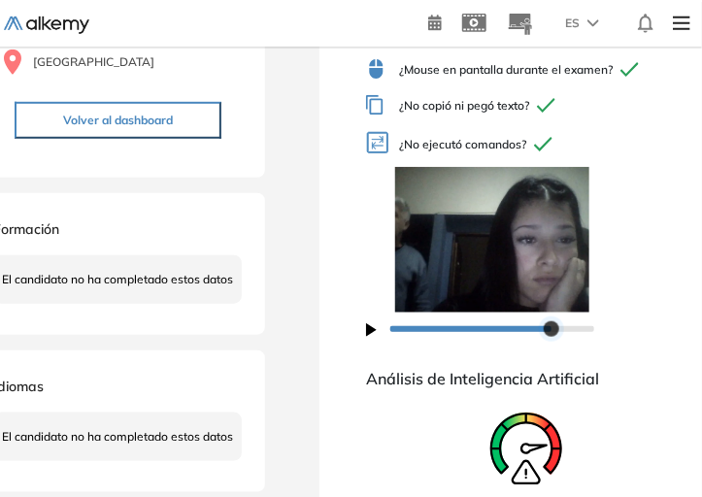
click at [553, 328] on div at bounding box center [552, 330] width 16 height 16
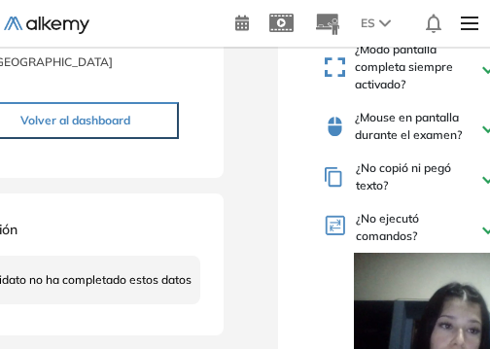
scroll to position [377, 0]
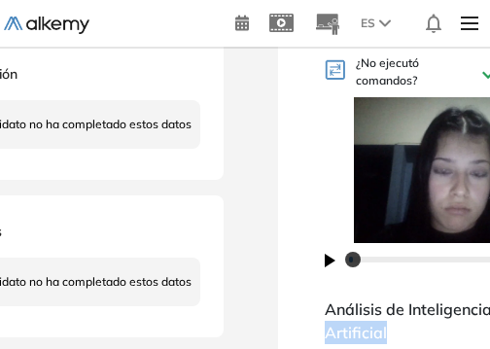
drag, startPoint x: 387, startPoint y: 343, endPoint x: 434, endPoint y: 292, distance: 69.4
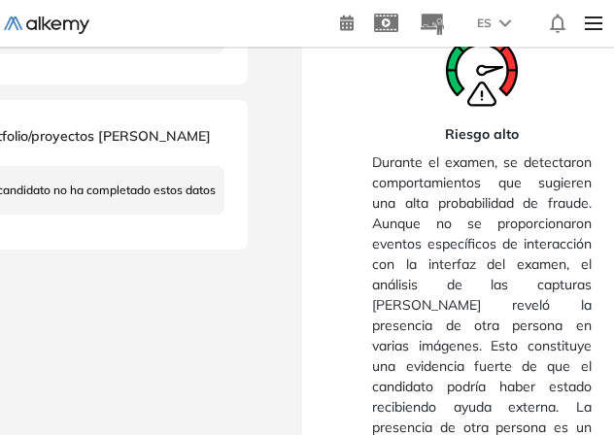
scroll to position [678, 0]
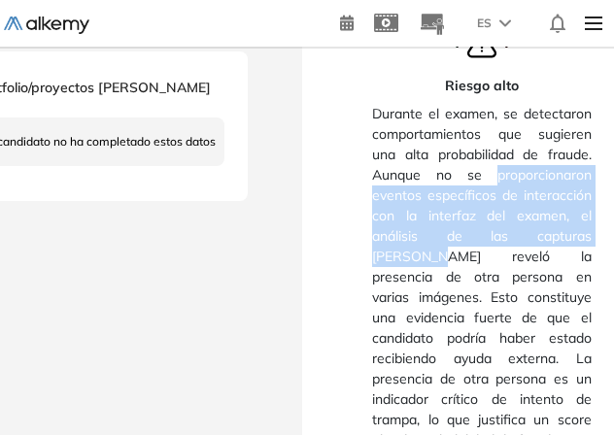
drag, startPoint x: 497, startPoint y: 174, endPoint x: 593, endPoint y: 234, distance: 112.7
click at [593, 234] on div "Riesgo alto Durante el examen, se detectaron comportamientos que sugieren una a…" at bounding box center [482, 219] width 266 height 480
click at [575, 241] on span "Durante el examen, se detectaron comportamientos que sugieren una alta probabil…" at bounding box center [482, 277] width 220 height 362
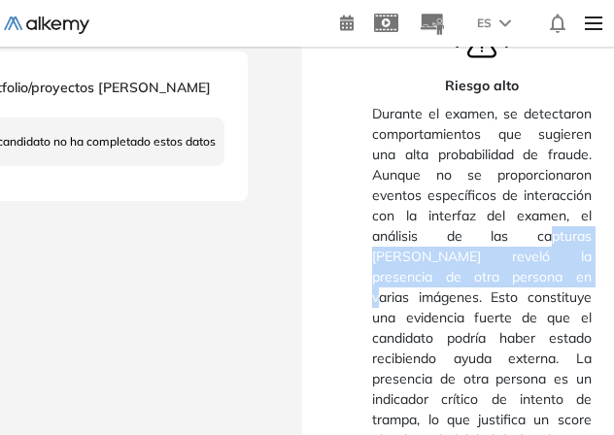
drag, startPoint x: 476, startPoint y: 233, endPoint x: 485, endPoint y: 275, distance: 42.7
click at [485, 275] on span "Durante el examen, se detectaron comportamientos que sugieren una alta probabil…" at bounding box center [482, 277] width 220 height 362
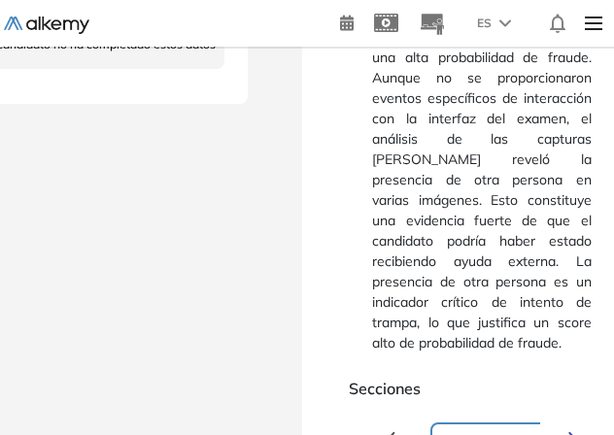
drag, startPoint x: 544, startPoint y: 233, endPoint x: 532, endPoint y: 210, distance: 26.1
click at [544, 232] on span "Durante el examen, se detectaron comportamientos que sugieren una alta probabil…" at bounding box center [482, 180] width 220 height 362
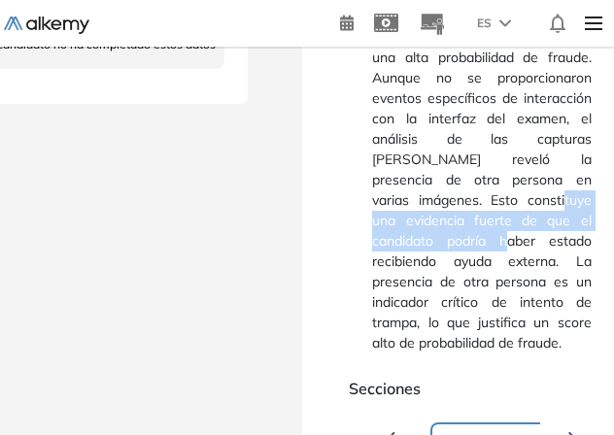
drag, startPoint x: 434, startPoint y: 201, endPoint x: 595, endPoint y: 222, distance: 161.7
click at [595, 222] on div "Riesgo alto Durante el examen, se detectaron comportamientos que sugieren una a…" at bounding box center [482, 121] width 266 height 480
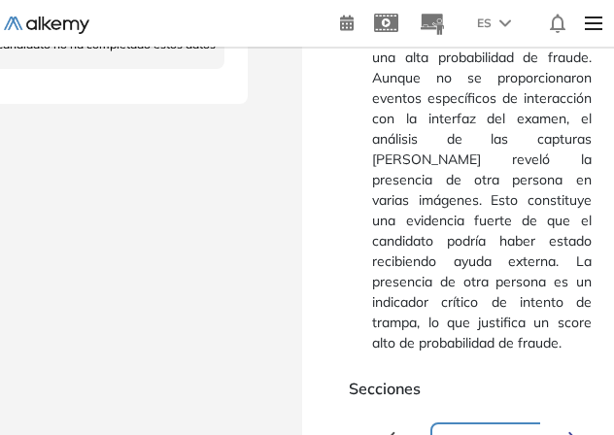
drag, startPoint x: 576, startPoint y: 235, endPoint x: 556, endPoint y: 237, distance: 20.5
click at [575, 235] on span "Durante el examen, se detectaron comportamientos que sugieren una alta probabil…" at bounding box center [482, 180] width 220 height 362
drag, startPoint x: 430, startPoint y: 254, endPoint x: 518, endPoint y: 257, distance: 87.5
click at [518, 257] on span "Durante el examen, se detectaron comportamientos que sugieren una alta probabil…" at bounding box center [482, 180] width 220 height 362
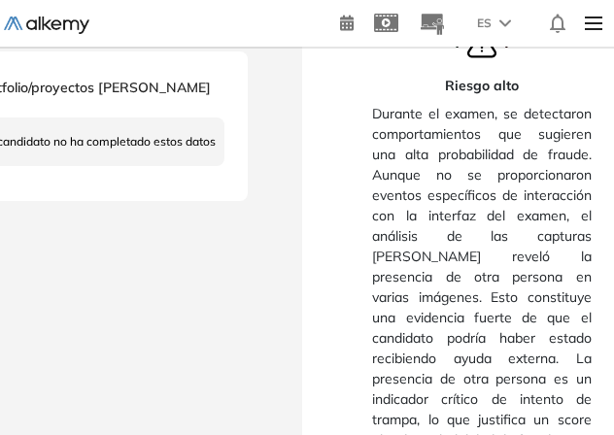
click at [578, 238] on span "Durante el examen, se detectaron comportamientos que sugieren una alta probabil…" at bounding box center [482, 277] width 220 height 362
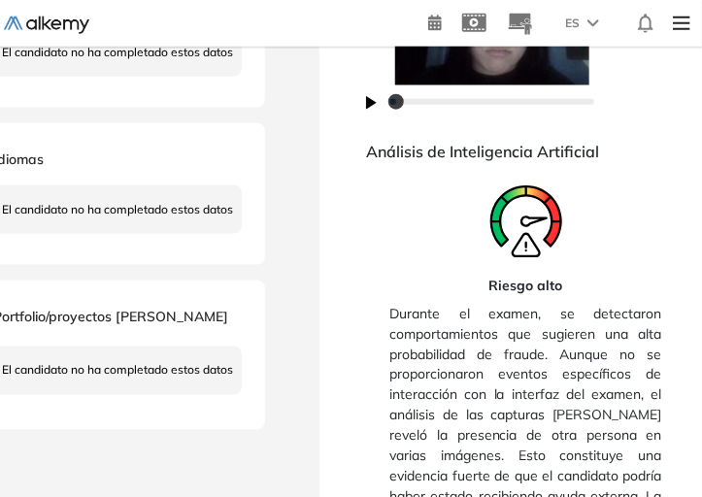
scroll to position [227, 0]
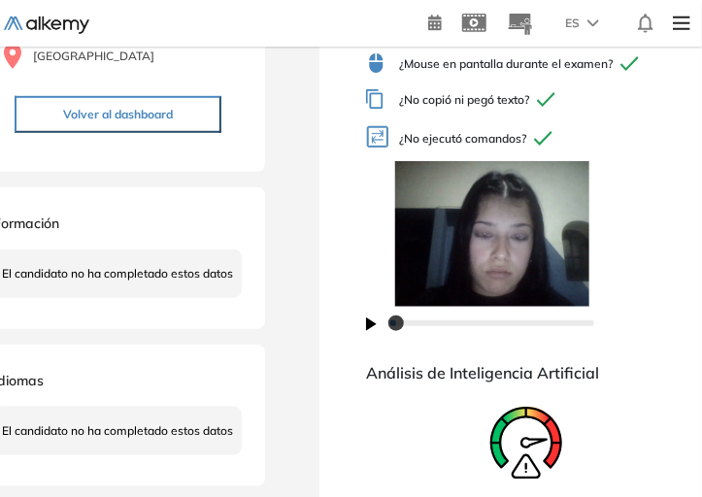
click at [370, 322] on icon "button" at bounding box center [371, 325] width 11 height 14
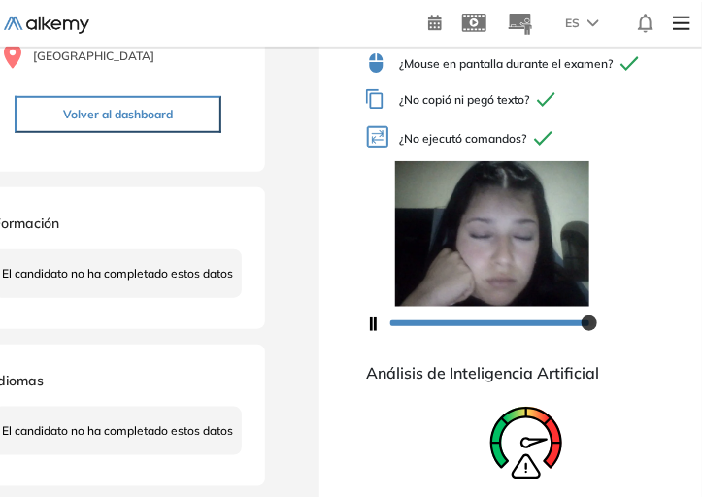
click at [376, 324] on icon "button" at bounding box center [375, 325] width 8 height 14
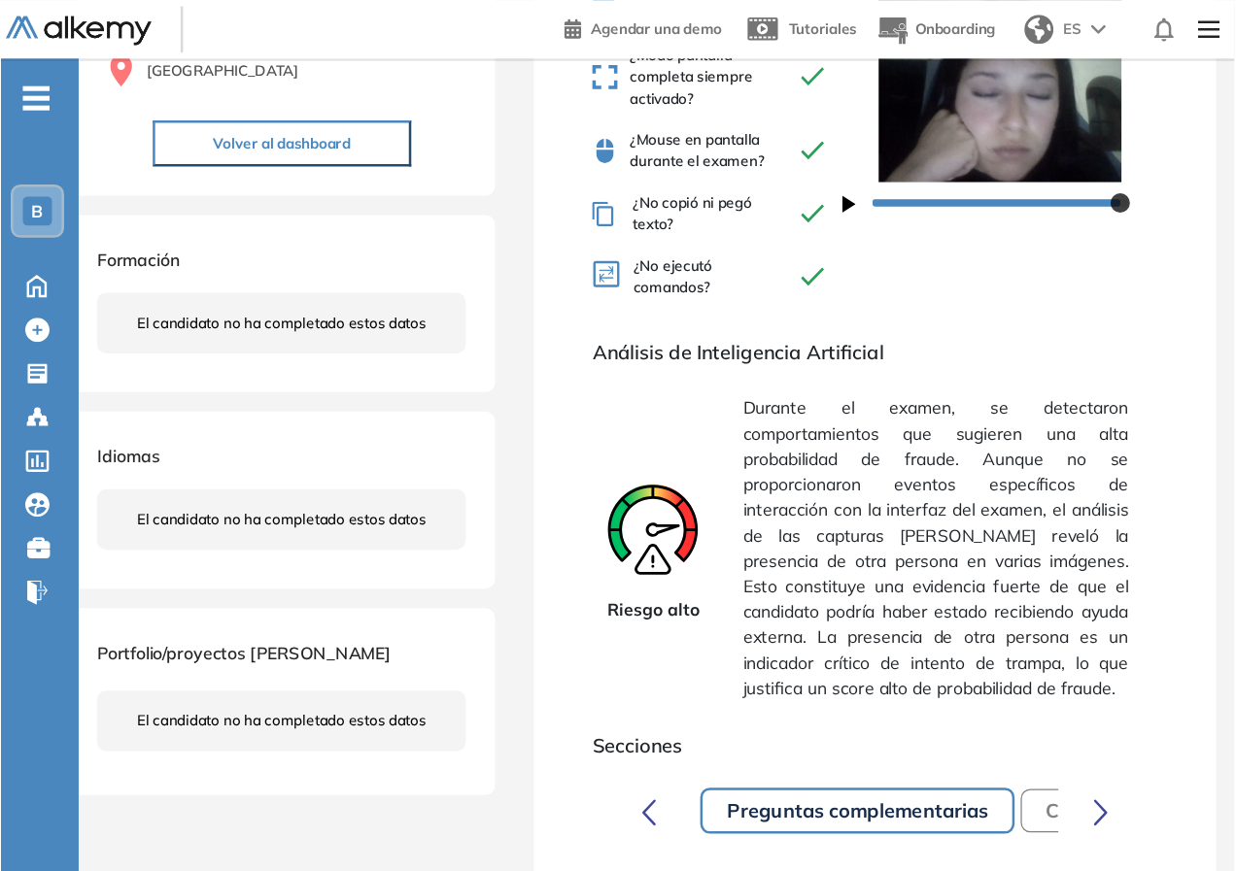
scroll to position [0, 0]
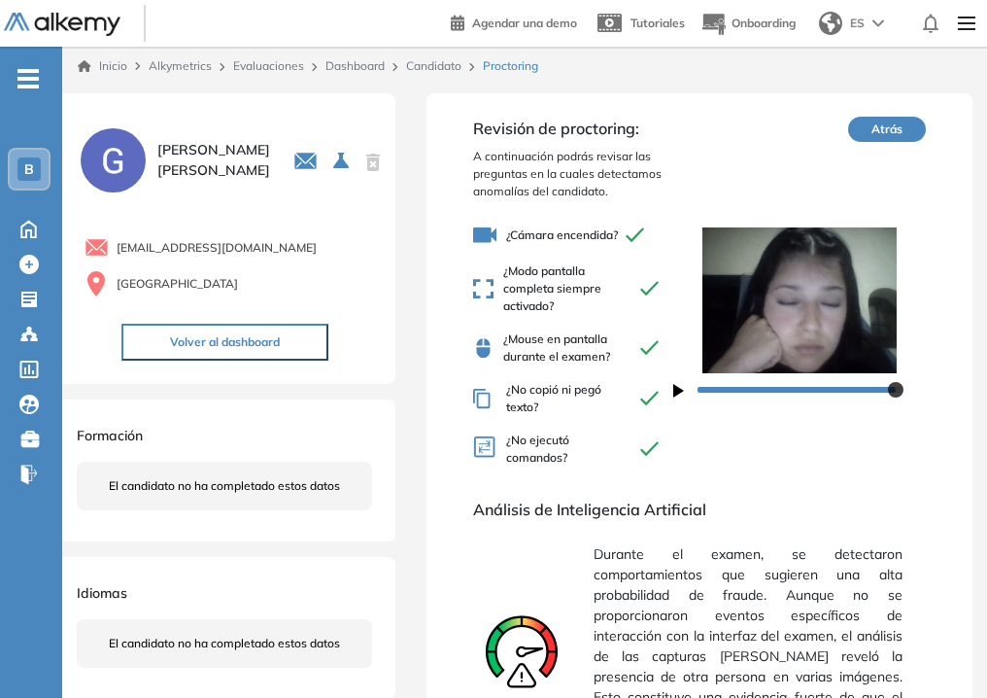
click at [363, 62] on link "Dashboard" at bounding box center [354, 65] width 59 height 15
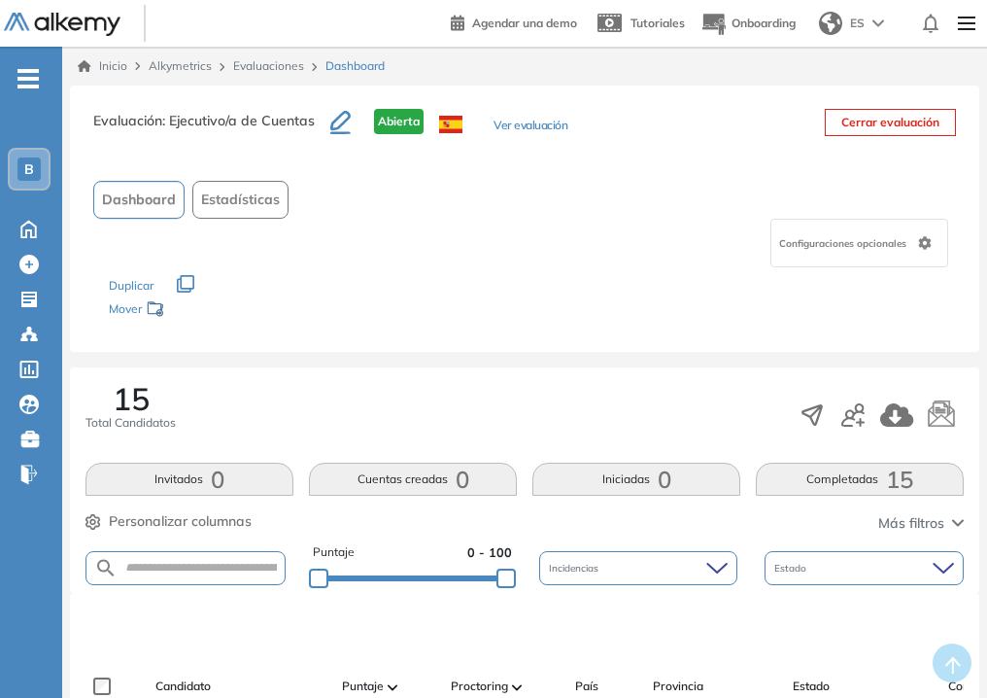
click at [277, 58] on link "Evaluaciones" at bounding box center [268, 65] width 71 height 15
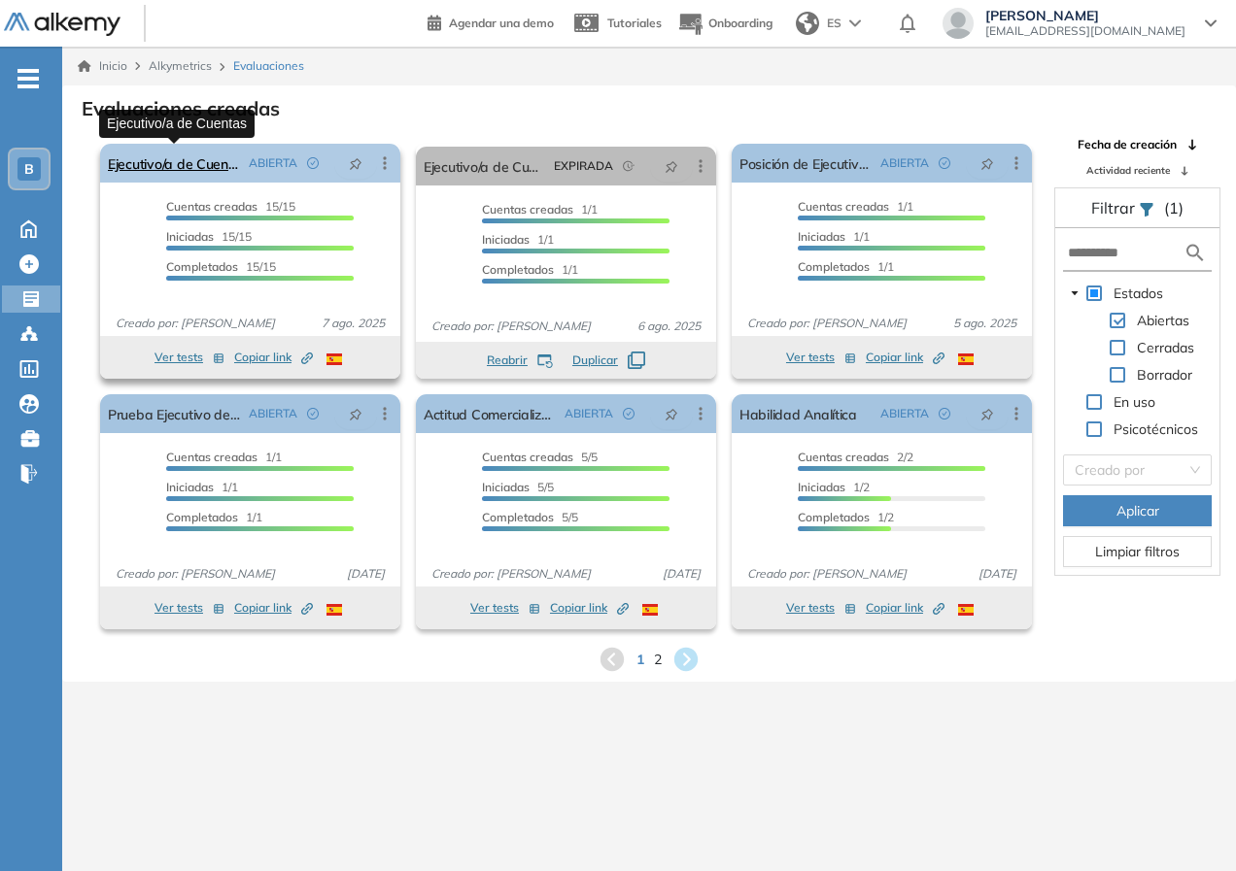
click at [137, 160] on link "Ejecutivo/a de Cuentas" at bounding box center [174, 163] width 133 height 39
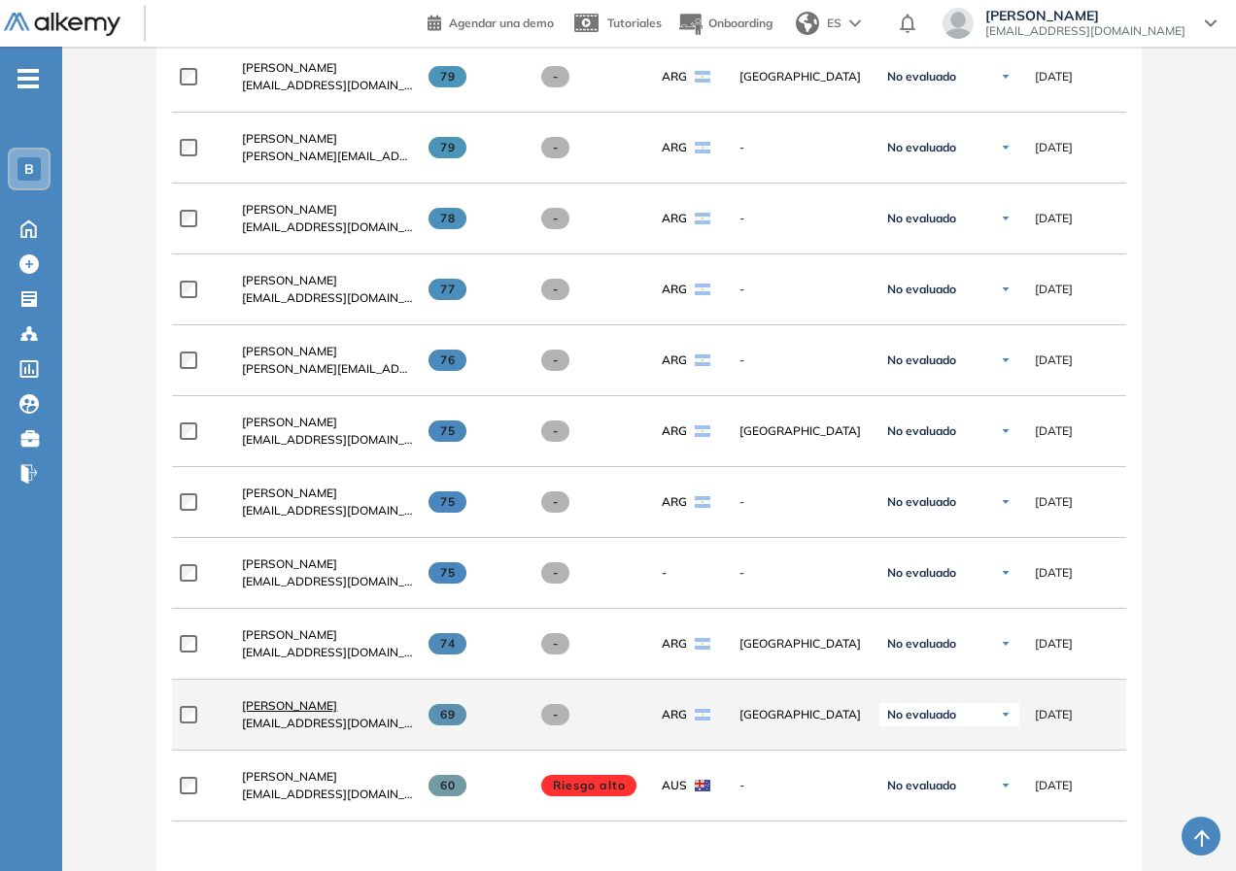
scroll to position [1069, 0]
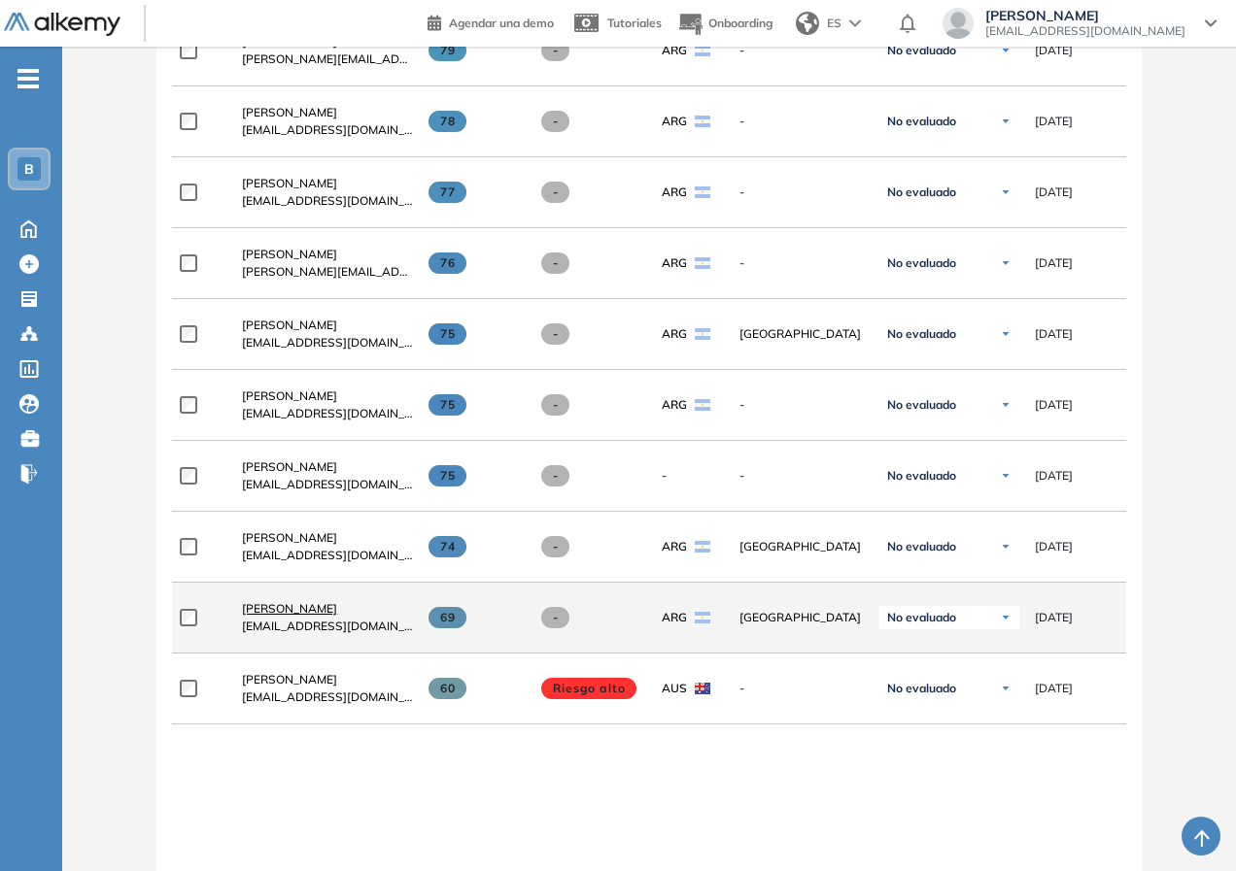
click at [300, 616] on span "[PERSON_NAME]" at bounding box center [289, 608] width 95 height 15
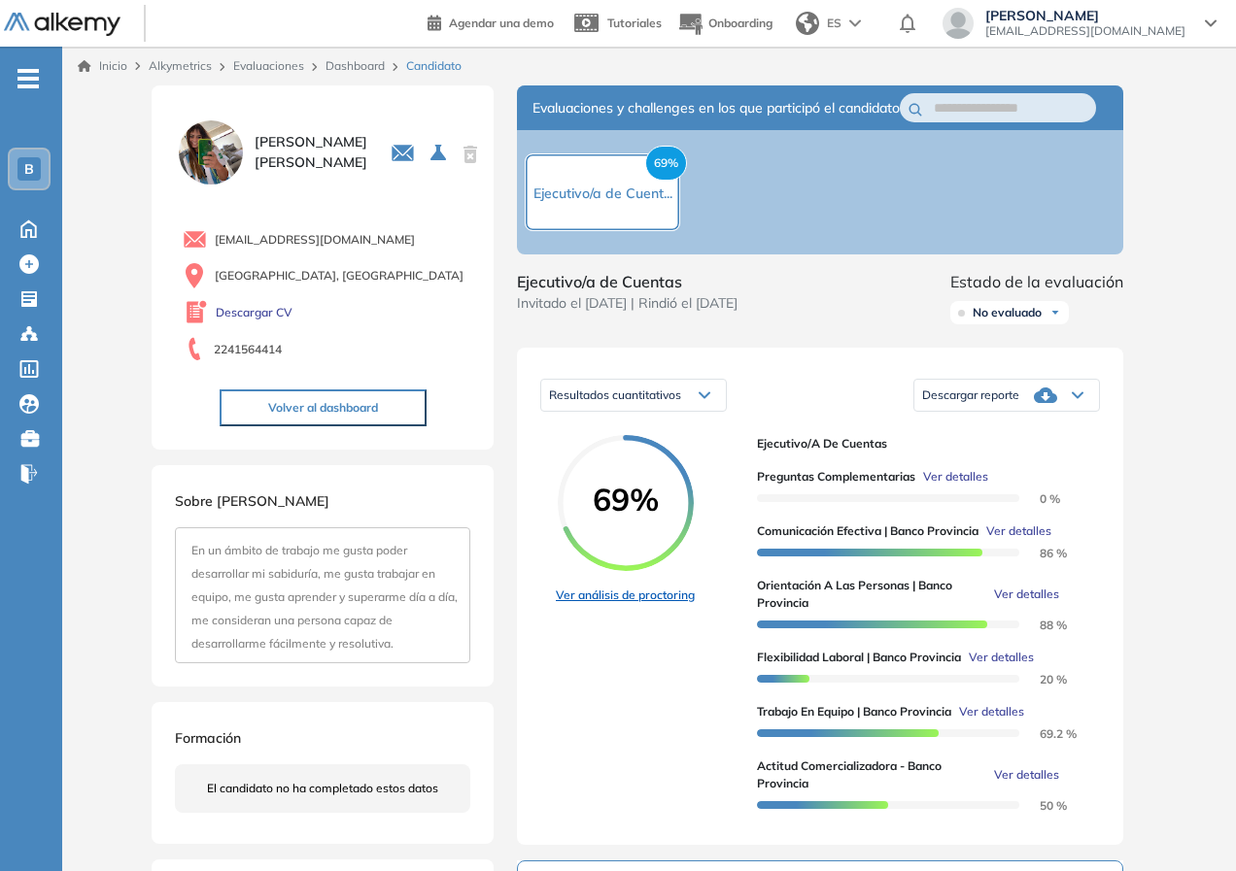
click at [646, 604] on link "Ver análisis de proctoring" at bounding box center [625, 595] width 139 height 17
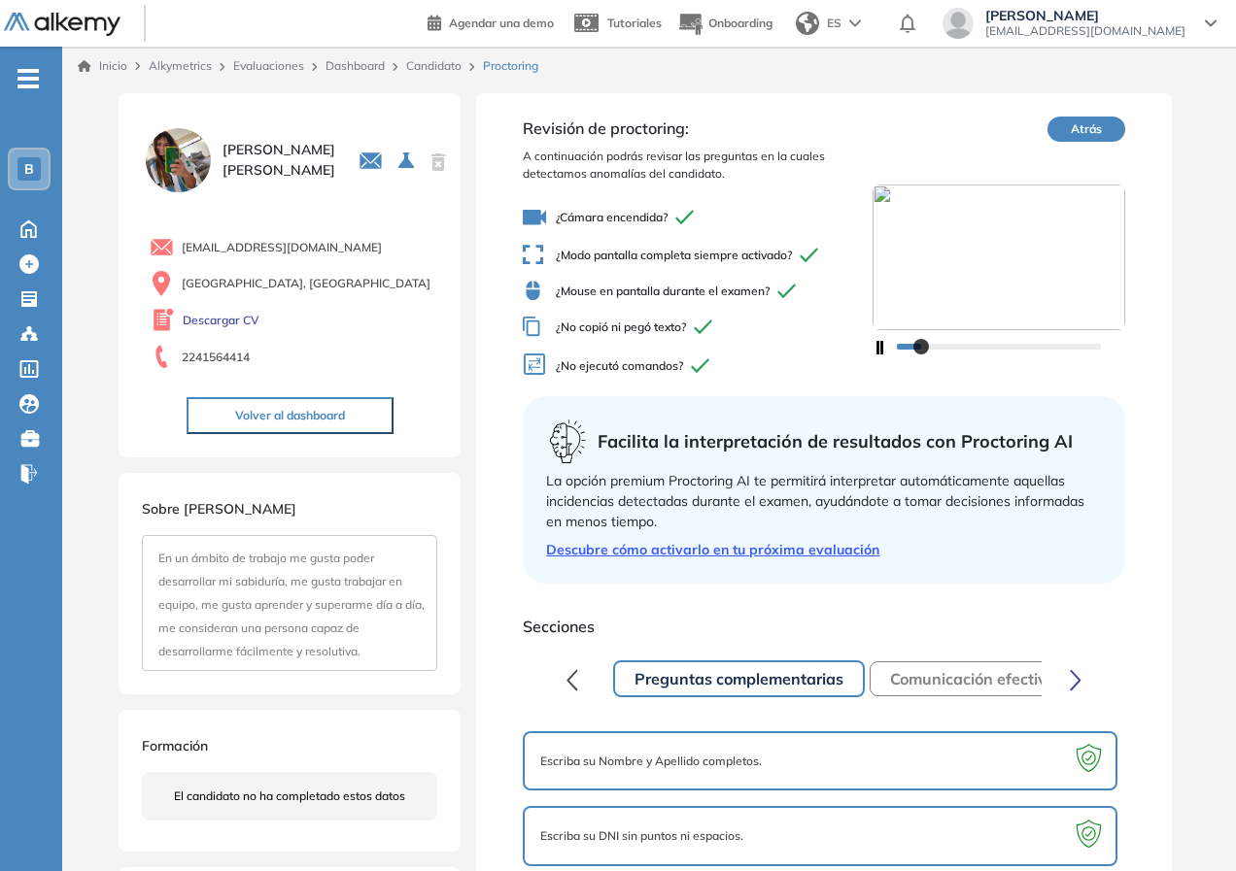
click at [882, 347] on icon "button" at bounding box center [880, 348] width 8 height 14
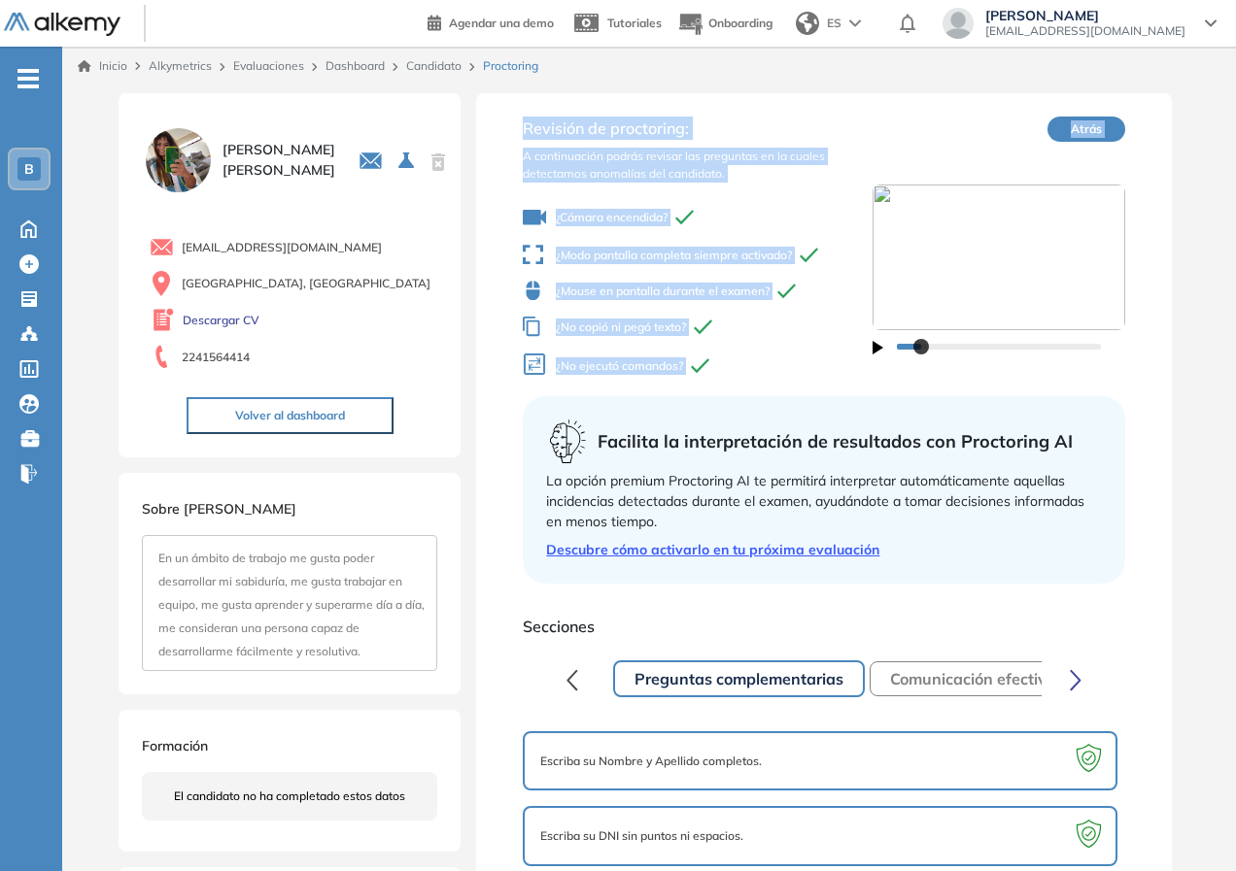
drag, startPoint x: 475, startPoint y: 86, endPoint x: 1137, endPoint y: 363, distance: 717.2
click at [1139, 365] on div "Candelaria Susanne 0 . Ejecutivo/a de Cuentas 1 . Posición de Ejecutivo/a de Cu…" at bounding box center [649, 633] width 1174 height 1097
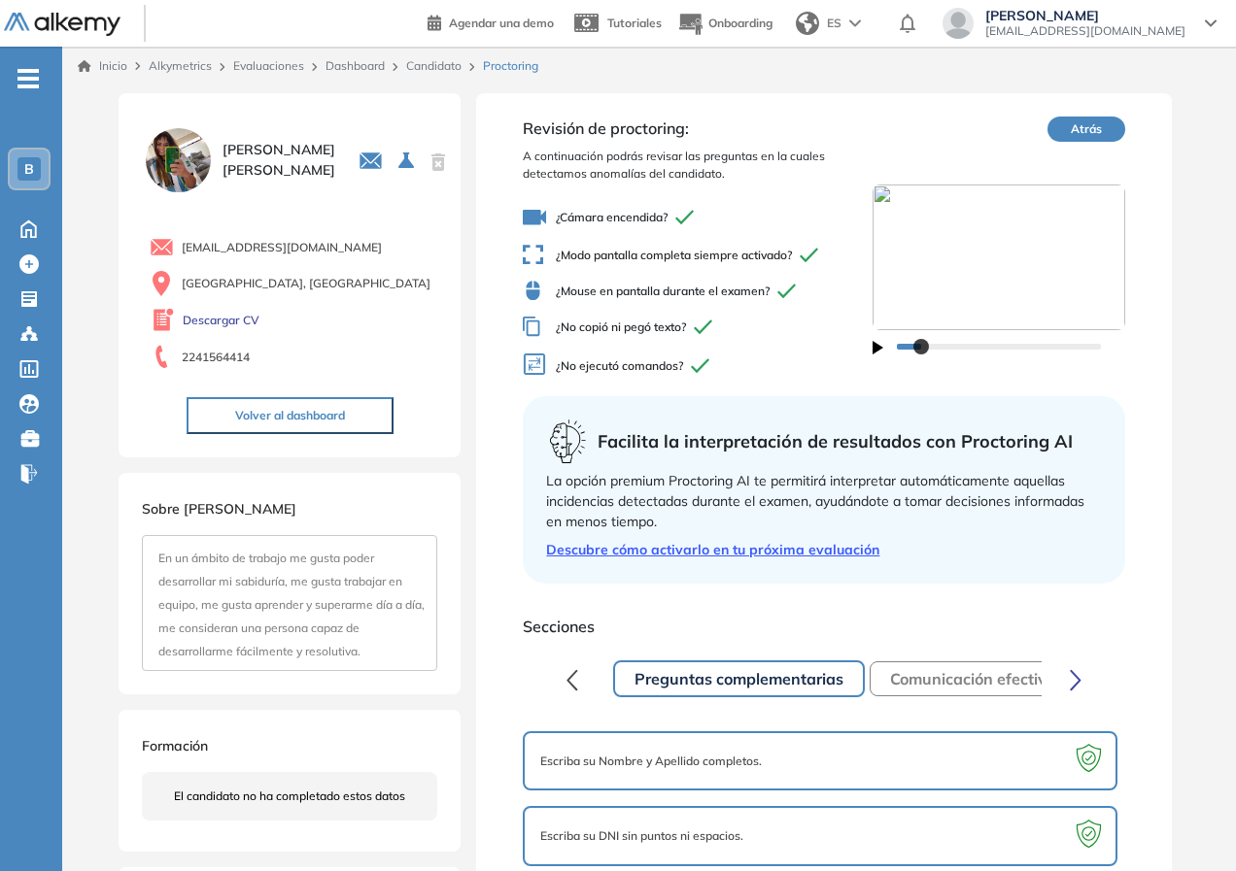
click at [1230, 399] on div "Candelaria Susanne 0 . Ejecutivo/a de Cuentas 1 . Posición de Ejecutivo/a de Cu…" at bounding box center [649, 633] width 1174 height 1097
click at [345, 68] on link "Dashboard" at bounding box center [354, 65] width 59 height 15
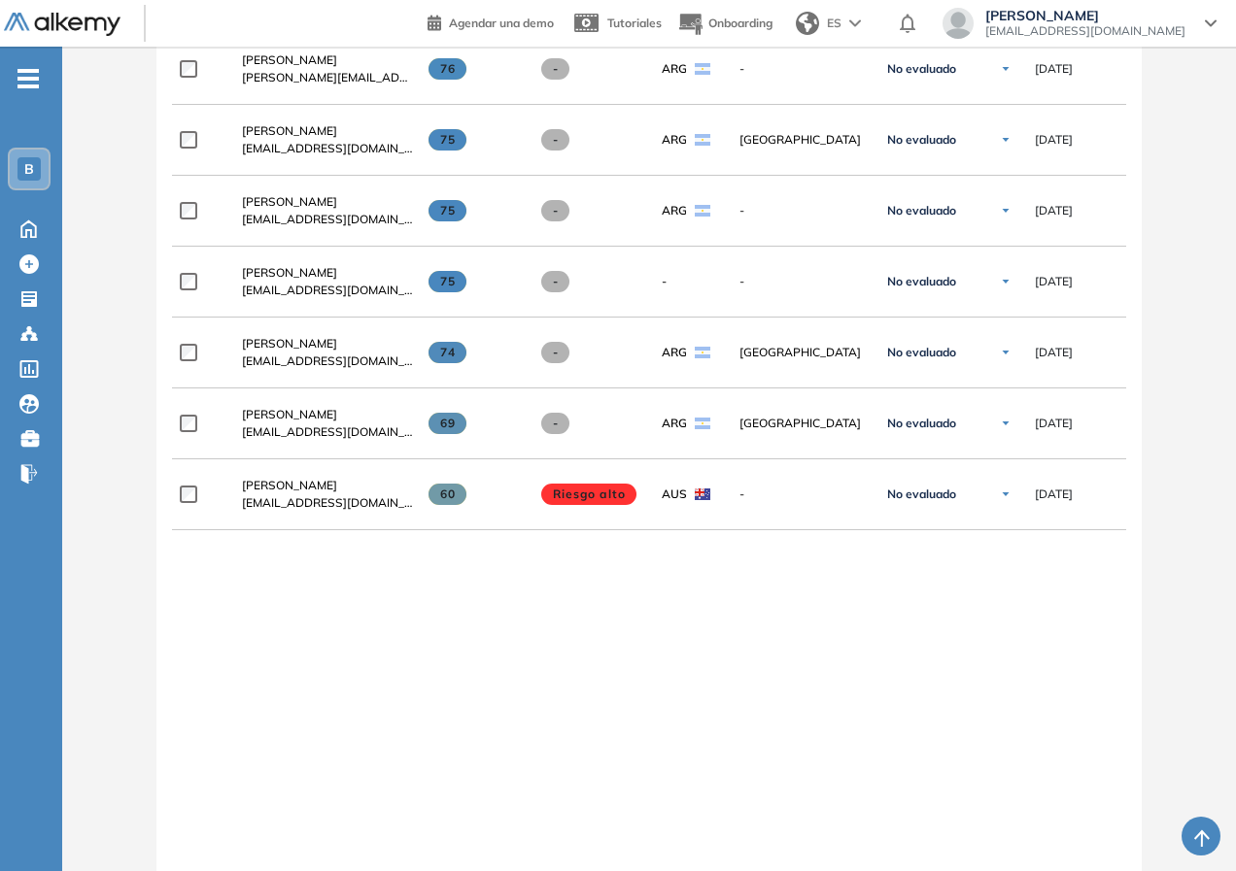
scroll to position [1318, 0]
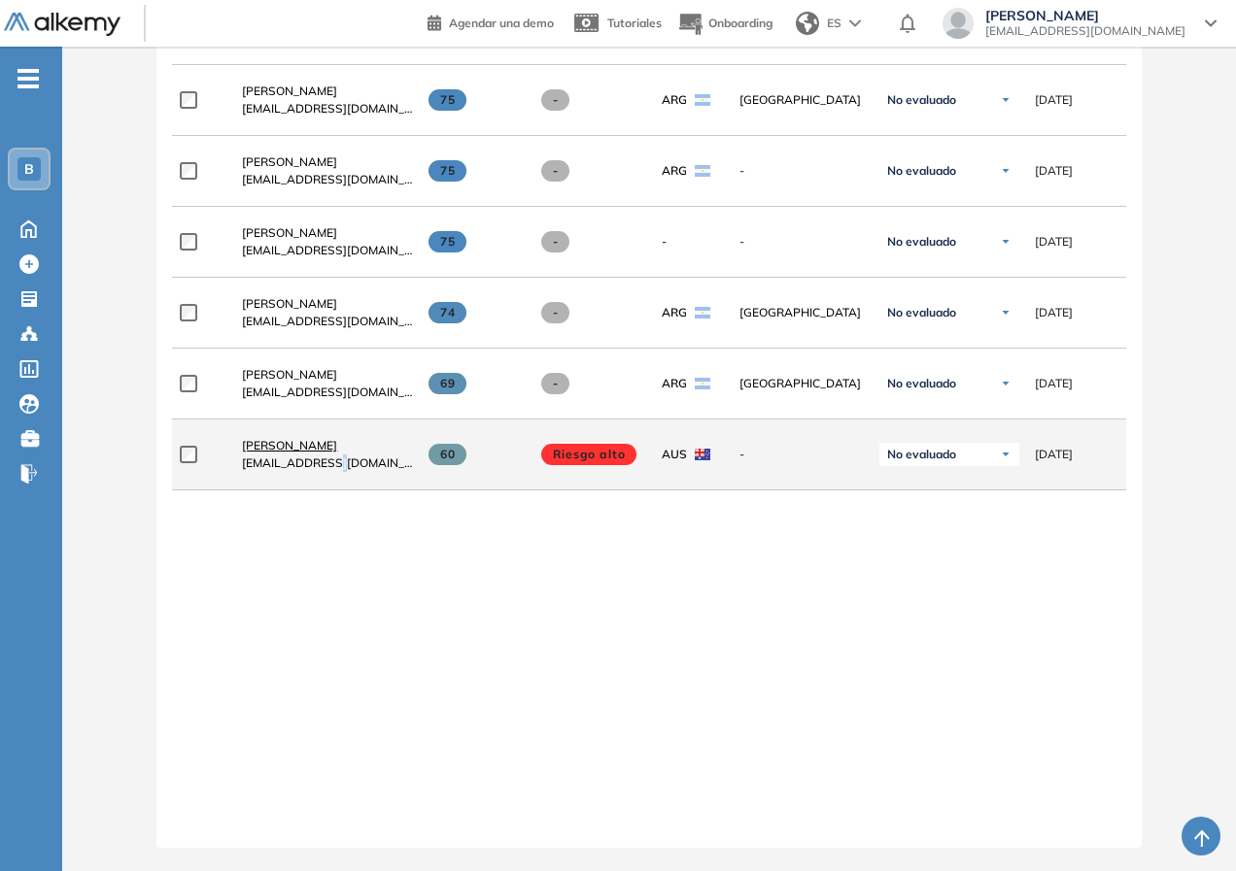
drag, startPoint x: 325, startPoint y: 456, endPoint x: 323, endPoint y: 443, distance: 12.8
click at [323, 443] on div "Guillermina Sueldo guillerminasueldo06@gmail.com" at bounding box center [327, 454] width 171 height 35
click at [322, 438] on span "[PERSON_NAME]" at bounding box center [289, 445] width 95 height 15
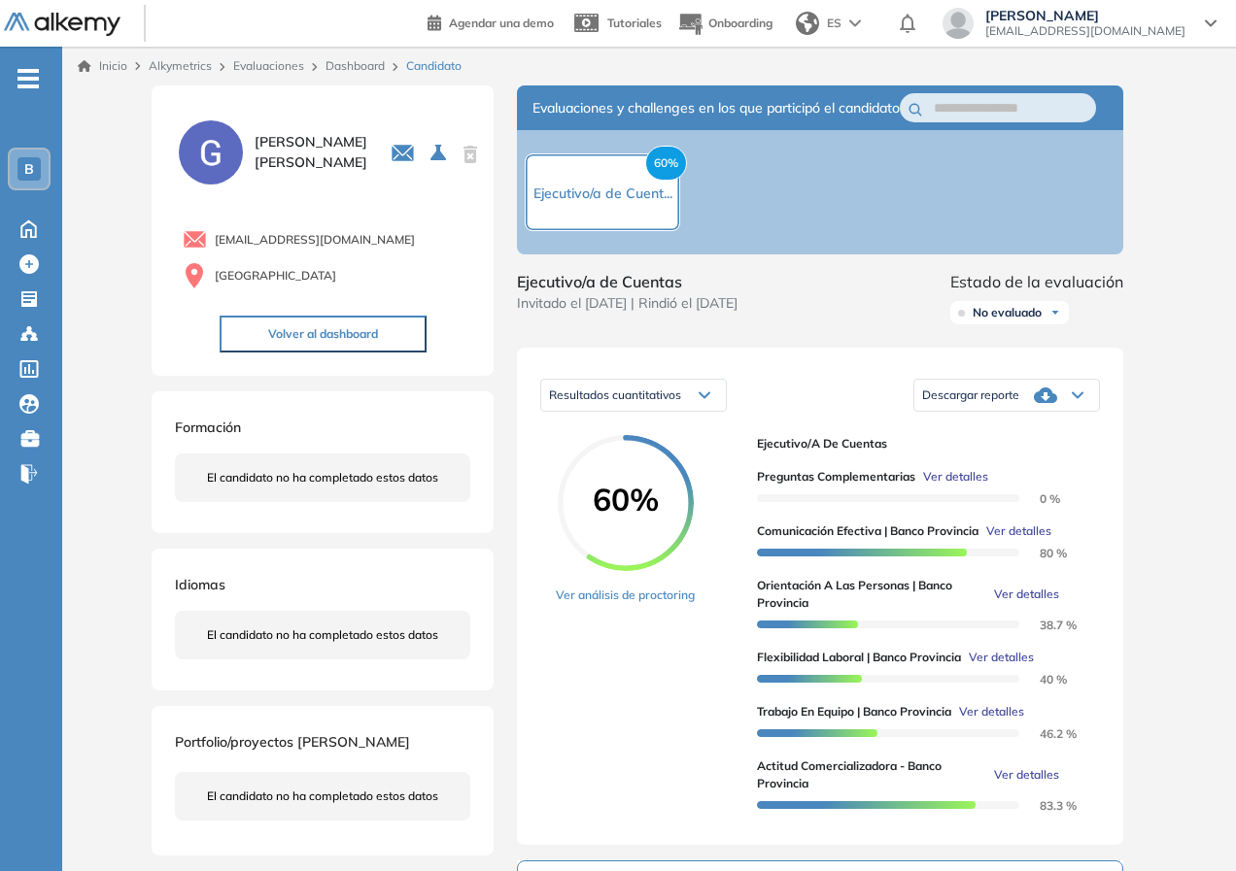
scroll to position [97, 0]
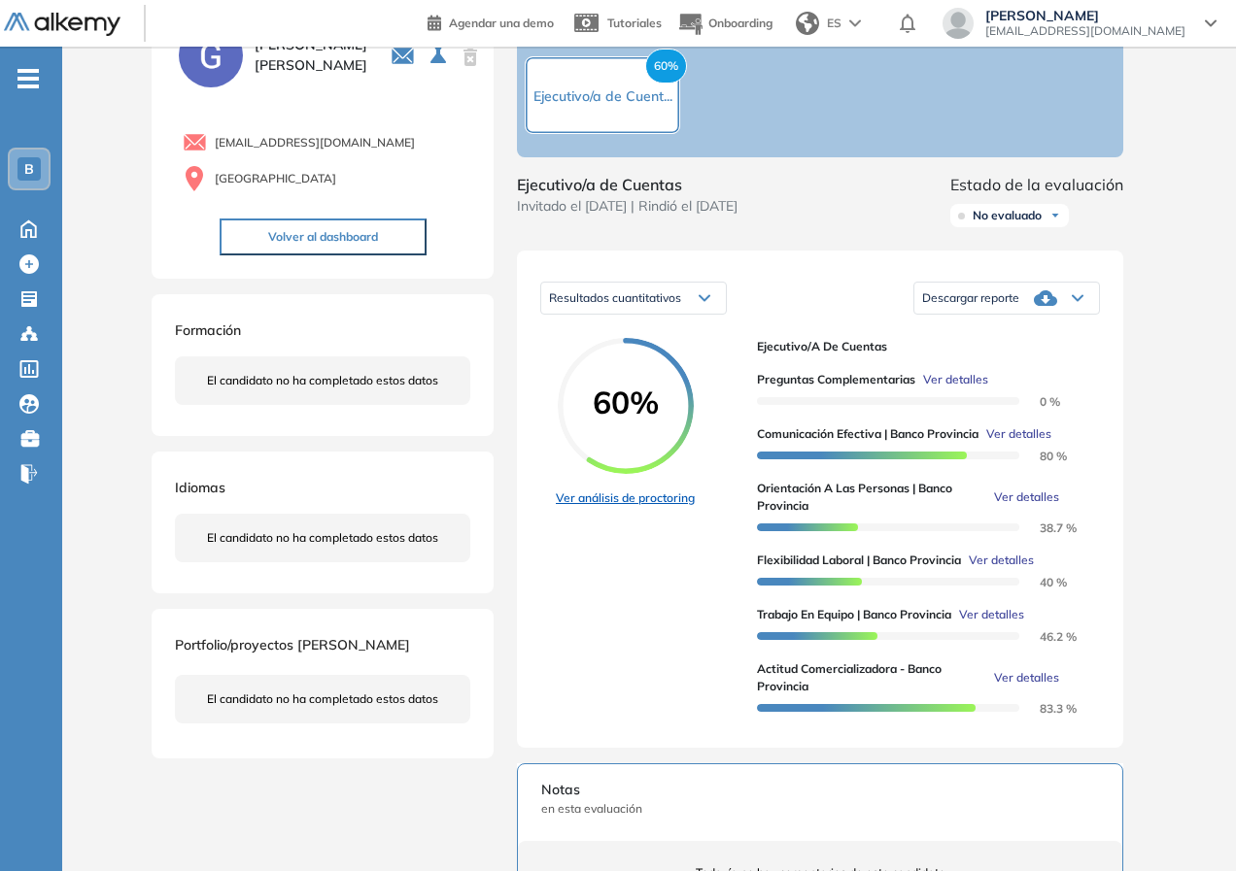
click at [623, 507] on link "Ver análisis de proctoring" at bounding box center [625, 498] width 139 height 17
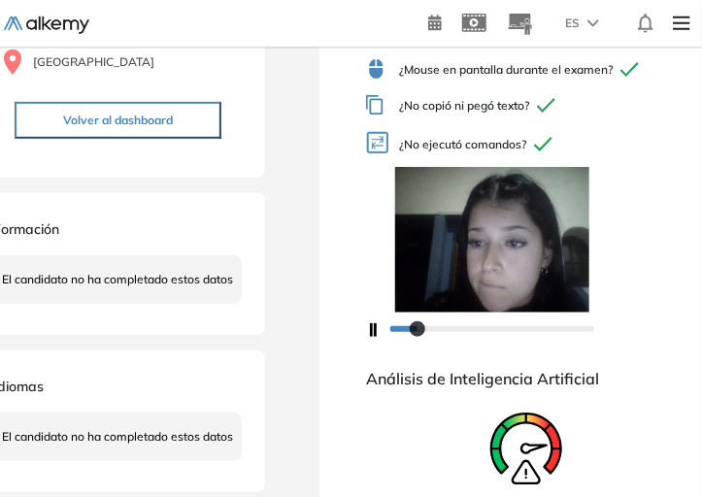
scroll to position [389, 0]
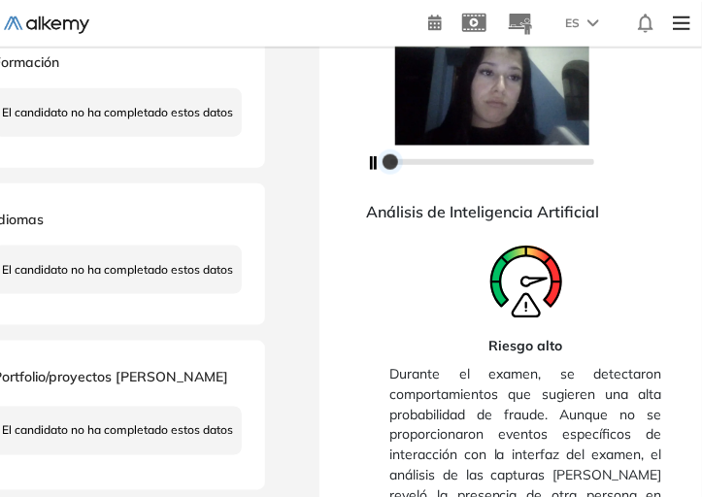
drag, startPoint x: 421, startPoint y: 163, endPoint x: 400, endPoint y: 160, distance: 20.6
click at [372, 163] on div at bounding box center [525, 161] width 319 height 31
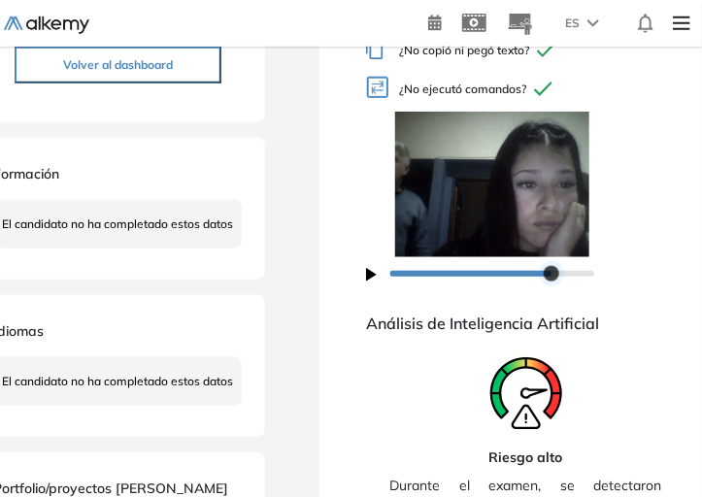
click at [549, 276] on div at bounding box center [552, 274] width 16 height 16
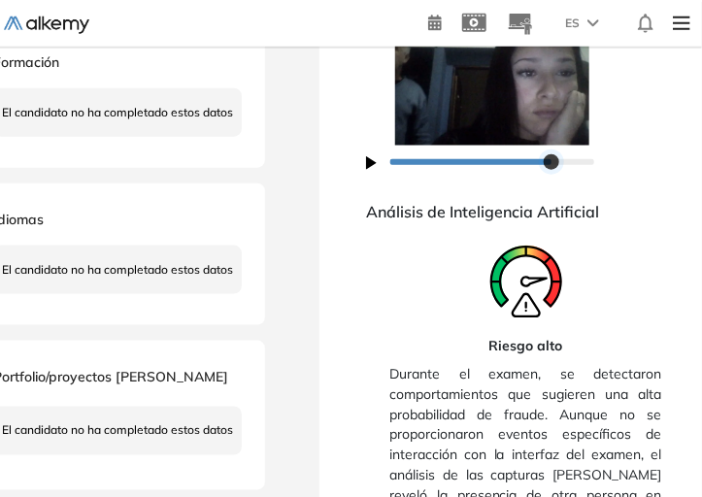
scroll to position [610, 0]
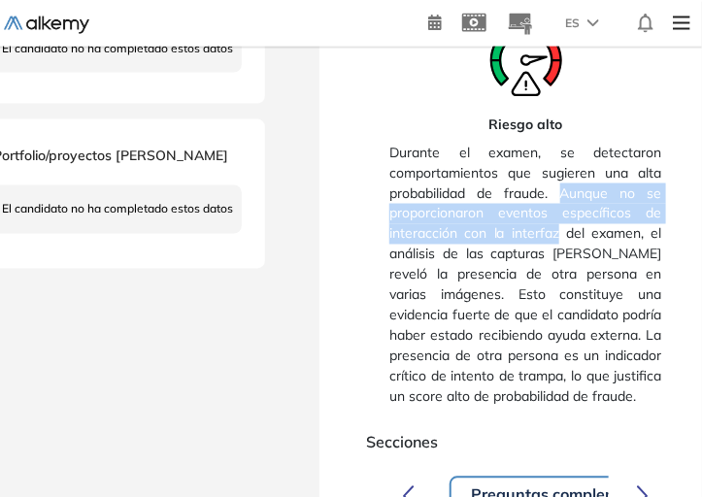
drag, startPoint x: 562, startPoint y: 187, endPoint x: 563, endPoint y: 225, distance: 38.9
click at [563, 225] on span "Durante el examen, se detectaron comportamientos que sugieren una alta probabil…" at bounding box center [526, 275] width 272 height 281
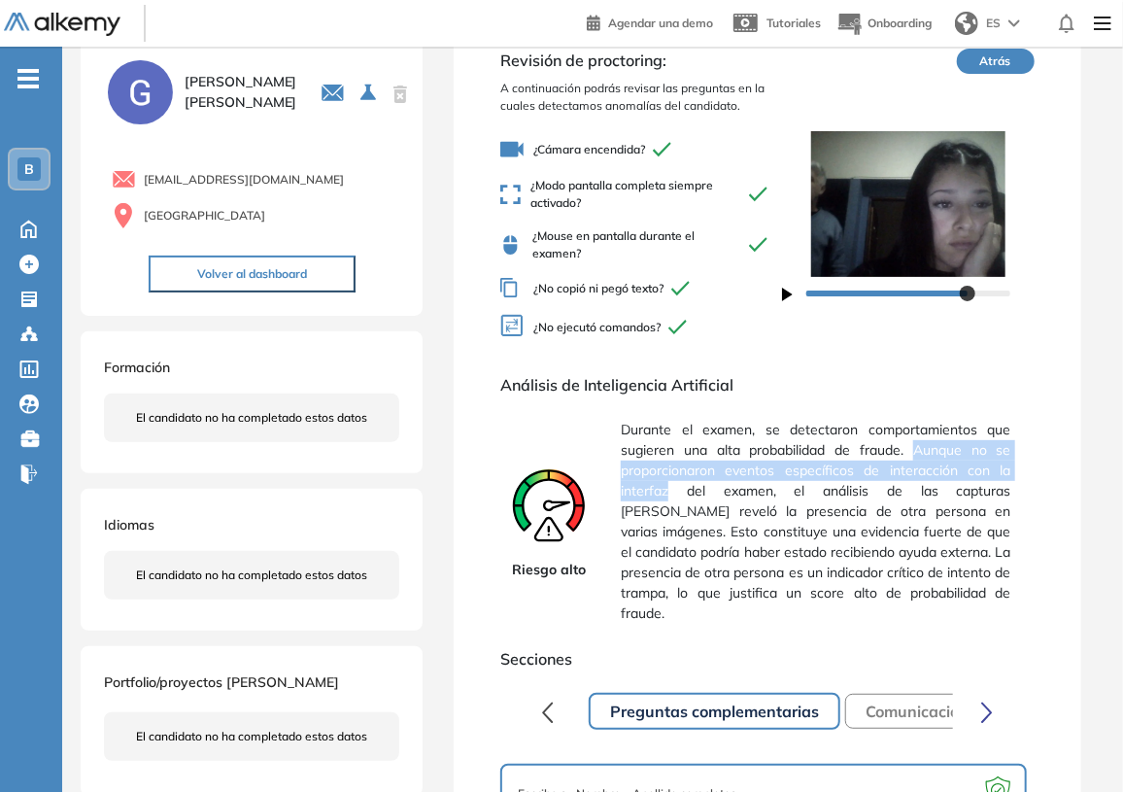
scroll to position [0, 0]
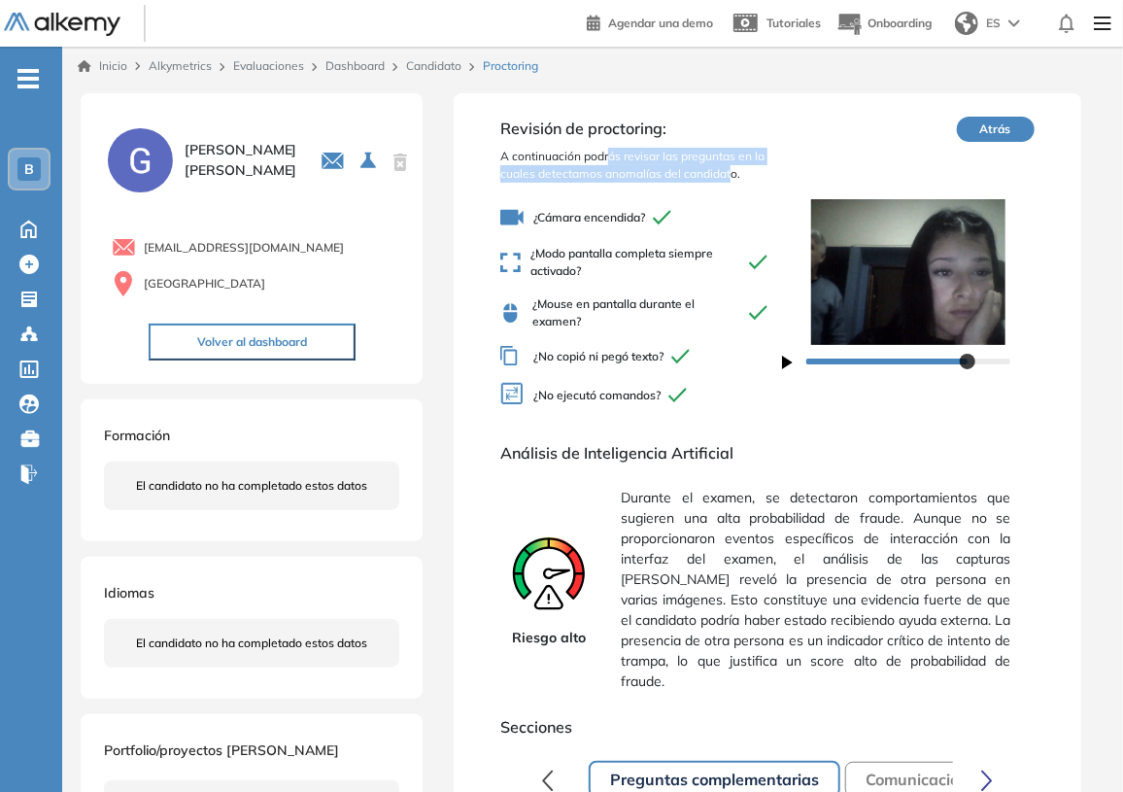
drag, startPoint x: 609, startPoint y: 157, endPoint x: 728, endPoint y: 175, distance: 119.8
click at [728, 175] on span "A continuación podrás revisar las preguntas en la cuales detectamos anomalías d…" at bounding box center [641, 165] width 282 height 35
drag, startPoint x: 695, startPoint y: 361, endPoint x: 683, endPoint y: 336, distance: 27.8
click at [692, 359] on div at bounding box center [682, 357] width 23 height 16
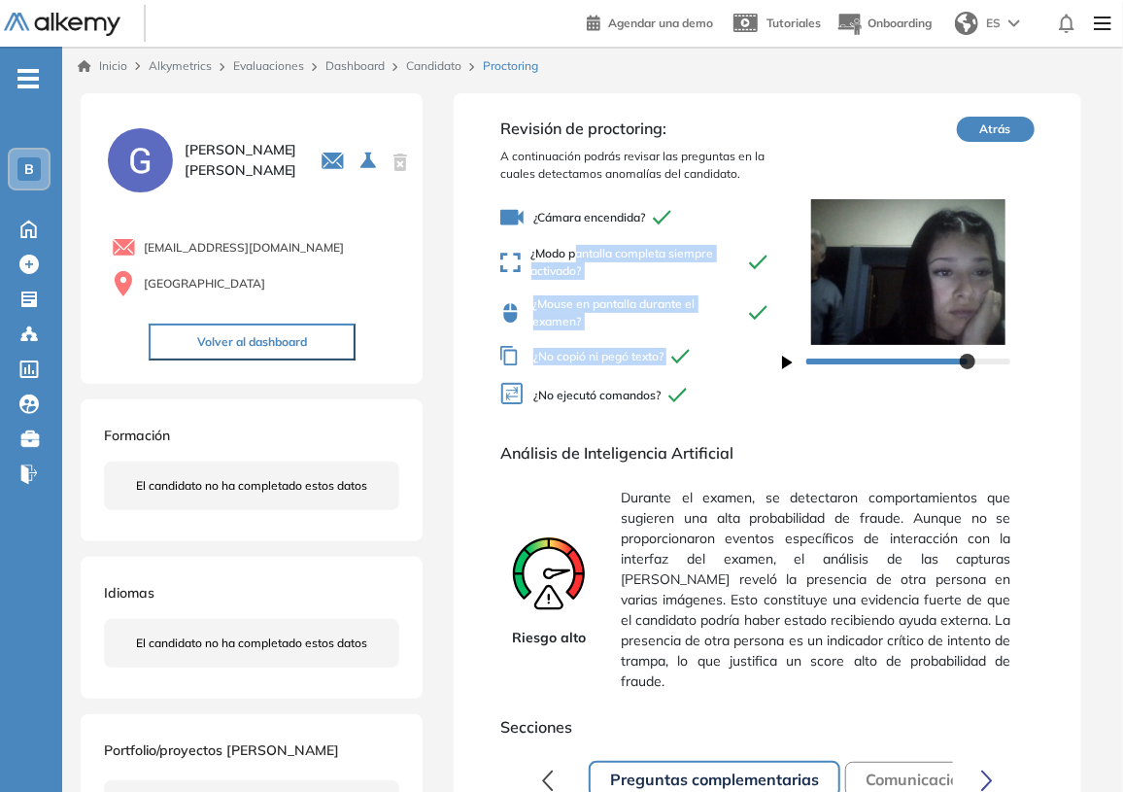
drag, startPoint x: 679, startPoint y: 332, endPoint x: 681, endPoint y: 372, distance: 39.9
click at [681, 372] on div "¿Cámara encendida? ¿Modo pantalla completa siempre activado? ¿Mouse en pantalla…" at bounding box center [641, 308] width 282 height 220
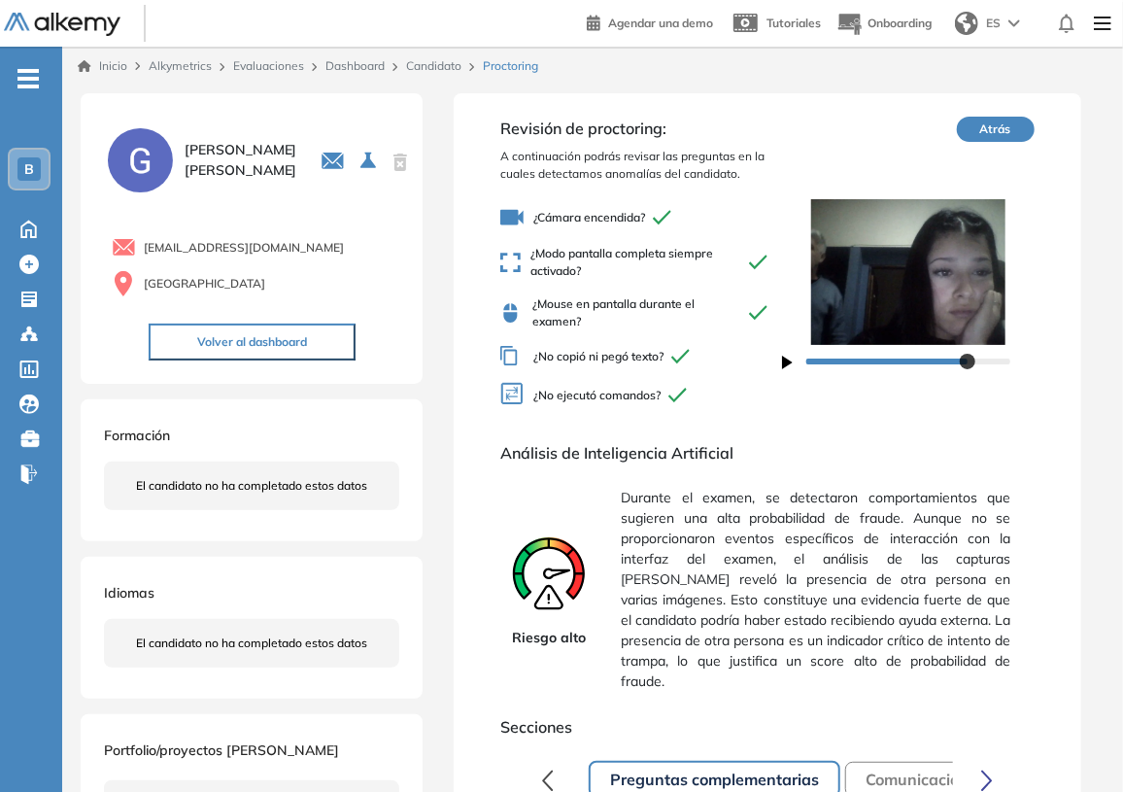
click at [591, 375] on div "¿Cámara encendida? ¿Modo pantalla completa siempre activado? ¿Mouse en pantalla…" at bounding box center [641, 308] width 282 height 220
drag, startPoint x: 537, startPoint y: 390, endPoint x: 735, endPoint y: 396, distance: 198.3
click at [735, 396] on span "¿No ejecutó comandos?" at bounding box center [641, 396] width 282 height 28
click at [556, 275] on span "¿Modo pantalla completa siempre activado?" at bounding box center [641, 262] width 282 height 35
click at [553, 272] on span "¿Modo pantalla completa siempre activado?" at bounding box center [641, 262] width 282 height 35
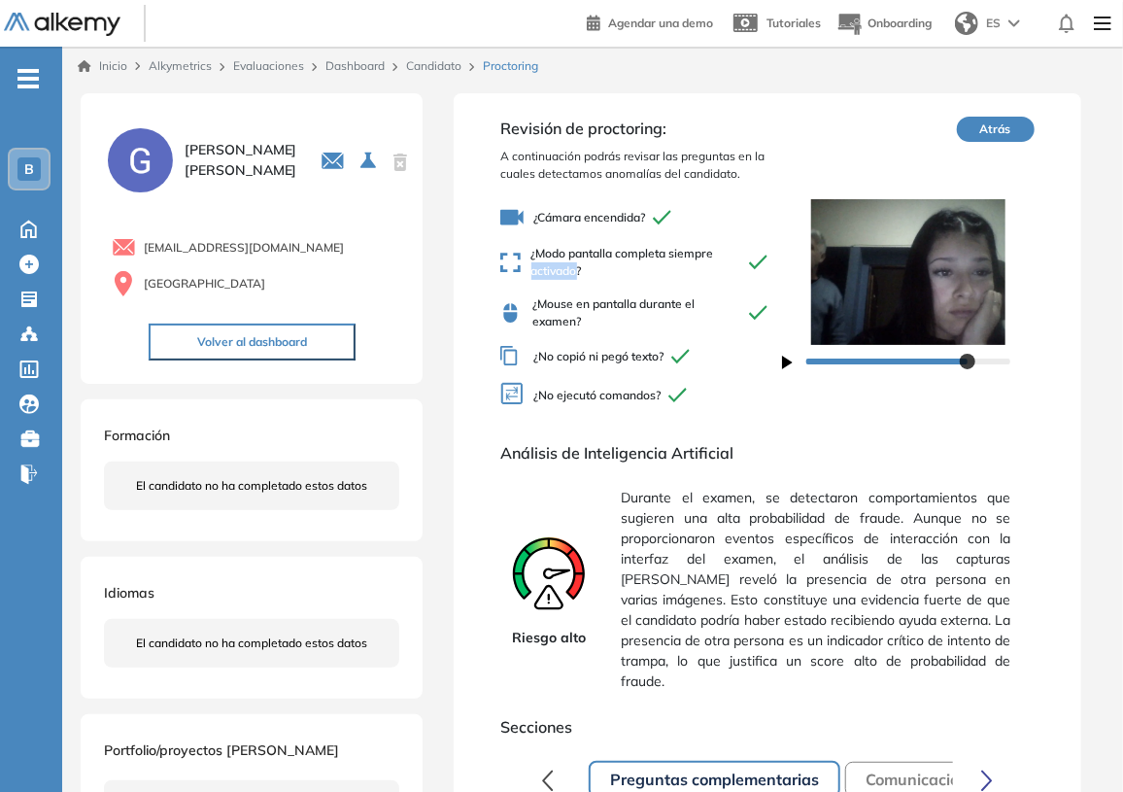
click at [553, 272] on span "¿Modo pantalla completa siempre activado?" at bounding box center [641, 262] width 282 height 35
drag, startPoint x: 541, startPoint y: 301, endPoint x: 588, endPoint y: 319, distance: 49.8
click at [591, 315] on span "¿Mouse en pantalla durante el examen?" at bounding box center [641, 312] width 282 height 35
click at [345, 64] on link "Dashboard" at bounding box center [354, 65] width 59 height 15
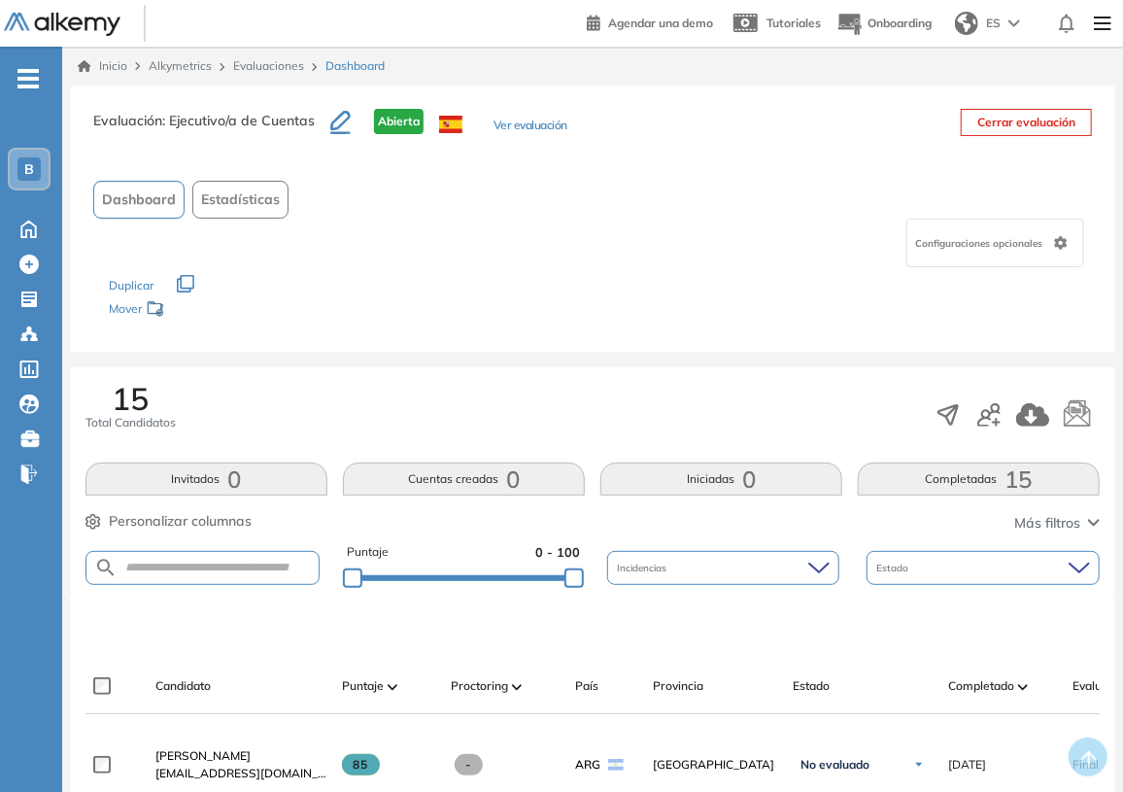
scroll to position [353, 0]
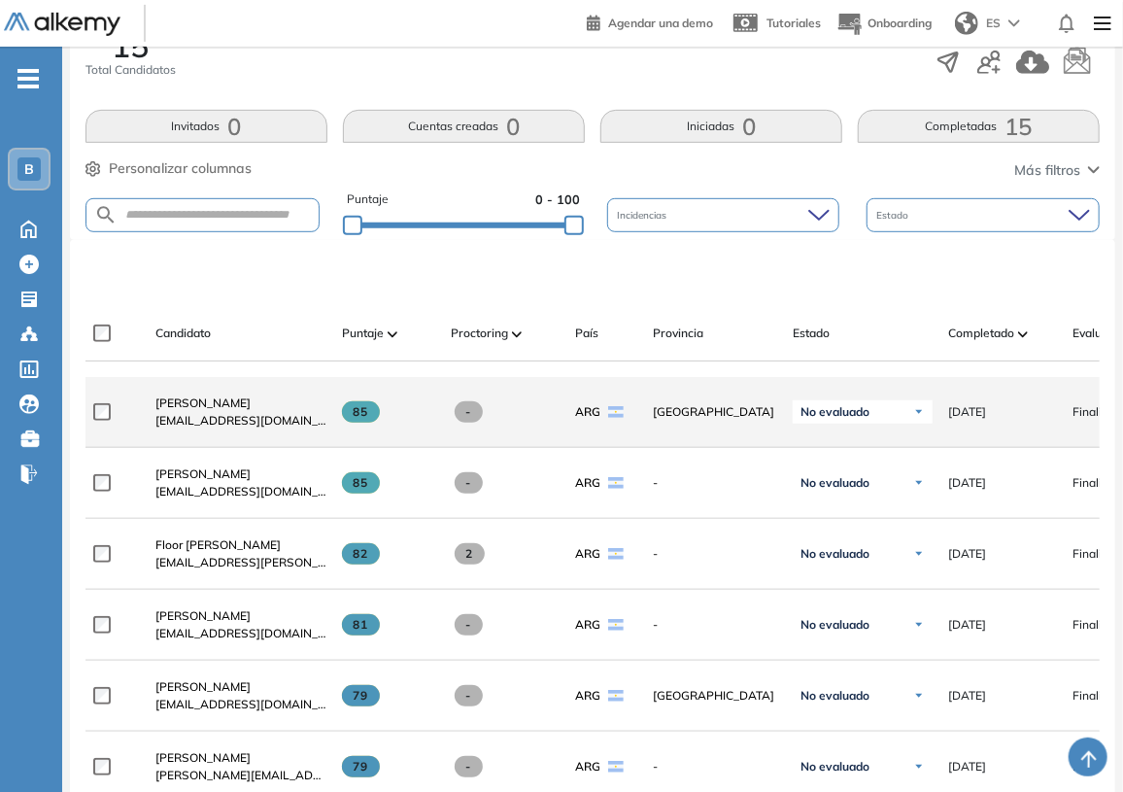
click at [194, 398] on div "Aimé Cavilla aimecavilla@gmail.com" at bounding box center [233, 412] width 187 height 66
click at [193, 403] on span "[PERSON_NAME]" at bounding box center [202, 402] width 95 height 15
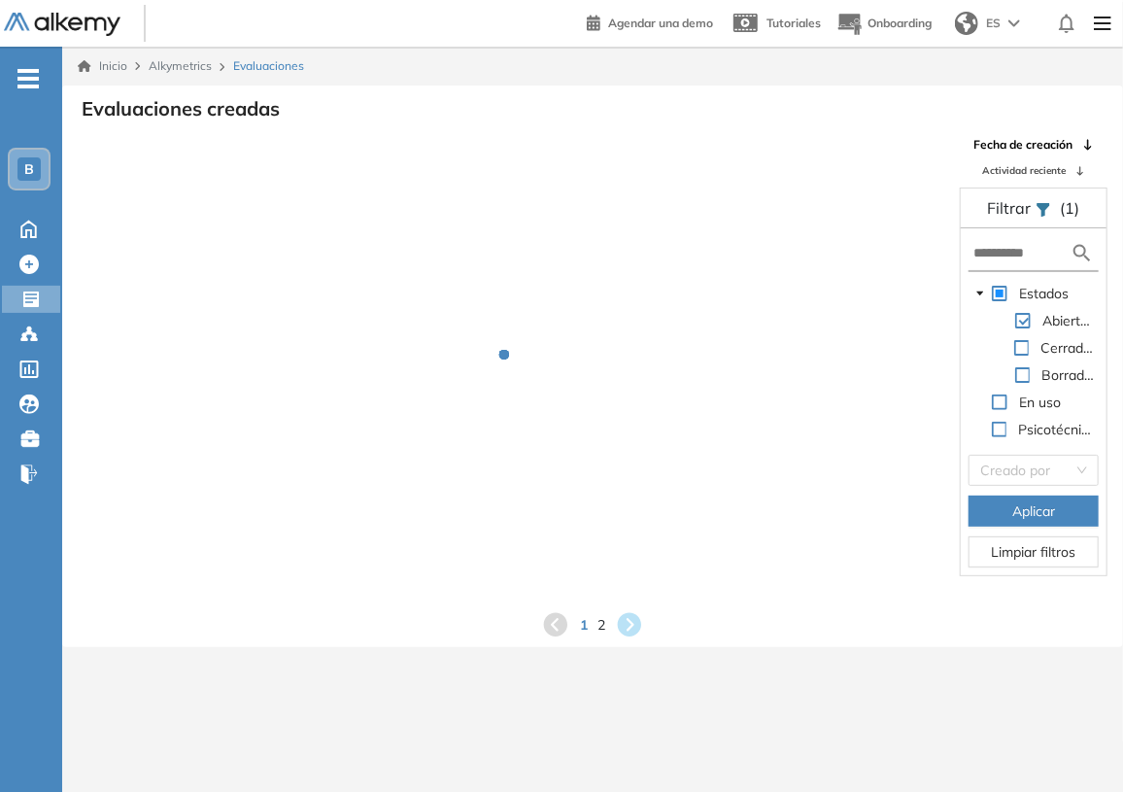
drag, startPoint x: 262, startPoint y: 70, endPoint x: 125, endPoint y: 9, distance: 150.0
click at [262, 69] on span "Evaluaciones" at bounding box center [268, 65] width 71 height 17
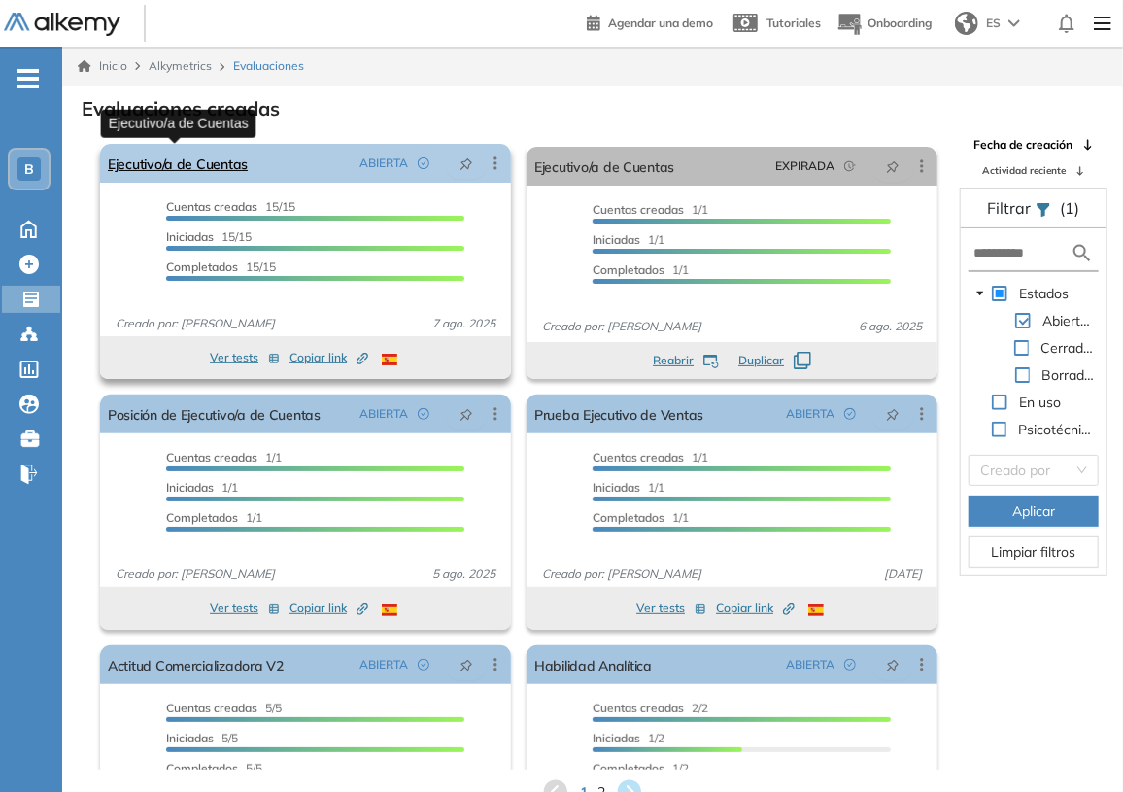
click at [219, 155] on link "Ejecutivo/a de Cuentas" at bounding box center [178, 163] width 140 height 39
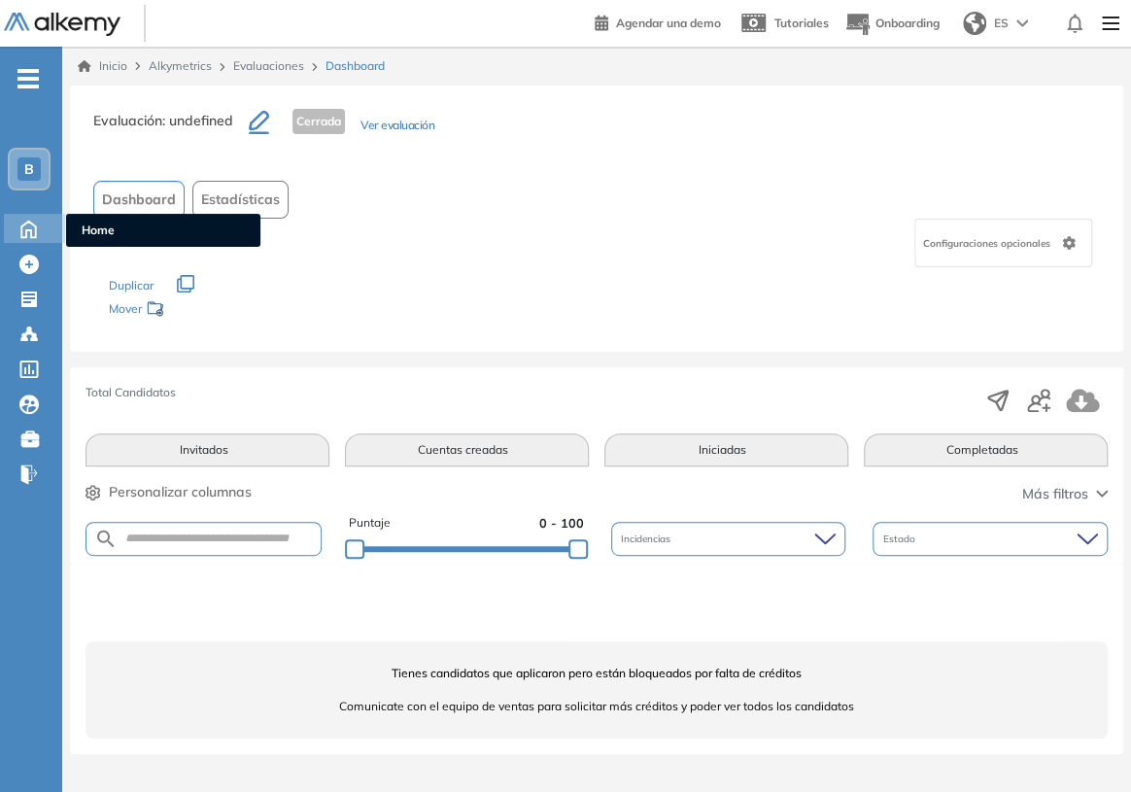
click at [28, 226] on icon at bounding box center [29, 227] width 34 height 23
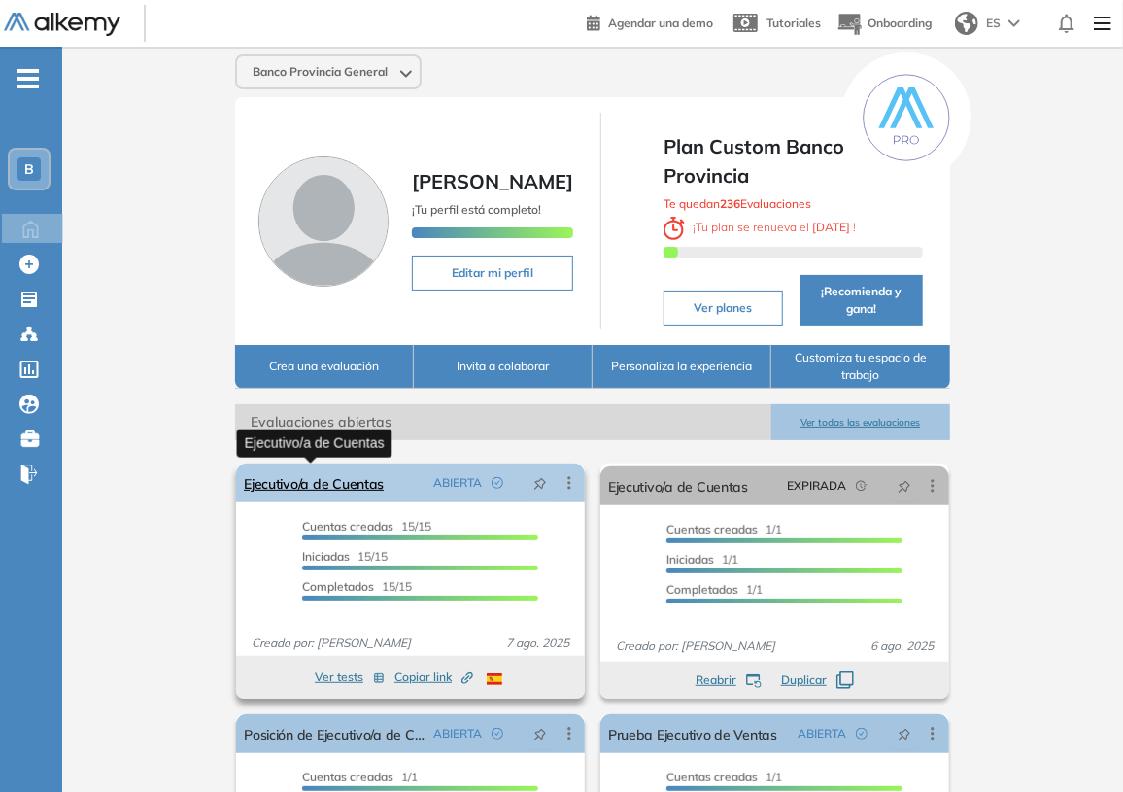
click at [313, 475] on link "Ejecutivo/a de Cuentas" at bounding box center [314, 482] width 140 height 39
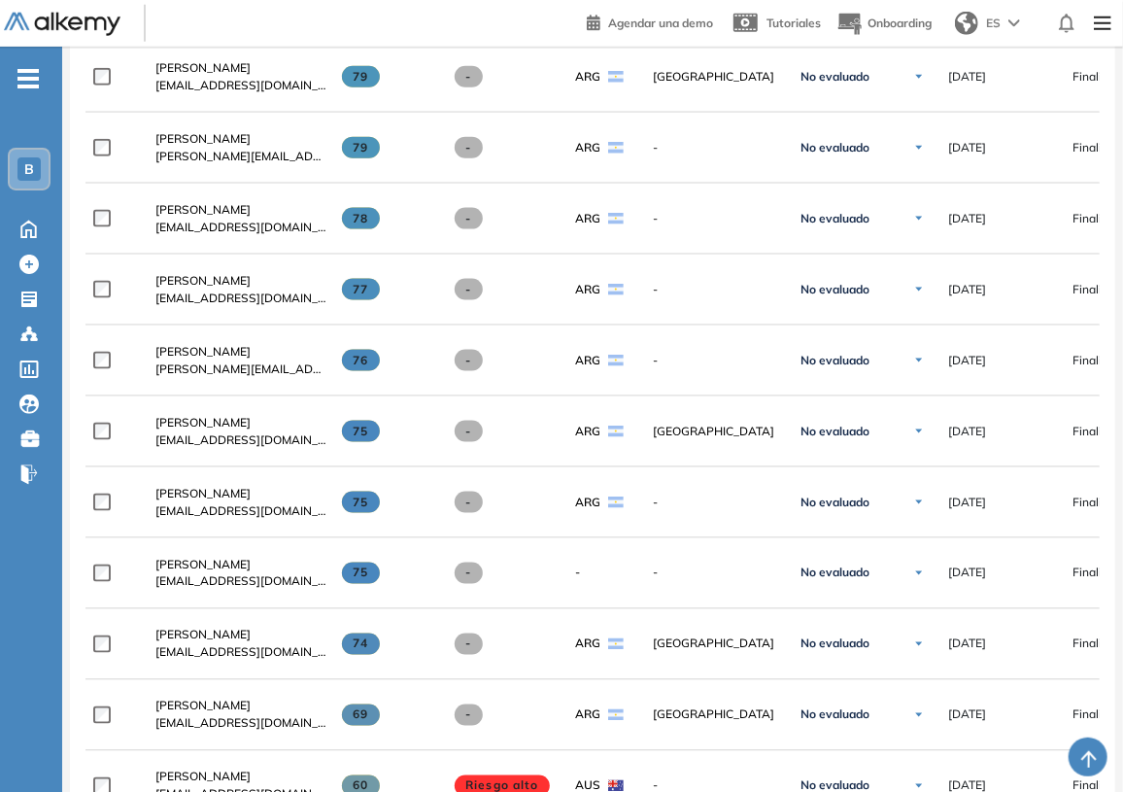
scroll to position [1324, 0]
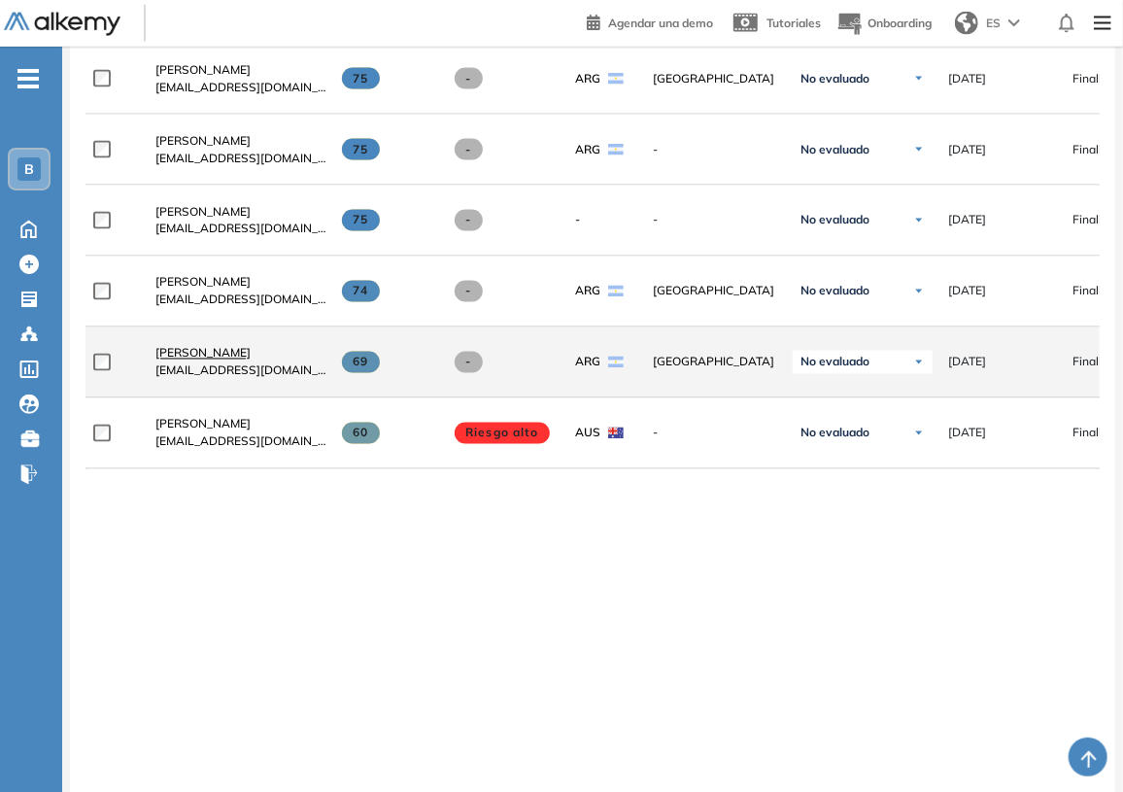
click at [215, 348] on link "[PERSON_NAME]" at bounding box center [240, 353] width 171 height 17
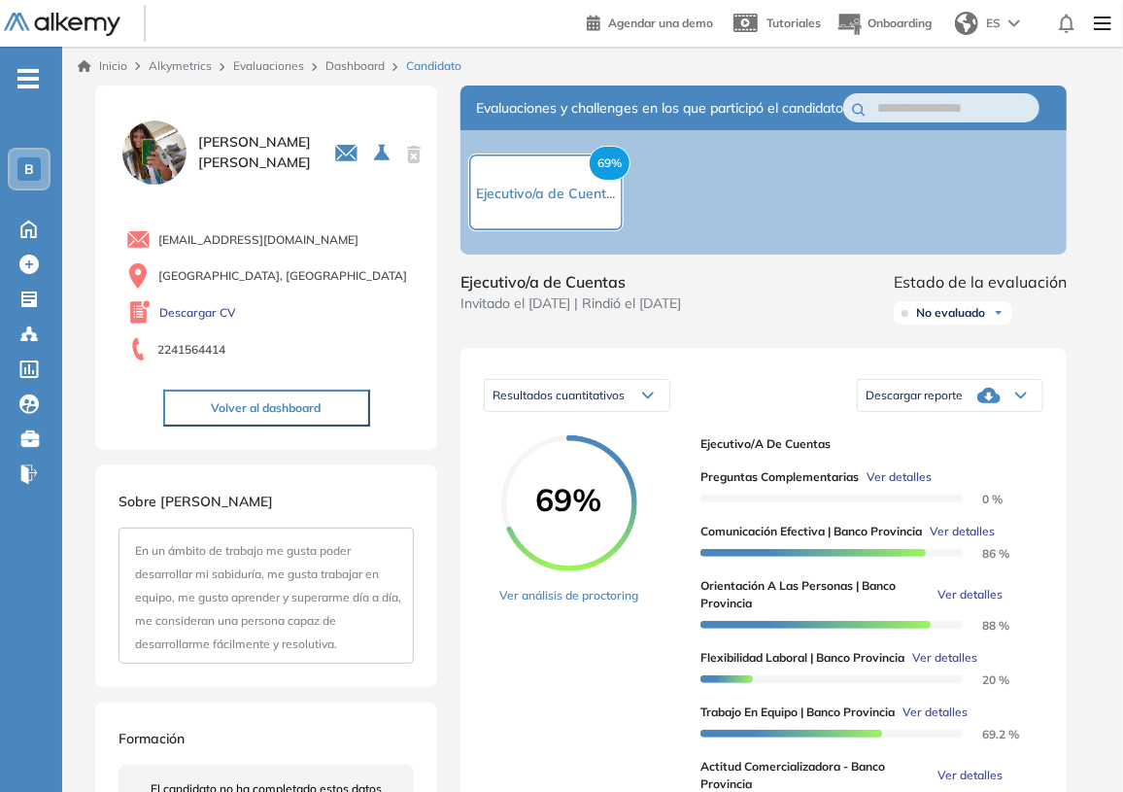
click at [582, 604] on link "Ver análisis de proctoring" at bounding box center [568, 595] width 139 height 17
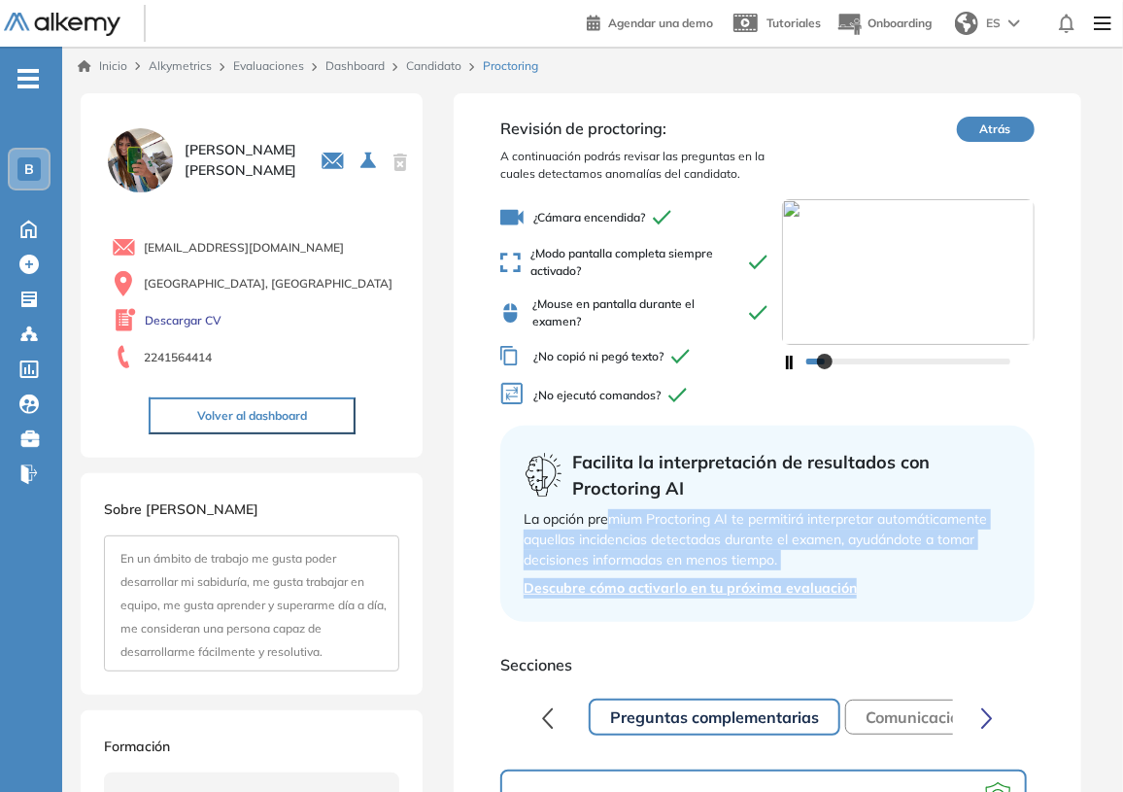
drag, startPoint x: 607, startPoint y: 525, endPoint x: 871, endPoint y: 573, distance: 268.7
click at [871, 573] on div "Facilita la interpretación de resultados con Proctoring AI La opción premium Pr…" at bounding box center [767, 524] width 534 height 196
click at [853, 547] on div "La opción premium Proctoring AI te permitirá interpretar automáticamente aquell…" at bounding box center [768, 539] width 488 height 61
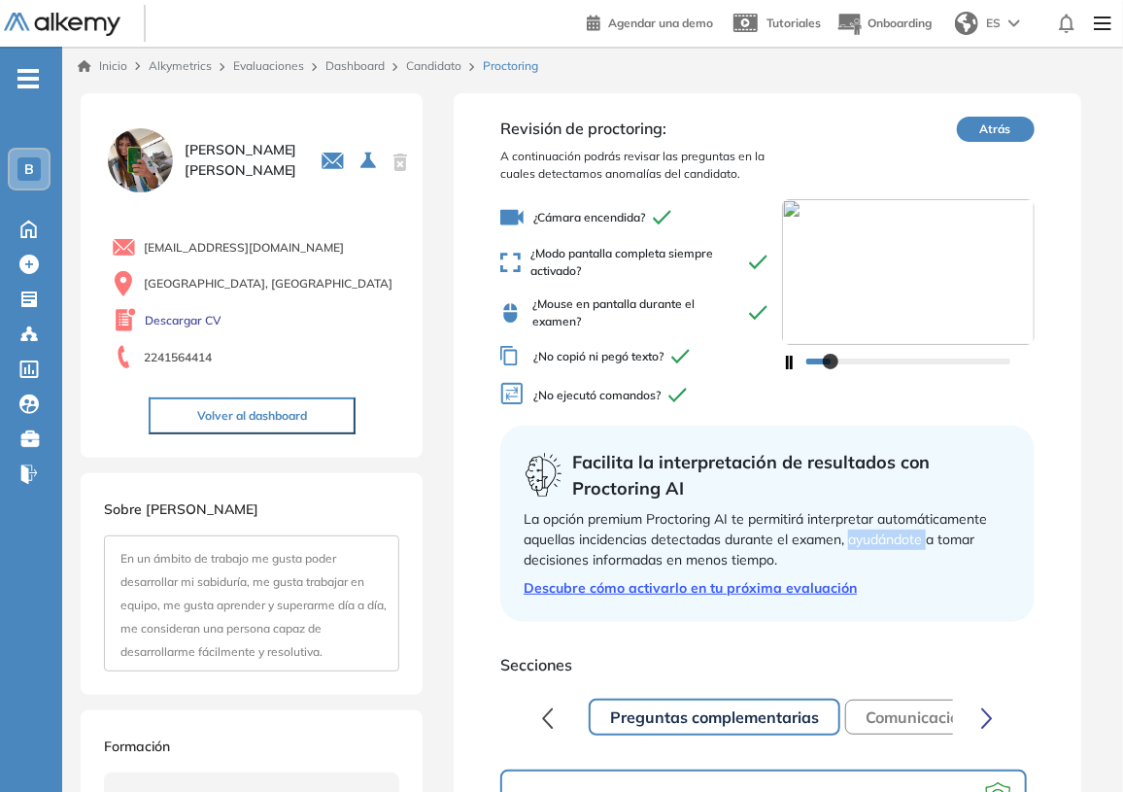
click at [852, 545] on div "La opción premium Proctoring AI te permitirá interpretar automáticamente aquell…" at bounding box center [768, 539] width 488 height 61
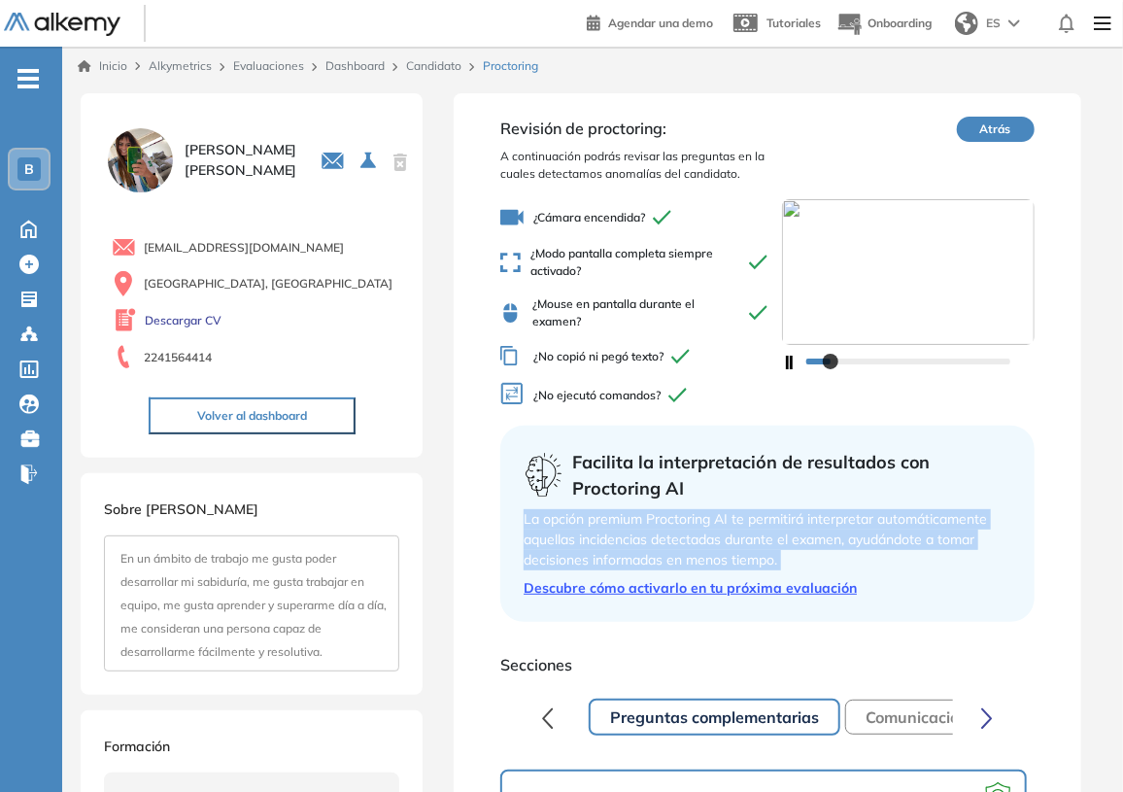
click at [852, 543] on div "La opción premium Proctoring AI te permitirá interpretar automáticamente aquell…" at bounding box center [768, 539] width 488 height 61
click at [346, 67] on link "Dashboard" at bounding box center [354, 65] width 59 height 15
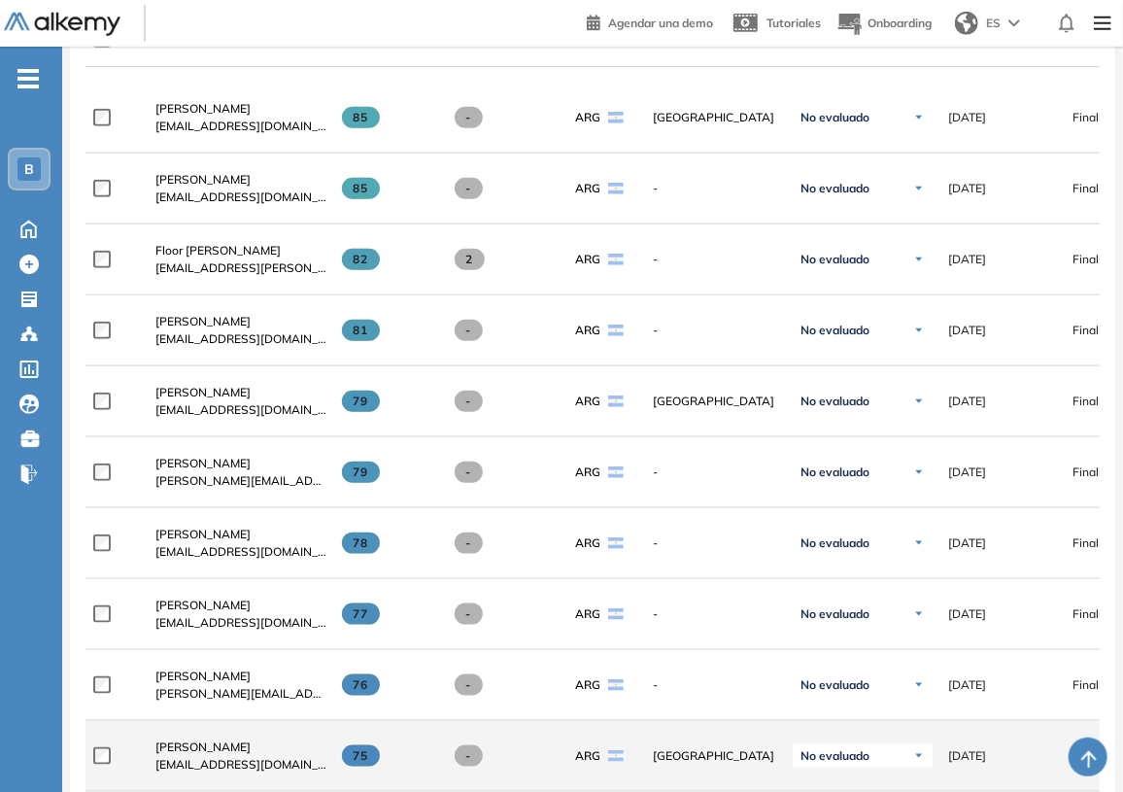
scroll to position [795, 0]
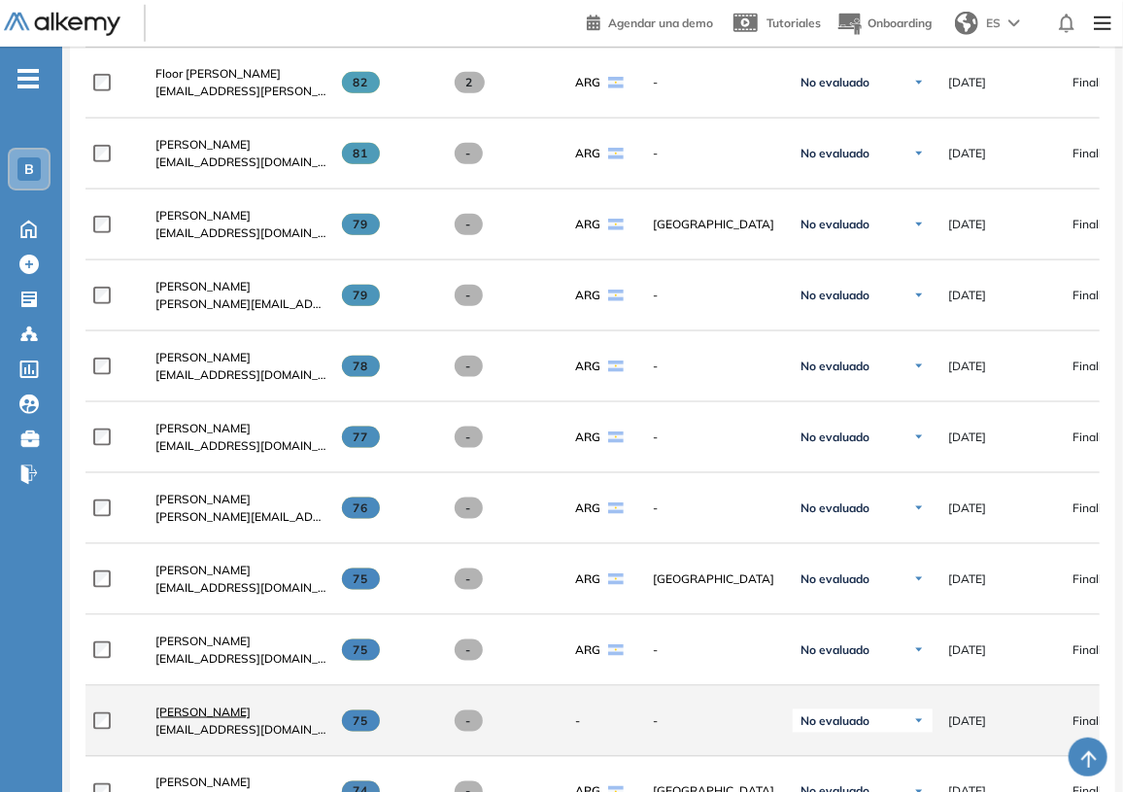
click at [200, 721] on link "[PERSON_NAME]" at bounding box center [240, 711] width 171 height 17
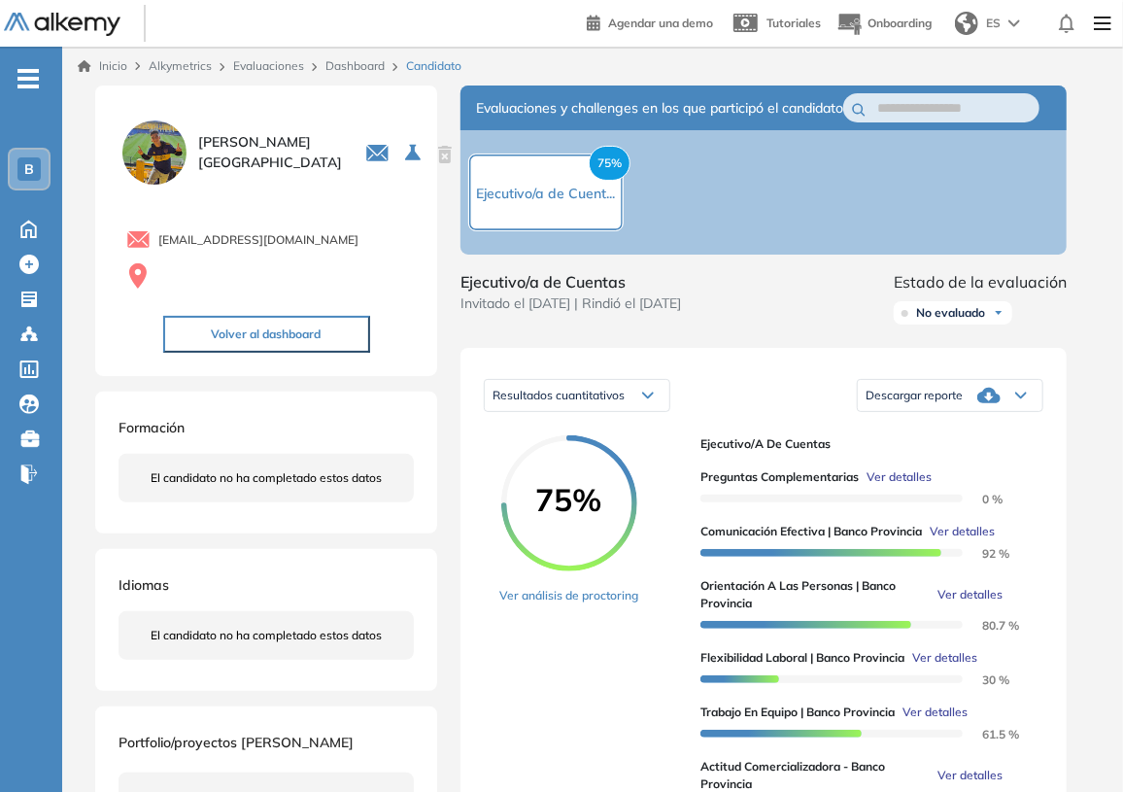
click at [287, 70] on link "Evaluaciones" at bounding box center [268, 65] width 71 height 15
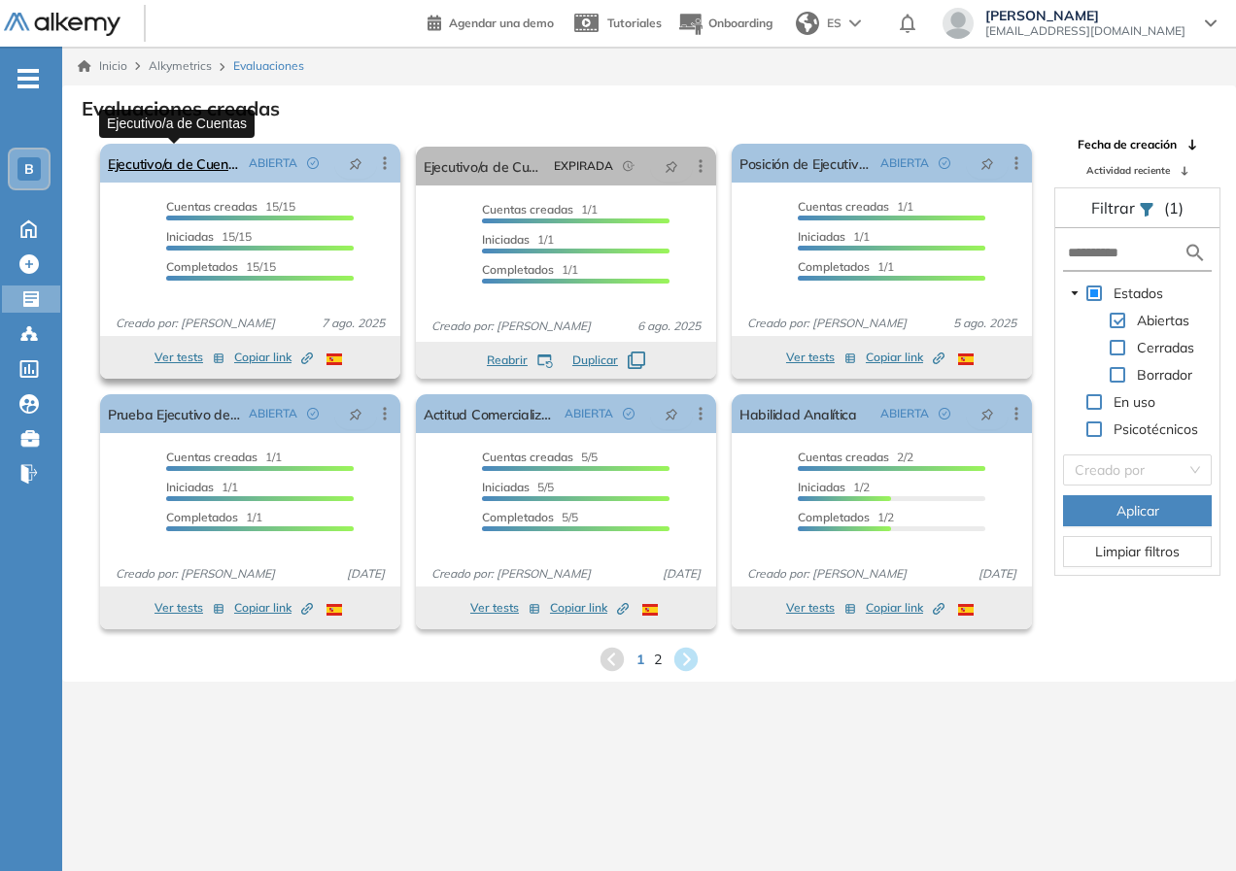
click at [213, 170] on link "Ejecutivo/a de Cuentas" at bounding box center [174, 163] width 133 height 39
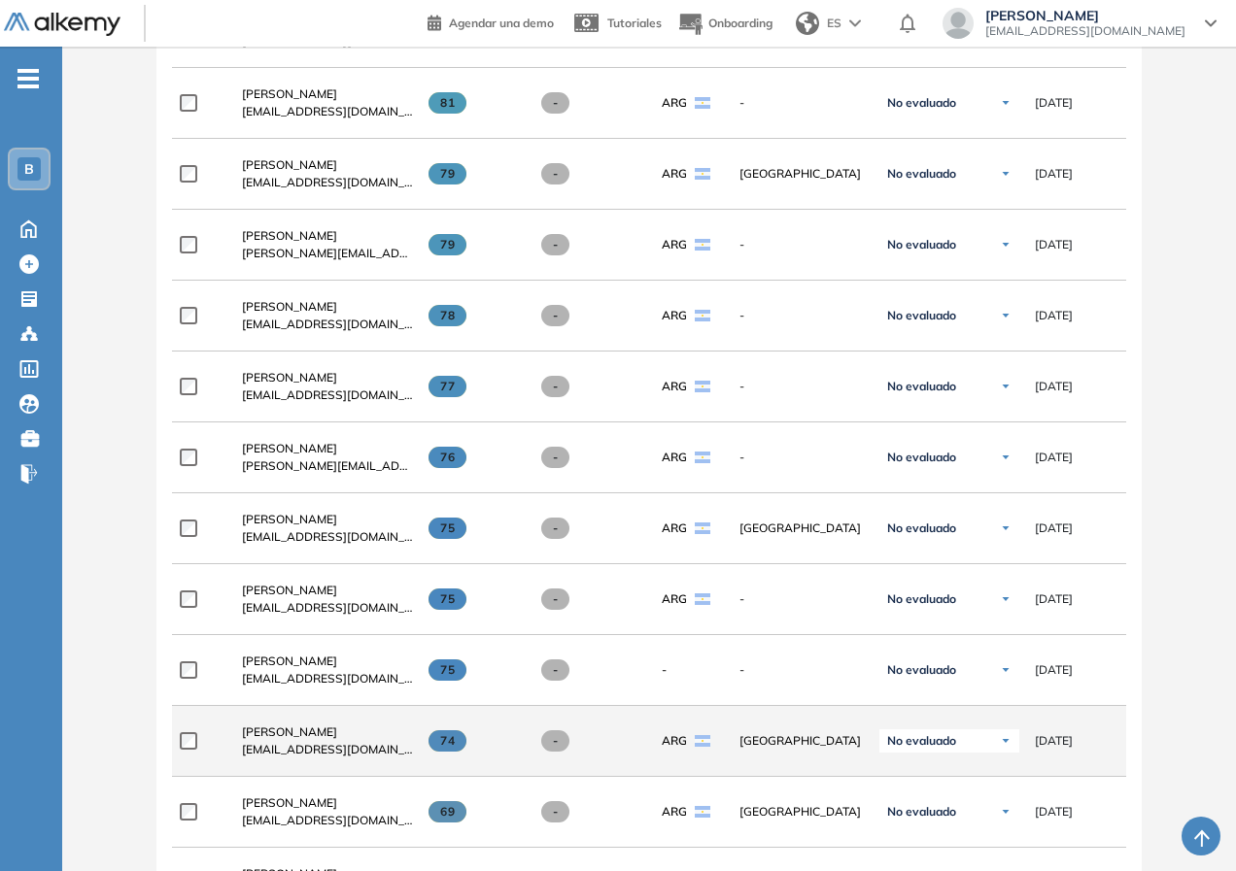
scroll to position [972, 0]
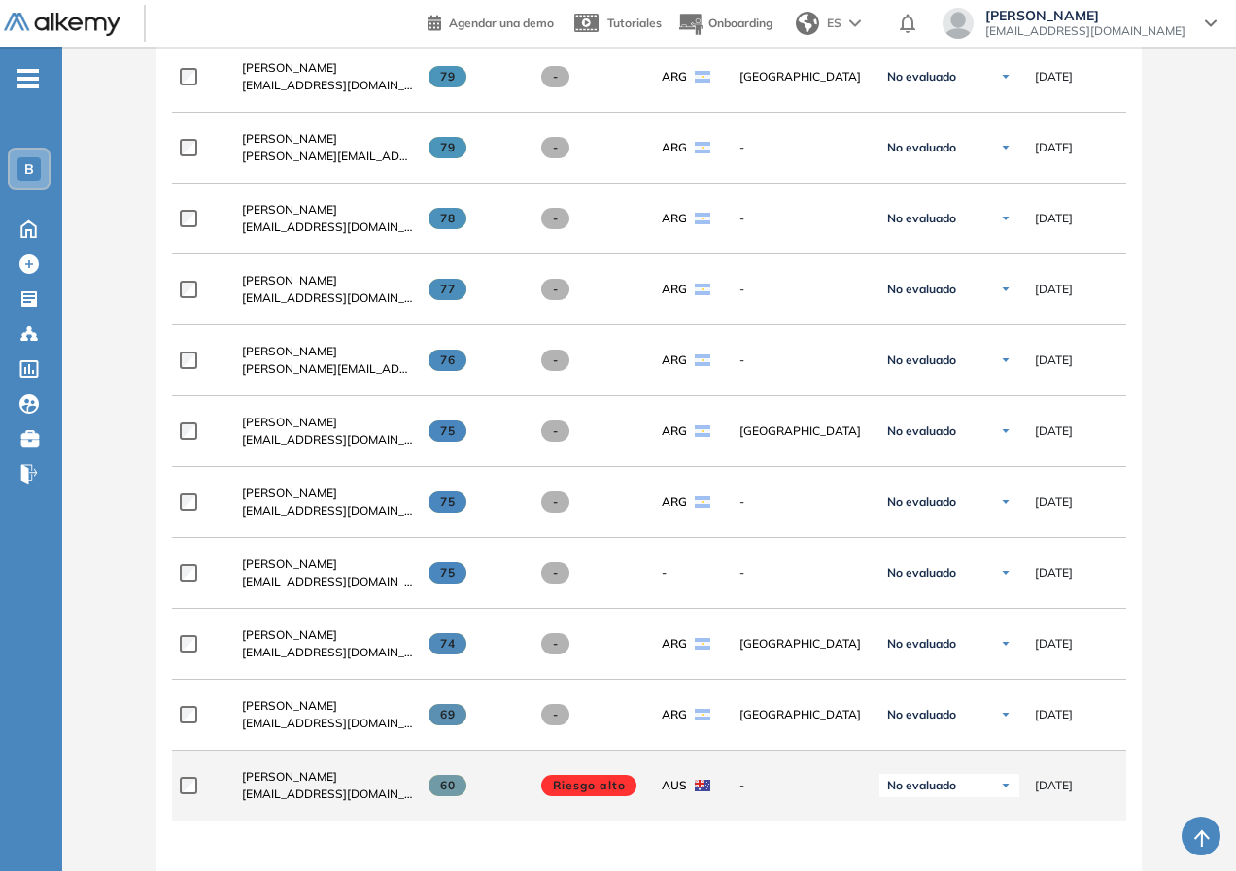
click at [281, 794] on span "[EMAIL_ADDRESS][DOMAIN_NAME]" at bounding box center [327, 794] width 171 height 17
click at [281, 784] on span "[PERSON_NAME]" at bounding box center [289, 776] width 95 height 15
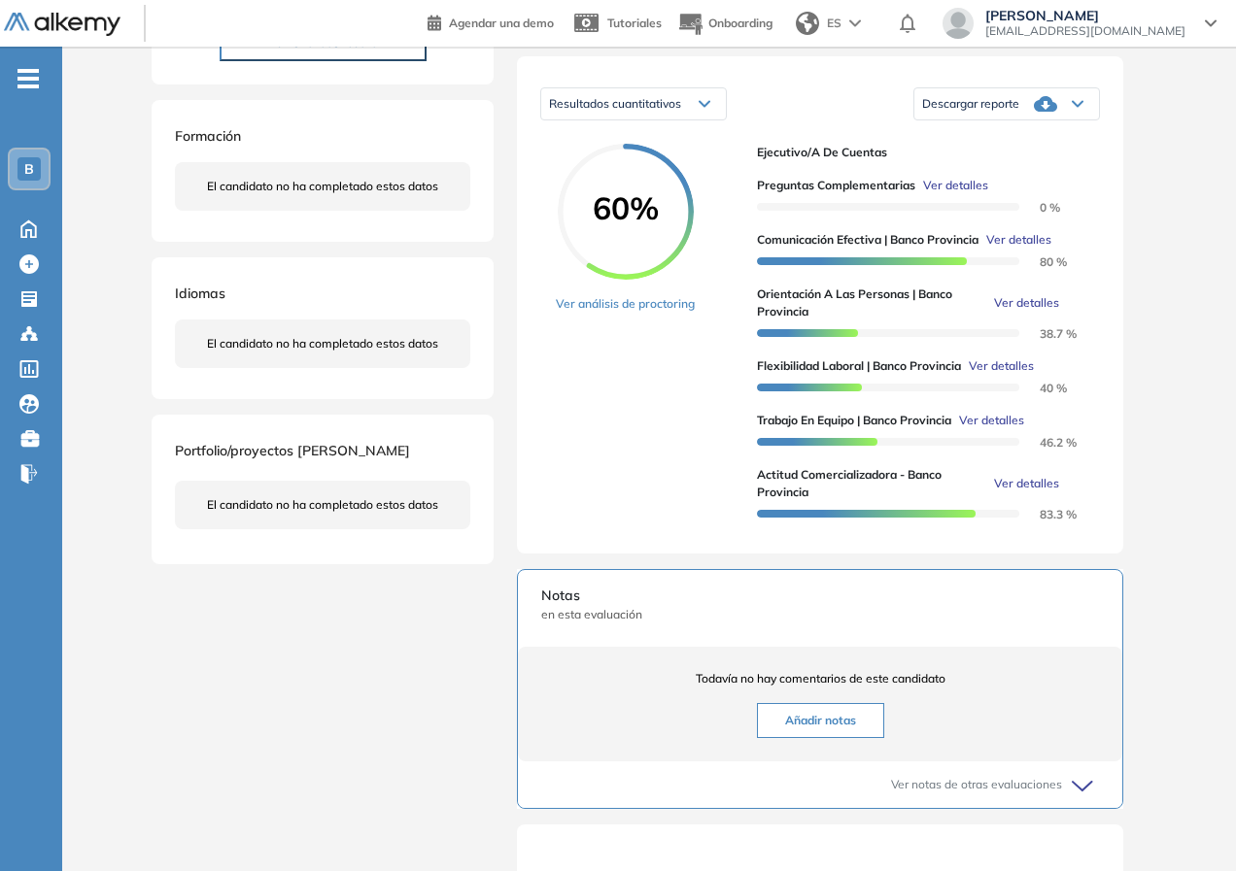
scroll to position [389, 0]
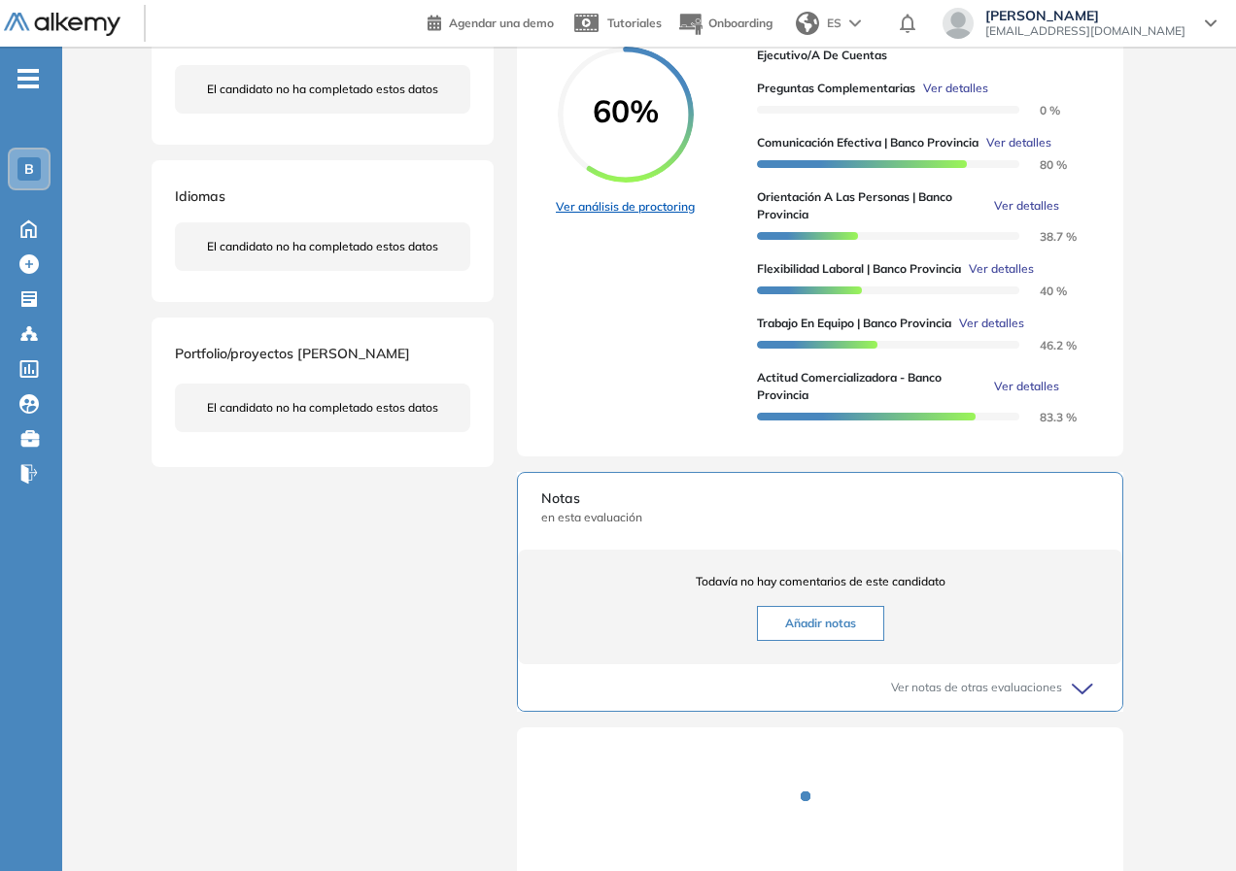
click at [616, 216] on link "Ver análisis de proctoring" at bounding box center [625, 206] width 139 height 17
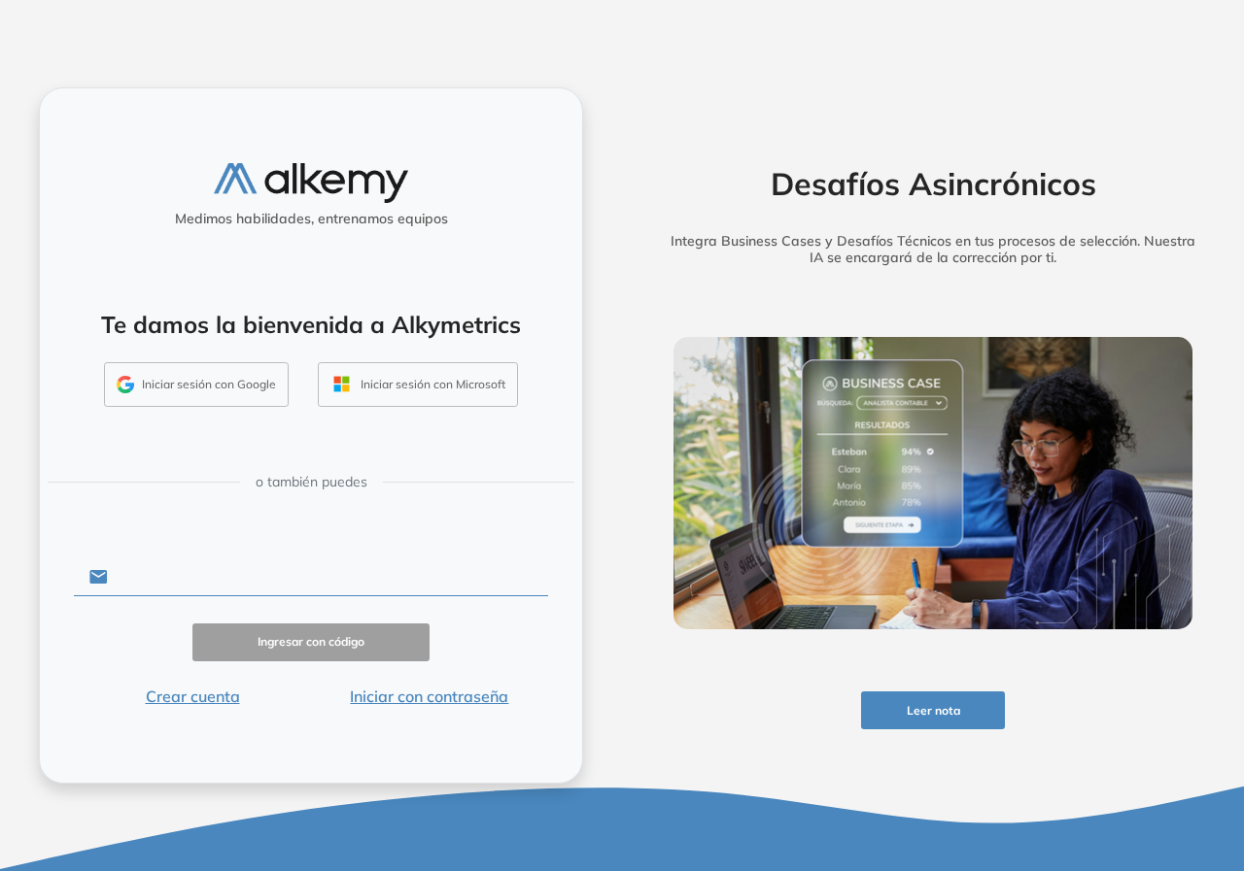
click at [268, 573] on input "text" at bounding box center [328, 577] width 440 height 37
type input "**********"
click at [476, 701] on button "Iniciar con contraseña" at bounding box center [429, 696] width 237 height 23
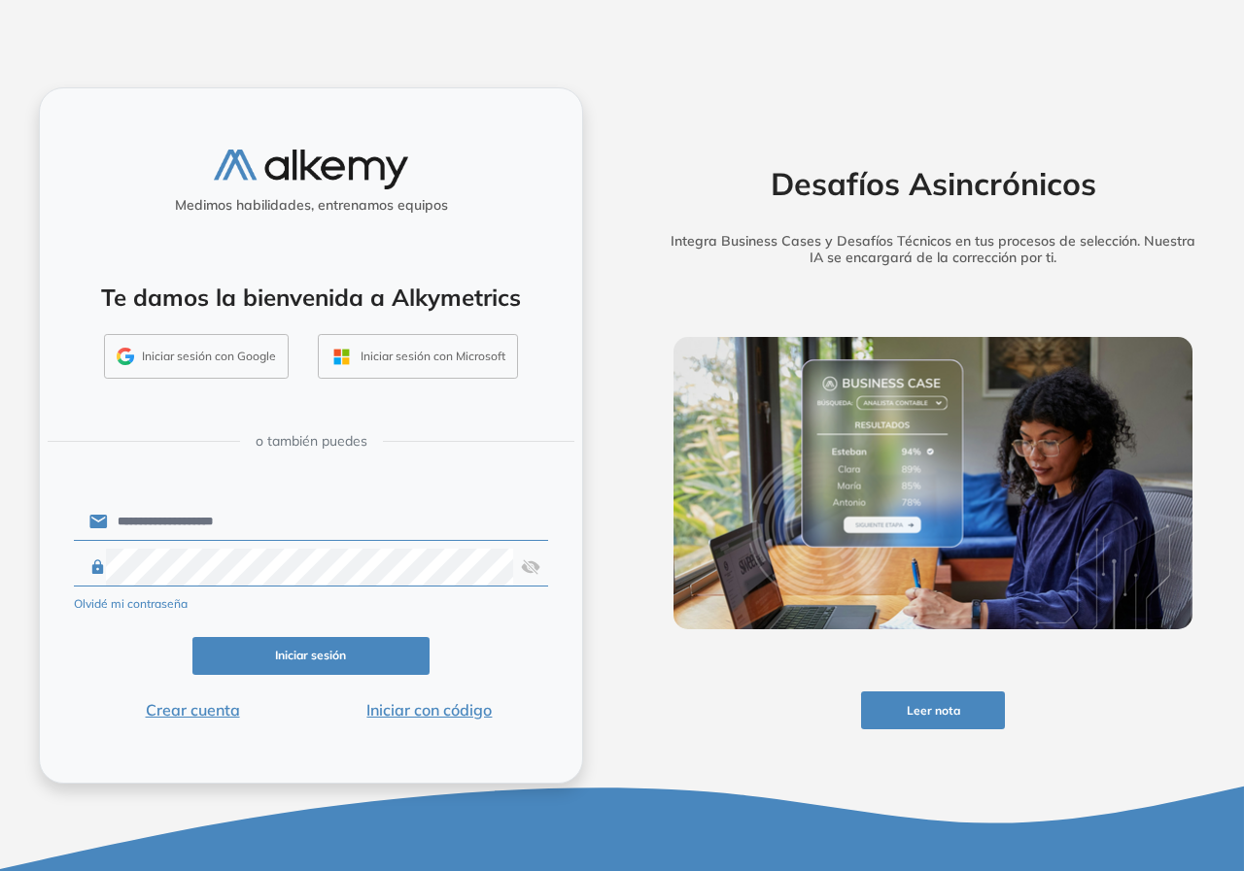
click button "Iniciar sesión" at bounding box center [310, 656] width 237 height 38
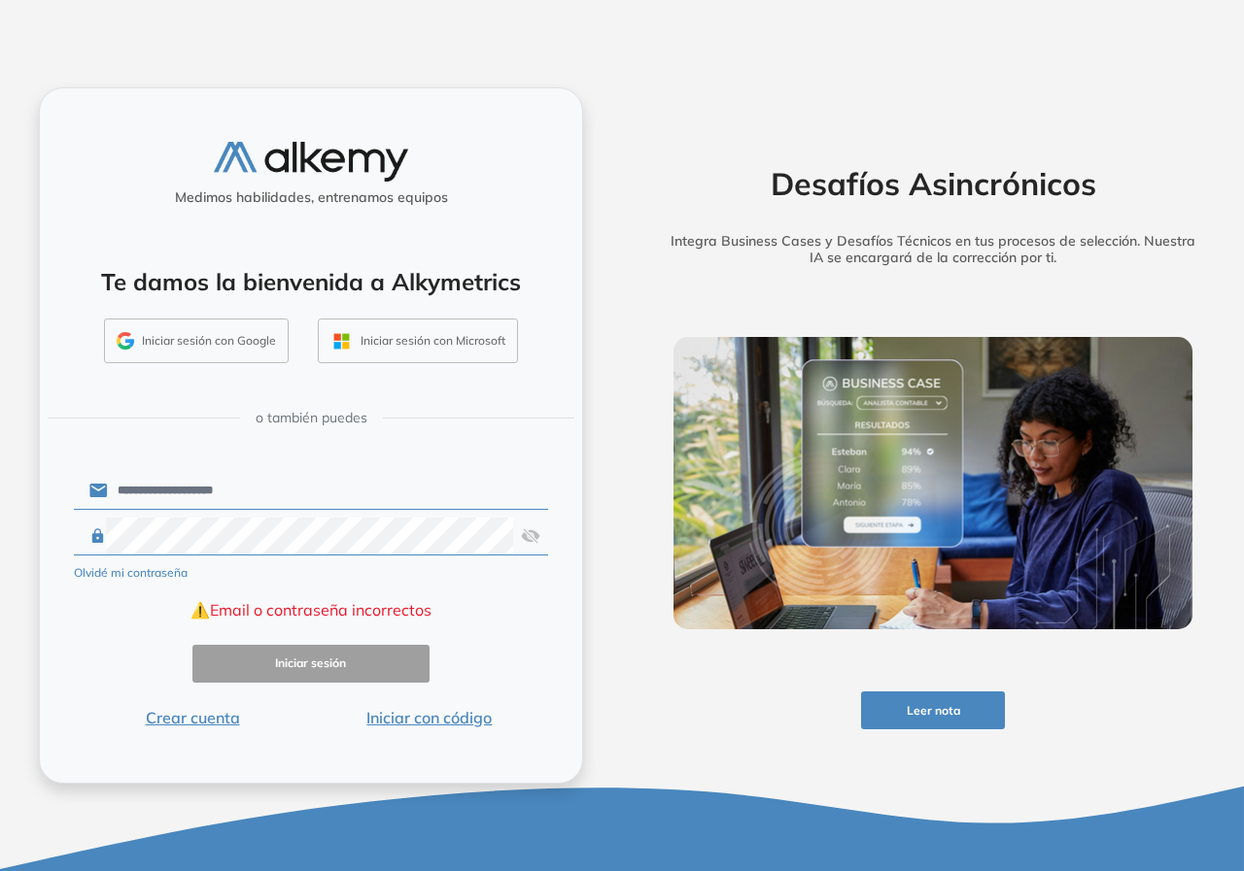
drag, startPoint x: 663, startPoint y: 703, endPoint x: 489, endPoint y: 593, distance: 206.2
click at [657, 693] on div "Desafíos Asincrónicos Integra Business Cases y Desafíos Técnicos en tus proceso…" at bounding box center [932, 436] width 593 height 698
drag, startPoint x: 40, startPoint y: 609, endPoint x: 47, endPoint y: 596, distance: 15.2
click at [41, 605] on div "**********" at bounding box center [311, 436] width 544 height 698
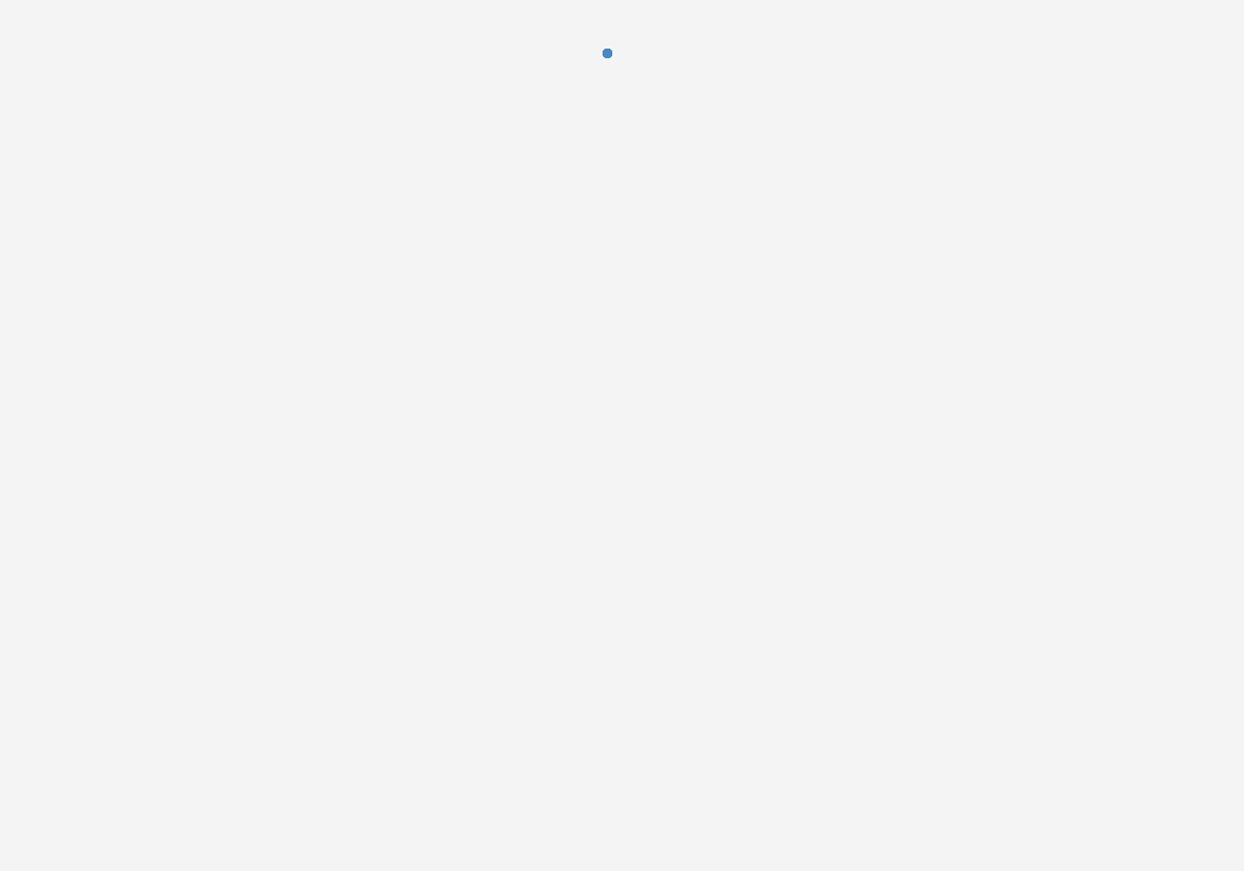
drag, startPoint x: 207, startPoint y: 348, endPoint x: 278, endPoint y: 336, distance: 71.9
click at [249, 342] on div at bounding box center [622, 435] width 1244 height 871
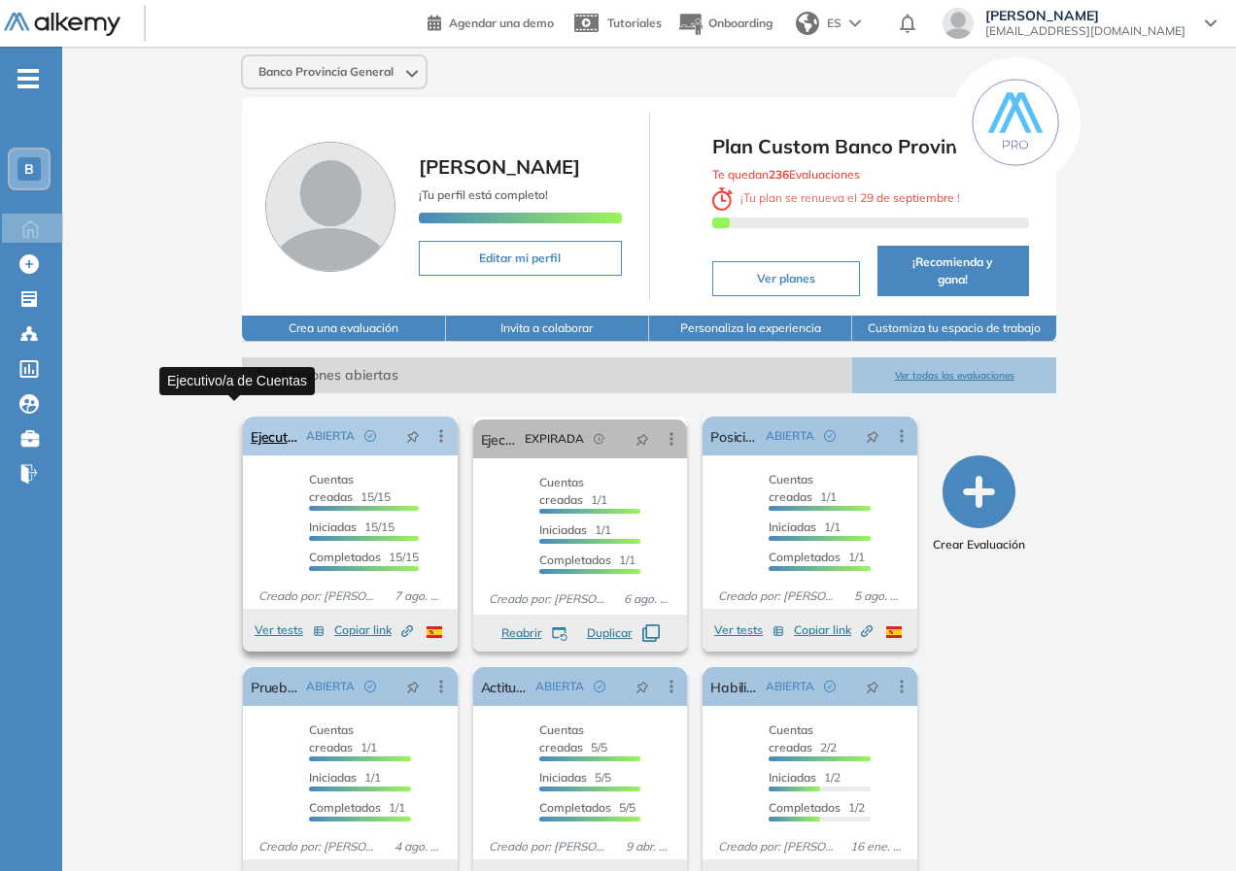
click at [252, 421] on link "Ejecutivo/a de Cuentas" at bounding box center [275, 436] width 48 height 39
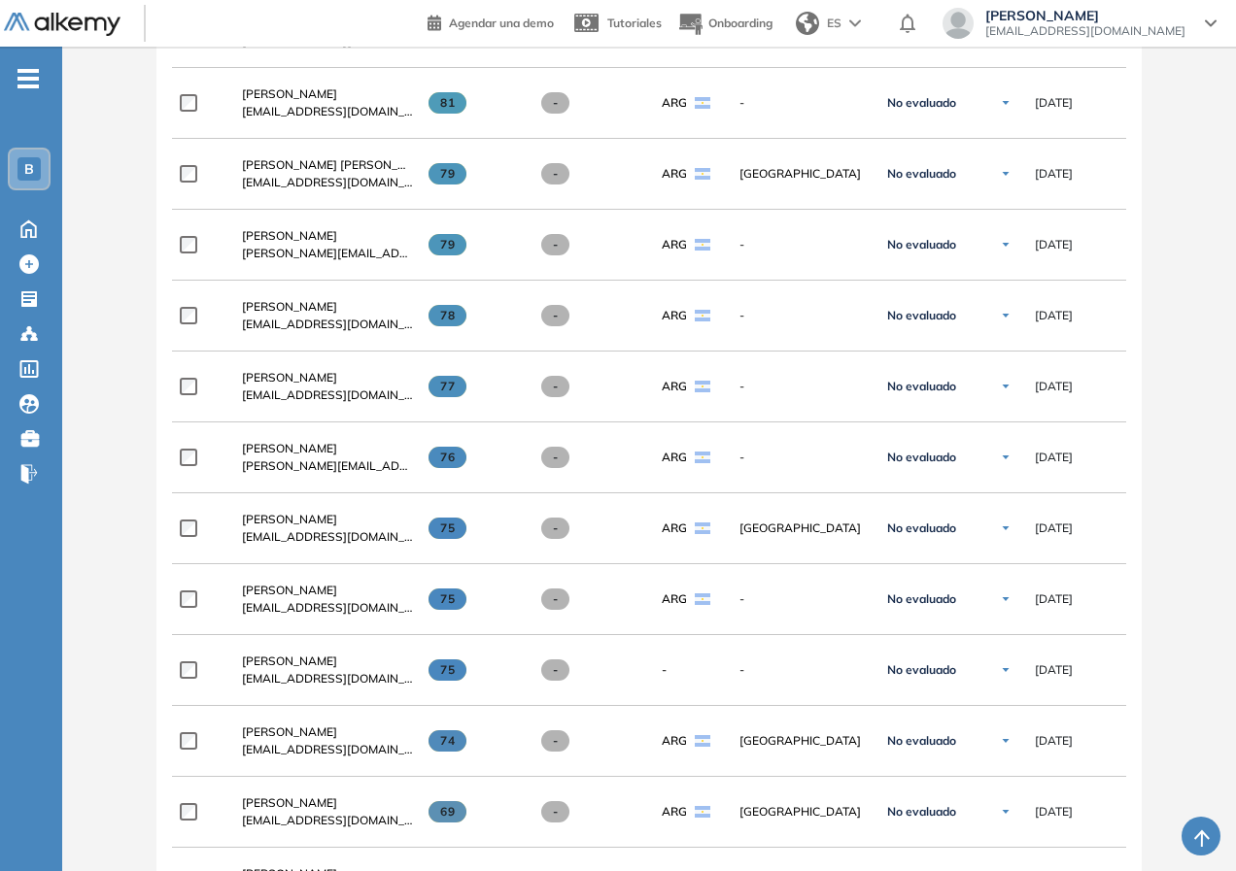
scroll to position [1263, 0]
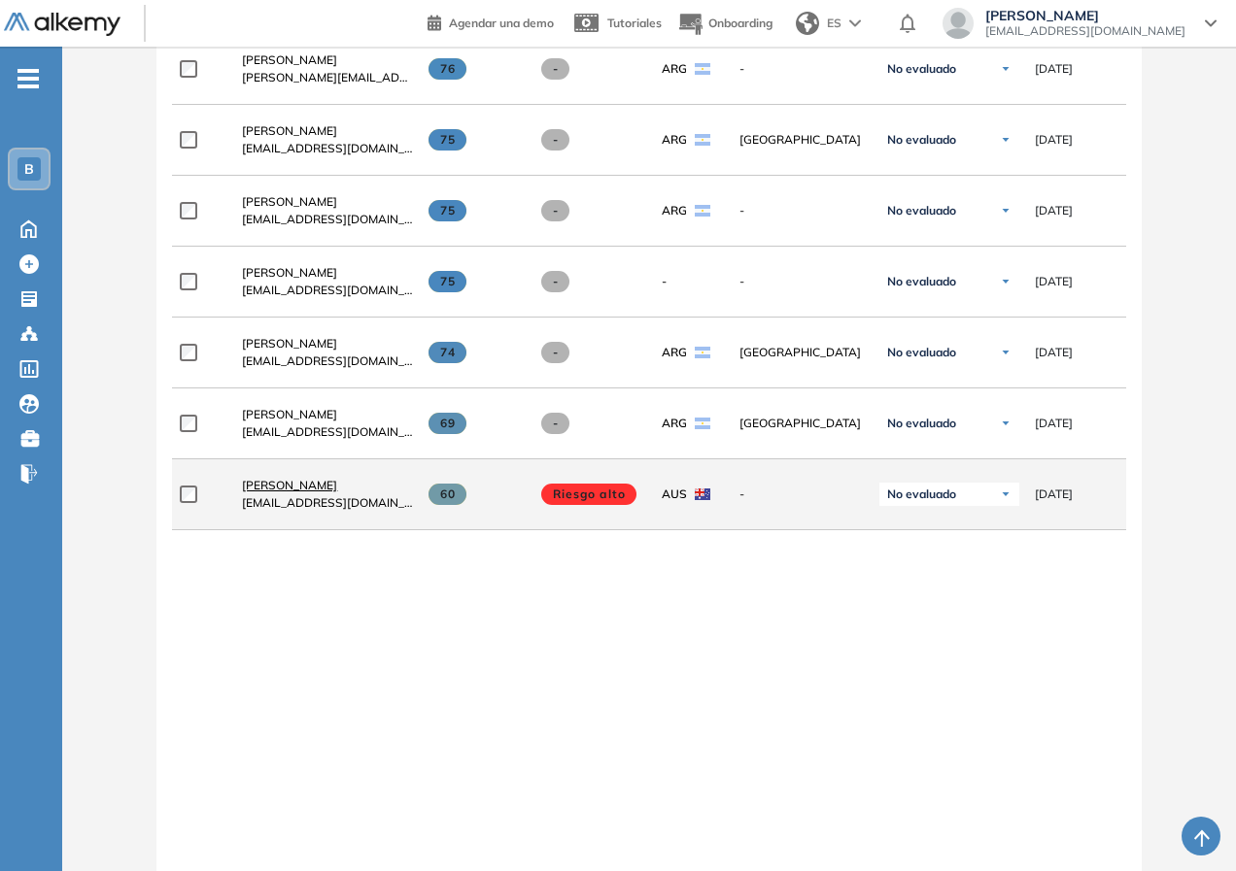
click at [324, 485] on span "[PERSON_NAME]" at bounding box center [289, 485] width 95 height 15
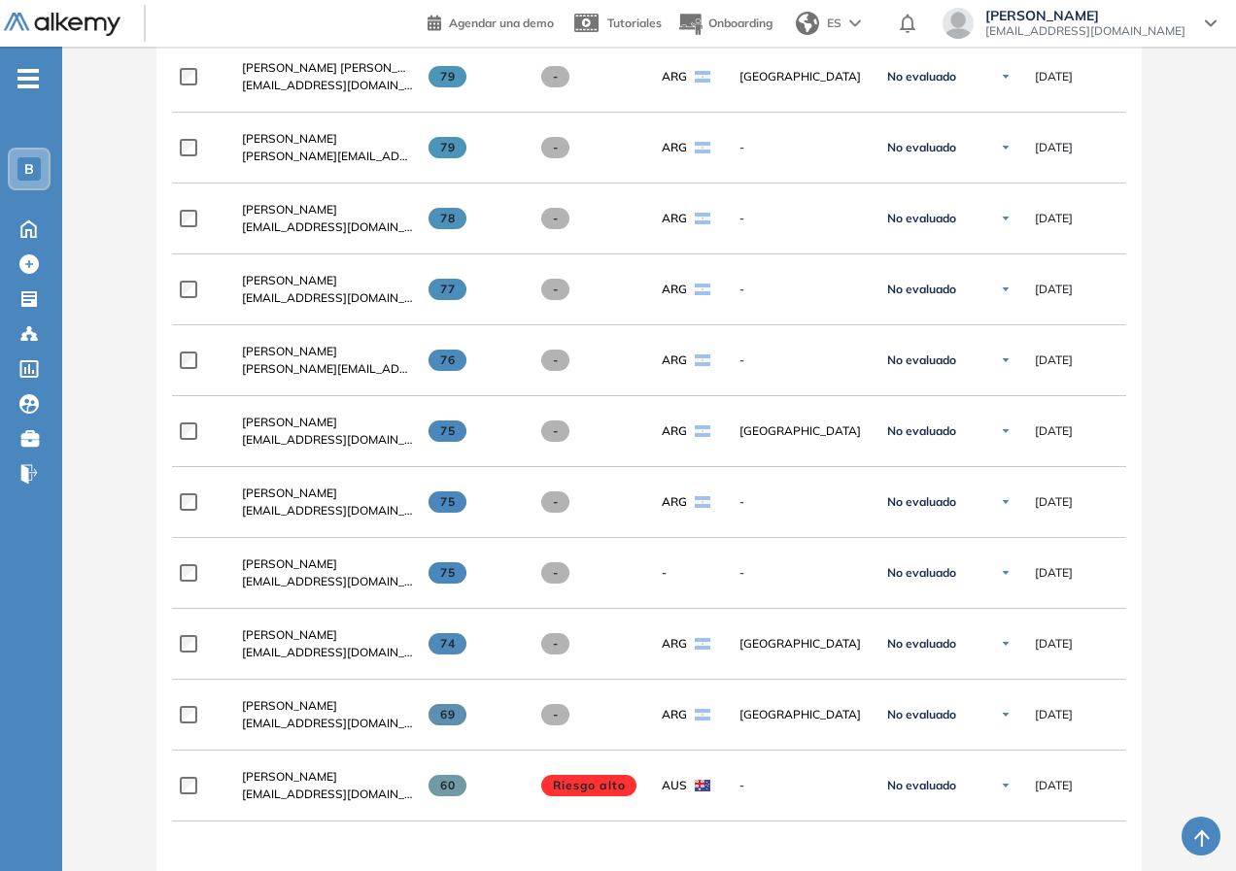
scroll to position [1318, 0]
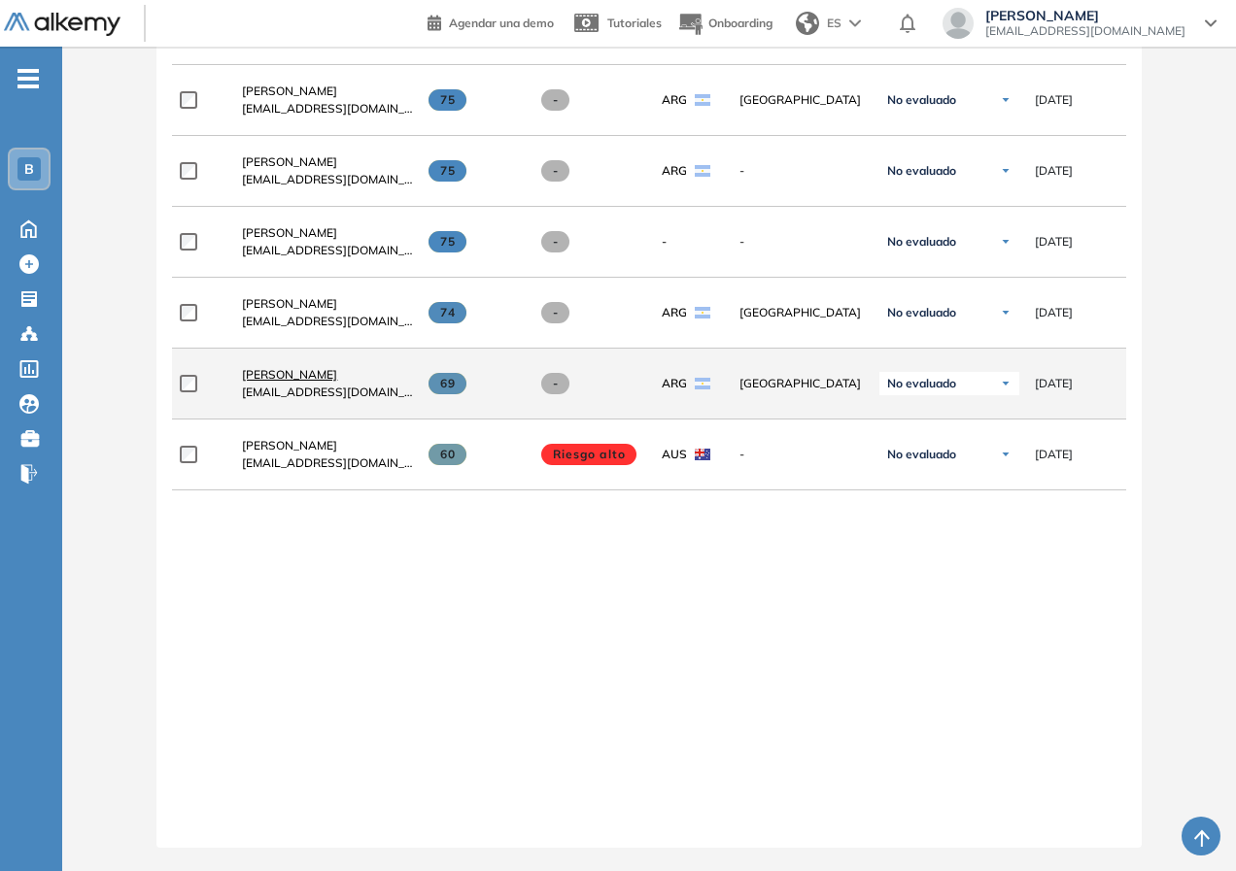
click at [273, 367] on span "[PERSON_NAME]" at bounding box center [289, 374] width 95 height 15
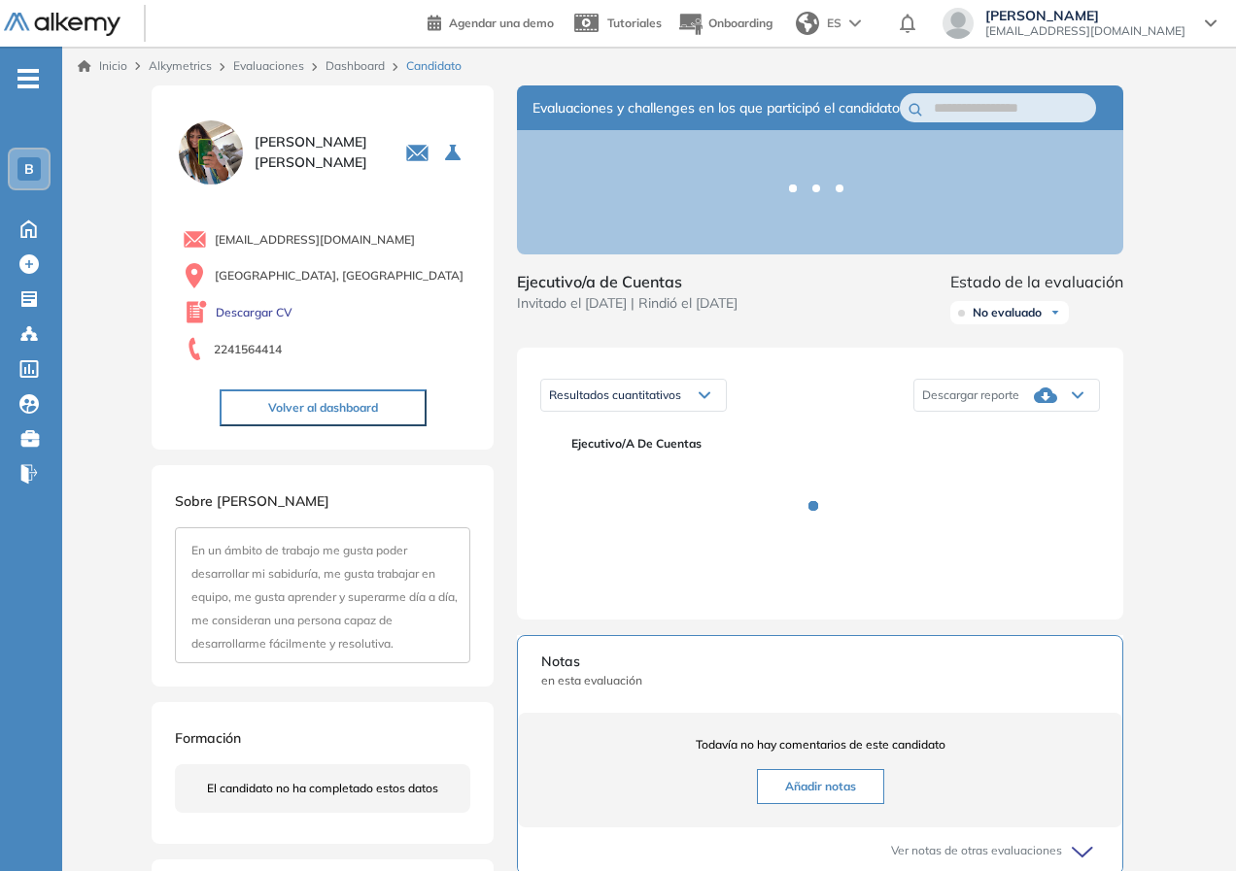
click at [580, 584] on div at bounding box center [827, 521] width 513 height 136
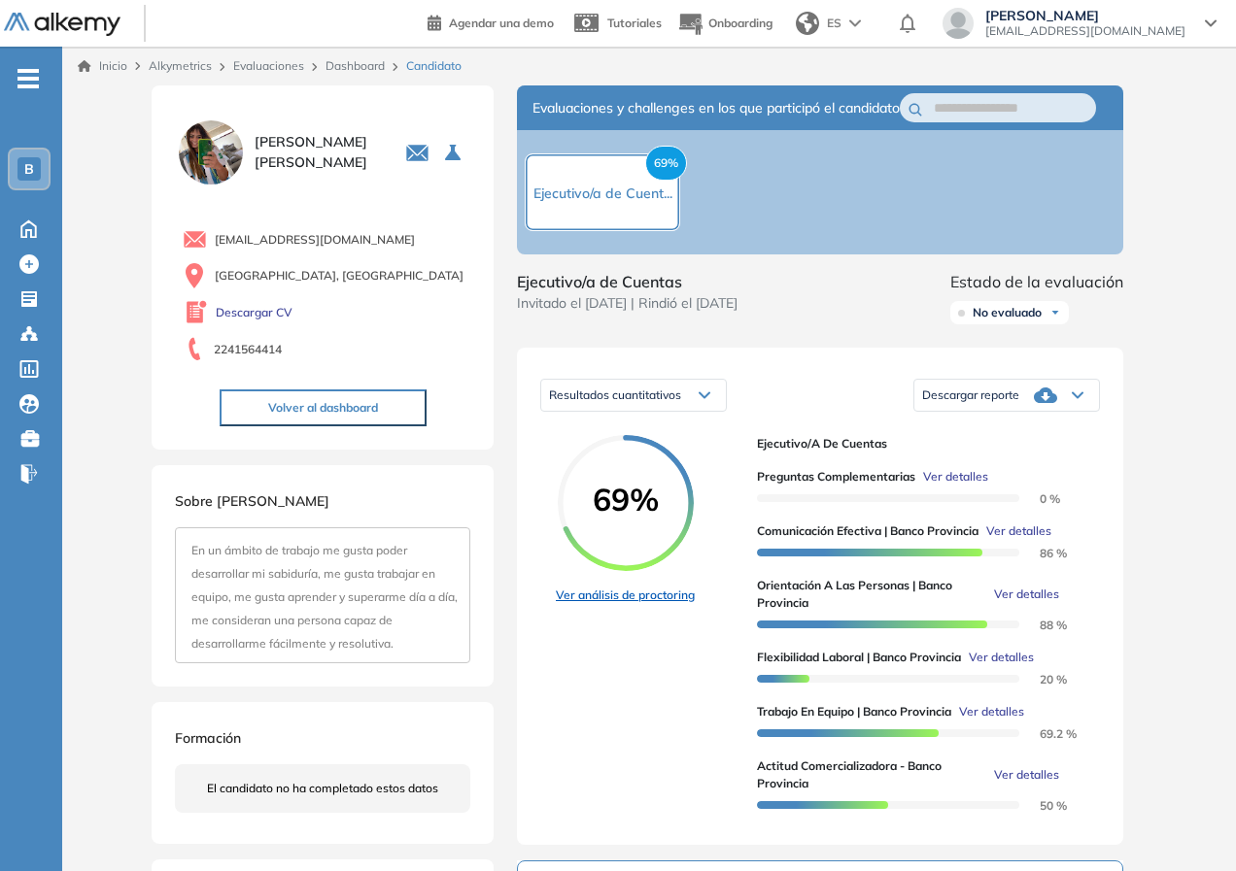
click at [651, 604] on link "Ver análisis de proctoring" at bounding box center [625, 595] width 139 height 17
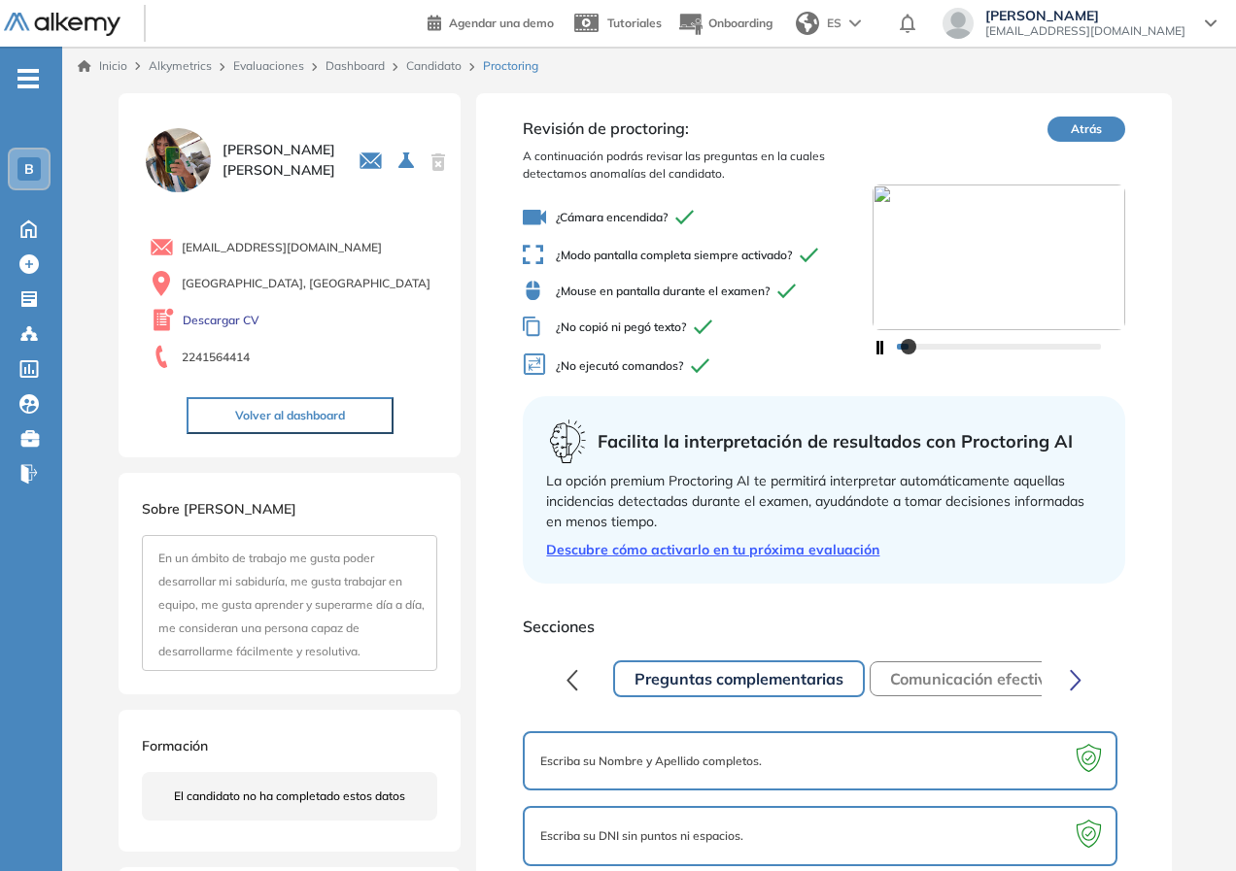
drag, startPoint x: 925, startPoint y: 268, endPoint x: 919, endPoint y: 301, distance: 33.5
click at [925, 269] on img at bounding box center [998, 258] width 253 height 146
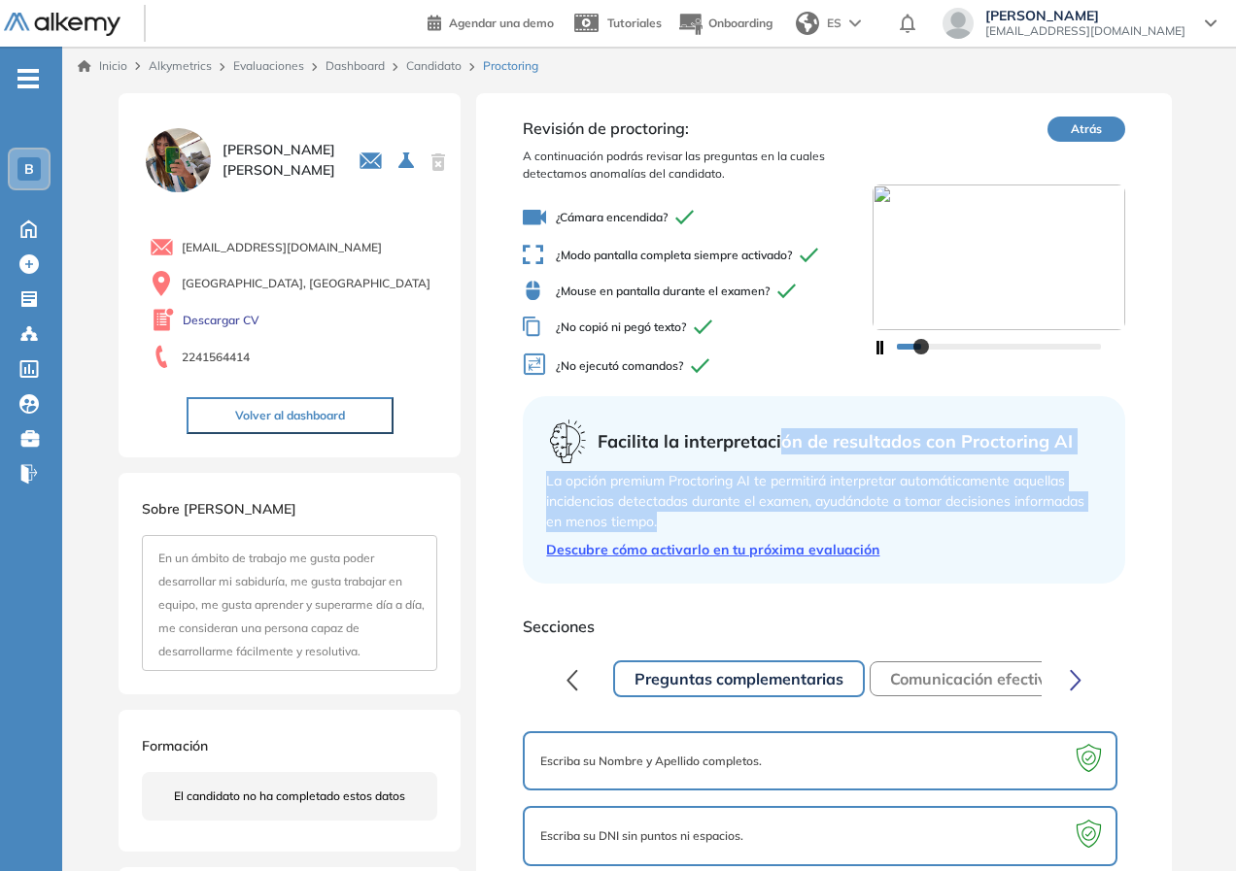
drag, startPoint x: 781, startPoint y: 459, endPoint x: 831, endPoint y: 516, distance: 75.8
click at [848, 526] on div "Facilita la interpretación de resultados con Proctoring AI La opción premium Pr…" at bounding box center [823, 490] width 601 height 188
click at [804, 486] on div "La opción premium Proctoring AI te permitirá interpretar automáticamente aquell…" at bounding box center [823, 501] width 555 height 61
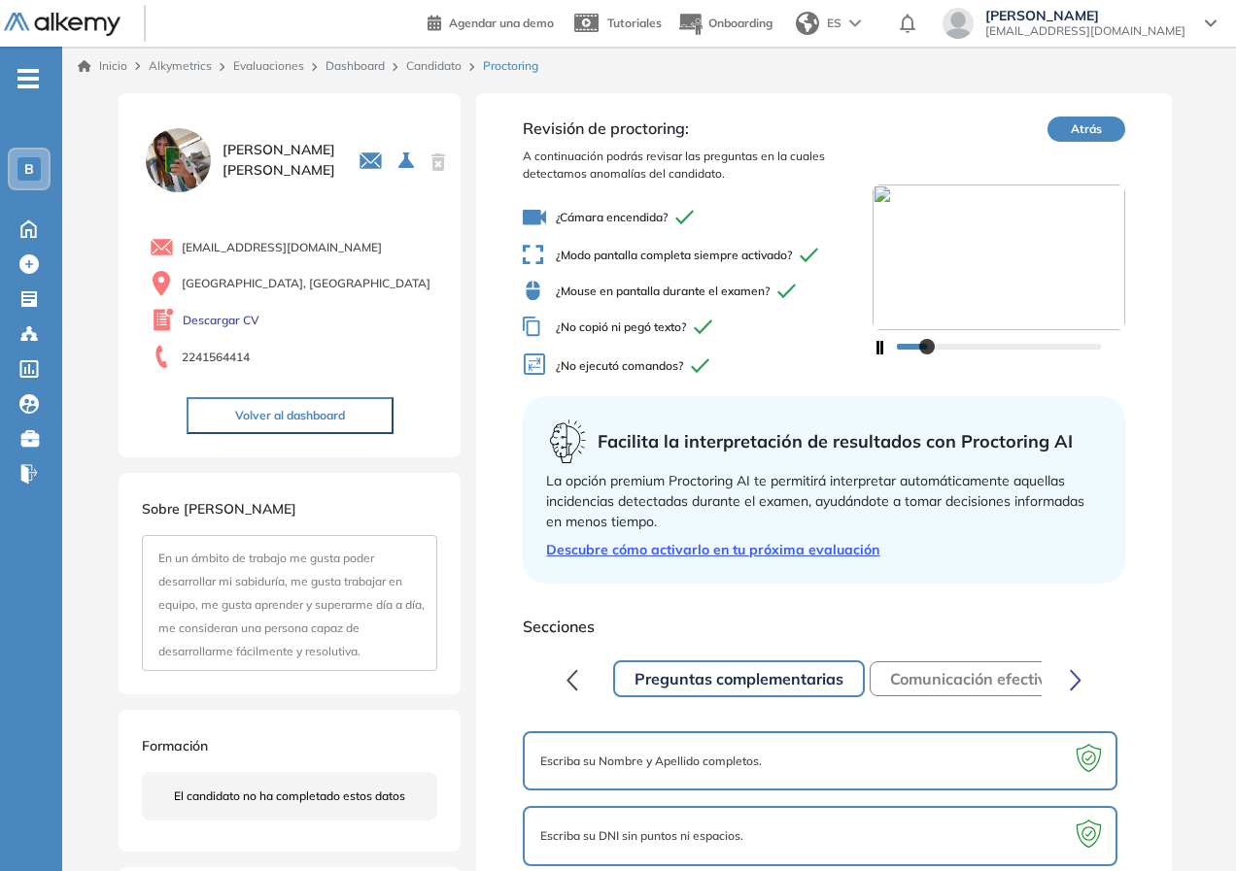
click at [780, 479] on div "La opción premium Proctoring AI te permitirá interpretar automáticamente aquell…" at bounding box center [823, 501] width 555 height 61
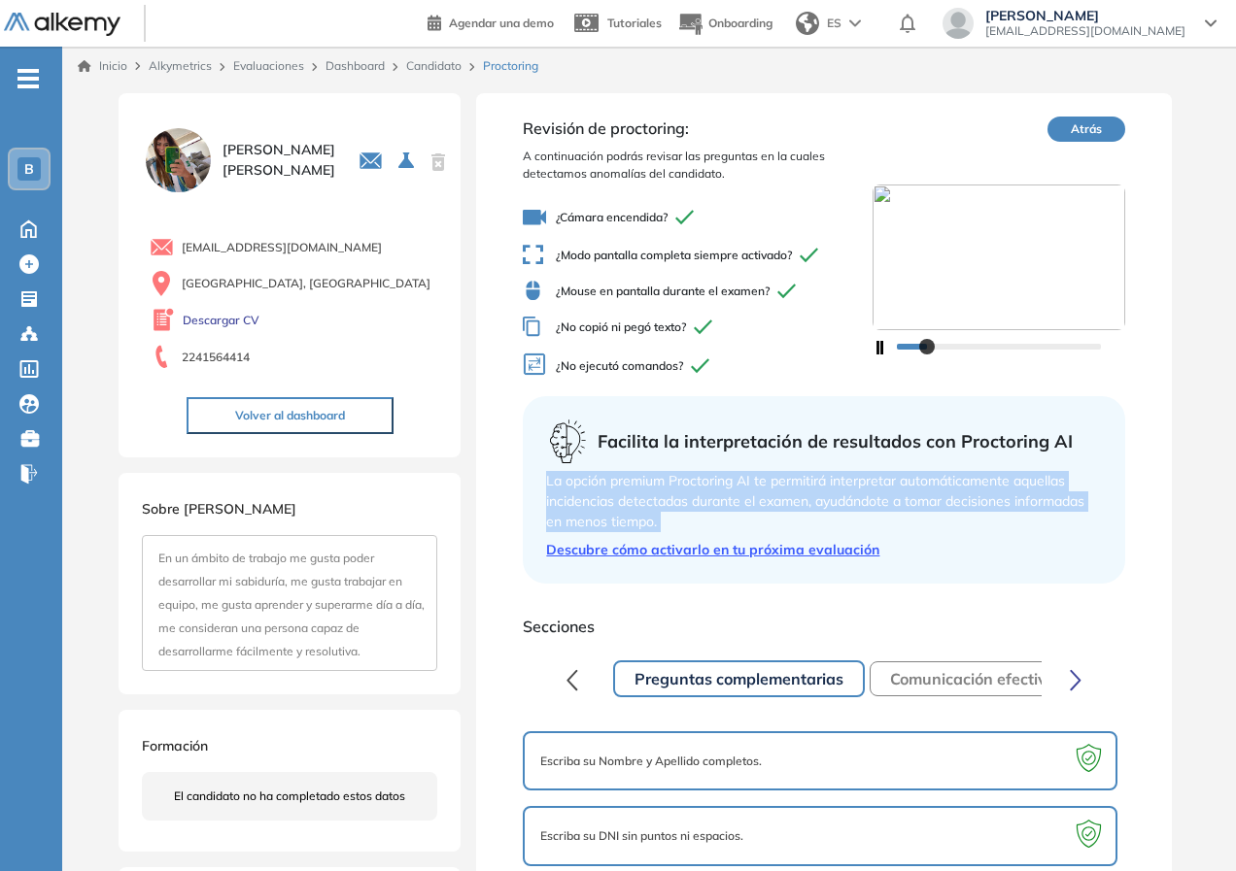
click at [780, 478] on div "La opción premium Proctoring AI te permitirá interpretar automáticamente aquell…" at bounding box center [823, 501] width 555 height 61
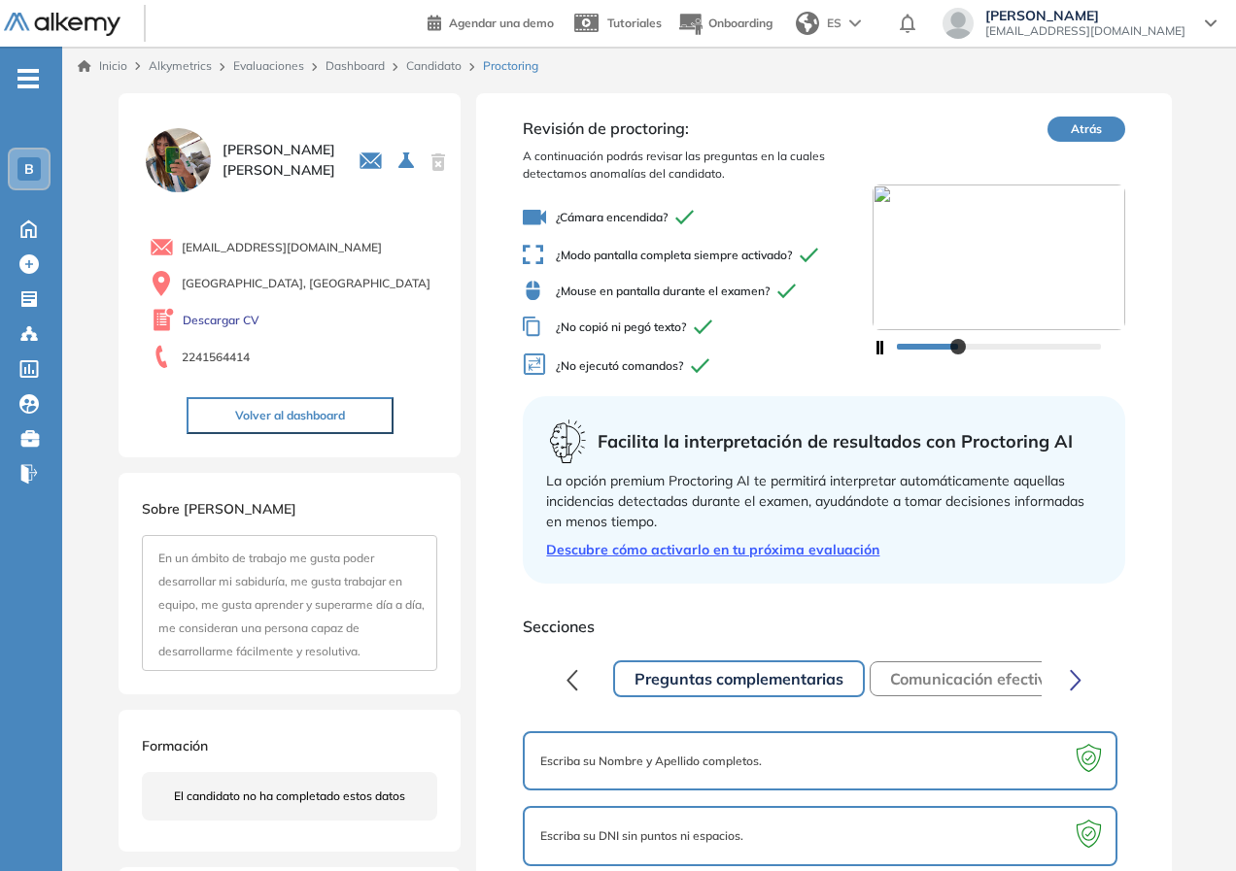
click at [930, 581] on div "Facilita la interpretación de resultados con Proctoring AI La opción premium Pr…" at bounding box center [823, 490] width 601 height 188
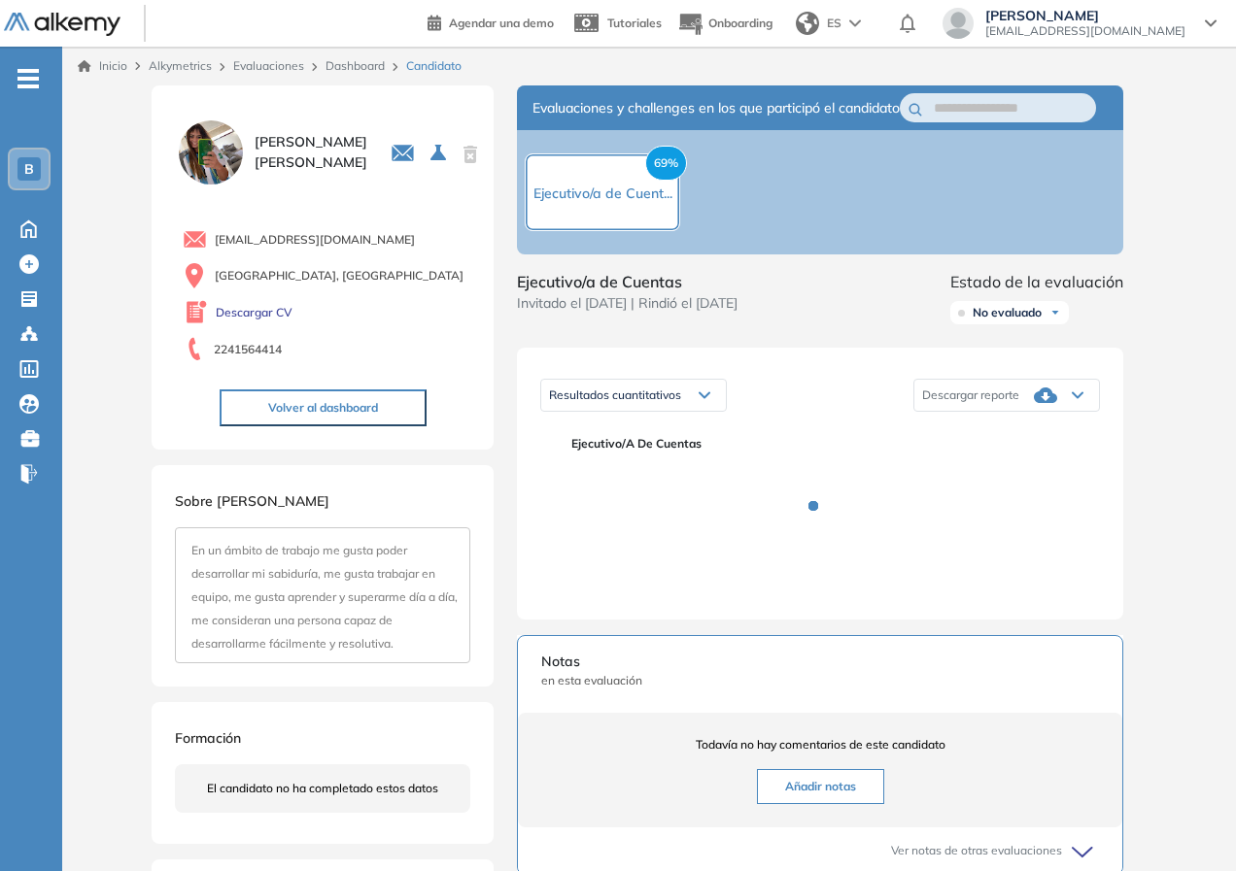
click at [300, 68] on link "Evaluaciones" at bounding box center [268, 65] width 71 height 15
